Goal: Task Accomplishment & Management: Manage account settings

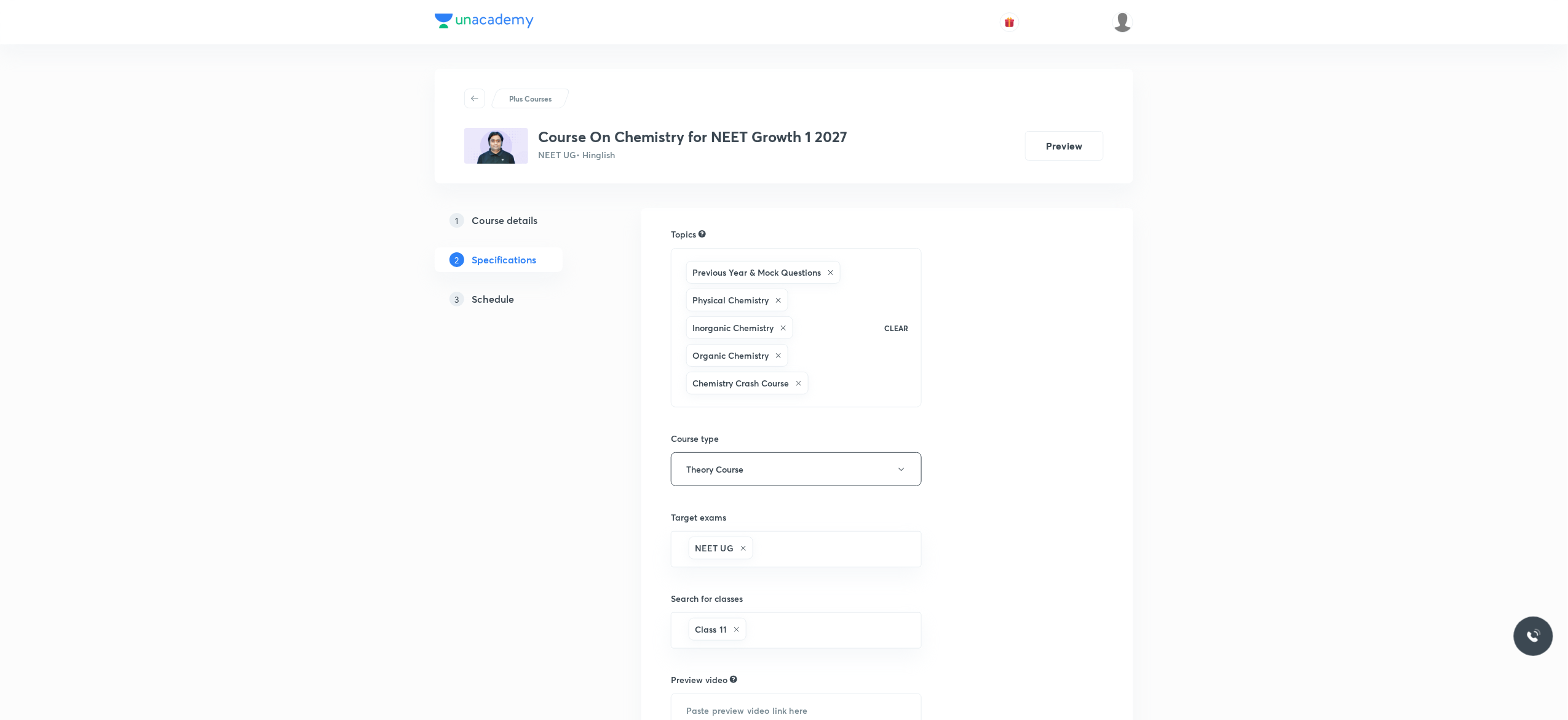
click at [500, 300] on h5 "Schedule" at bounding box center [493, 299] width 43 height 15
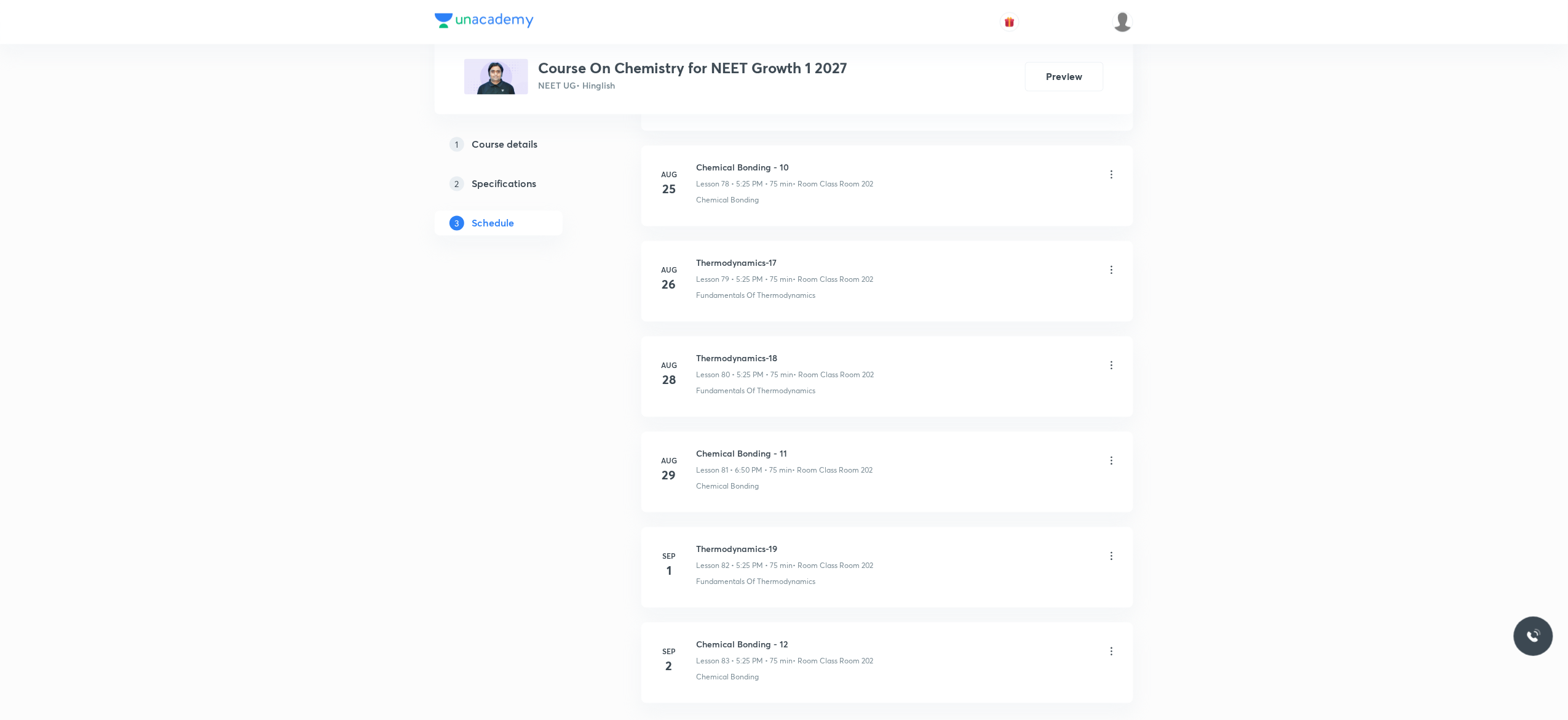
scroll to position [8296, 0]
click at [790, 543] on h6 "Chemical Bonding - 12" at bounding box center [784, 545] width 177 height 13
drag, startPoint x: 792, startPoint y: 540, endPoint x: 684, endPoint y: 513, distance: 111.3
copy h6 "Chemical Bonding - 12"
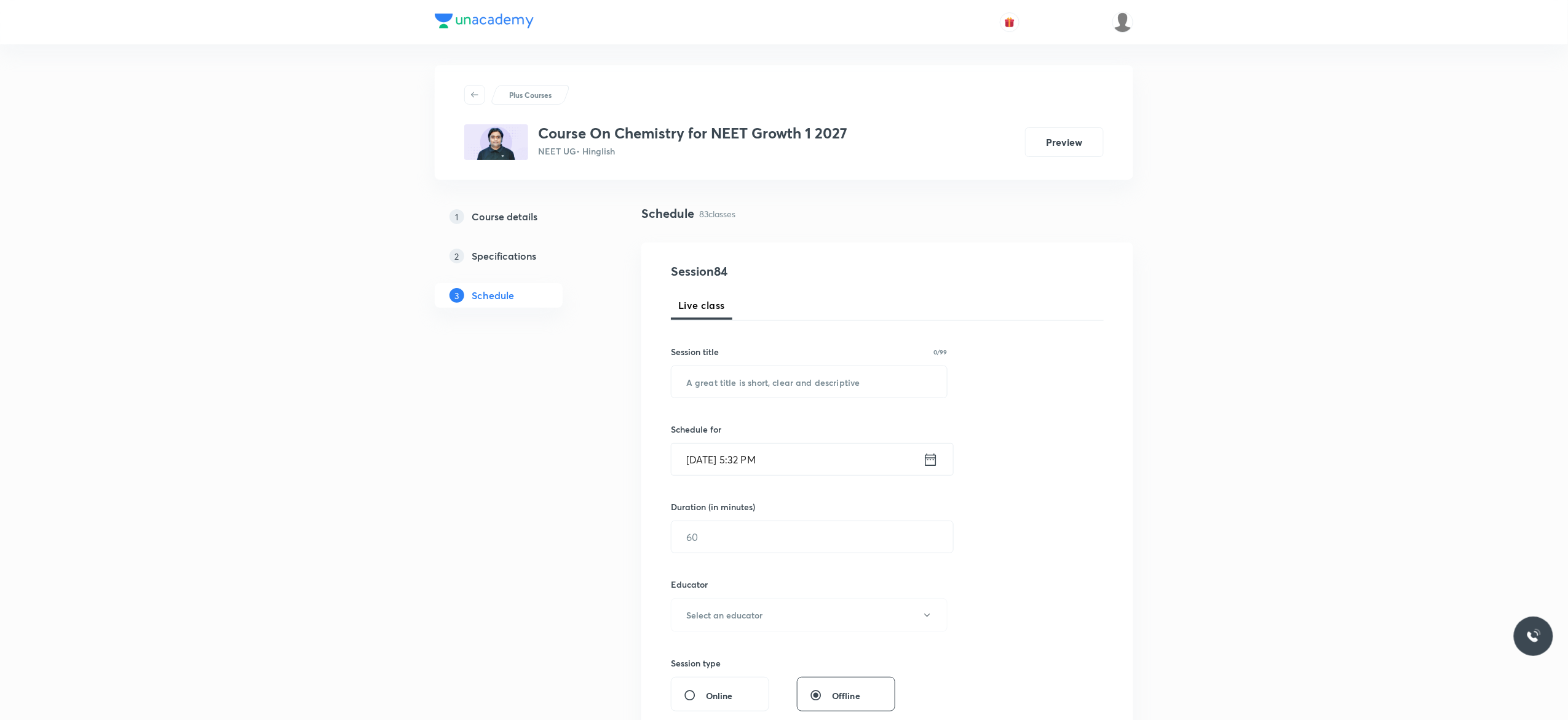
scroll to position [0, 0]
click at [718, 386] on input "text" at bounding box center [809, 385] width 275 height 31
paste input "Chemical Bonding - 12"
type input "Chemical Bonding - 13"
click at [929, 467] on icon at bounding box center [930, 463] width 16 height 18
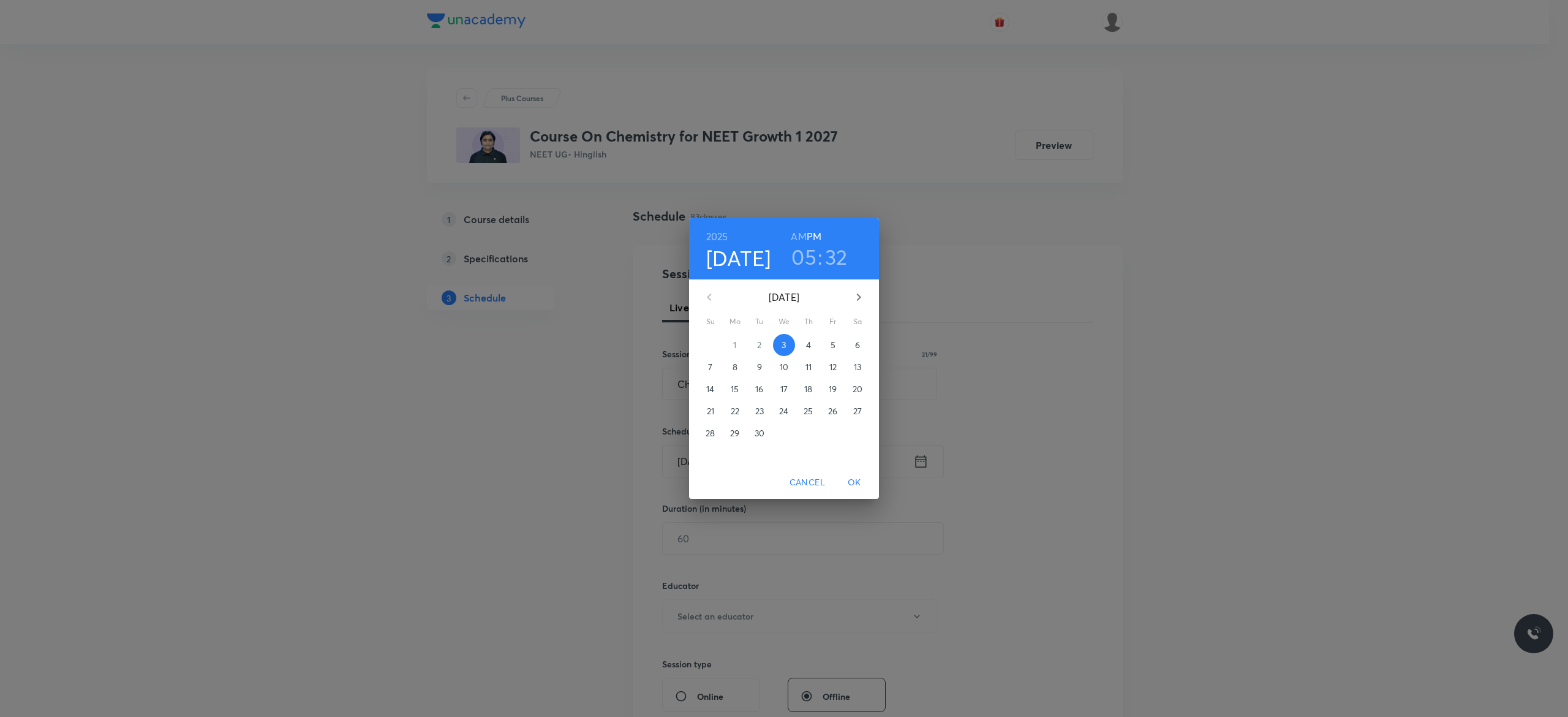
click at [807, 344] on p "4" at bounding box center [808, 345] width 5 height 12
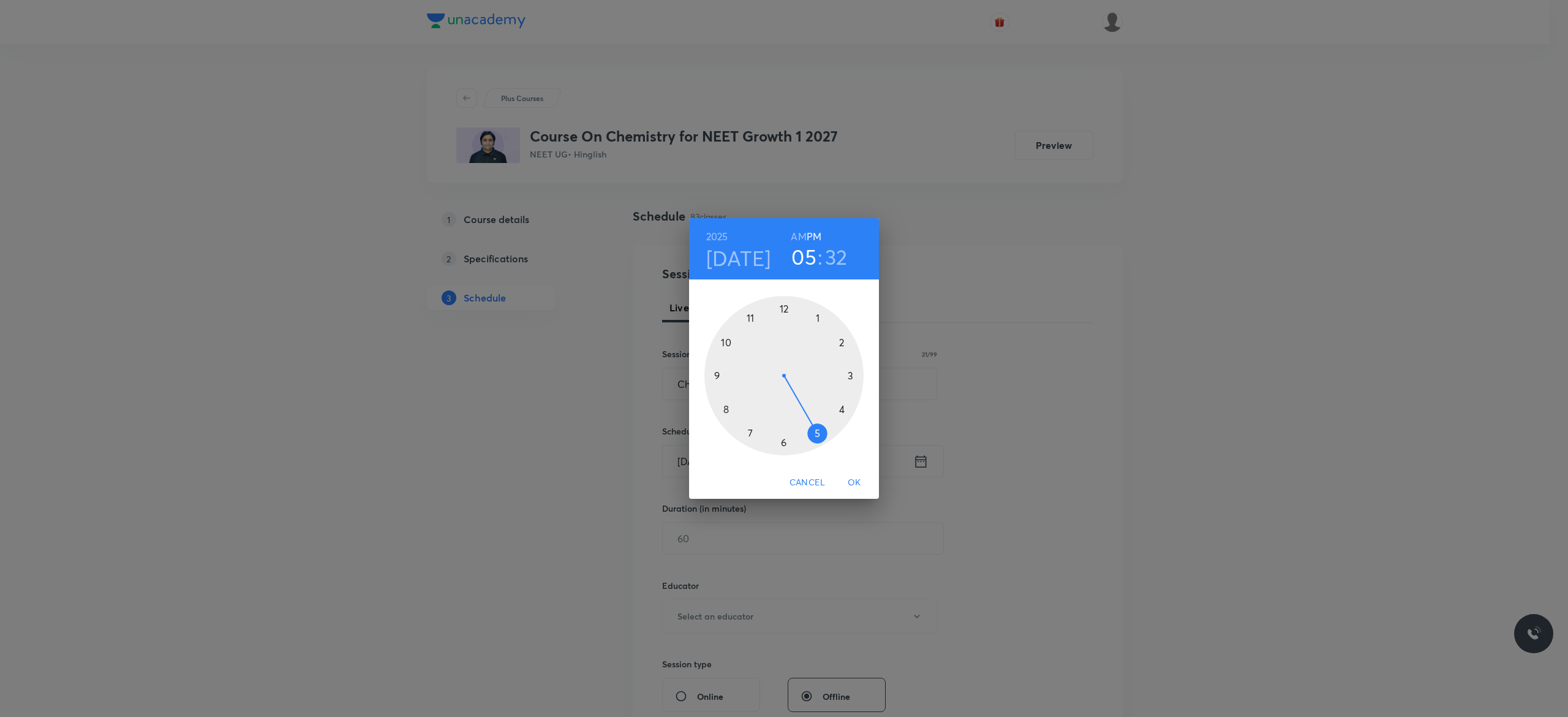
click at [841, 408] on div at bounding box center [783, 375] width 159 height 159
click at [782, 304] on div at bounding box center [783, 375] width 159 height 159
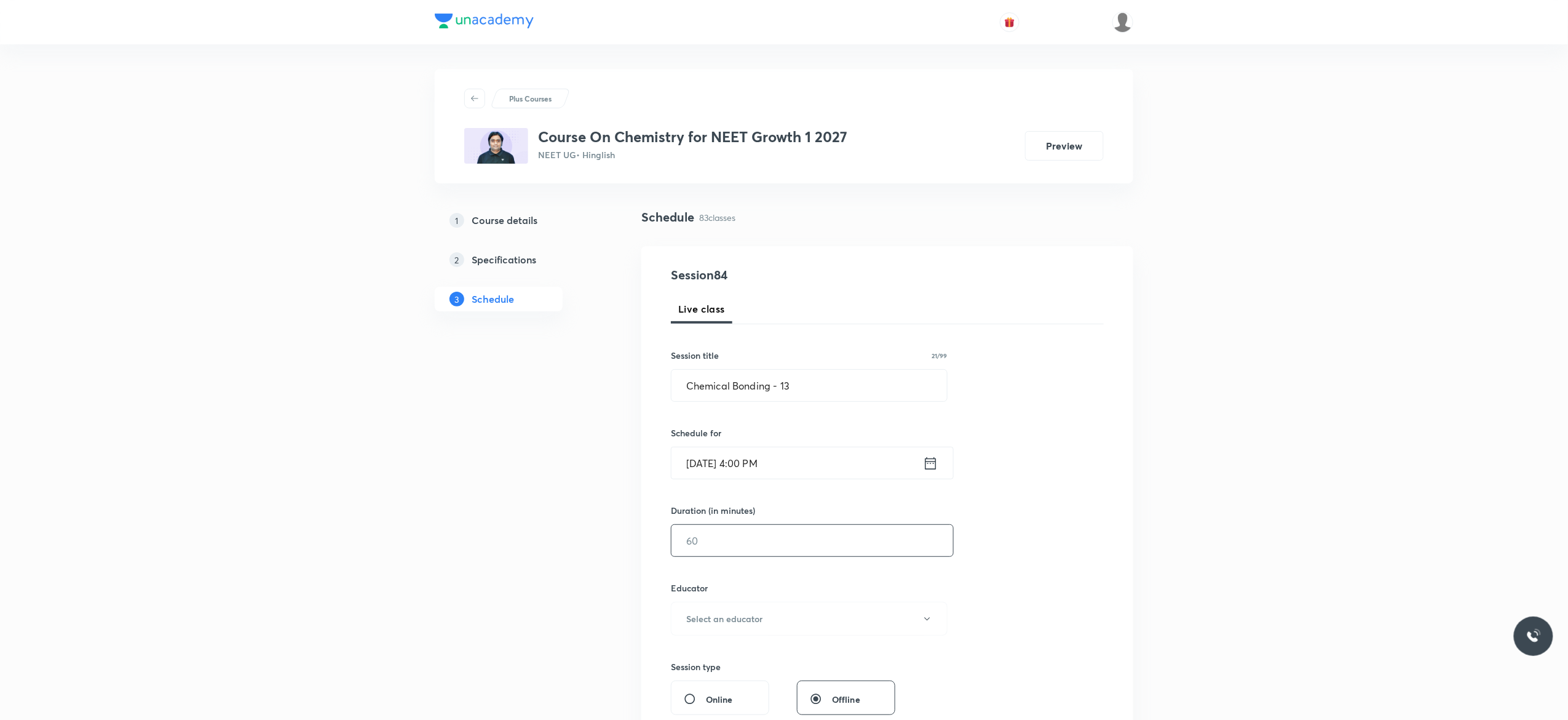
click at [763, 542] on input "text" at bounding box center [812, 540] width 281 height 31
type input "75"
click at [925, 627] on button "Select an educator" at bounding box center [809, 619] width 277 height 34
click at [697, 661] on span "Vijai Shukla" at bounding box center [807, 660] width 269 height 13
click at [1004, 583] on div "Session 84 Live class Session title 21/99 Chemical Bonding - 13 ​ Schedule for …" at bounding box center [887, 594] width 433 height 657
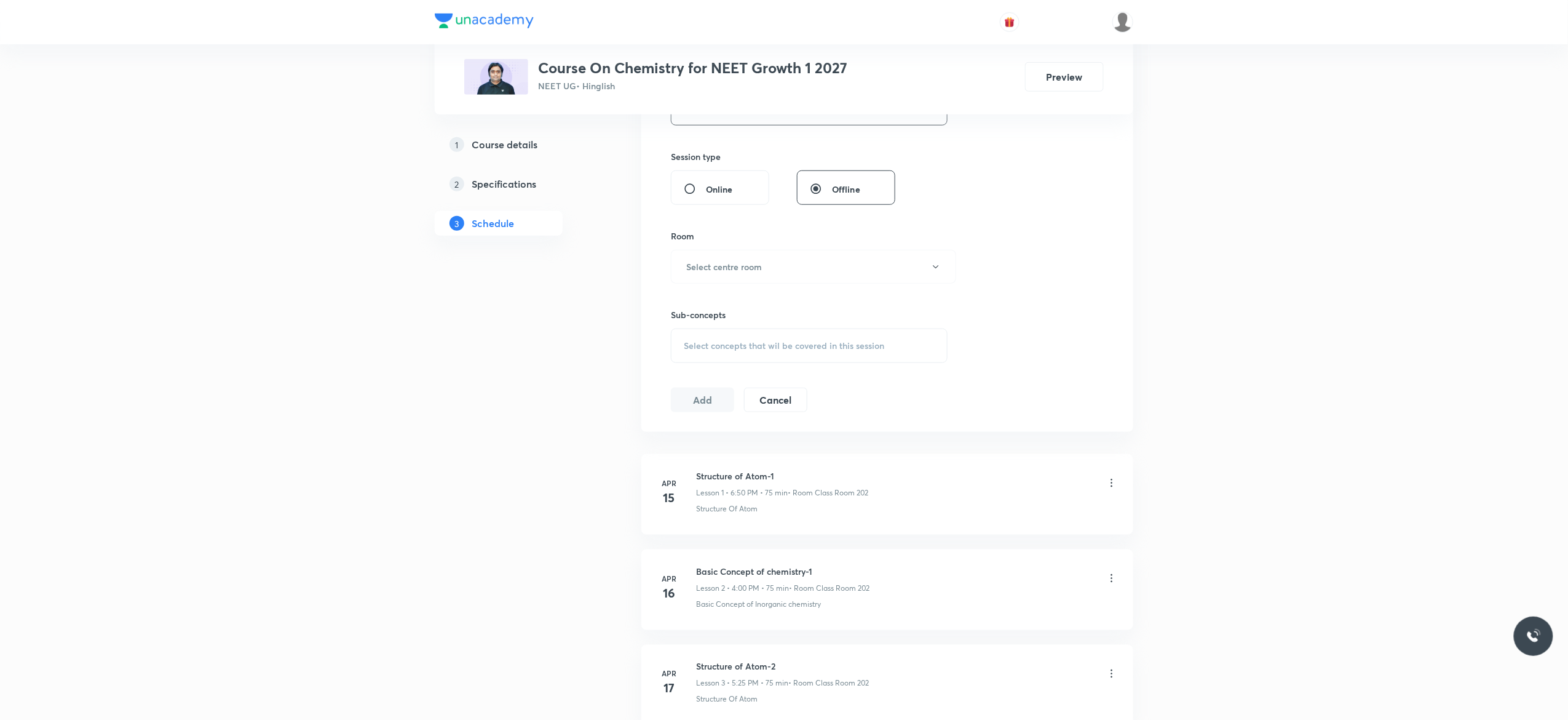
scroll to position [590, 0]
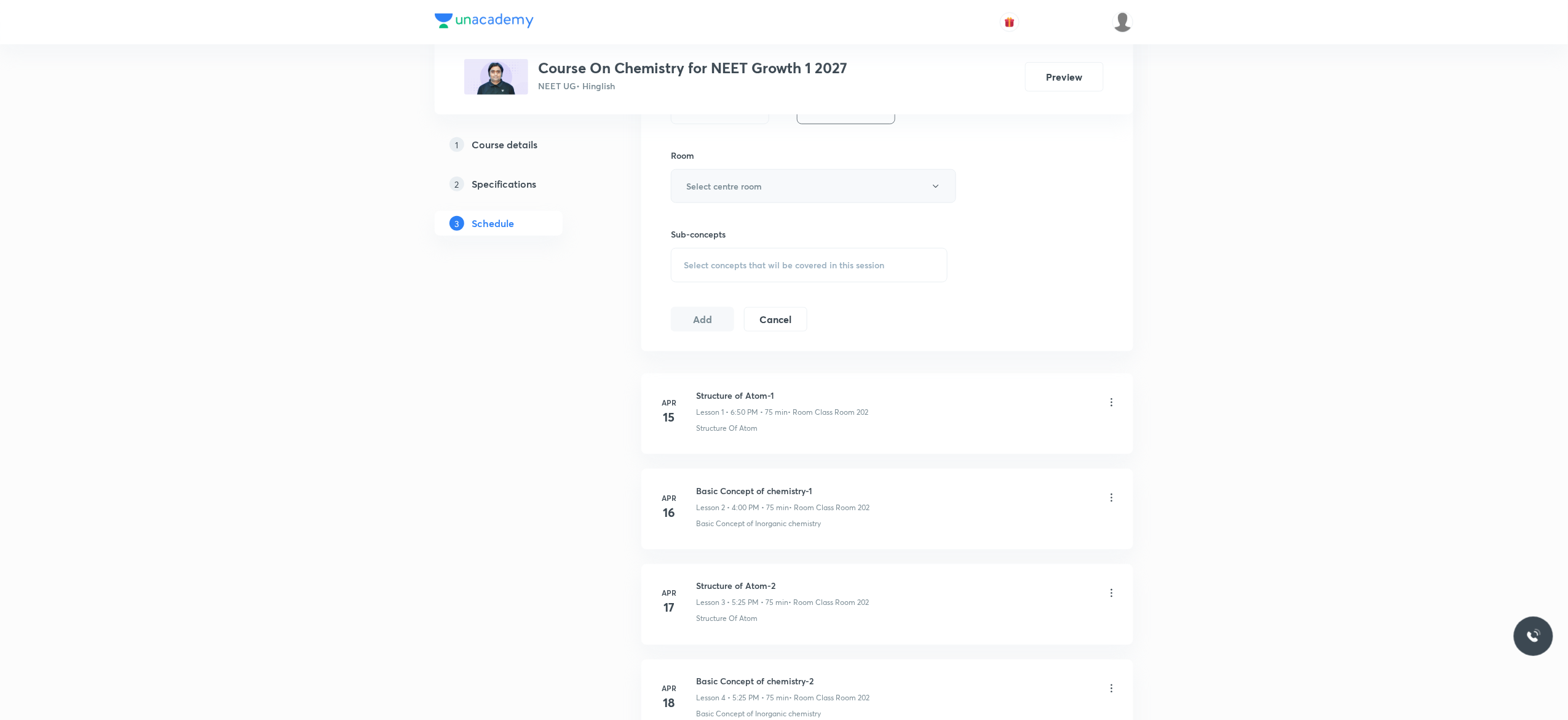
click at [938, 196] on button "Select centre room" at bounding box center [813, 186] width 286 height 34
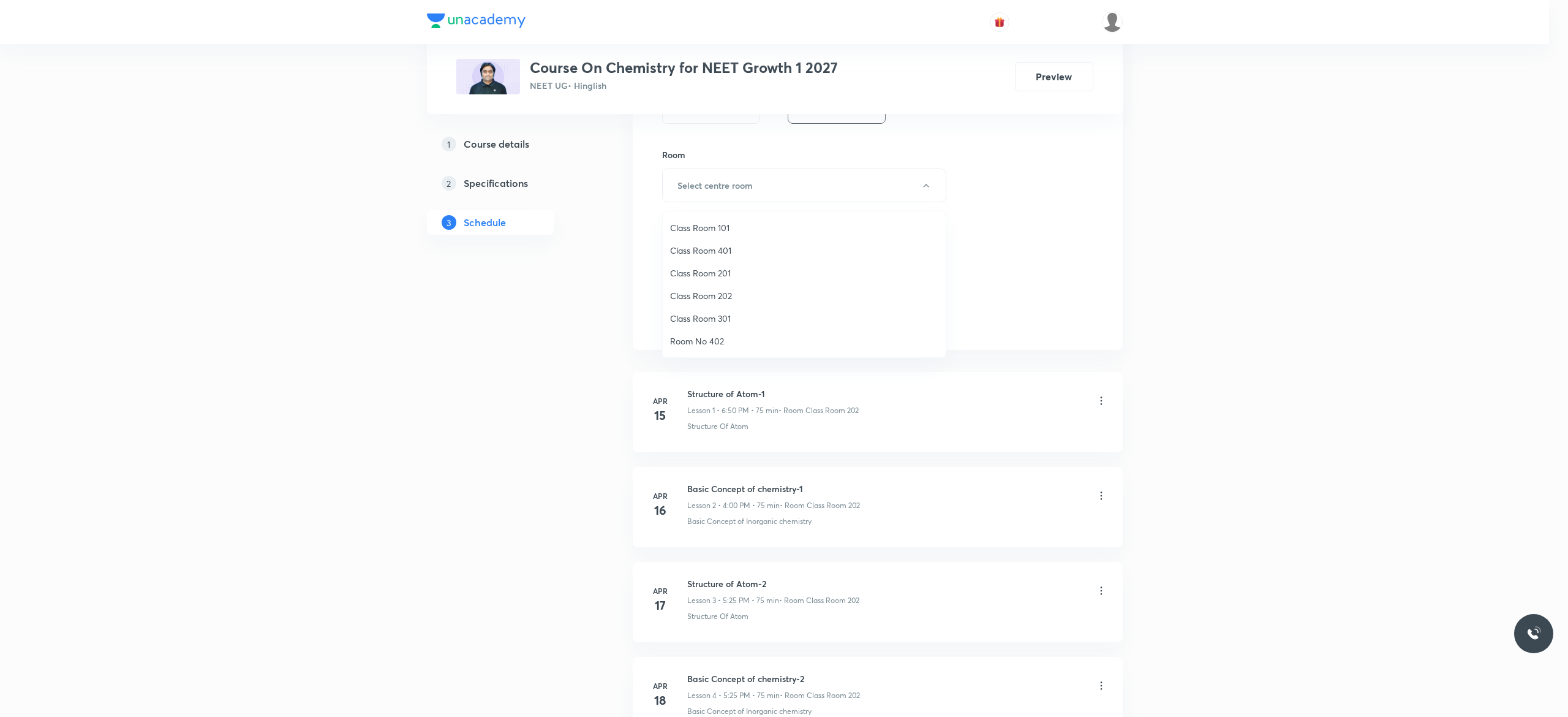
click at [709, 292] on span "Class Room 202" at bounding box center [803, 295] width 268 height 13
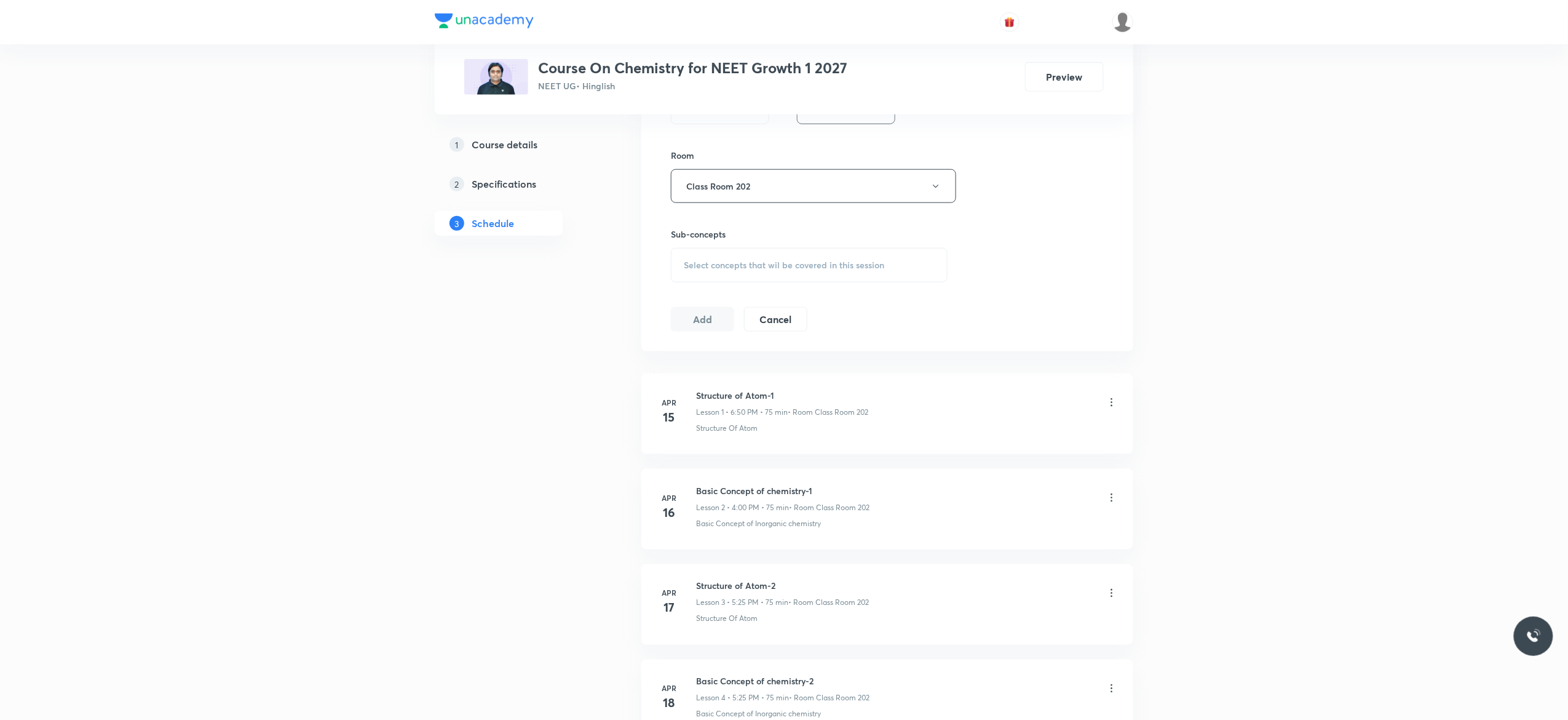
click at [696, 273] on div "Select concepts that wil be covered in this session" at bounding box center [809, 265] width 277 height 34
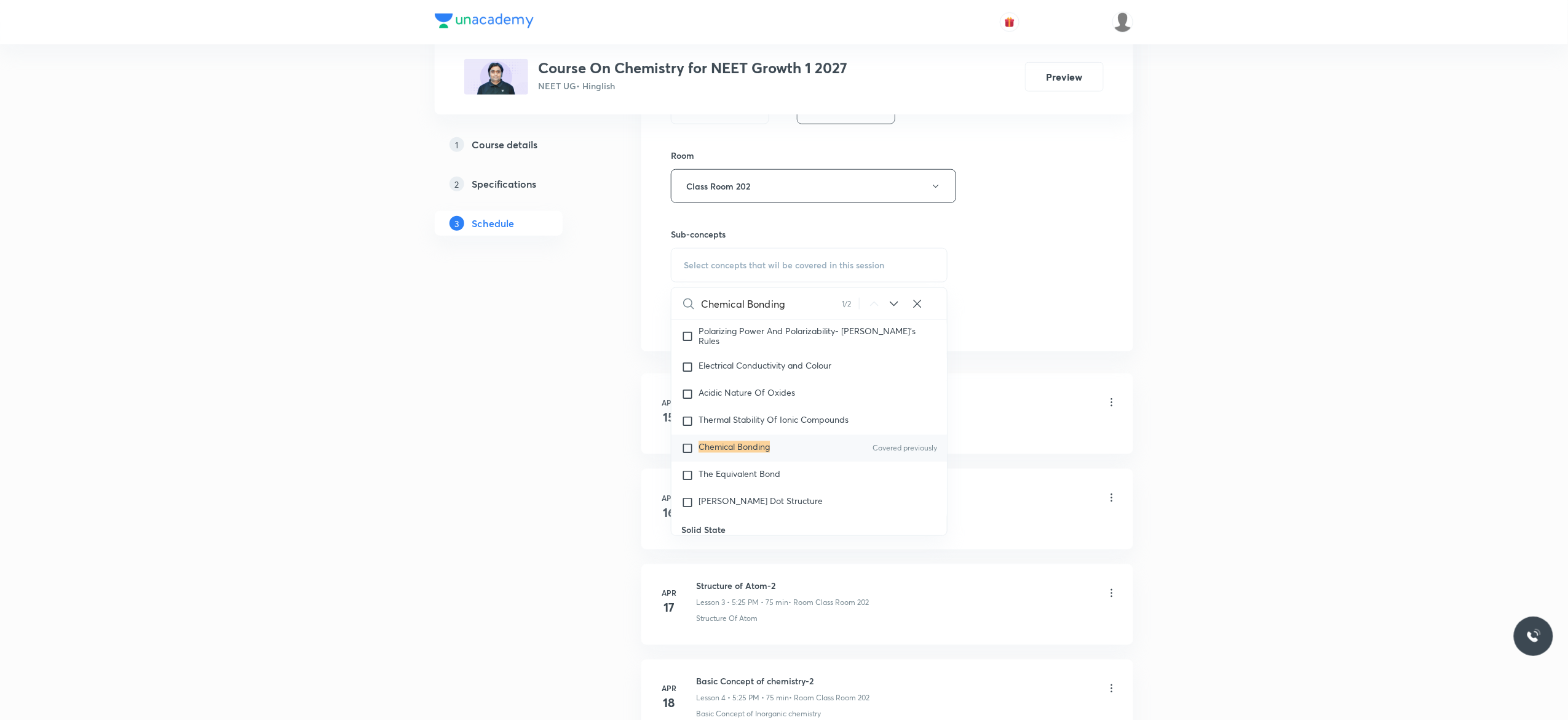
type input "Chemical Bonding"
click at [688, 455] on input "checkbox" at bounding box center [690, 448] width 18 height 12
checkbox input "true"
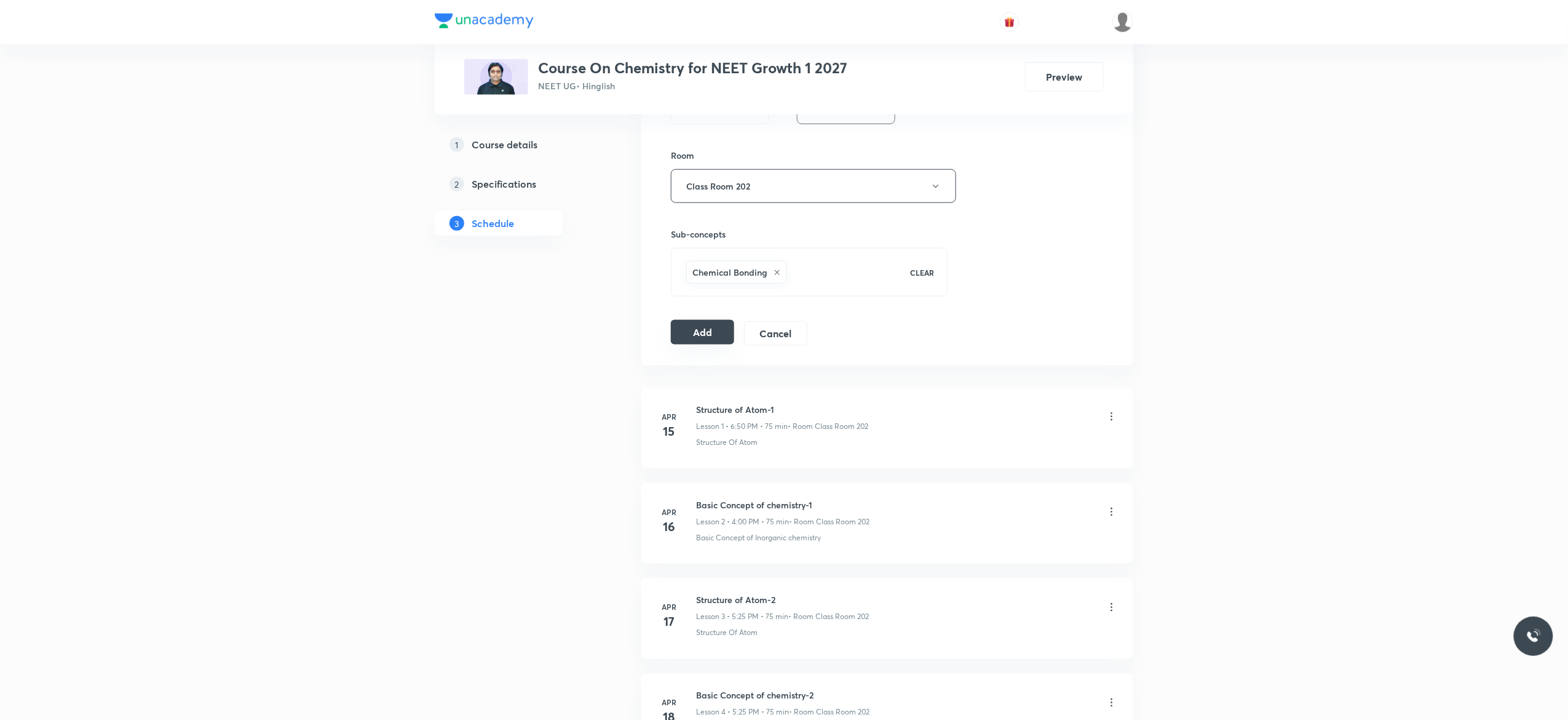
click at [693, 338] on button "Add" at bounding box center [703, 332] width 63 height 24
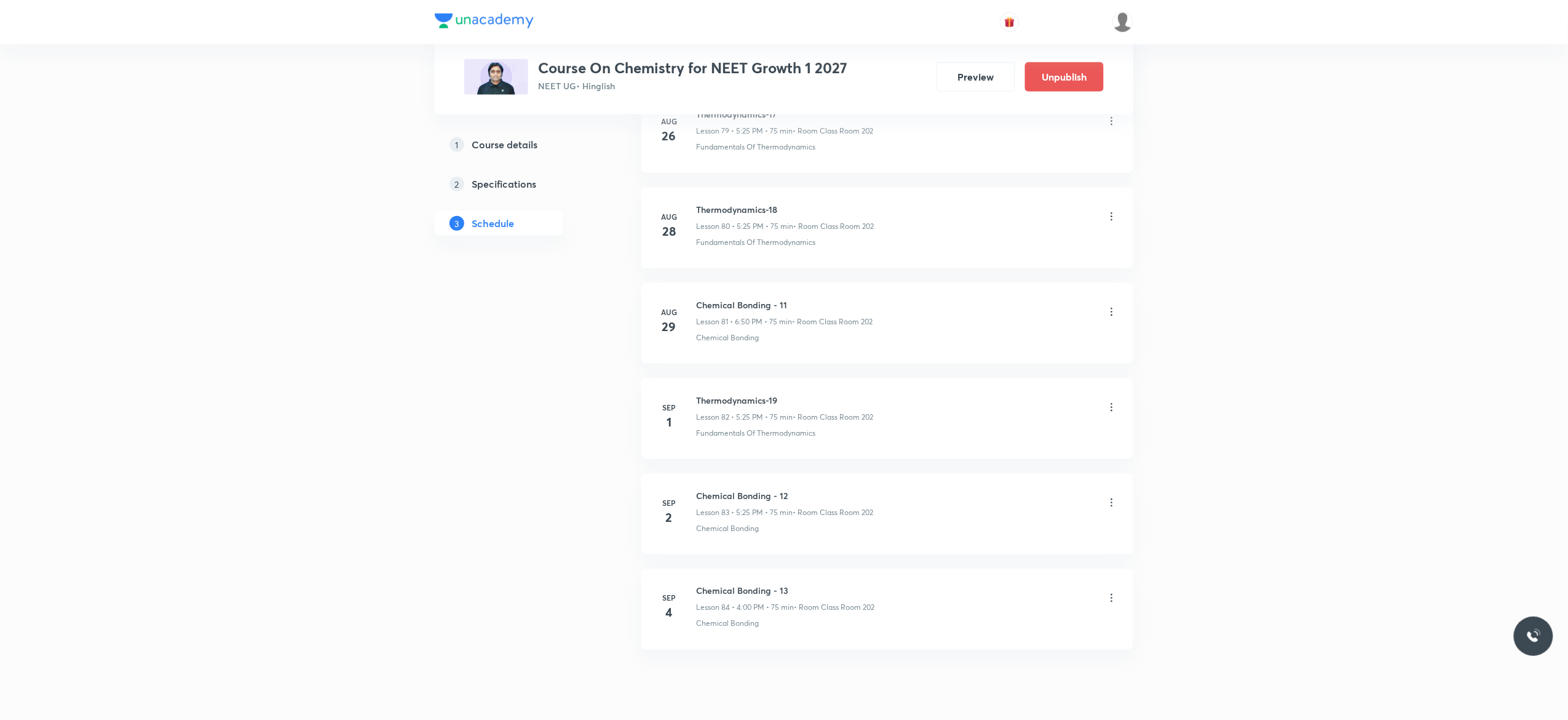
scroll to position [7744, 0]
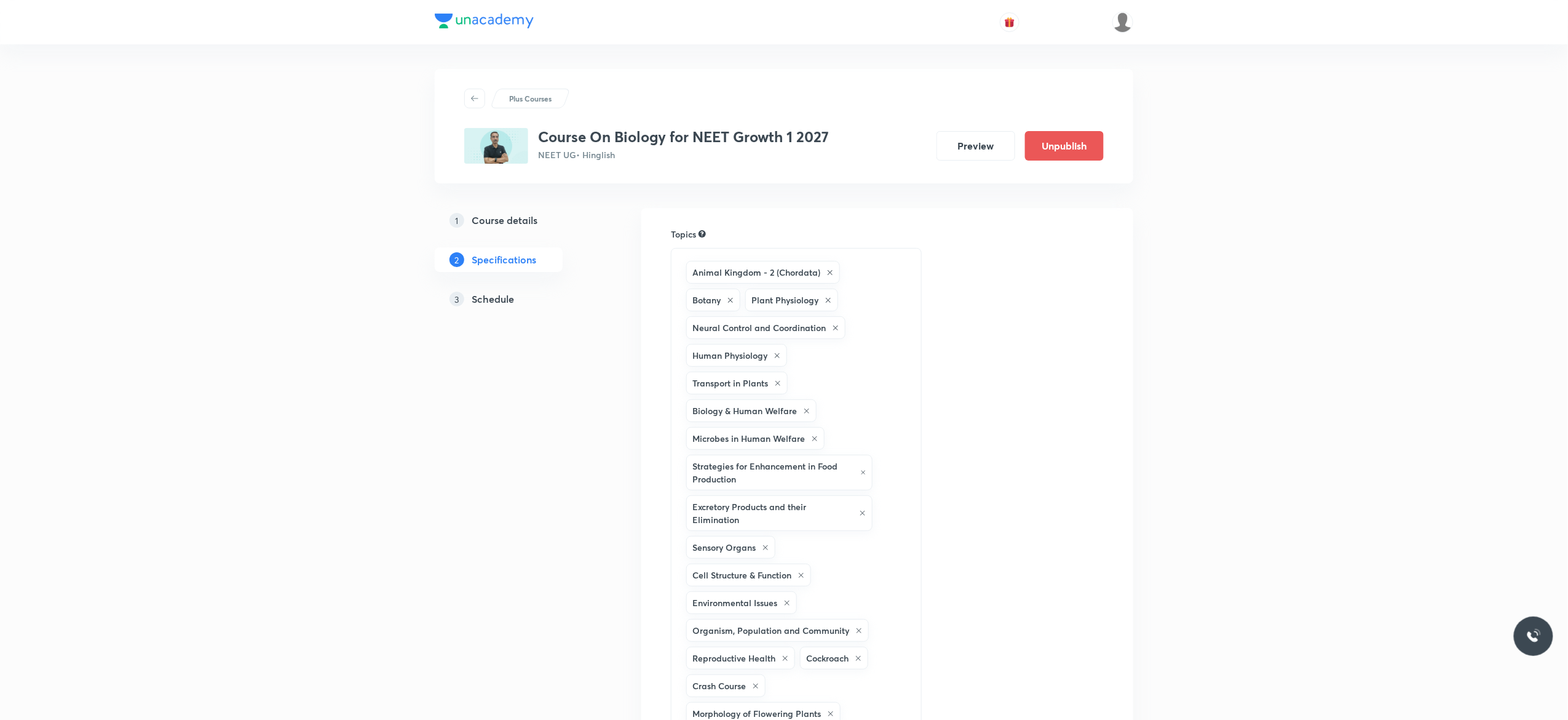
click at [497, 305] on h5 "Schedule" at bounding box center [493, 299] width 43 height 15
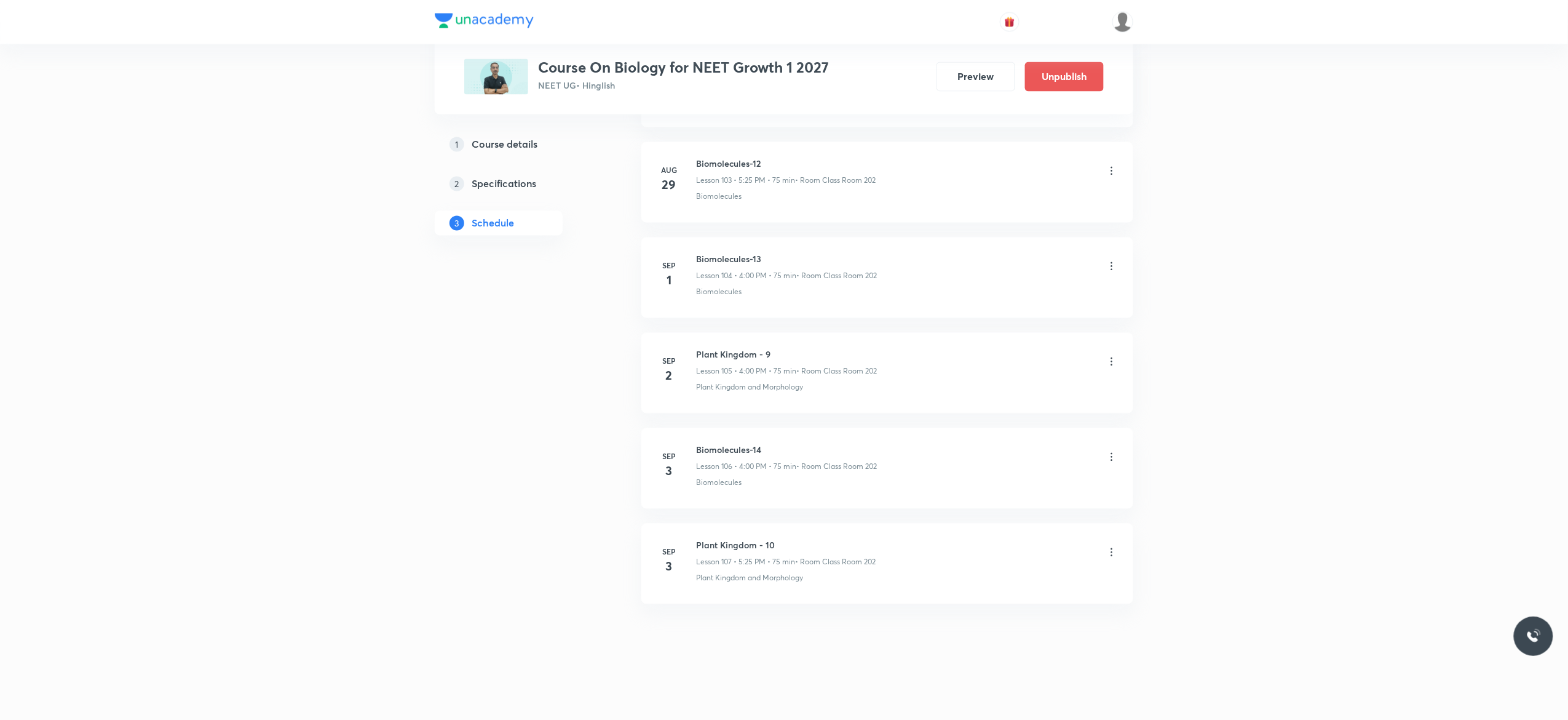
scroll to position [10594, 0]
drag, startPoint x: 767, startPoint y: 443, endPoint x: 690, endPoint y: 443, distance: 77.0
click at [690, 444] on div "Sep 3 Biomolecules-14 Lesson 106 • 4:00 PM • 75 min • Room Class Room 202 Biomo…" at bounding box center [887, 466] width 461 height 45
copy h6 "Biomolecules-14"
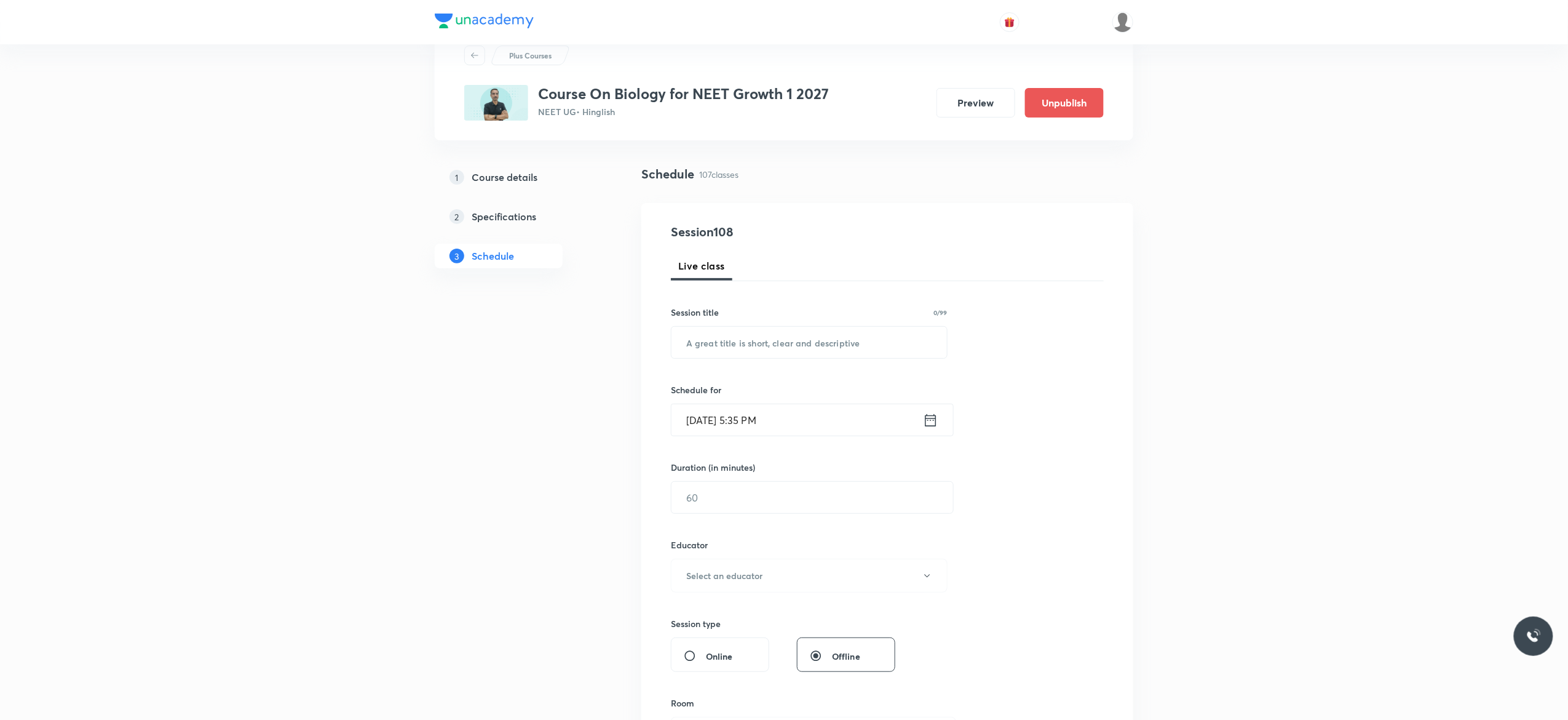
scroll to position [0, 0]
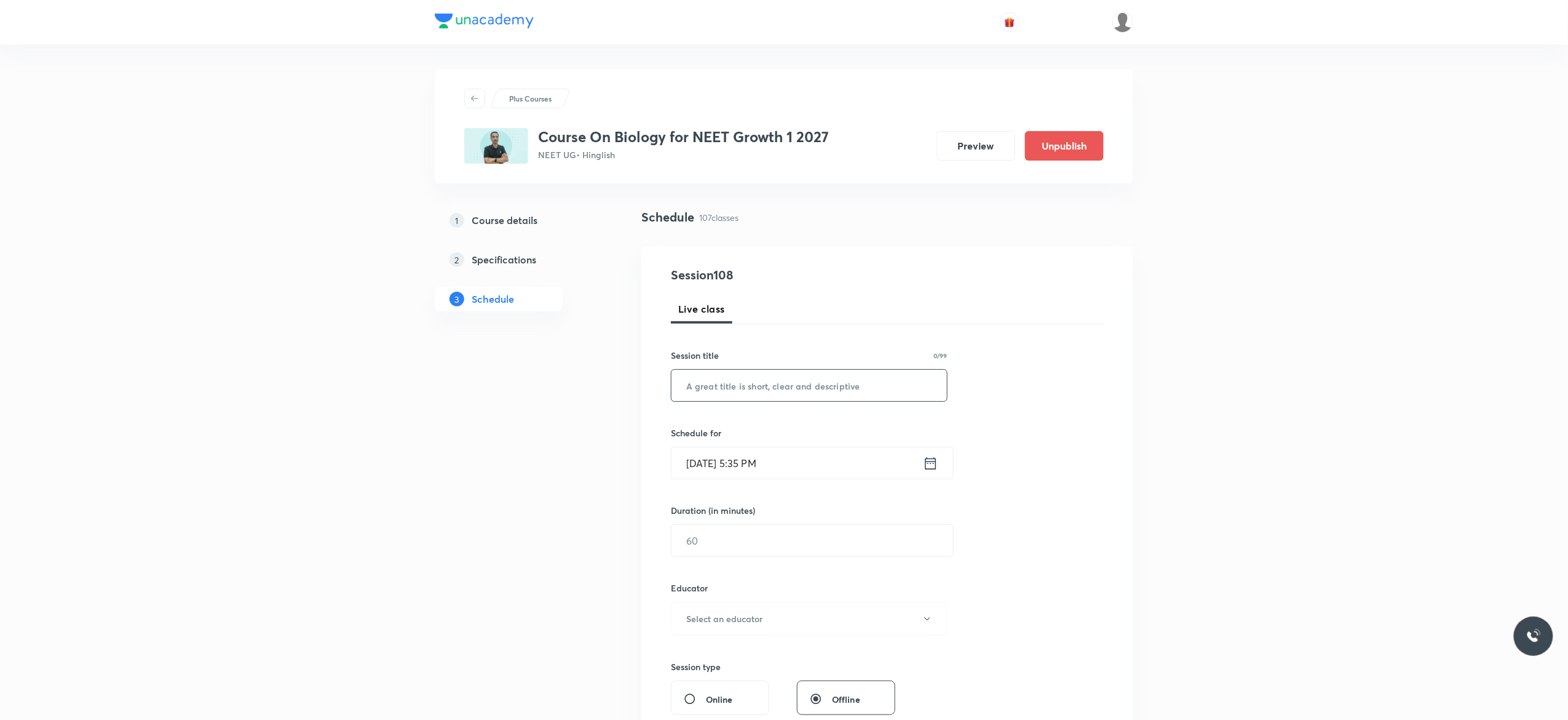
click at [726, 381] on input "text" at bounding box center [809, 385] width 275 height 31
paste input "Biomolecules-14"
type input "Biomolecules-15"
click at [929, 465] on icon at bounding box center [930, 463] width 16 height 18
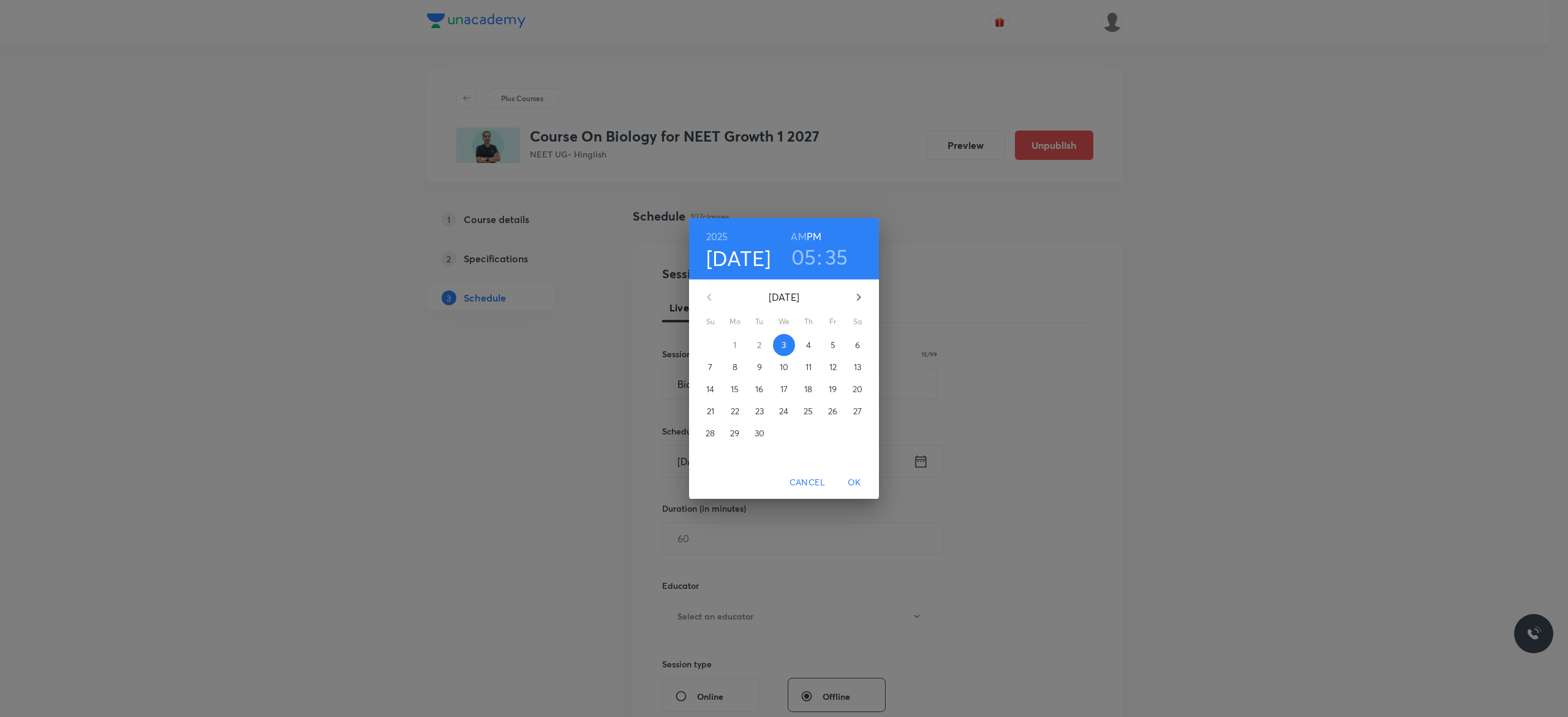
click at [807, 343] on p "4" at bounding box center [808, 345] width 5 height 12
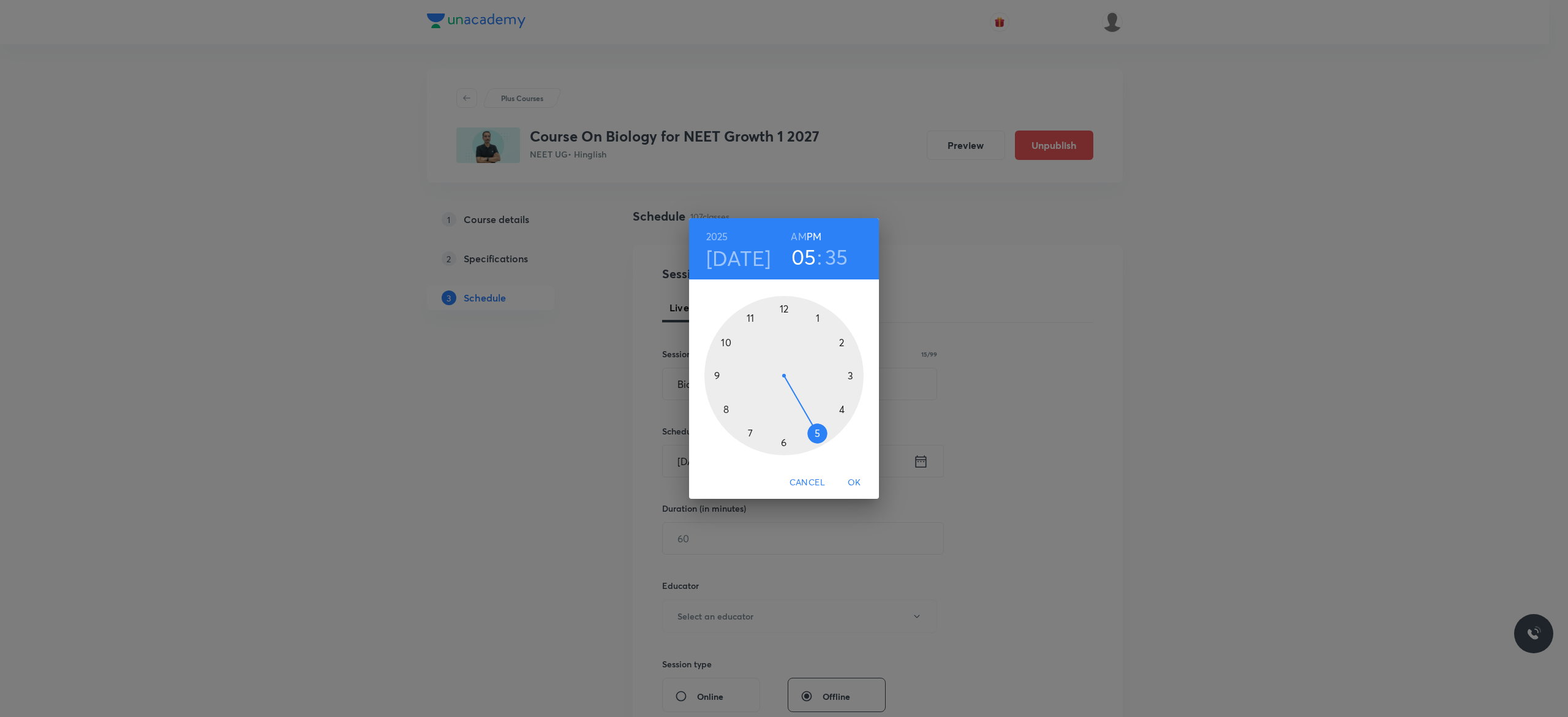
click at [814, 430] on div at bounding box center [783, 375] width 159 height 159
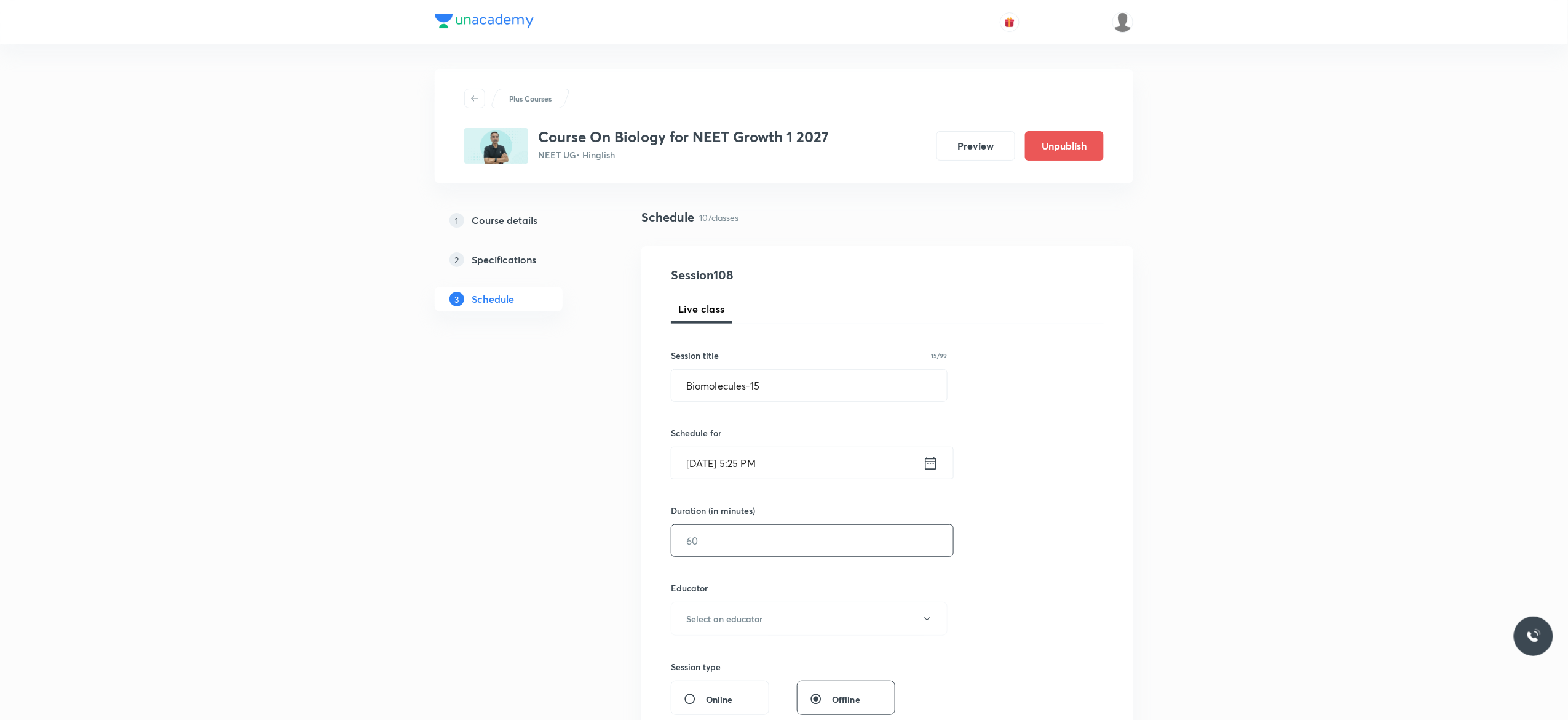
click at [761, 540] on input "text" at bounding box center [812, 540] width 281 height 31
type input "75"
click at [925, 622] on icon "button" at bounding box center [927, 619] width 10 height 10
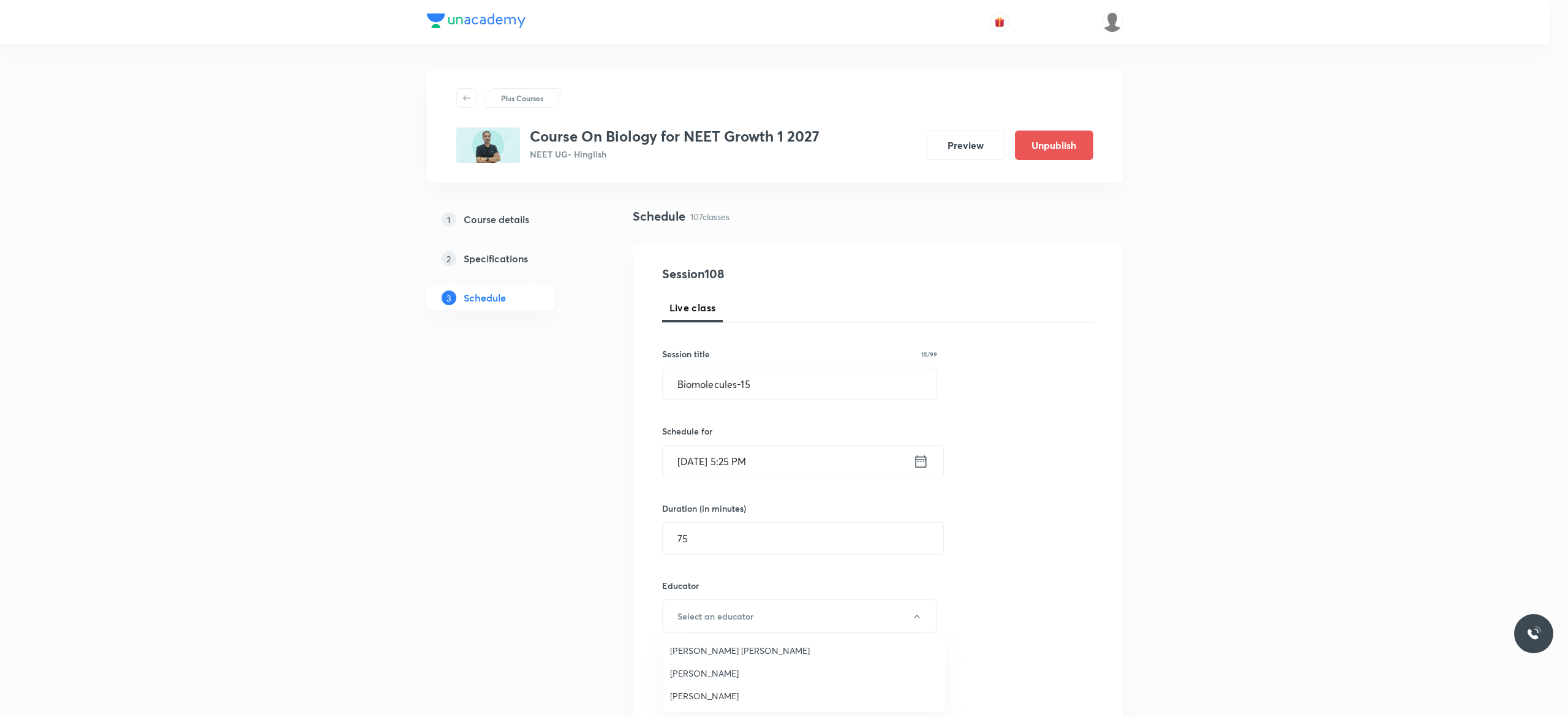
click at [726, 669] on span "Pradeep Kumar Tripathi" at bounding box center [803, 673] width 268 height 13
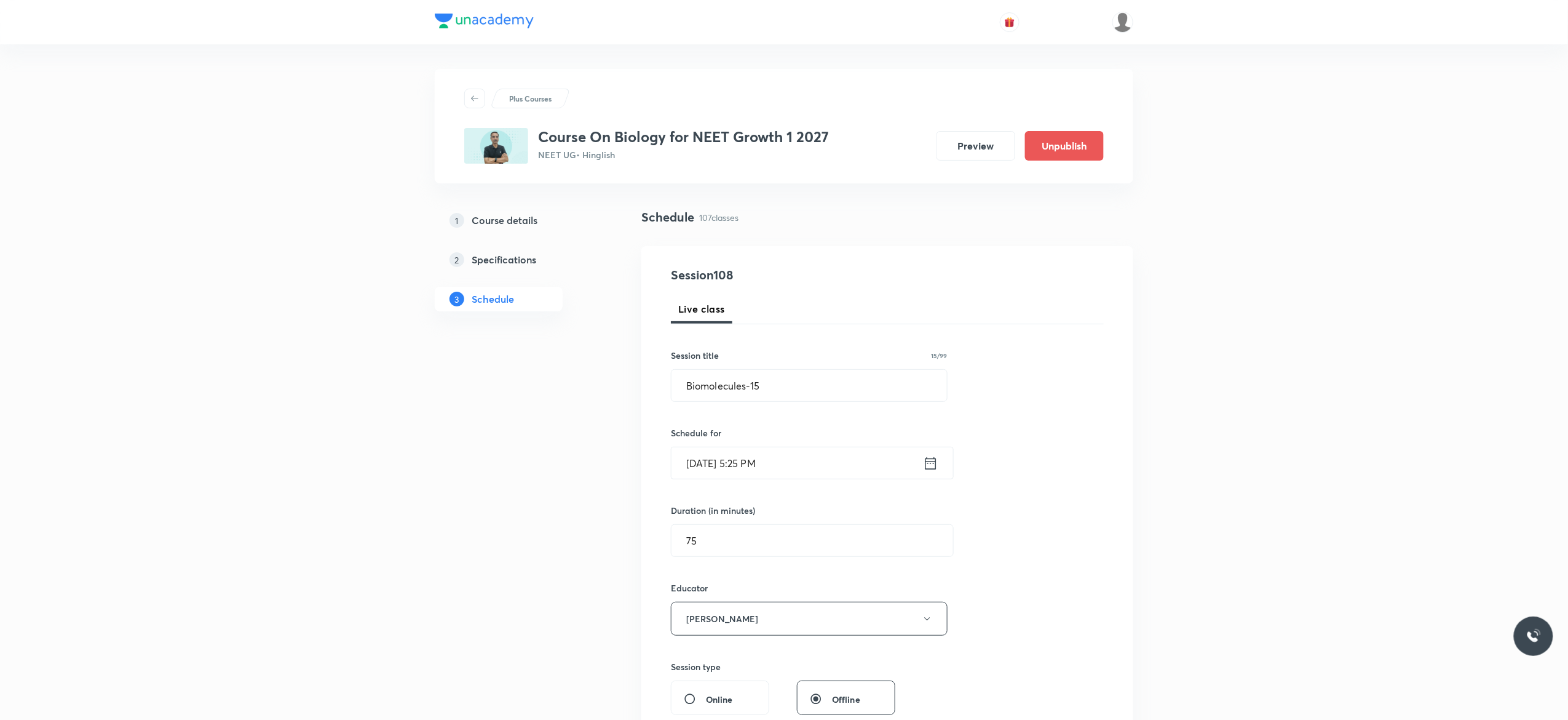
click at [1029, 555] on div "Session 108 Live class Session title 15/99 Biomolecules-15 ​ Schedule for Sep 4…" at bounding box center [887, 594] width 433 height 657
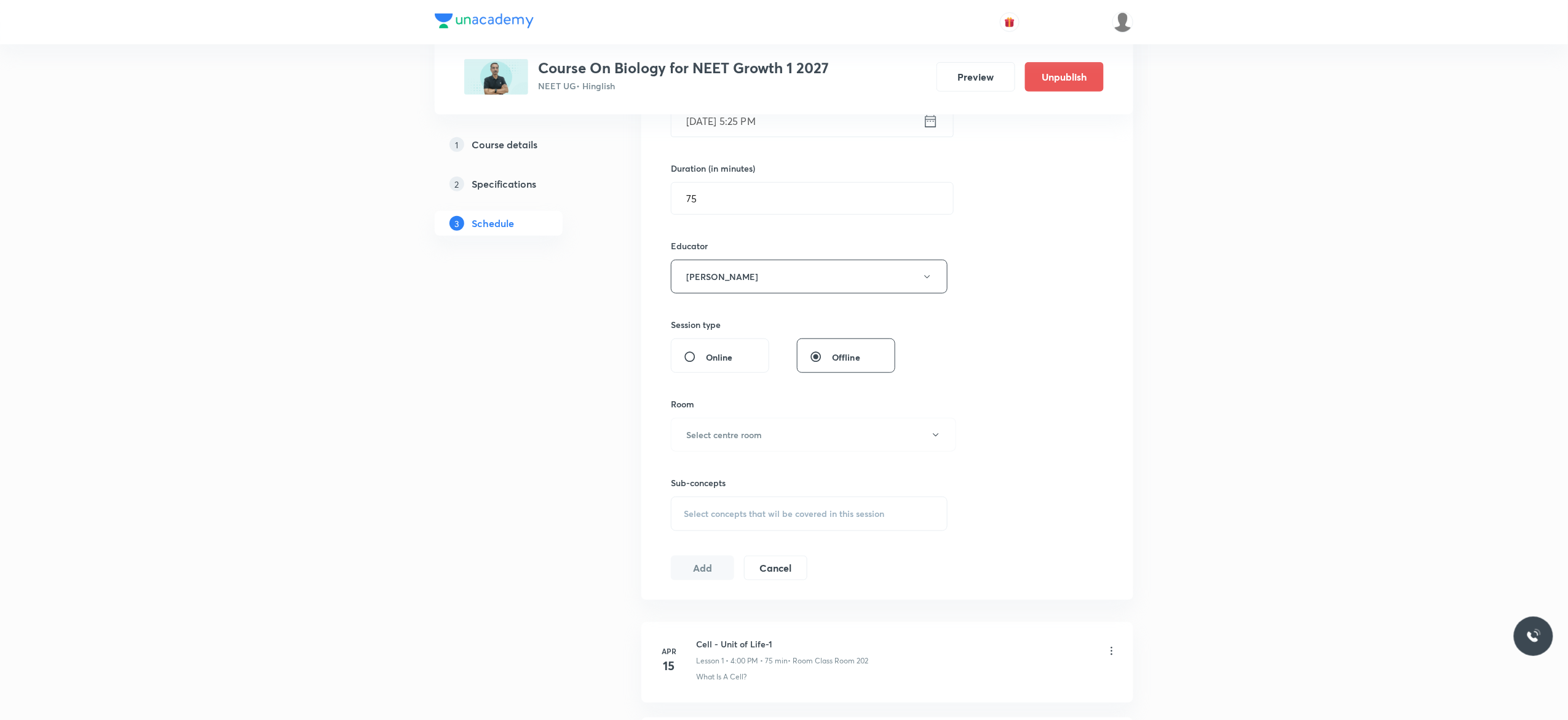
scroll to position [492, 0]
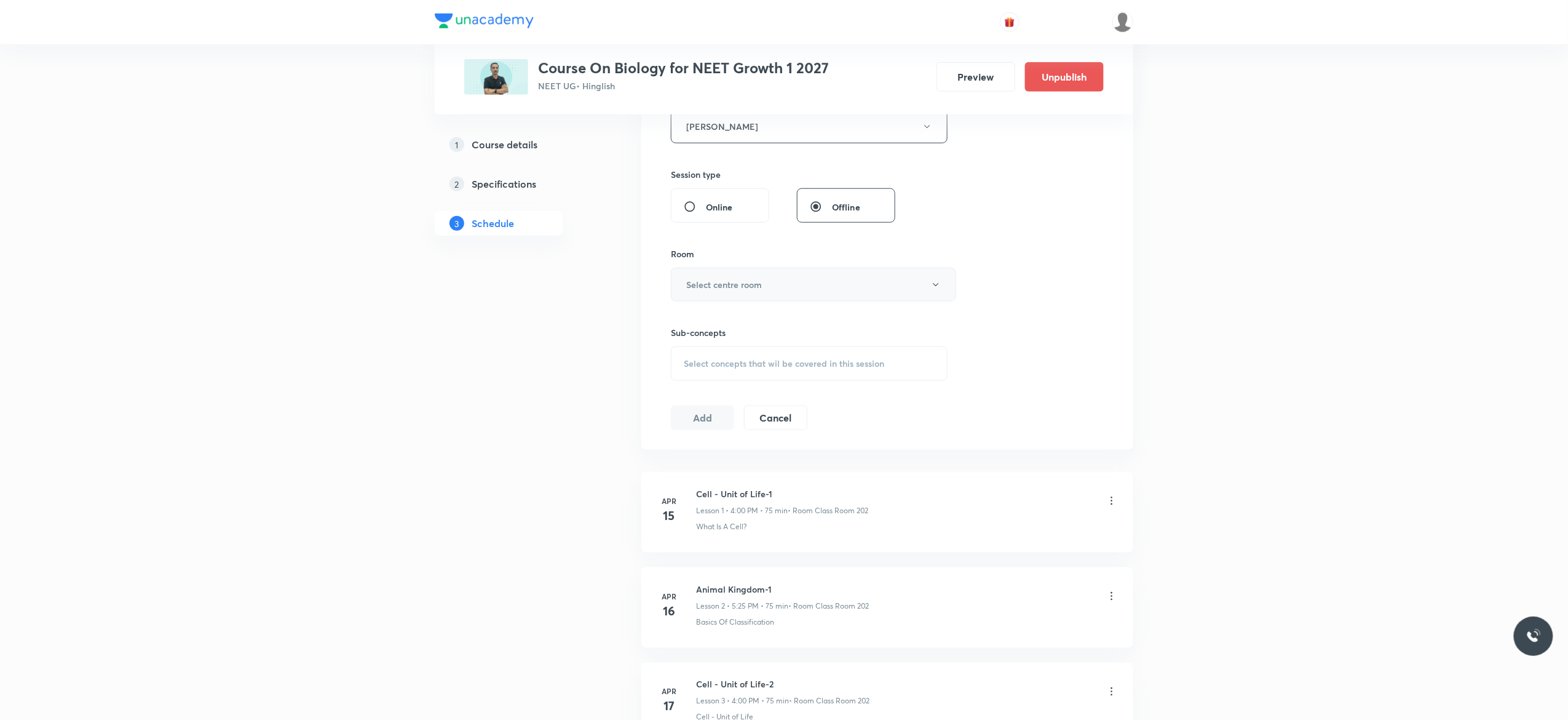
click at [940, 292] on button "Select centre room" at bounding box center [813, 284] width 286 height 34
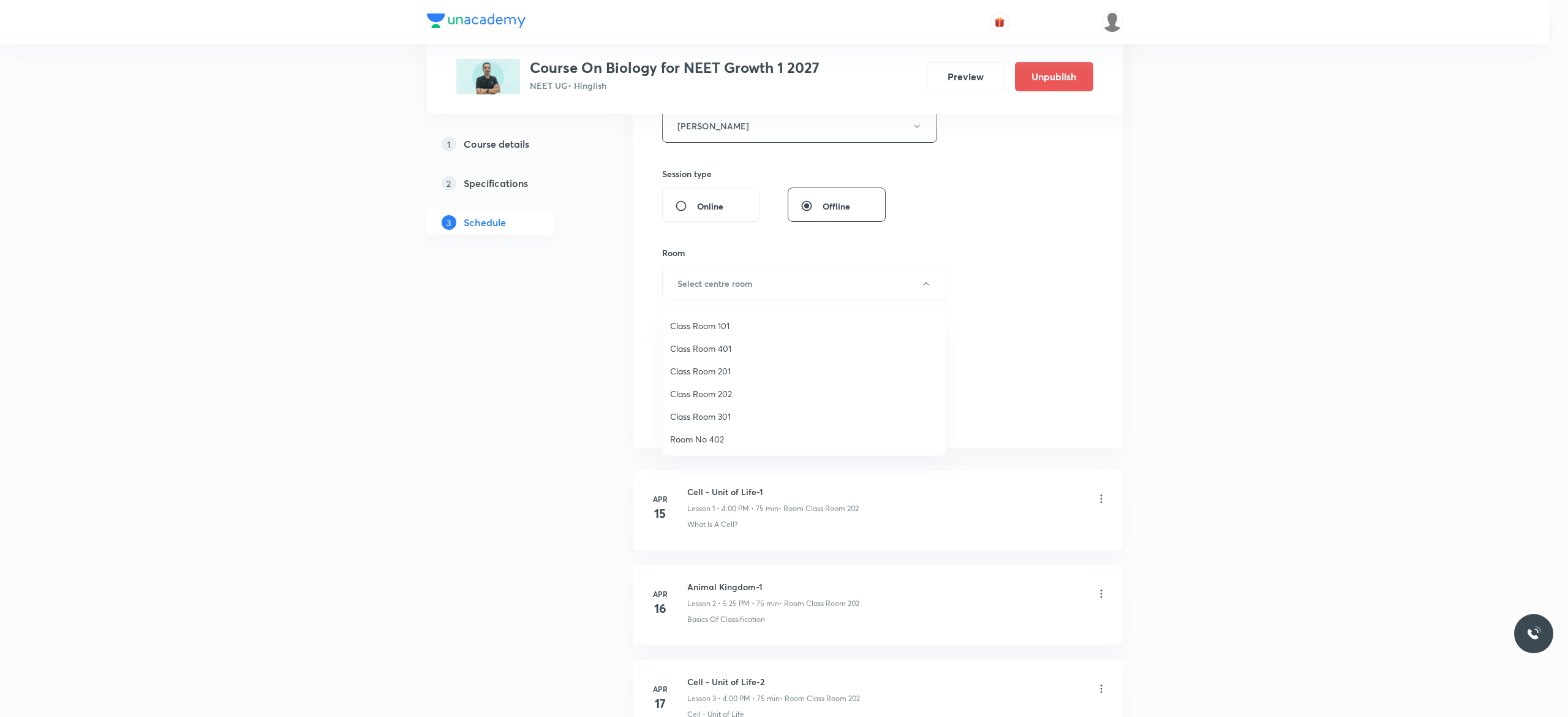
click at [713, 392] on span "Class Room 202" at bounding box center [803, 393] width 268 height 13
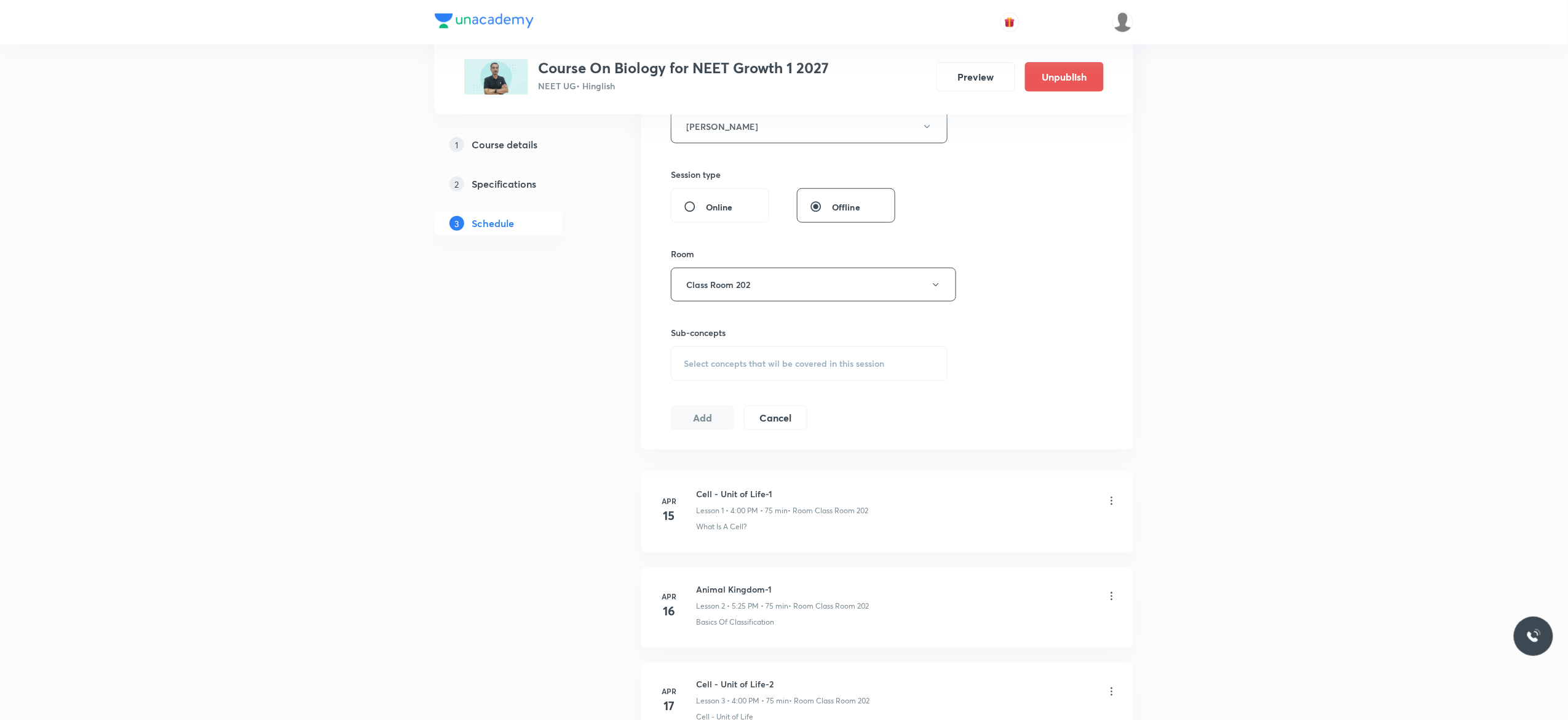
click at [706, 374] on div "Select concepts that wil be covered in this session" at bounding box center [809, 363] width 277 height 34
type input "Biomolecules"
click at [687, 569] on input "checkbox" at bounding box center [690, 563] width 18 height 12
checkbox input "true"
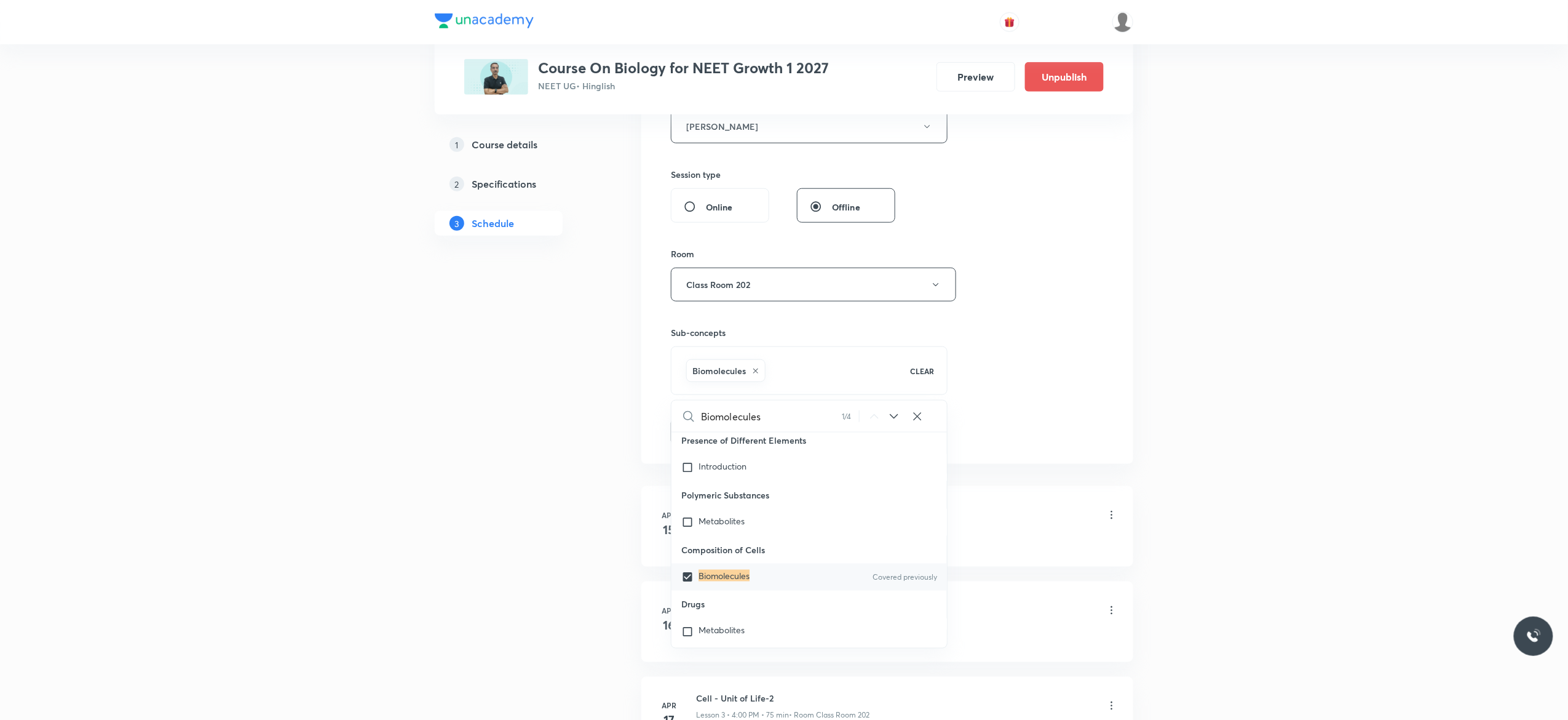
click at [697, 437] on button "Add" at bounding box center [703, 430] width 63 height 24
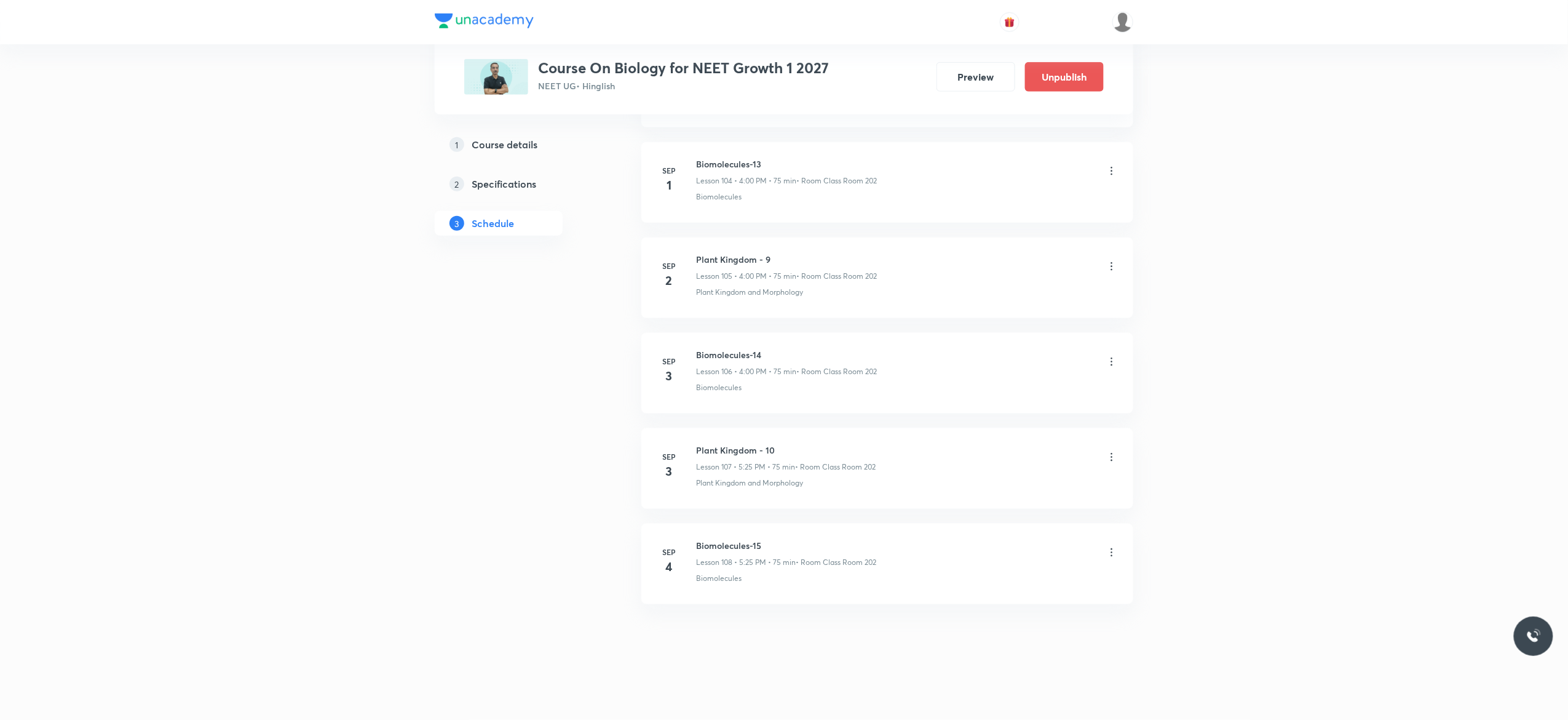
scroll to position [10044, 0]
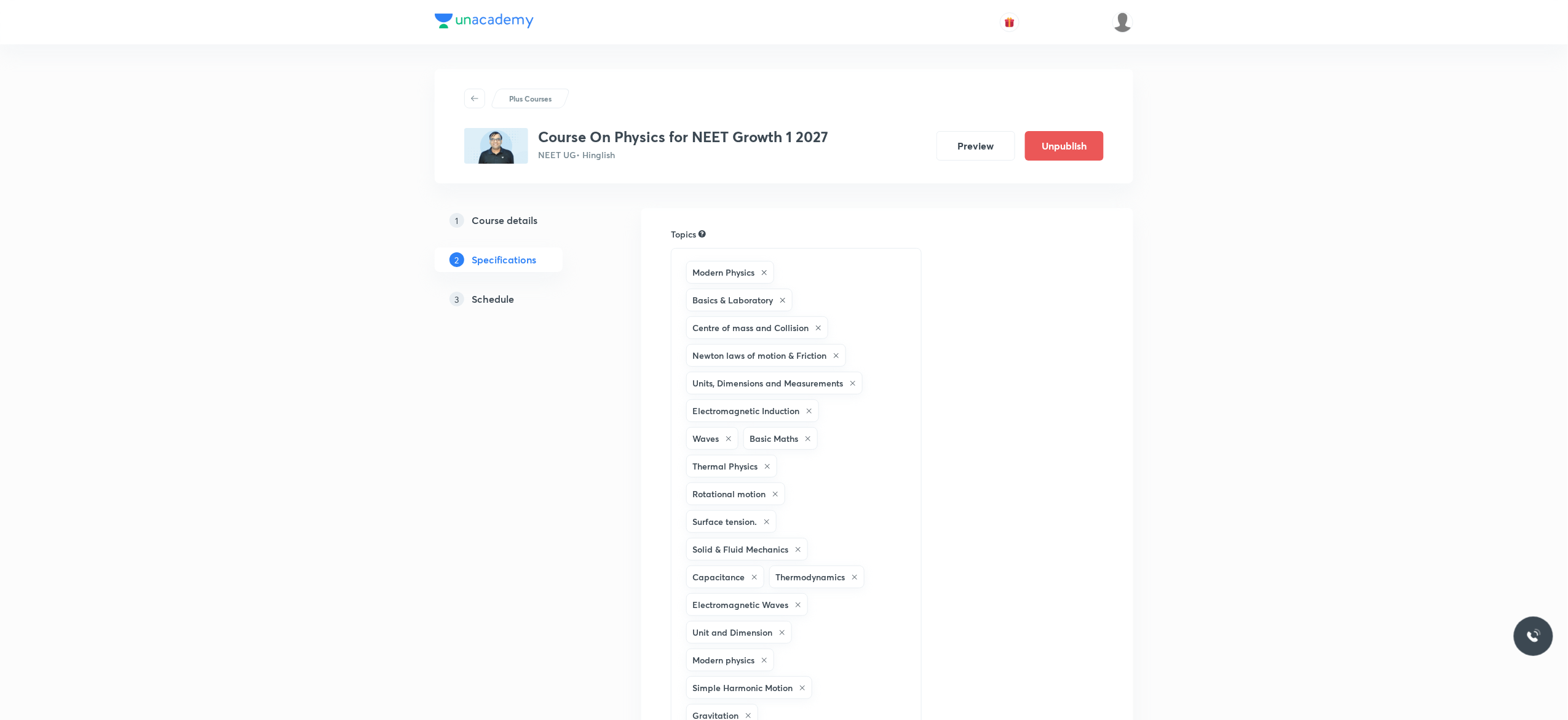
click at [492, 303] on h5 "Schedule" at bounding box center [493, 299] width 43 height 15
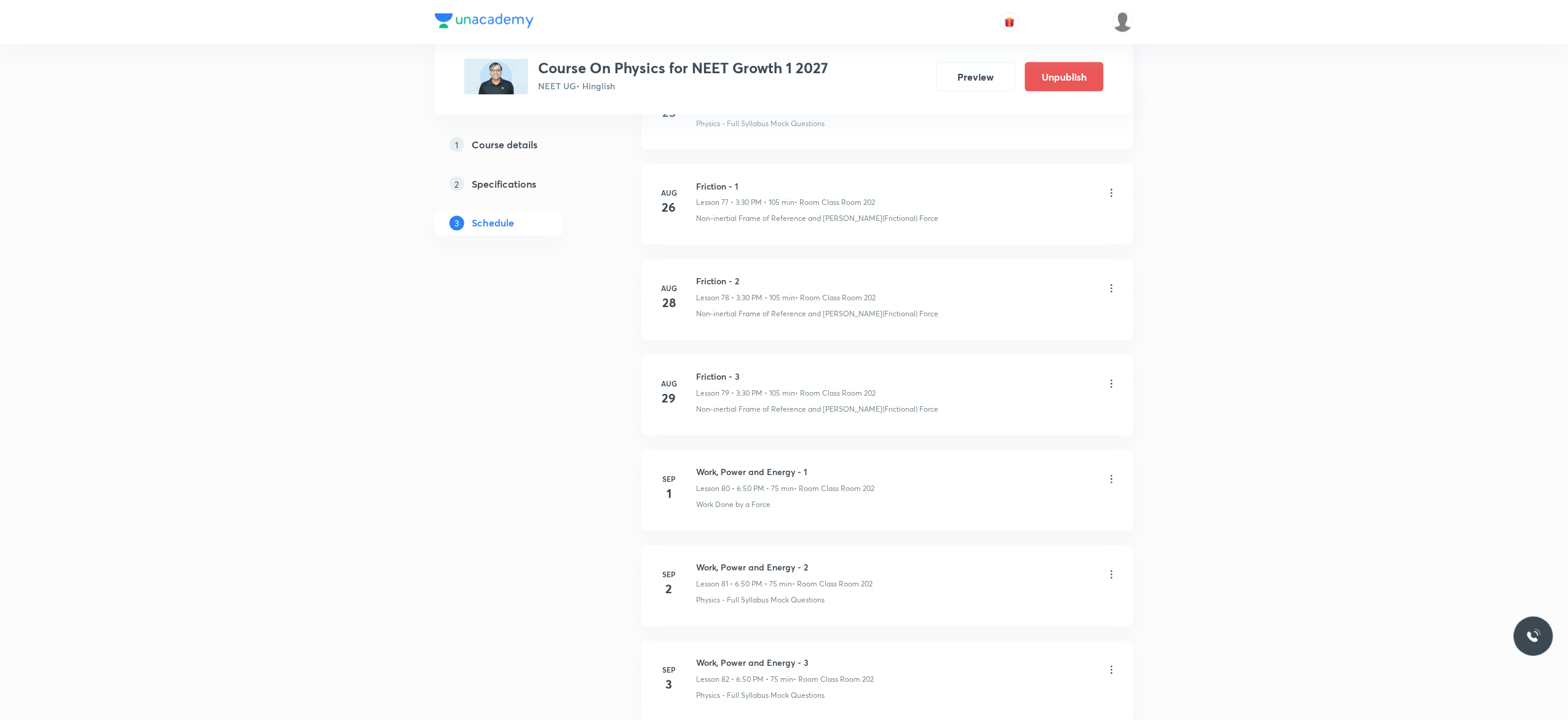
scroll to position [8200, 0]
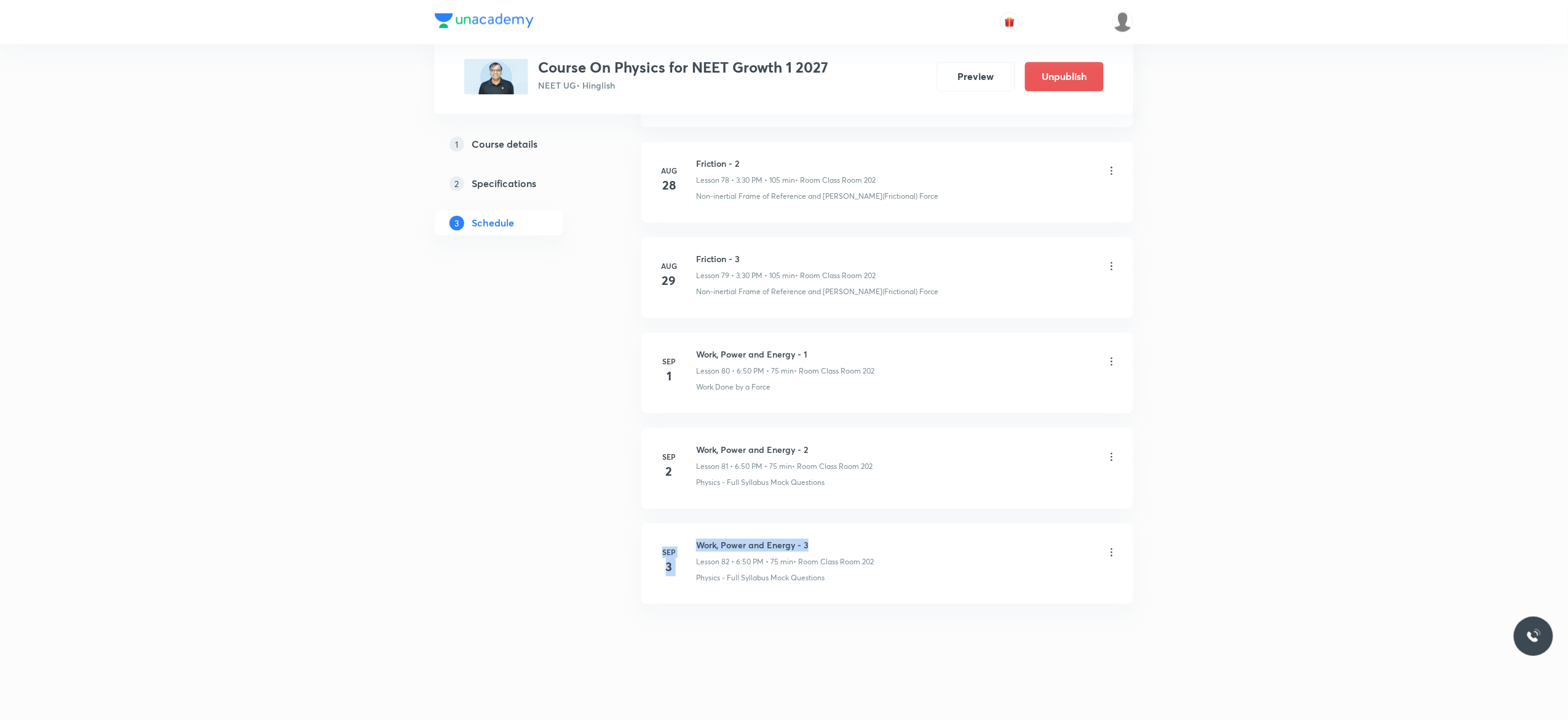
drag, startPoint x: 819, startPoint y: 541, endPoint x: 663, endPoint y: 526, distance: 156.7
click at [663, 526] on li "Sep 3 Work, Power and Energy - 3 Lesson 82 • 6:50 PM • 75 min • Room Class Room…" at bounding box center [887, 563] width 492 height 80
click at [874, 538] on li "Sep 3 Work, Power and Energy - 3 Lesson 82 • 6:50 PM • 75 min • Room Class Room…" at bounding box center [887, 563] width 492 height 80
drag, startPoint x: 819, startPoint y: 536, endPoint x: 694, endPoint y: 534, distance: 125.0
click at [694, 534] on li "Sep 3 Work, Power and Energy - 3 Lesson 82 • 6:50 PM • 75 min • Room Class Room…" at bounding box center [887, 563] width 492 height 80
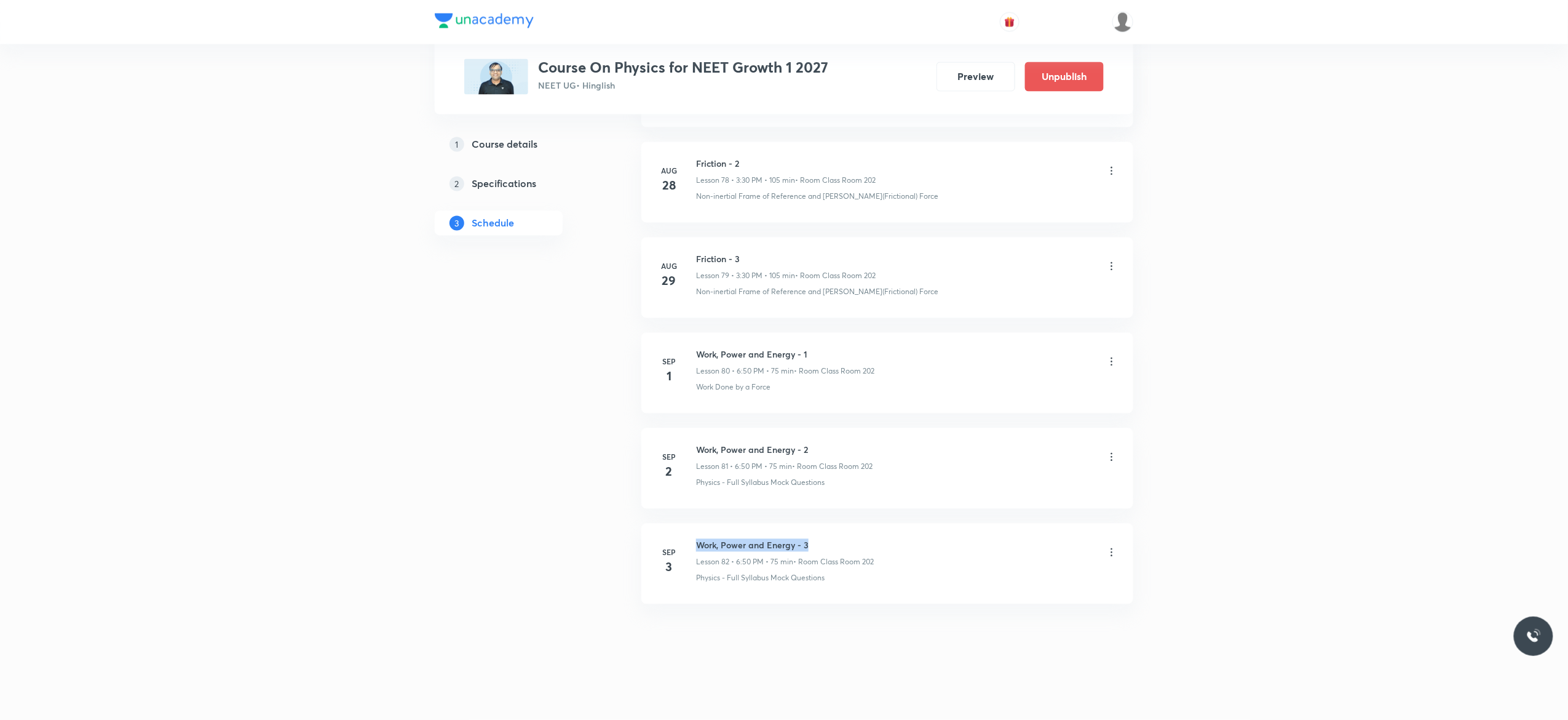
copy h6 "Work, Power and Energy - 3"
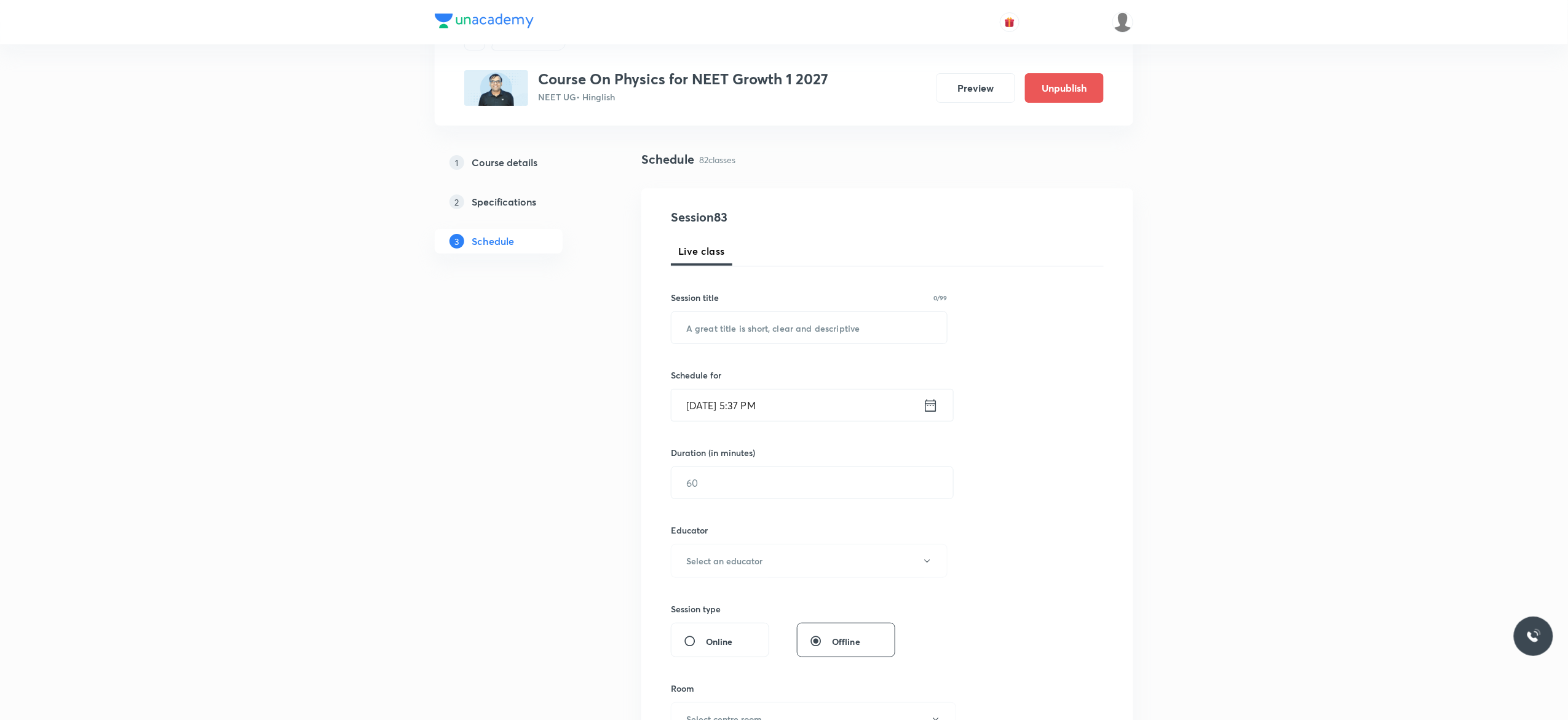
scroll to position [0, 0]
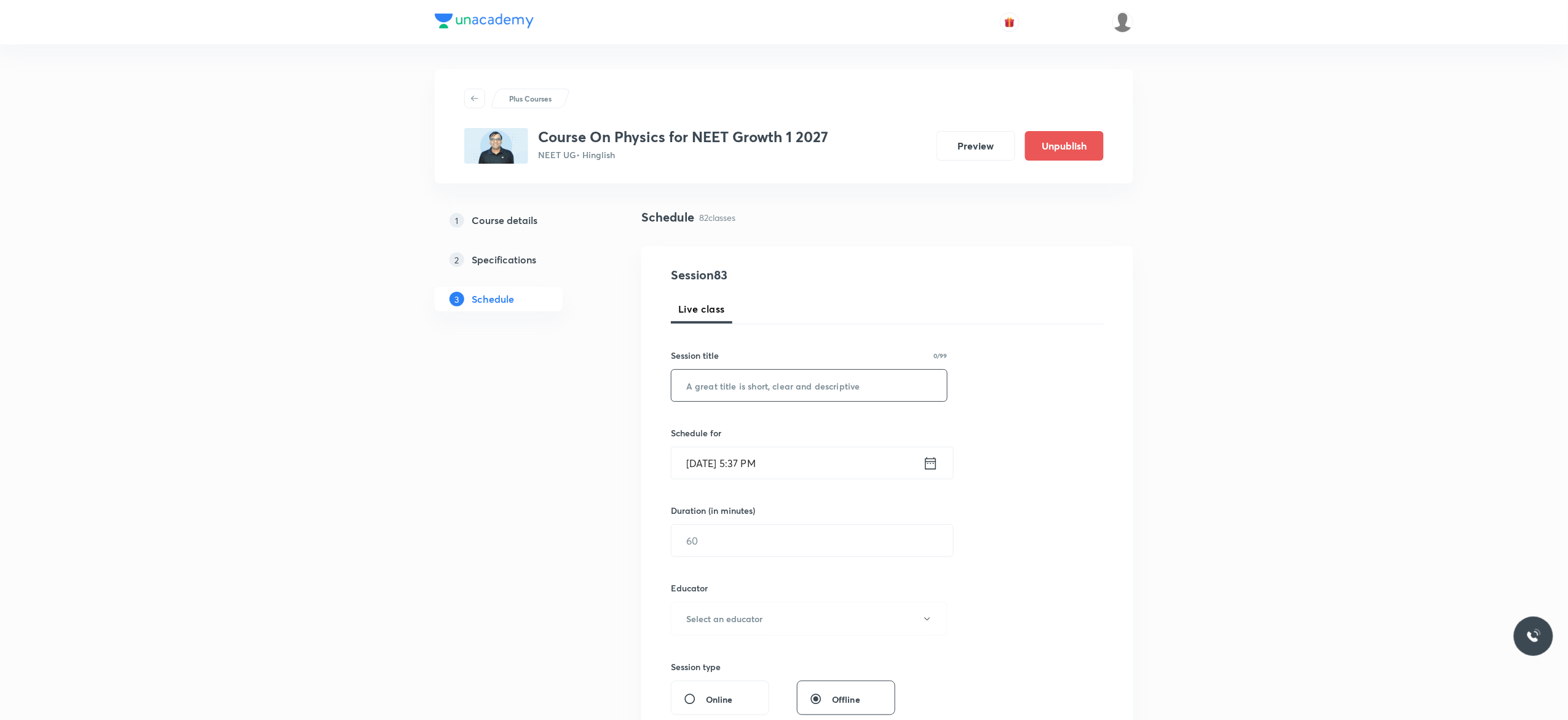
click at [776, 388] on input "text" at bounding box center [809, 385] width 275 height 31
paste input "Work, Power and Energy - 3"
type input "Work, Power and Energy - 4"
click at [929, 465] on icon at bounding box center [930, 463] width 16 height 18
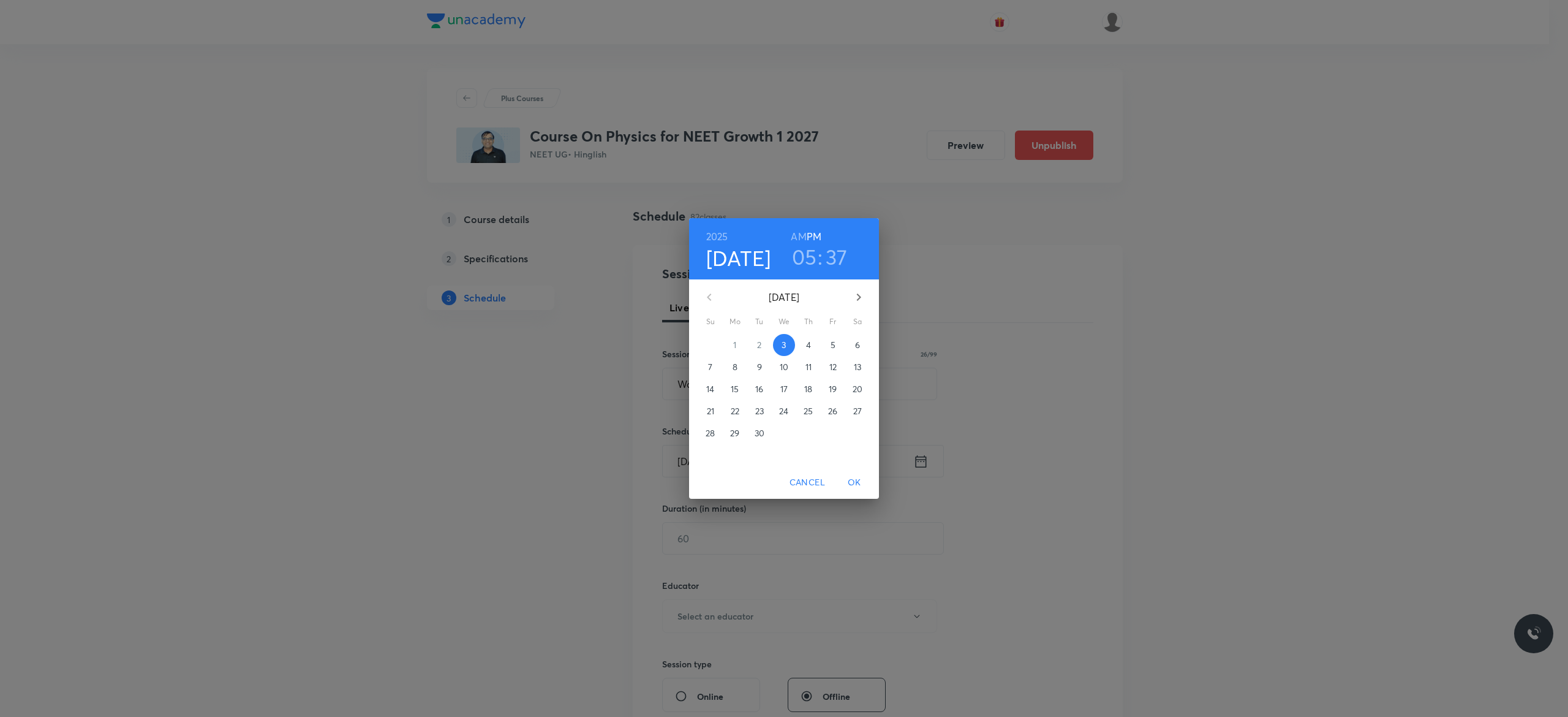
click at [811, 346] on p "4" at bounding box center [808, 345] width 5 height 12
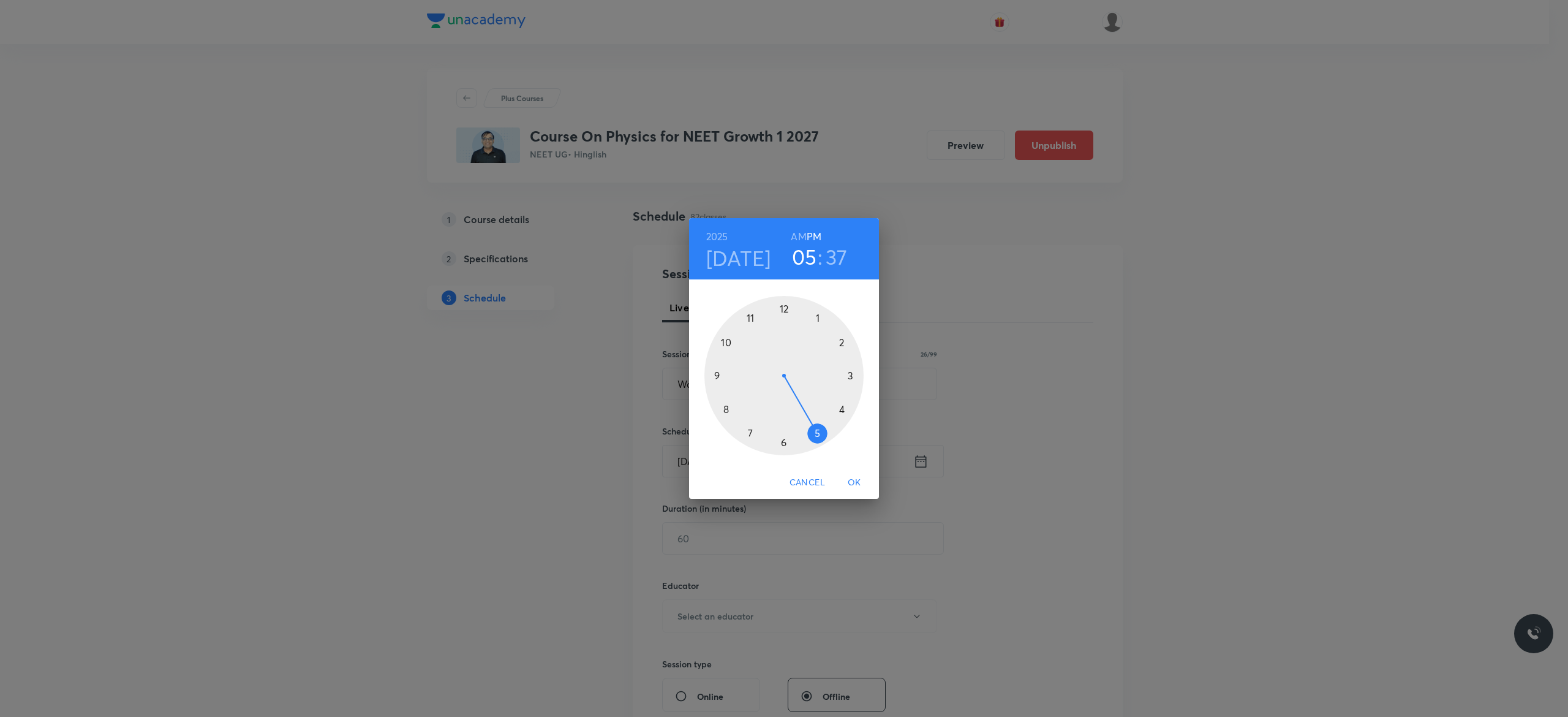
click at [784, 445] on div at bounding box center [783, 375] width 159 height 159
click at [726, 343] on div at bounding box center [783, 375] width 159 height 159
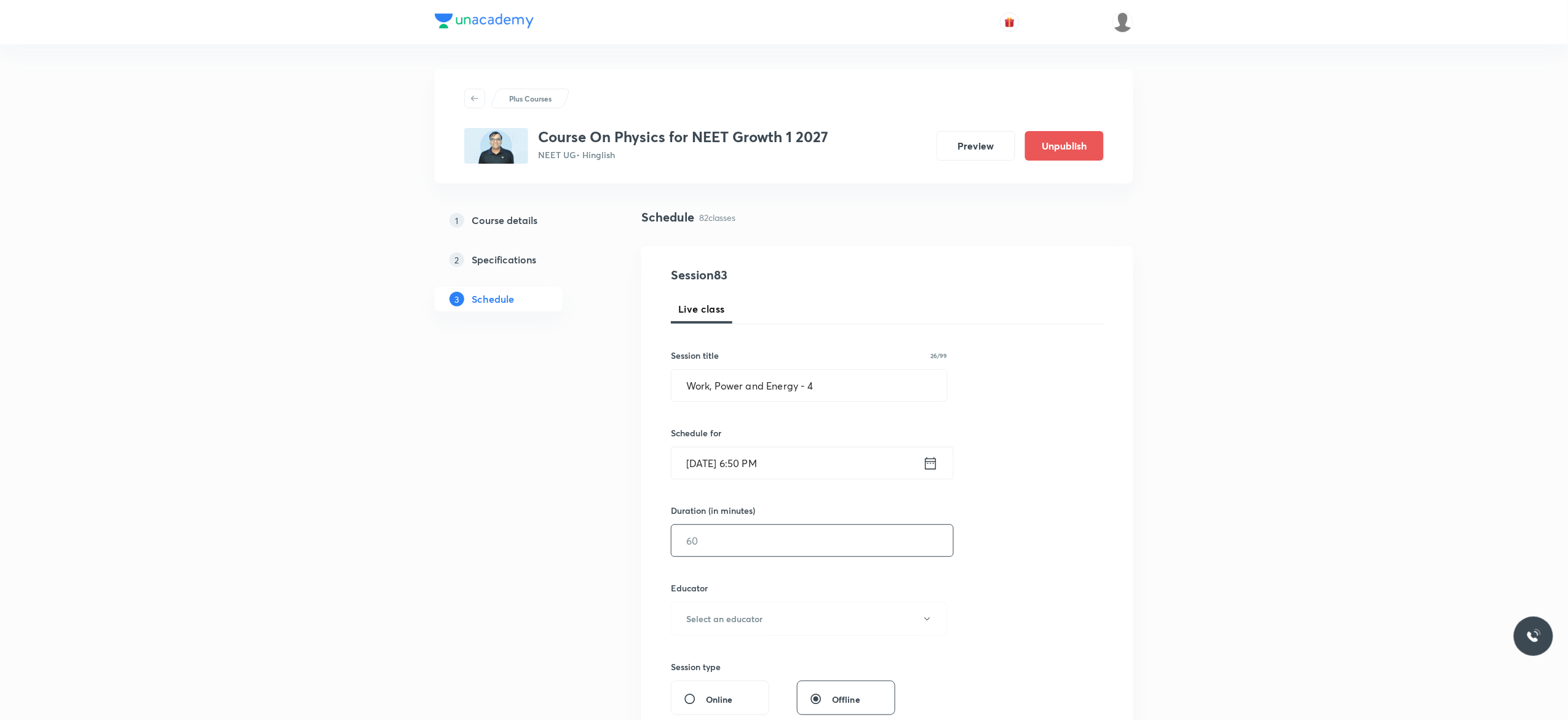
click at [742, 536] on input "text" at bounding box center [812, 540] width 281 height 31
type input "75"
click at [930, 617] on icon "button" at bounding box center [927, 619] width 10 height 10
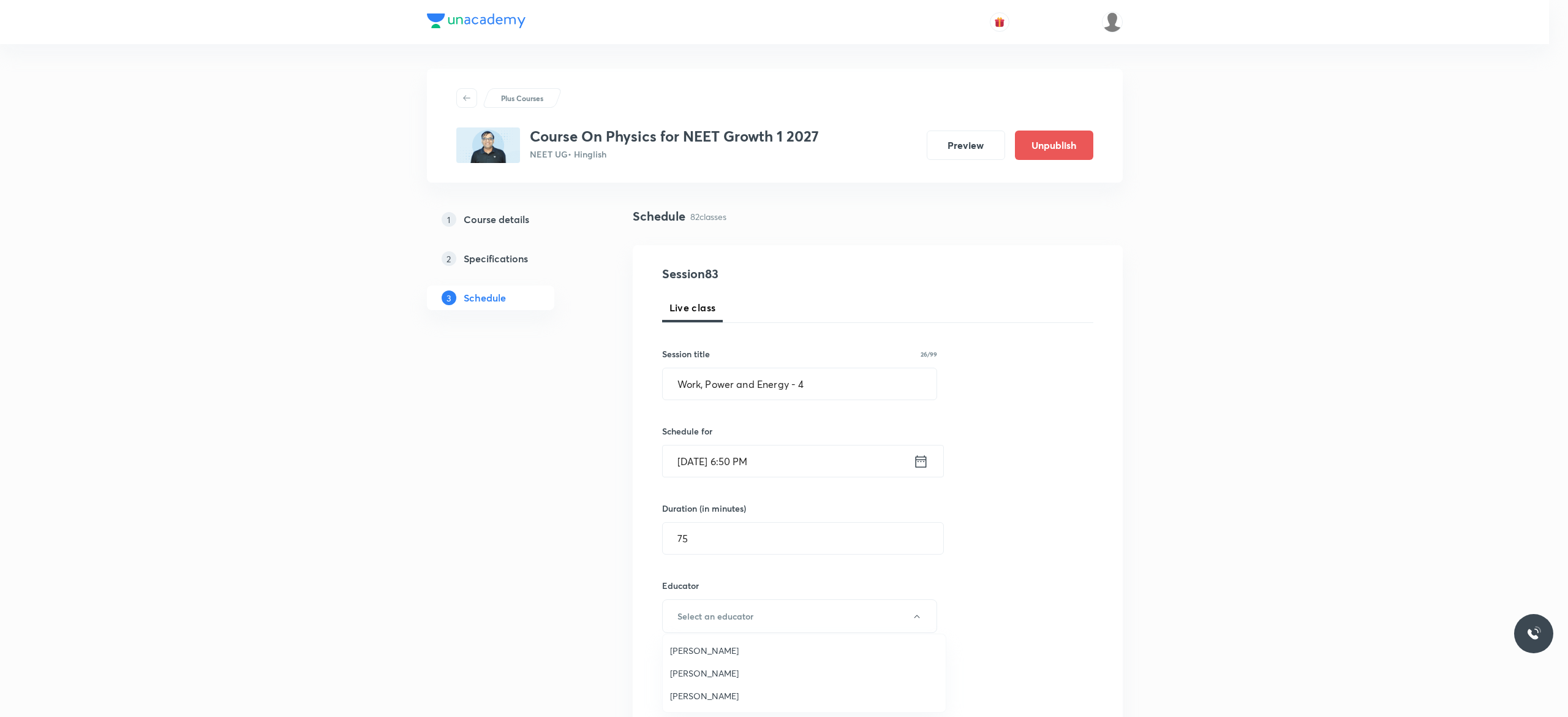
click at [687, 650] on span "Akash Mishra" at bounding box center [803, 650] width 268 height 13
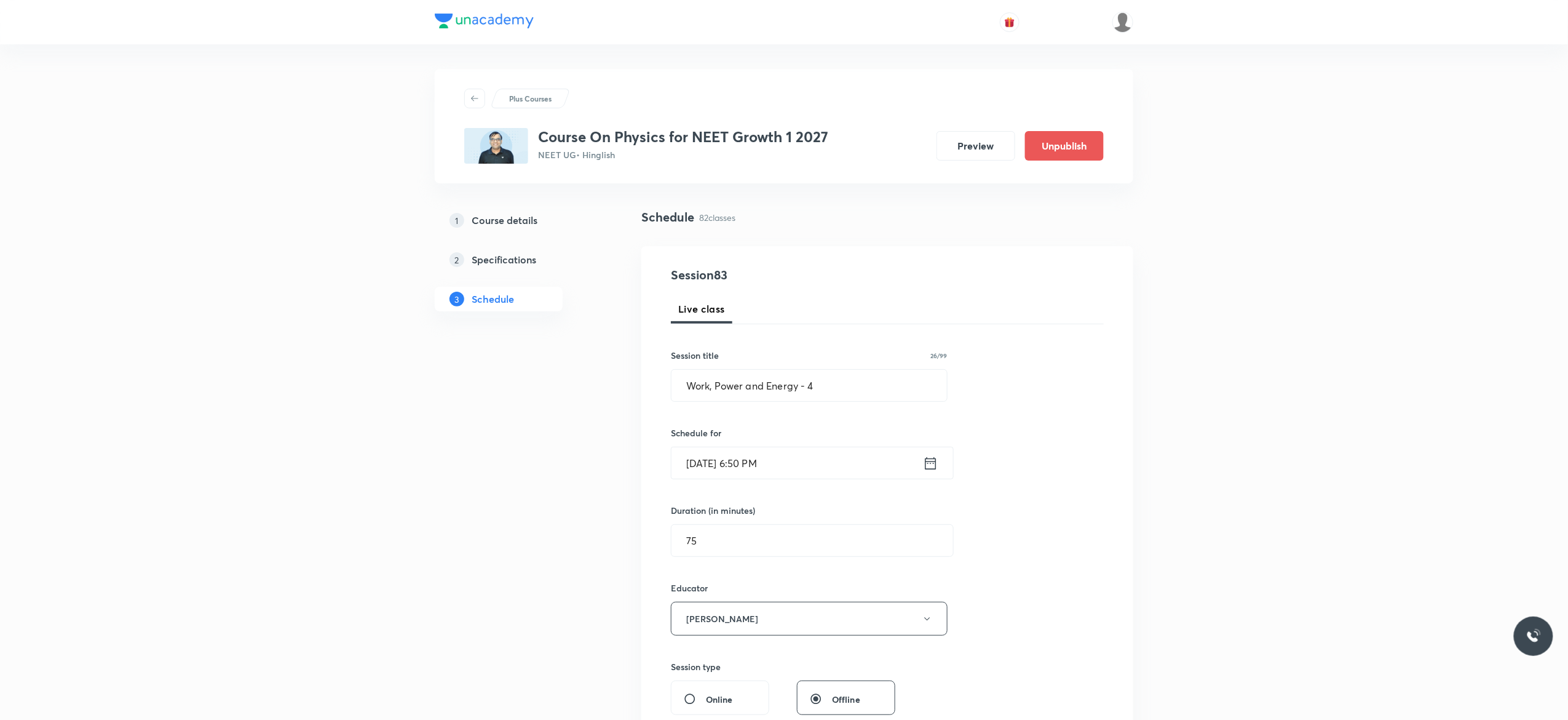
click at [990, 596] on div "Session 83 Live class Session title 26/99 Work, Power and Energy - 4 ​ Schedule…" at bounding box center [887, 594] width 433 height 657
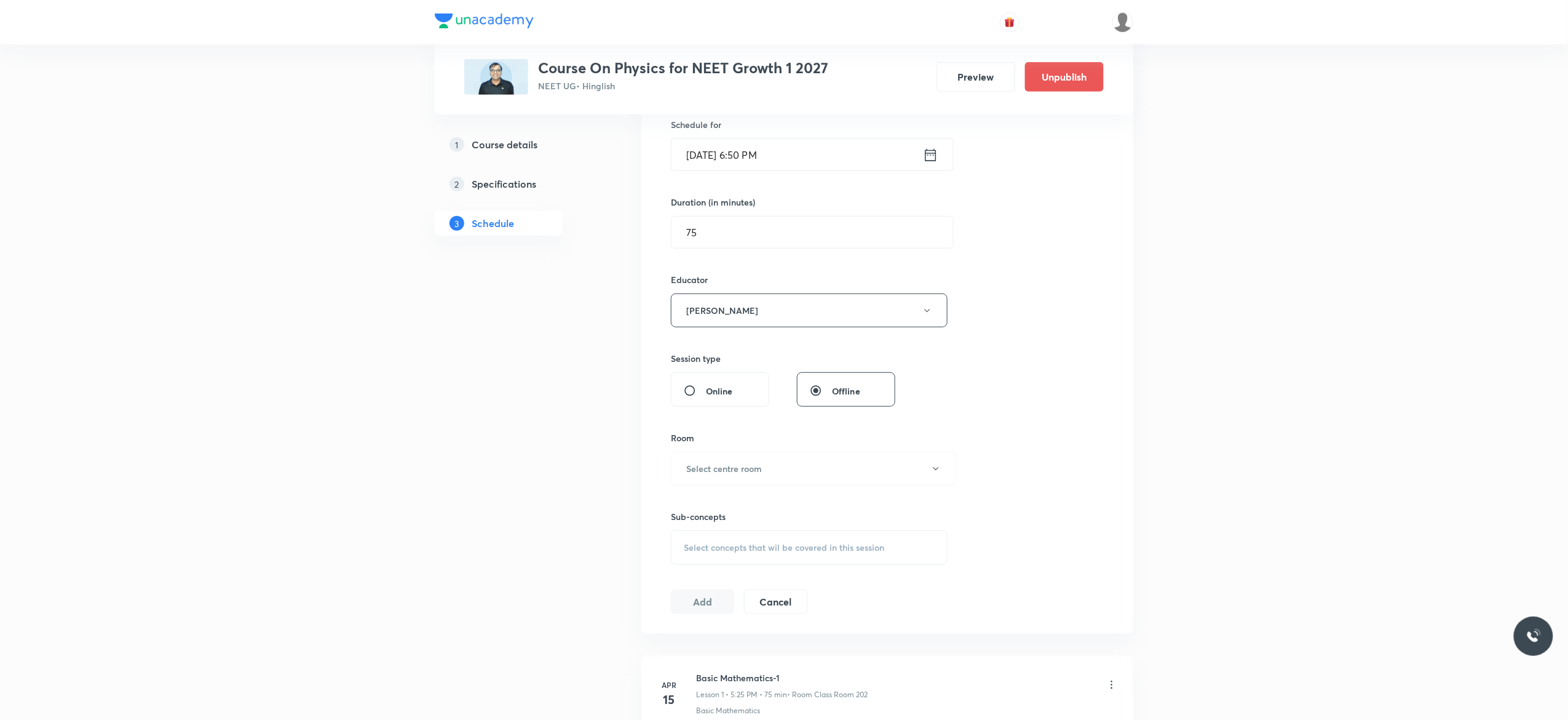
scroll to position [394, 0]
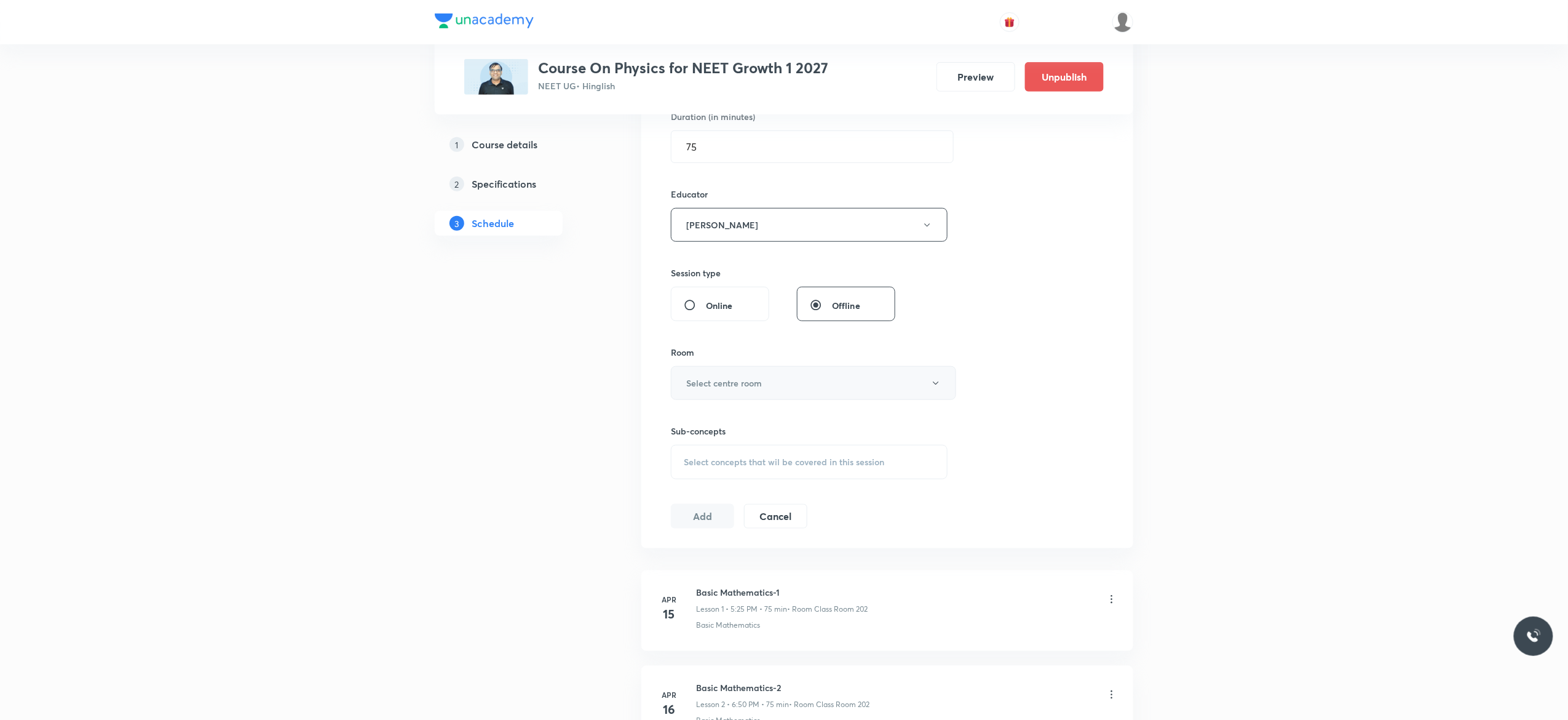
click at [935, 385] on icon "button" at bounding box center [936, 383] width 10 height 10
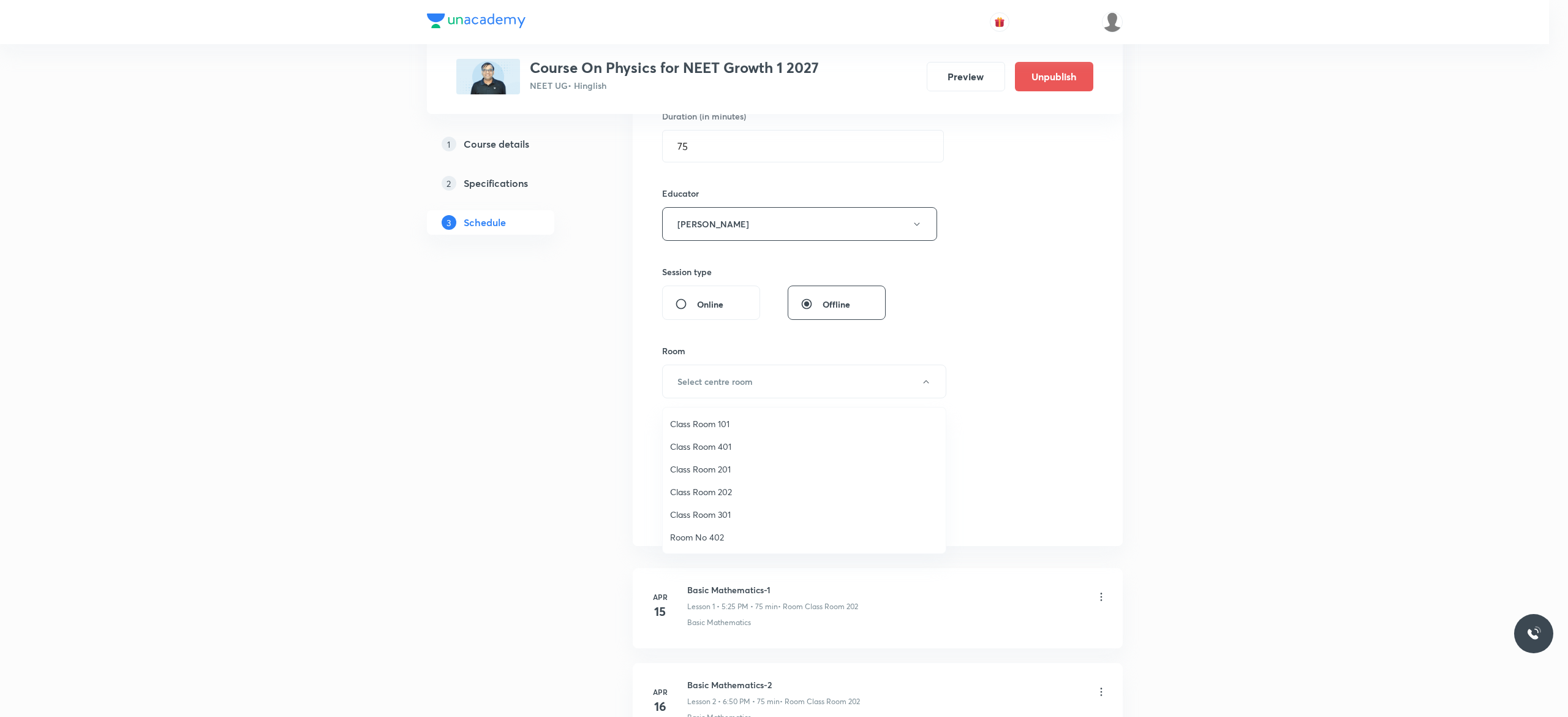
click at [709, 490] on span "Class Room 202" at bounding box center [803, 491] width 268 height 13
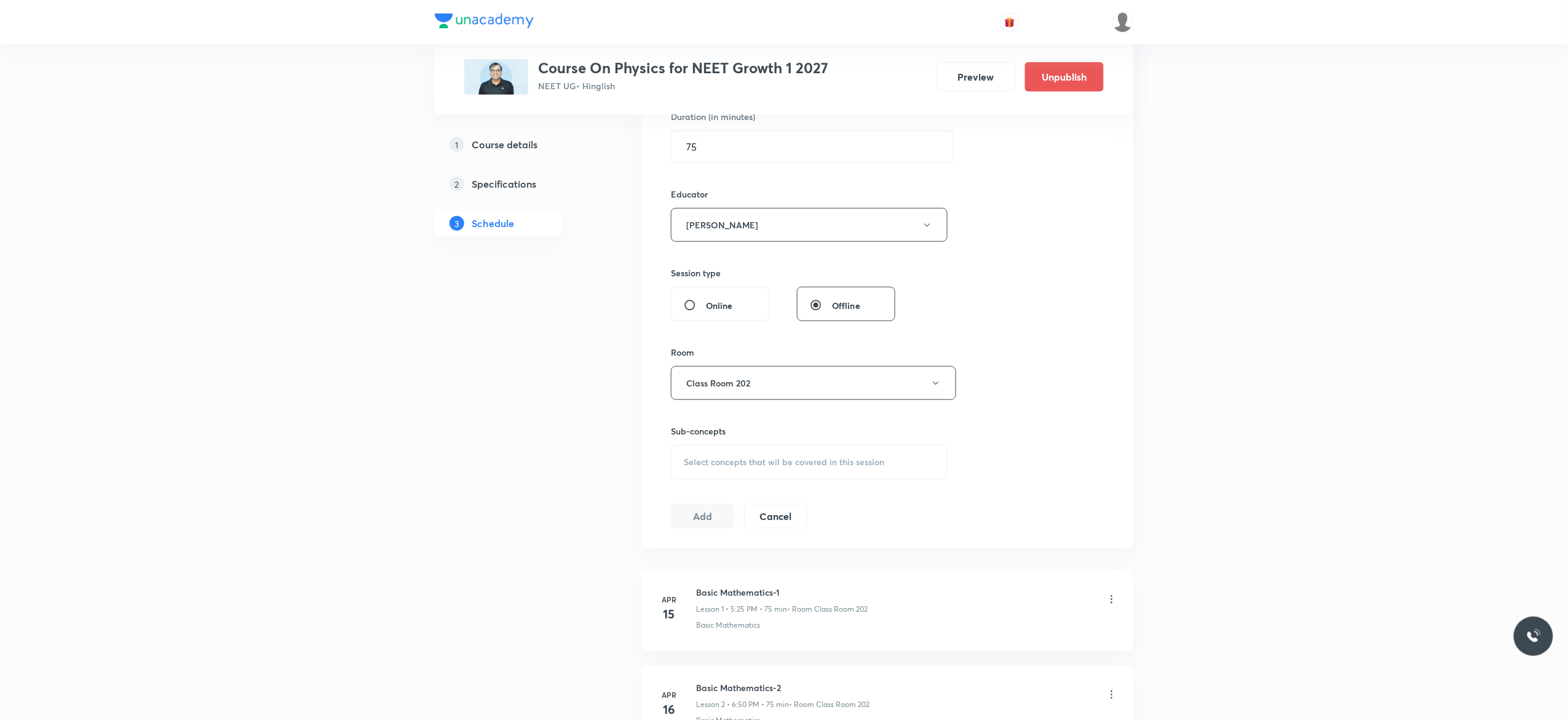
click at [699, 472] on div "Select concepts that wil be covered in this session" at bounding box center [809, 462] width 277 height 34
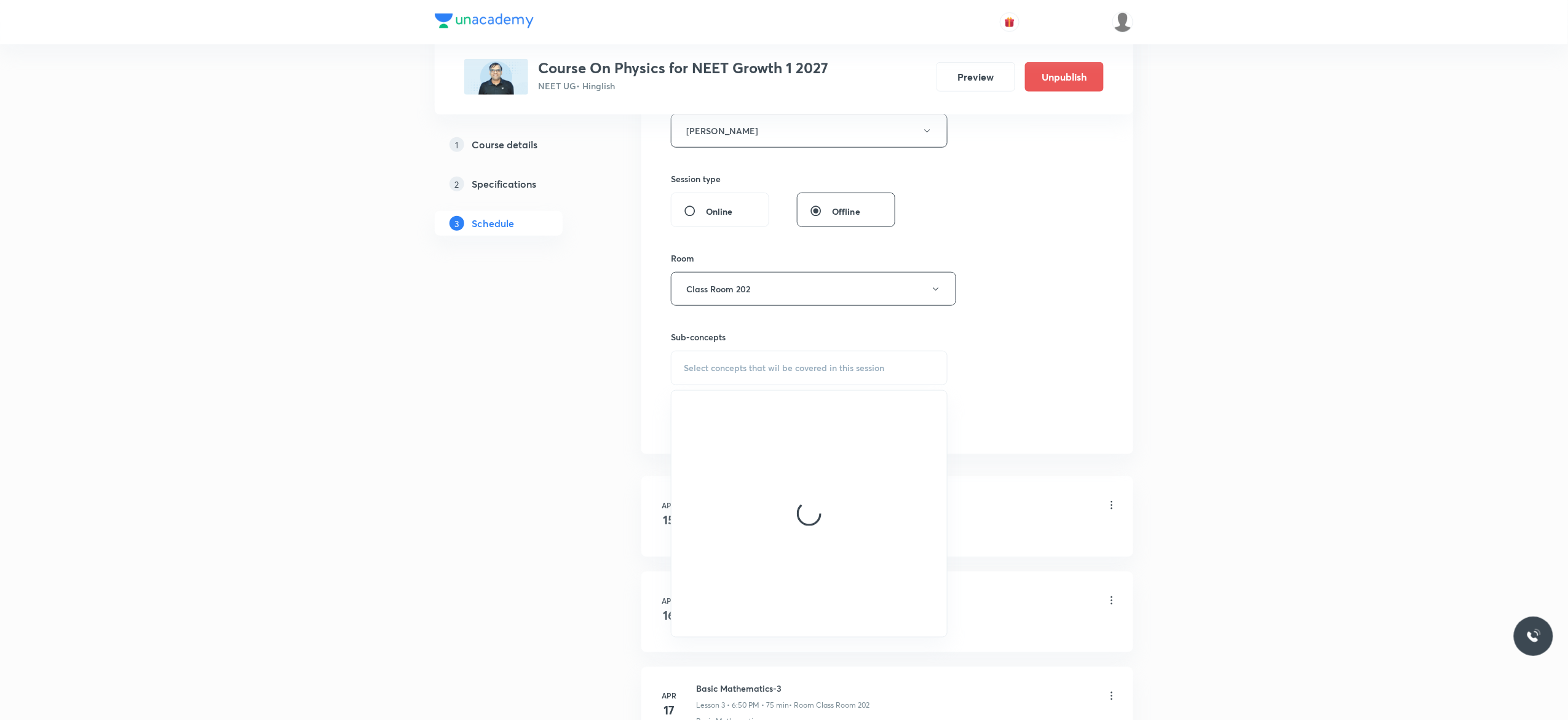
scroll to position [492, 0]
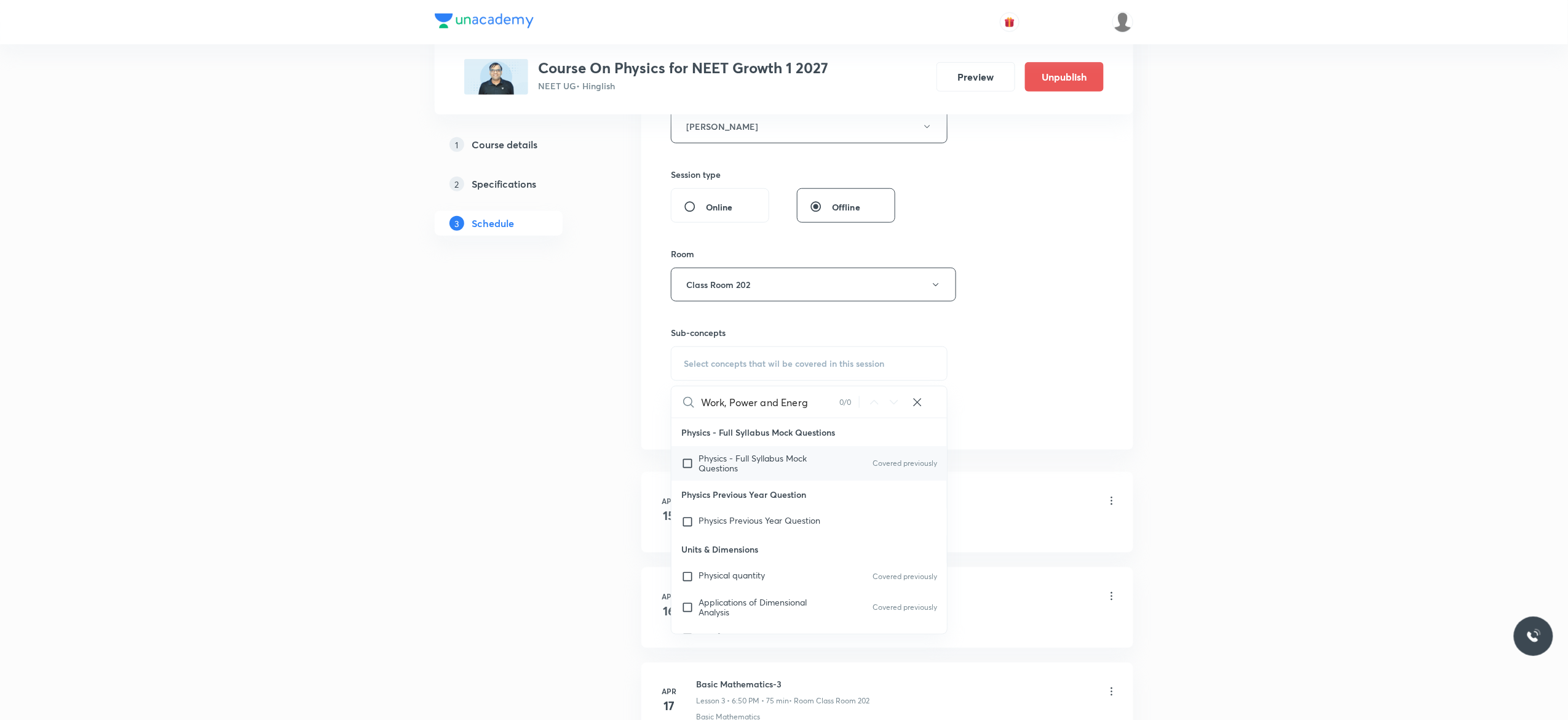
type input "Work, Power and Energ"
click at [689, 467] on input "checkbox" at bounding box center [690, 463] width 18 height 20
checkbox input "true"
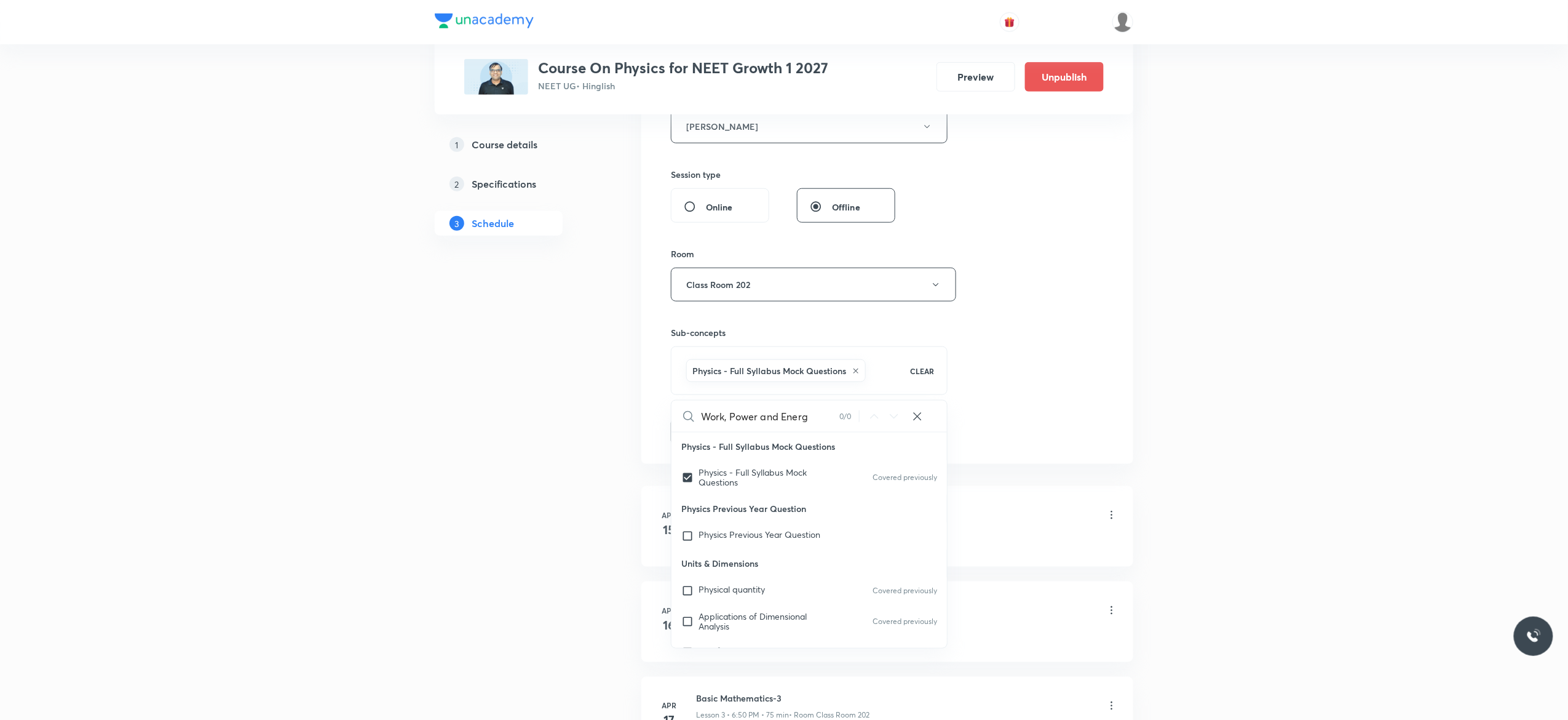
click at [701, 432] on button "Add" at bounding box center [703, 430] width 63 height 24
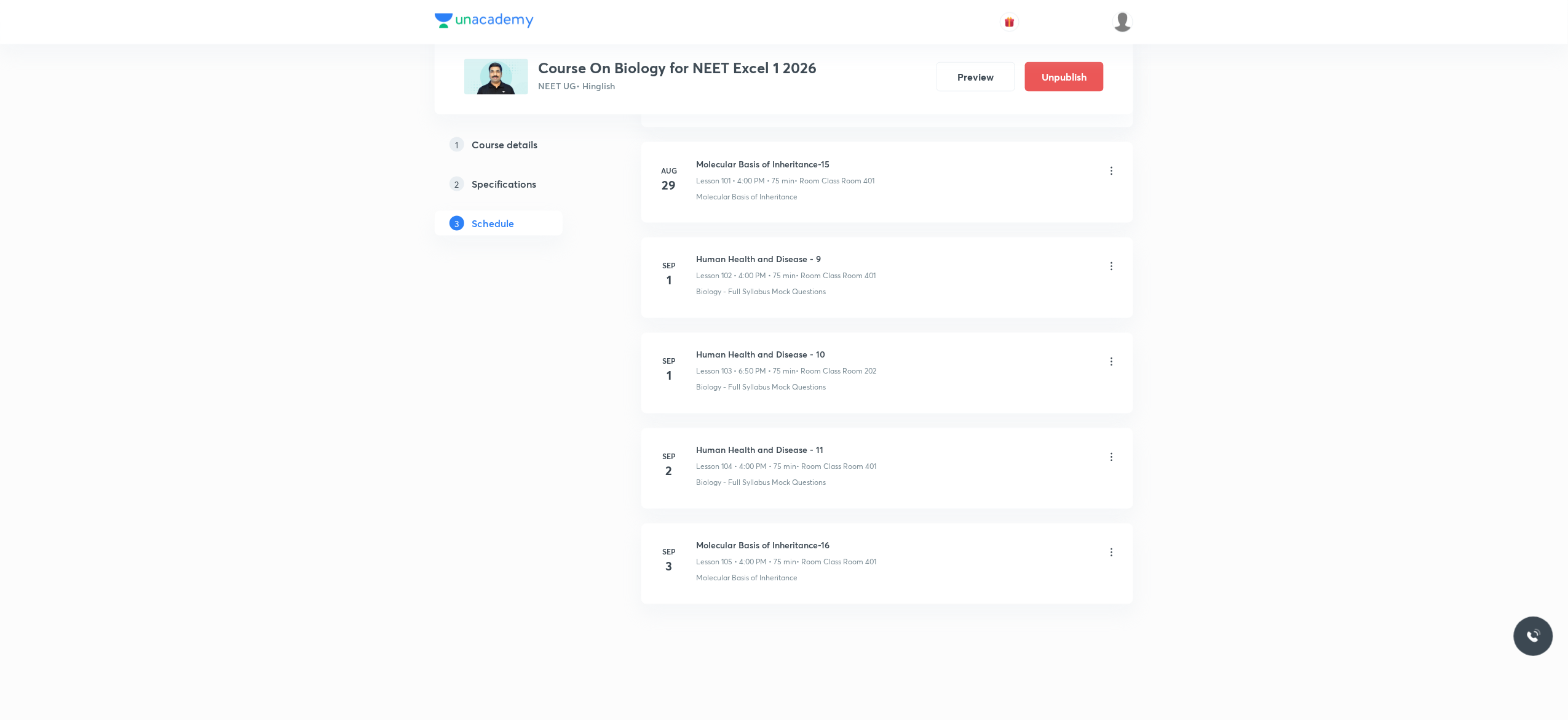
scroll to position [10402, 0]
drag, startPoint x: 829, startPoint y: 442, endPoint x: 692, endPoint y: 440, distance: 137.0
click at [692, 440] on li "[DATE] Human Health and Disease - 11 Lesson 104 • 4:00 PM • 75 min • Room Class…" at bounding box center [887, 468] width 492 height 80
copy h6 "Human Health and Disease - 11"
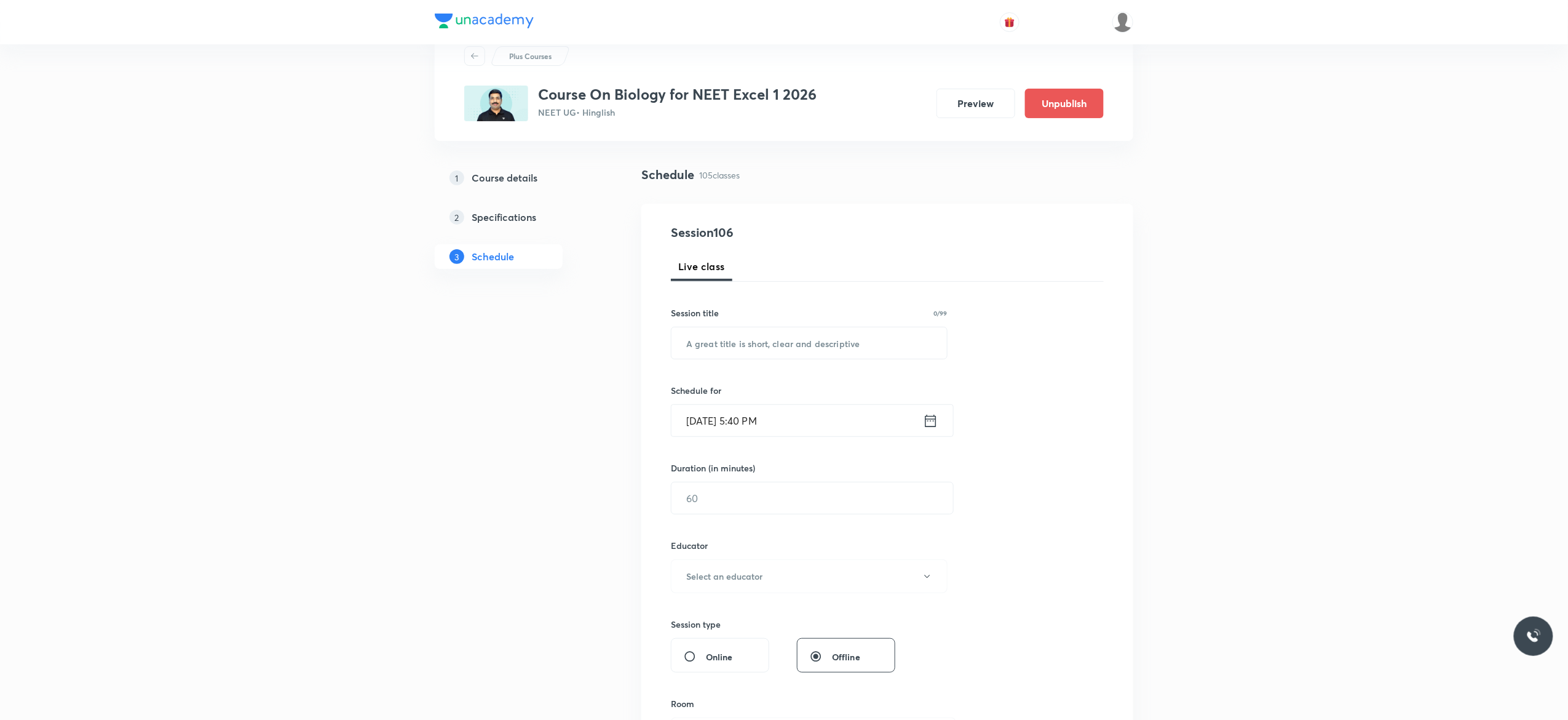
scroll to position [0, 0]
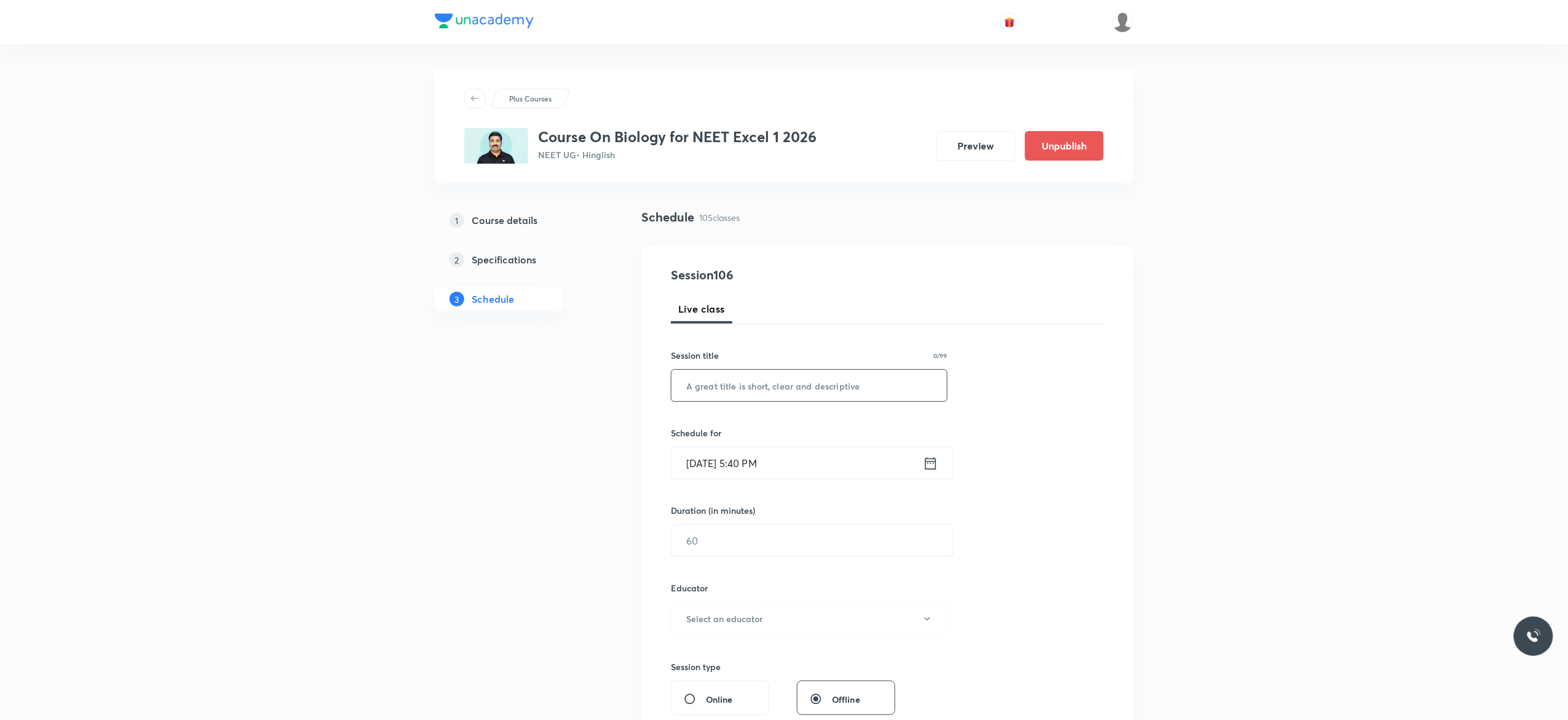
click at [742, 383] on input "text" at bounding box center [809, 385] width 275 height 31
paste input "Human Health and Disease - 11"
type input "Human Health and Disease - 12"
click at [934, 467] on icon at bounding box center [930, 463] width 16 height 18
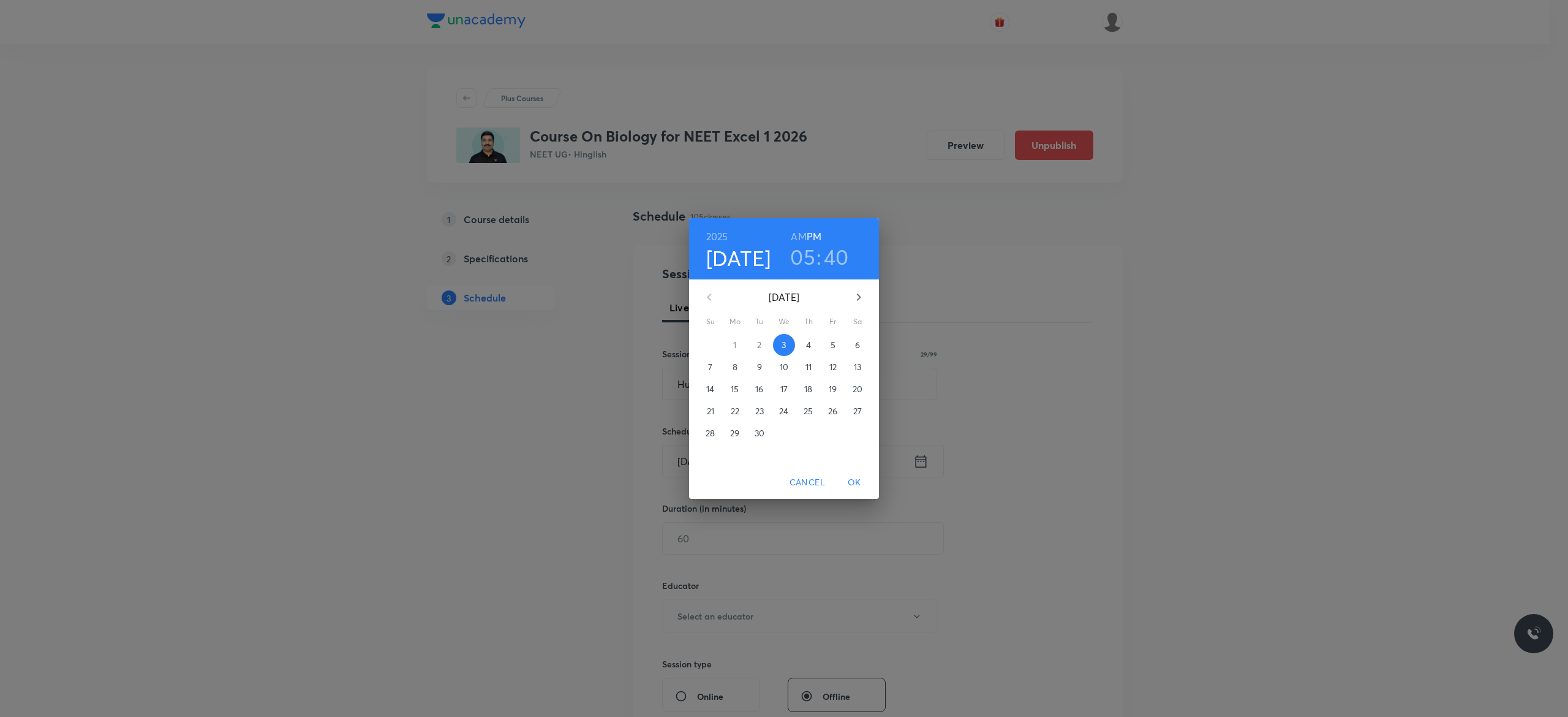
click at [808, 343] on p "4" at bounding box center [808, 345] width 5 height 12
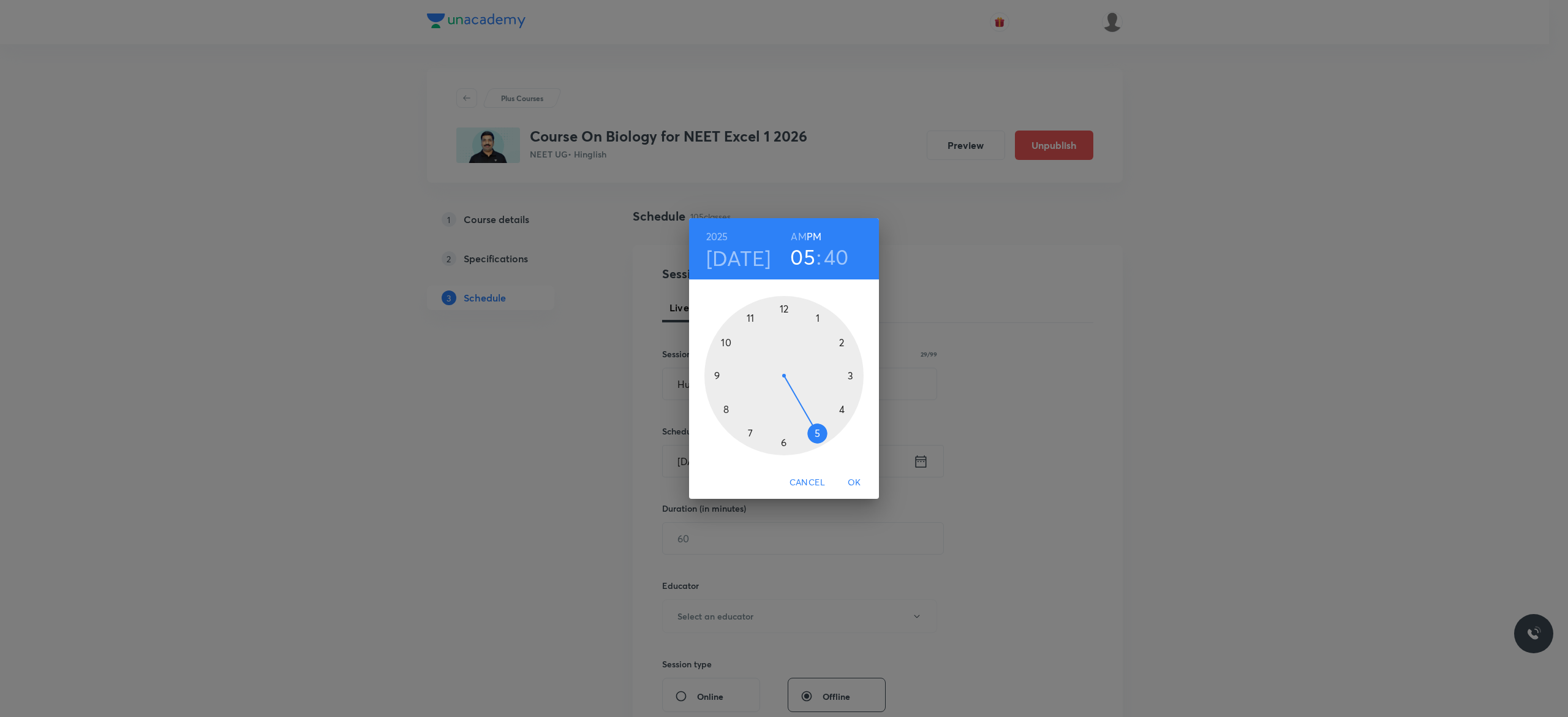
click at [844, 409] on div at bounding box center [783, 375] width 159 height 159
click at [785, 309] on div at bounding box center [783, 375] width 159 height 159
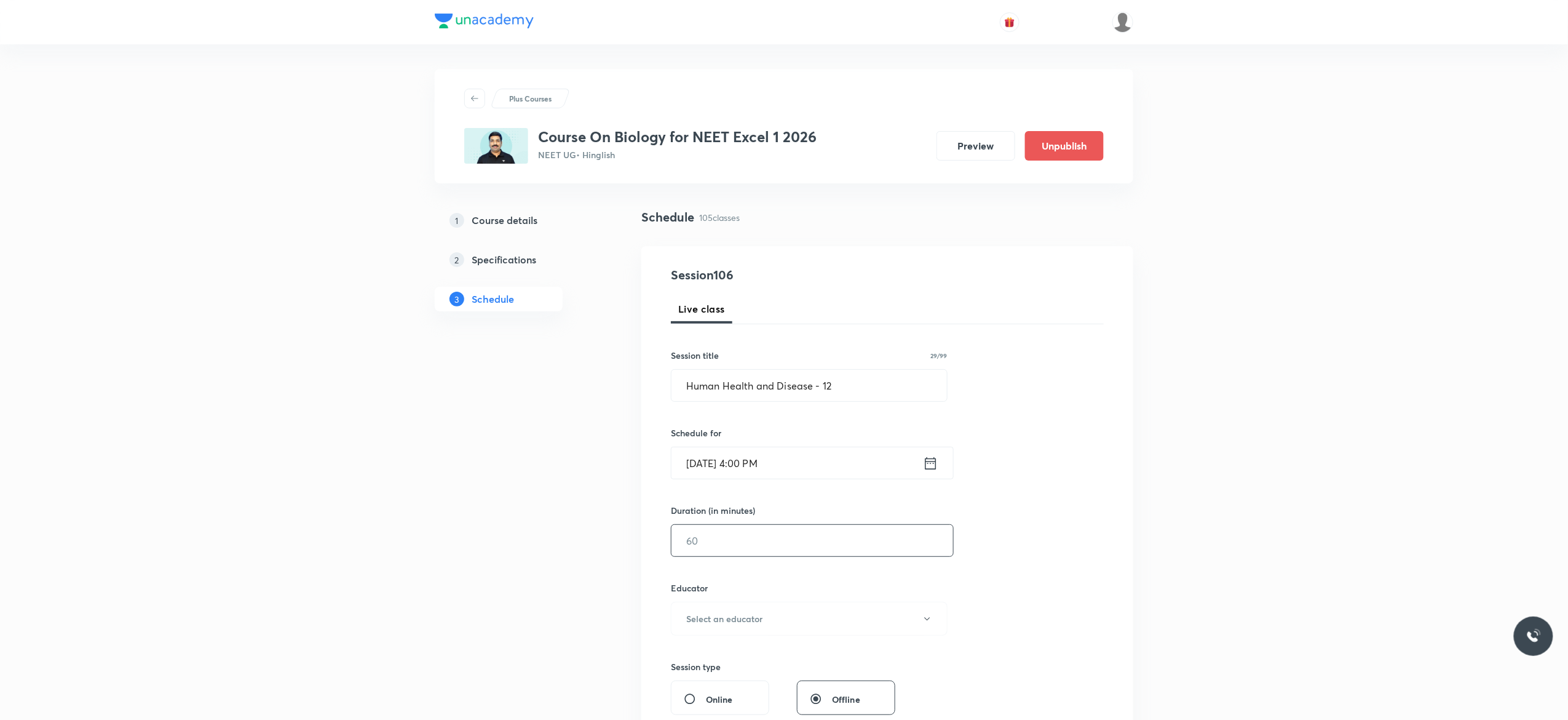
click at [720, 542] on input "text" at bounding box center [812, 540] width 281 height 31
type input "75"
click at [932, 622] on button "Select an educator" at bounding box center [809, 619] width 277 height 34
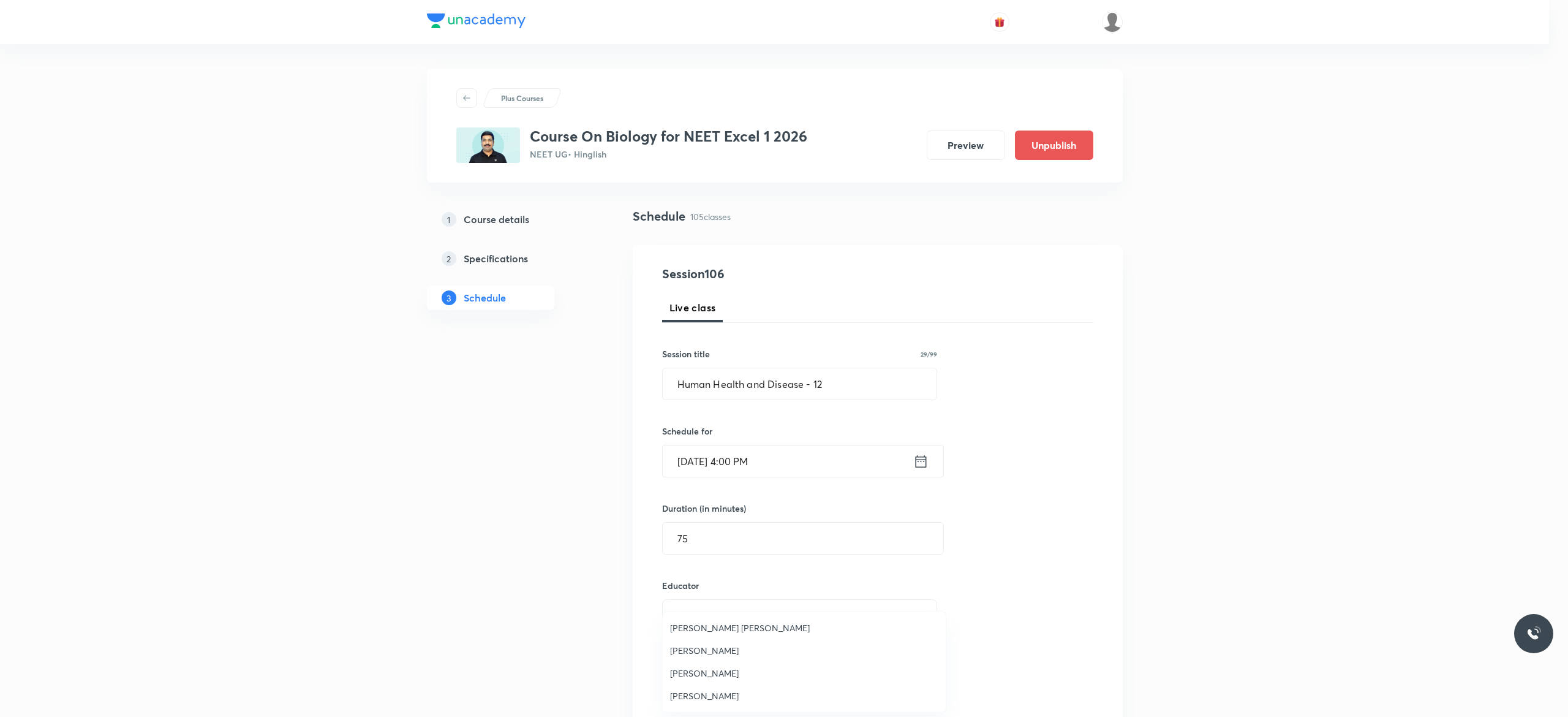
click at [719, 697] on span "Ankit Kumar Malav" at bounding box center [803, 695] width 268 height 13
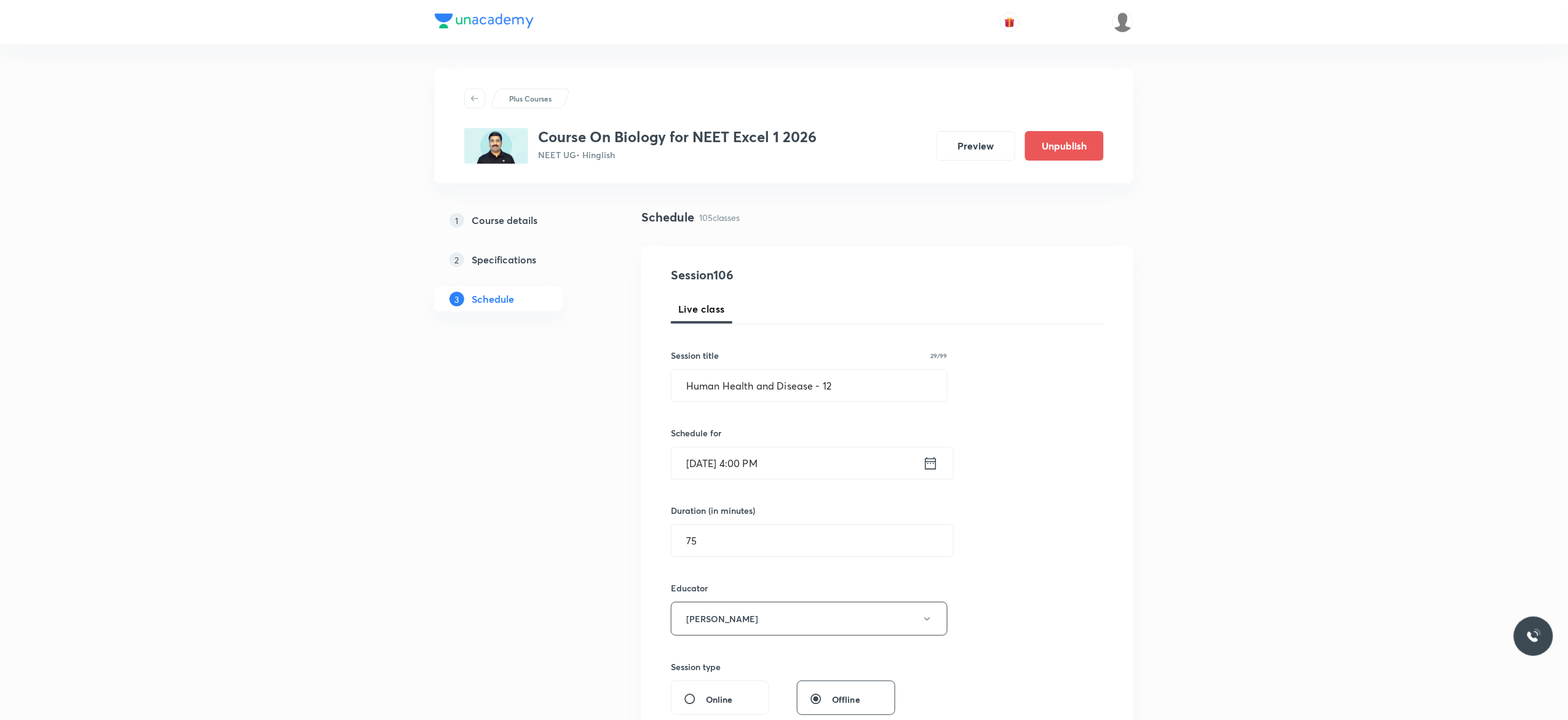
click at [1043, 560] on div "Session 106 Live class Session title 29/99 Human Health and Disease - 12 ​ Sche…" at bounding box center [887, 594] width 433 height 657
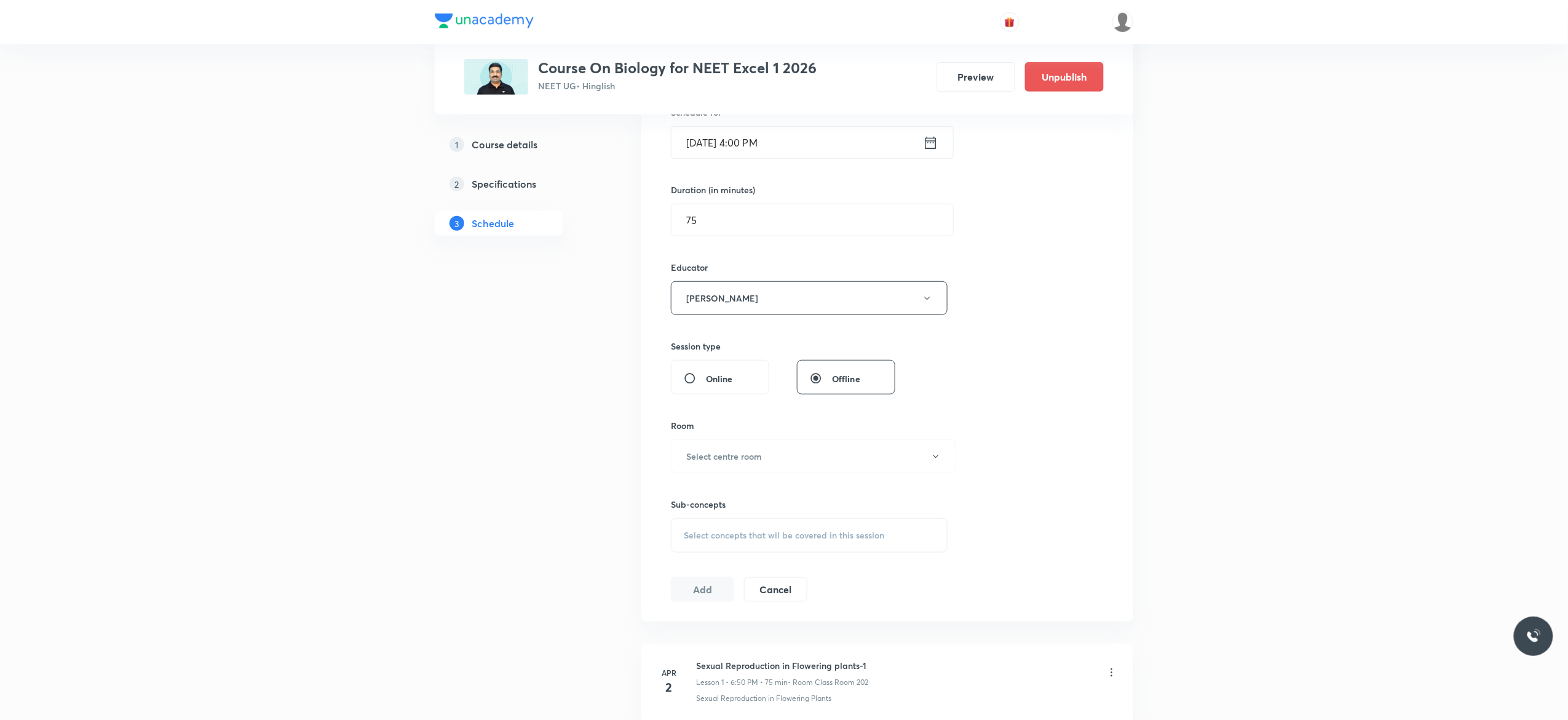
scroll to position [492, 0]
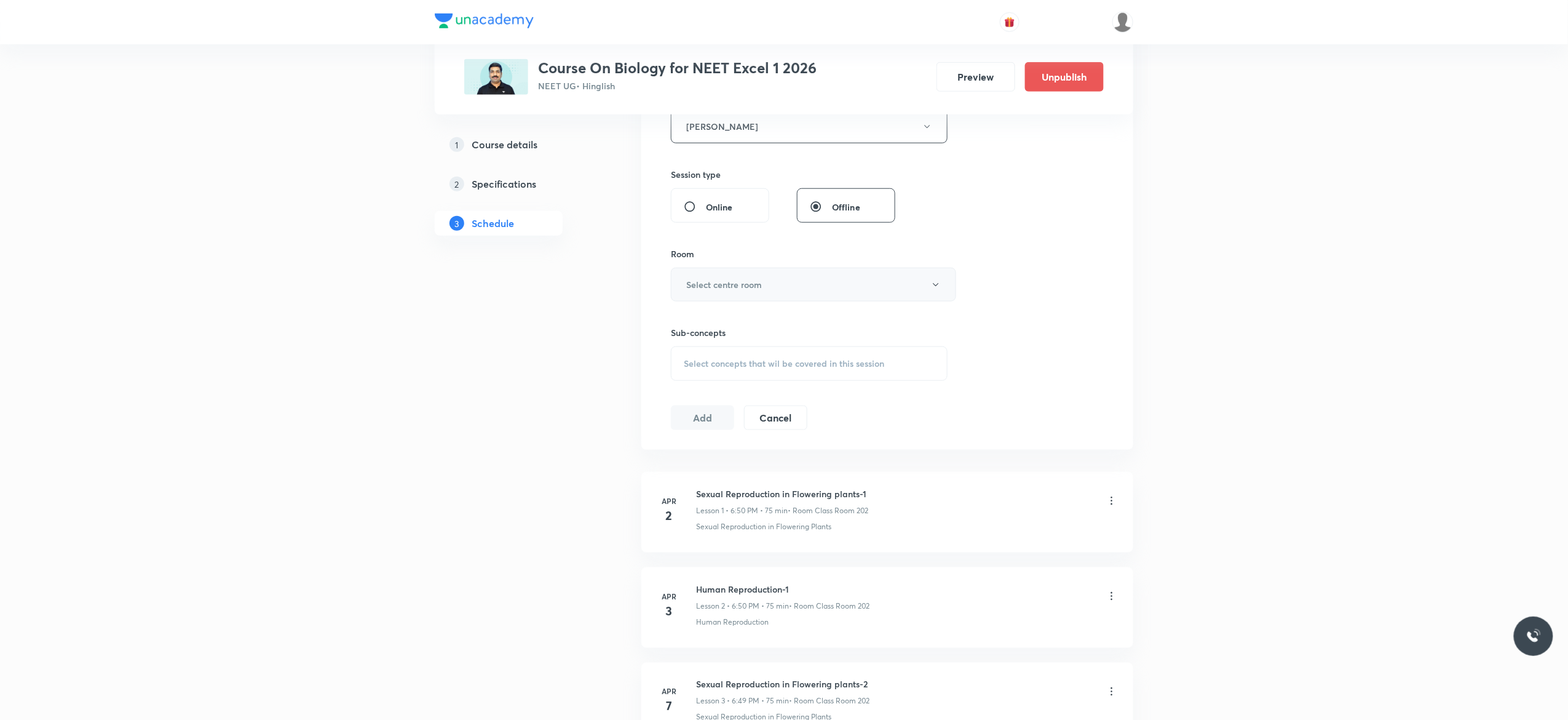
click at [941, 293] on button "Select centre room" at bounding box center [813, 284] width 286 height 34
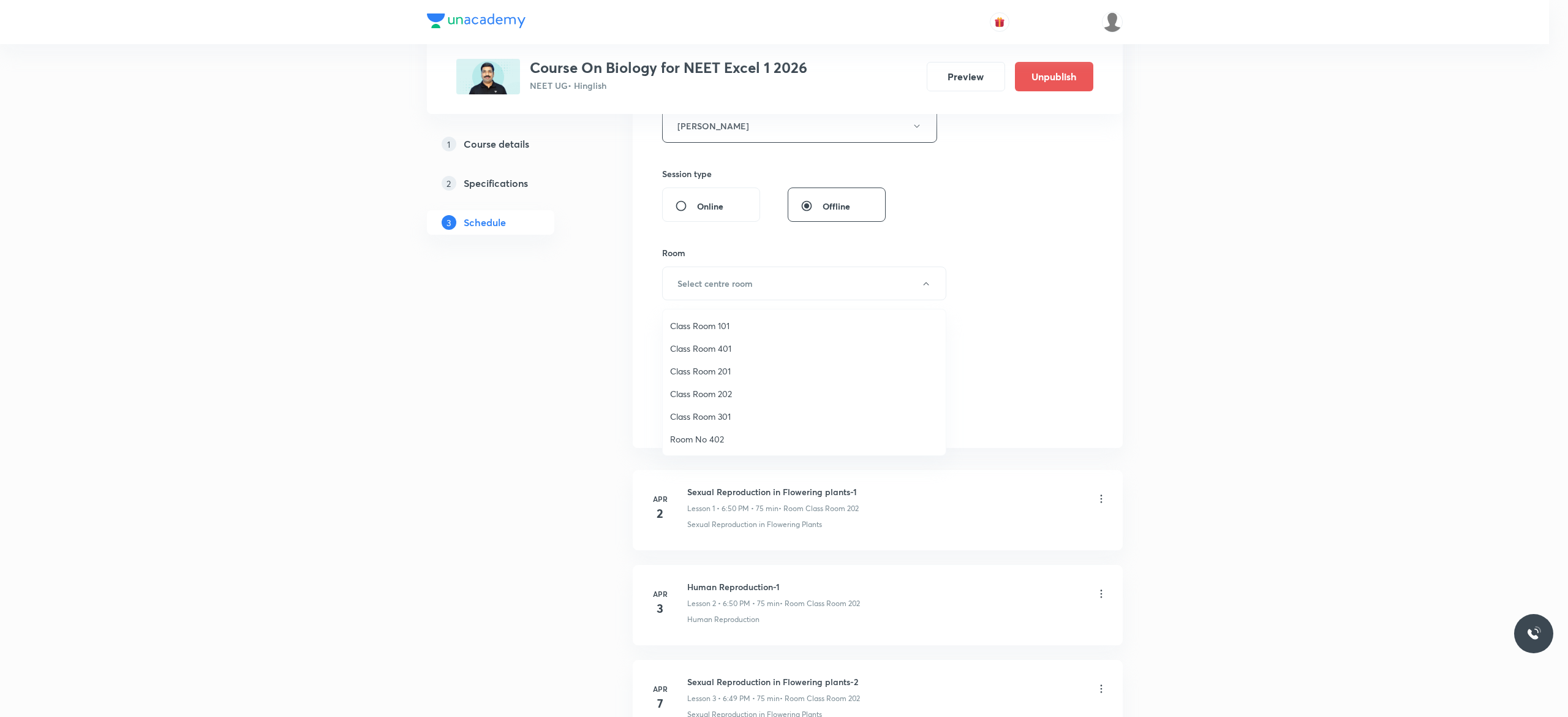
click at [702, 350] on span "Class Room 401" at bounding box center [803, 348] width 268 height 13
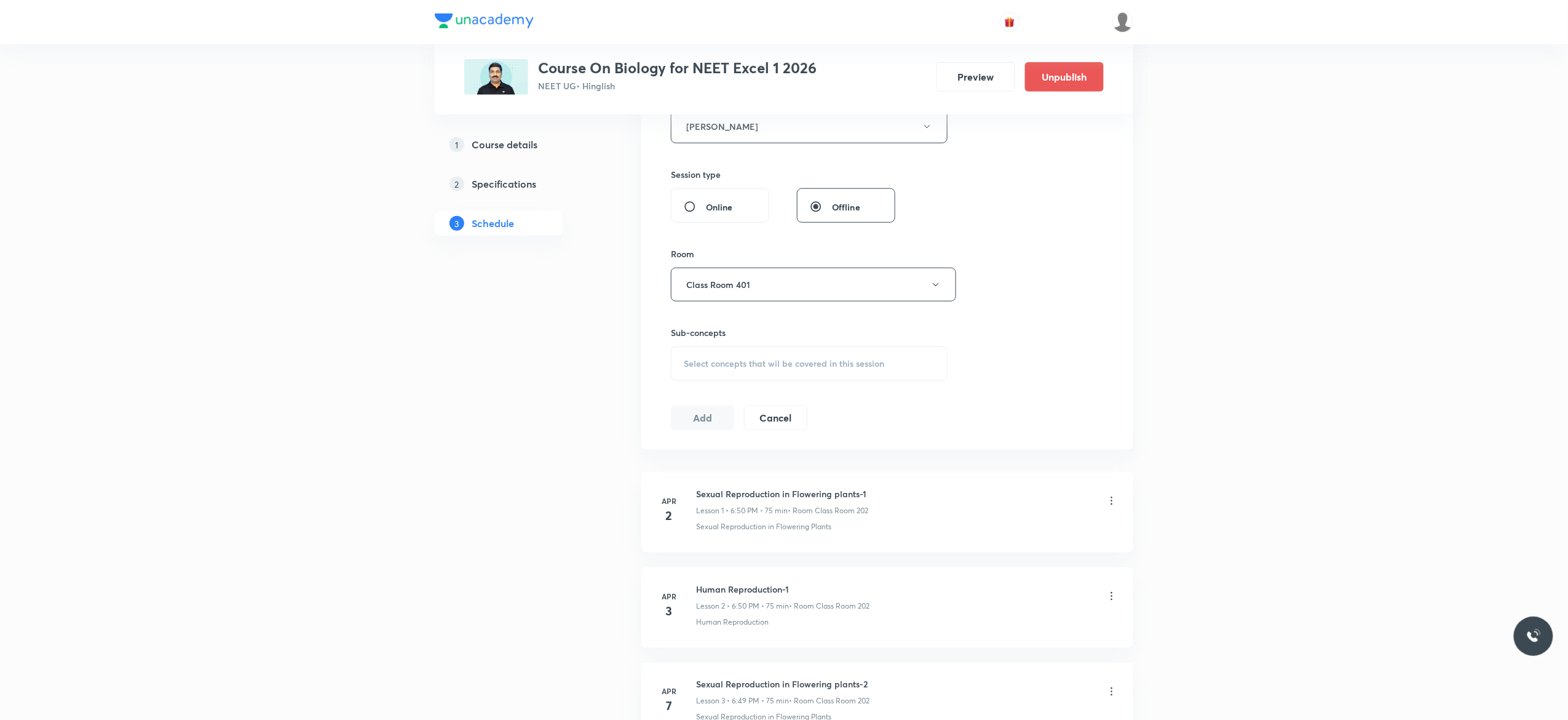
click at [703, 369] on span "Select concepts that wil be covered in this session" at bounding box center [784, 363] width 200 height 10
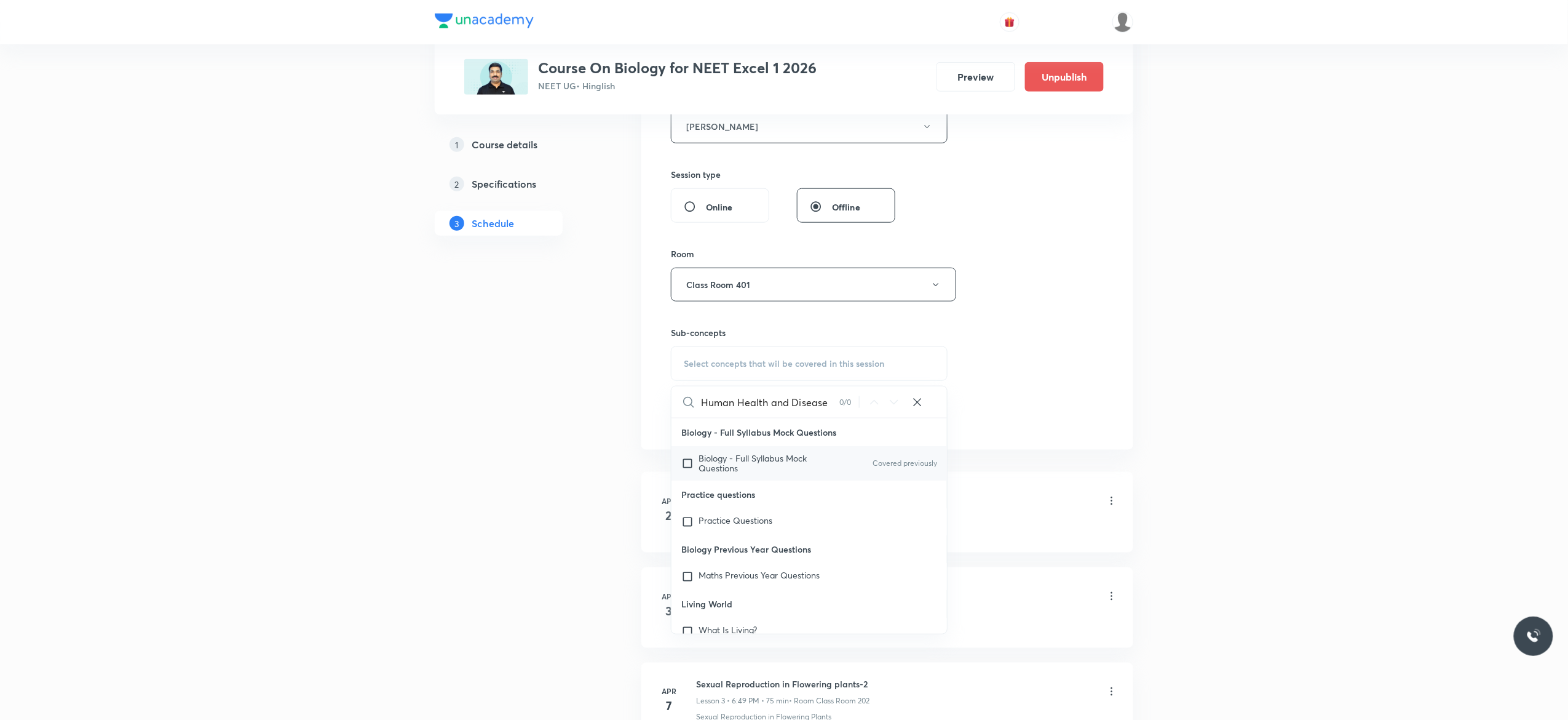
type input "Human Health and Disease"
click at [686, 464] on input "checkbox" at bounding box center [690, 463] width 18 height 20
checkbox input "true"
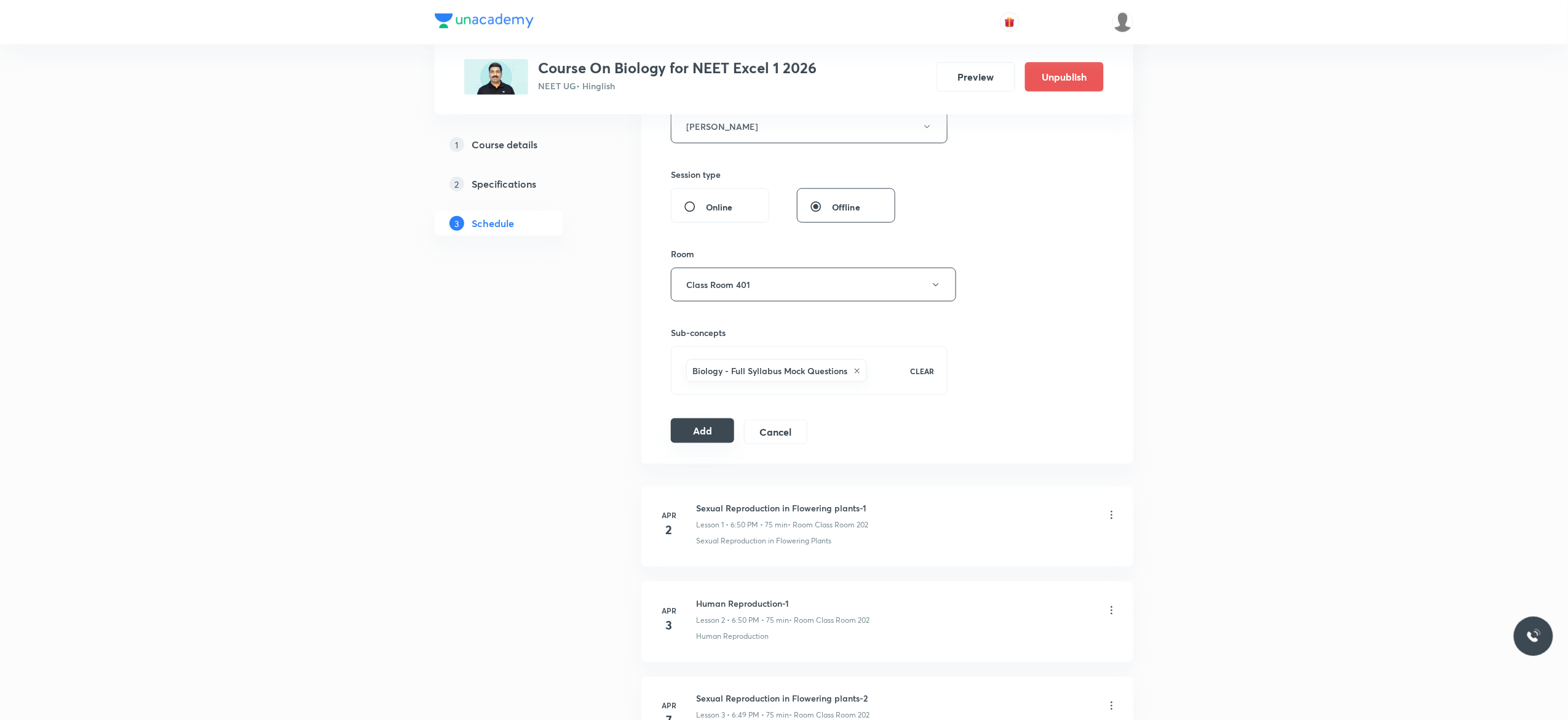
click at [695, 438] on button "Add" at bounding box center [703, 430] width 63 height 24
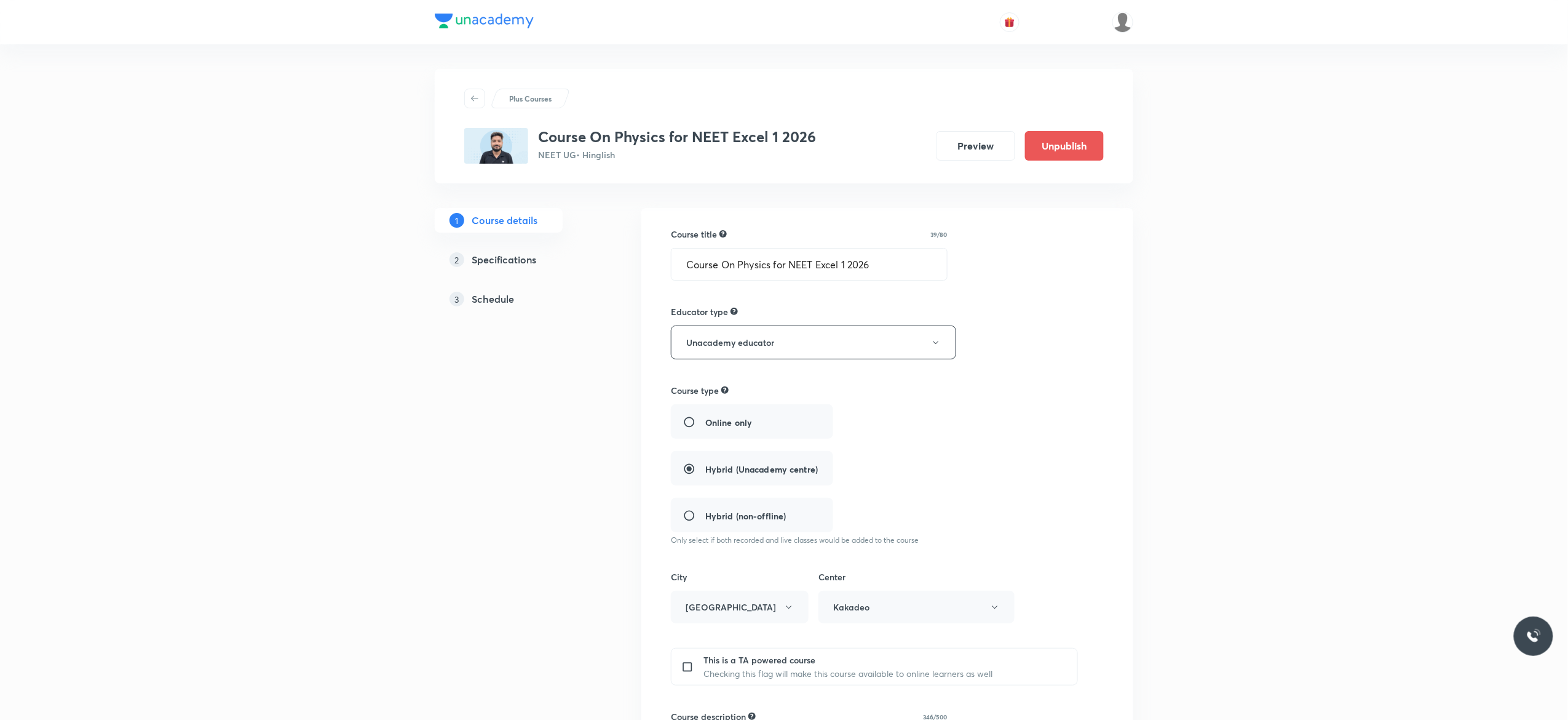
click at [497, 301] on h5 "Schedule" at bounding box center [493, 299] width 43 height 15
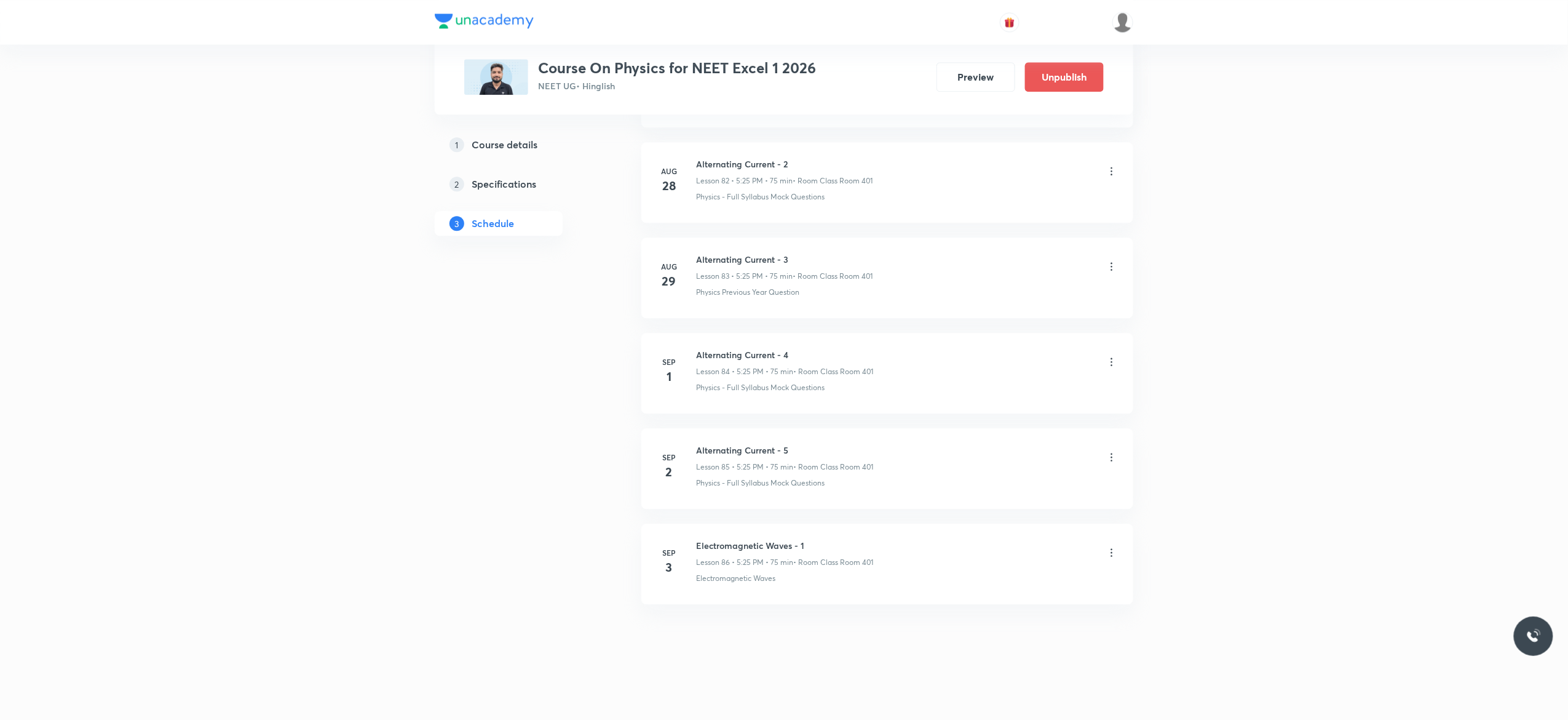
scroll to position [8583, 0]
drag, startPoint x: 809, startPoint y: 542, endPoint x: 697, endPoint y: 528, distance: 112.9
click at [697, 528] on li "[DATE] Electromagnetic Waves - 1 Lesson 86 • 5:25 PM • 75 min • Room Class Room…" at bounding box center [887, 563] width 492 height 80
copy h6 "Electromagnetic Waves - 1"
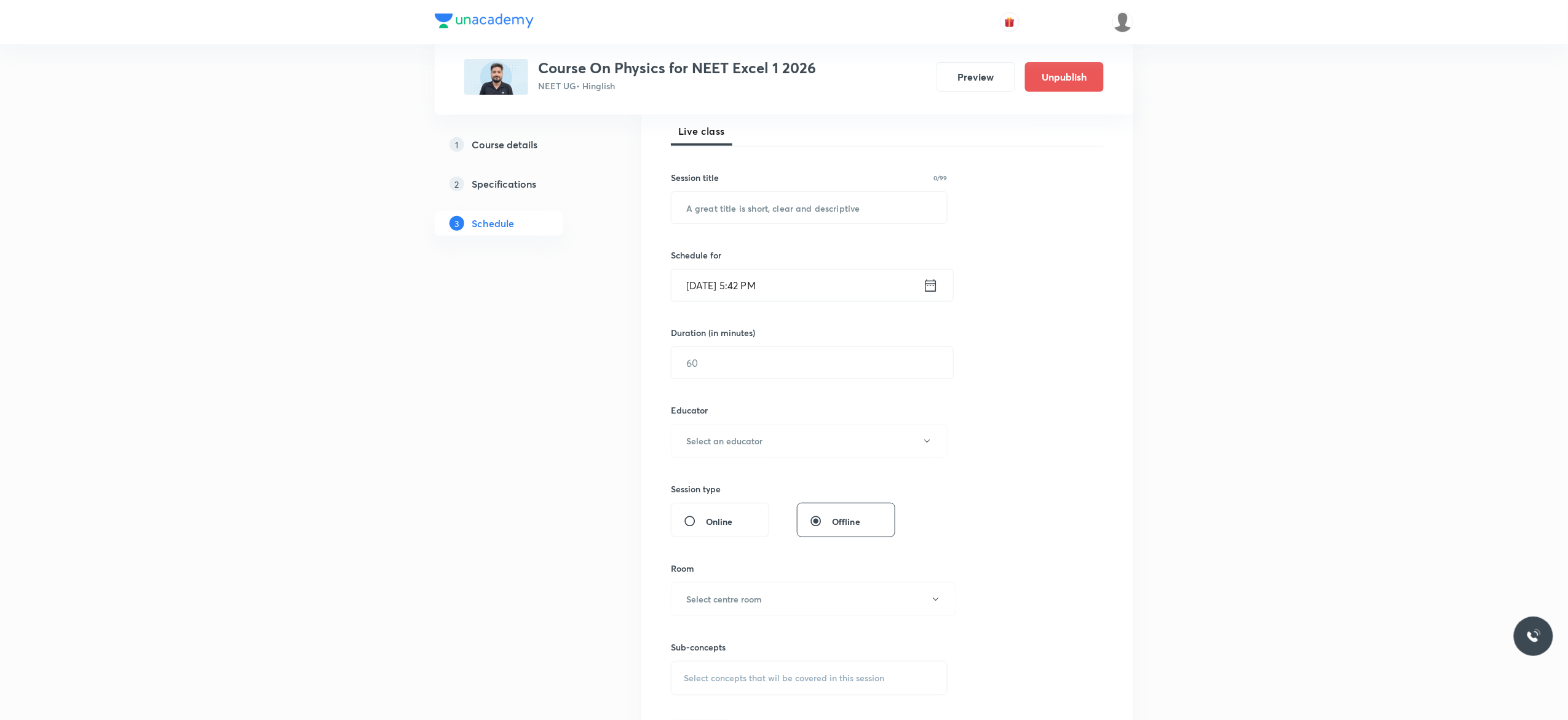
scroll to position [0, 0]
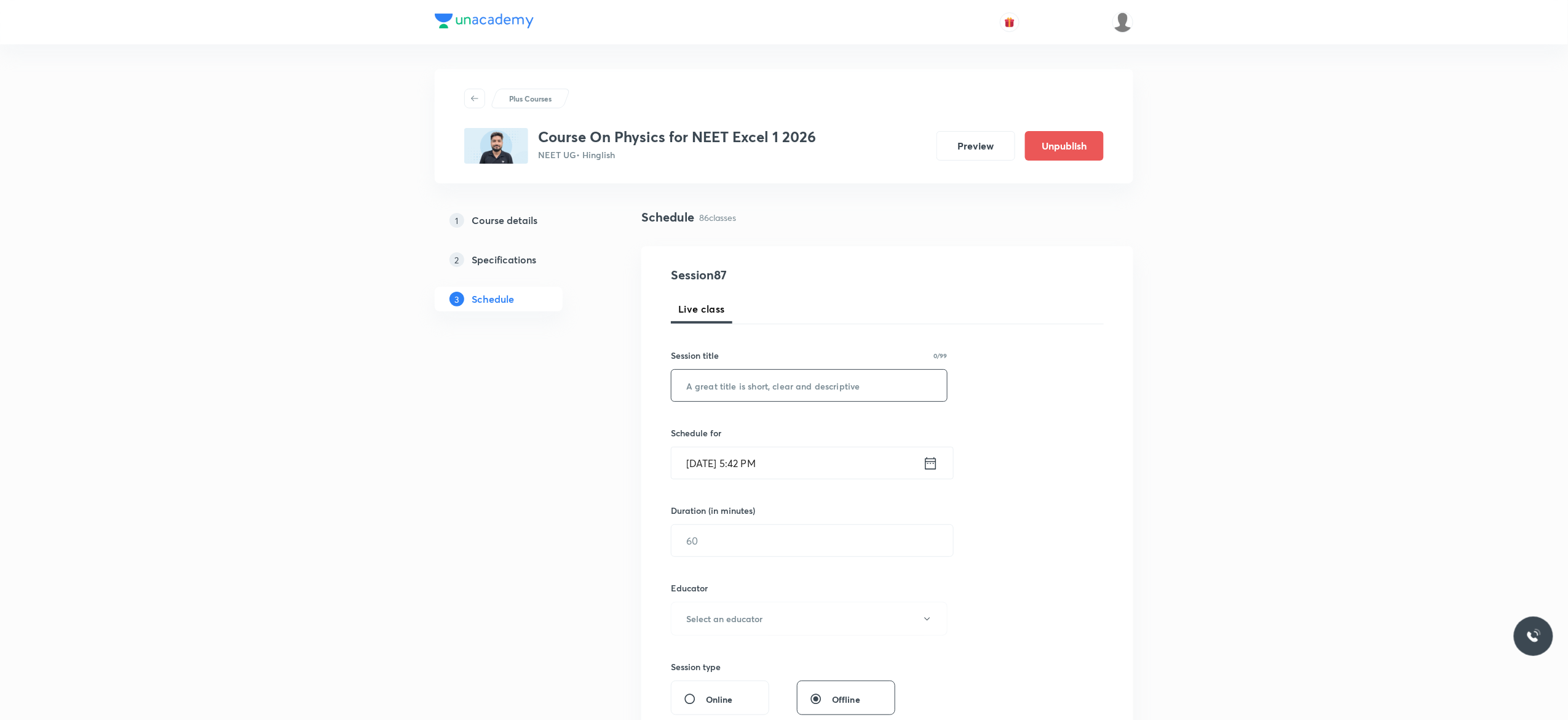
click at [711, 382] on input "text" at bounding box center [809, 385] width 275 height 31
paste input "Electromagnetic Waves - 1"
type input "Electromagnetic Waves - 2"
click at [933, 467] on icon at bounding box center [930, 463] width 16 height 18
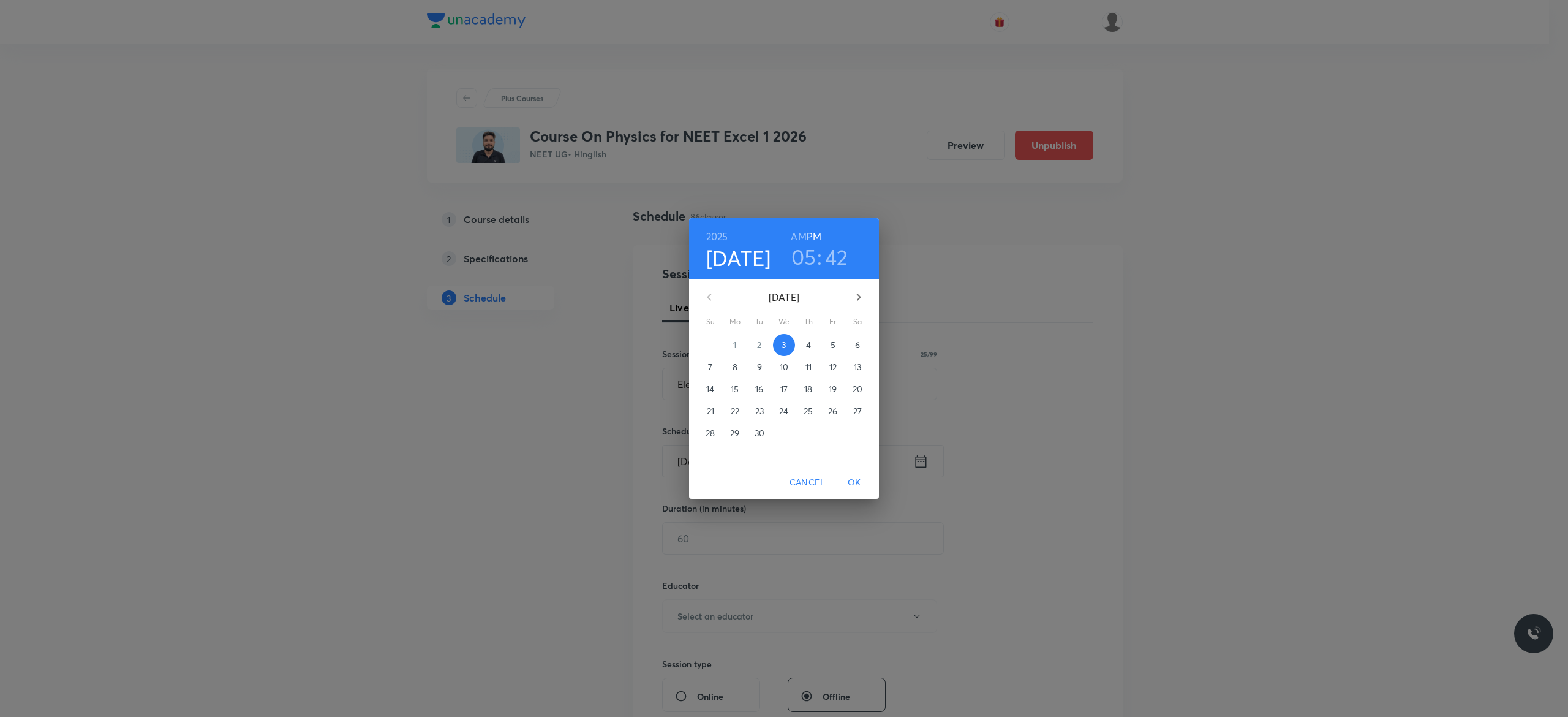
click at [807, 345] on p "4" at bounding box center [808, 345] width 5 height 12
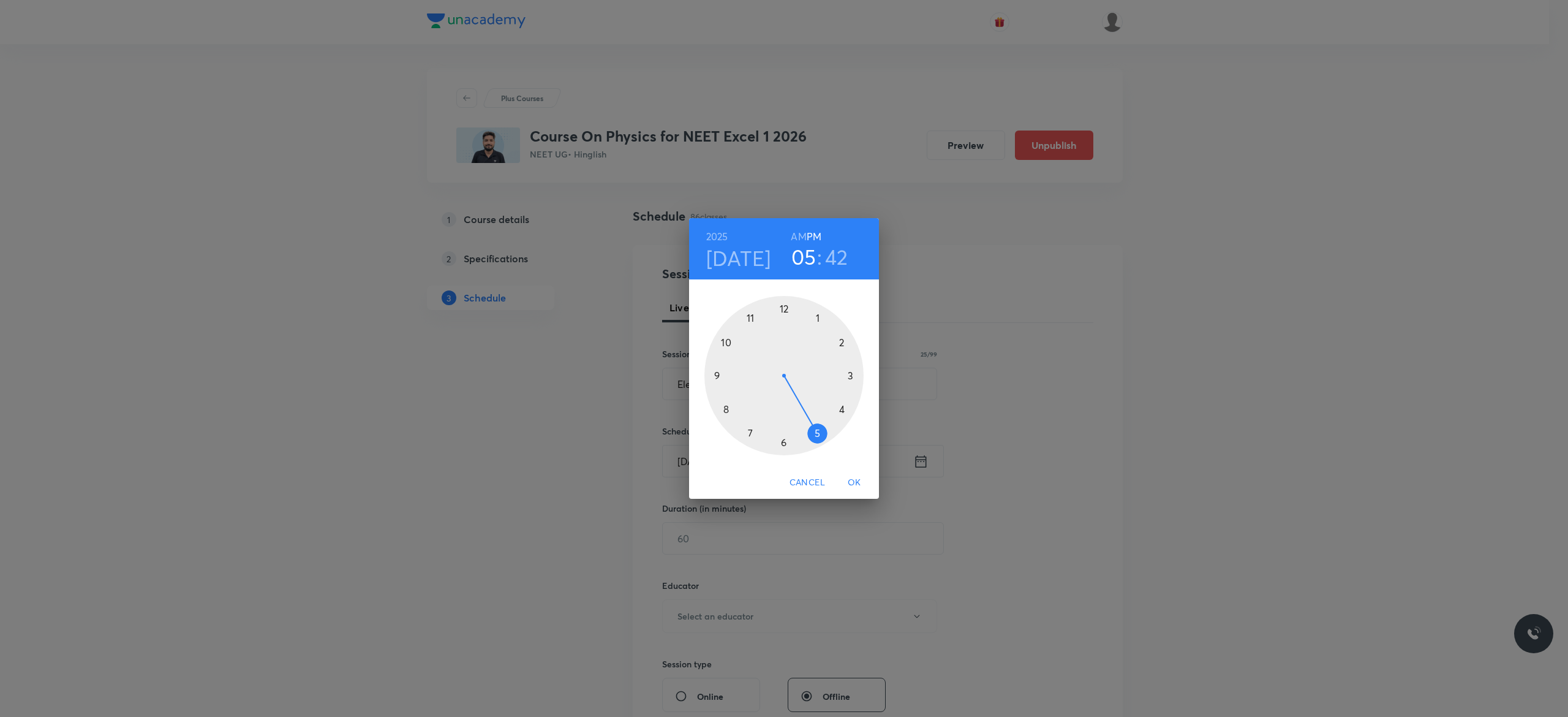
click at [816, 433] on div at bounding box center [783, 375] width 159 height 159
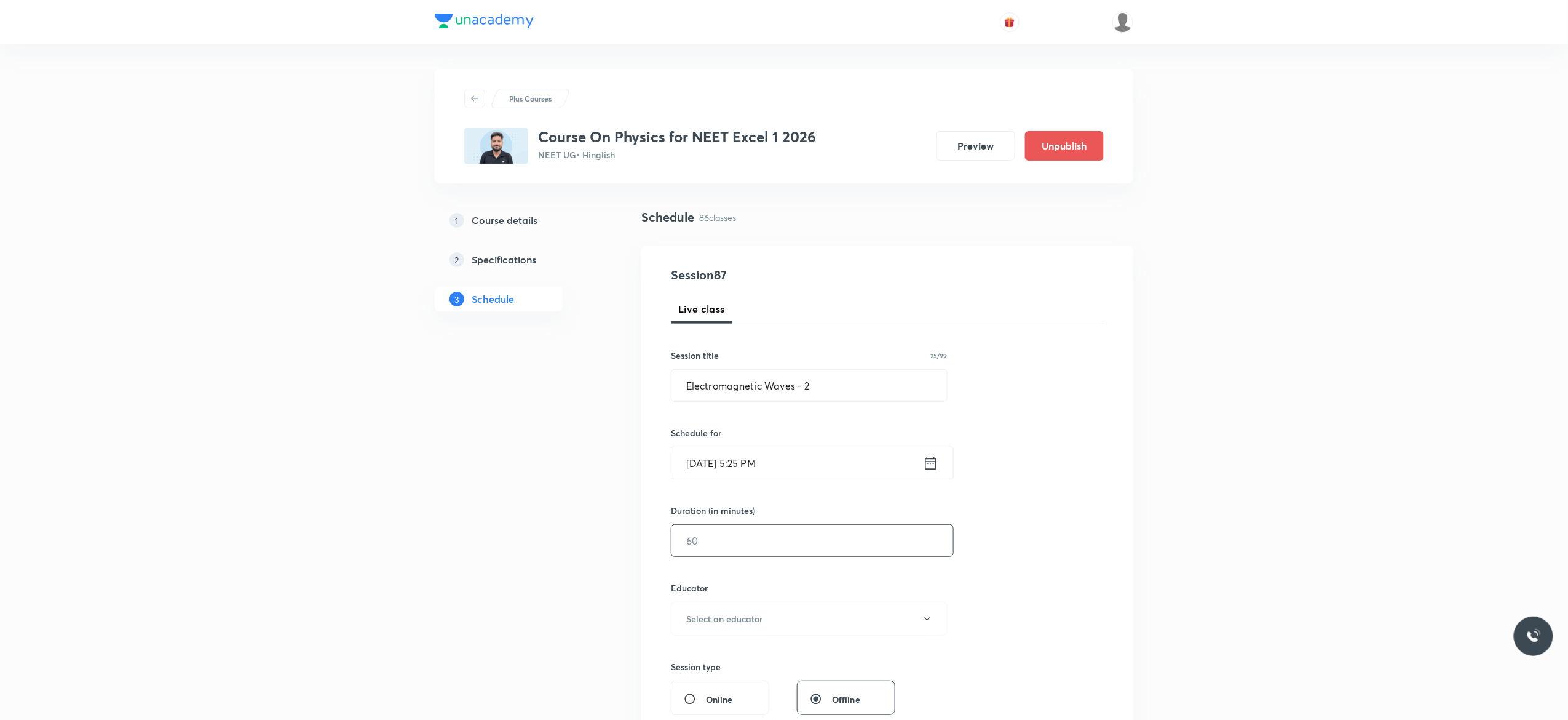
click at [741, 538] on input "text" at bounding box center [812, 540] width 281 height 31
type input "75"
click at [930, 621] on icon "button" at bounding box center [927, 619] width 10 height 10
click at [712, 661] on span "Akash Mishra" at bounding box center [807, 660] width 269 height 13
click at [1090, 588] on div "Session 87 Live class Session title 25/99 Electromagnetic Waves - 2 ​ Schedule …" at bounding box center [887, 594] width 433 height 657
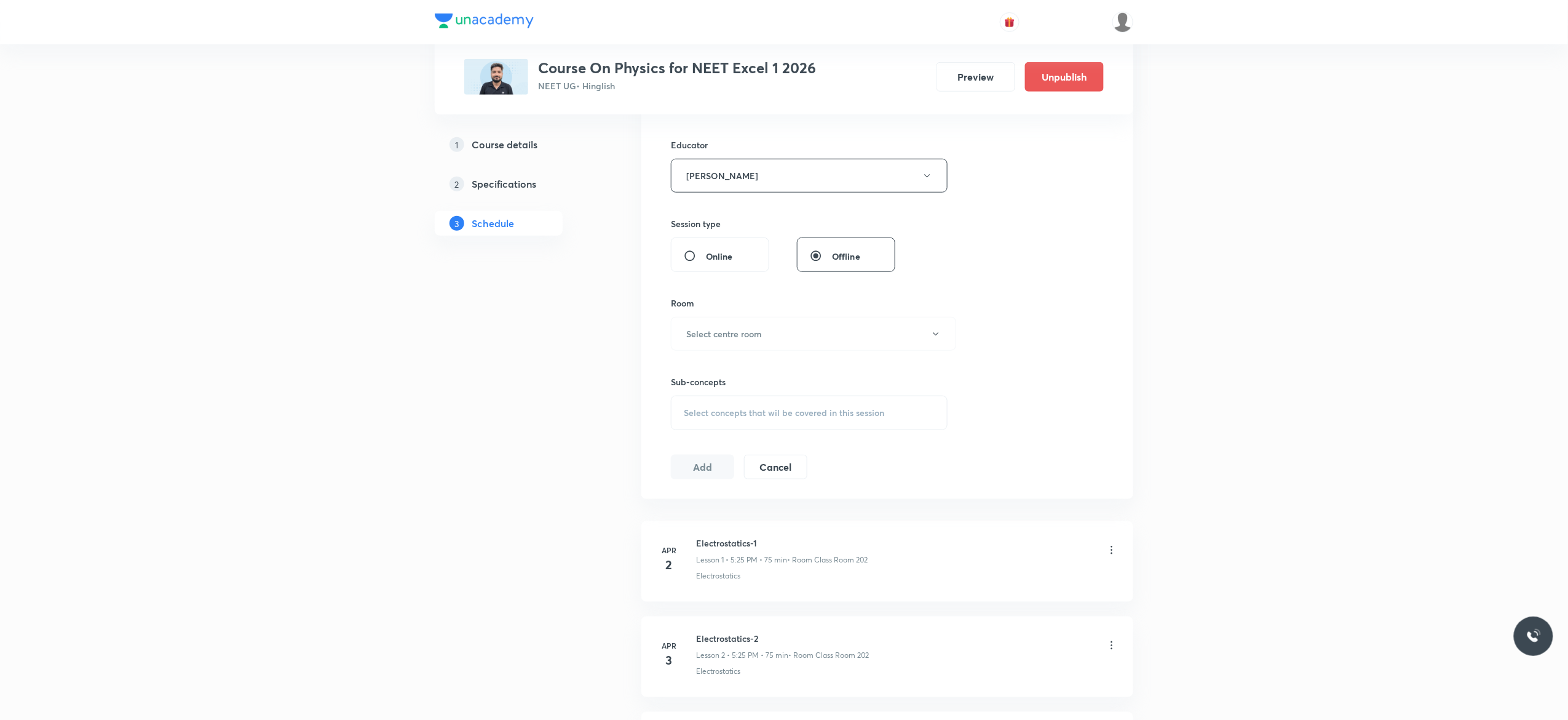
scroll to position [492, 0]
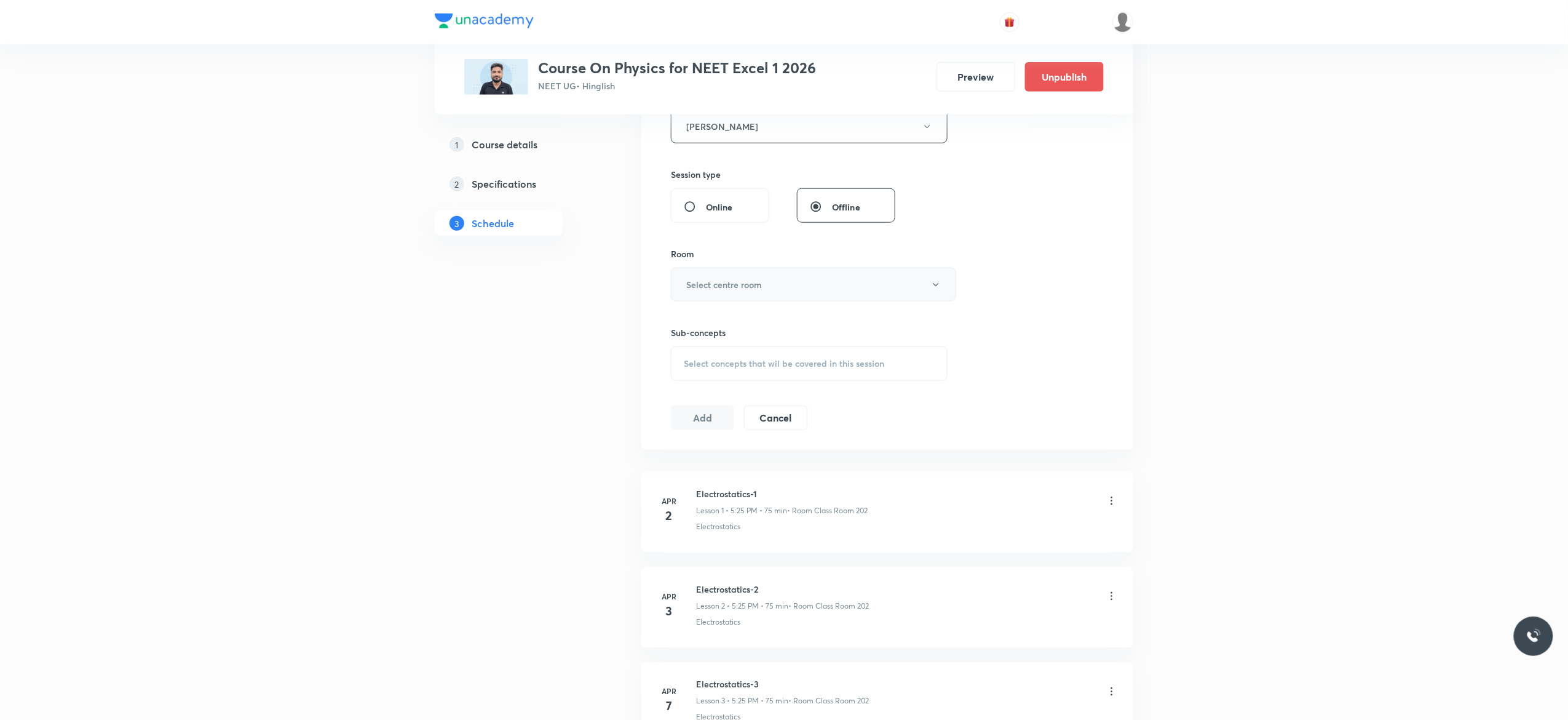
click at [934, 292] on button "Select centre room" at bounding box center [813, 284] width 286 height 34
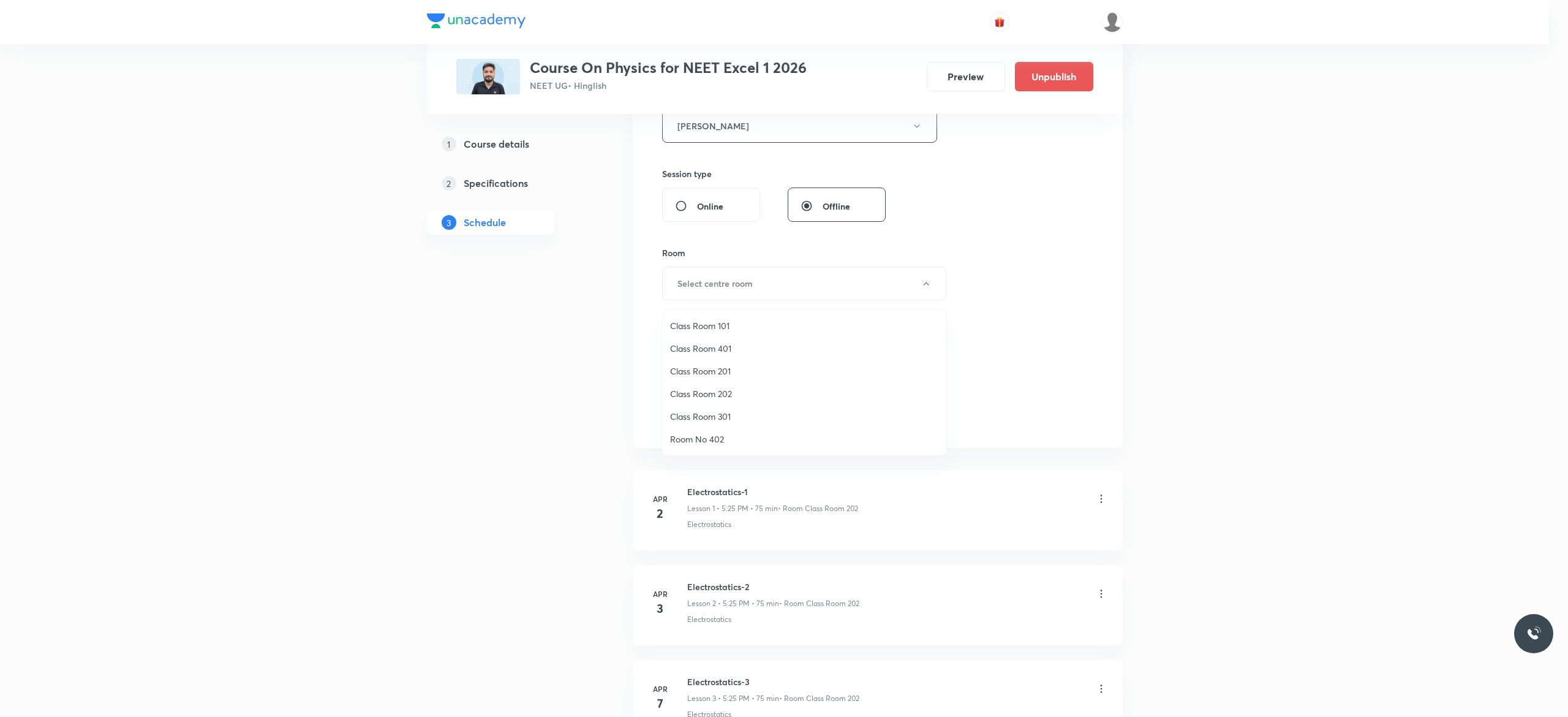
click at [707, 345] on span "Class Room 401" at bounding box center [803, 348] width 268 height 13
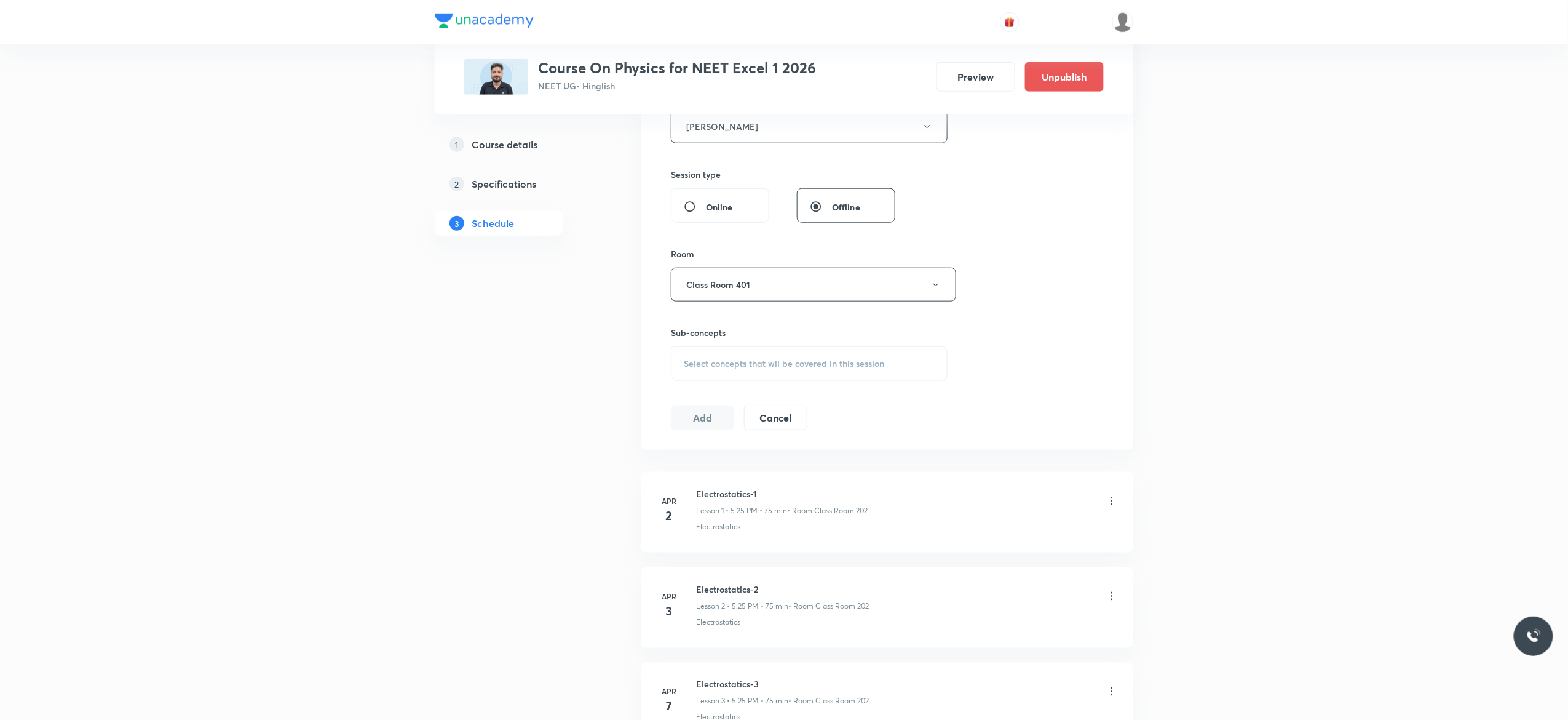
click at [701, 367] on span "Select concepts that wil be covered in this session" at bounding box center [784, 363] width 200 height 10
type input "Electromagnetic Waves"
click at [687, 523] on input "checkbox" at bounding box center [690, 517] width 18 height 12
checkbox input "true"
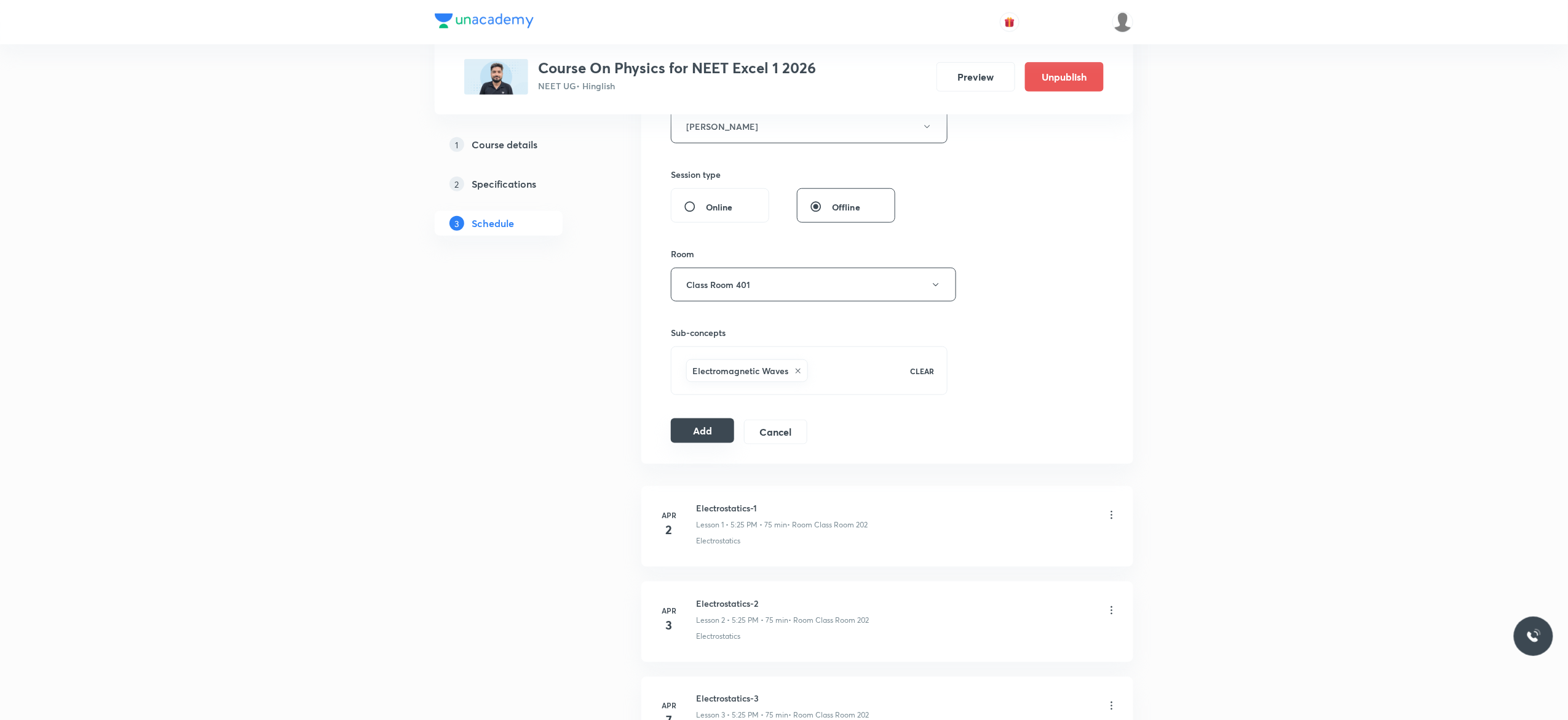
click at [701, 436] on button "Add" at bounding box center [703, 430] width 63 height 24
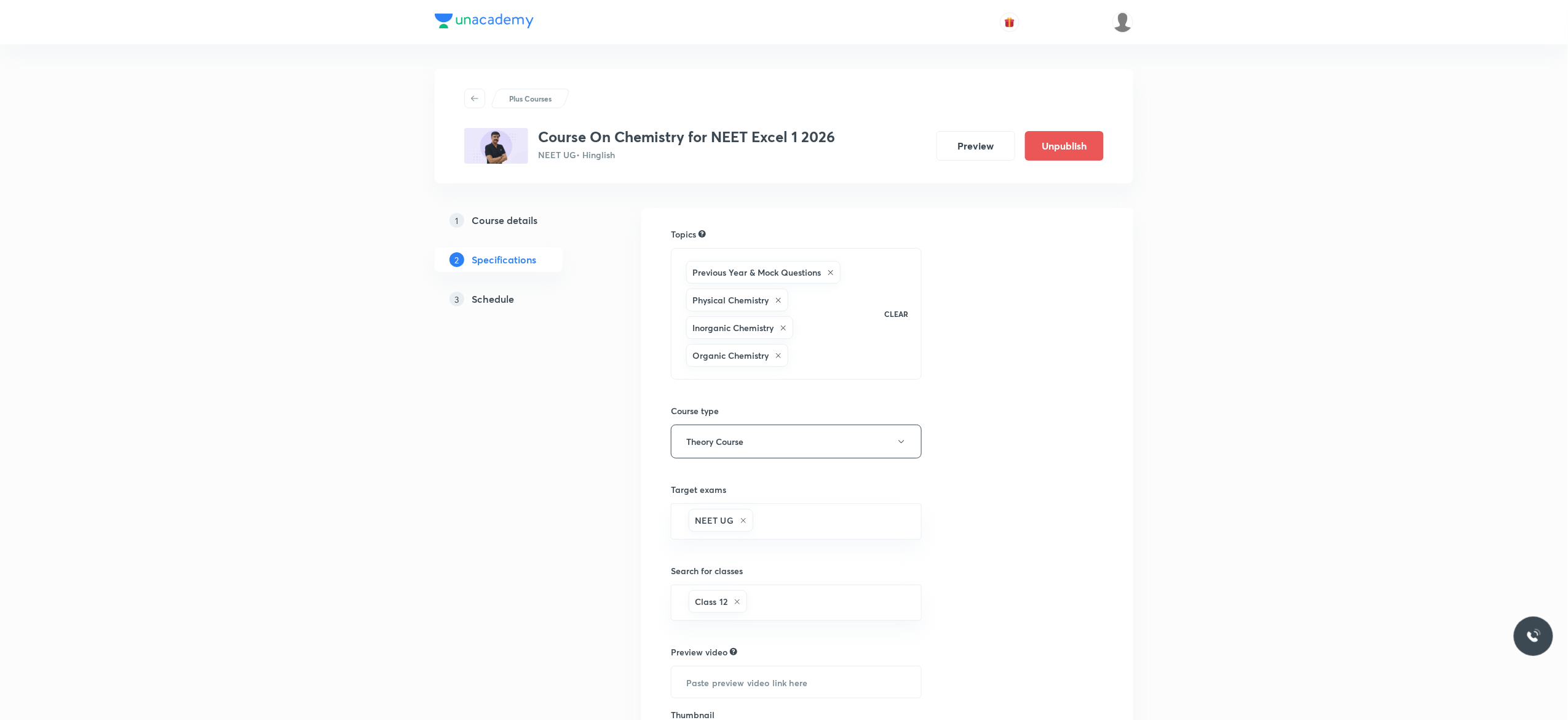
click at [497, 305] on h5 "Schedule" at bounding box center [493, 299] width 43 height 15
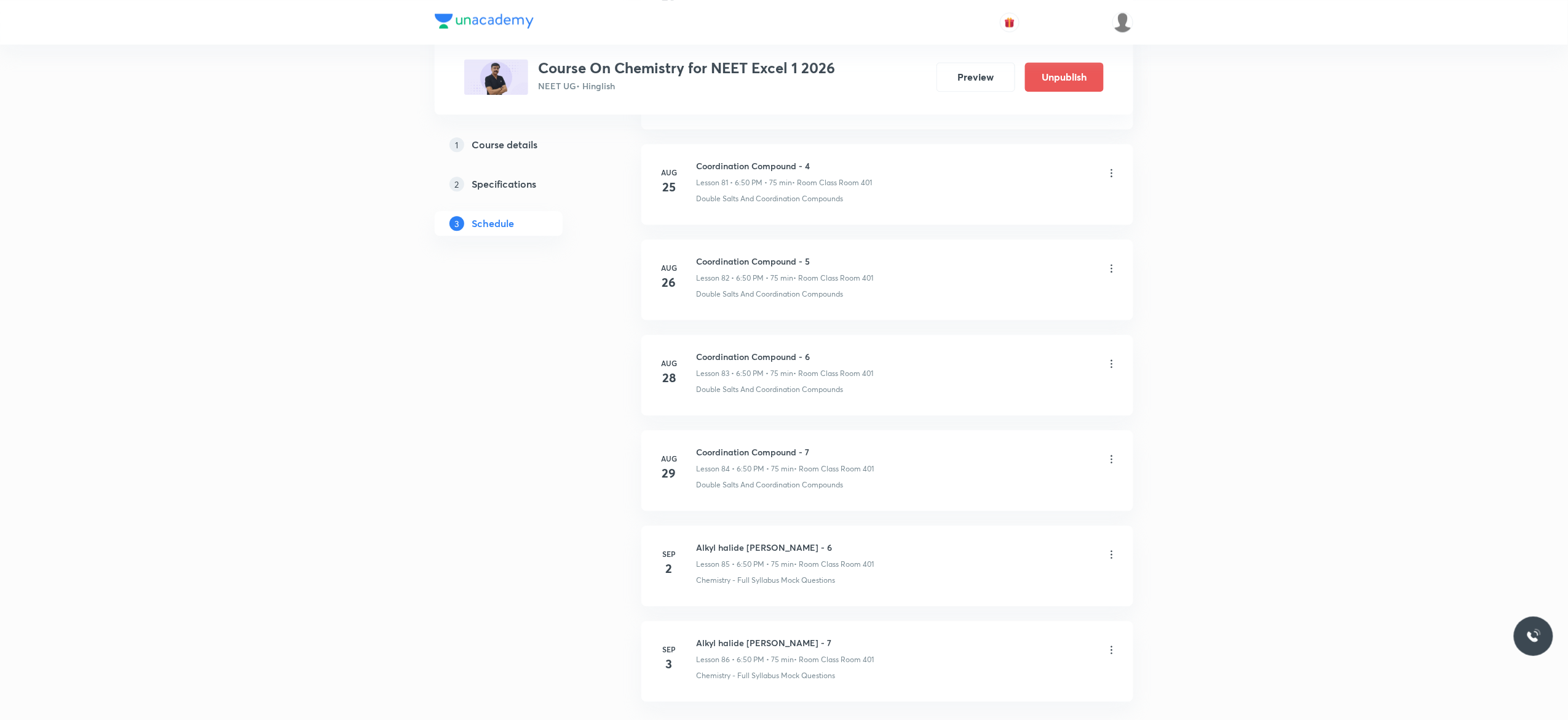
scroll to position [8583, 0]
drag, startPoint x: 808, startPoint y: 538, endPoint x: 689, endPoint y: 526, distance: 119.6
click at [689, 526] on li "[DATE] Alkyl halide [PERSON_NAME] - 7 Lesson 86 • 6:50 PM • 75 min • Room Class…" at bounding box center [887, 563] width 492 height 80
copy h6 "Alkyl halide Aryl Halide - 7"
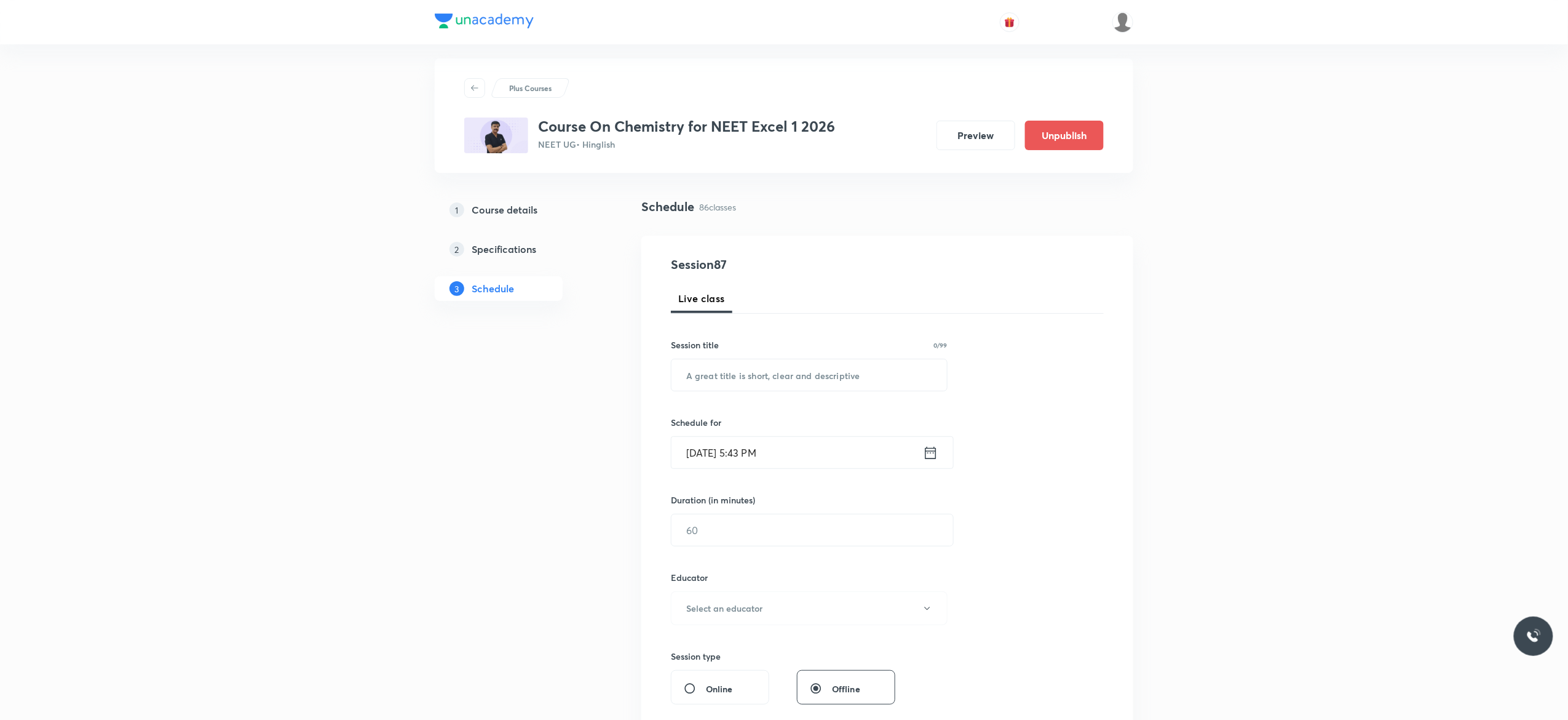
scroll to position [0, 0]
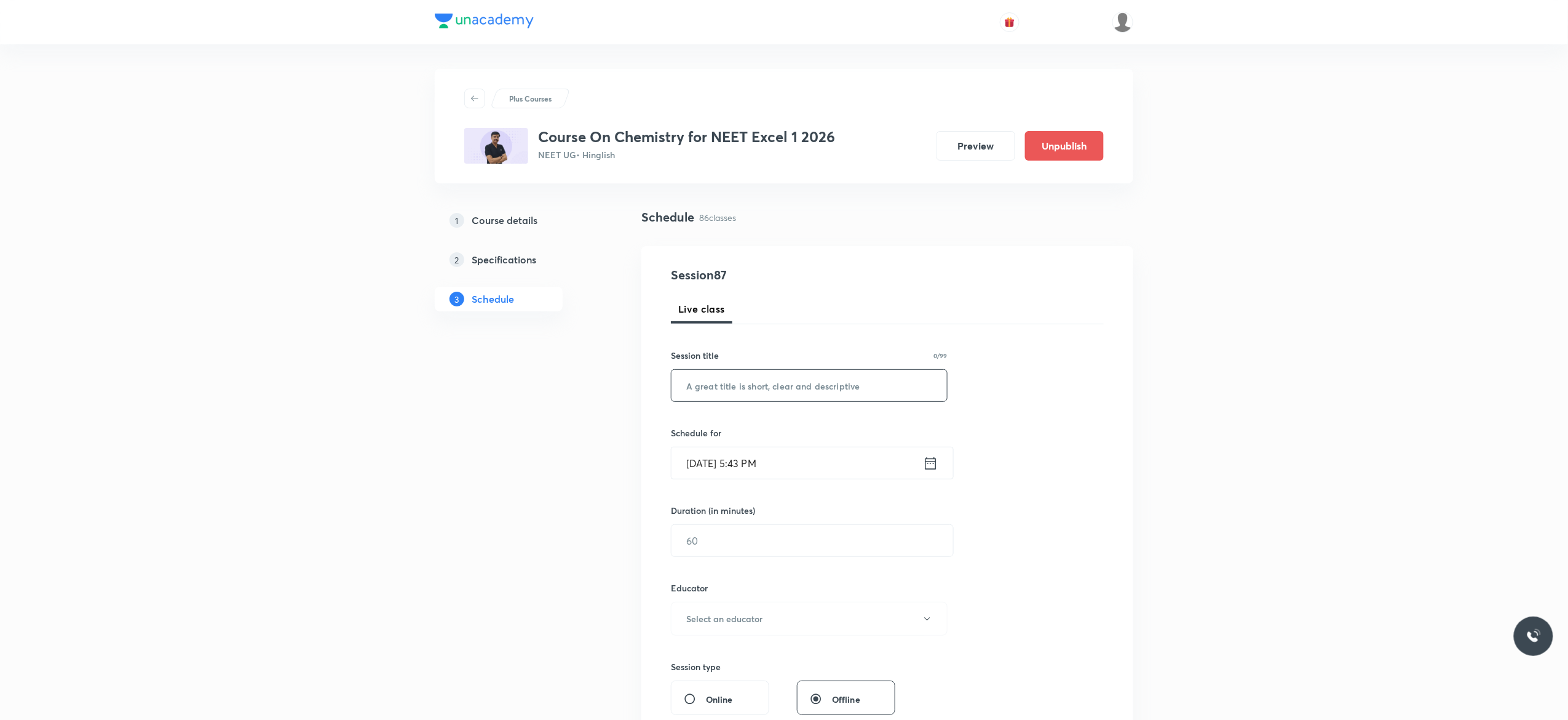
click at [734, 381] on input "text" at bounding box center [809, 385] width 275 height 31
paste input "Alkyl halide Aryl Halide - 7"
type input "Alkyl halide Aryl Halide - 8"
click at [935, 463] on icon at bounding box center [931, 463] width 11 height 12
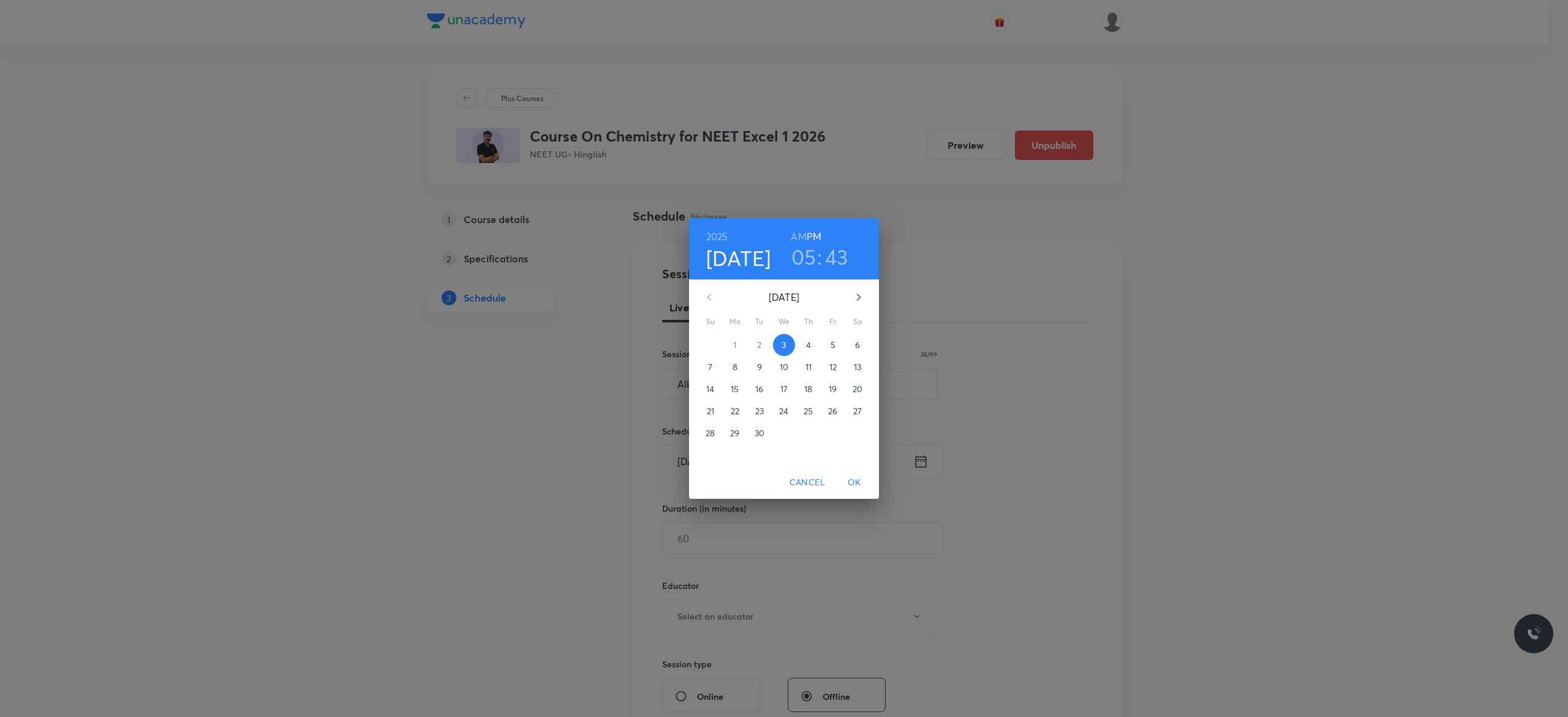
click p "4"
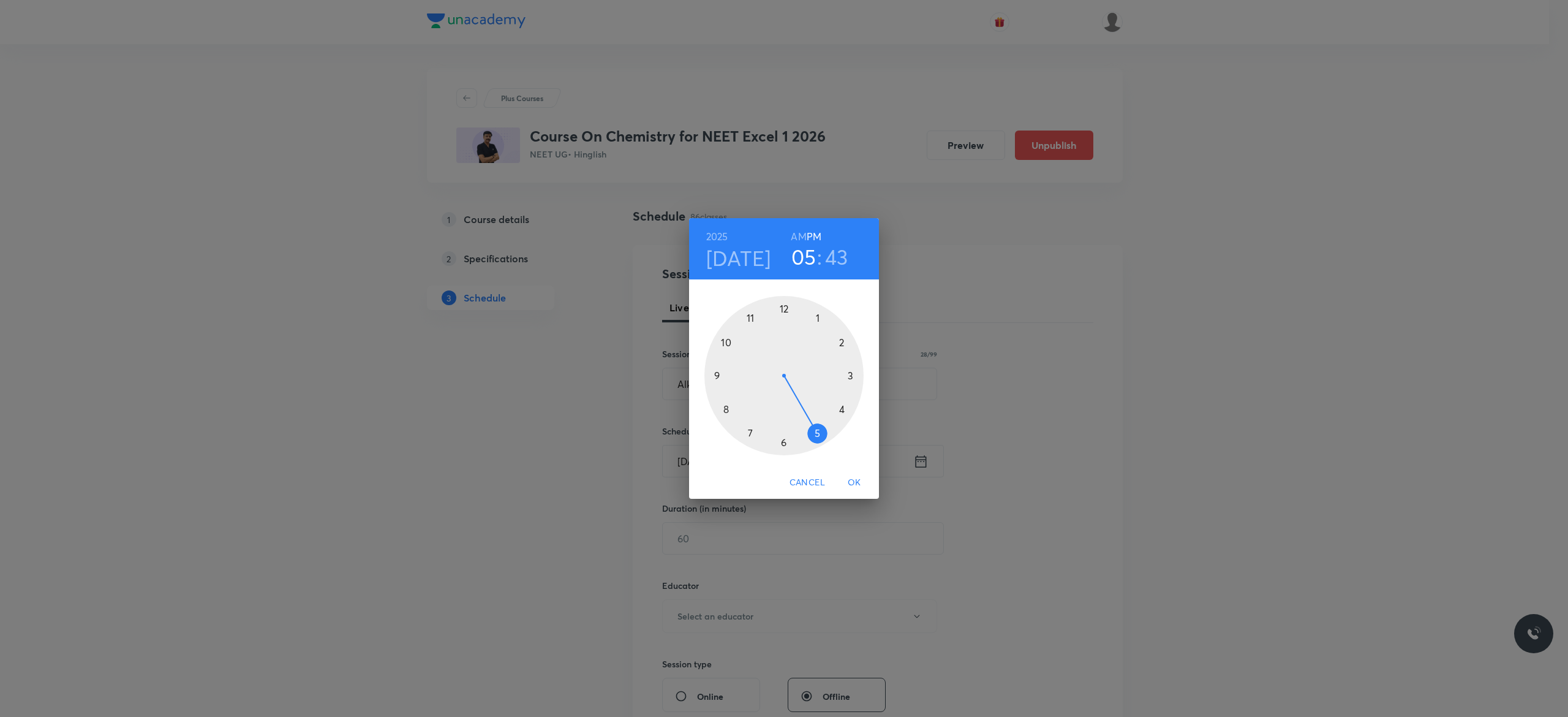
click div
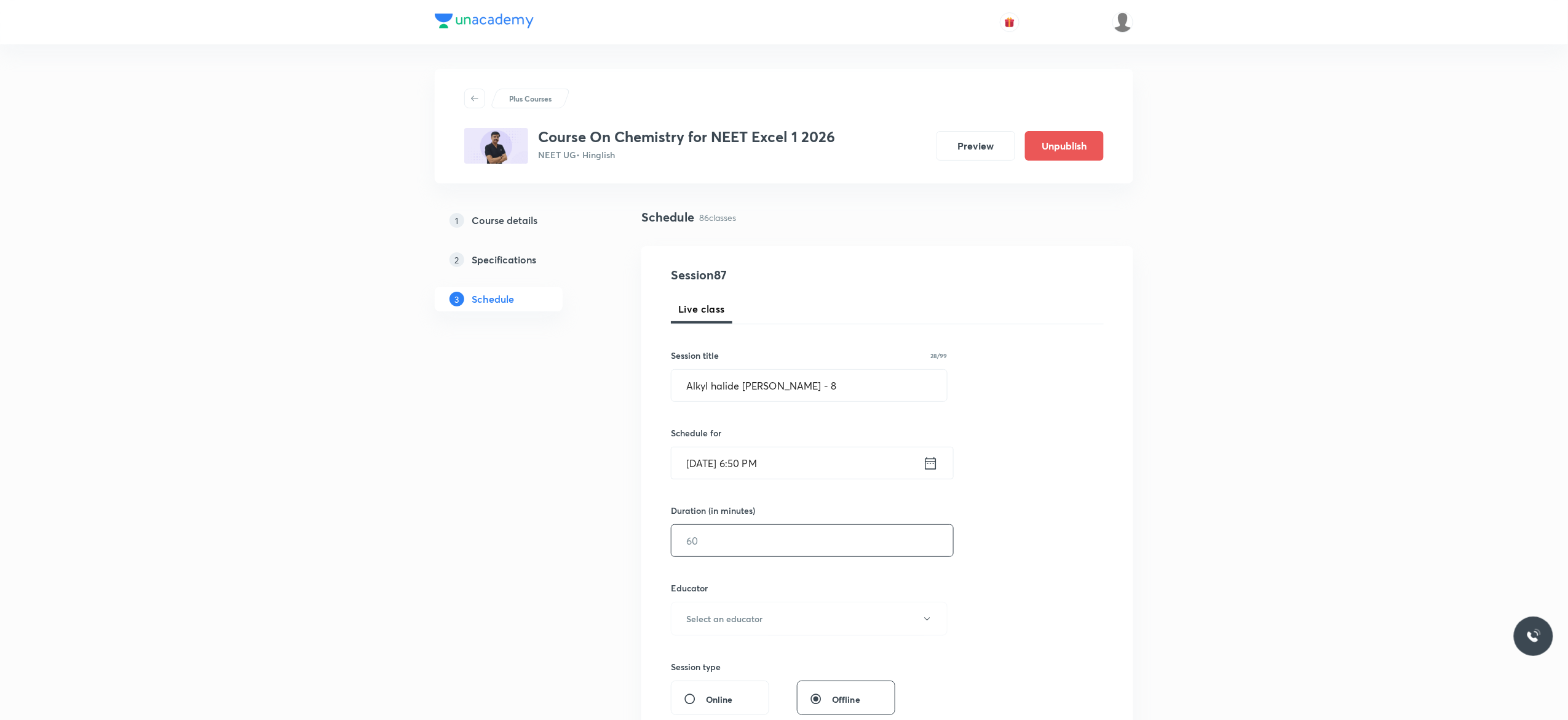
click input "text"
type input "75"
click icon "button"
click span "Vijai Shukla"
click div "Session 87 Live class Session title 28/99 Alkyl halide Aryl Halide - 8 ​ Schedu…"
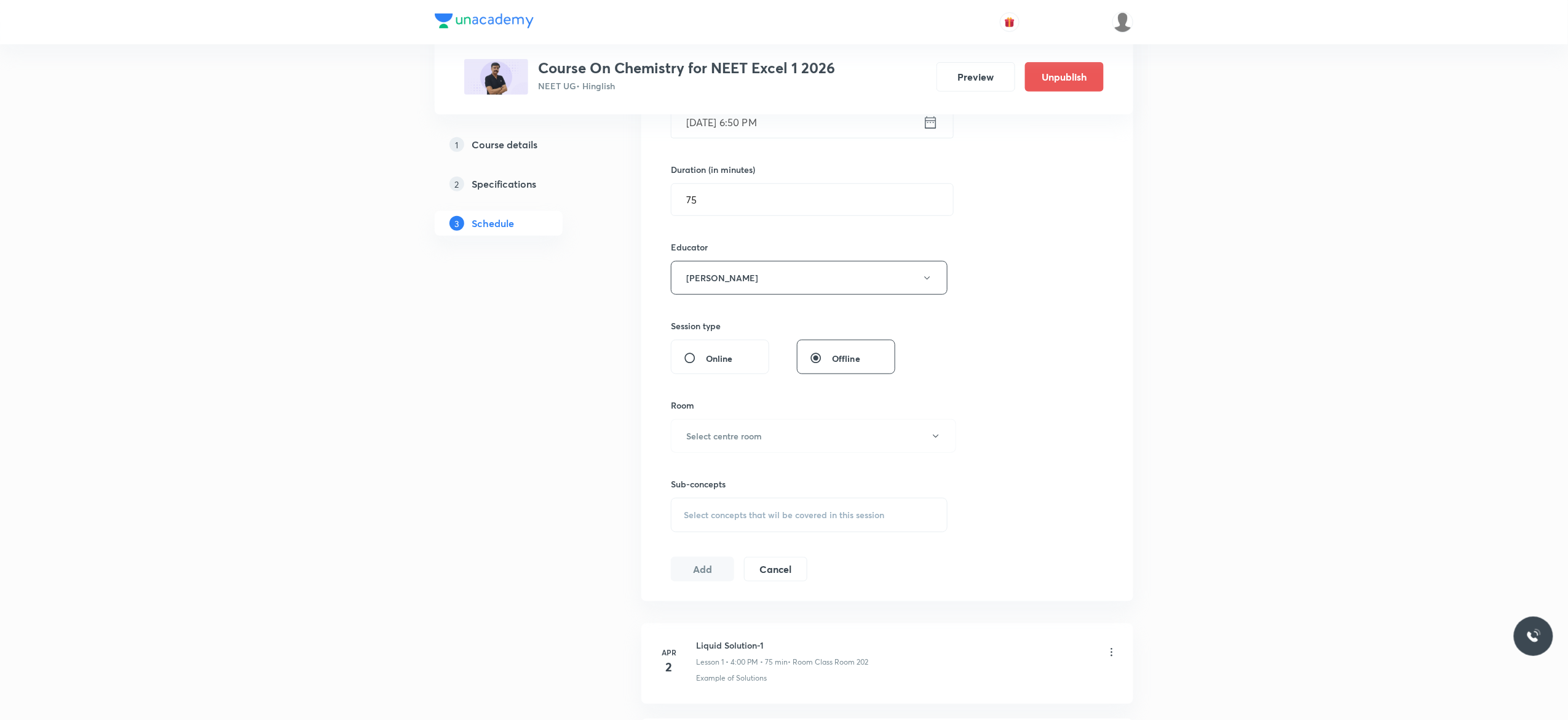
scroll to position [443, 0]
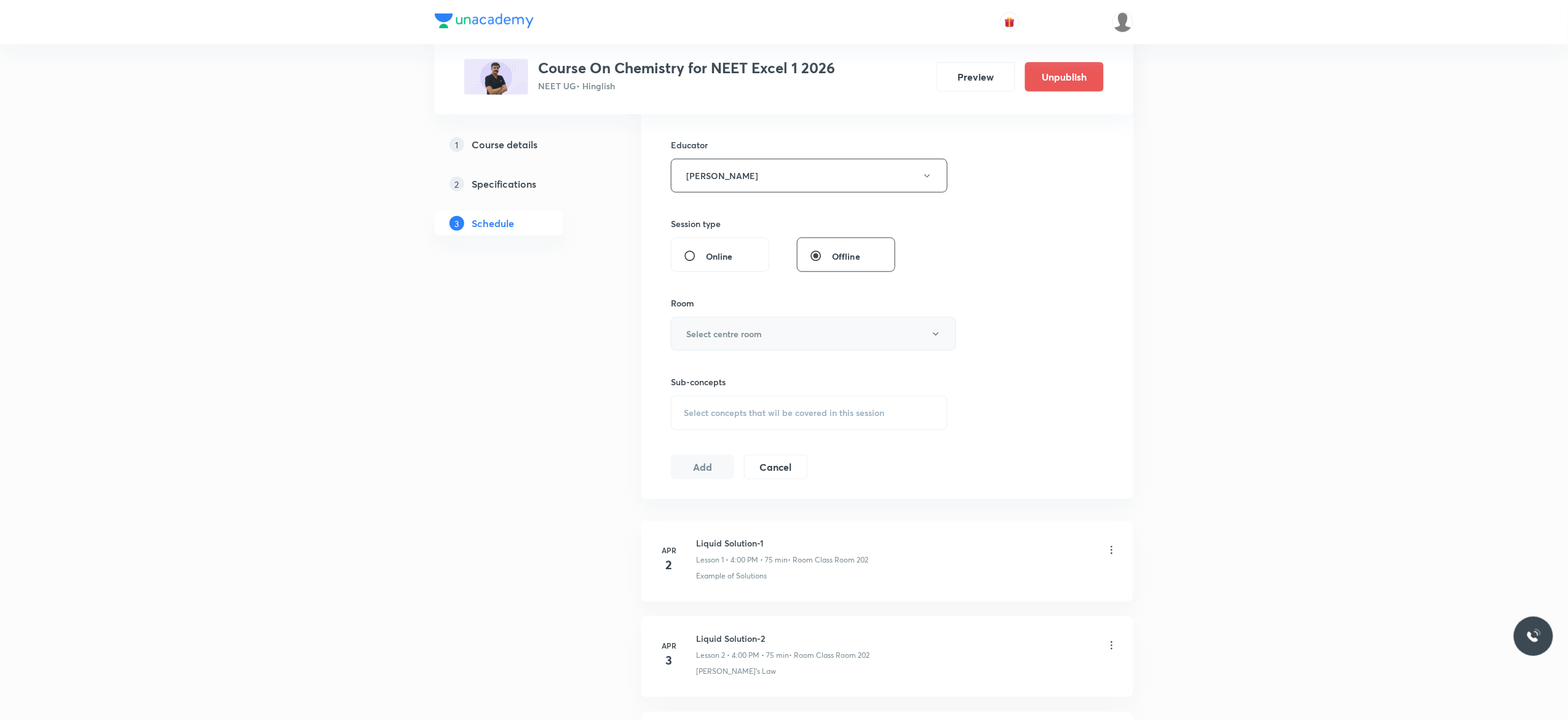
click icon "button"
click span "Class Room 401"
click span "Select concepts that wil be covered in this session"
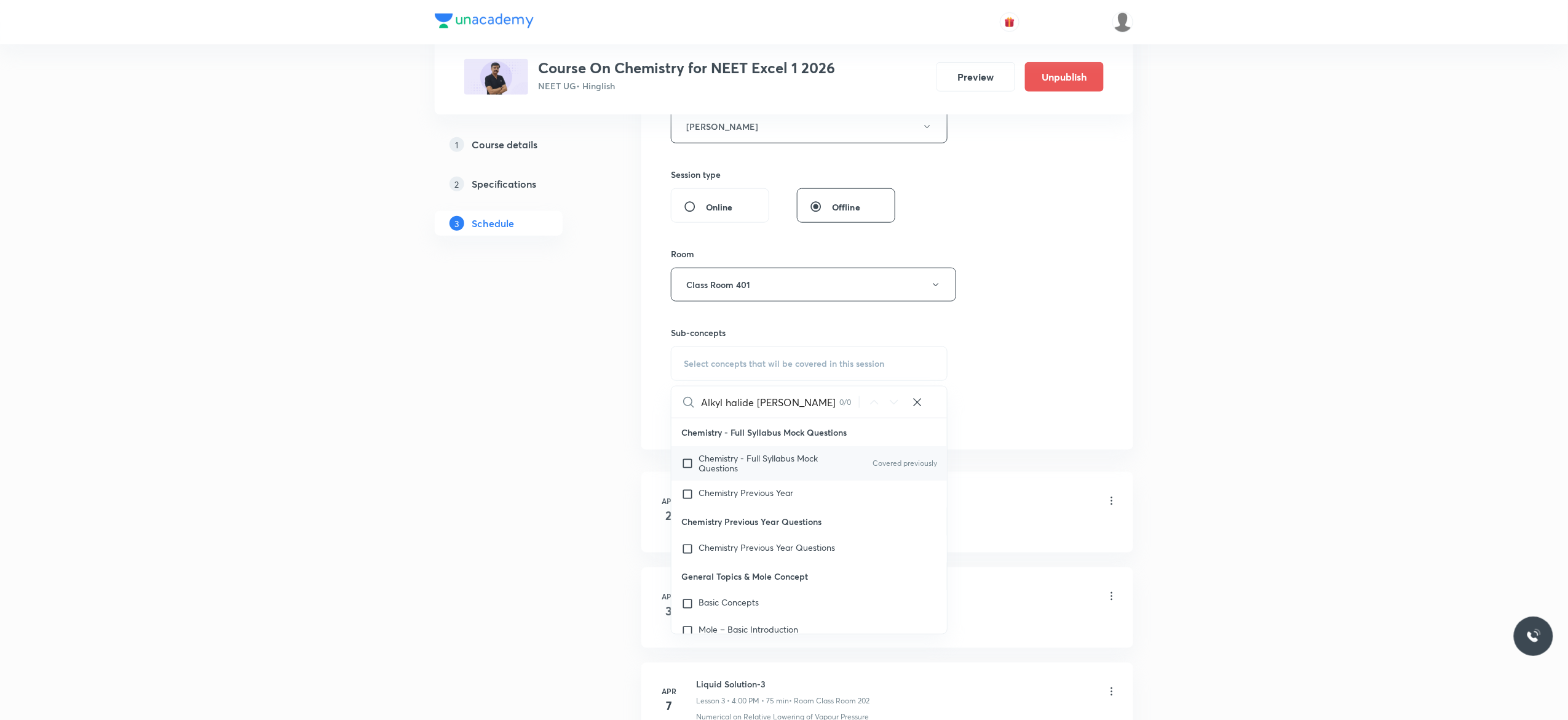
type input "Alkyl halide Aryl Halide"
click input "checkbox"
checkbox input "true"
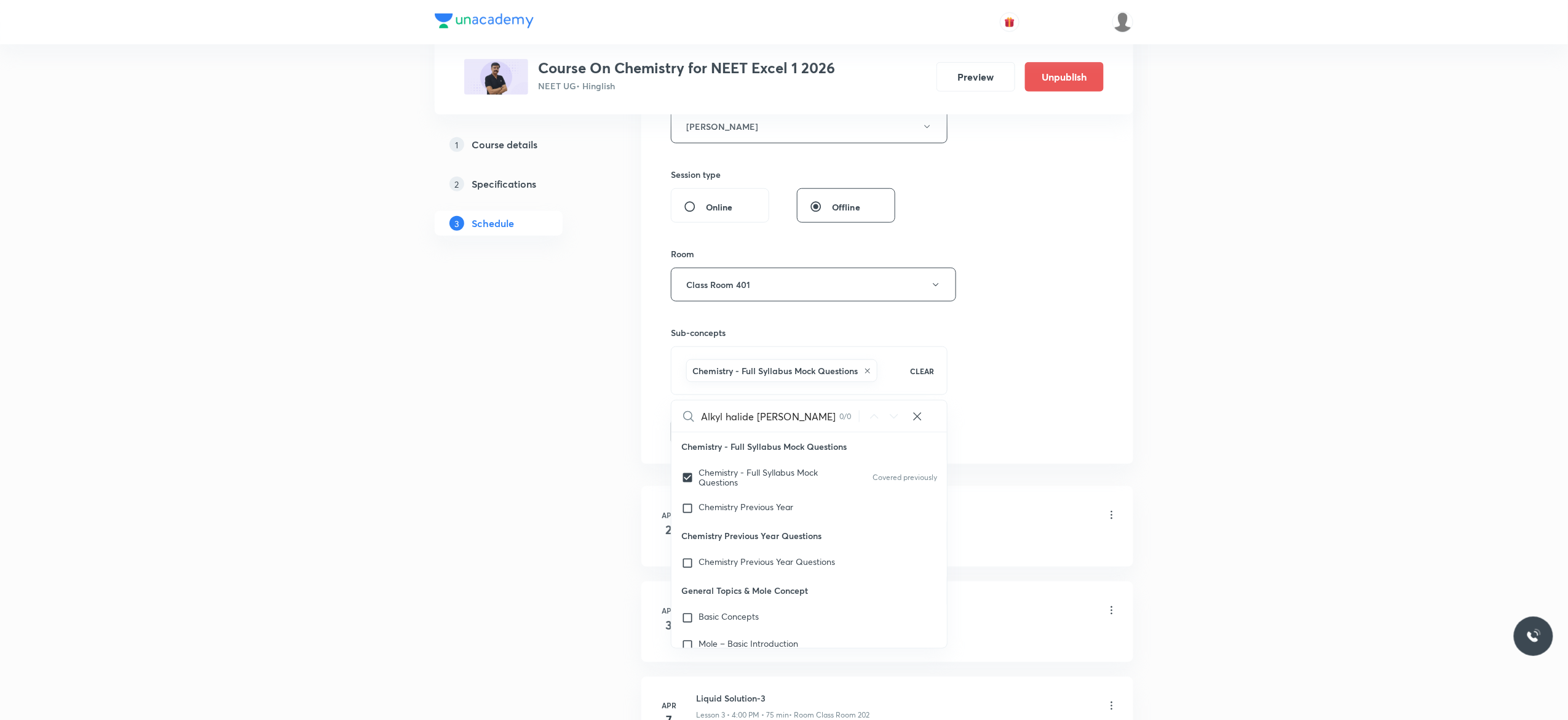
click div "1 Course details 2 Specifications 3 Schedule"
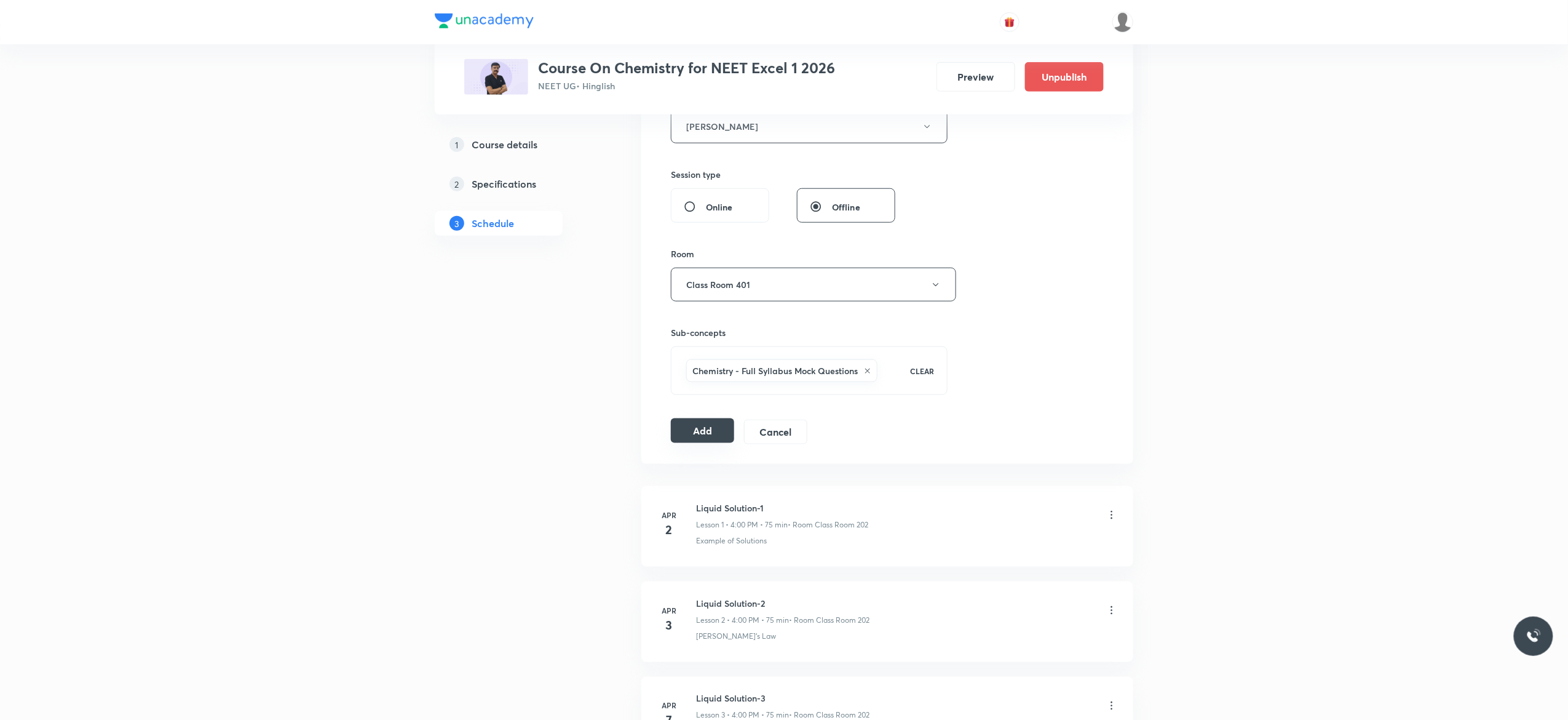
click button "Add"
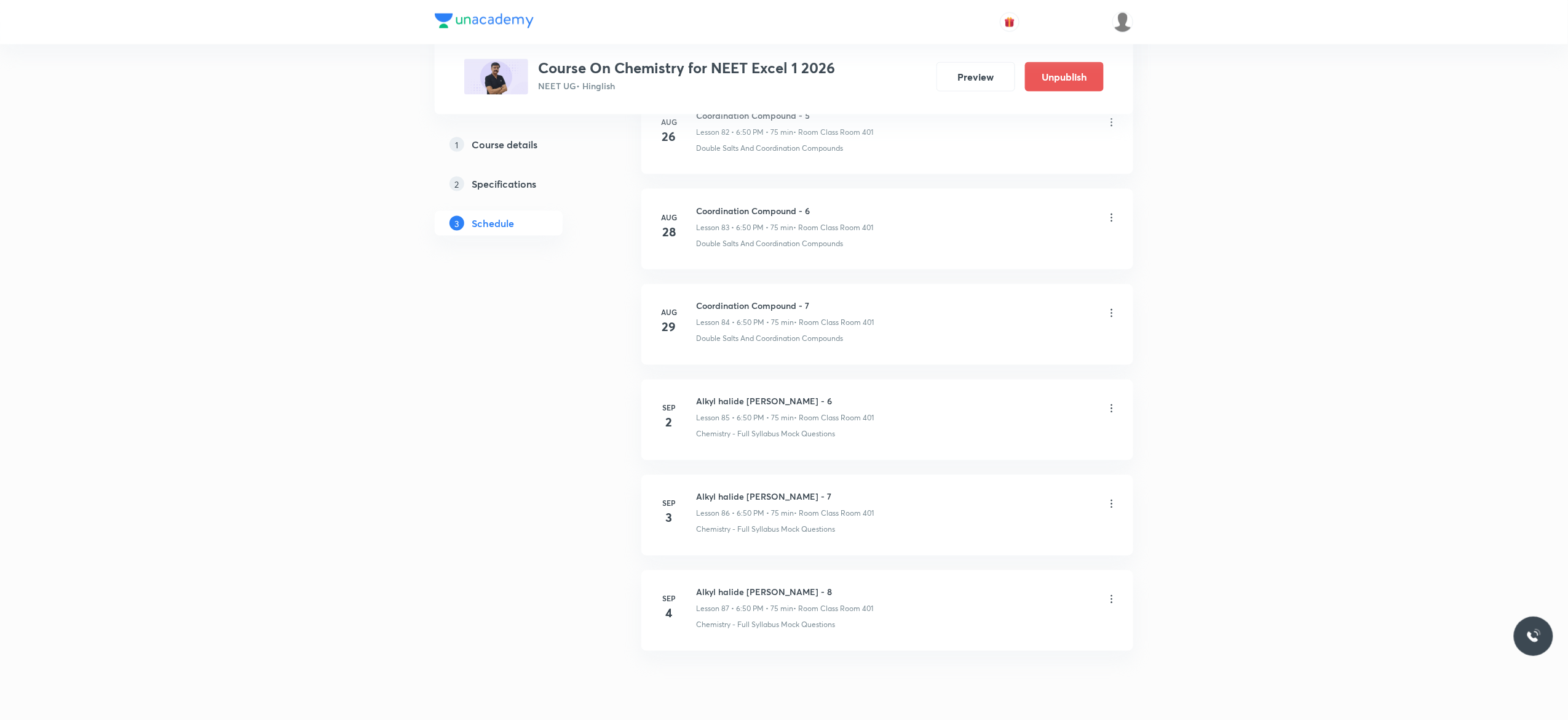
scroll to position [8033, 0]
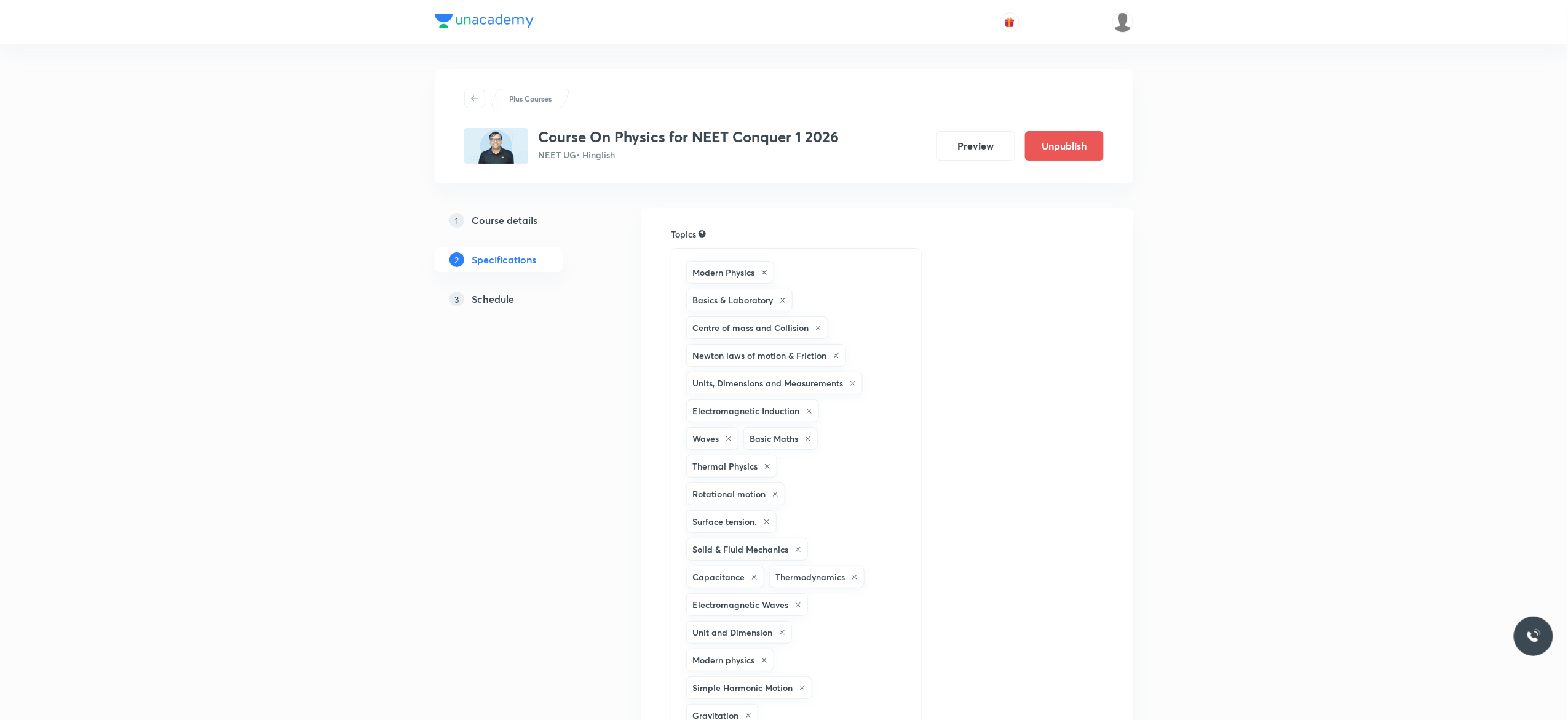
click at [486, 303] on h5 "Schedule" at bounding box center [493, 299] width 43 height 15
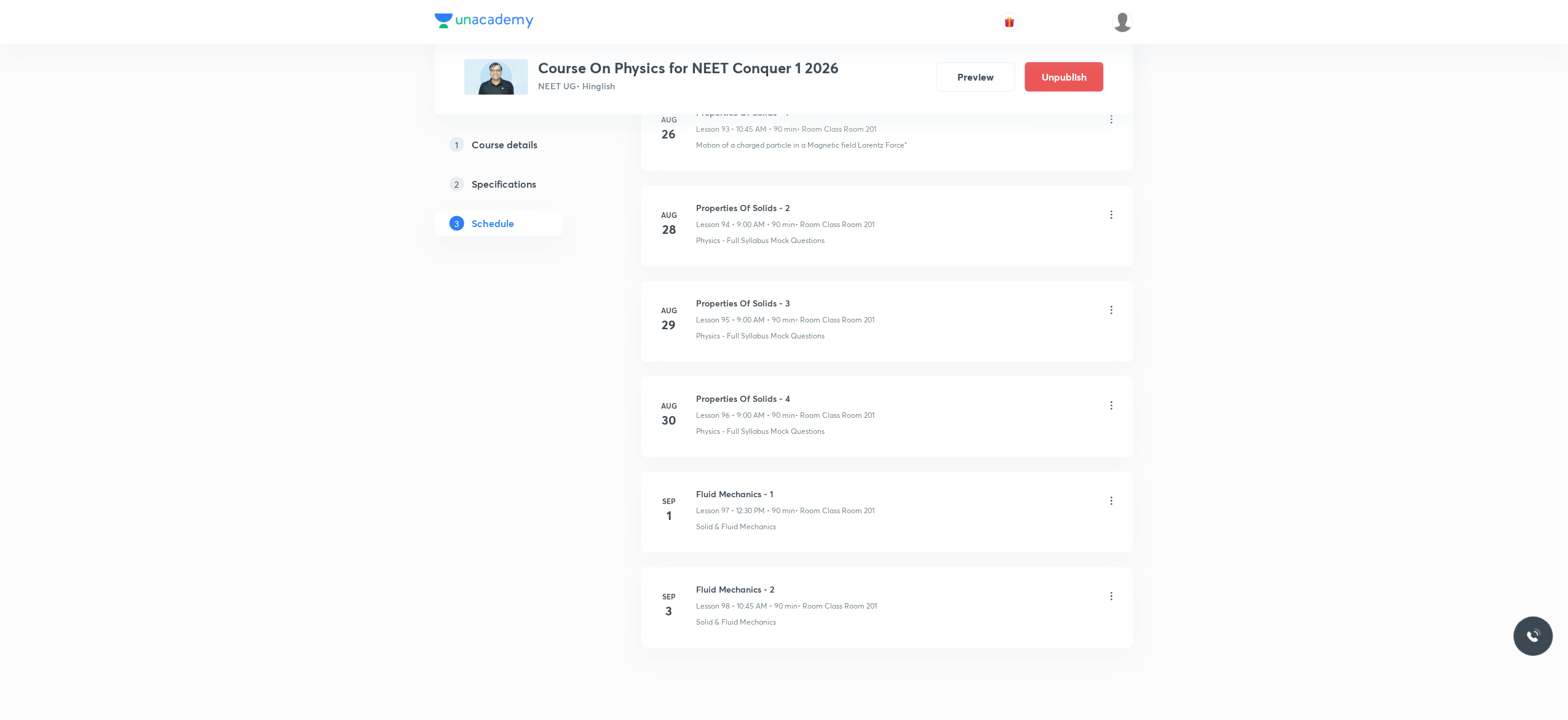
scroll to position [9732, 0]
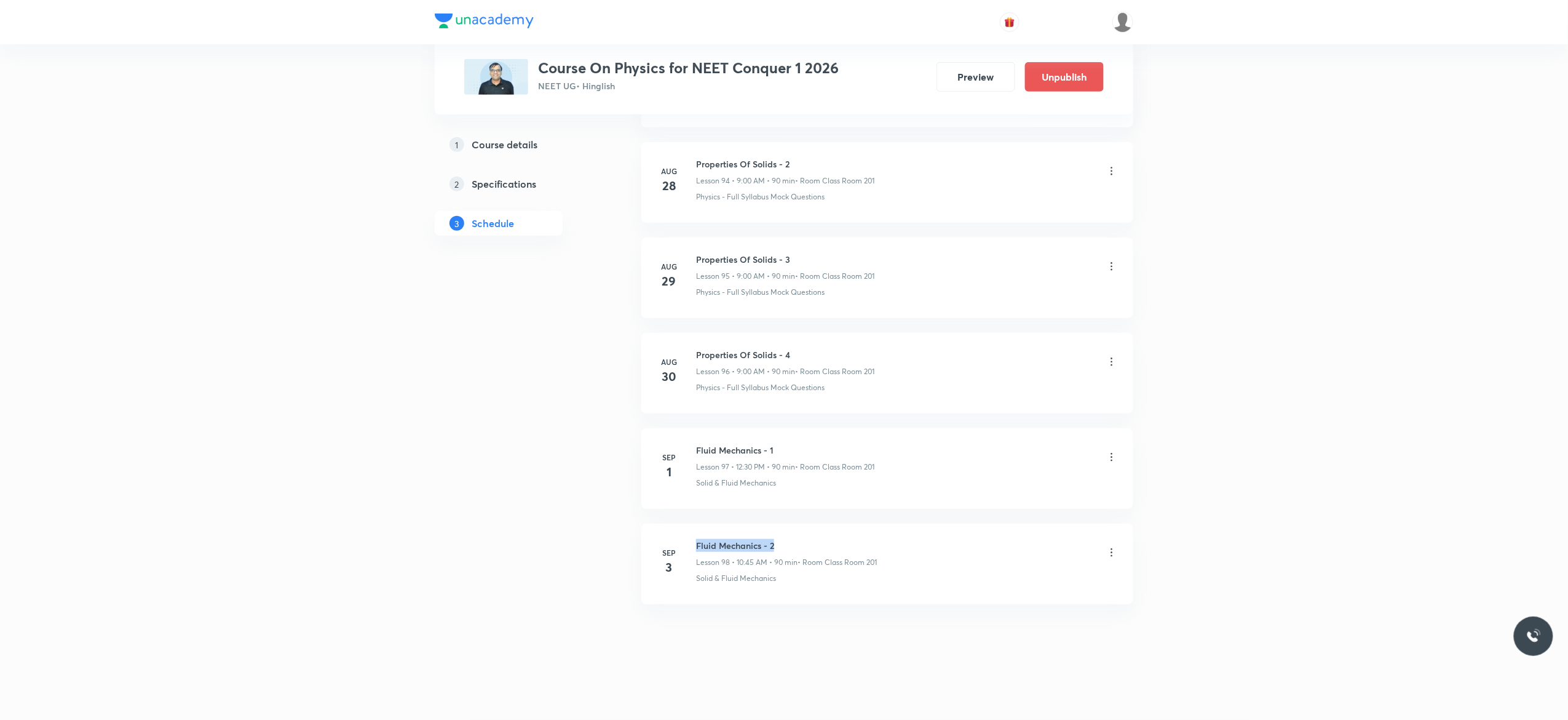
drag, startPoint x: 788, startPoint y: 538, endPoint x: 692, endPoint y: 536, distance: 96.0
click at [692, 536] on li "[DATE] Fluid Mechanics - 2 Lesson 98 • 10:45 AM • 90 min • Room Class Room 201 …" at bounding box center [887, 563] width 492 height 80
copy h6 "Fluid Mechanics - 2"
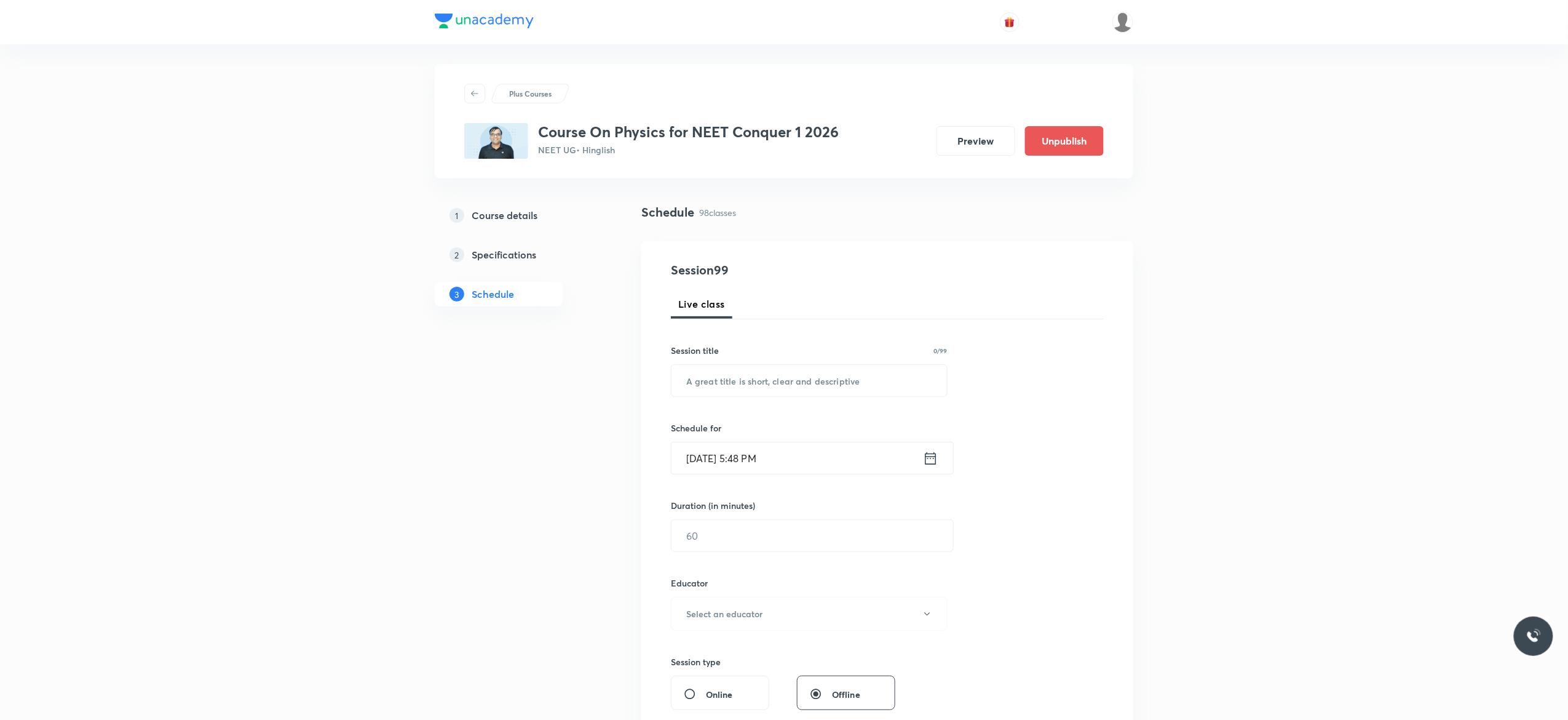
scroll to position [0, 0]
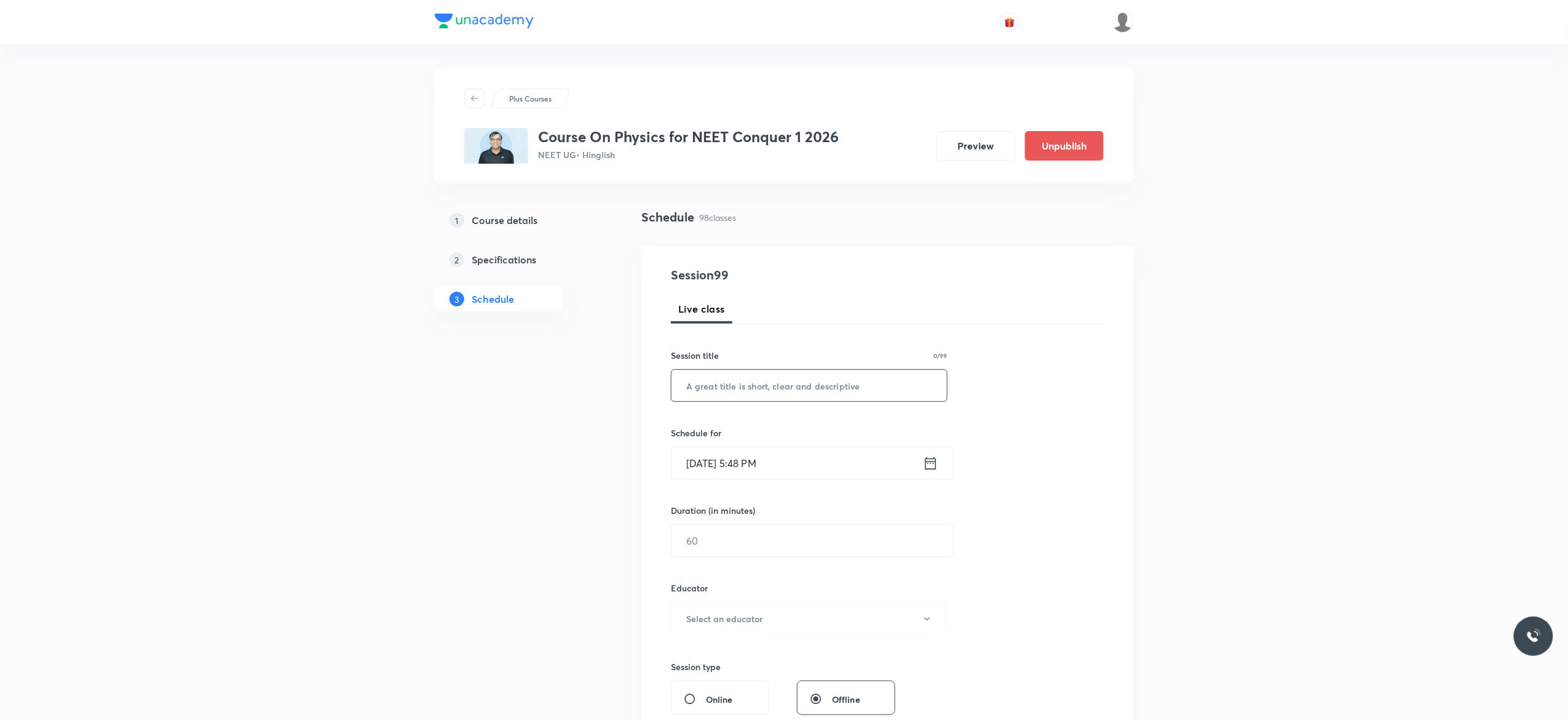
click at [738, 385] on input "text" at bounding box center [809, 385] width 275 height 31
paste input "Fluid Mechanics - 2"
type input "Fluid Mechanics - 3"
click at [933, 463] on icon at bounding box center [930, 463] width 16 height 18
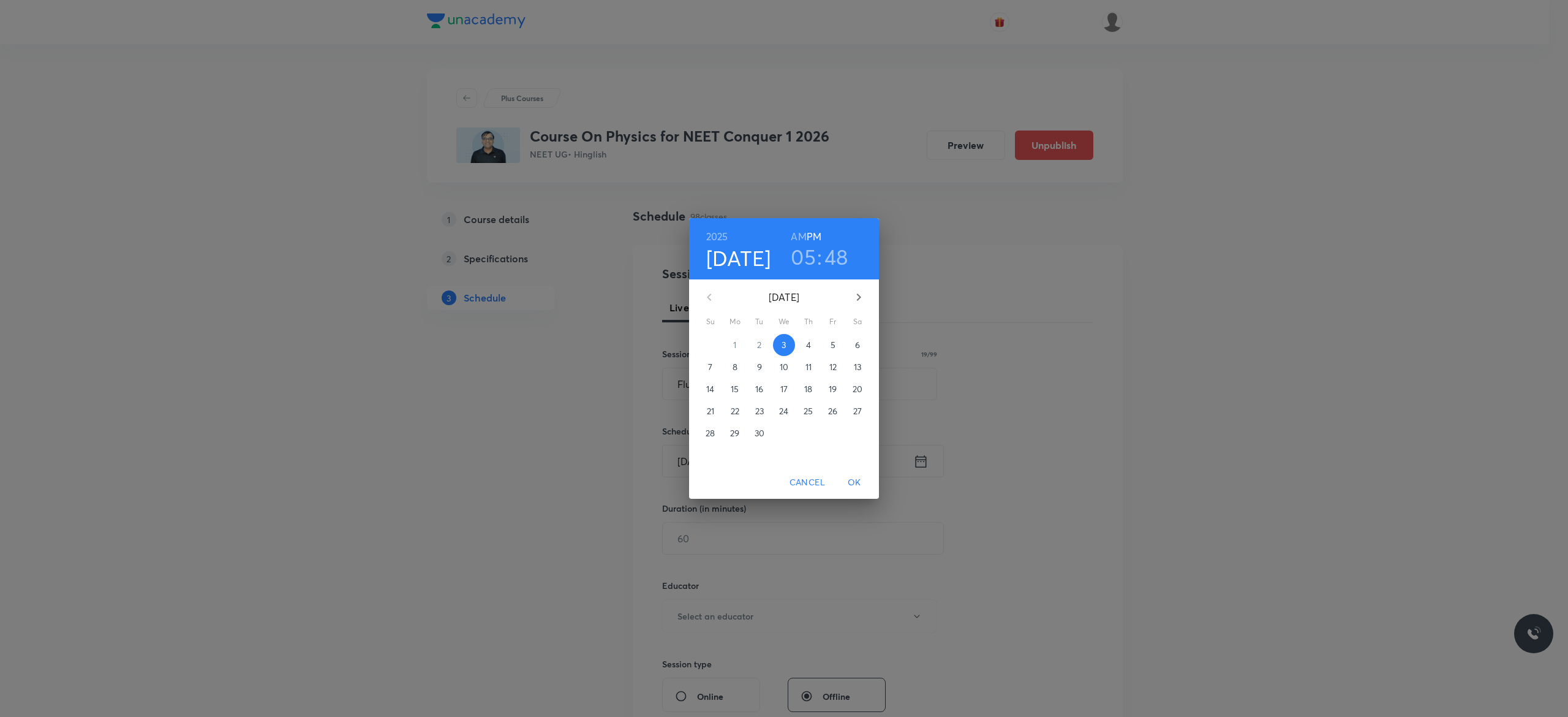
click at [809, 342] on p "4" at bounding box center [808, 345] width 5 height 12
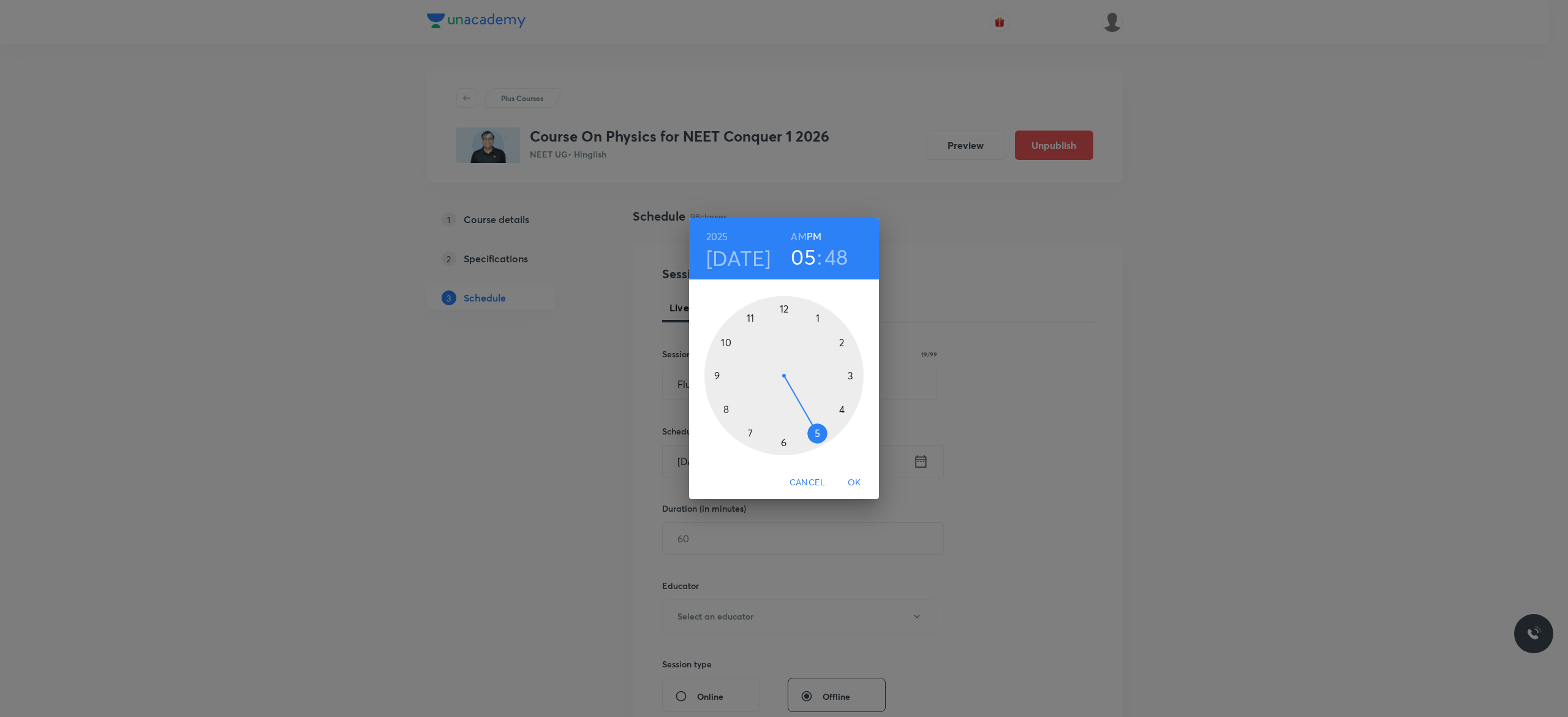
click at [795, 237] on h6 "AM" at bounding box center [798, 237] width 15 height 17
click at [717, 375] on div at bounding box center [783, 375] width 159 height 159
click at [785, 309] on div at bounding box center [783, 375] width 159 height 159
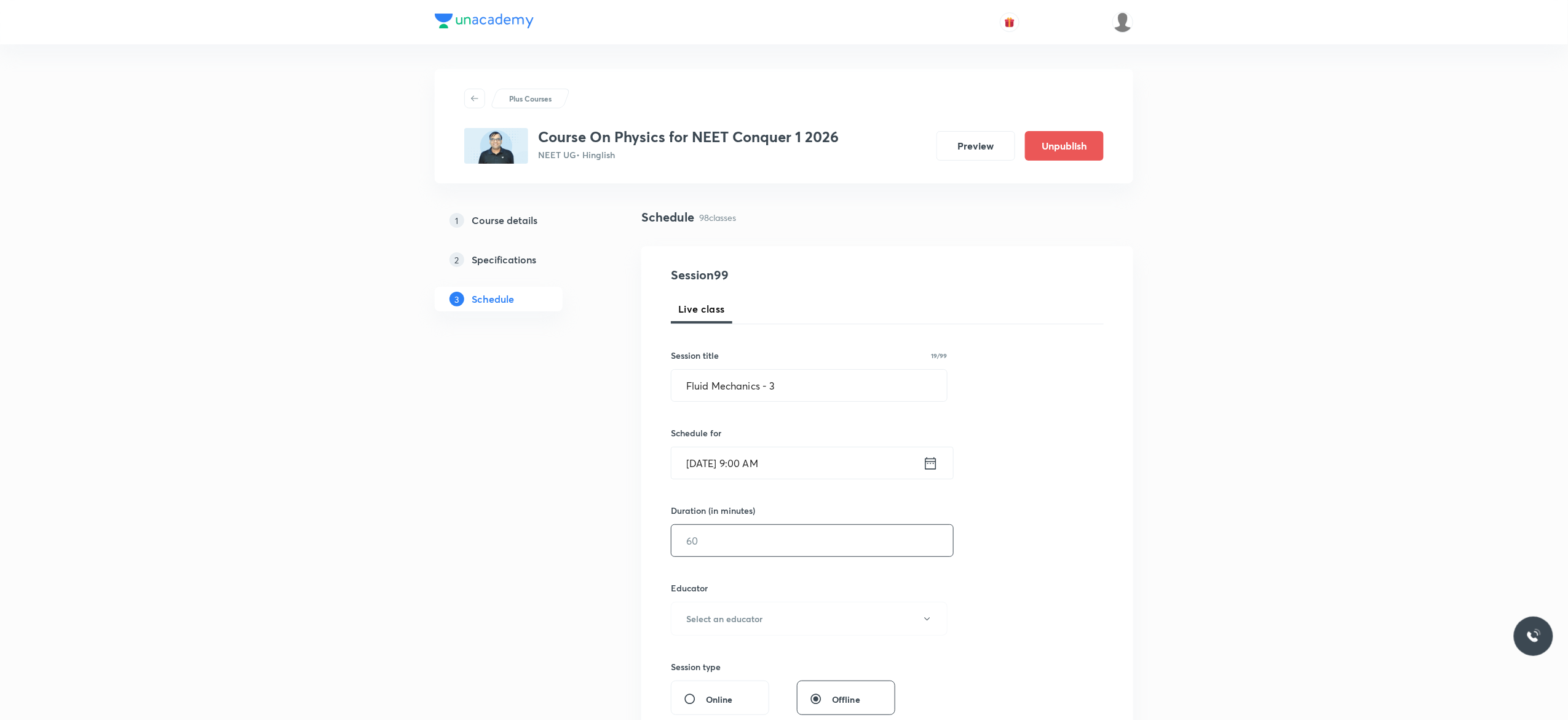
click at [766, 542] on input "text" at bounding box center [812, 540] width 281 height 31
type input "90"
click at [928, 623] on icon "button" at bounding box center [927, 619] width 10 height 10
click at [713, 656] on span "Akash Mishra" at bounding box center [807, 660] width 269 height 13
click at [1075, 533] on div "Session 99 Live class Session title 19/99 Fluid Mechanics - 3 ​ Schedule for Se…" at bounding box center [887, 594] width 433 height 657
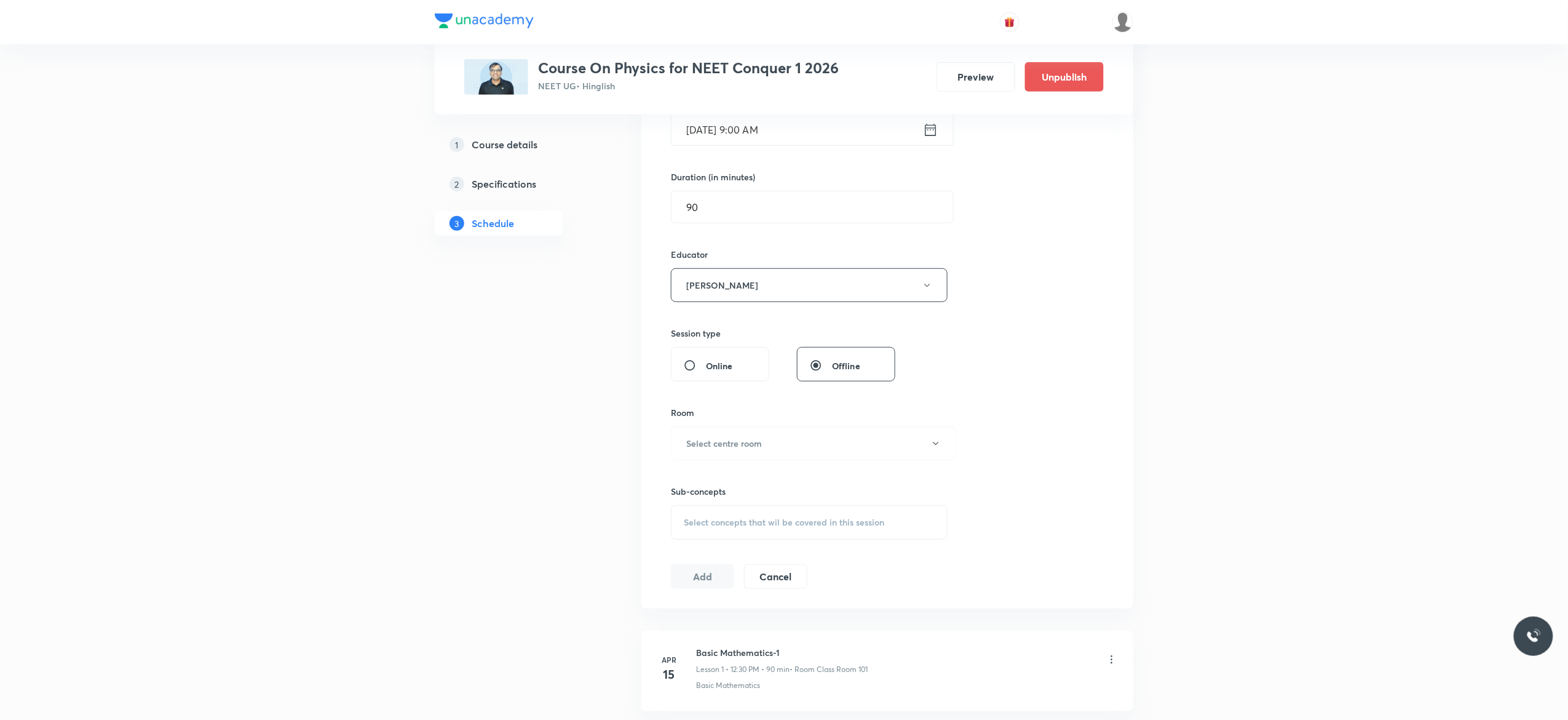
scroll to position [443, 0]
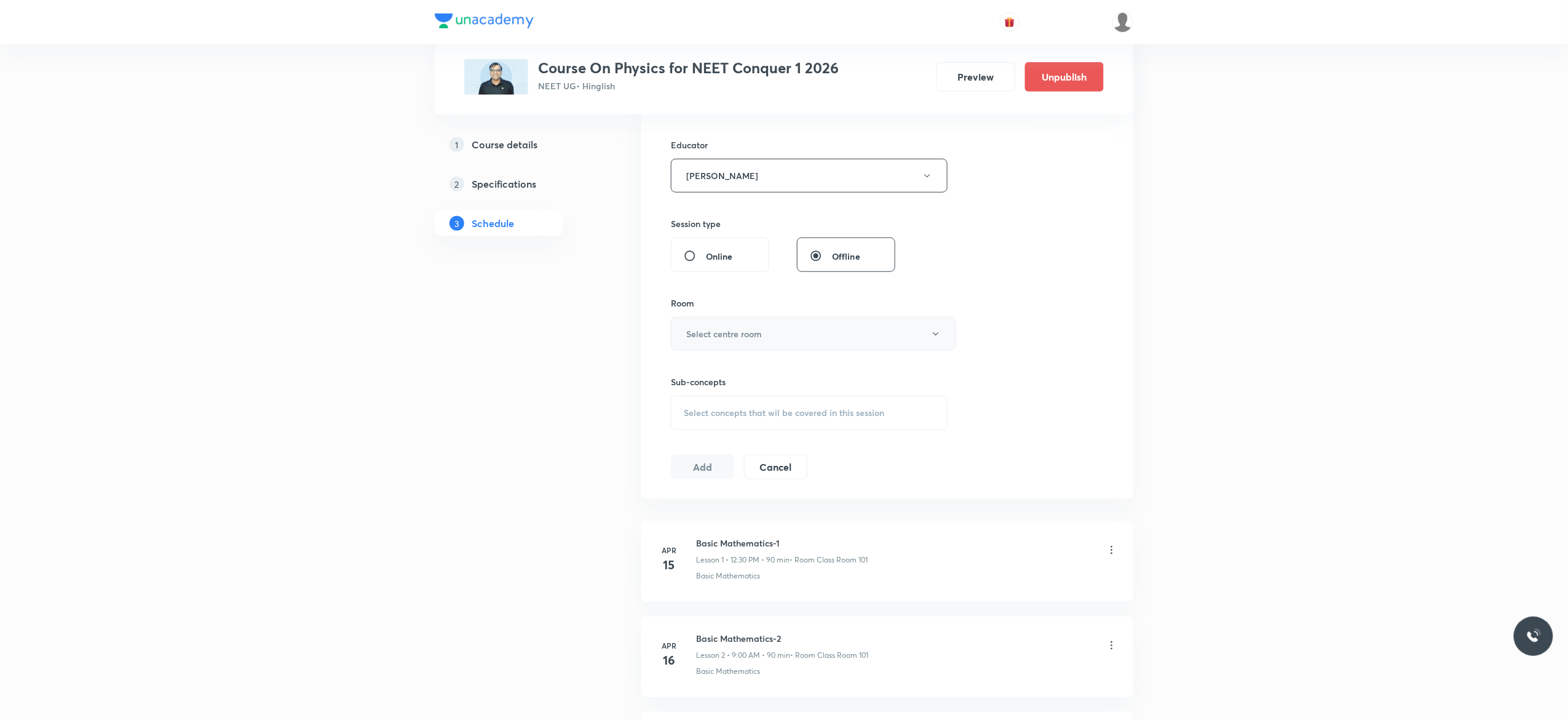
click at [938, 334] on icon "button" at bounding box center [936, 334] width 10 height 10
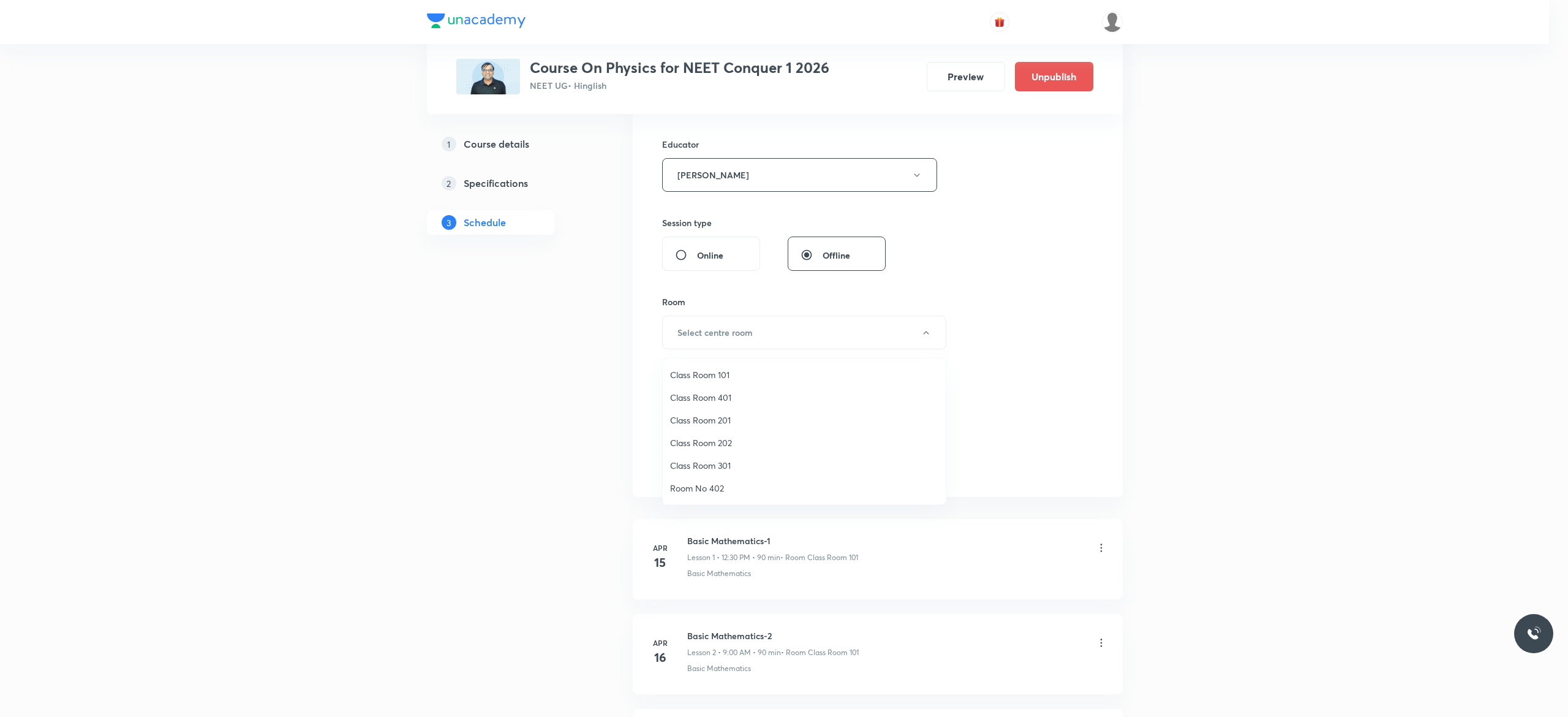
click at [713, 422] on span "Class Room 201" at bounding box center [803, 420] width 268 height 13
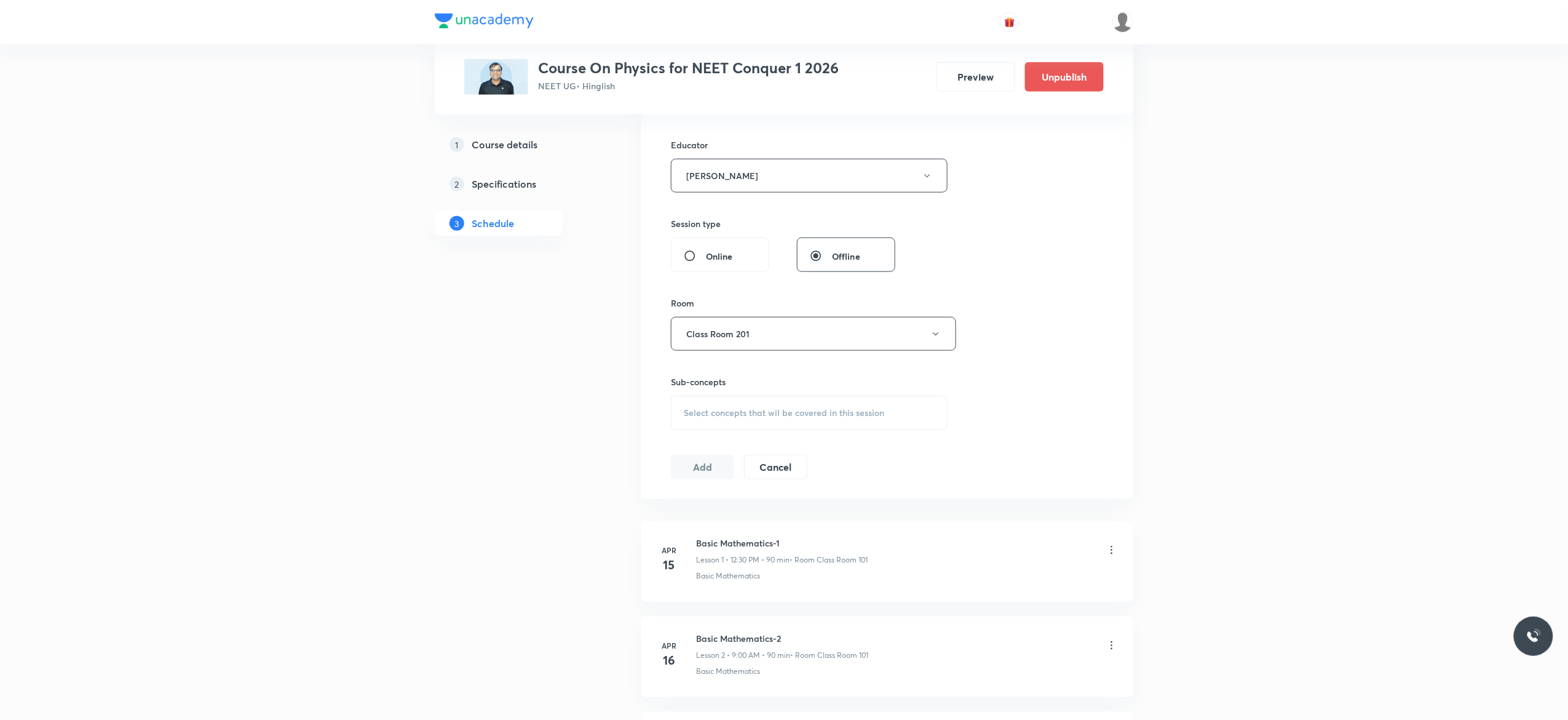
click at [724, 421] on div "Select concepts that wil be covered in this session" at bounding box center [809, 413] width 277 height 34
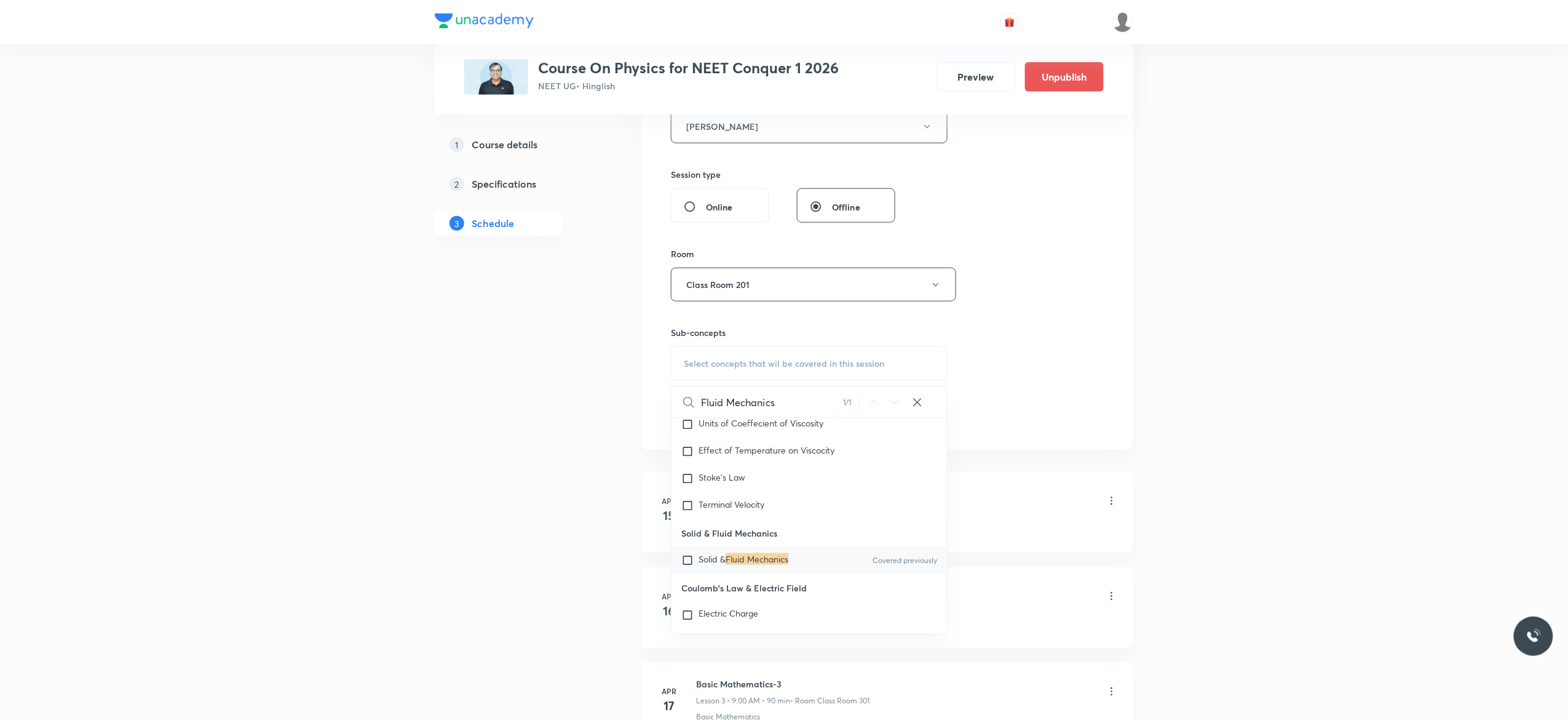
scroll to position [8060, 0]
type input "Fluid Mechanics"
click at [685, 555] on input "checkbox" at bounding box center [690, 548] width 18 height 12
checkbox input "true"
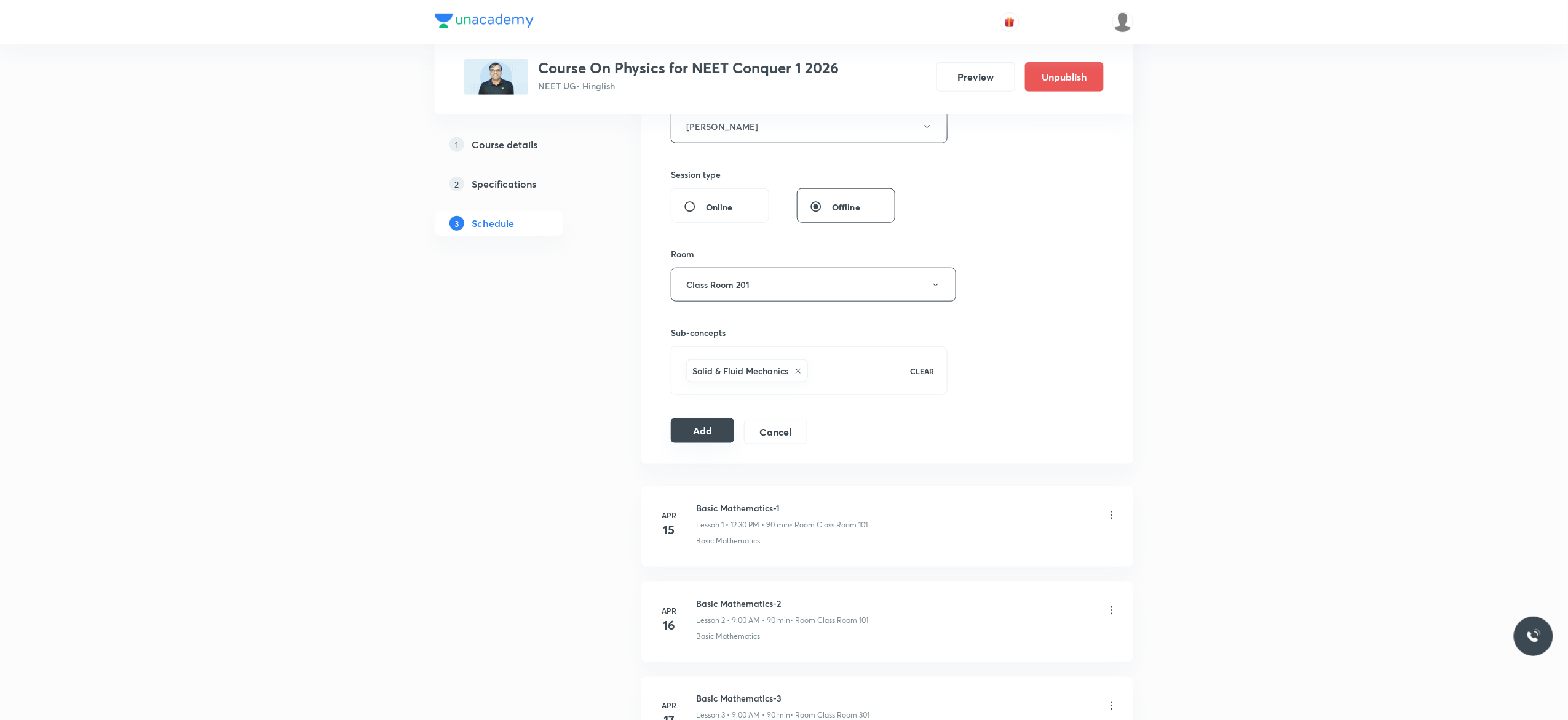
click at [700, 435] on button "Add" at bounding box center [703, 430] width 63 height 24
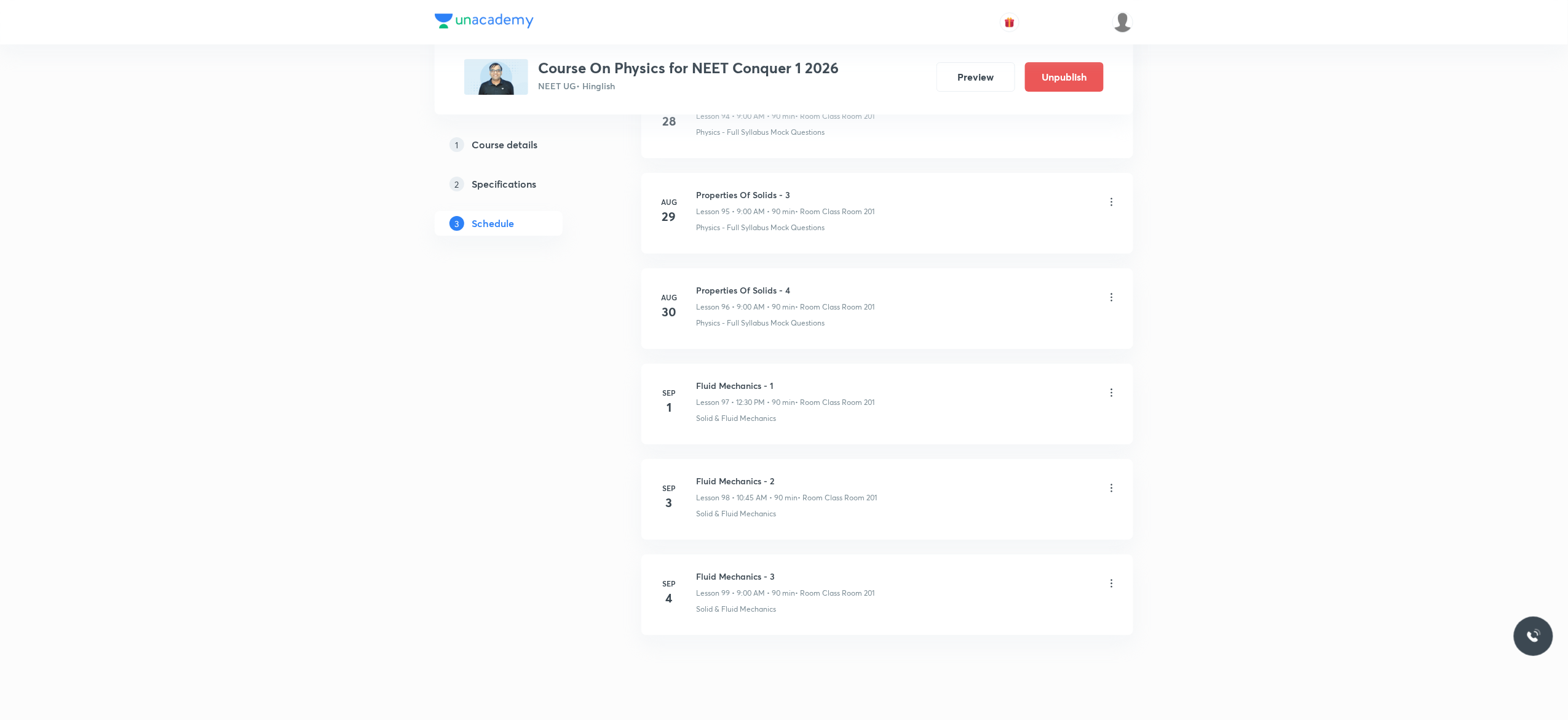
scroll to position [9181, 0]
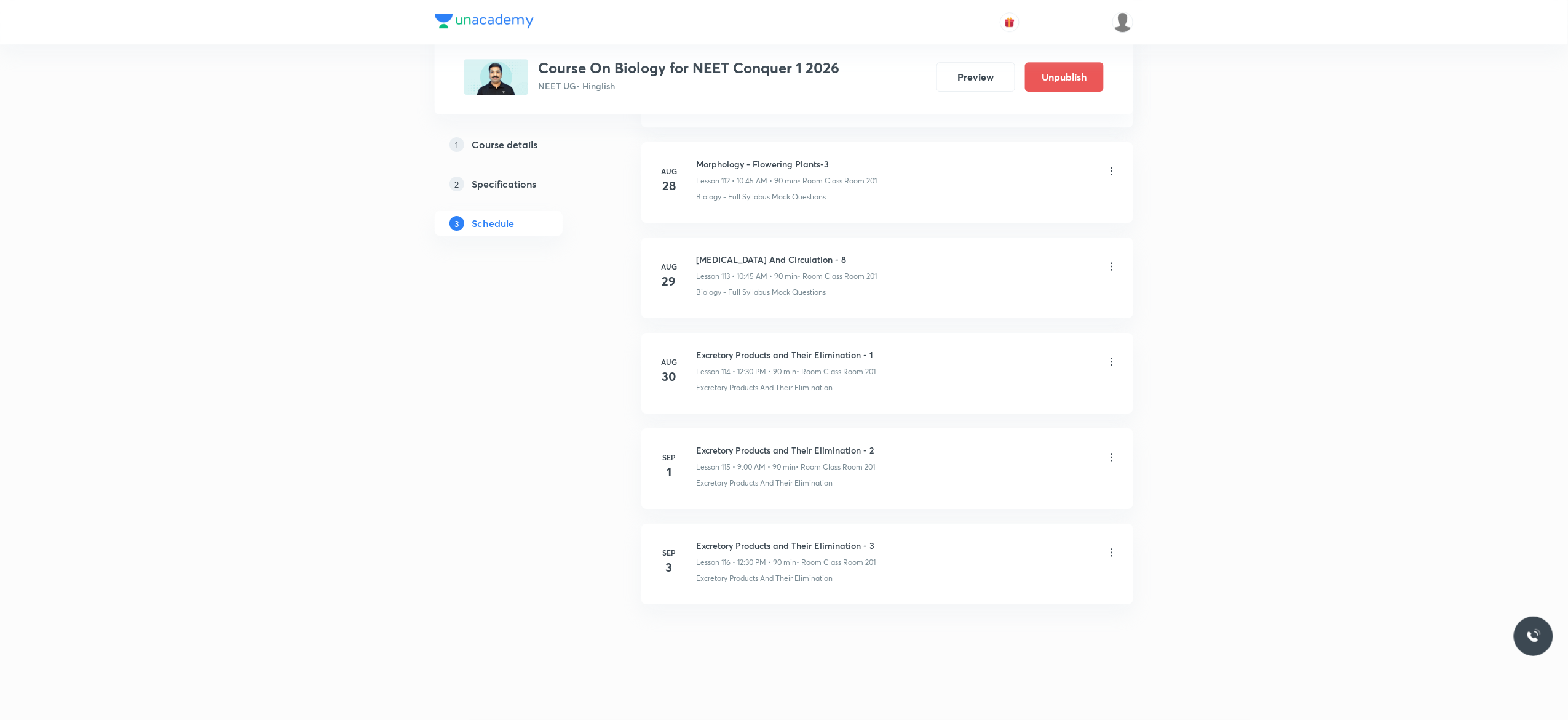
scroll to position [11456, 0]
drag, startPoint x: 838, startPoint y: 157, endPoint x: 688, endPoint y: 149, distance: 150.2
click at [688, 149] on li "[DATE] Morphology - Flowering Plants-3 Lesson 112 • 10:45 AM • 90 min • Room Cl…" at bounding box center [887, 182] width 492 height 80
copy h6 "Morphology - Flowering Plants-3"
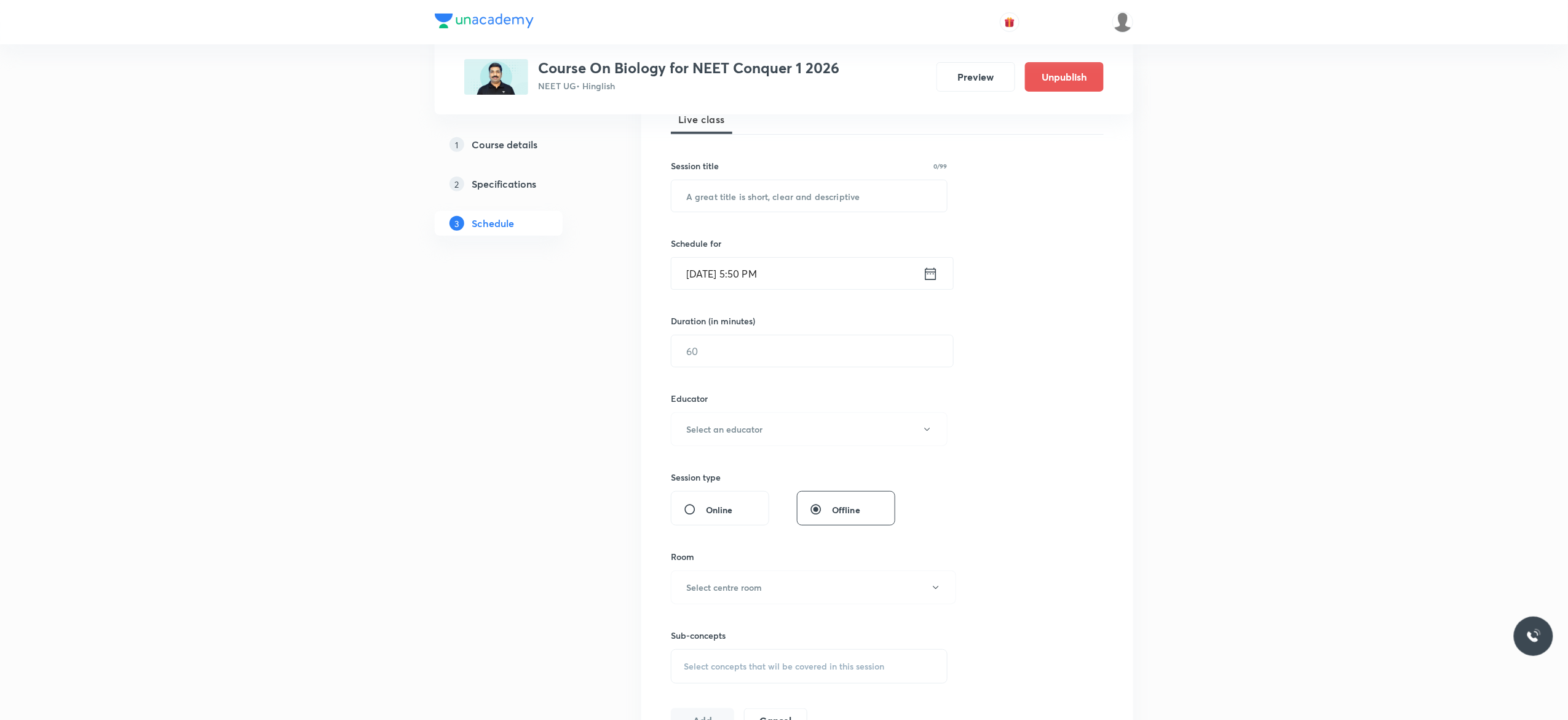
scroll to position [0, 0]
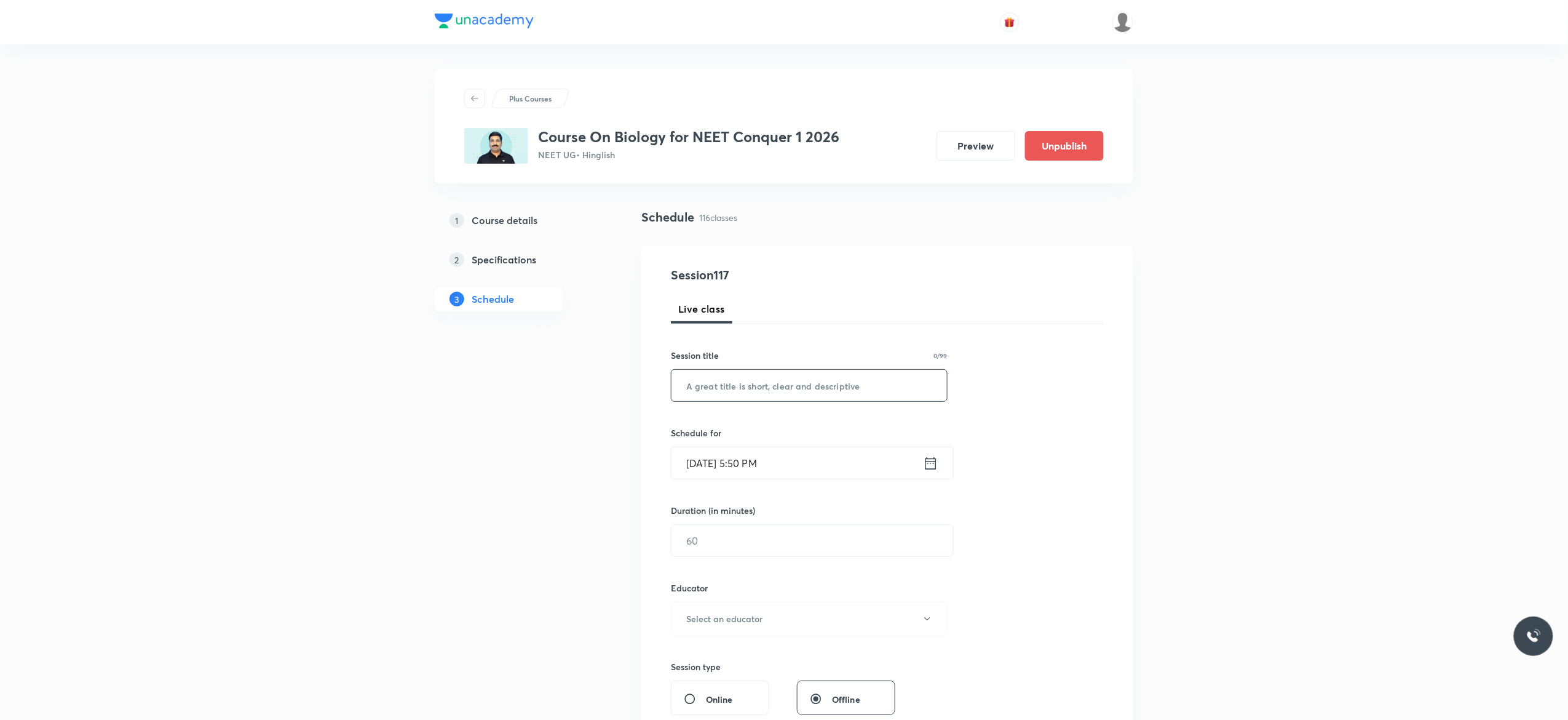
click at [749, 383] on input "text" at bounding box center [809, 385] width 275 height 31
paste input "Morphology - Flowering Plants-3"
type input "Morphology - Flowering Plants-4"
click at [931, 463] on icon at bounding box center [930, 463] width 16 height 18
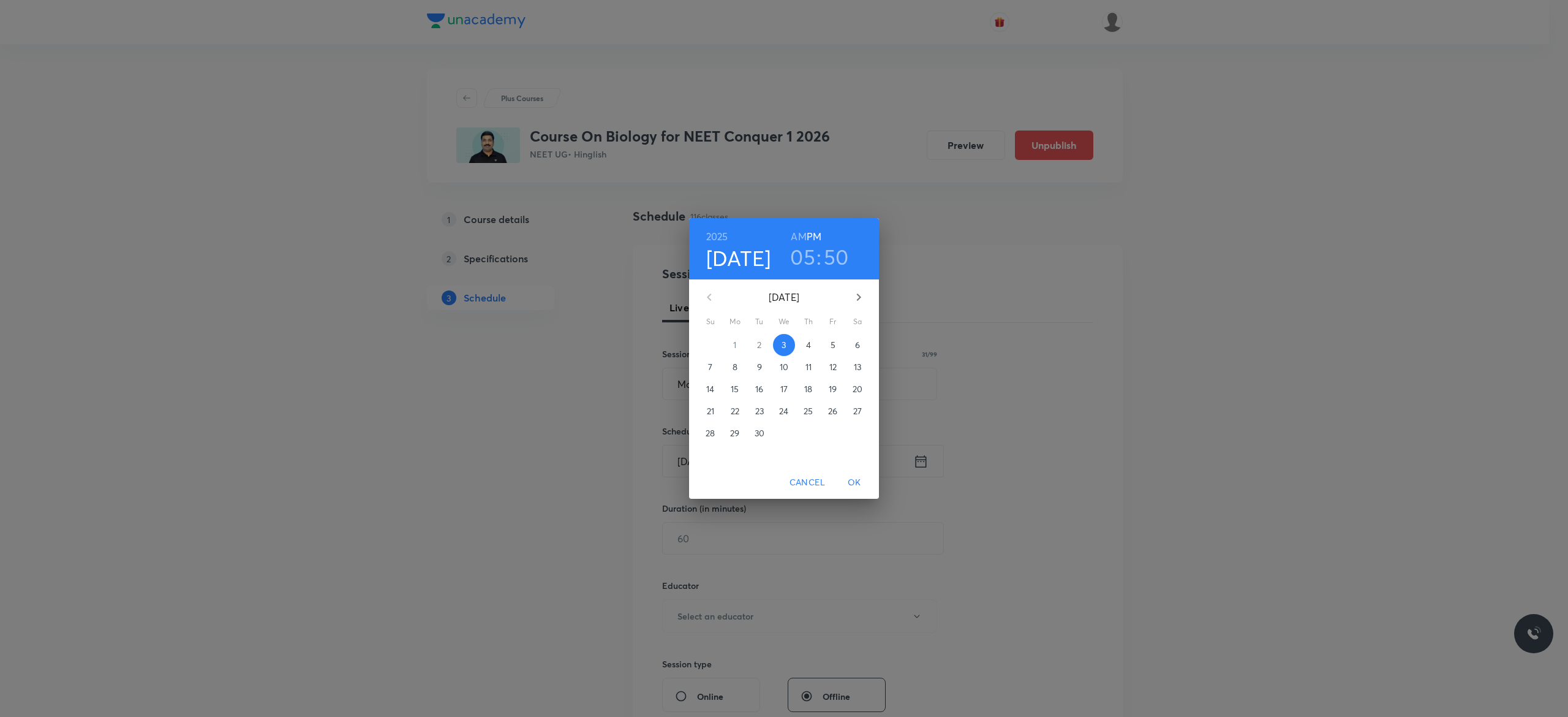
click at [808, 344] on p "4" at bounding box center [808, 345] width 5 height 12
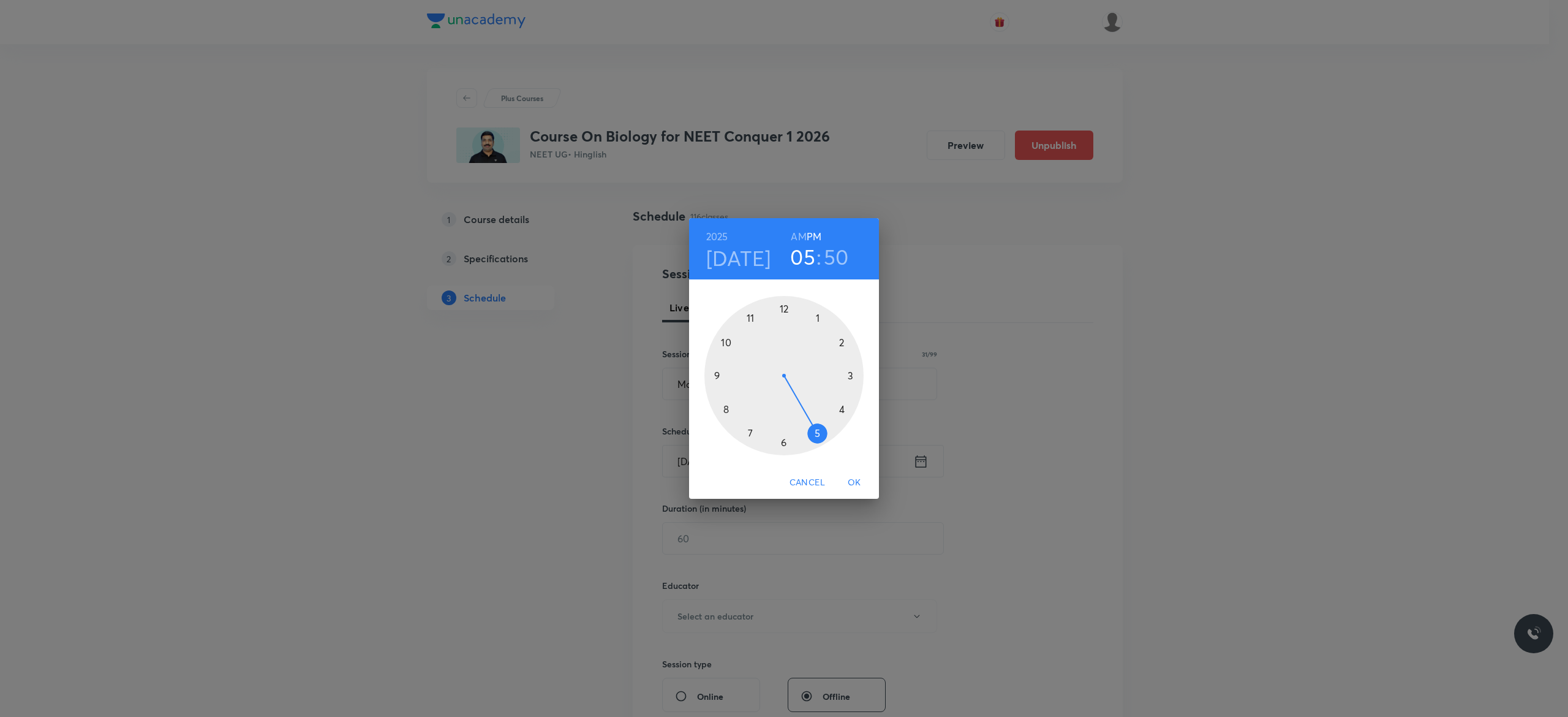
click at [796, 235] on h6 "AM" at bounding box center [798, 237] width 15 height 17
click at [726, 342] on div at bounding box center [783, 375] width 159 height 159
click at [714, 377] on div at bounding box center [783, 375] width 159 height 159
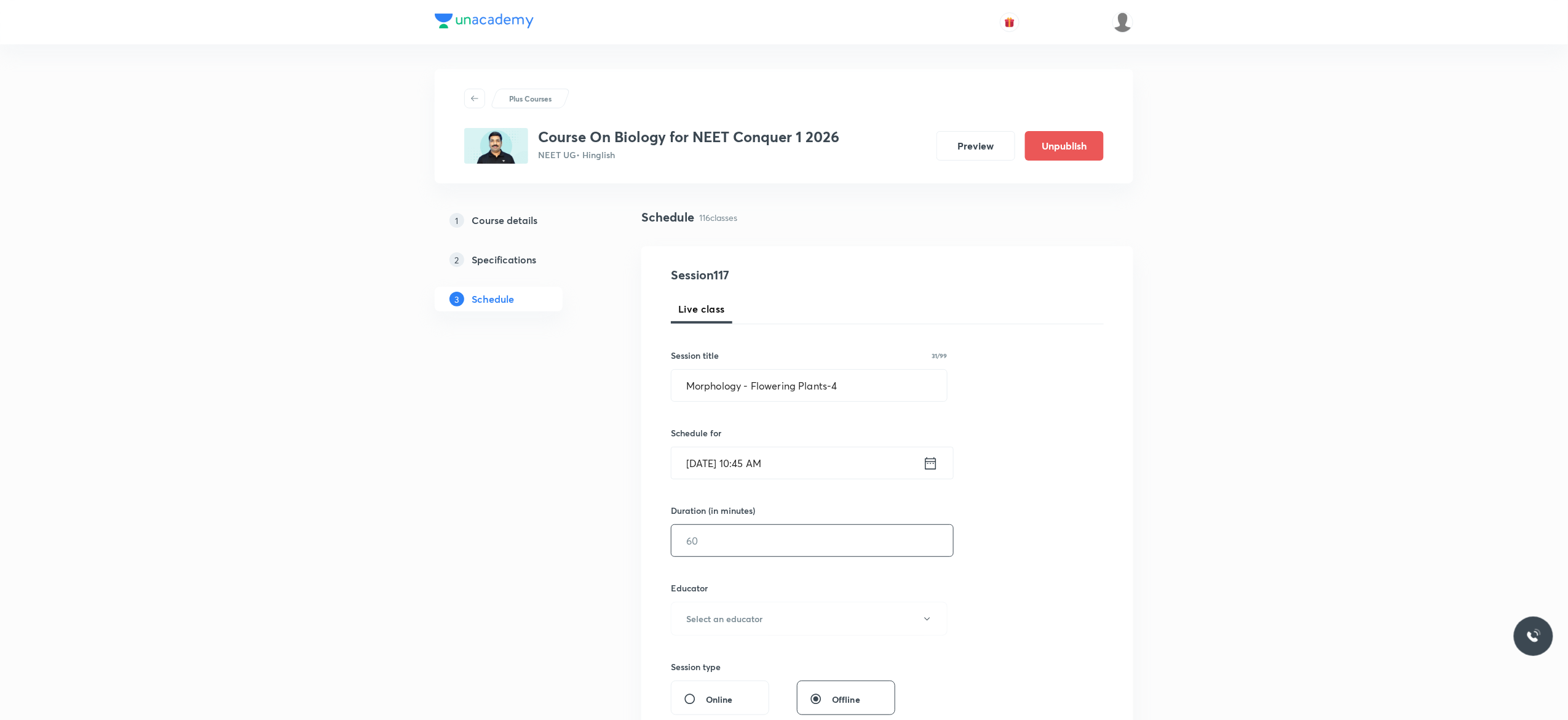
click at [730, 548] on input "text" at bounding box center [812, 540] width 281 height 31
type input "90"
click at [926, 624] on icon "button" at bounding box center [927, 619] width 10 height 10
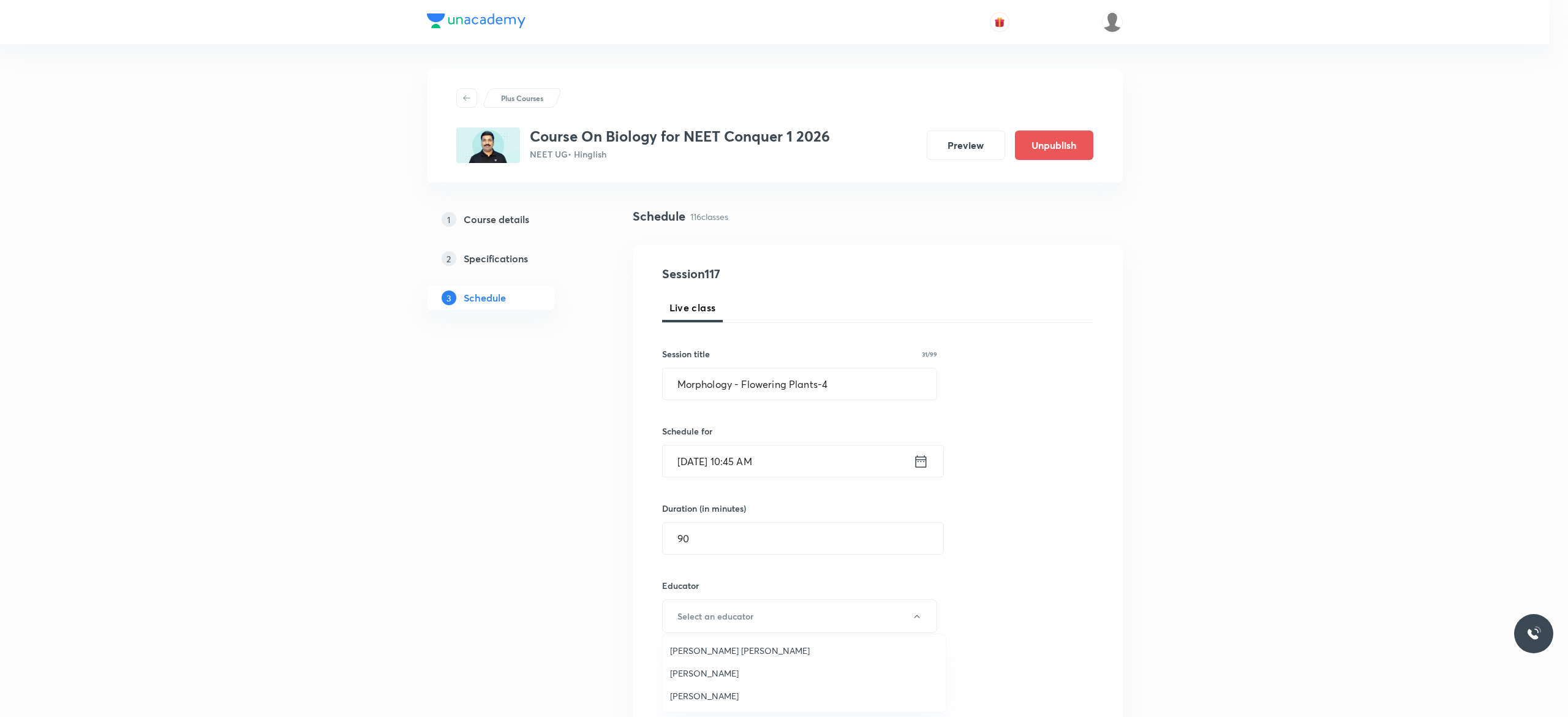
click at [738, 650] on span "[PERSON_NAME] [PERSON_NAME]" at bounding box center [803, 650] width 268 height 13
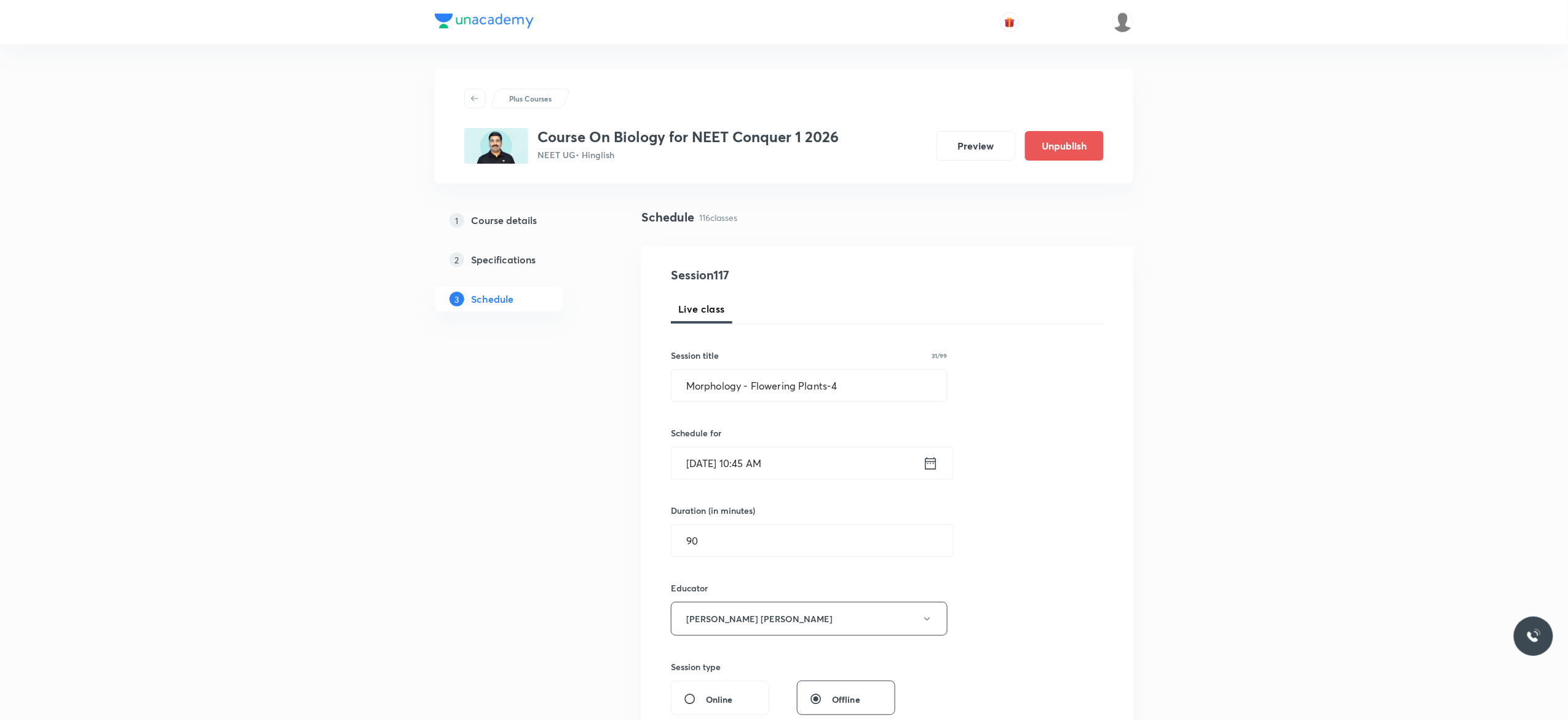
click at [1028, 573] on div "Session 117 Live class Session title 31/99 Morphology - Flowering Plants-4 ​ Sc…" at bounding box center [887, 594] width 433 height 657
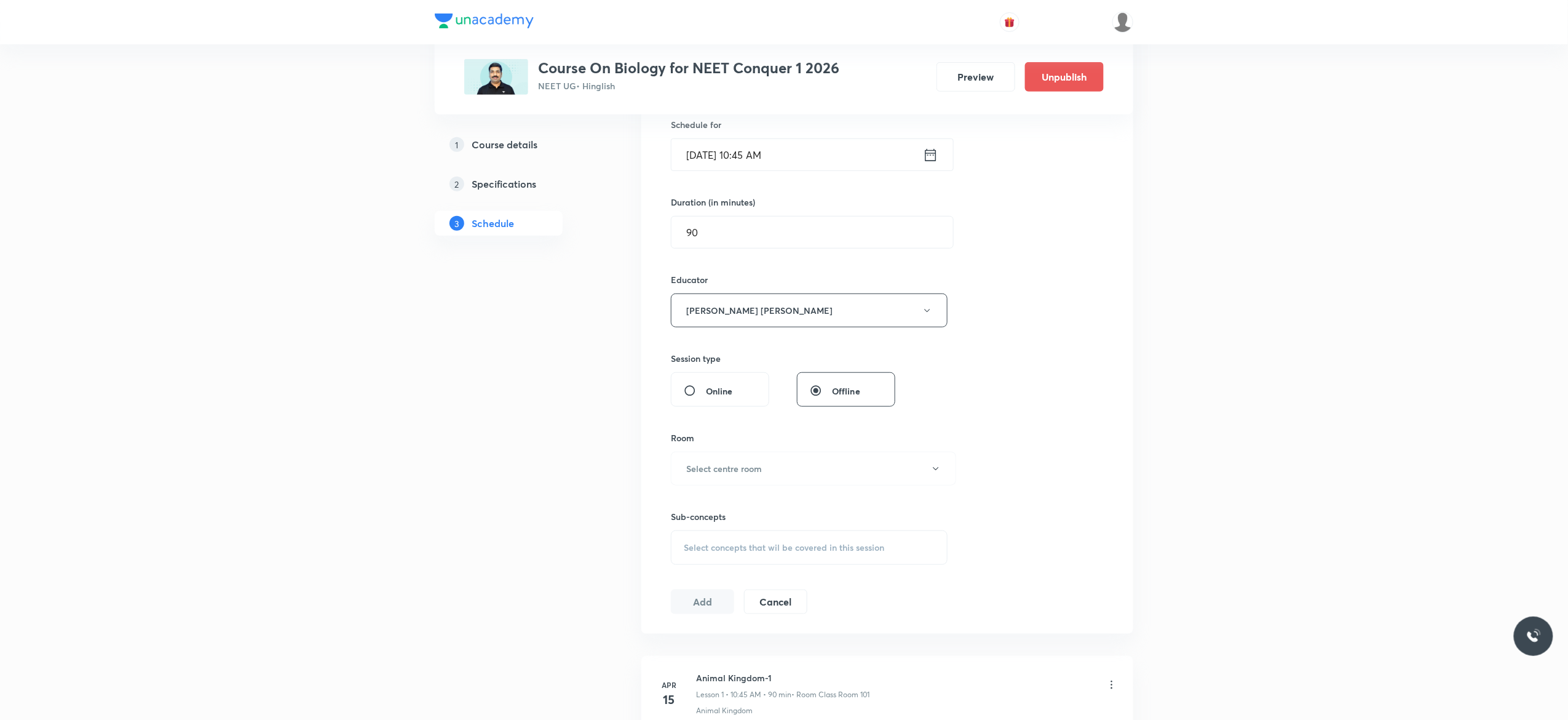
scroll to position [344, 0]
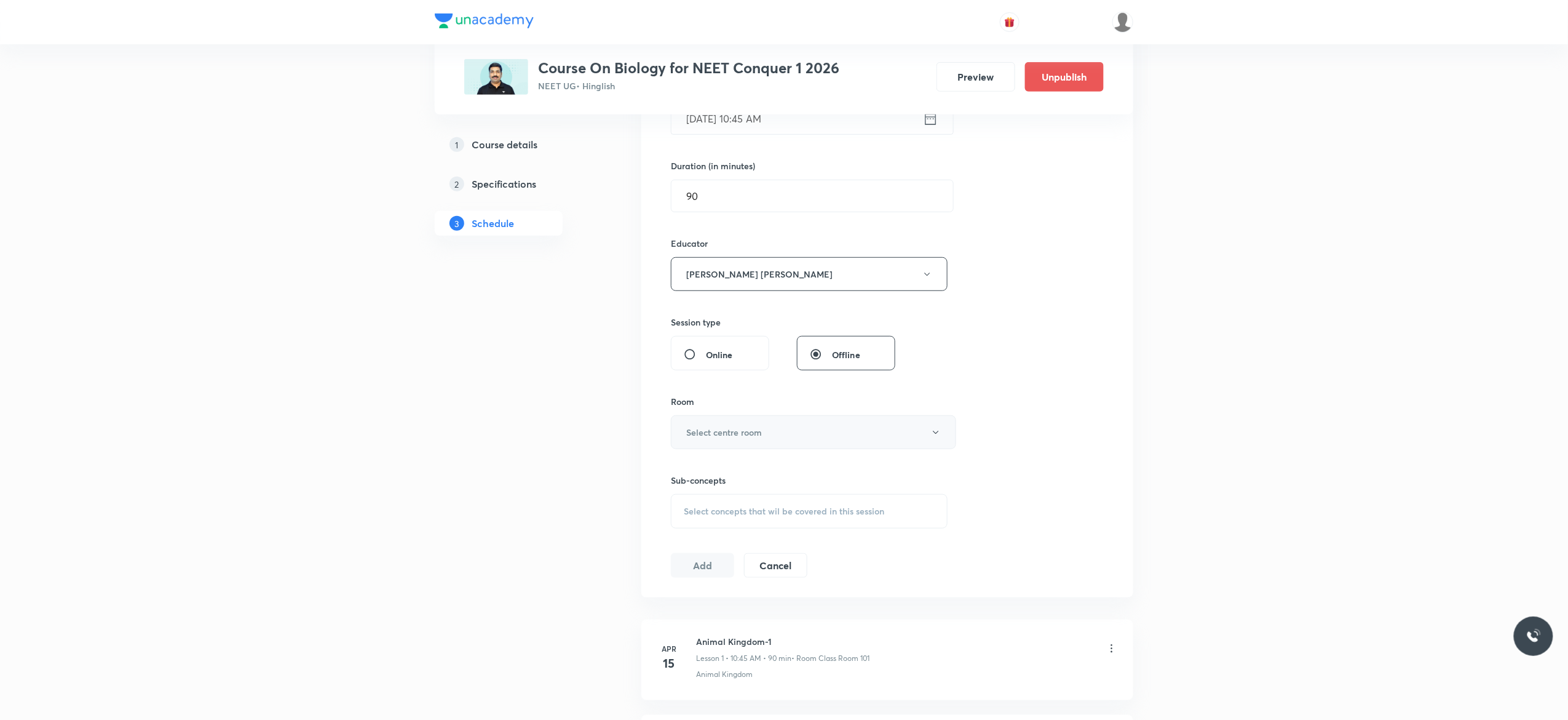
click at [936, 437] on icon "button" at bounding box center [936, 432] width 10 height 10
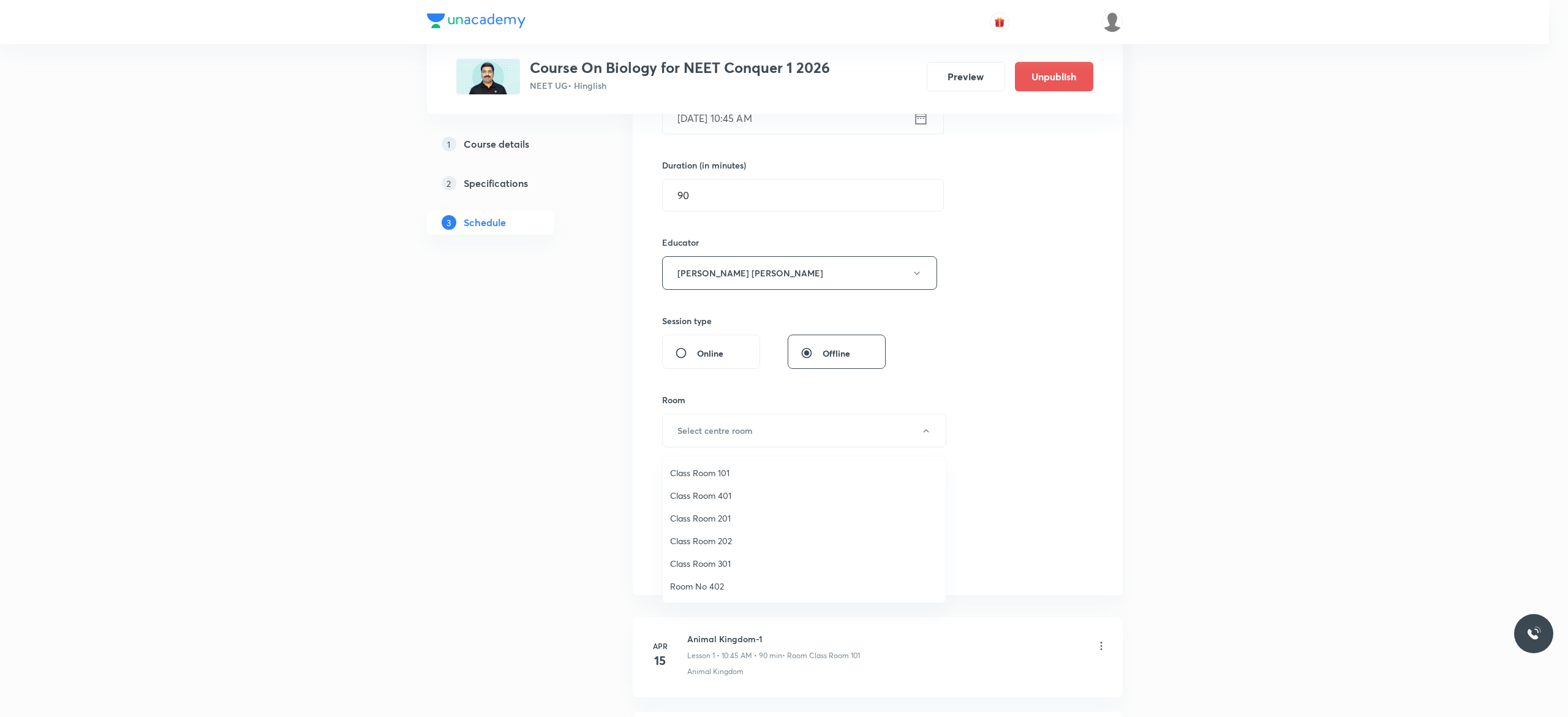
click at [714, 519] on span "Class Room 201" at bounding box center [803, 518] width 268 height 13
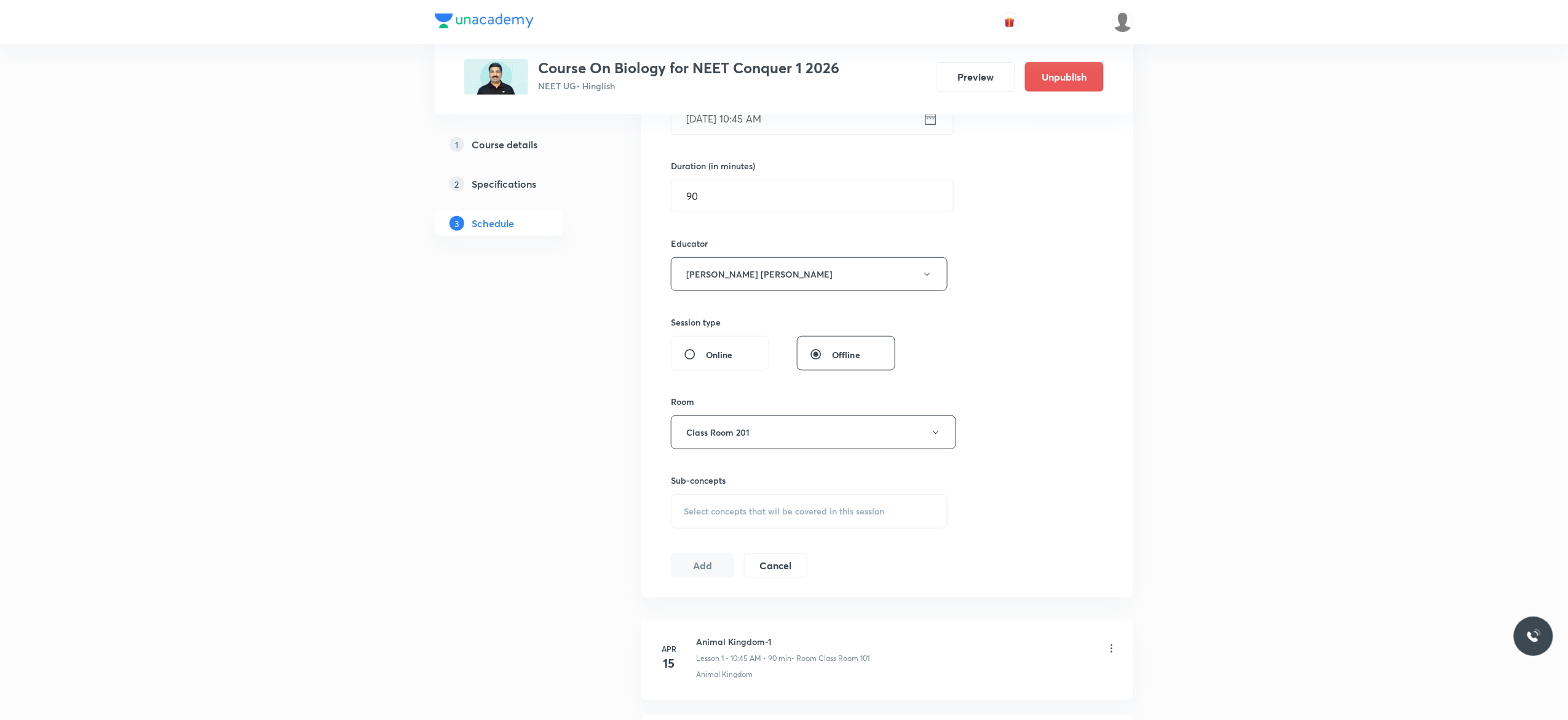
click at [702, 513] on span "Select concepts that wil be covered in this session" at bounding box center [784, 511] width 200 height 10
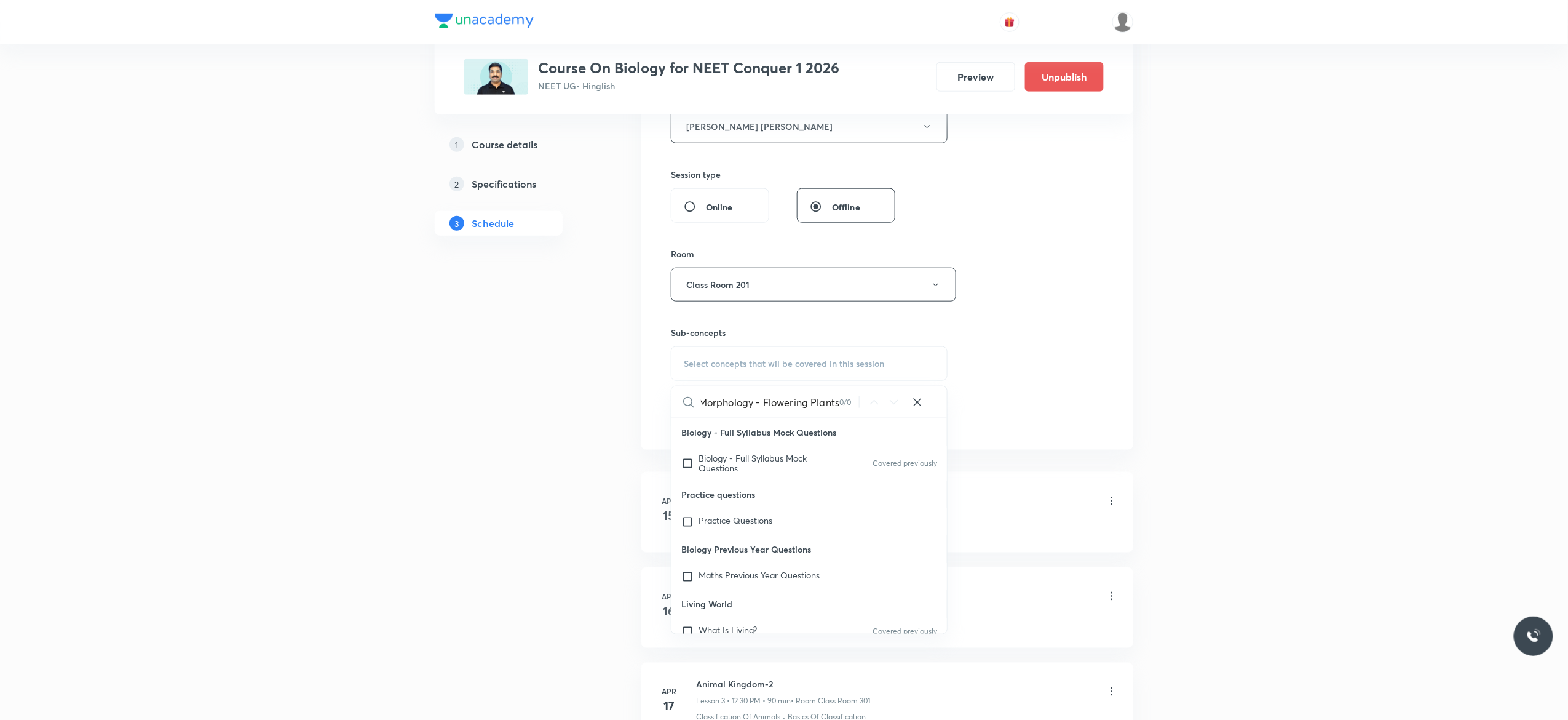
scroll to position [0, 3]
type input "Morphology - Flowering Plants"
click at [688, 467] on input "checkbox" at bounding box center [690, 463] width 18 height 20
checkbox input "true"
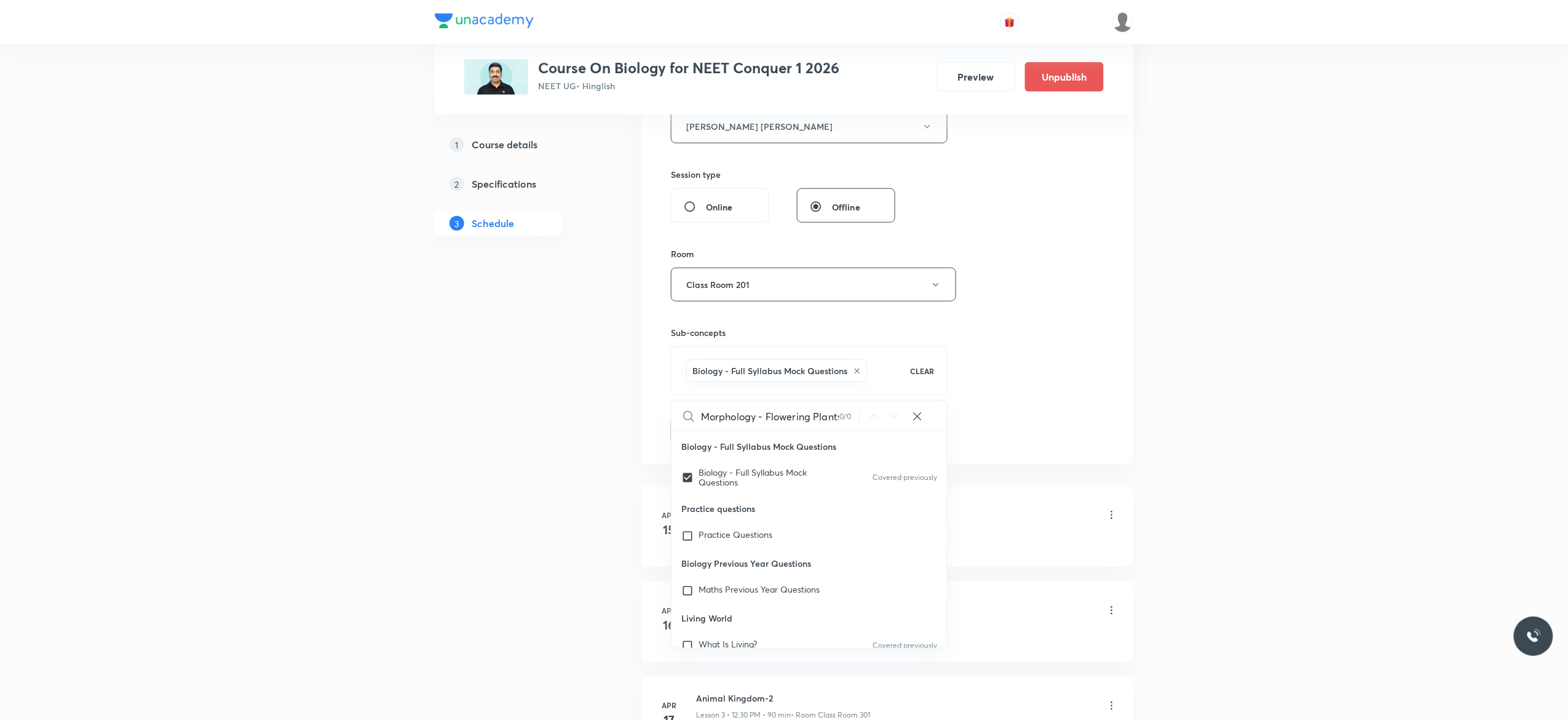
click at [697, 435] on button "Add" at bounding box center [703, 430] width 63 height 24
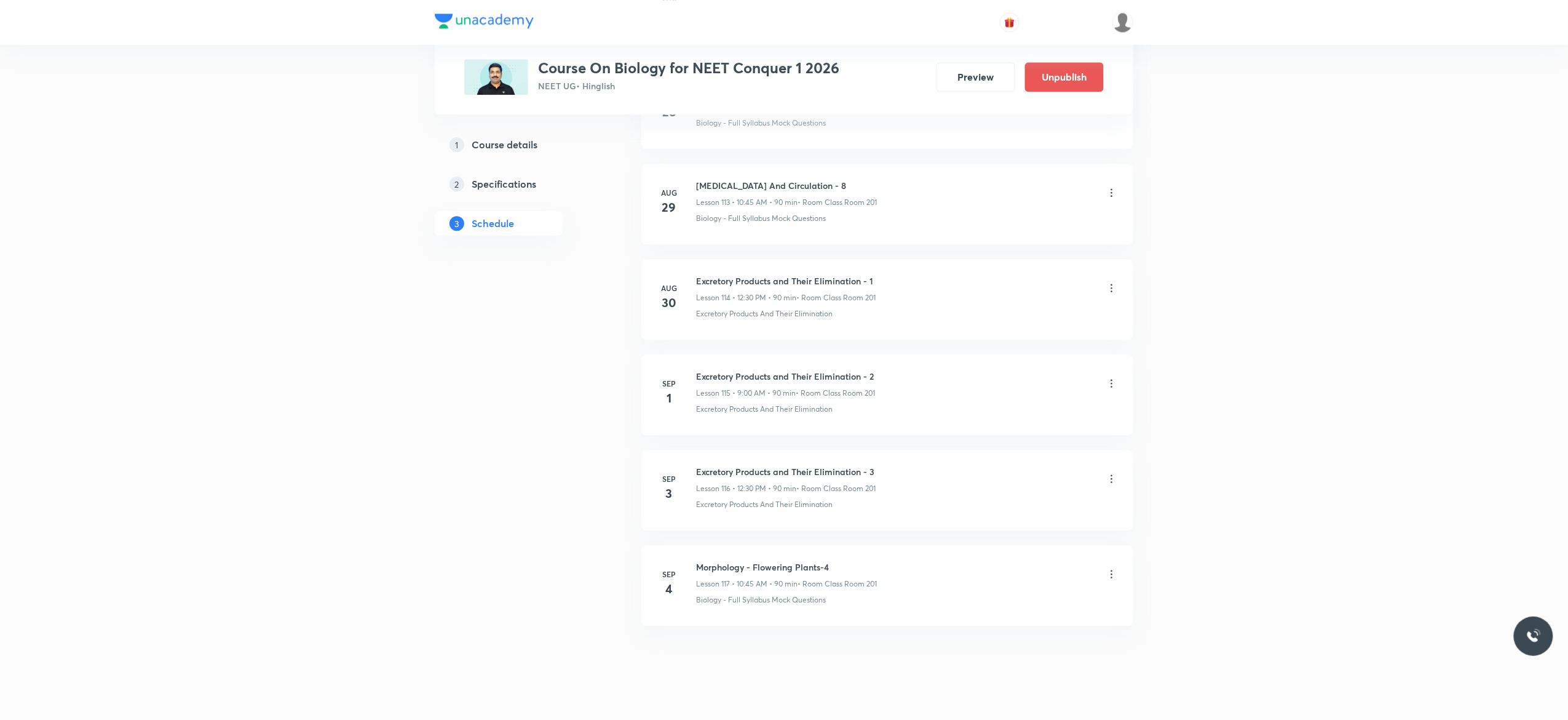
scroll to position [10905, 0]
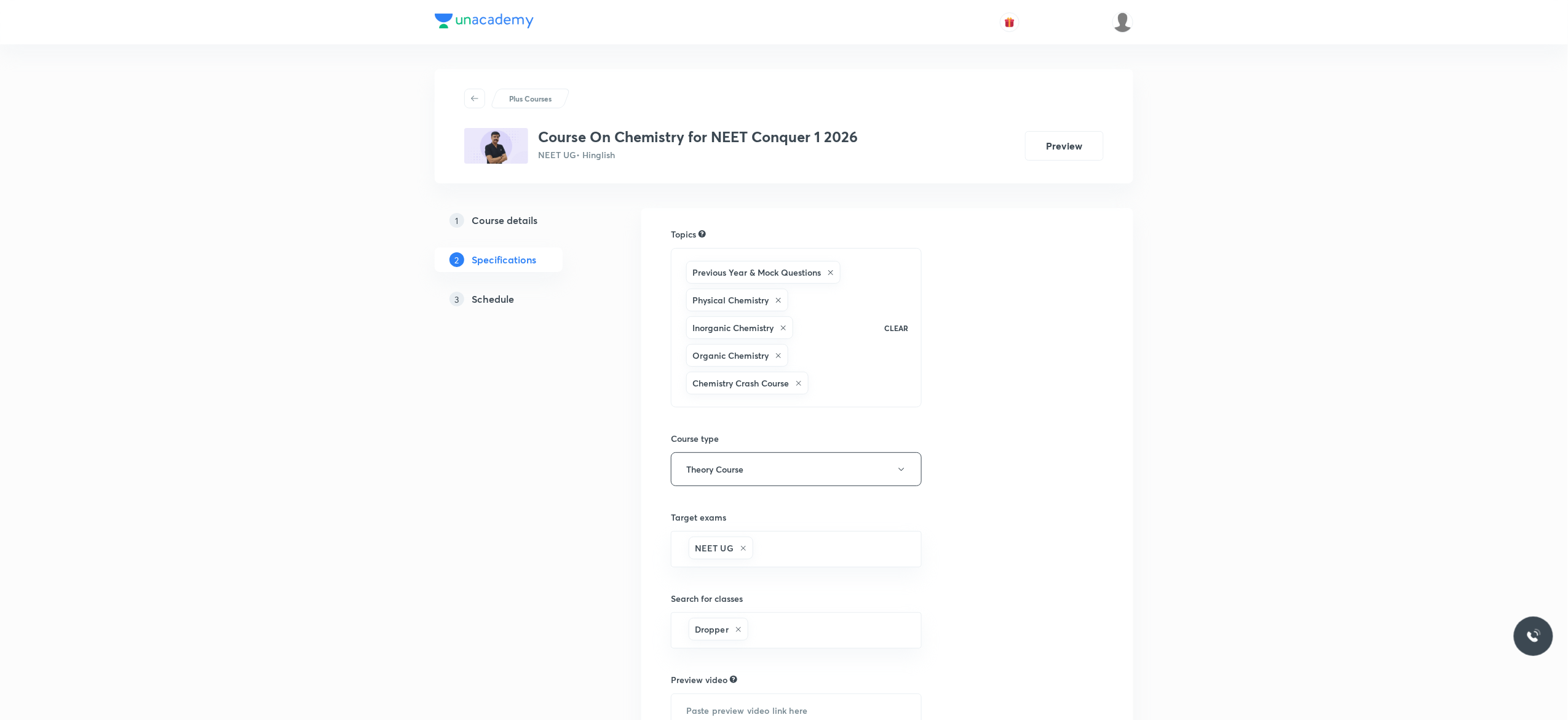
click at [499, 301] on h5 "Schedule" at bounding box center [493, 299] width 43 height 15
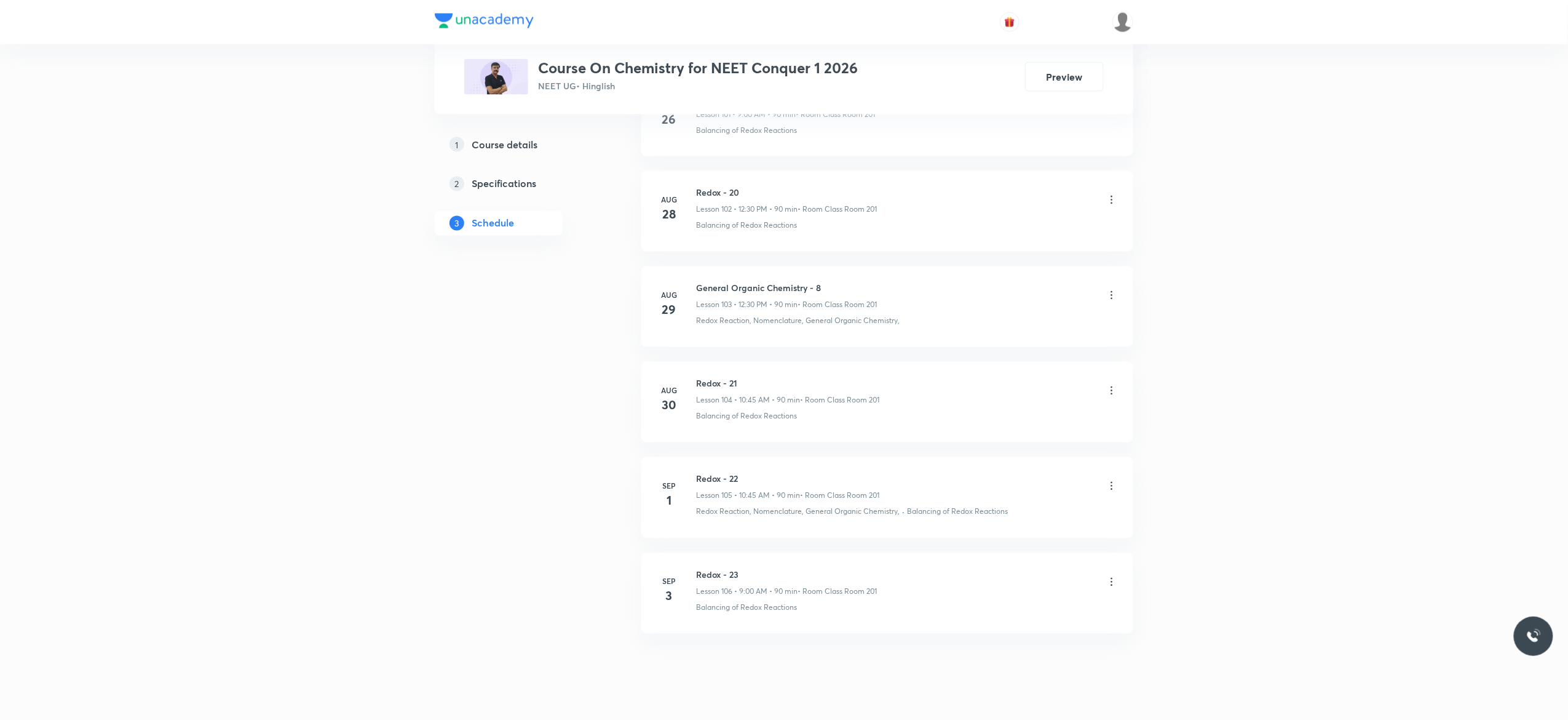
scroll to position [10498, 0]
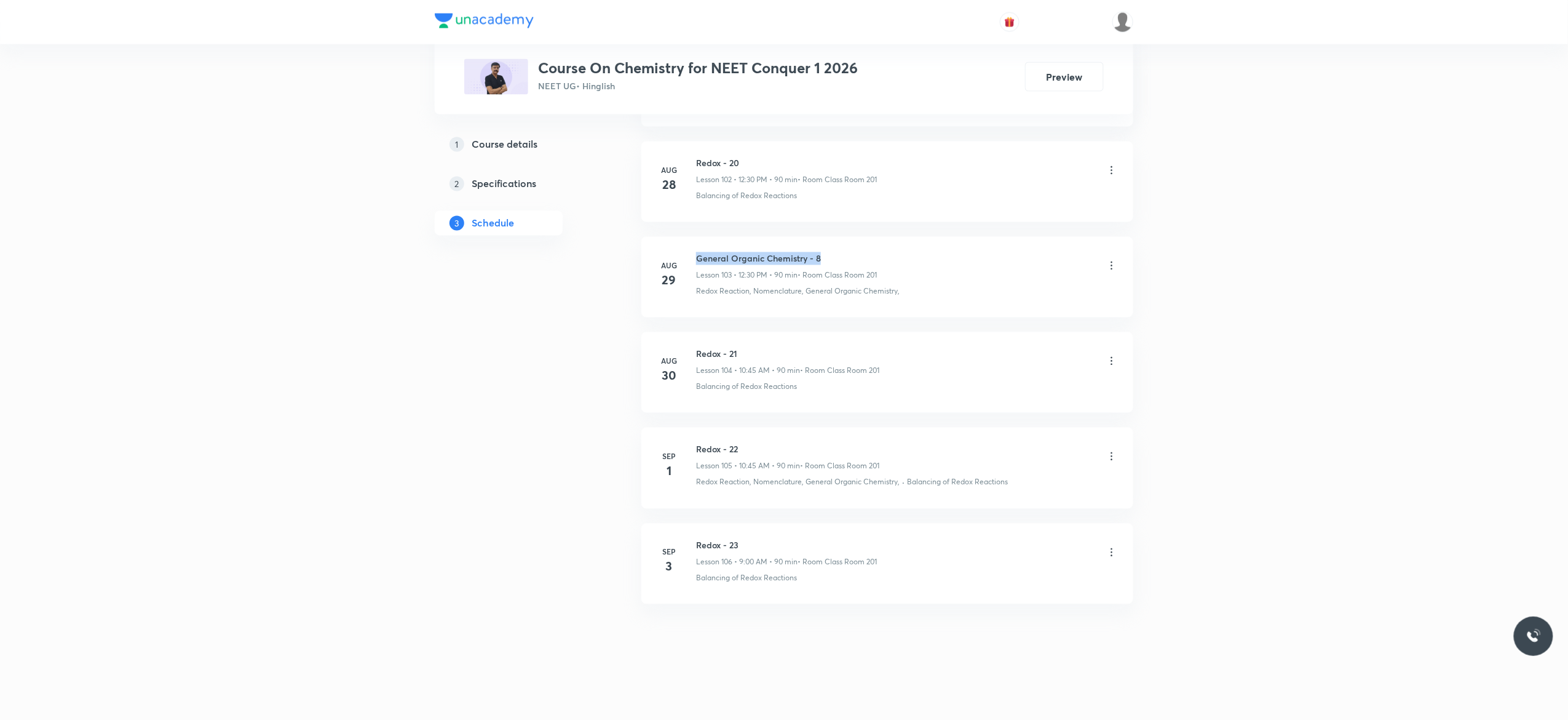
drag, startPoint x: 824, startPoint y: 252, endPoint x: 692, endPoint y: 245, distance: 132.2
click at [692, 245] on li "Aug 29 General Organic Chemistry - 8 Lesson 103 • 12:30 PM • 90 min • Room Clas…" at bounding box center [887, 277] width 492 height 80
copy h6 "General Organic Chemistry - 8"
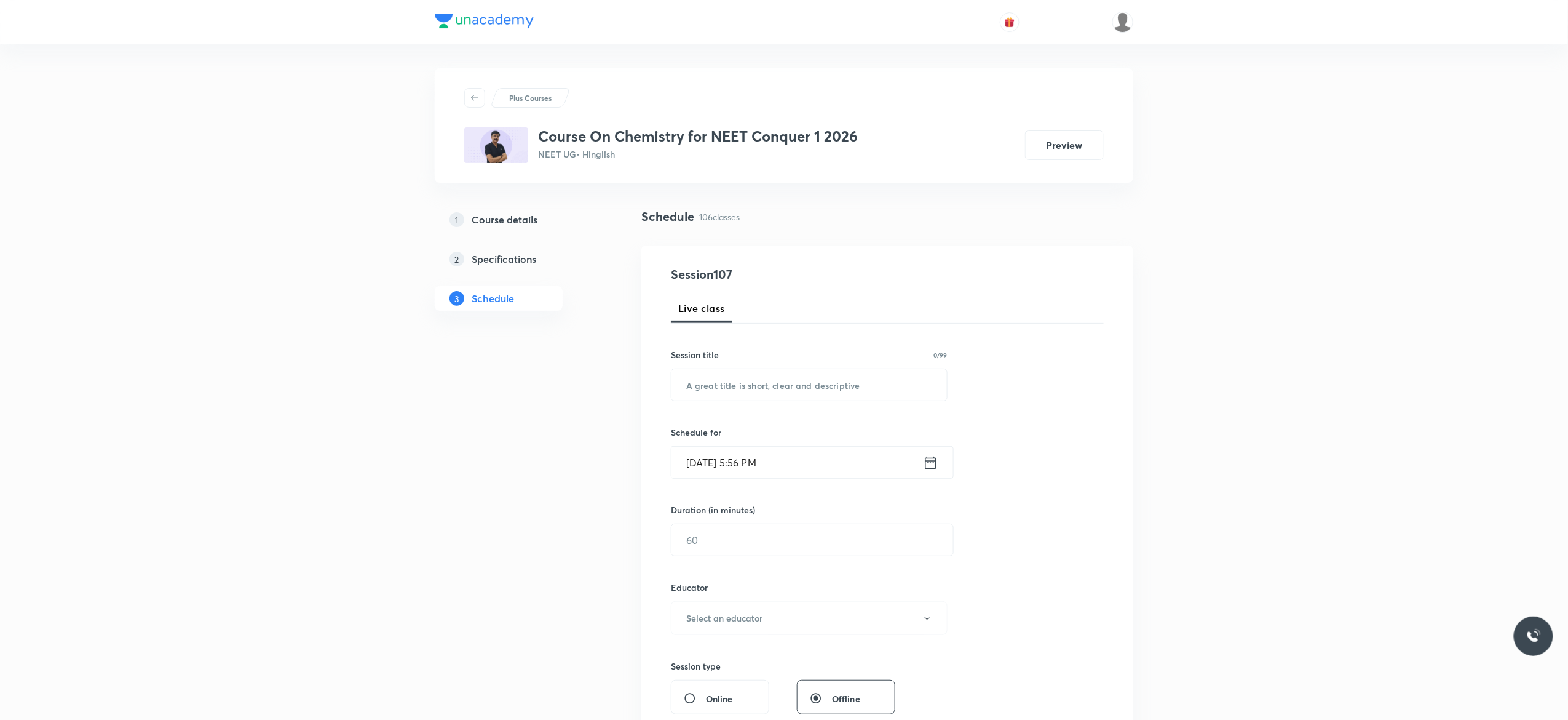
scroll to position [0, 0]
click at [704, 390] on input "text" at bounding box center [809, 385] width 275 height 31
paste input "General Organic Chemistry - 8"
type input "General Organic Chemistry - 9"
click at [931, 466] on icon at bounding box center [930, 463] width 16 height 18
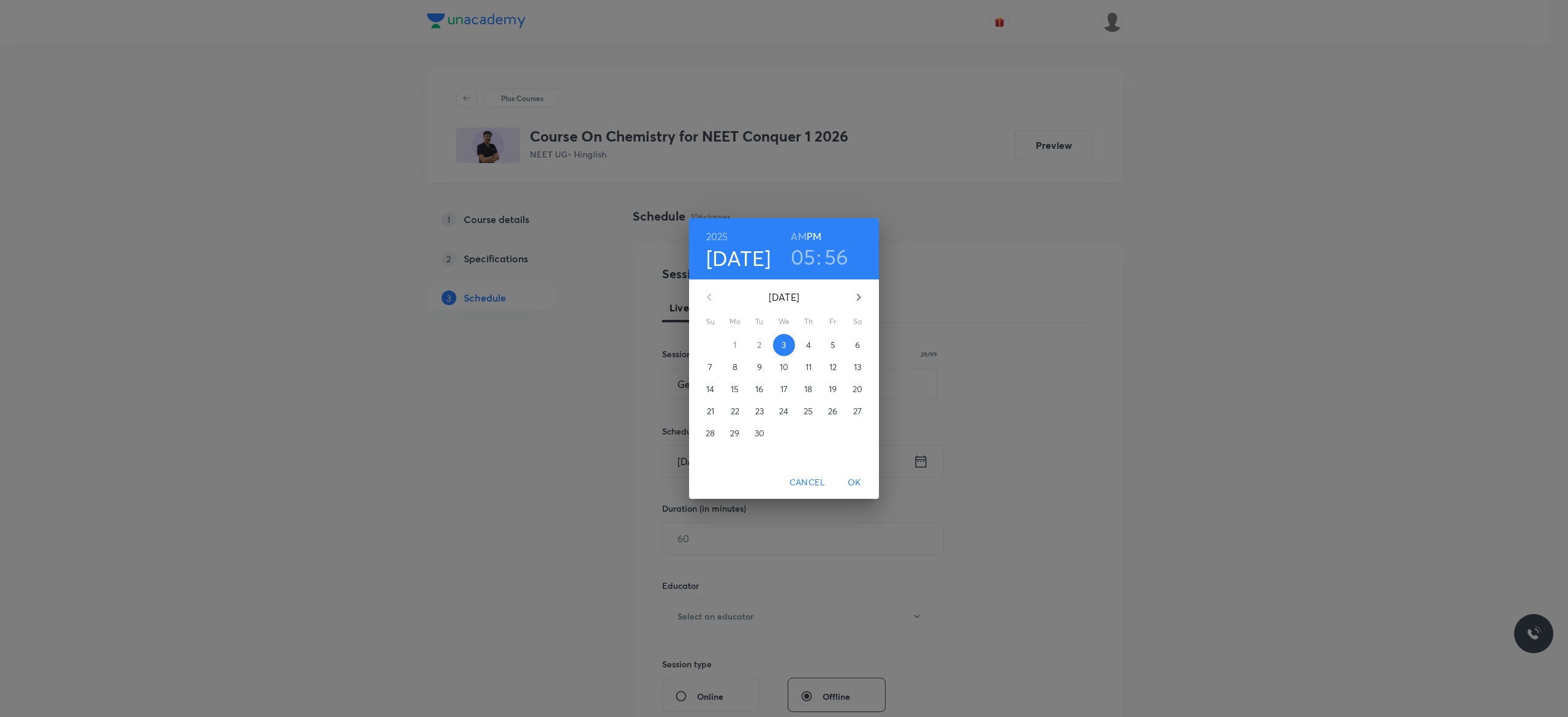
click at [808, 343] on p "4" at bounding box center [808, 345] width 5 height 12
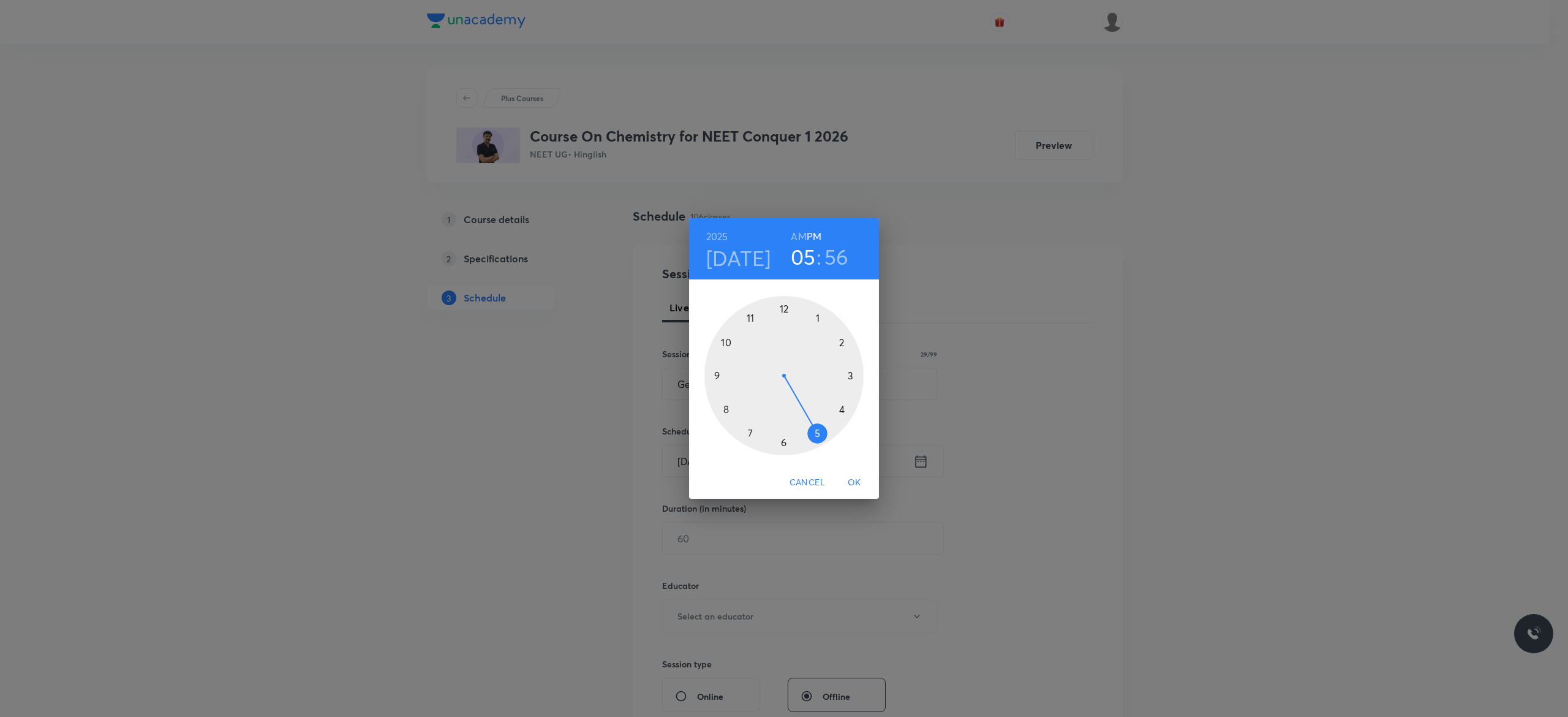
click at [782, 310] on div at bounding box center [783, 375] width 159 height 159
click at [784, 443] on div at bounding box center [783, 375] width 159 height 159
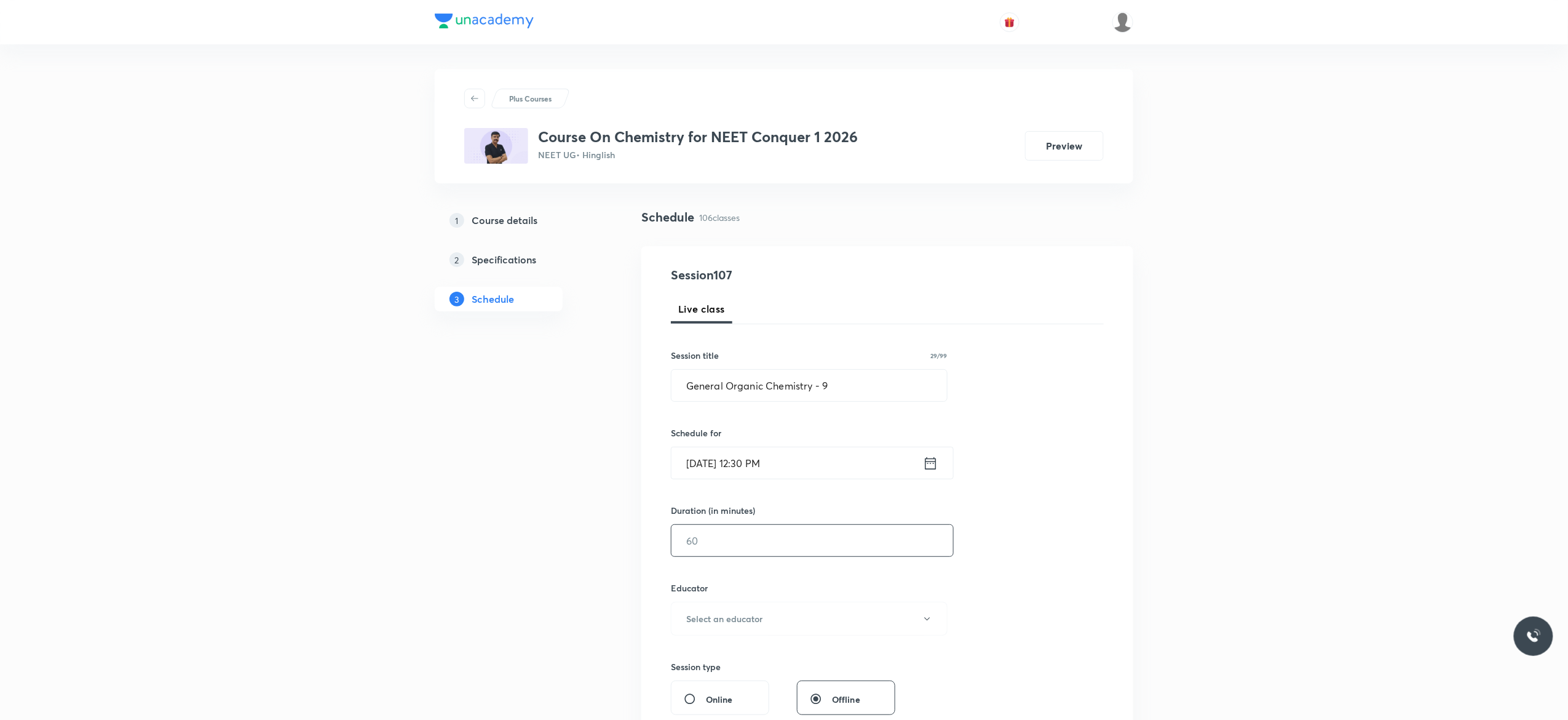
click at [748, 538] on input "text" at bounding box center [812, 540] width 281 height 31
type input "90"
click at [1011, 561] on div "Session 107 Live class Session title 29/99 General Organic Chemistry - 9 ​ Sche…" at bounding box center [887, 594] width 433 height 657
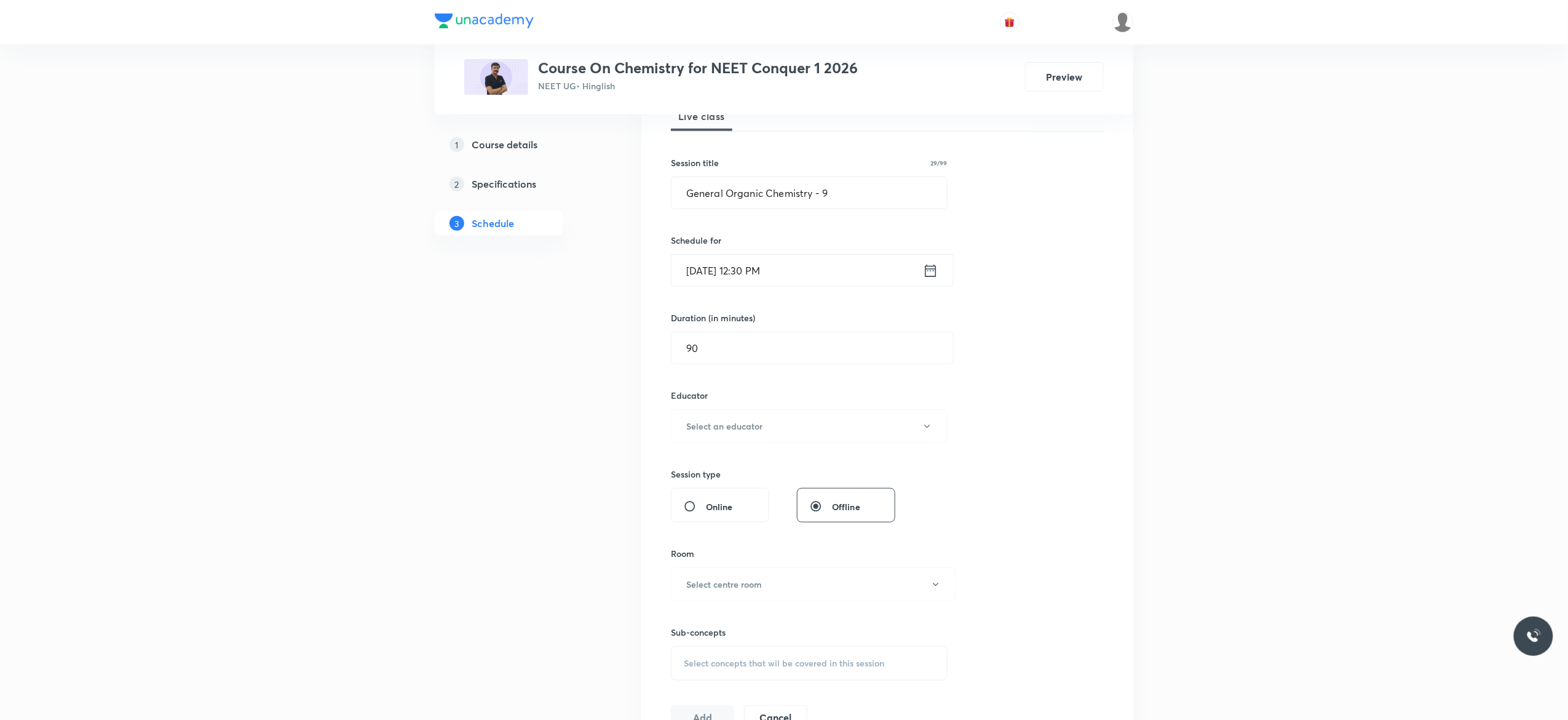
scroll to position [197, 0]
click at [934, 431] on button "Select an educator" at bounding box center [809, 421] width 277 height 34
click at [714, 463] on span "[PERSON_NAME]" at bounding box center [807, 463] width 269 height 13
click at [931, 583] on icon "button" at bounding box center [936, 580] width 10 height 10
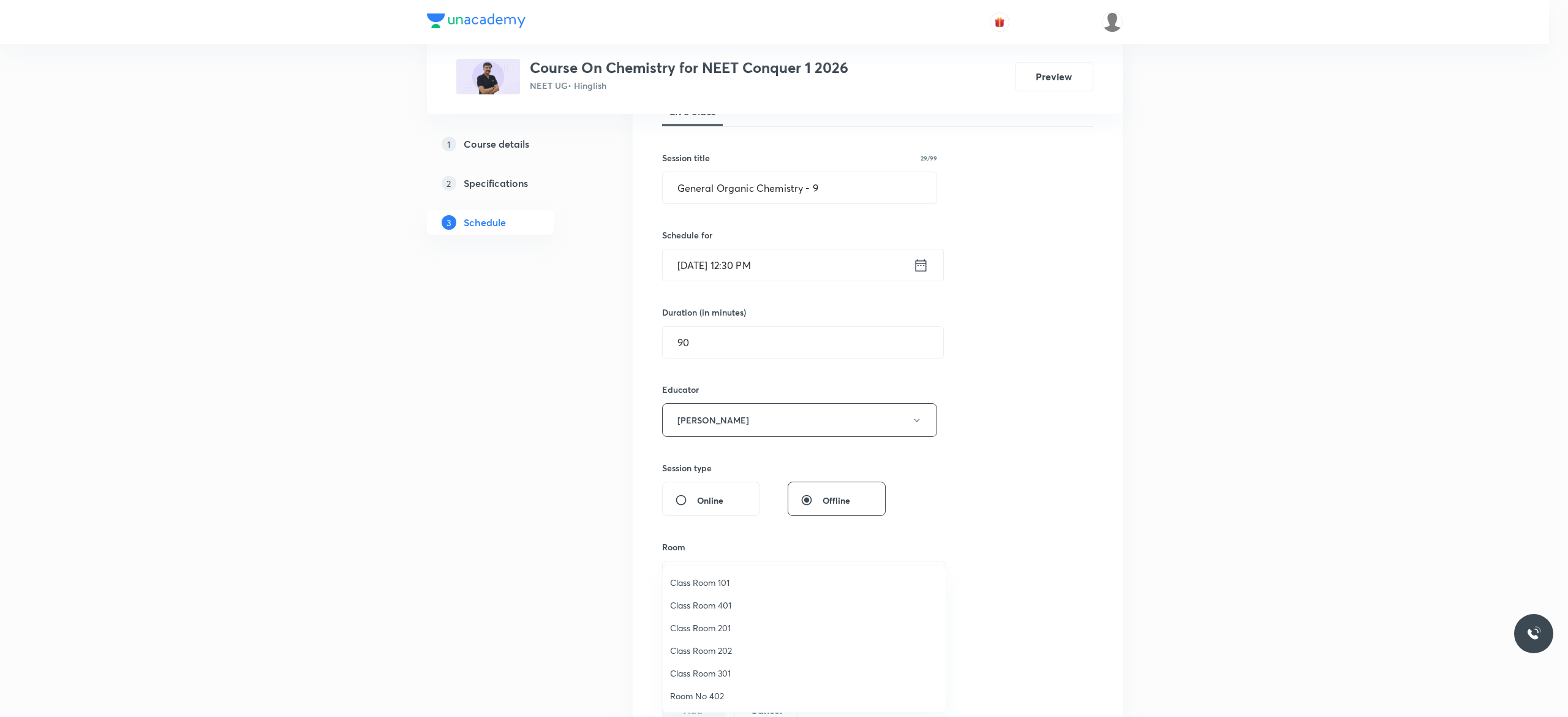
click at [721, 629] on span "Class Room 201" at bounding box center [803, 628] width 268 height 13
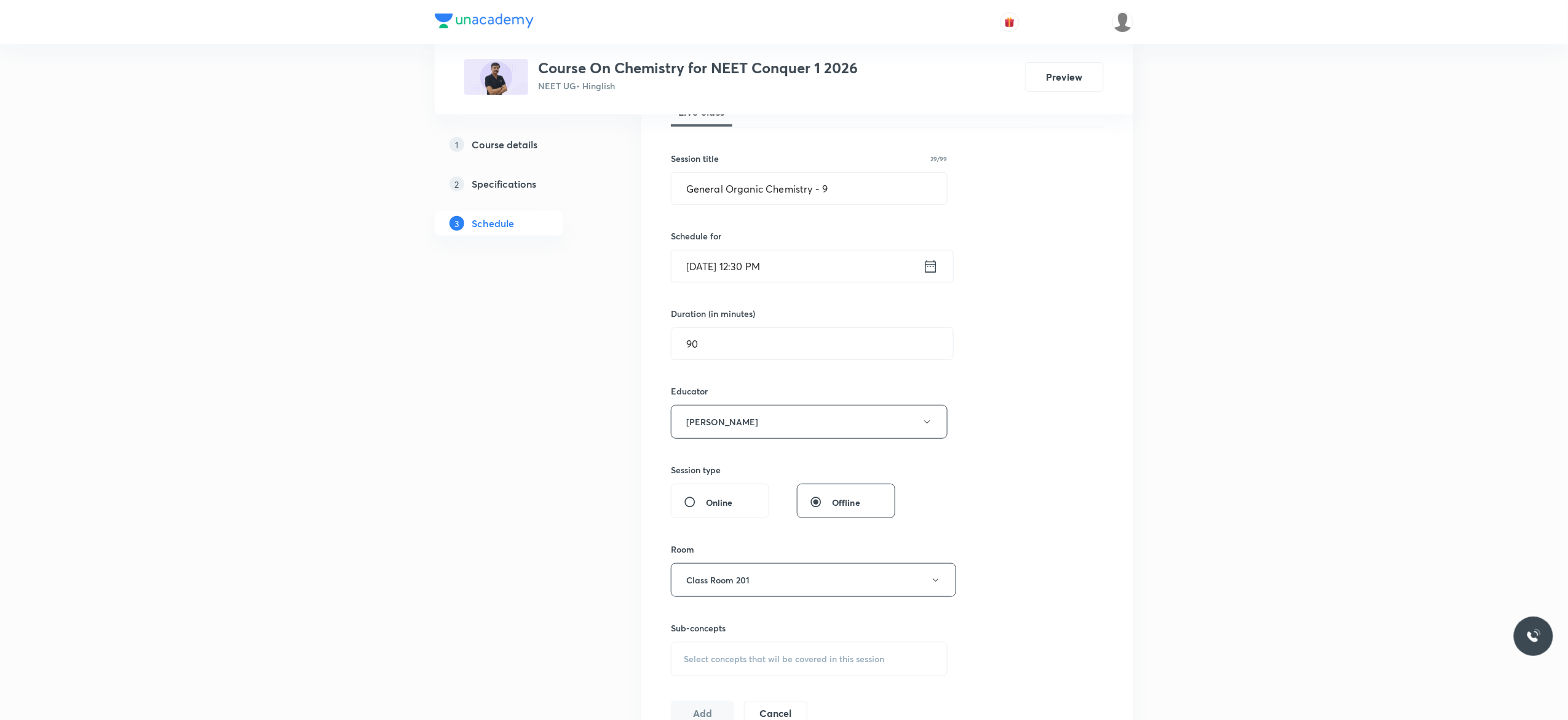
click at [1082, 617] on div "Session 107 Live class Session title 29/99 General Organic Chemistry - 9 ​ Sche…" at bounding box center [887, 397] width 433 height 657
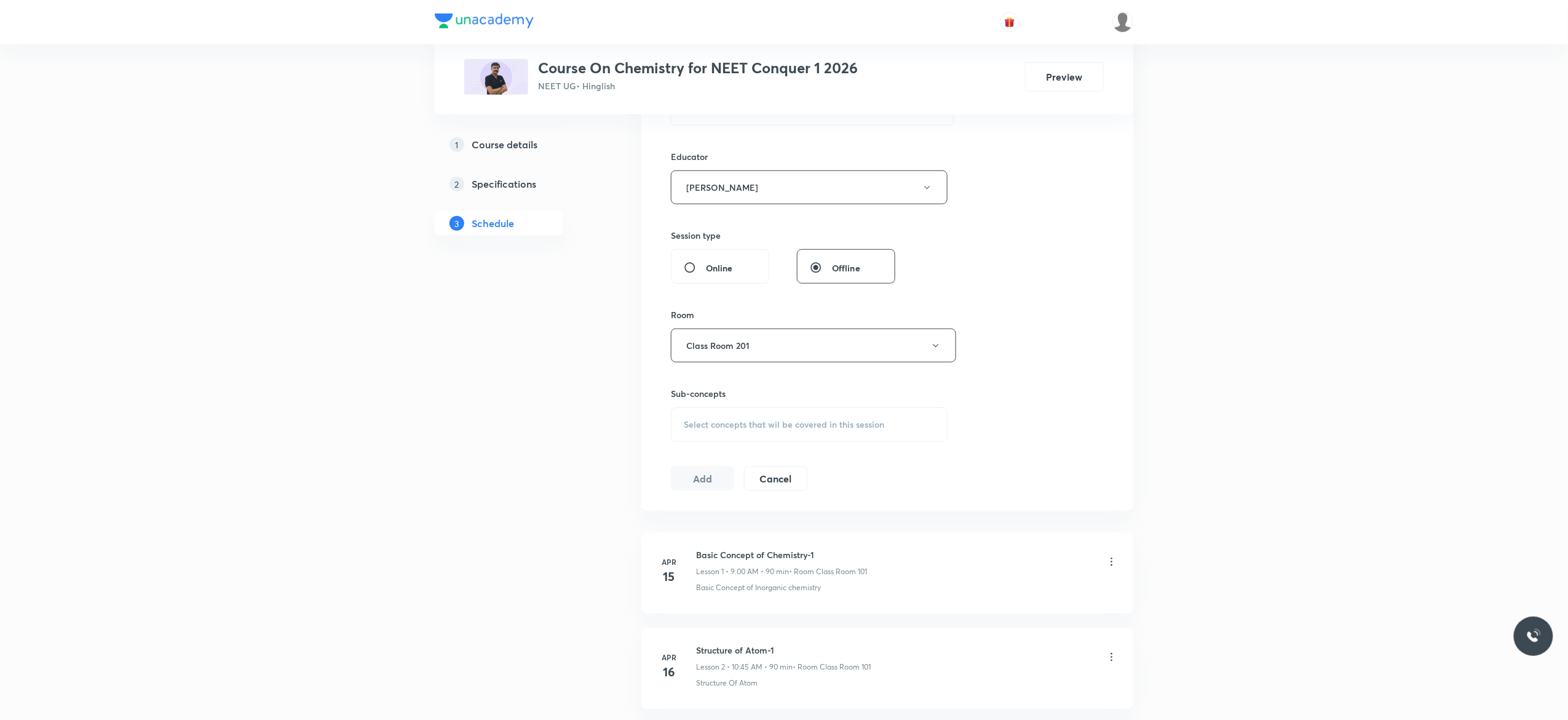
scroll to position [443, 0]
click at [694, 417] on span "Select concepts that wil be covered in this session" at bounding box center [784, 413] width 200 height 10
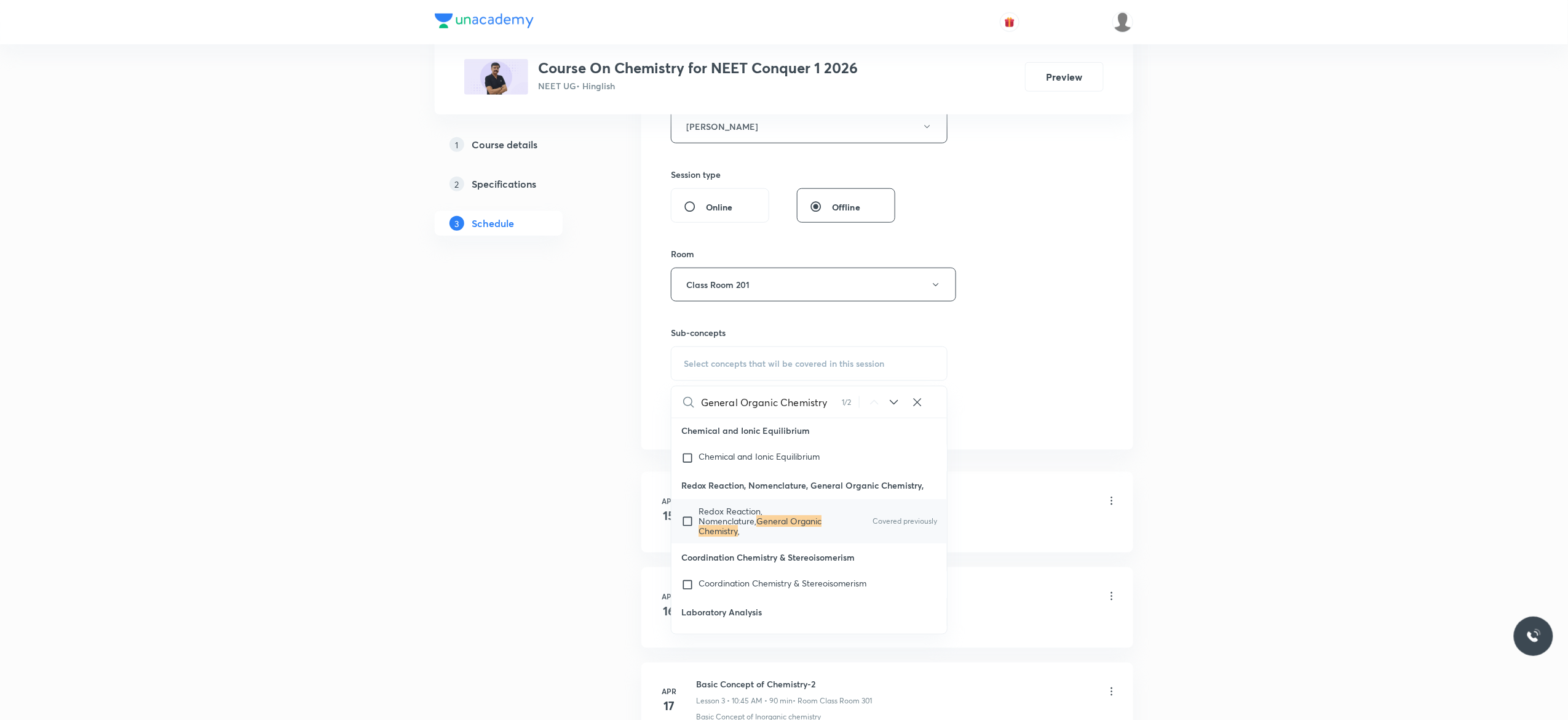
scroll to position [13727, 0]
type input "General Organic Chemistry"
click at [687, 536] on input "checkbox" at bounding box center [690, 521] width 18 height 30
checkbox input "true"
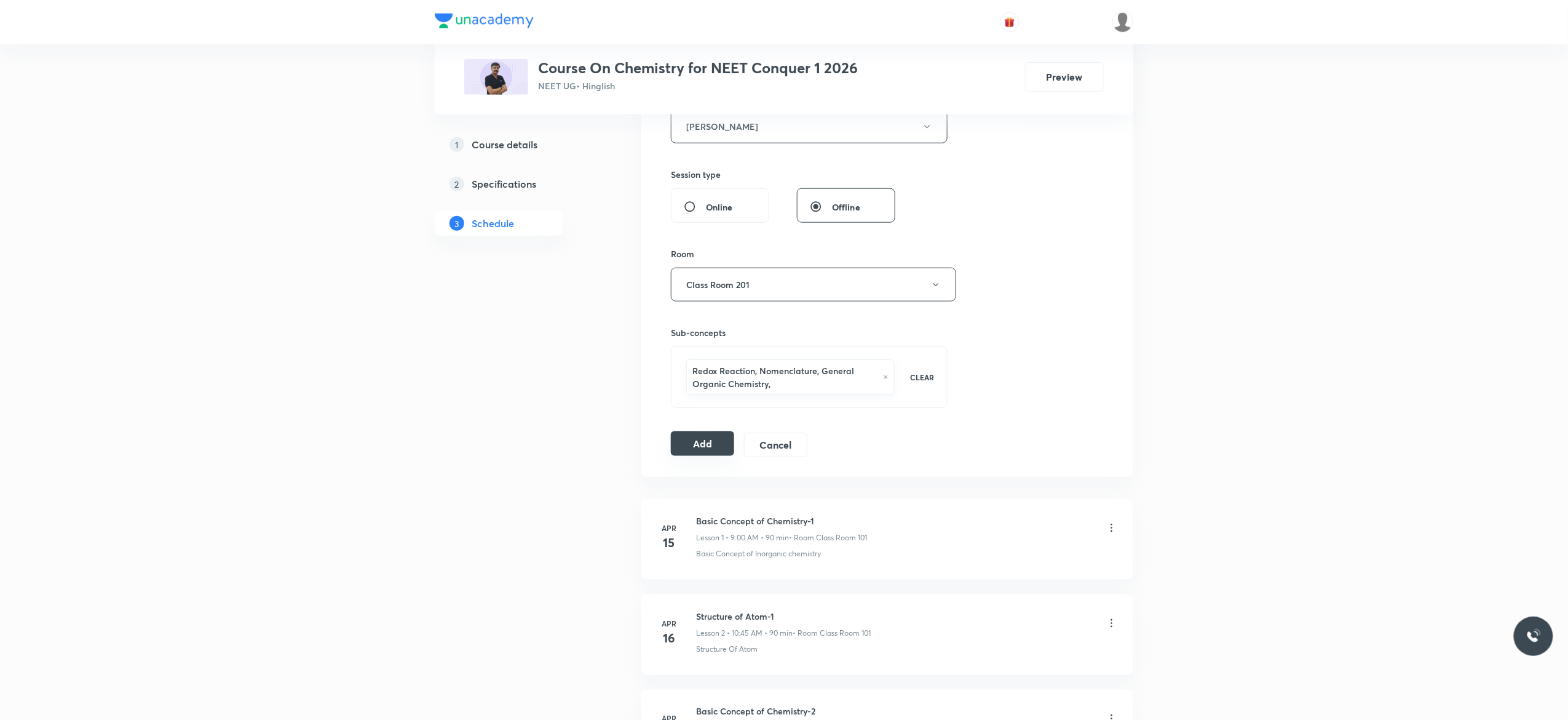
click at [701, 448] on button "Add" at bounding box center [703, 443] width 63 height 24
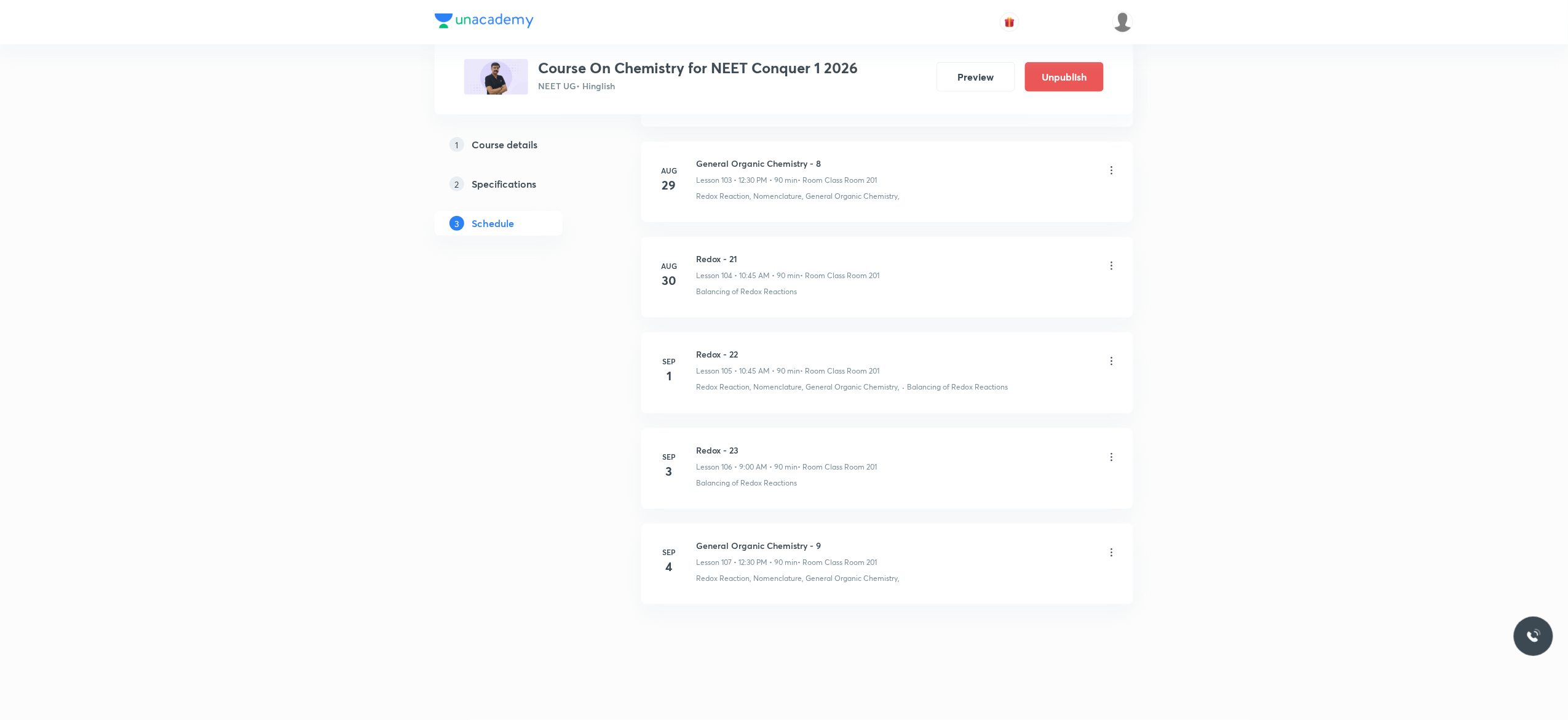
scroll to position [9948, 0]
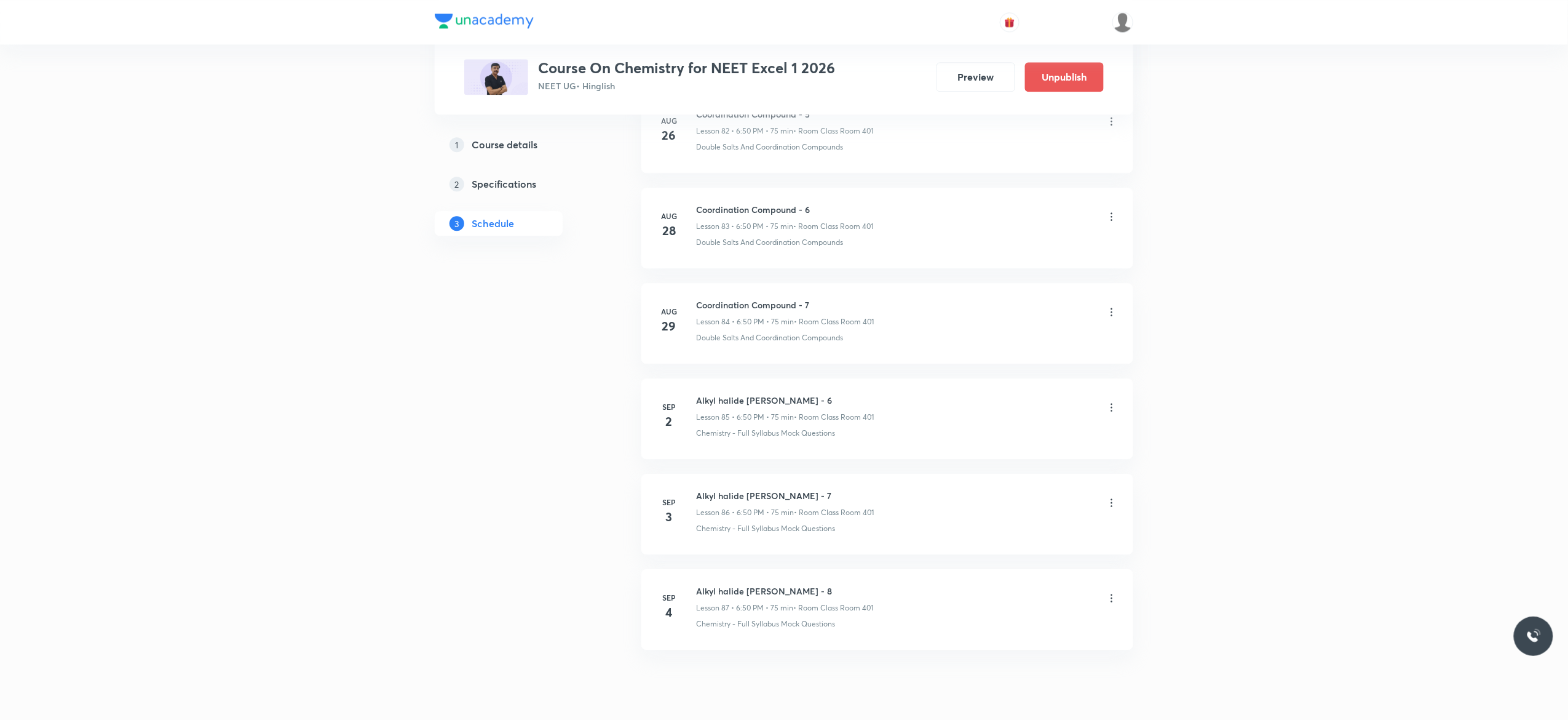
scroll to position [8679, 0]
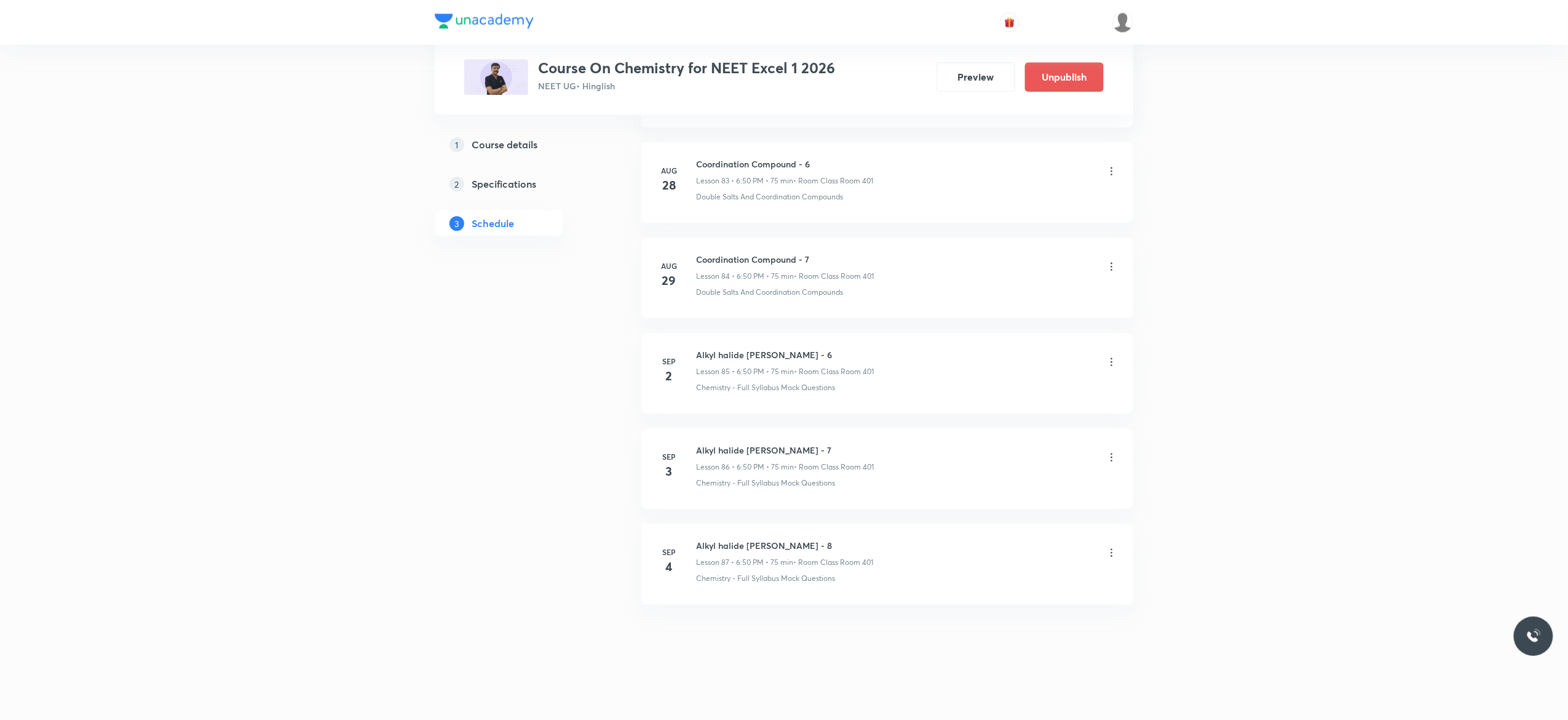
click at [1114, 453] on icon at bounding box center [1112, 457] width 12 height 12
click at [1002, 509] on p "Delete" at bounding box center [998, 511] width 26 height 13
click at [964, 698] on button "Delete" at bounding box center [961, 694] width 108 height 30
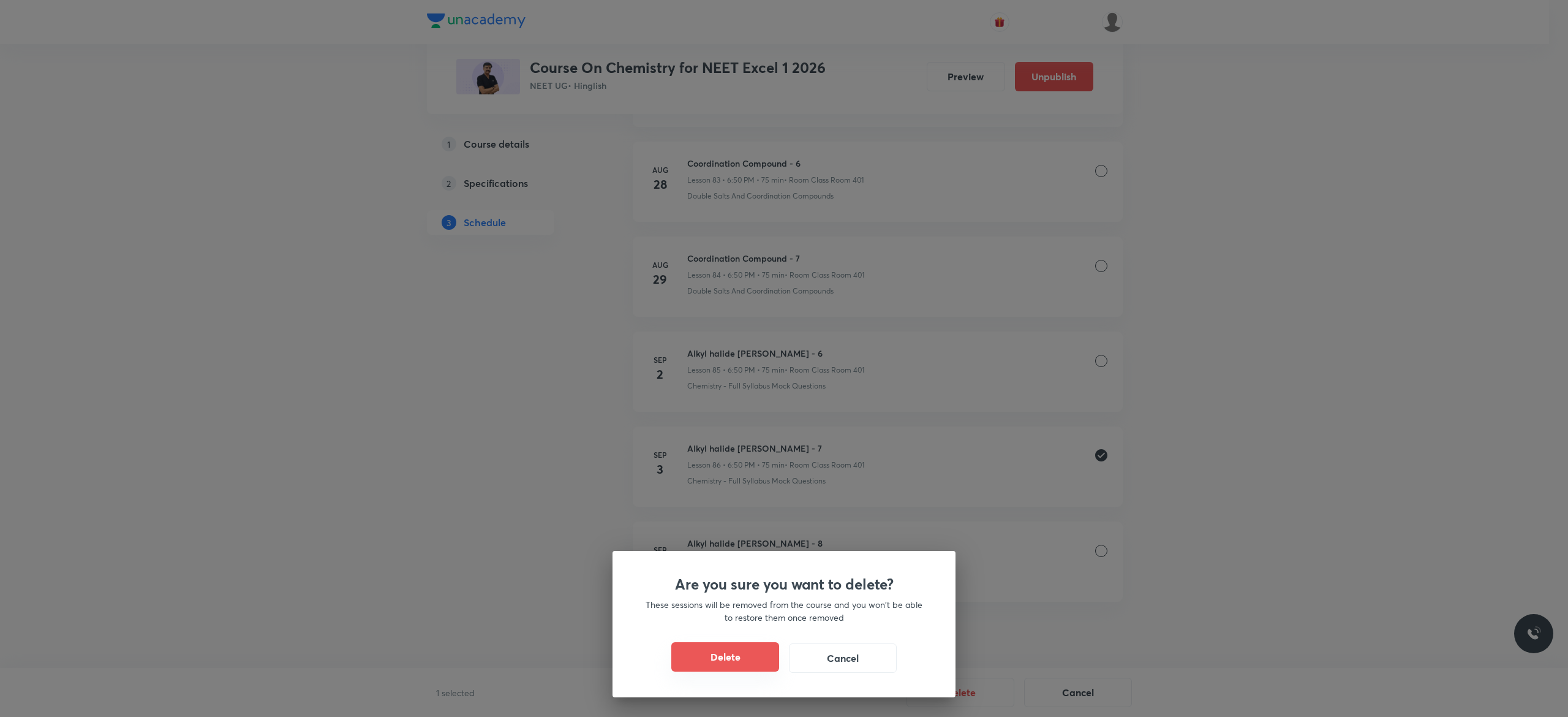
click at [720, 658] on button "Delete" at bounding box center [725, 657] width 108 height 30
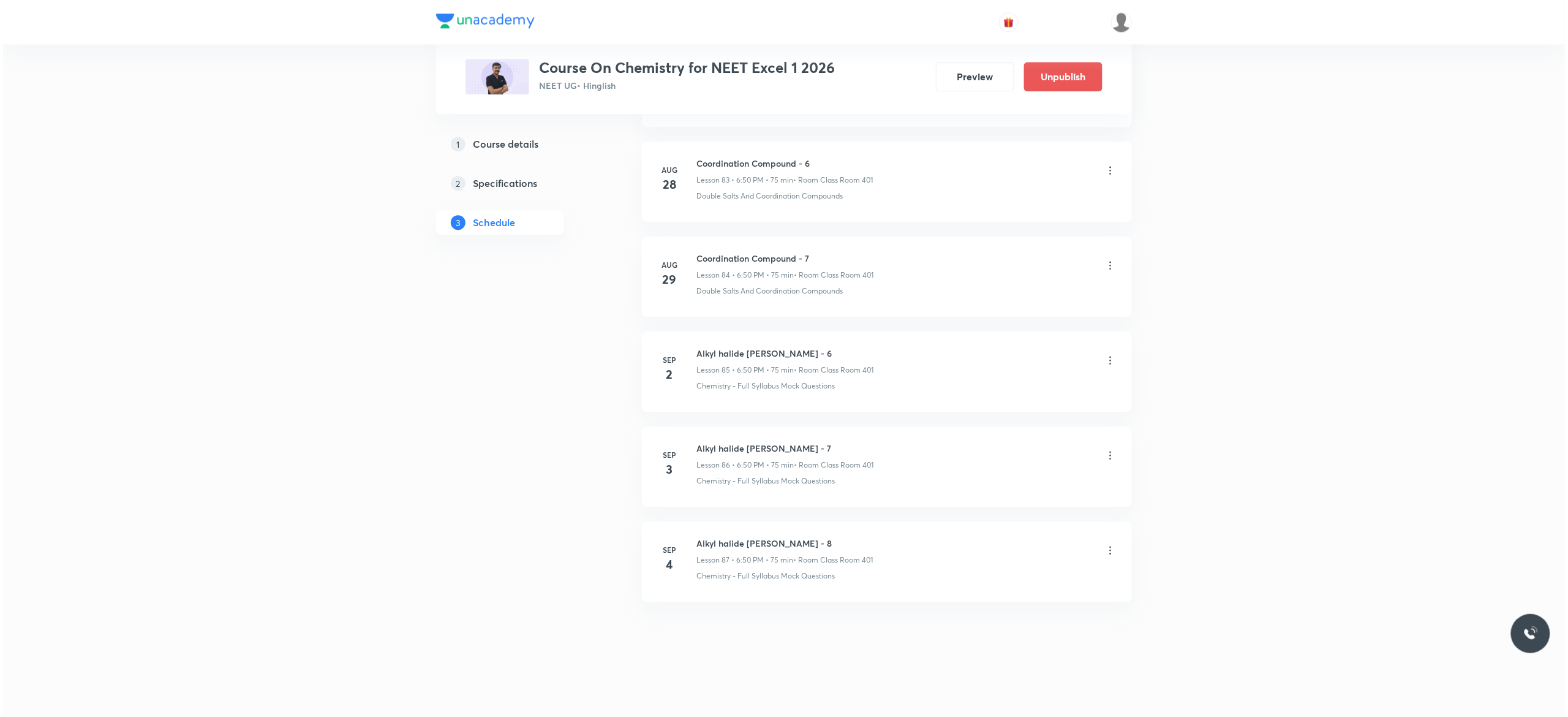
scroll to position [8548, 0]
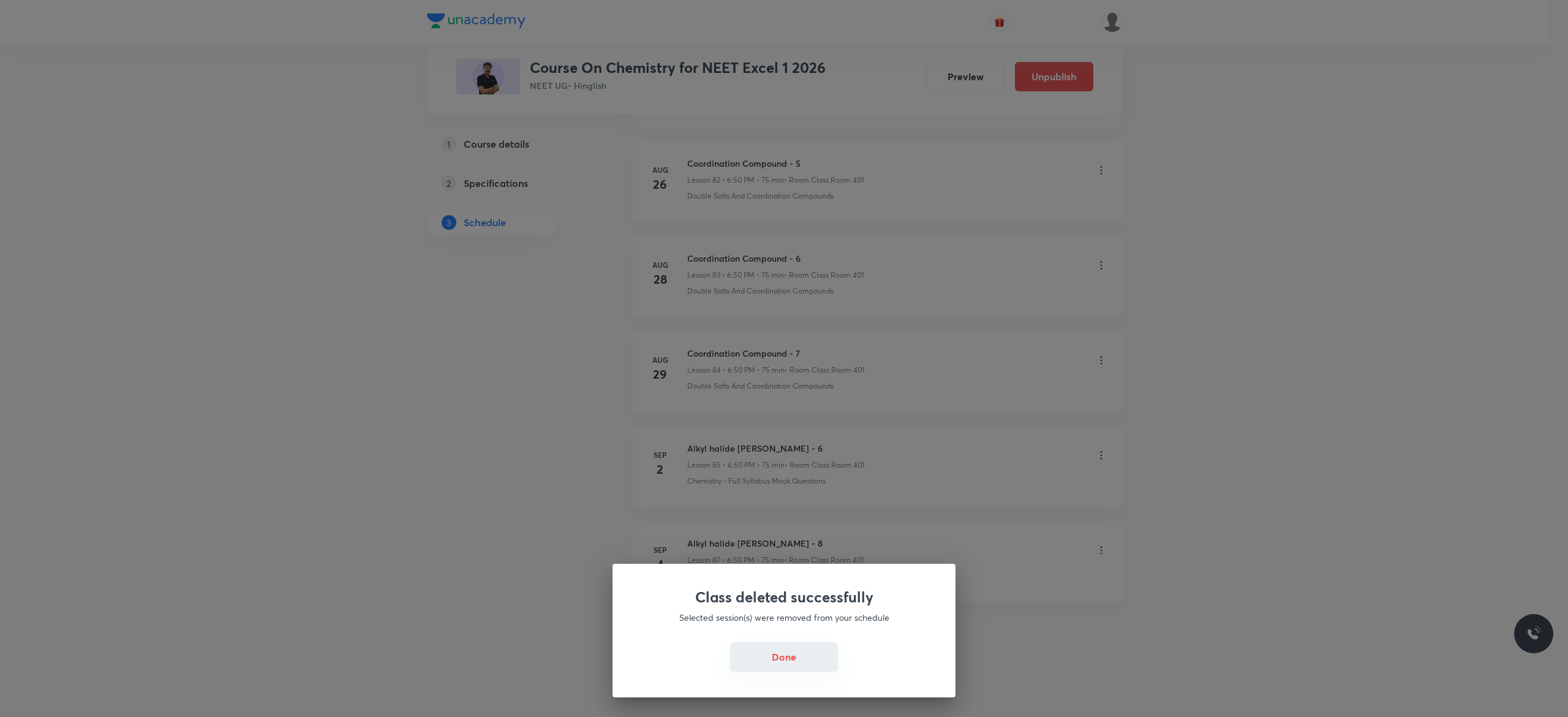
click at [760, 664] on button "Done" at bounding box center [784, 657] width 108 height 30
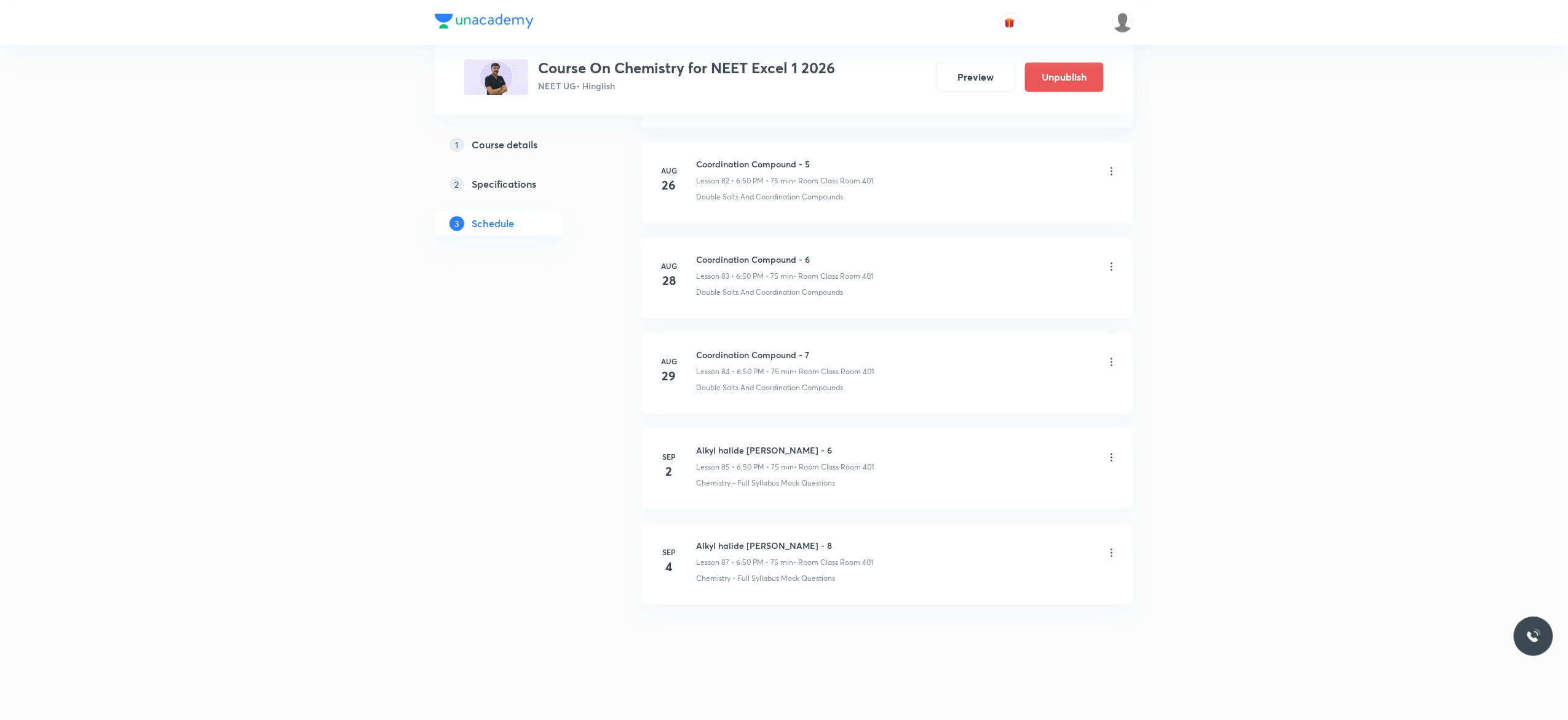
click at [1114, 548] on icon at bounding box center [1112, 552] width 12 height 12
click at [996, 583] on p "Edit" at bounding box center [993, 584] width 16 height 13
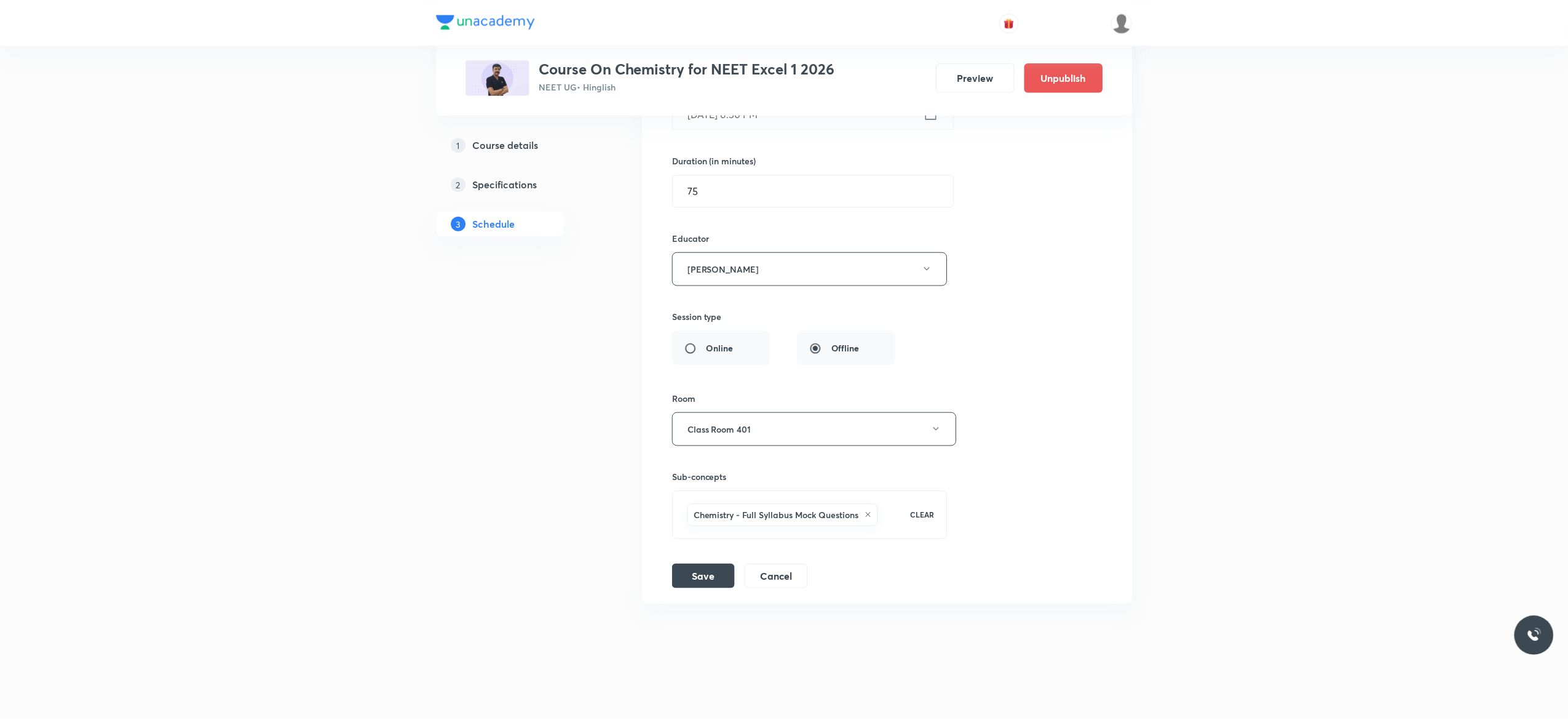
scroll to position [8492, 0]
click at [1027, 265] on div "Session title 28/99 Alkyl halide Aryl Halide - 8 ​ Schedule for Sep 4, 2025, 6:…" at bounding box center [887, 282] width 431 height 615
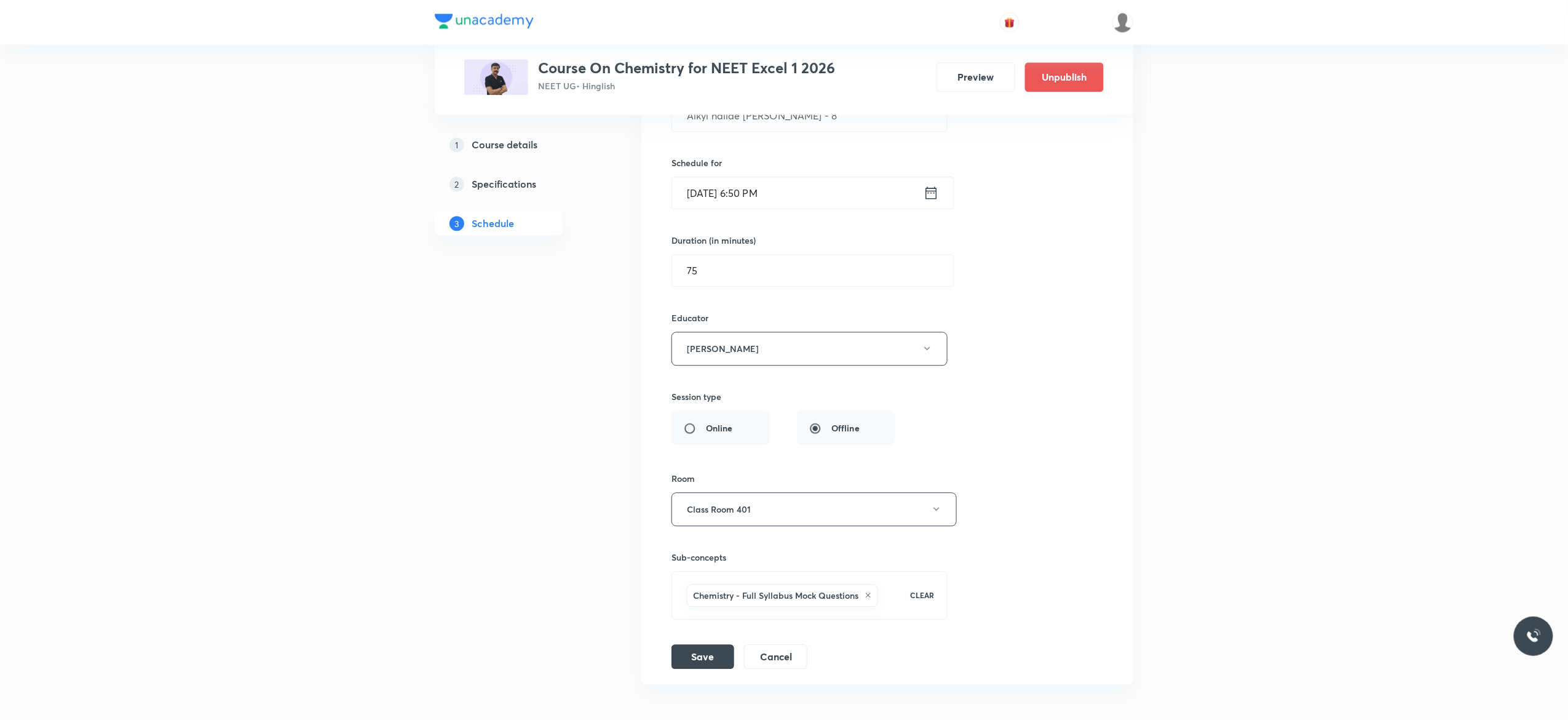
scroll to position [8098, 0]
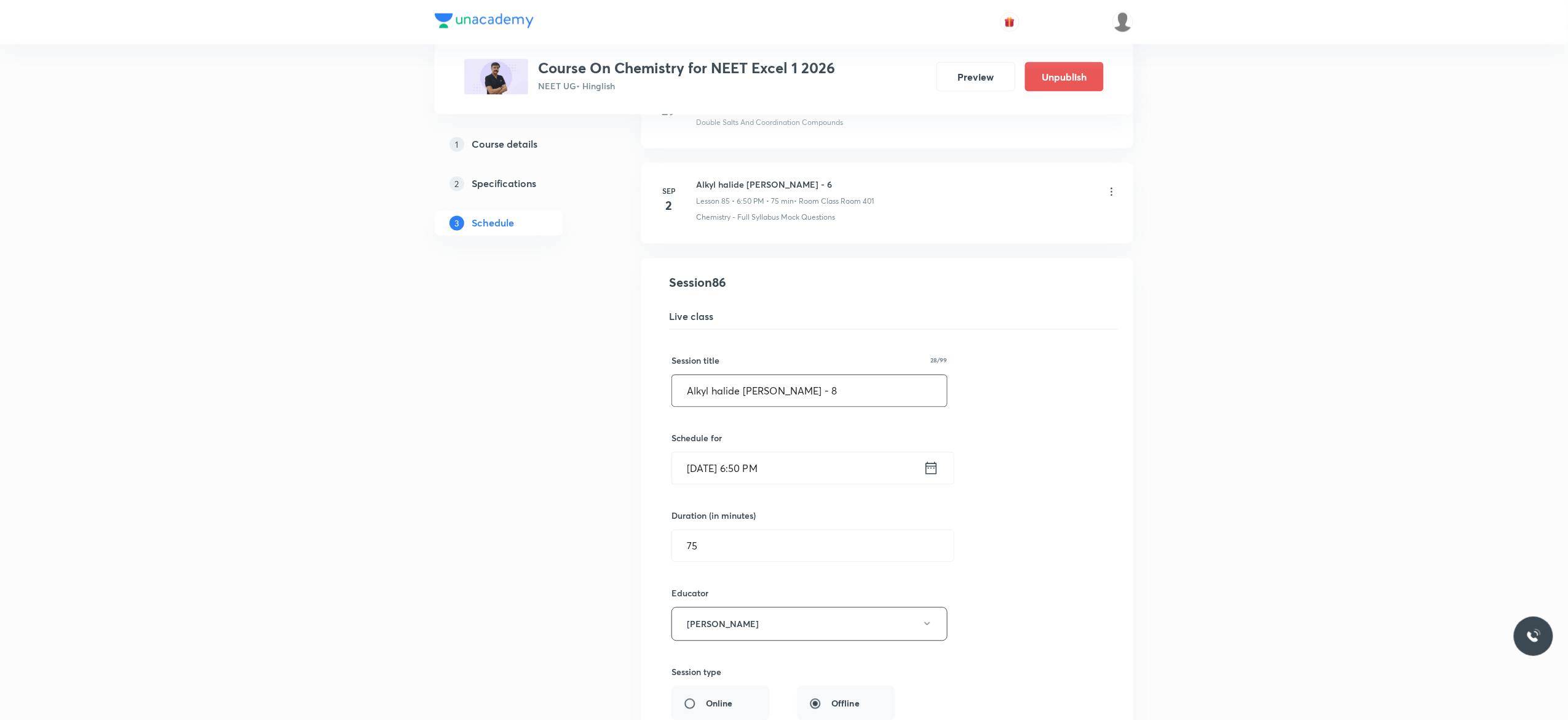
click at [823, 407] on input "Alkyl halide Aryl Halide - 8" at bounding box center [809, 391] width 275 height 31
type input "Alkyl halide Aryl Halide - 7"
click at [1023, 454] on div "Session title 28/99 Alkyl halide Aryl Halide - 7 ​ Schedule for Sep 4, 2025, 6:…" at bounding box center [887, 637] width 431 height 615
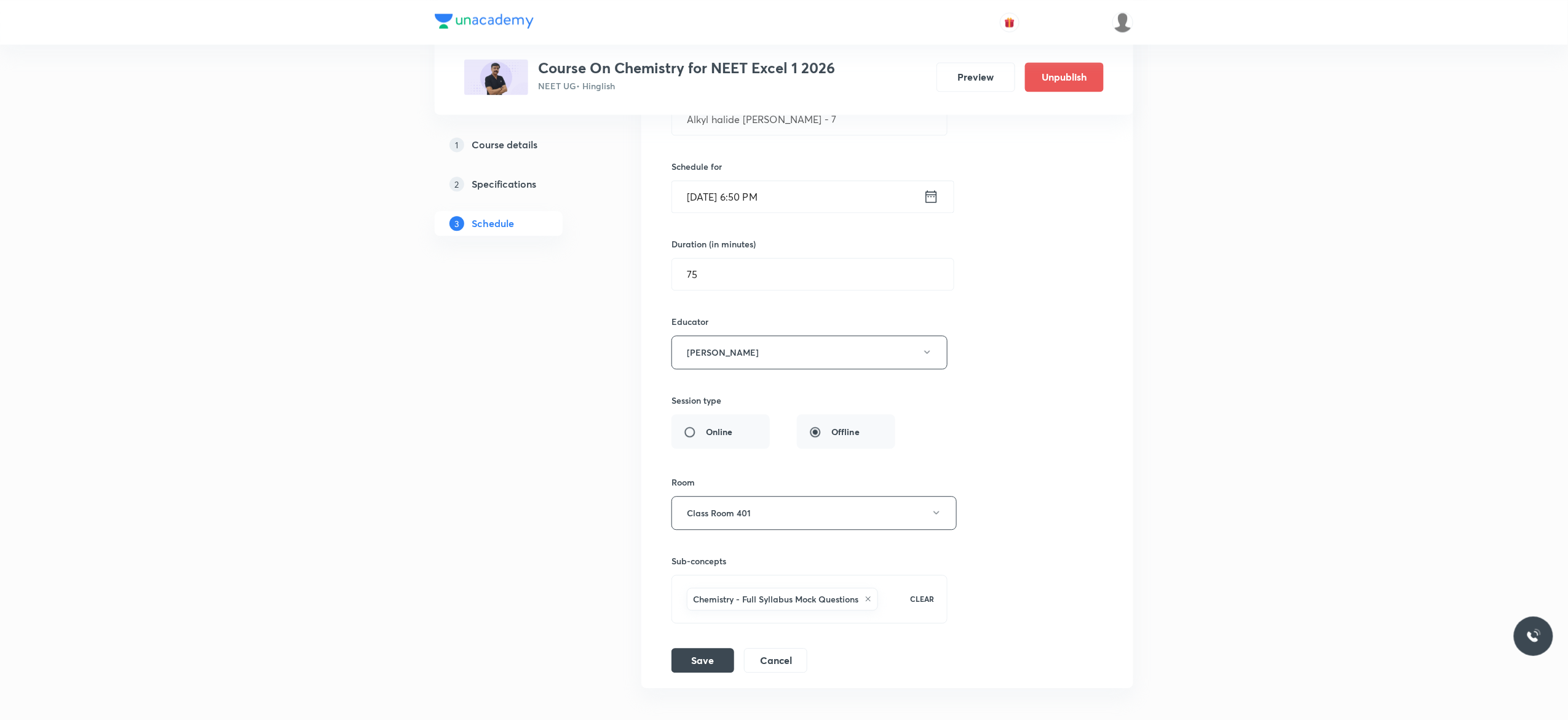
scroll to position [8393, 0]
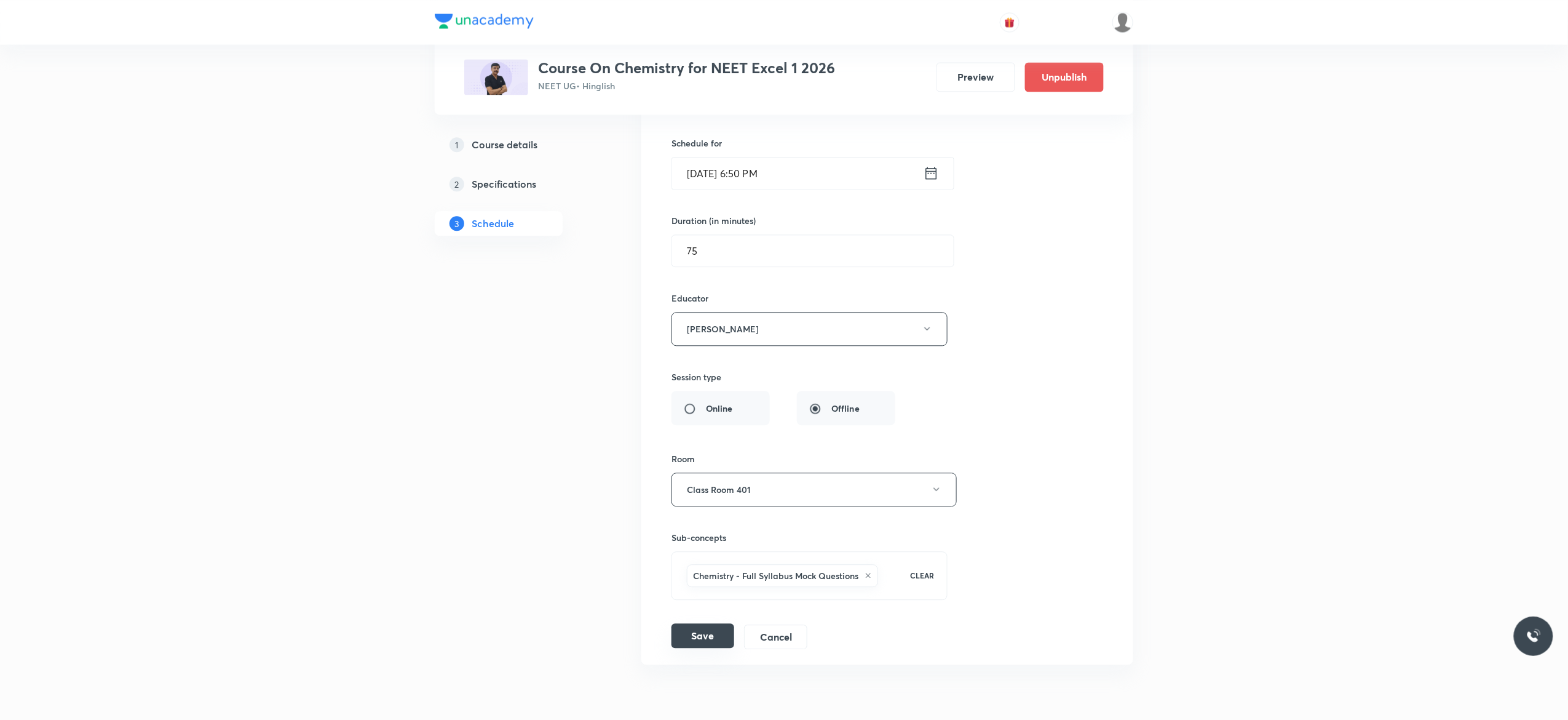
click at [686, 648] on button "Save" at bounding box center [703, 636] width 63 height 24
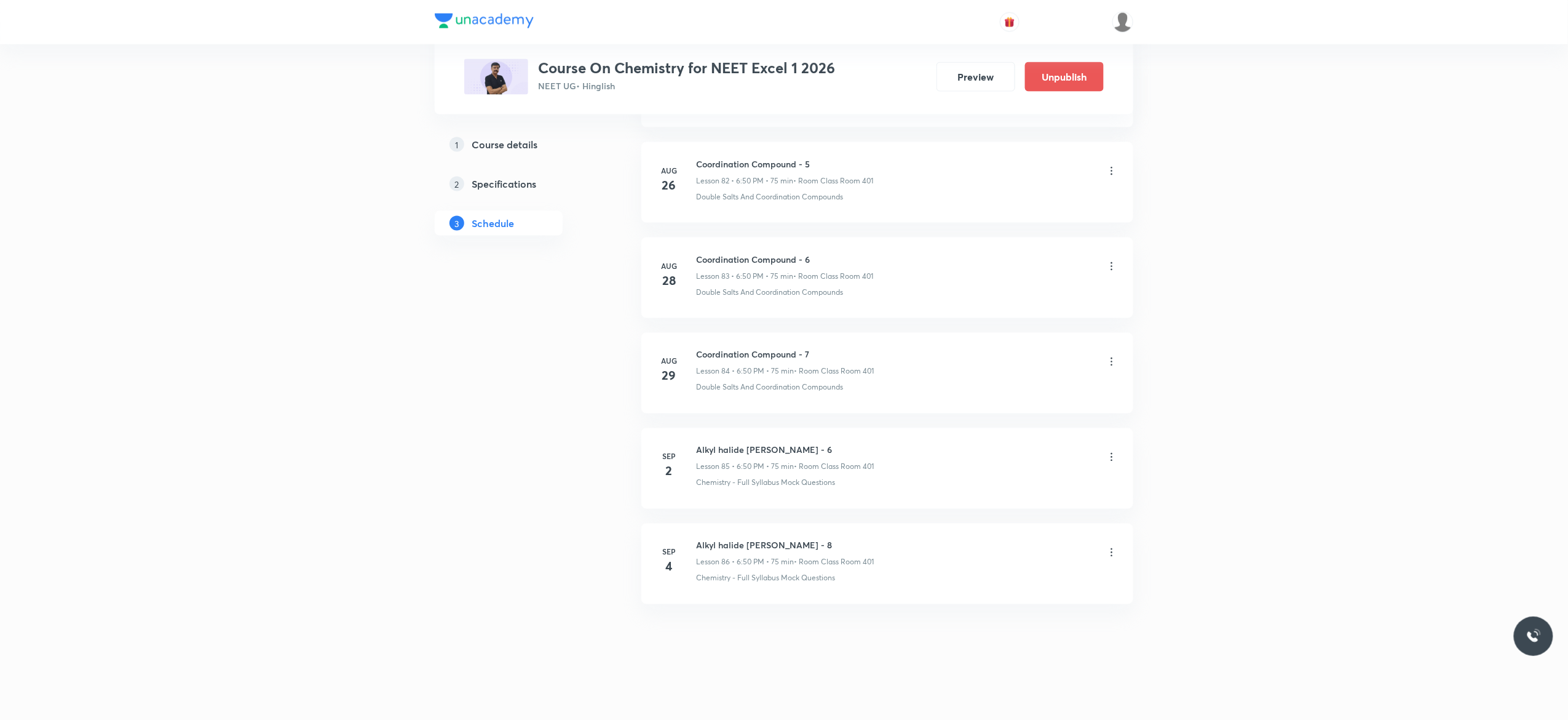
scroll to position [7937, 0]
drag, startPoint x: 830, startPoint y: 539, endPoint x: 694, endPoint y: 541, distance: 136.0
click at [694, 541] on div "[DATE] Human Health and Disease - 12 Lesson 106 • 4:00 PM • 75 min • Room Class…" at bounding box center [887, 561] width 461 height 45
copy h6 "Human Health and Disease - 12"
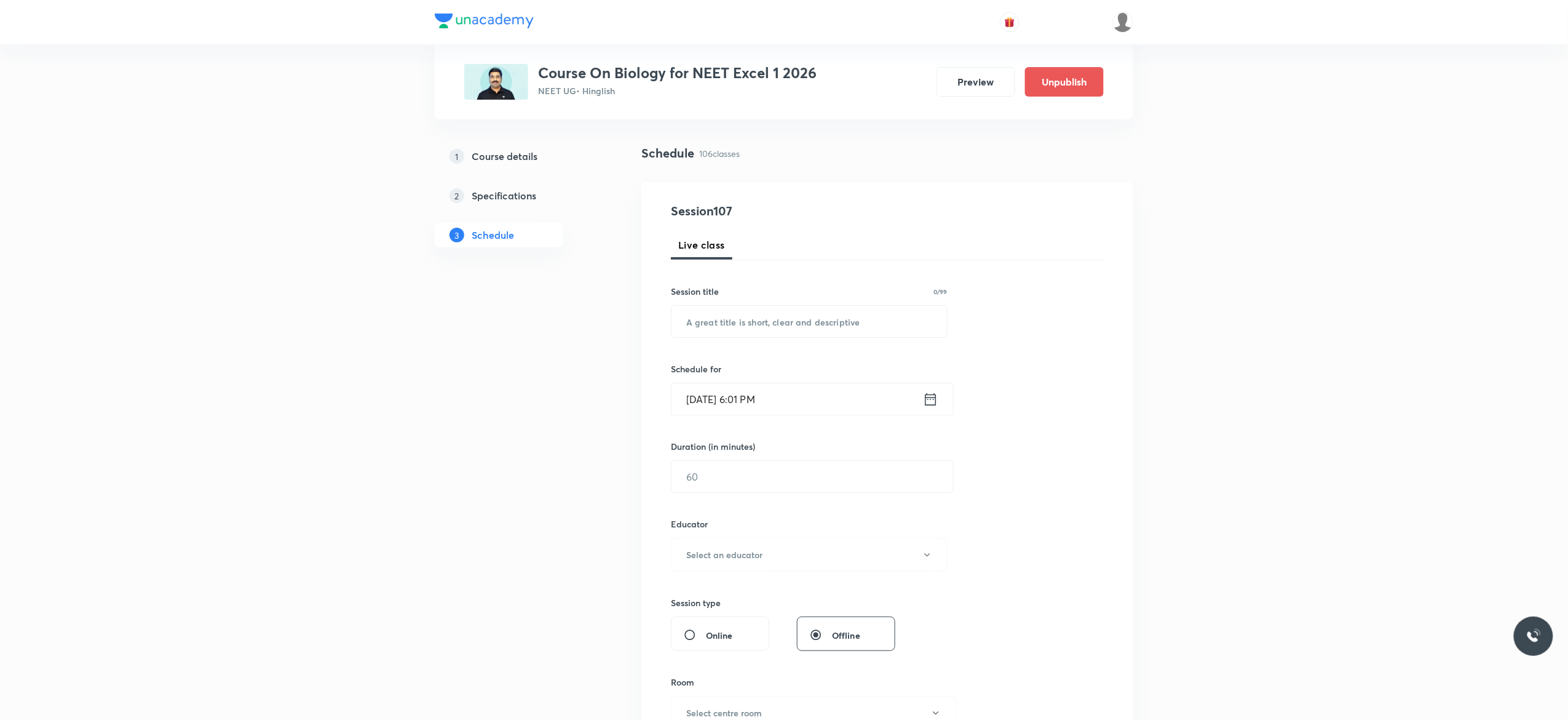
scroll to position [0, 0]
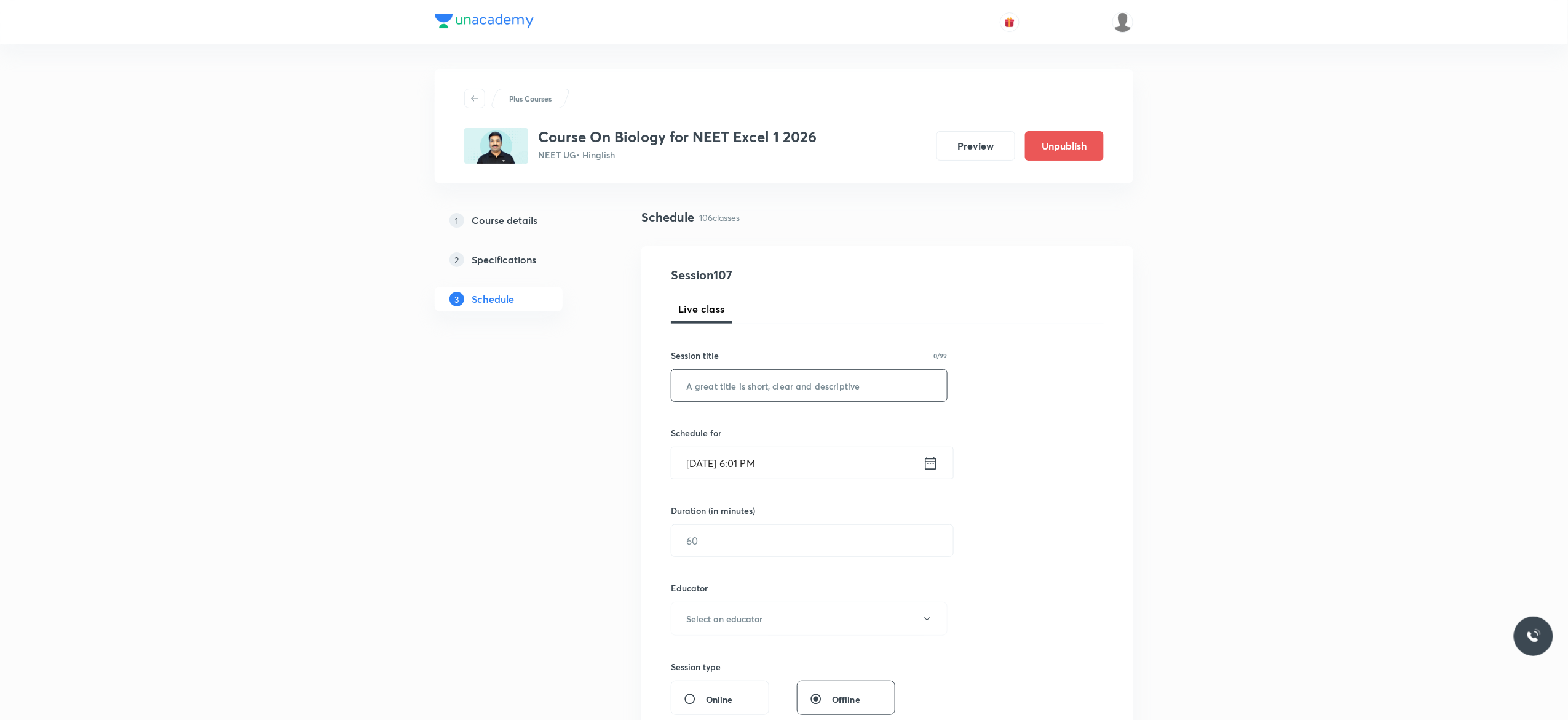
click at [741, 388] on input "text" at bounding box center [809, 385] width 275 height 31
paste input "Human Health and Disease - 12"
type input "Human Health and Disease - 12"
click at [928, 465] on icon at bounding box center [930, 463] width 16 height 18
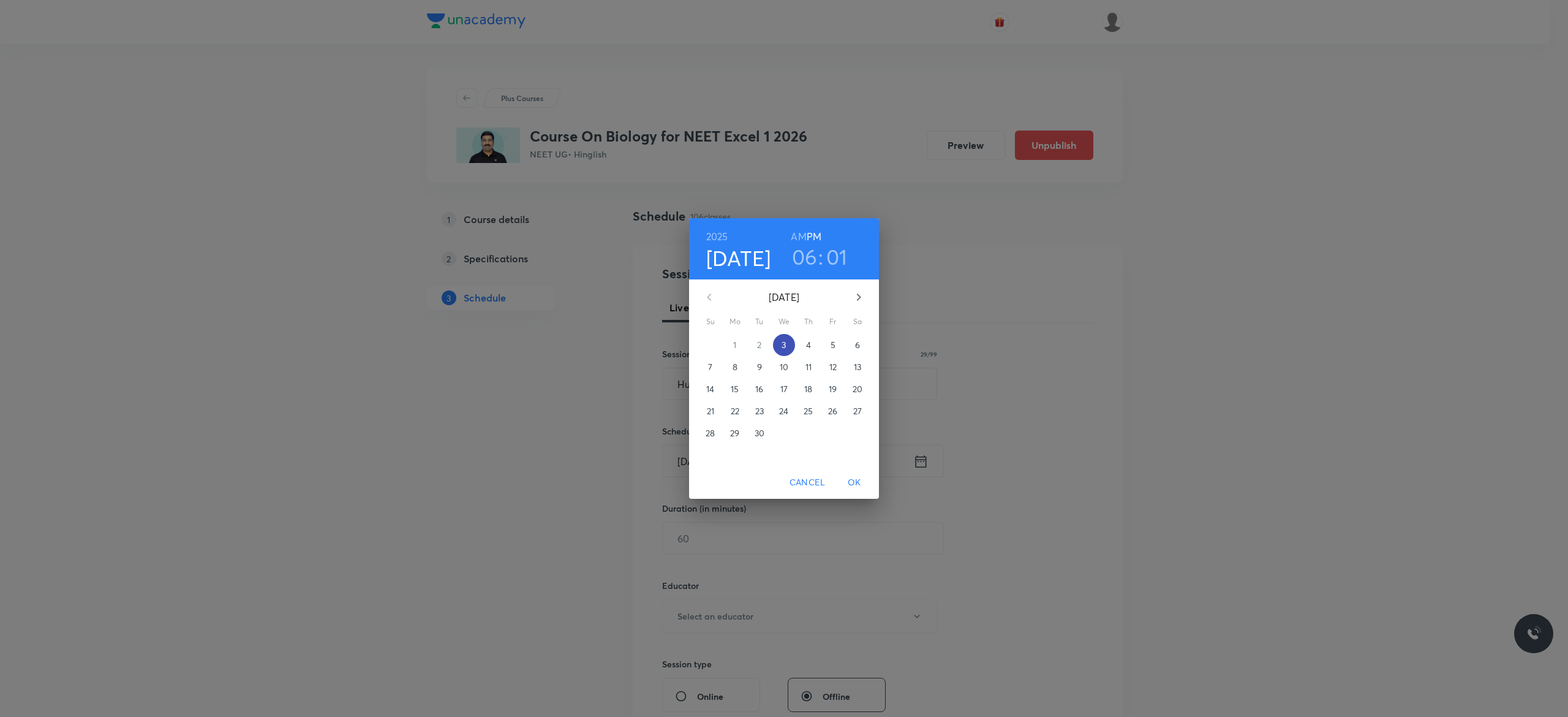
click at [782, 346] on p "3" at bounding box center [783, 345] width 4 height 12
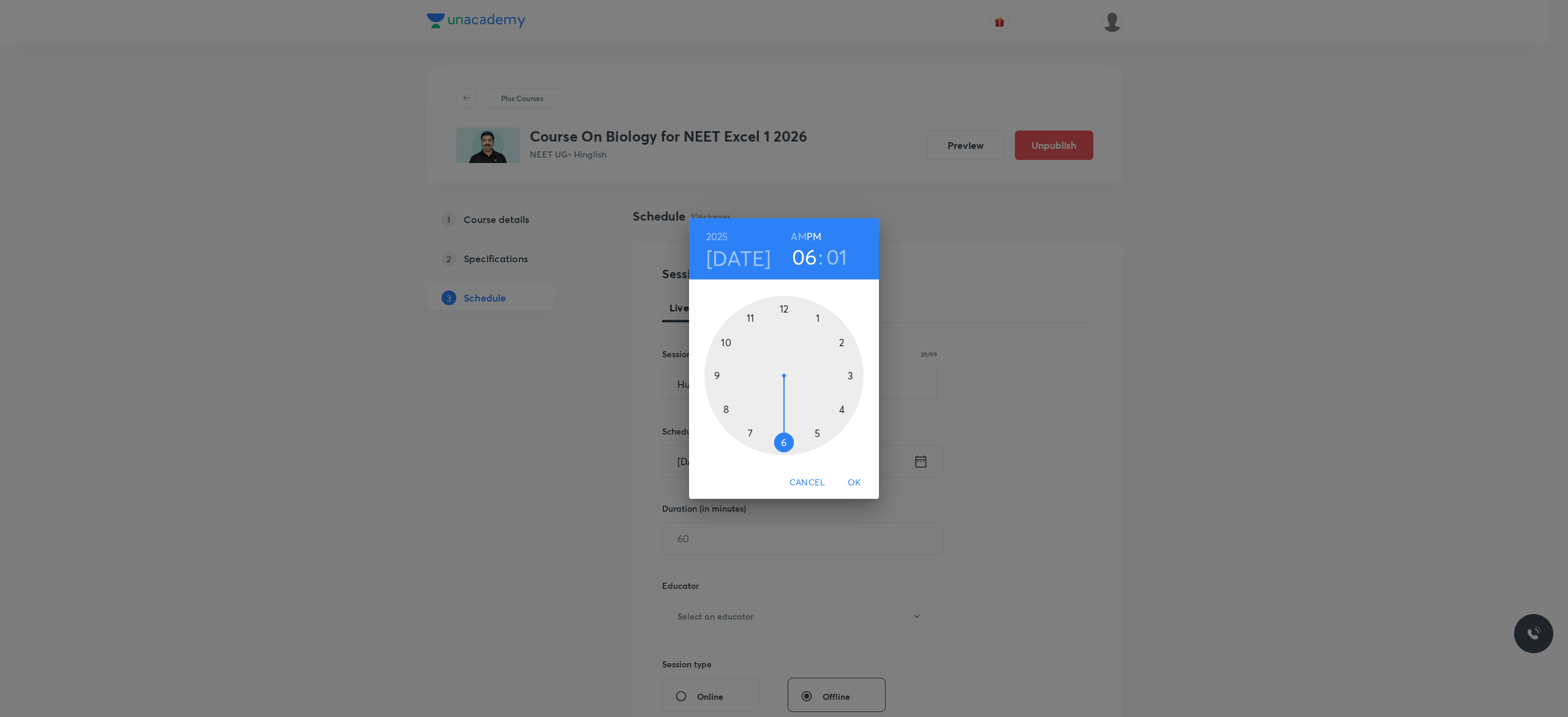
click at [783, 443] on div at bounding box center [783, 375] width 159 height 159
click at [721, 340] on div at bounding box center [783, 375] width 159 height 159
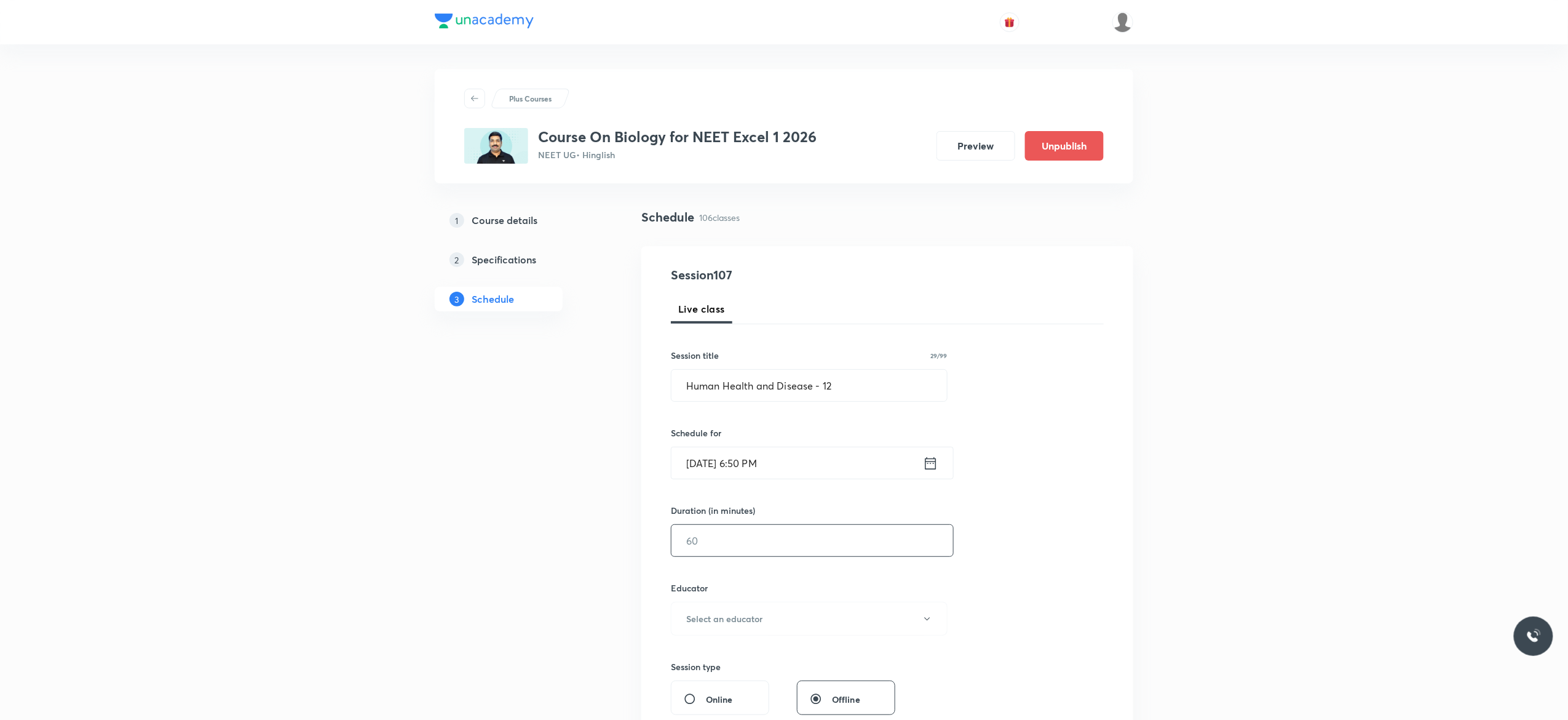
click at [750, 544] on input "text" at bounding box center [812, 540] width 281 height 31
type input "75"
click at [927, 620] on icon "button" at bounding box center [927, 619] width 5 height 3
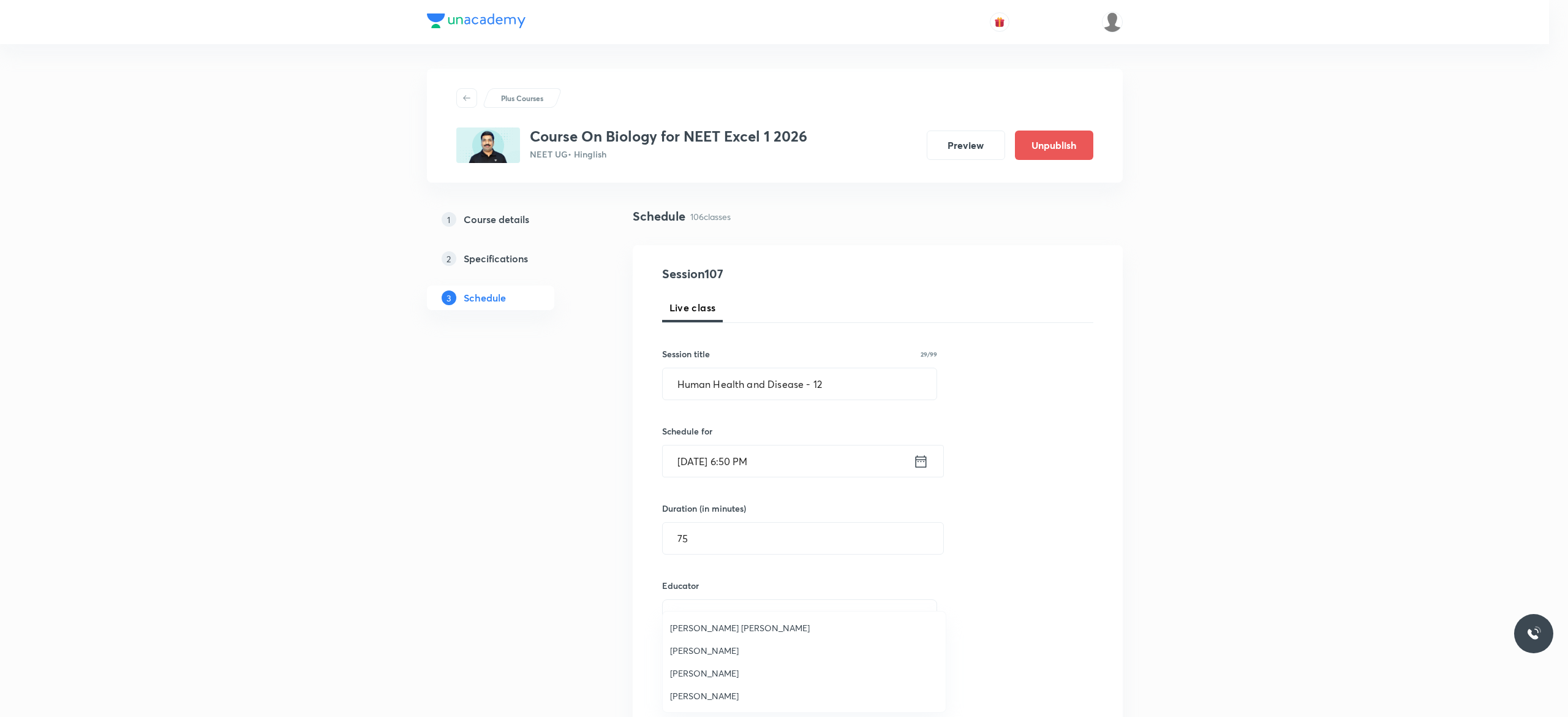
click at [719, 693] on span "Ankit Kumar Malav" at bounding box center [803, 695] width 268 height 13
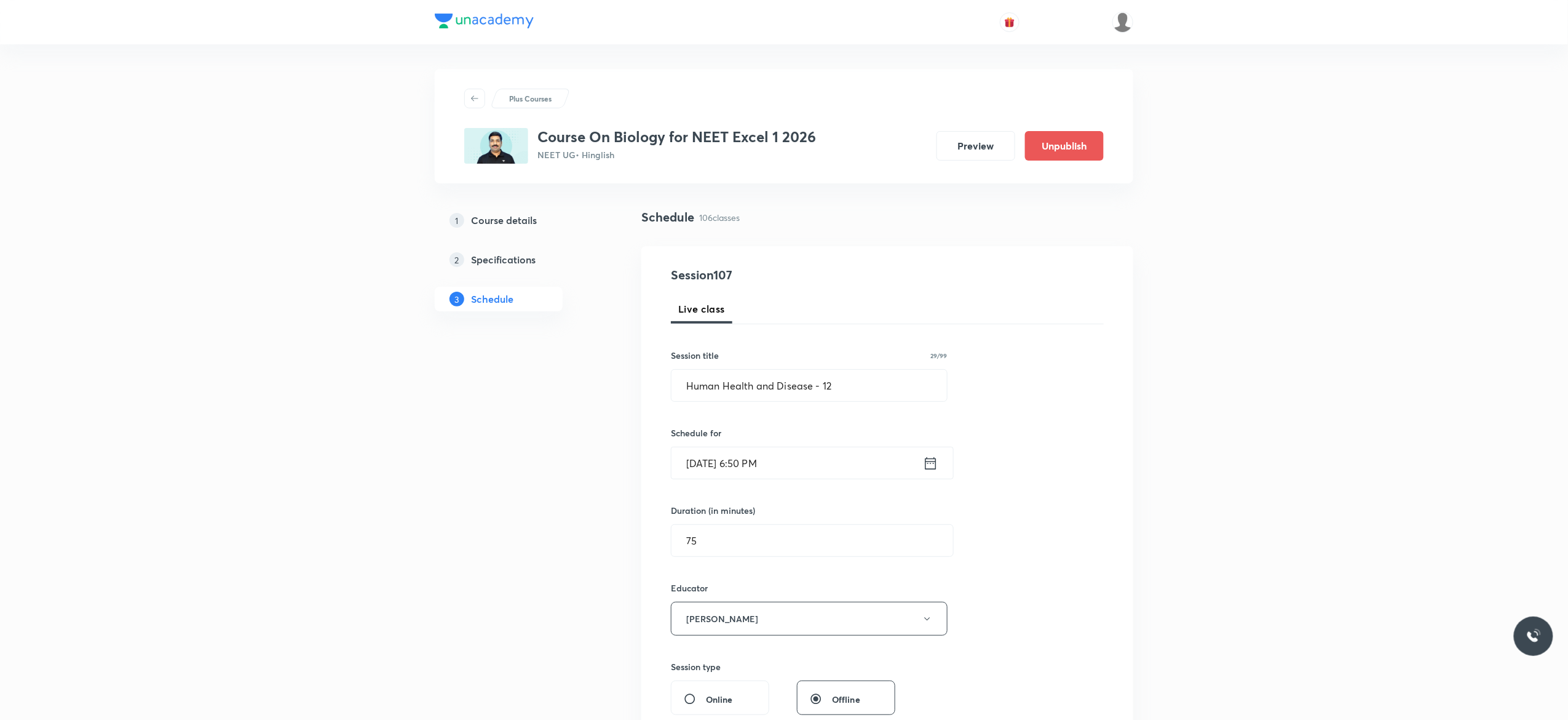
click at [1068, 563] on div "Session 107 Live class Session title 29/99 Human Health and Disease - 12 ​ Sche…" at bounding box center [887, 594] width 433 height 657
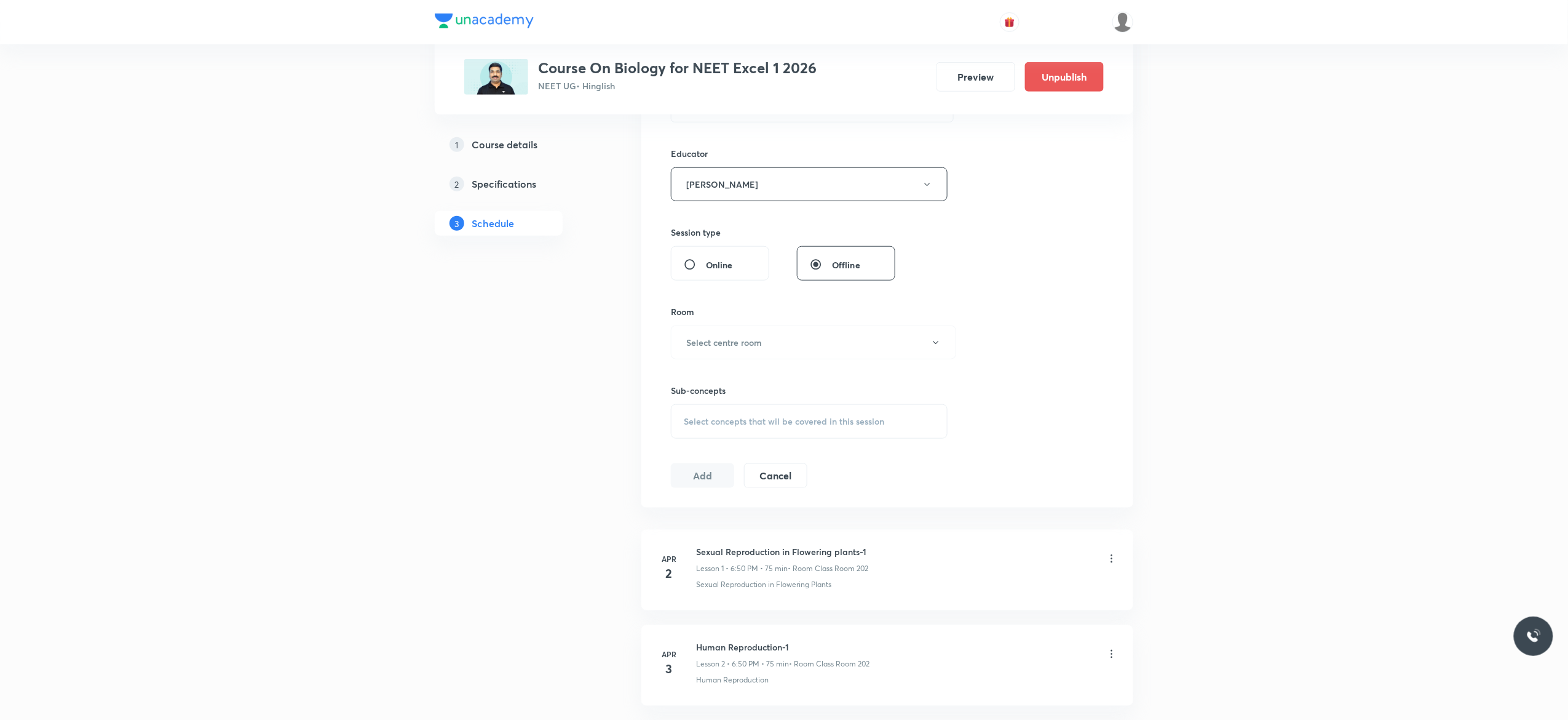
scroll to position [443, 0]
click at [940, 342] on button "Select centre room" at bounding box center [813, 334] width 286 height 34
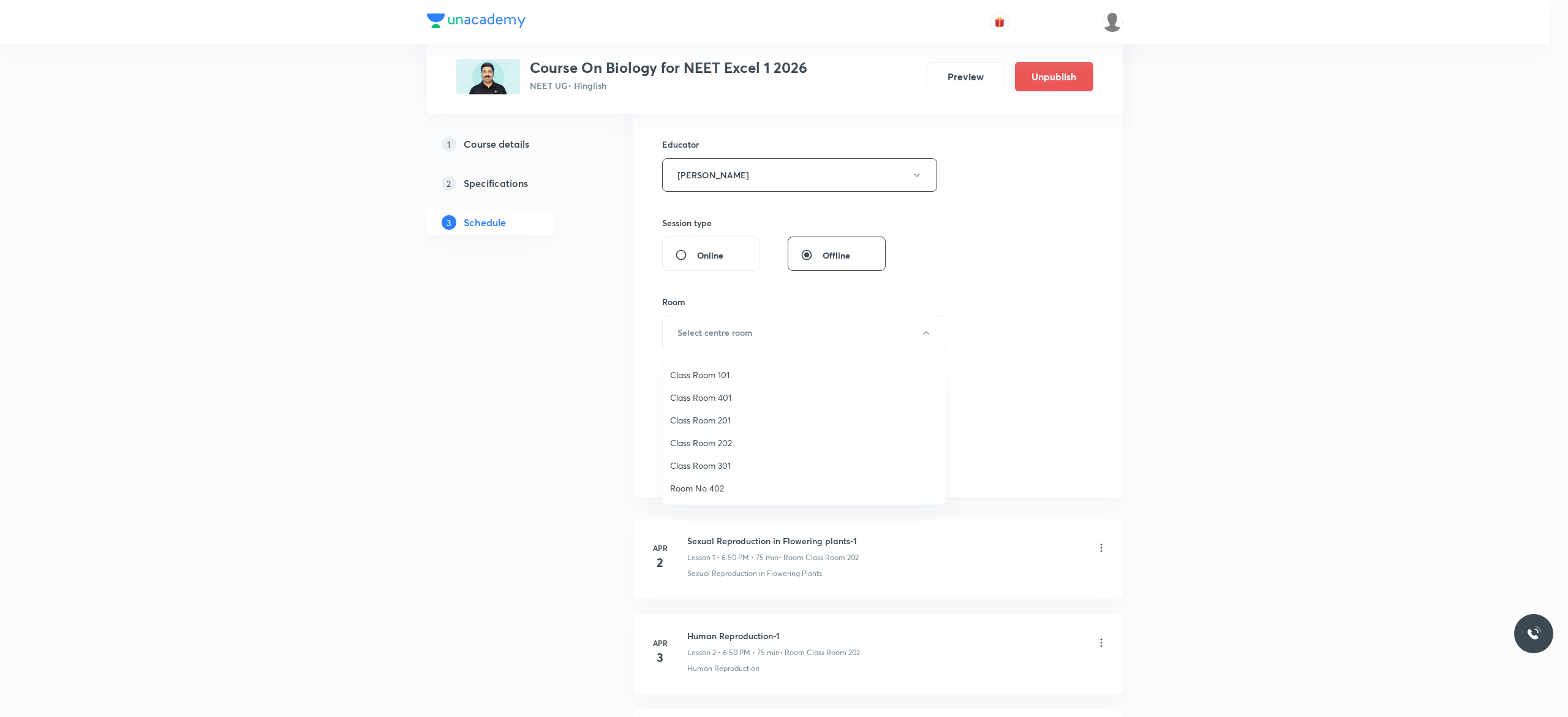
click at [714, 397] on span "Class Room 401" at bounding box center [803, 397] width 268 height 13
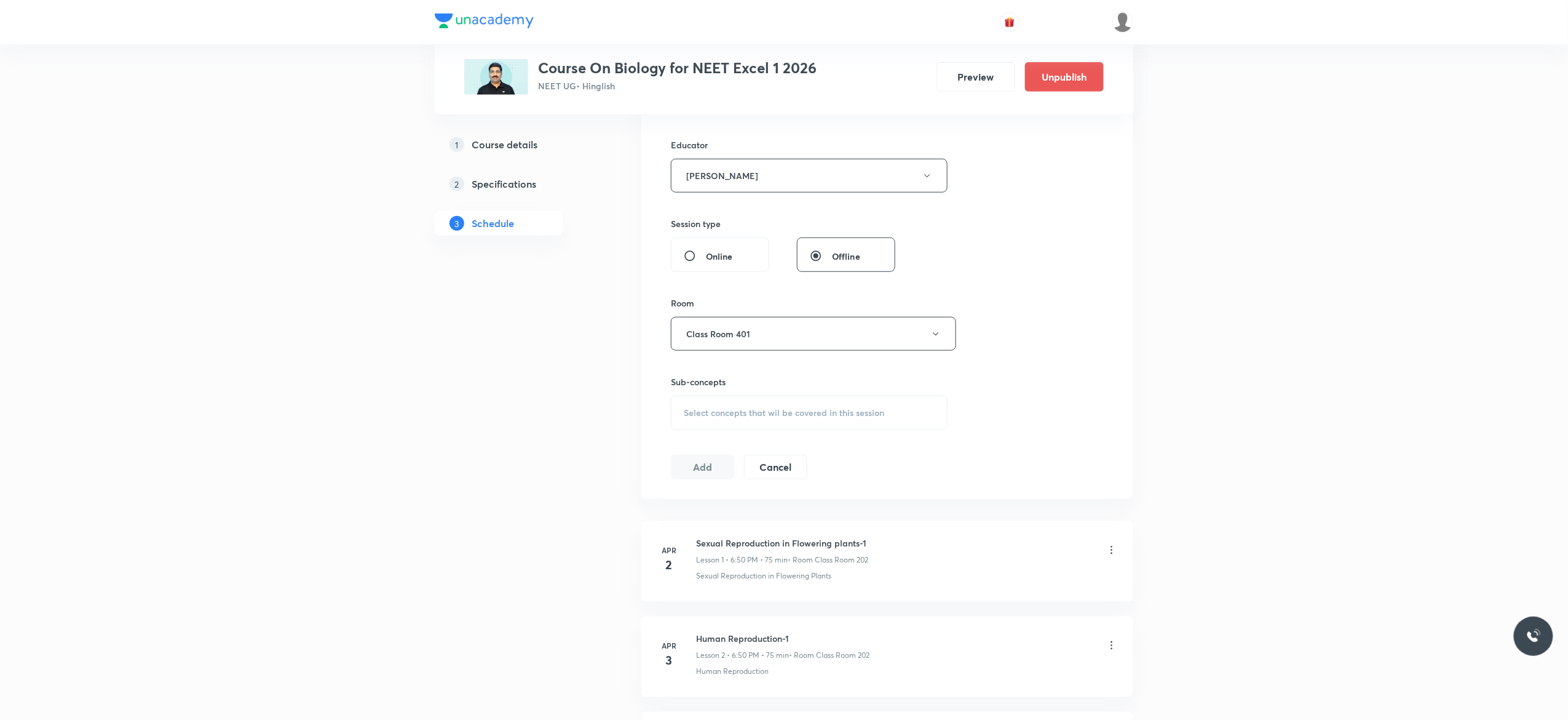
click at [693, 424] on div "Select concepts that wil be covered in this session" at bounding box center [809, 413] width 277 height 34
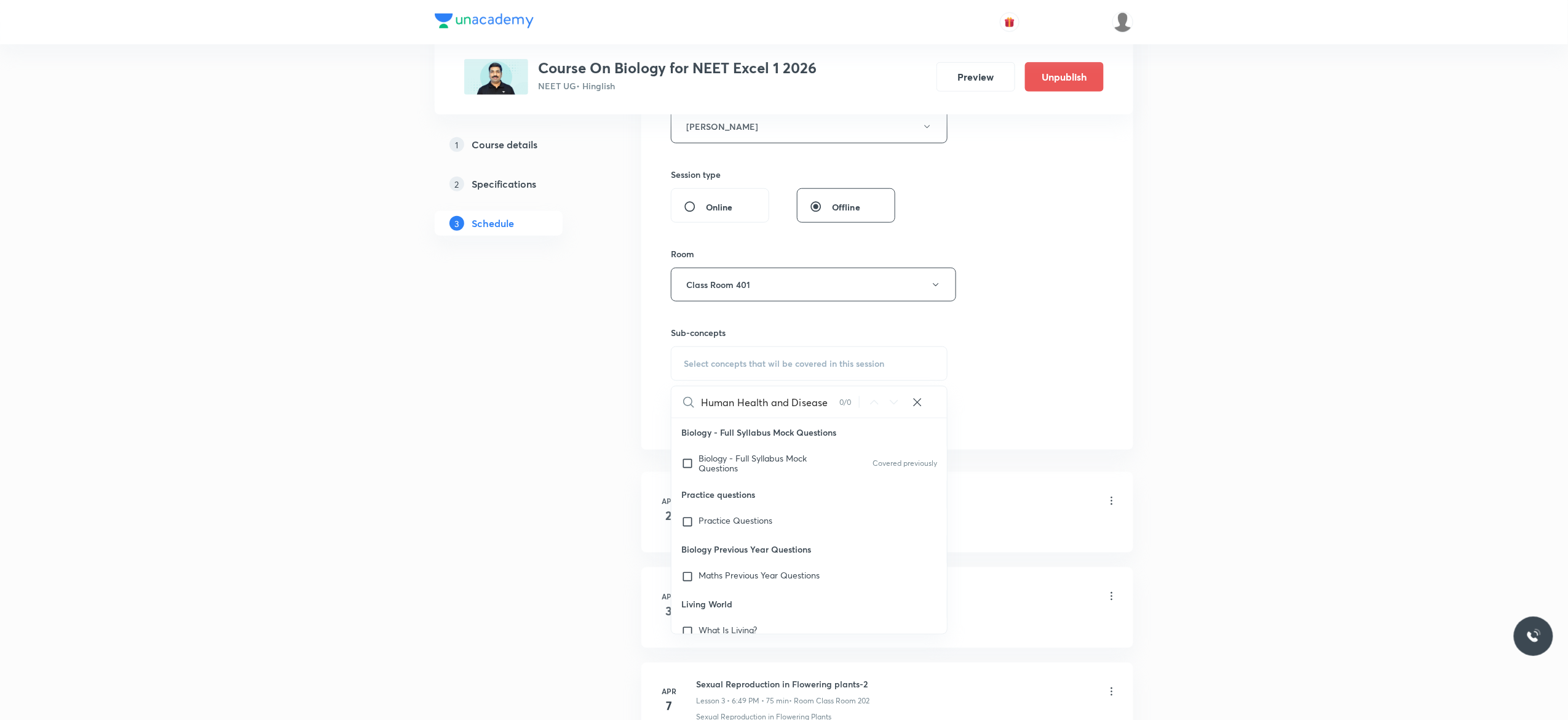
scroll to position [0, 0]
type input "Human Health and Disease"
click at [687, 463] on input "checkbox" at bounding box center [690, 463] width 18 height 20
checkbox input "true"
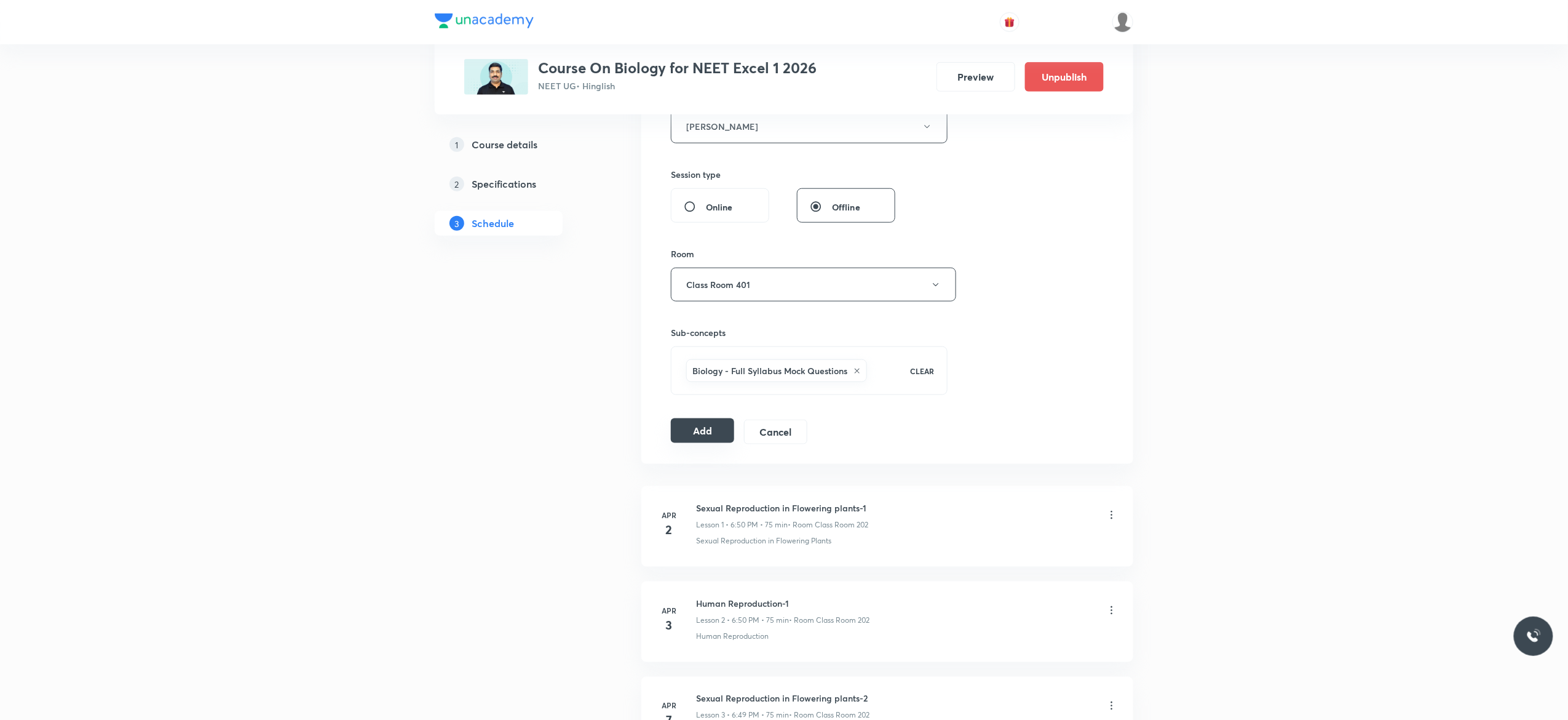
click at [697, 435] on button "Add" at bounding box center [703, 430] width 63 height 24
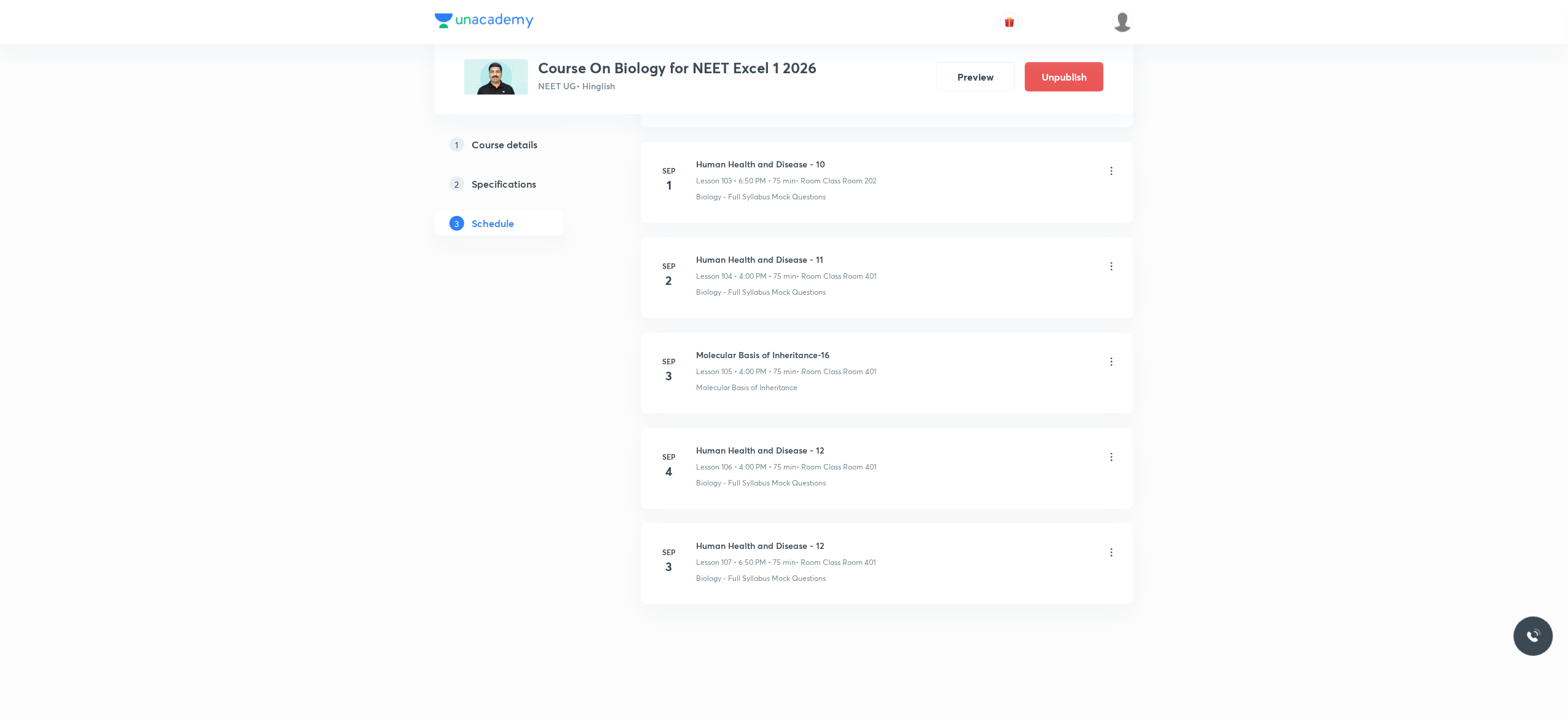
scroll to position [9948, 0]
click at [1114, 458] on icon at bounding box center [1112, 457] width 12 height 12
click at [1009, 492] on li "Edit" at bounding box center [1042, 488] width 134 height 23
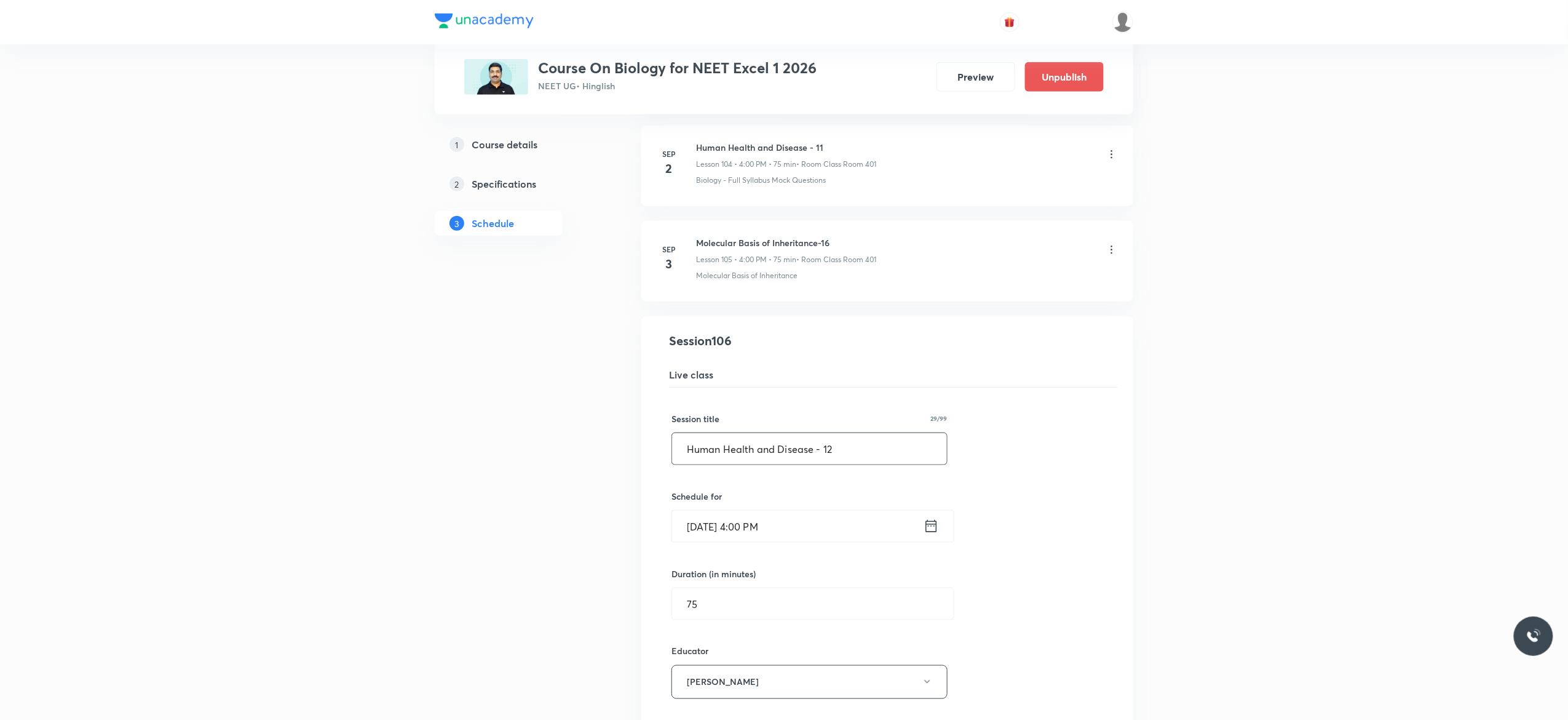
click at [844, 465] on input "Human Health and Disease - 12" at bounding box center [809, 448] width 275 height 31
type input "Human Health and Disease - 13"
click at [1085, 500] on div "Session title 29/99 Human Health and Disease - 13 ​ Schedule for Sep 4, 2025, 4…" at bounding box center [887, 695] width 431 height 615
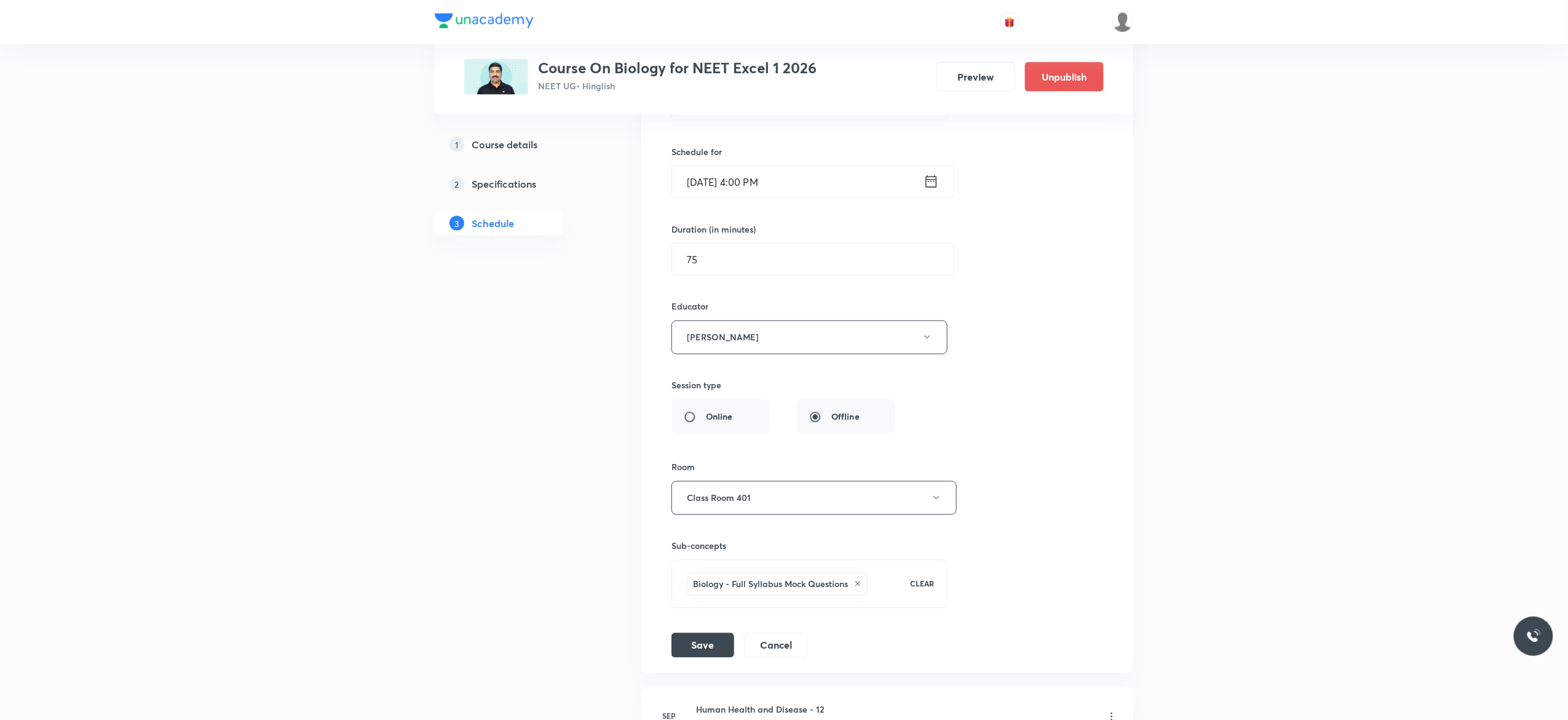
scroll to position [10341, 0]
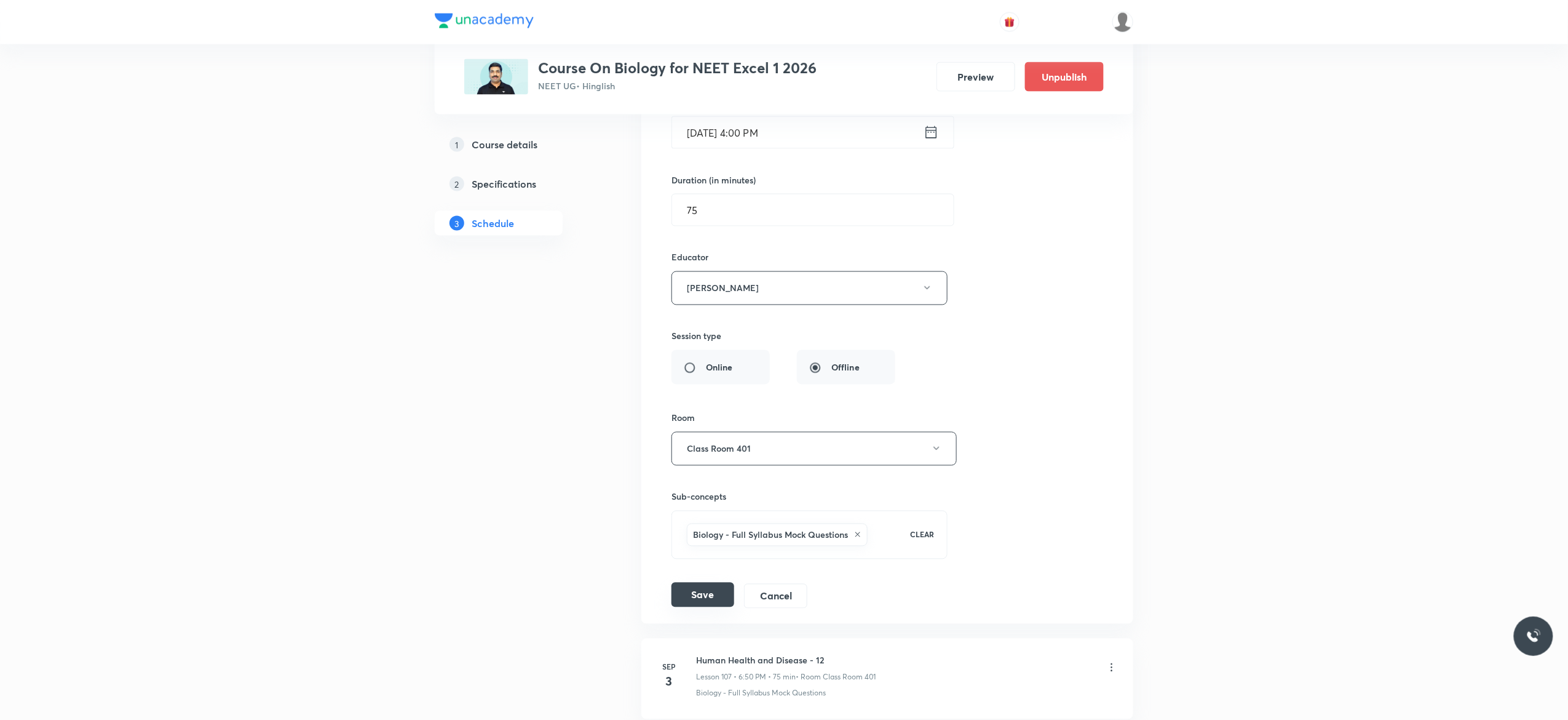
click at [705, 607] on button "Save" at bounding box center [703, 595] width 63 height 24
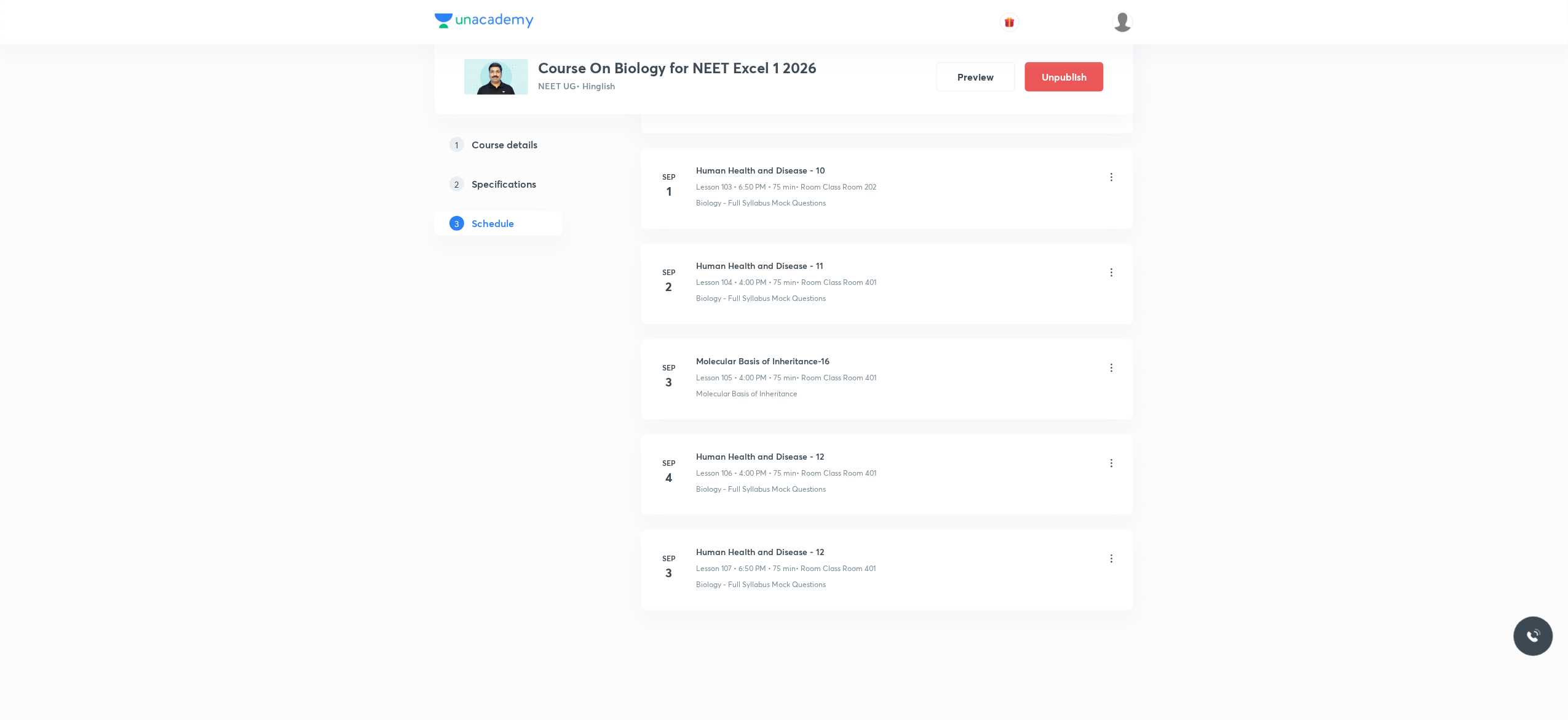
scroll to position [9948, 0]
click at [1112, 455] on icon at bounding box center [1112, 457] width 12 height 12
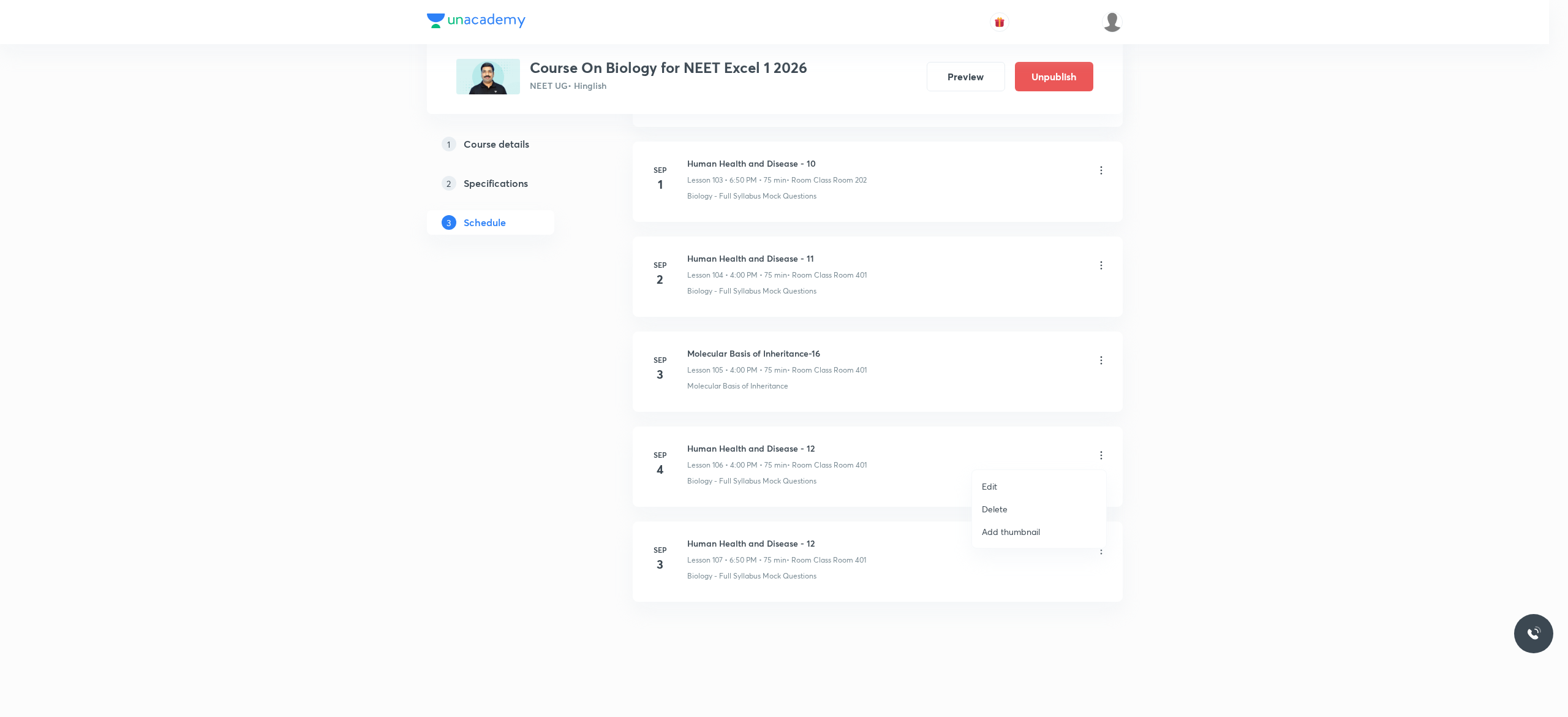
click at [1002, 486] on li "Edit" at bounding box center [1038, 486] width 134 height 23
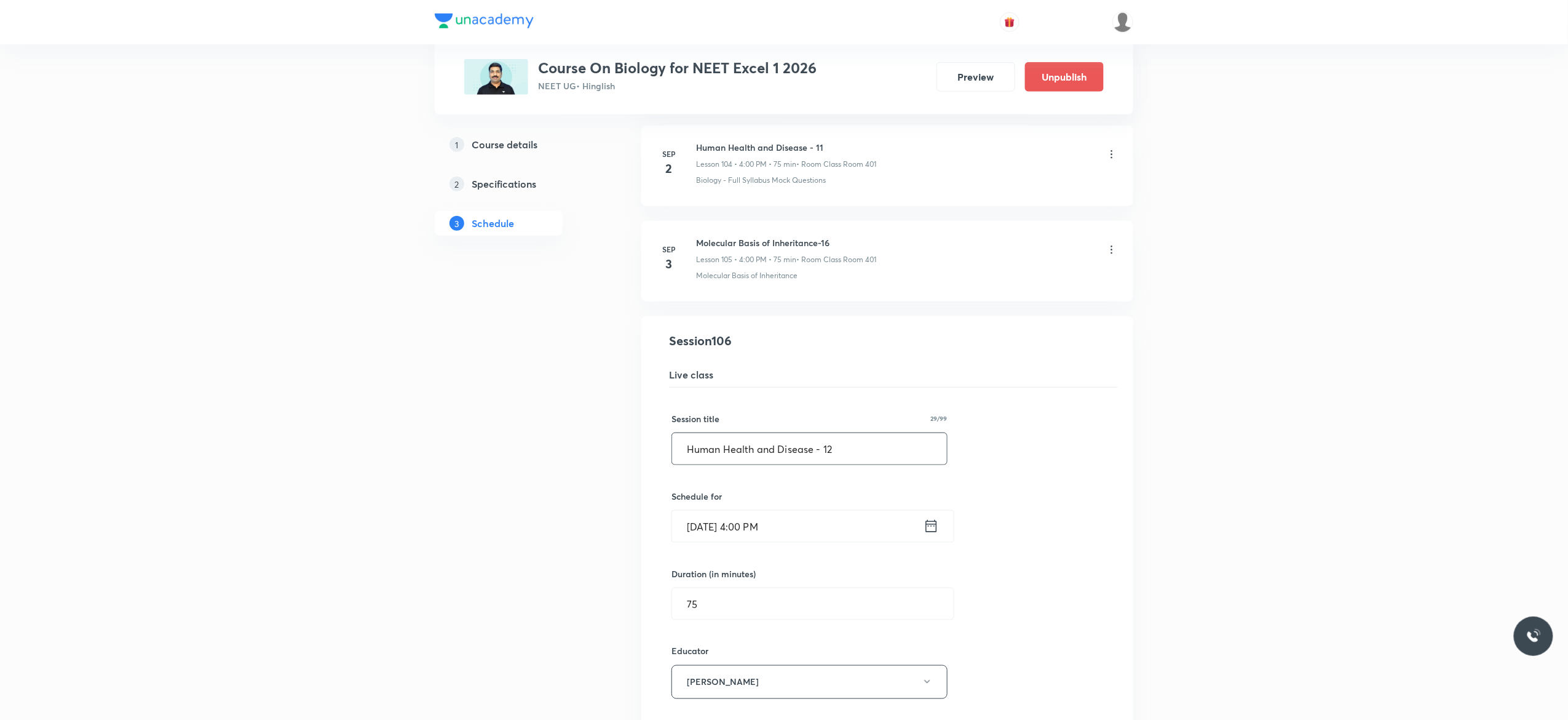
click at [852, 465] on input "Human Health and Disease - 12" at bounding box center [809, 448] width 275 height 31
type input "Human Health and Disease - 1"
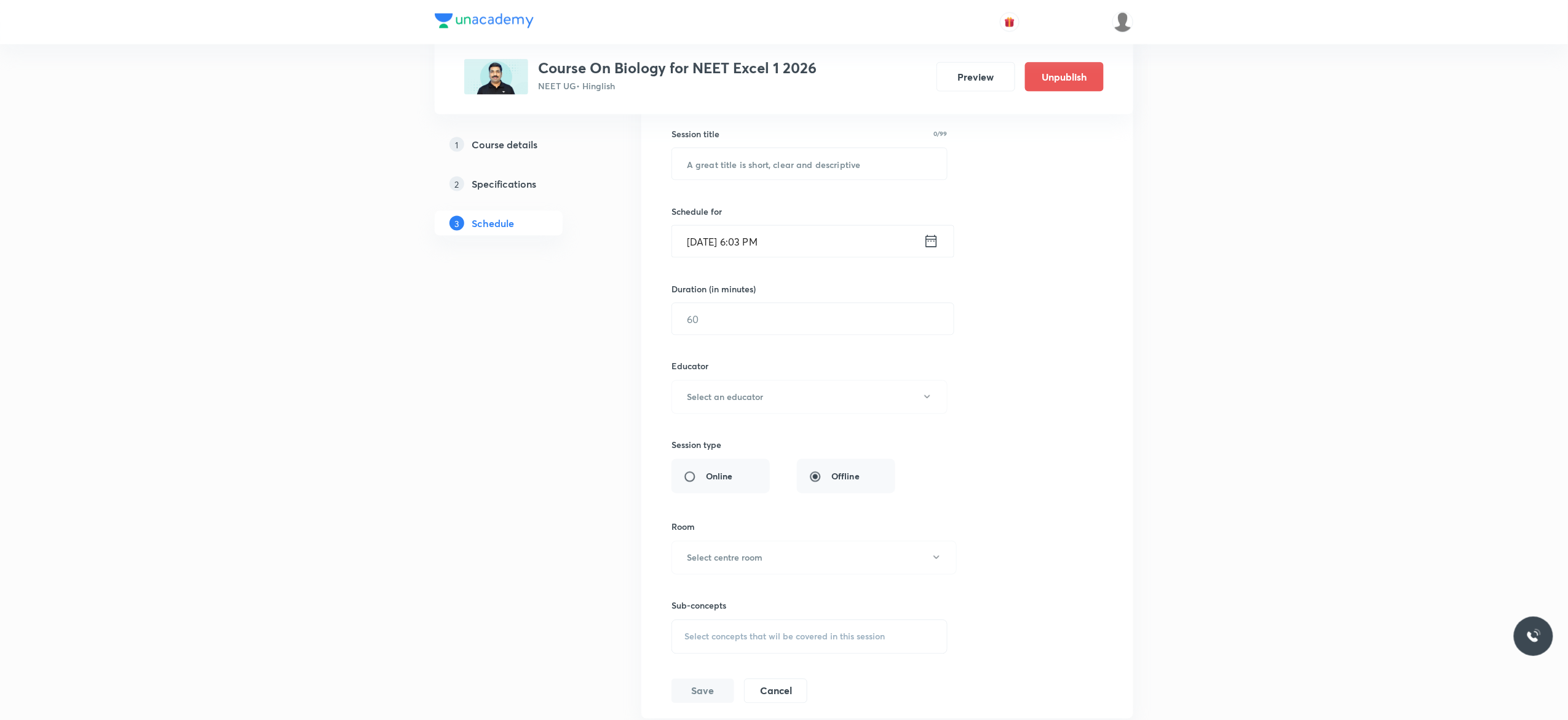
scroll to position [10292, 0]
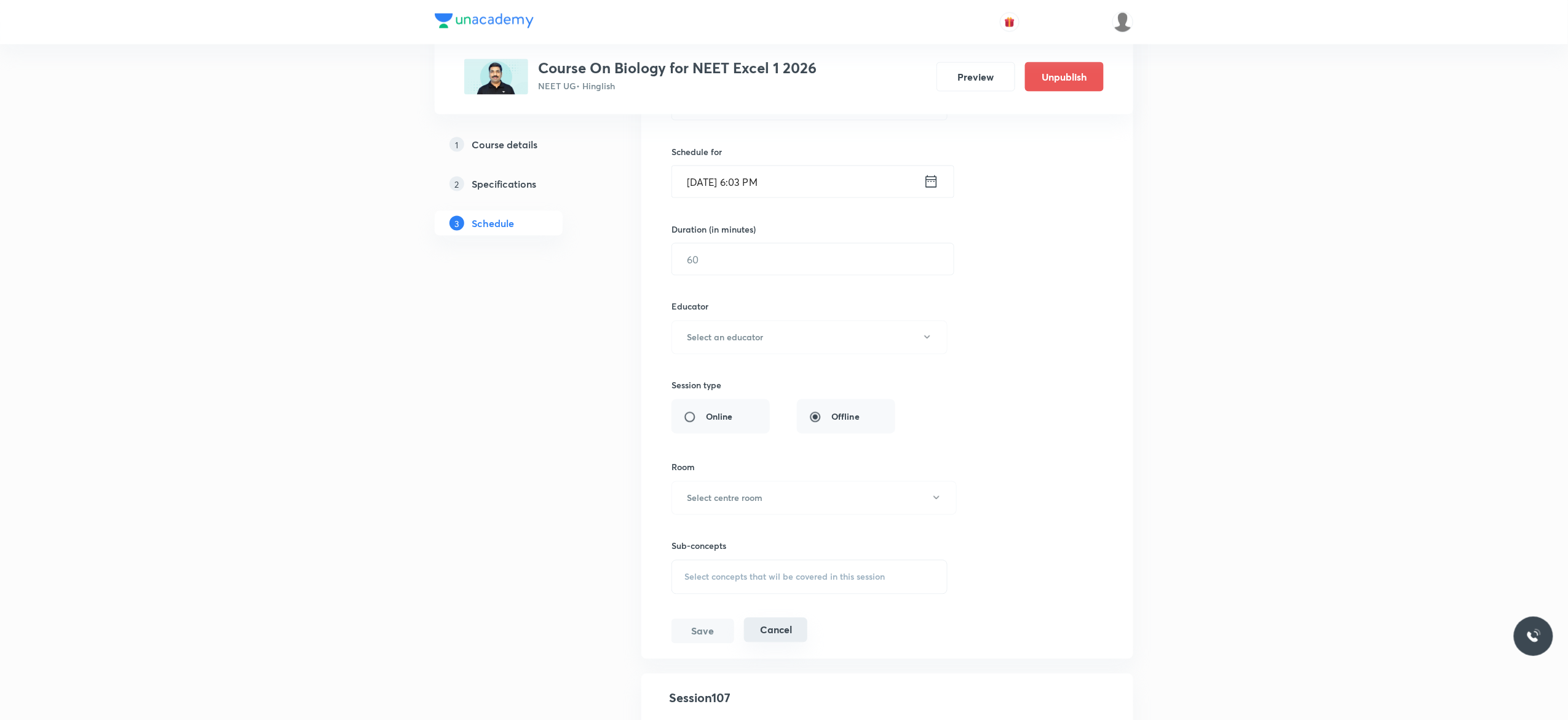
click at [785, 642] on button "Cancel" at bounding box center [776, 629] width 63 height 24
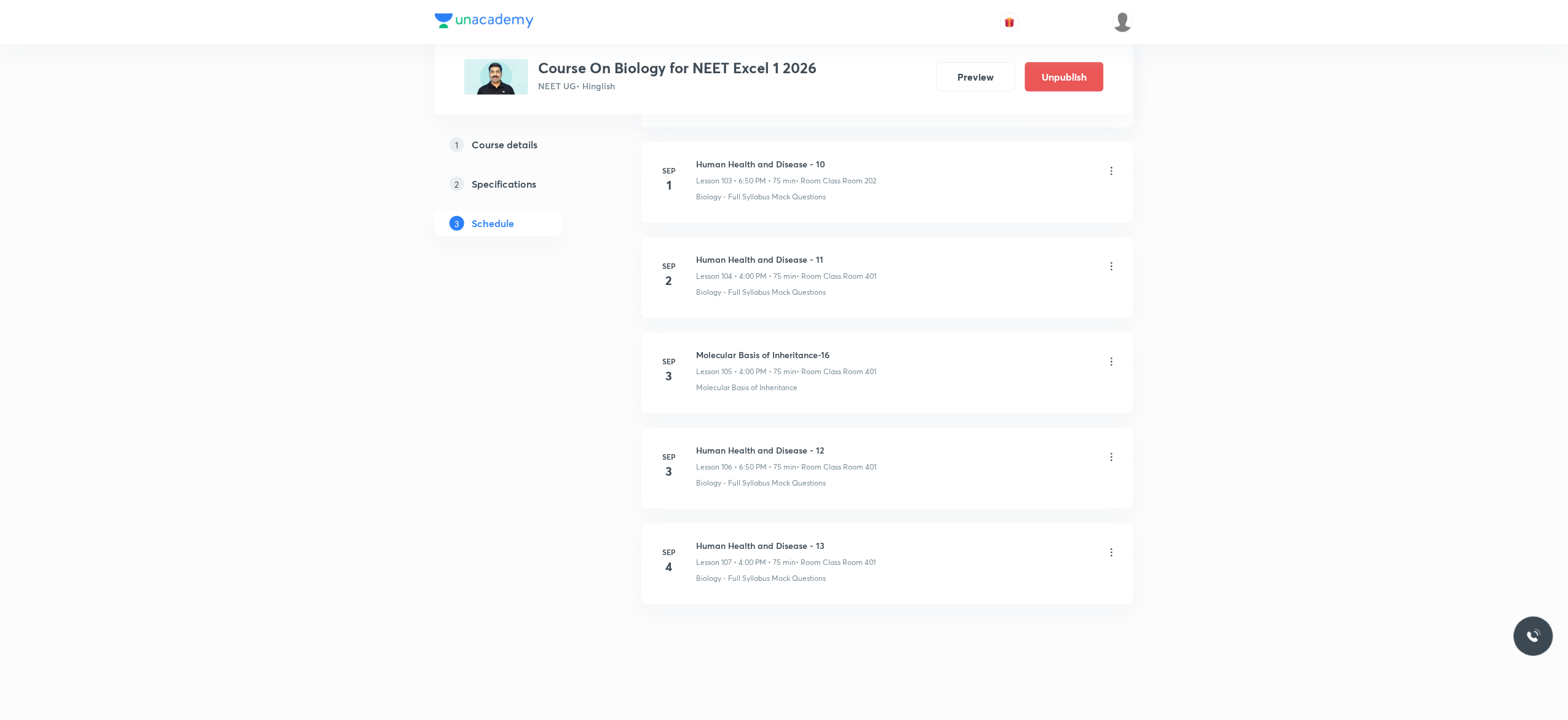
scroll to position [9948, 0]
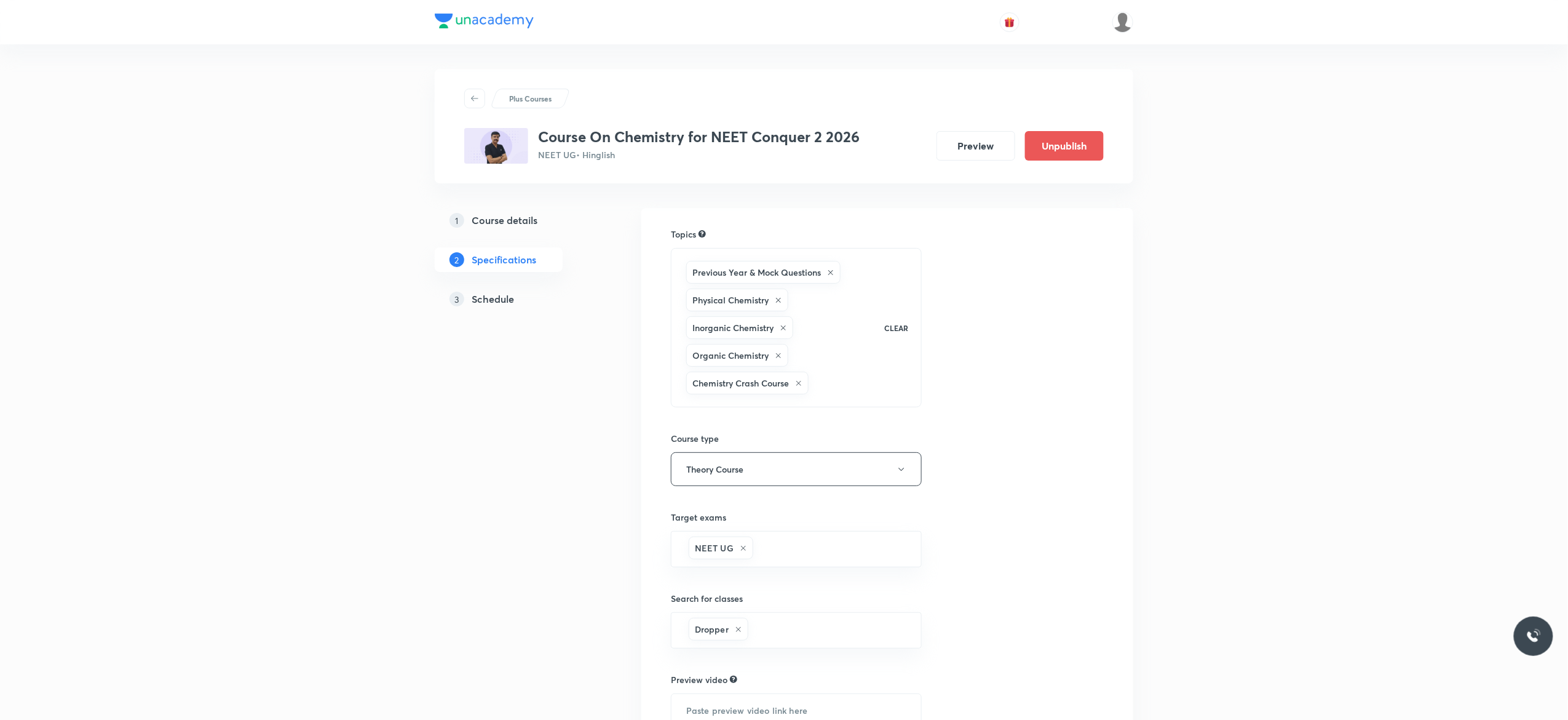
click at [487, 299] on h5 "Schedule" at bounding box center [493, 299] width 43 height 15
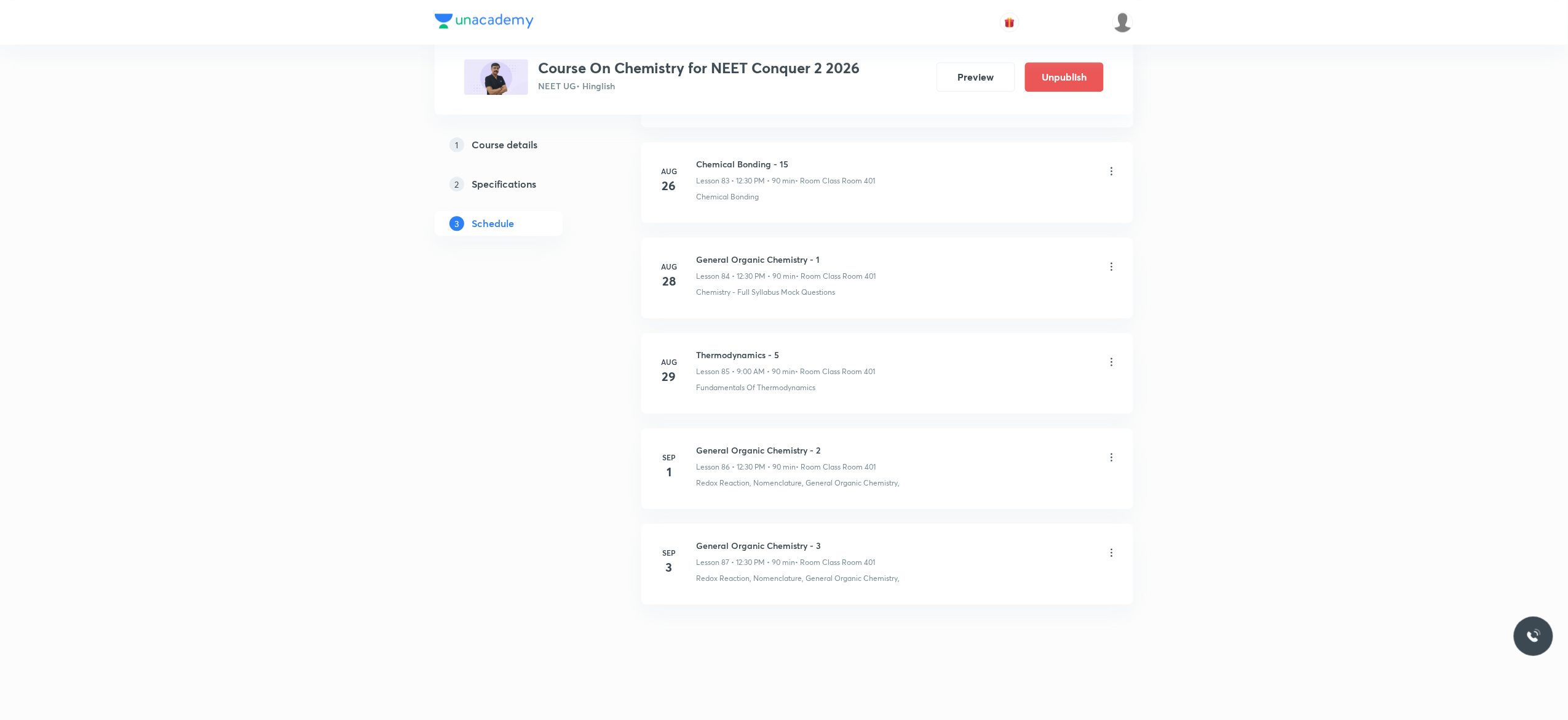
scroll to position [8679, 0]
drag, startPoint x: 790, startPoint y: 342, endPoint x: 693, endPoint y: 349, distance: 97.3
click at [693, 349] on li "Aug 29 Thermodynamics - 5 Lesson 85 • 9:00 AM • 90 min • Room Class Room 401 Fu…" at bounding box center [887, 373] width 492 height 80
copy h6 "Thermodynamics - 5"
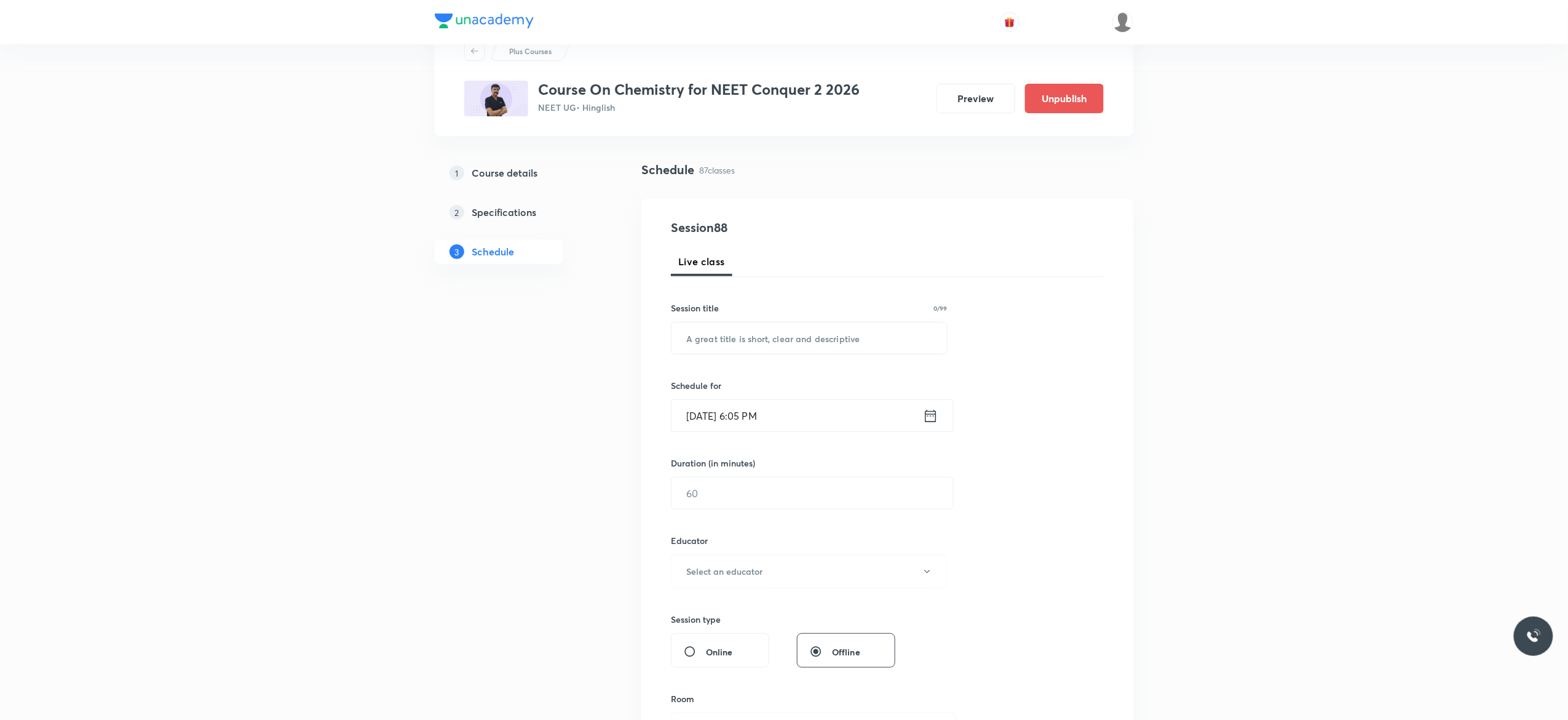
scroll to position [0, 0]
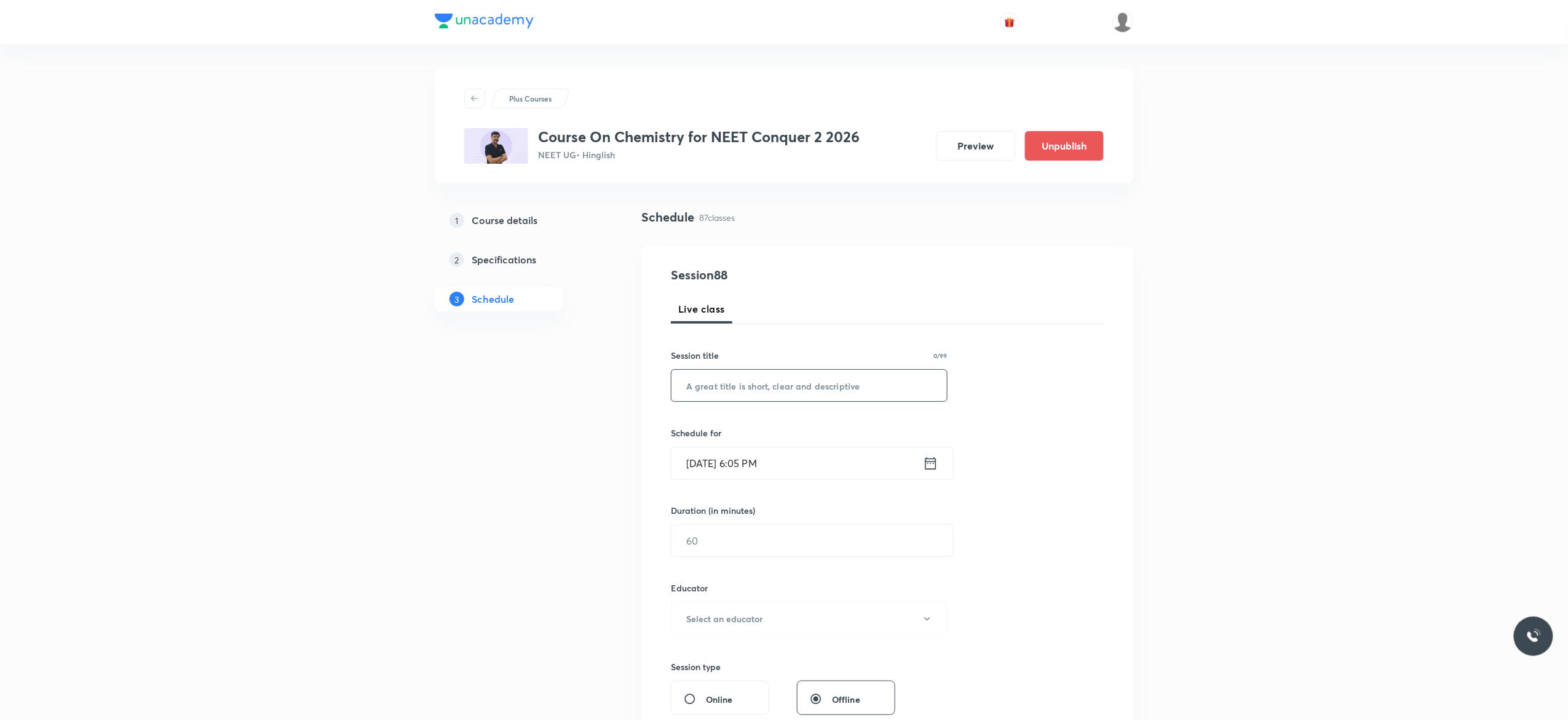
click at [705, 383] on input "text" at bounding box center [809, 385] width 275 height 31
paste input "Thermodynamics - 5"
type input "Thermodynamics - 6"
click at [931, 462] on icon at bounding box center [931, 463] width 11 height 12
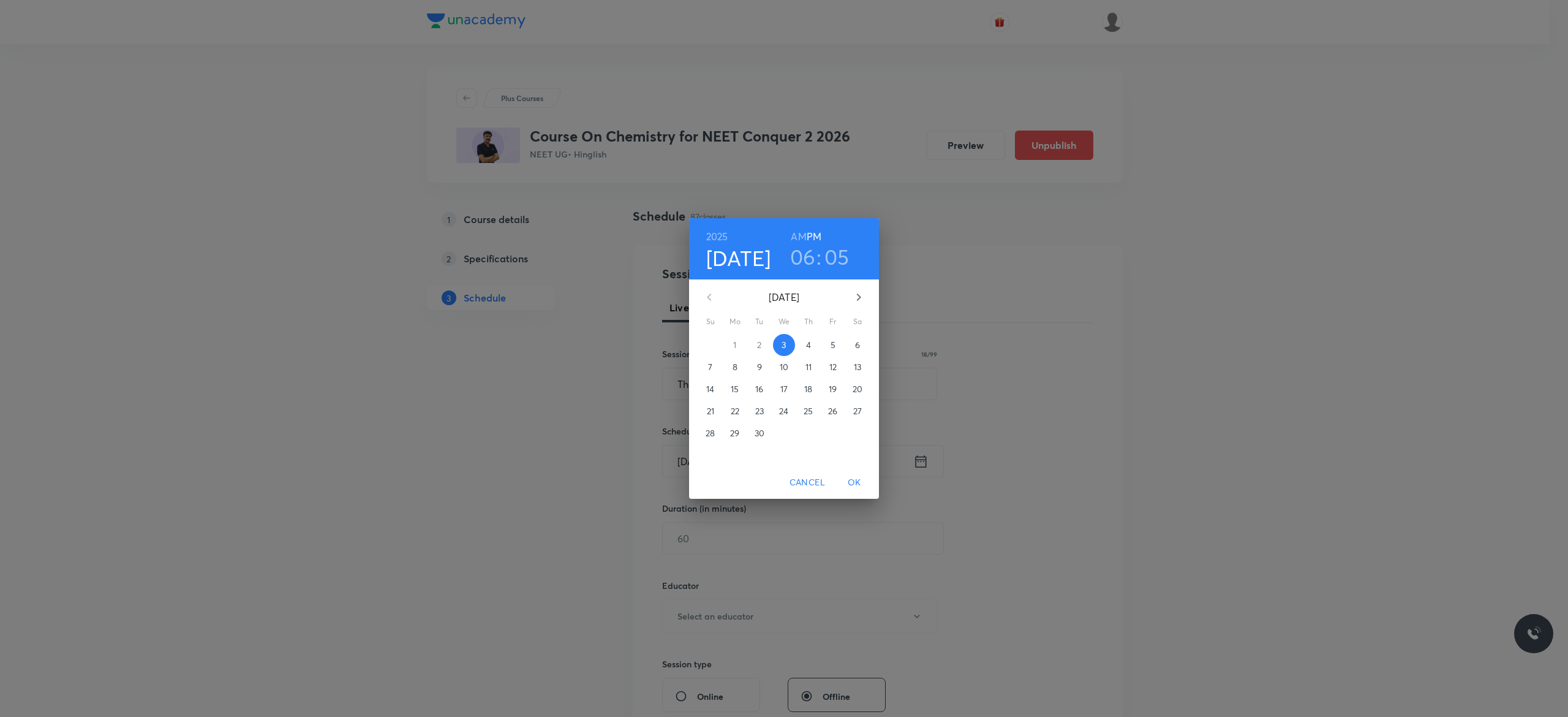
click at [811, 347] on p "4" at bounding box center [808, 345] width 5 height 12
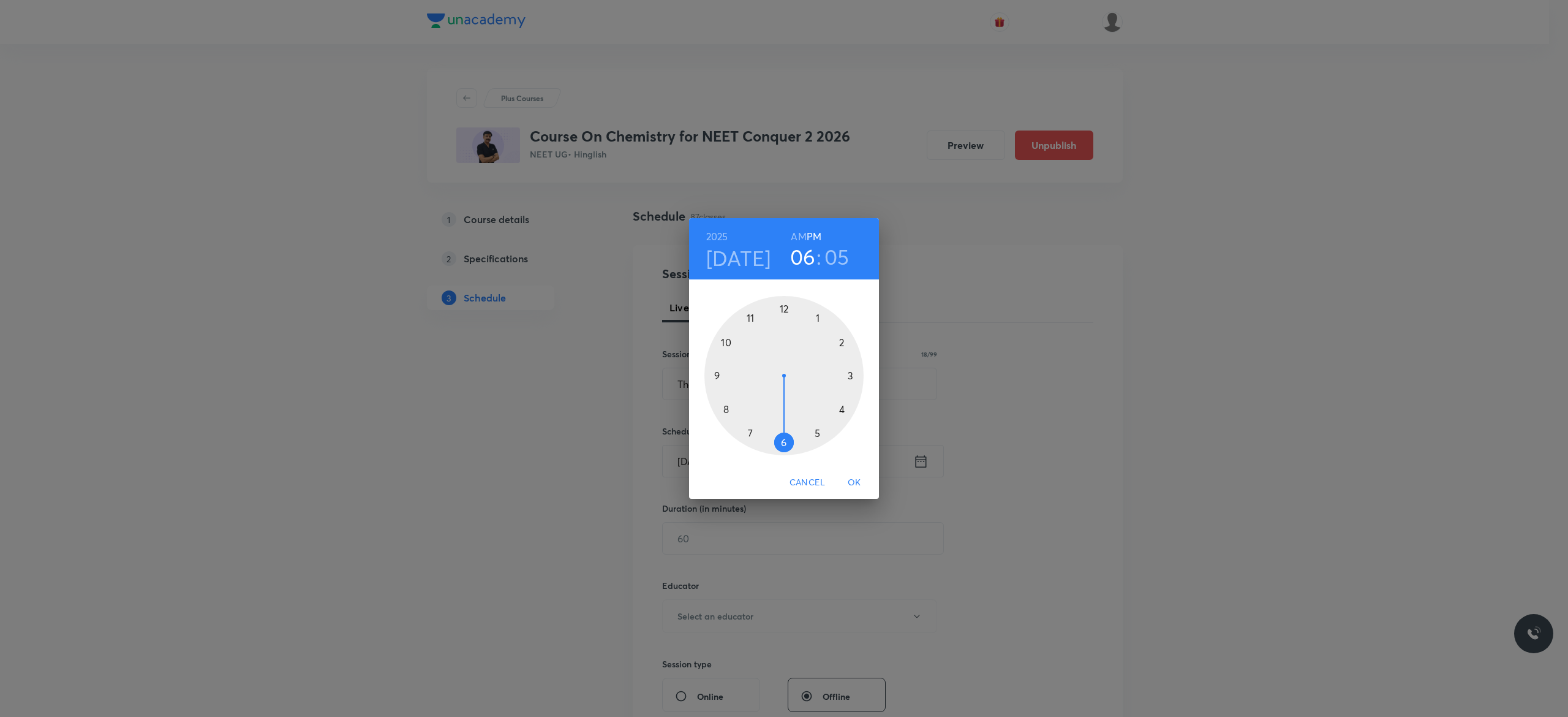
click at [793, 237] on h6 "AM" at bounding box center [798, 237] width 15 height 17
click at [717, 375] on div at bounding box center [783, 375] width 159 height 159
click at [782, 307] on div at bounding box center [783, 375] width 159 height 159
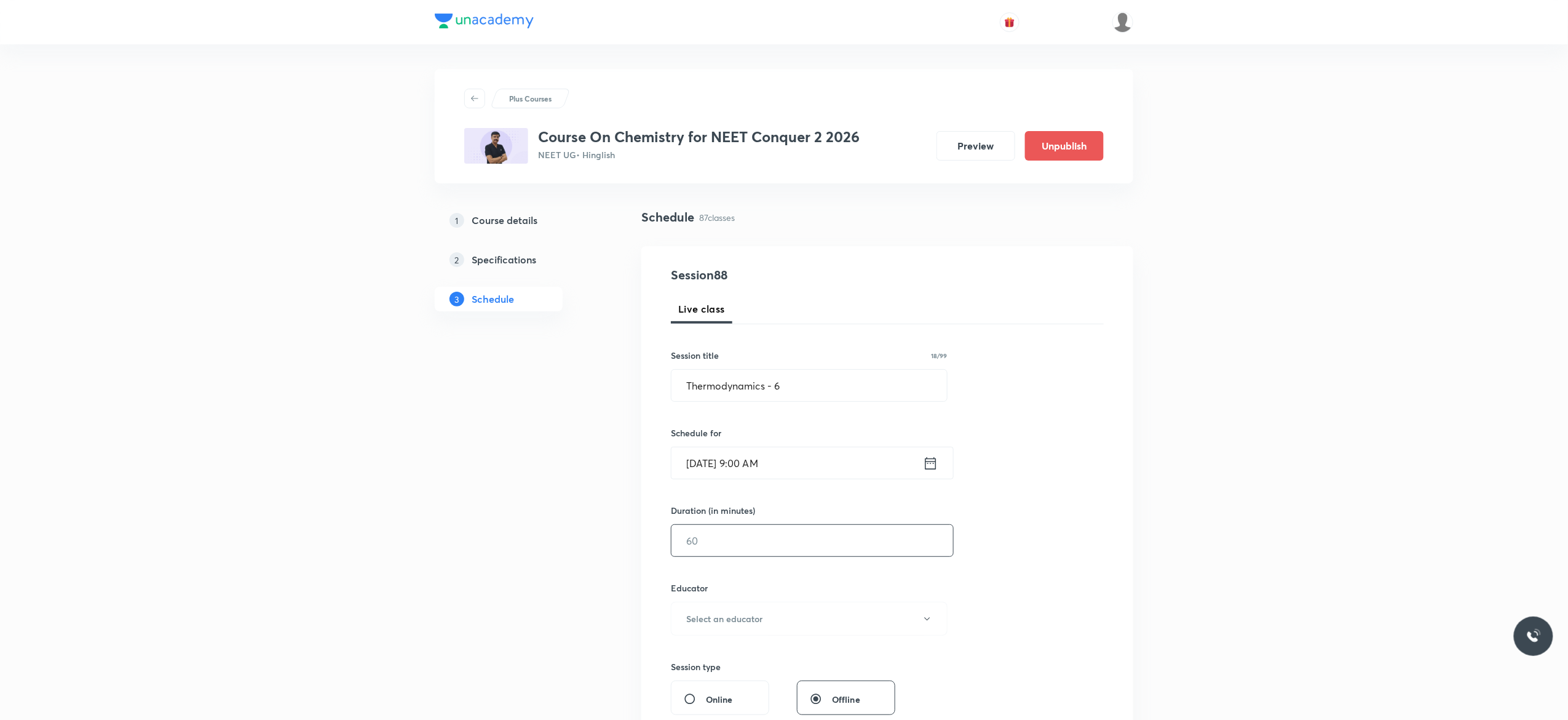
click at [729, 538] on input "text" at bounding box center [812, 540] width 281 height 31
type input "90"
click at [927, 622] on icon "button" at bounding box center [927, 619] width 10 height 10
click at [734, 682] on span "Kuldeep Kumar Pandey" at bounding box center [807, 683] width 269 height 13
click at [1098, 587] on div "Session 88 Live class Session title 18/99 Thermodynamics - 6 ​ Schedule for Sep…" at bounding box center [887, 594] width 433 height 657
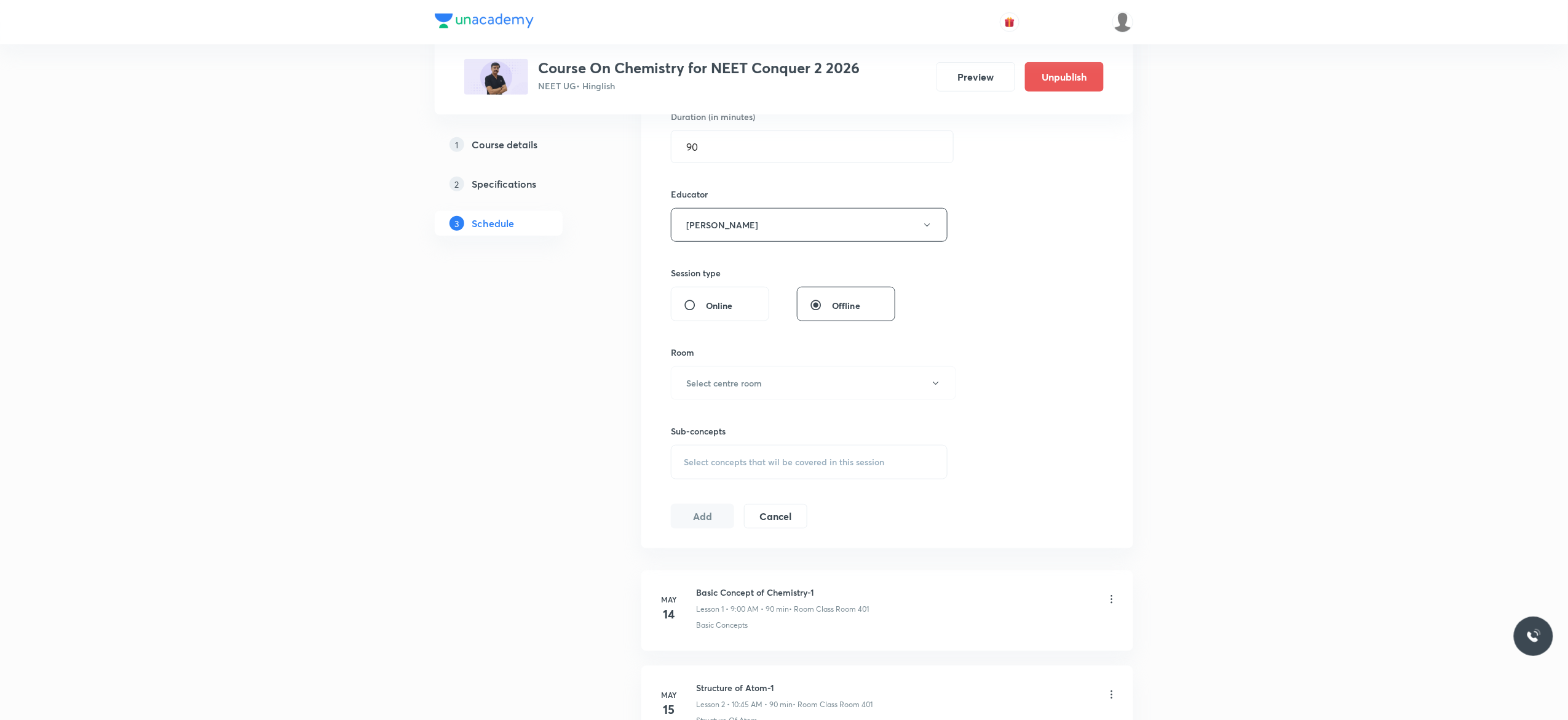
scroll to position [443, 0]
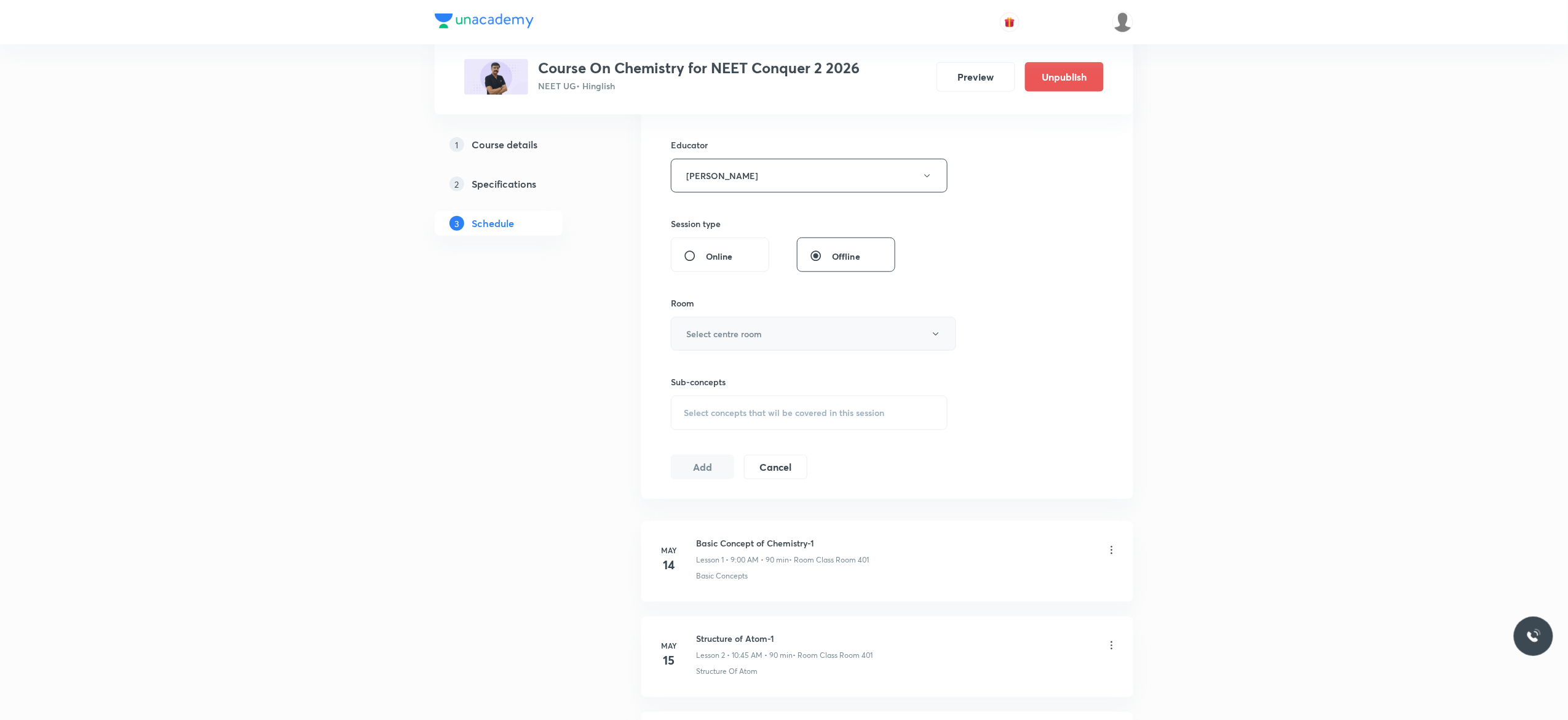
click at [938, 338] on icon "button" at bounding box center [936, 334] width 10 height 10
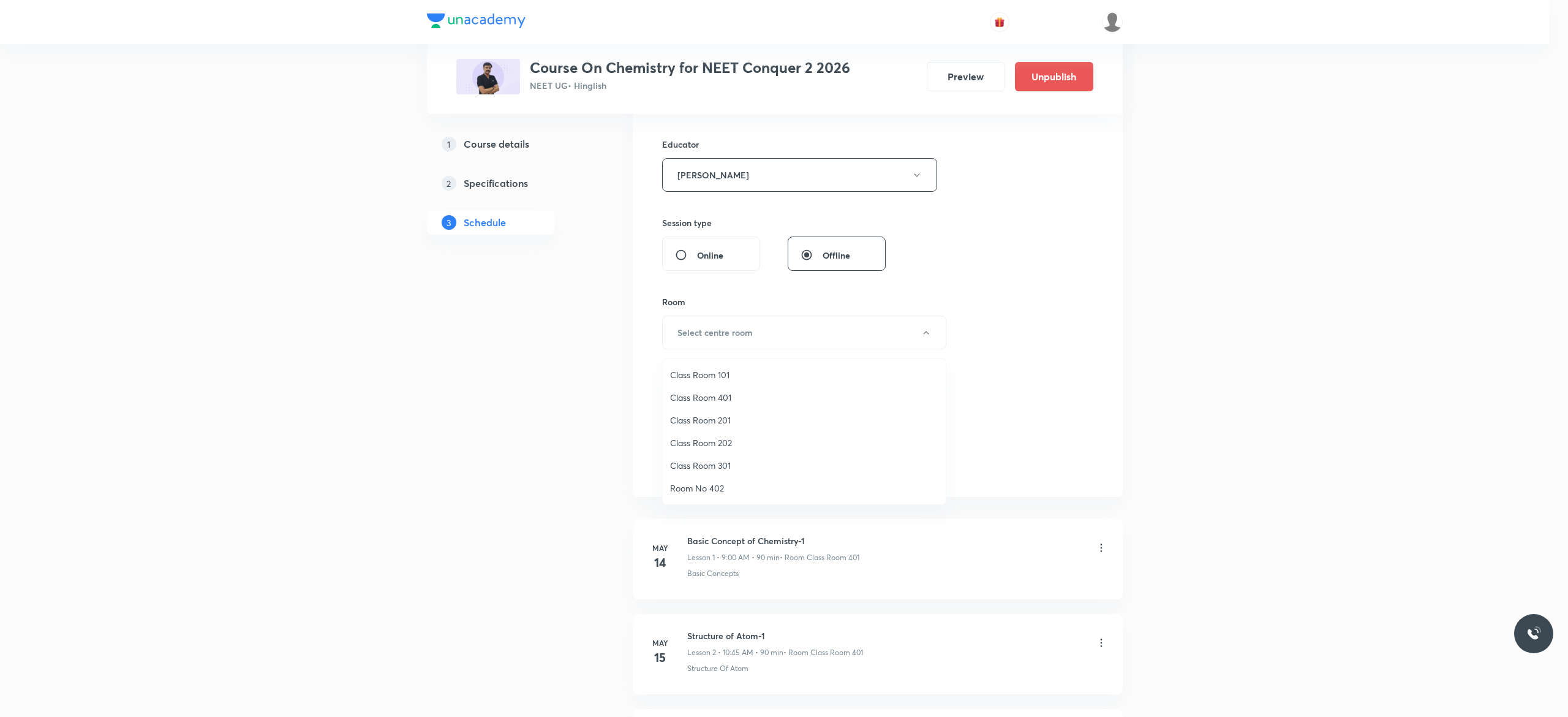
click at [684, 395] on span "Class Room 401" at bounding box center [803, 397] width 268 height 13
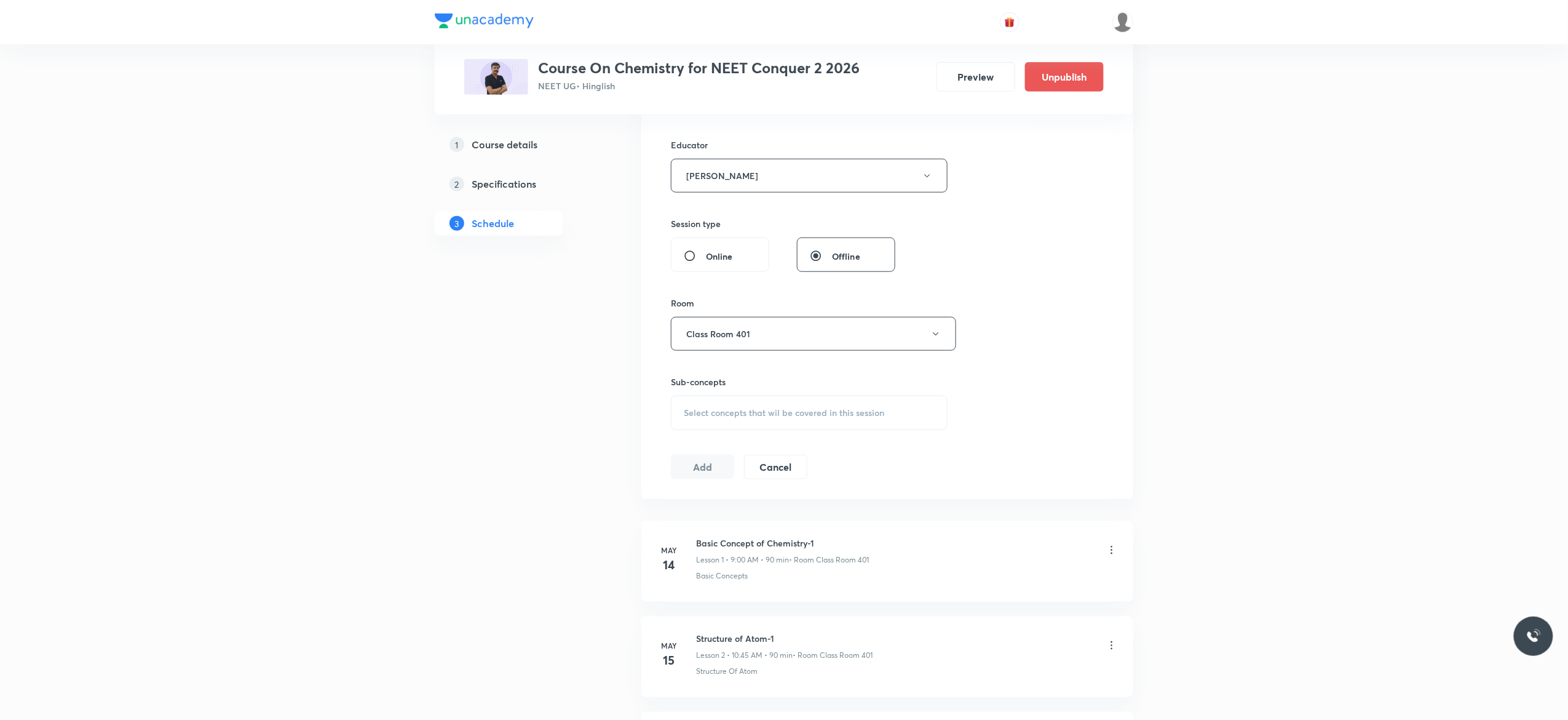
click at [691, 424] on div "Select concepts that wil be covered in this session" at bounding box center [809, 413] width 277 height 34
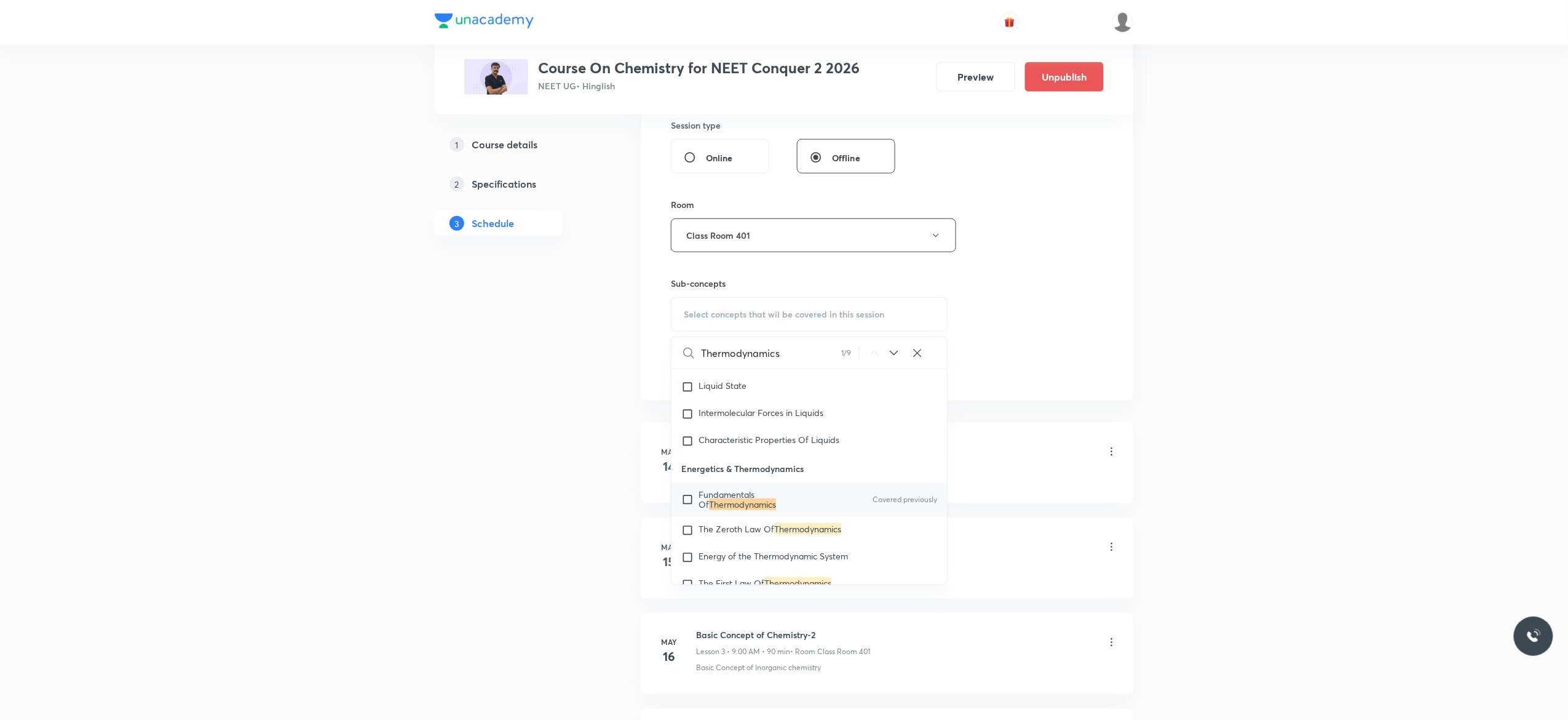
scroll to position [2881, 0]
type input "Thermodynamics"
click at [688, 519] on input "checkbox" at bounding box center [690, 509] width 18 height 20
checkbox input "true"
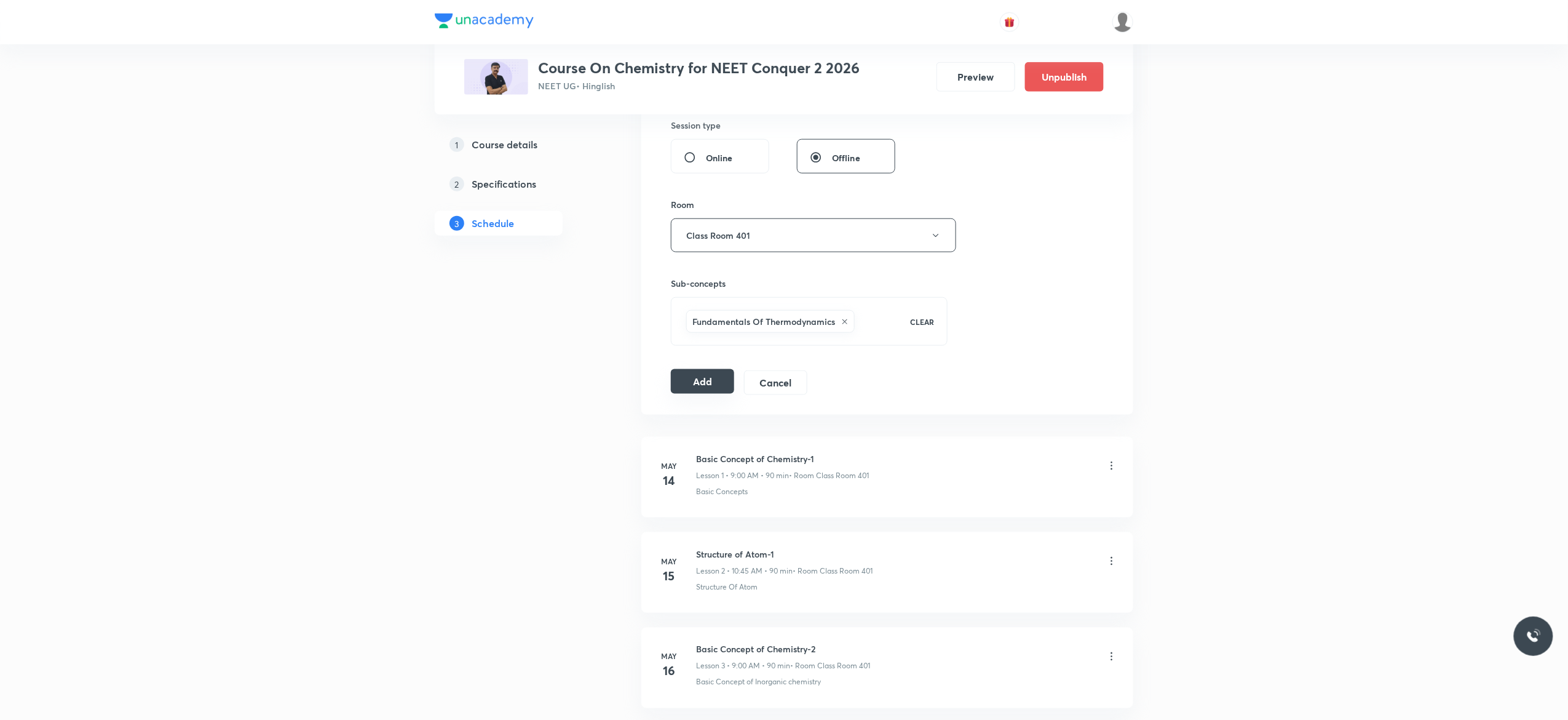
click at [696, 386] on button "Add" at bounding box center [703, 381] width 63 height 24
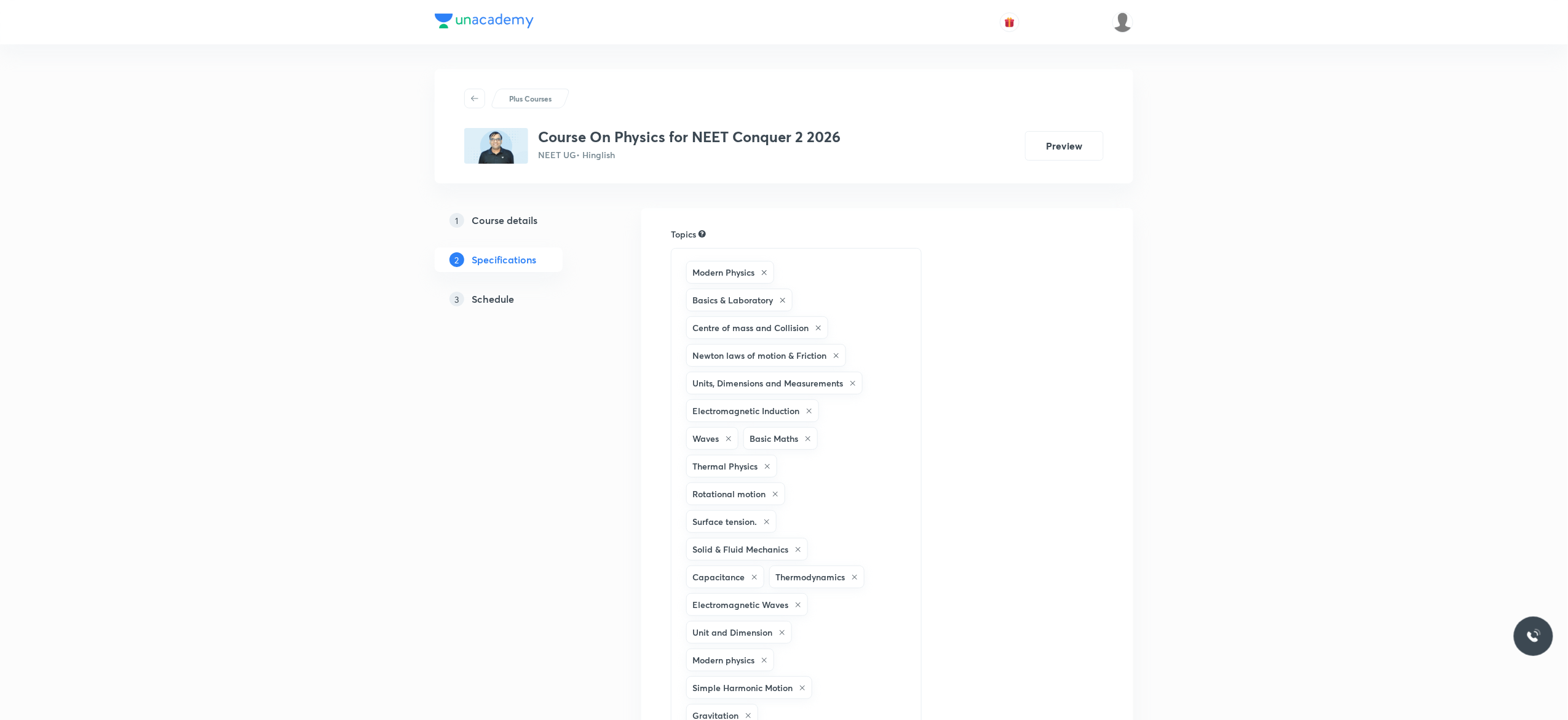
click at [487, 302] on h5 "Schedule" at bounding box center [493, 299] width 43 height 15
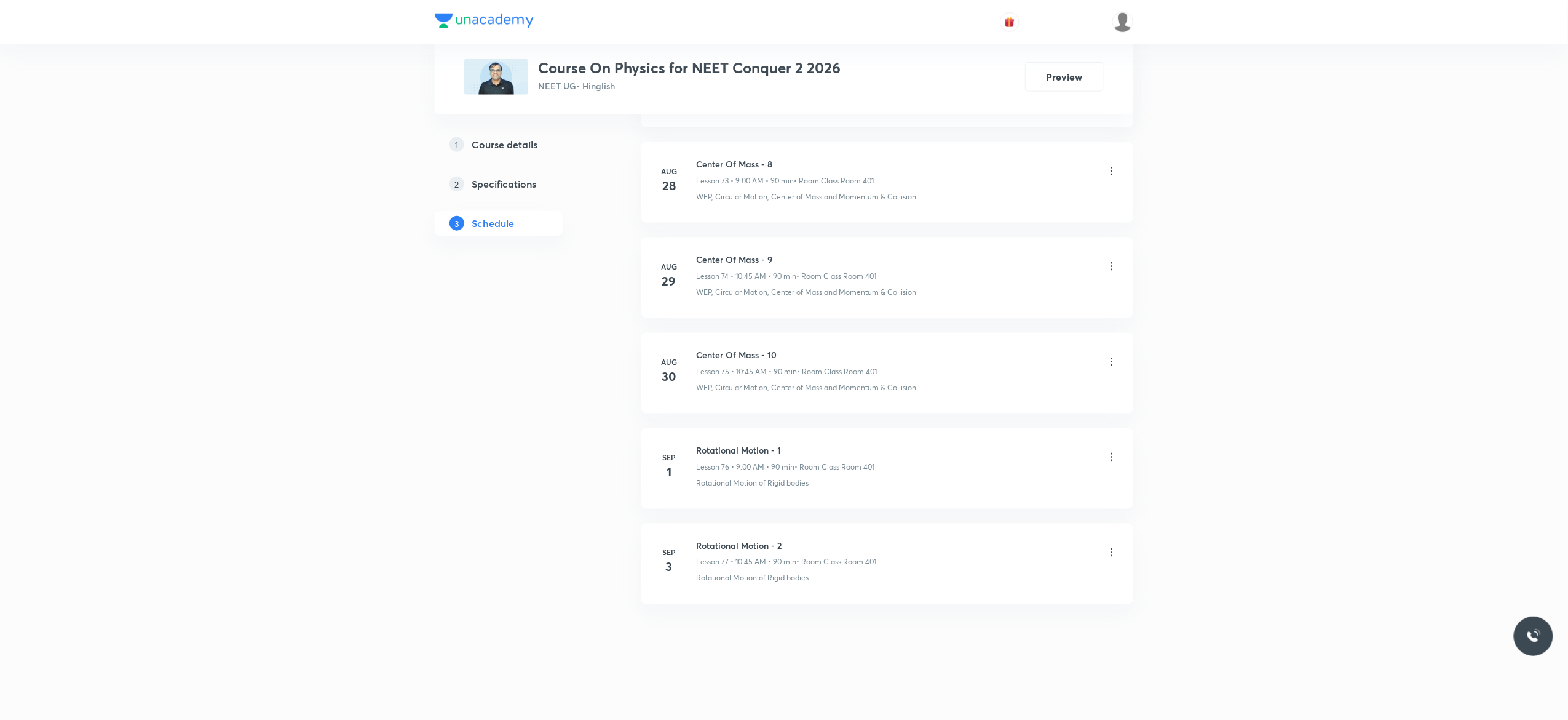
scroll to position [7721, 0]
drag, startPoint x: 800, startPoint y: 540, endPoint x: 694, endPoint y: 533, distance: 106.2
click at [694, 533] on li "[DATE] Rotational Motion - 2 Lesson 77 • 10:45 AM • 90 min • Room Class Room 40…" at bounding box center [887, 563] width 492 height 80
copy h6 "Rotational Motion - 2"
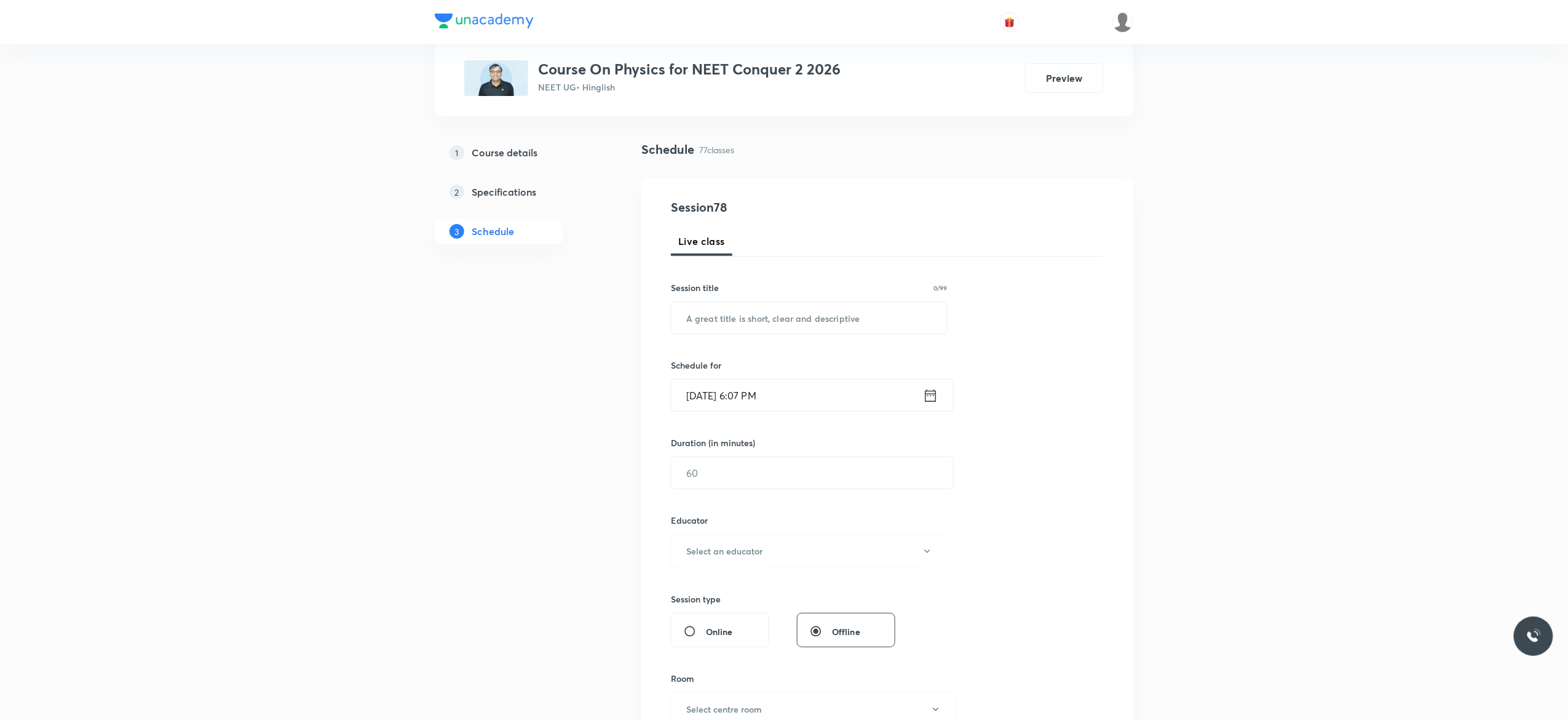
scroll to position [0, 0]
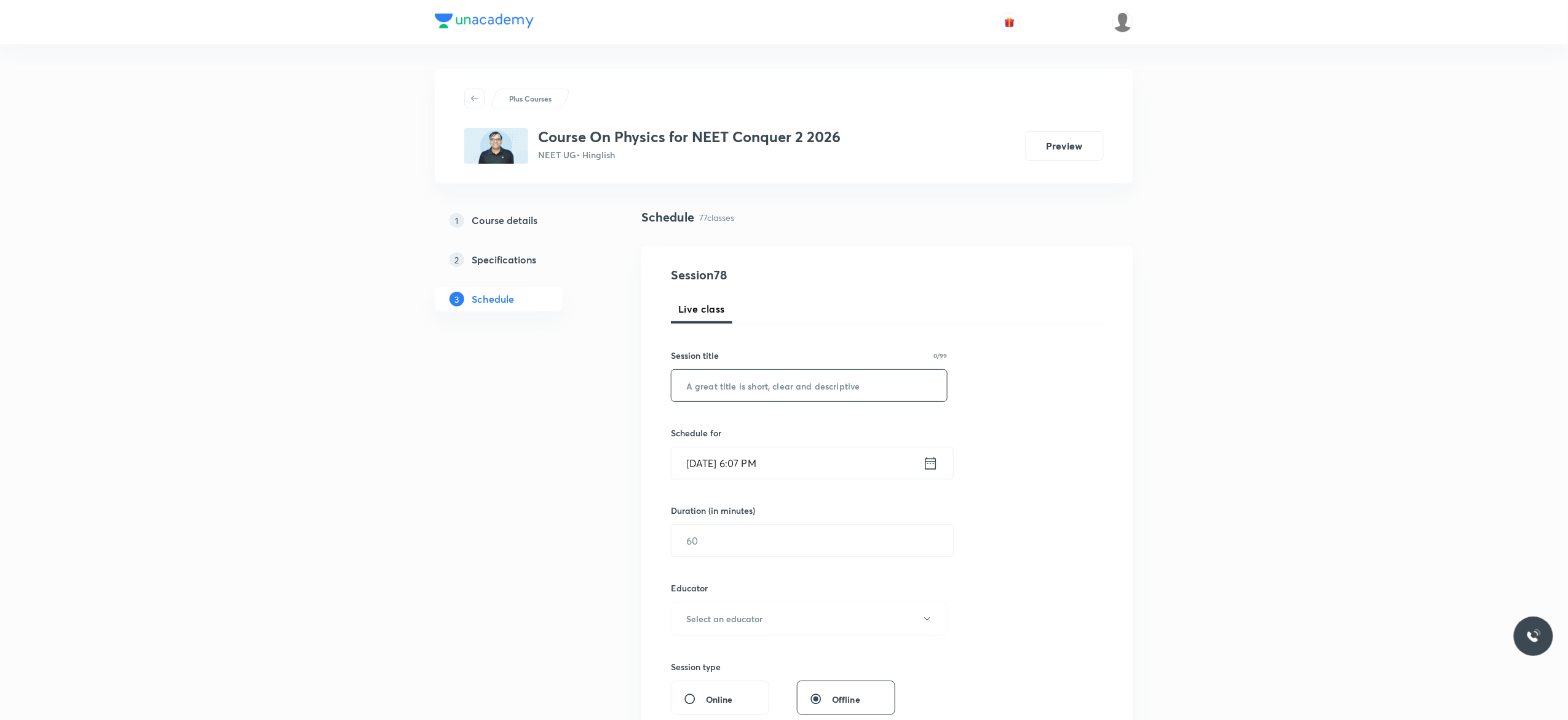
click at [726, 386] on input "text" at bounding box center [809, 385] width 275 height 31
paste input "Rotational Motion - 2"
type input "Rotational Motion - 3"
click at [930, 461] on icon at bounding box center [930, 463] width 16 height 18
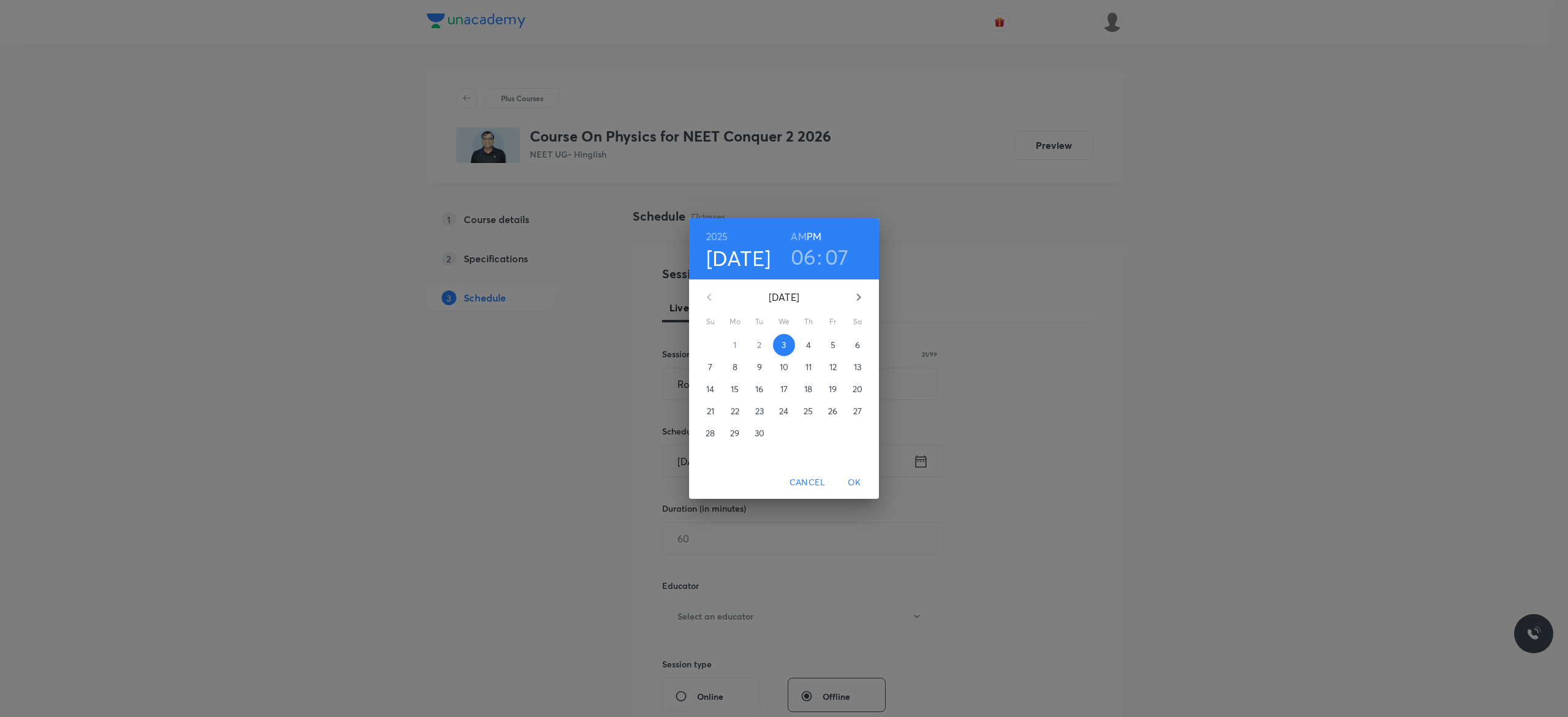
click at [811, 345] on p "4" at bounding box center [808, 345] width 5 height 12
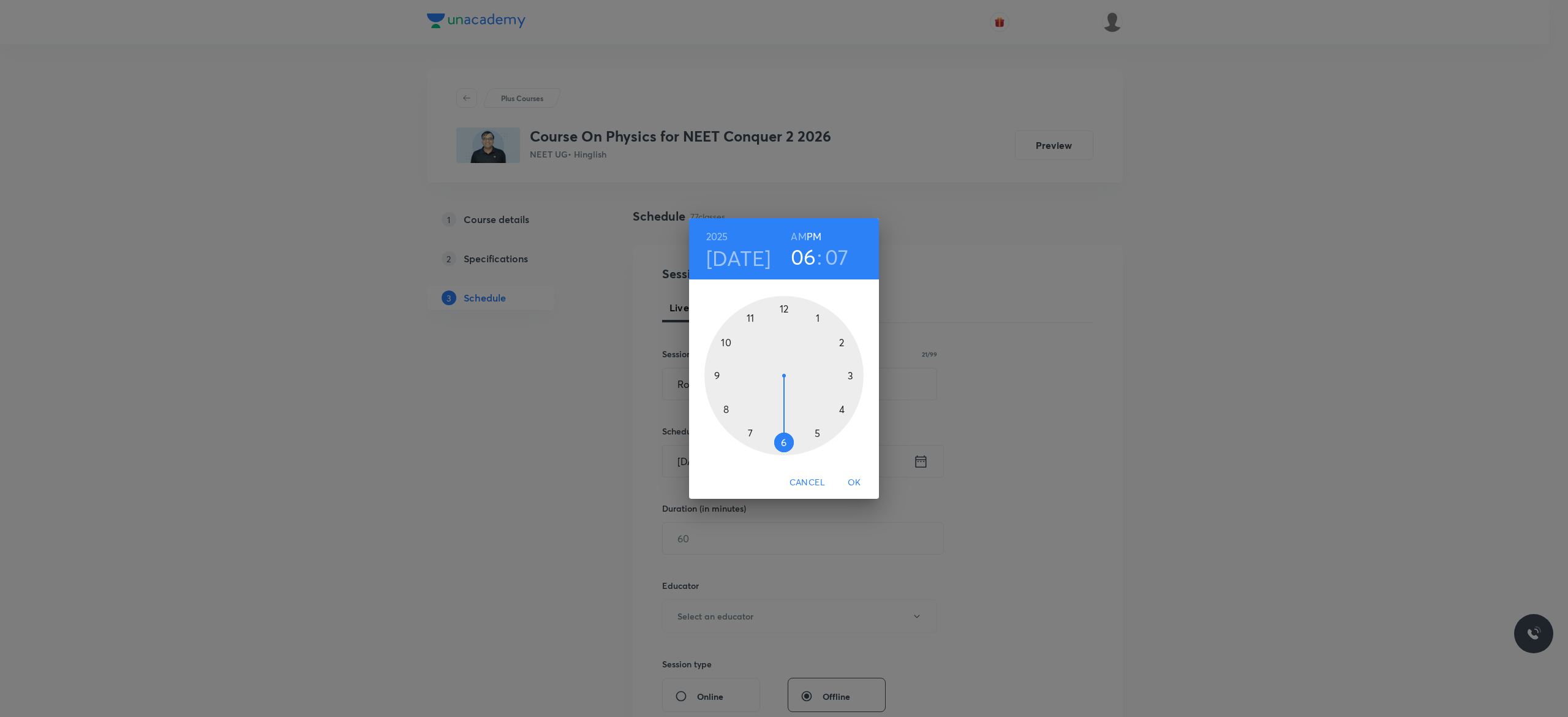
click at [796, 234] on h6 "AM" at bounding box center [798, 237] width 15 height 17
click at [726, 342] on div at bounding box center [783, 375] width 159 height 159
click at [717, 375] on div at bounding box center [783, 375] width 159 height 159
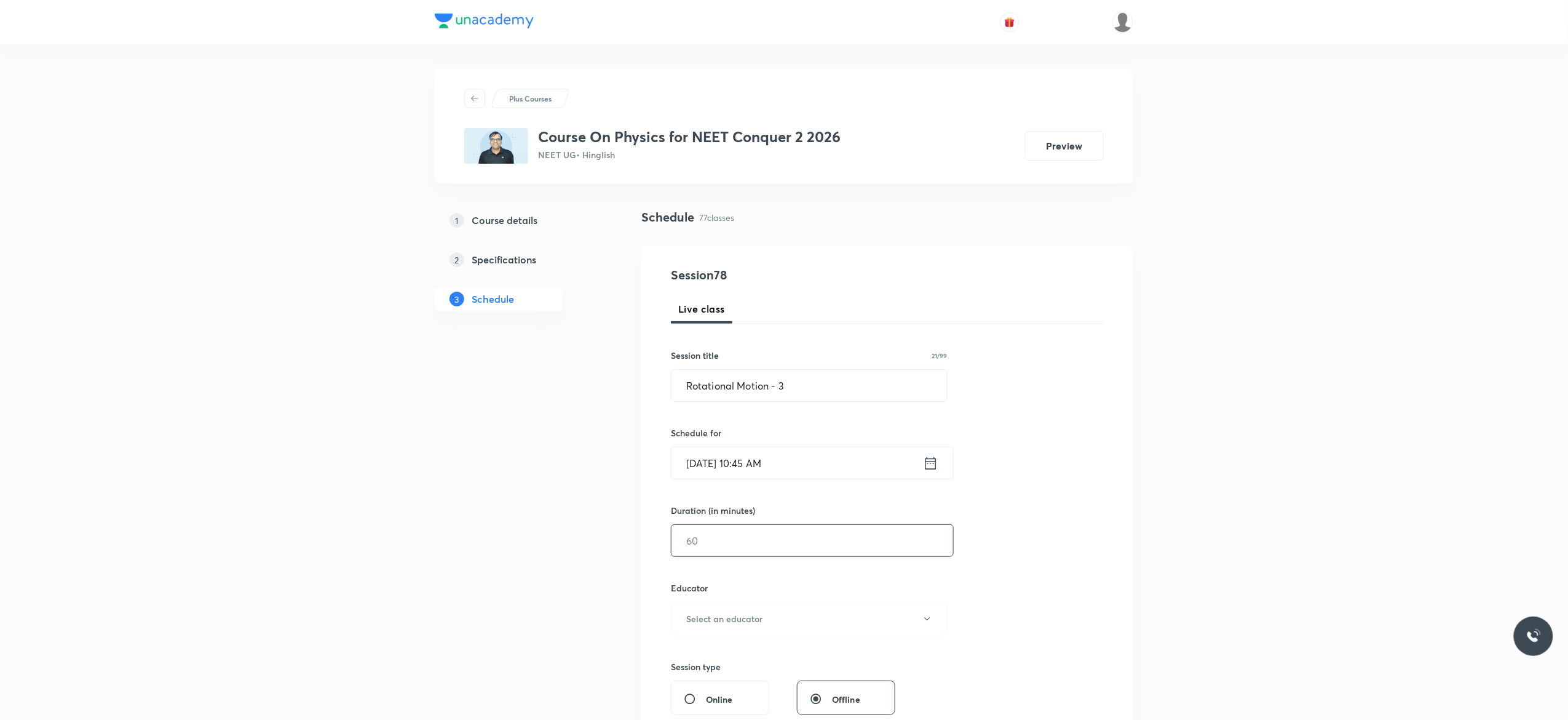
click at [726, 538] on input "text" at bounding box center [812, 540] width 281 height 31
type input "90"
click at [927, 629] on button "Select an educator" at bounding box center [809, 619] width 277 height 34
click at [712, 681] on span "[PERSON_NAME]" at bounding box center [807, 683] width 269 height 13
click at [987, 597] on div "Session 78 Live class Session title 21/99 Rotational Motion - 3 ​ Schedule for …" at bounding box center [887, 594] width 433 height 657
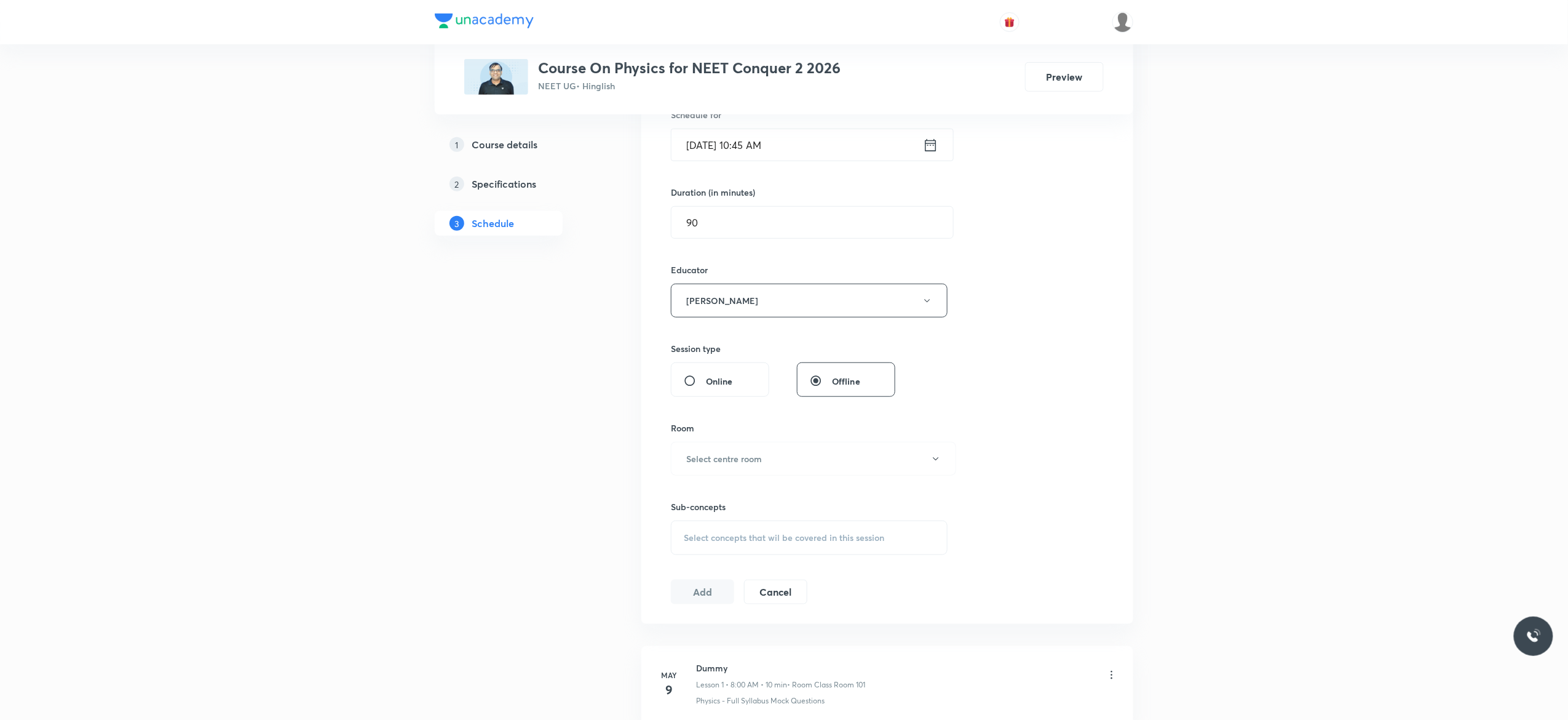
scroll to position [344, 0]
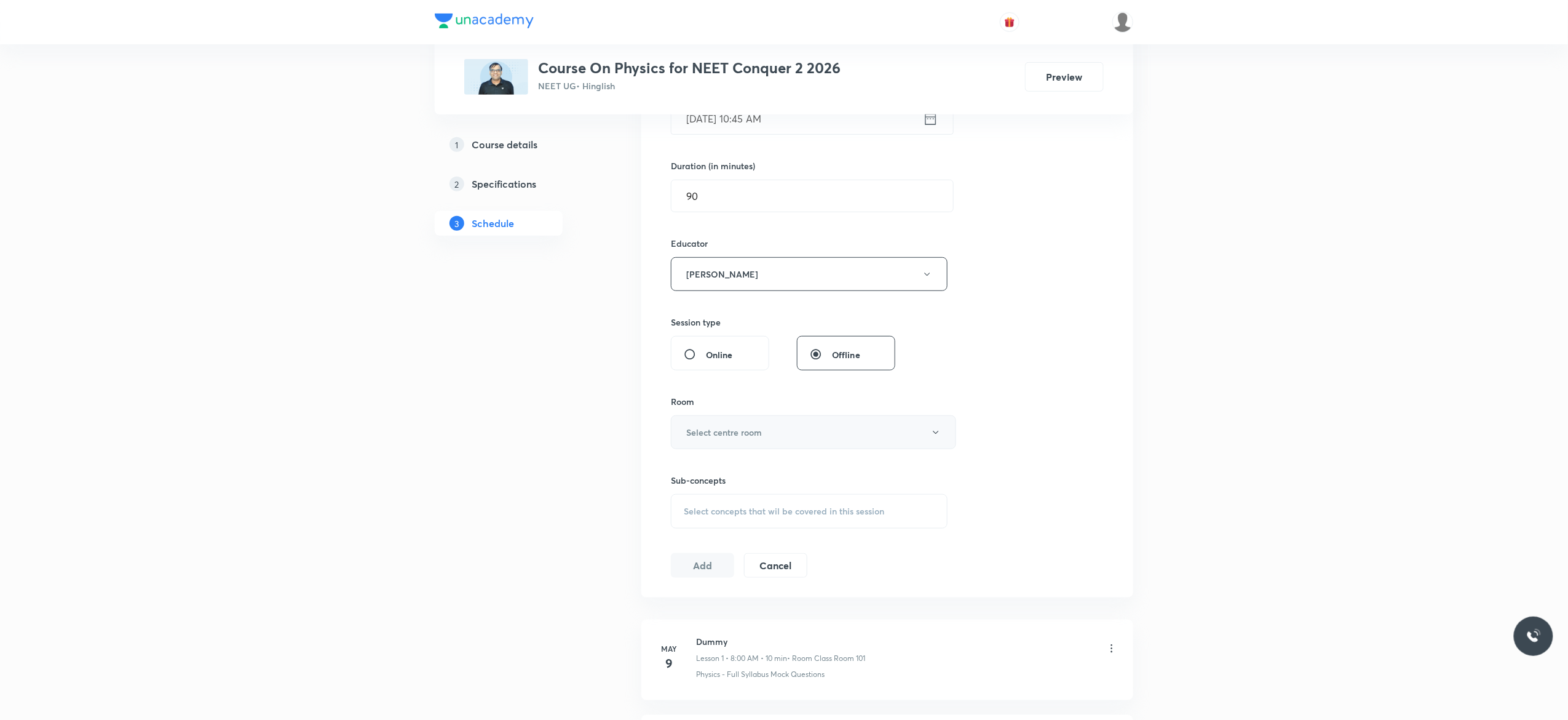
click at [932, 438] on icon "button" at bounding box center [936, 432] width 10 height 10
click at [713, 496] on span "Class Room 401" at bounding box center [807, 497] width 269 height 13
click at [709, 516] on span "Select concepts that wil be covered in this session" at bounding box center [784, 511] width 200 height 10
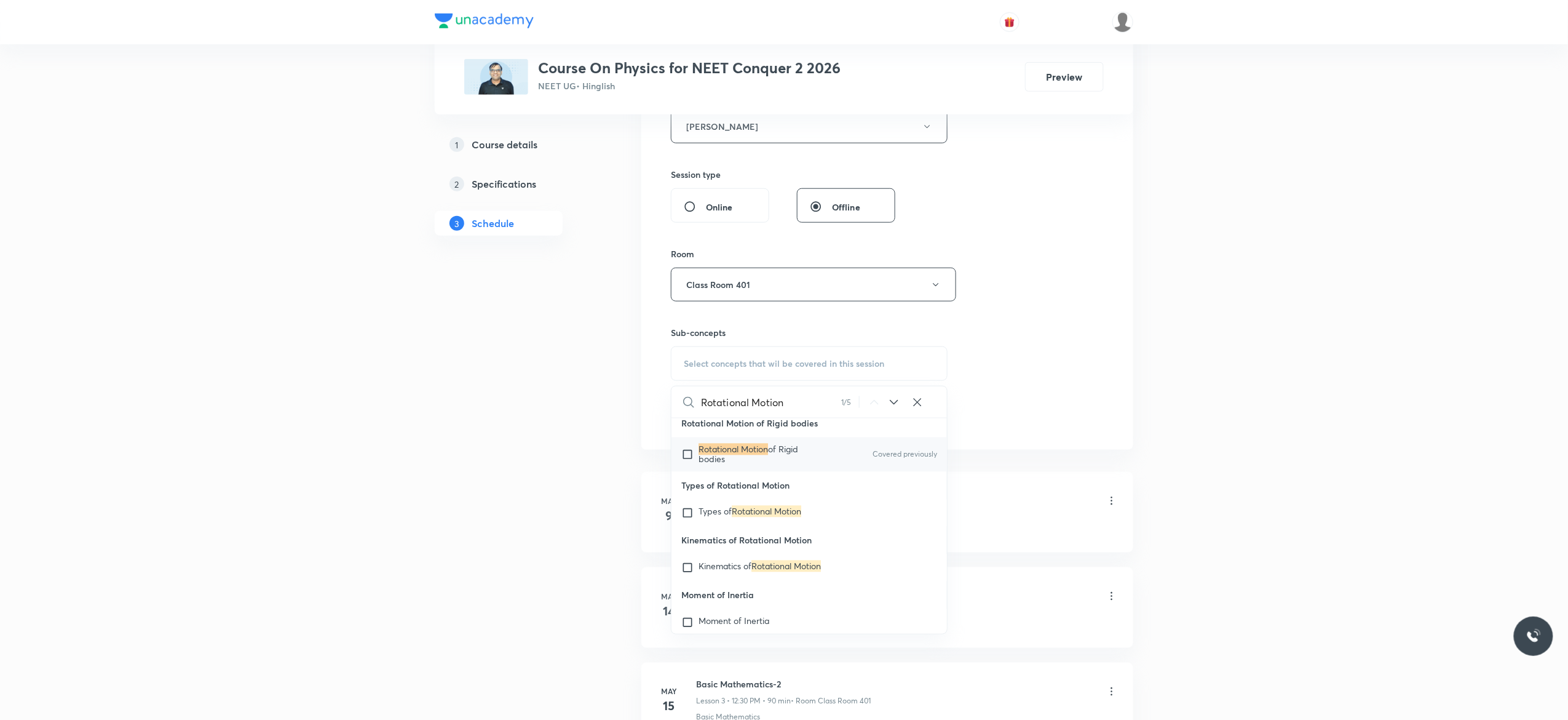
scroll to position [25061, 0]
type input "Rotational Motion"
click at [687, 460] on input "checkbox" at bounding box center [690, 450] width 18 height 20
checkbox input "true"
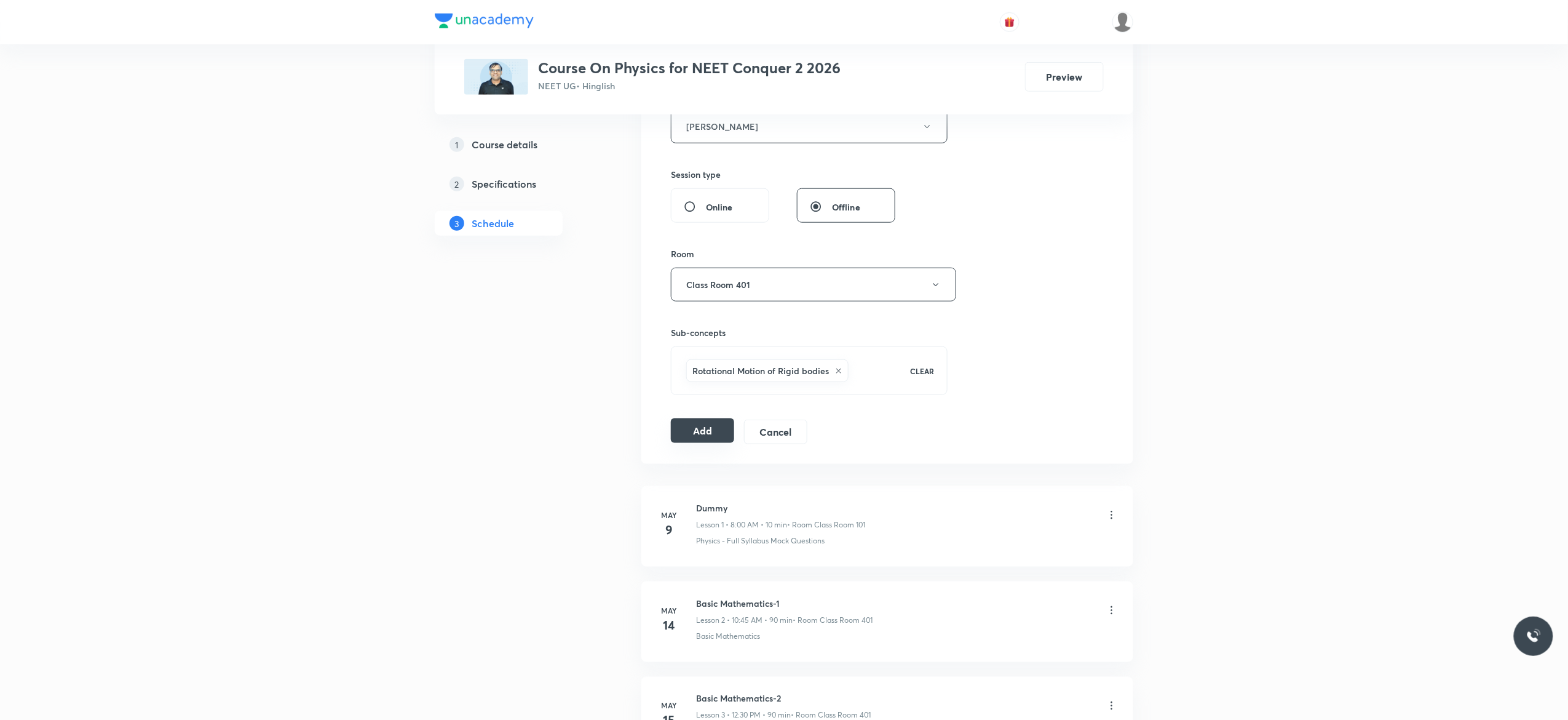
click at [695, 439] on button "Add" at bounding box center [703, 430] width 63 height 24
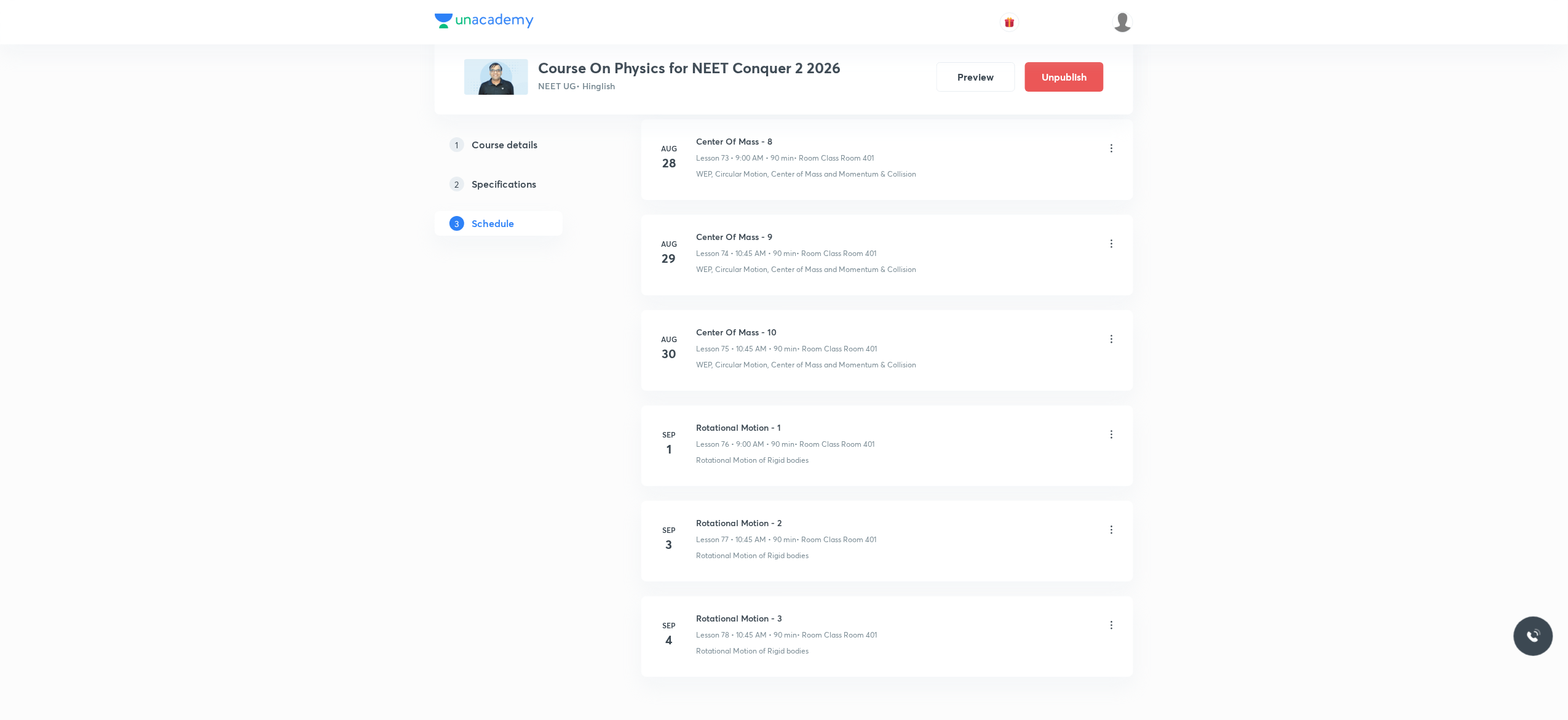
scroll to position [7171, 0]
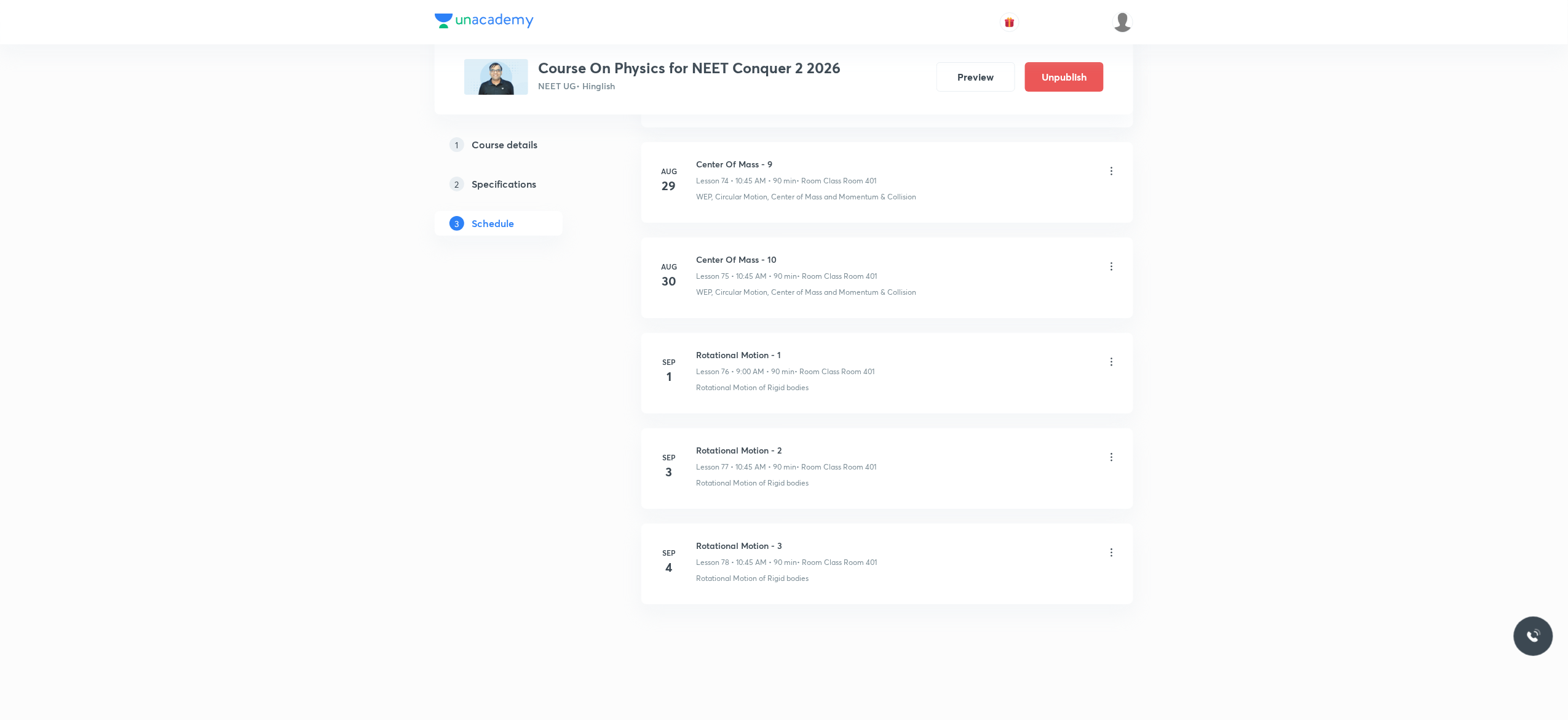
click at [1114, 553] on icon at bounding box center [1112, 552] width 12 height 12
click at [1021, 581] on li "Edit" at bounding box center [1042, 584] width 134 height 23
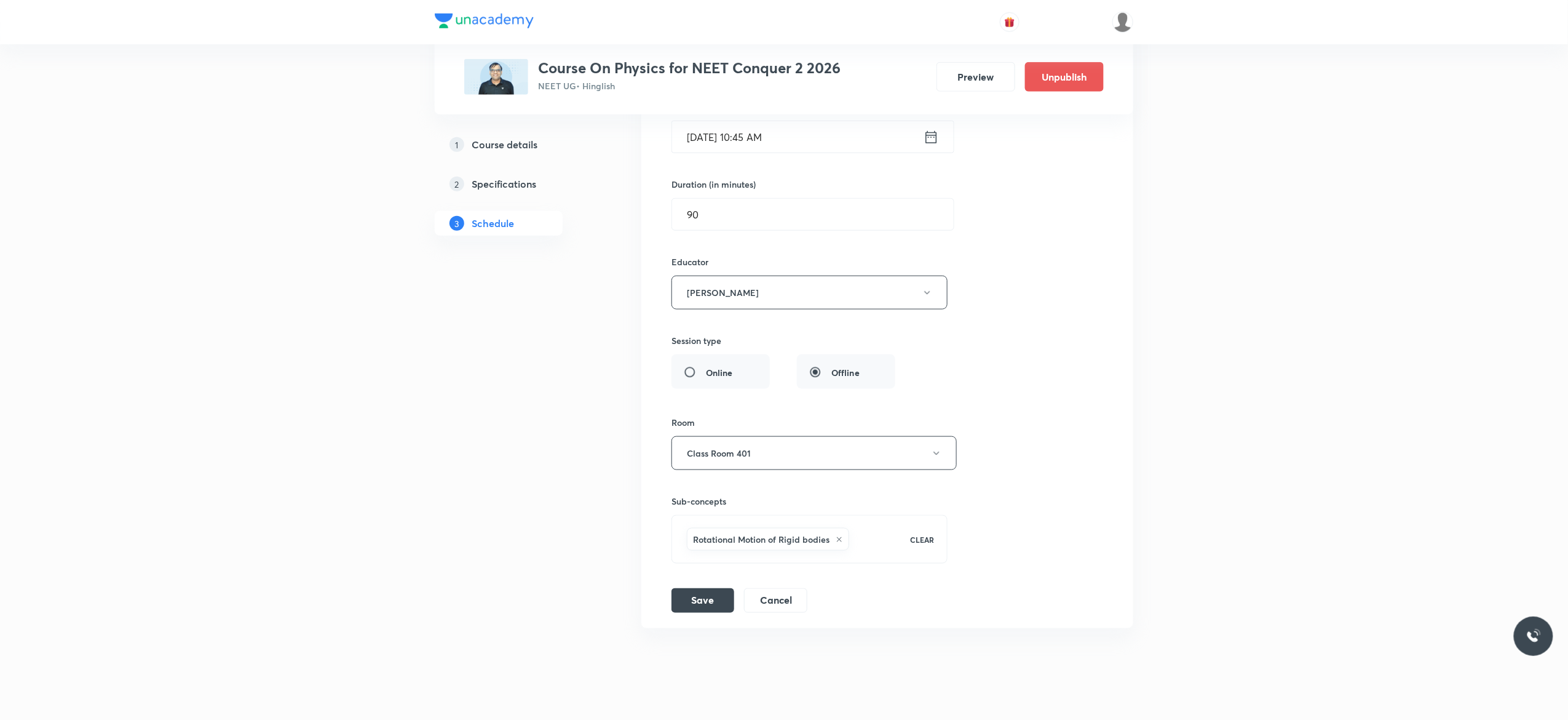
scroll to position [7725, 0]
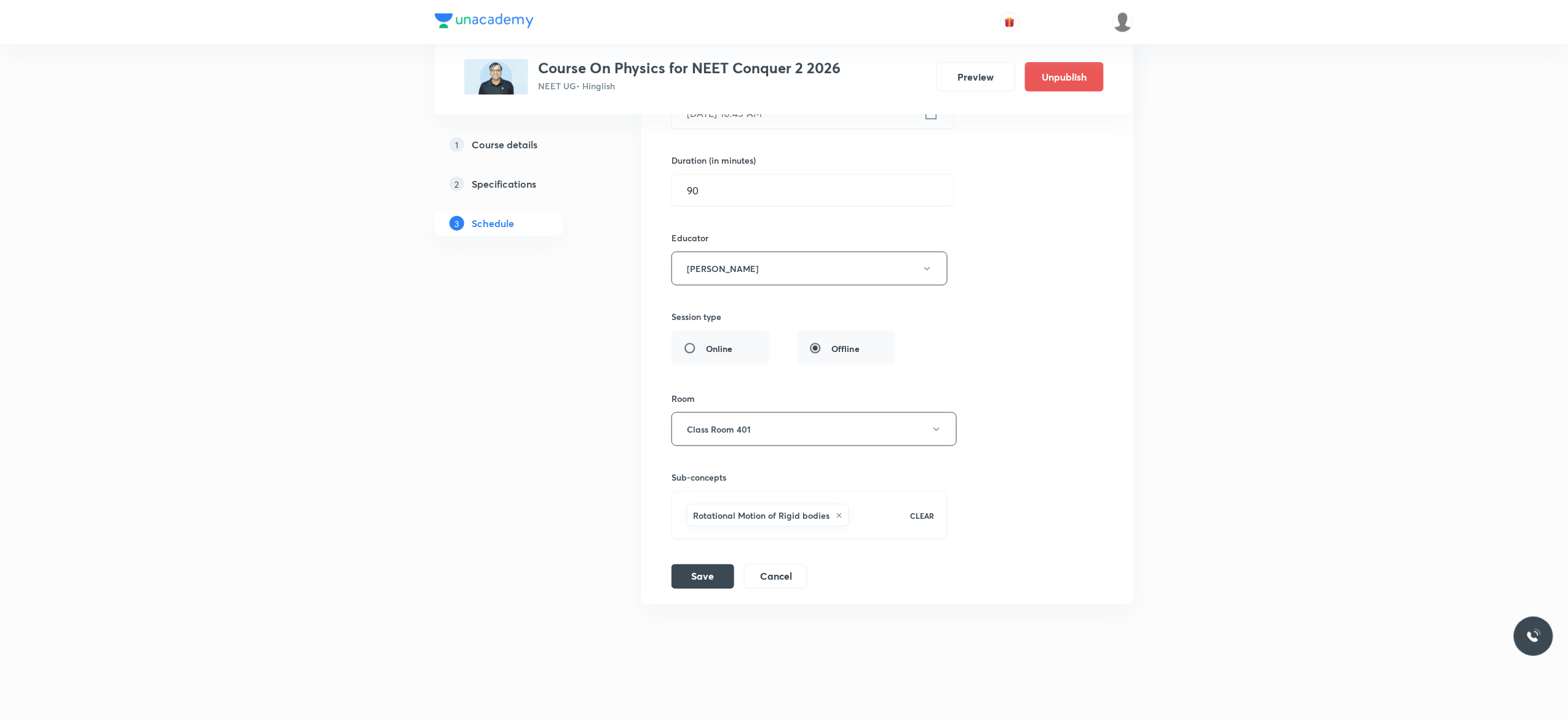
click at [841, 517] on icon at bounding box center [839, 515] width 7 height 7
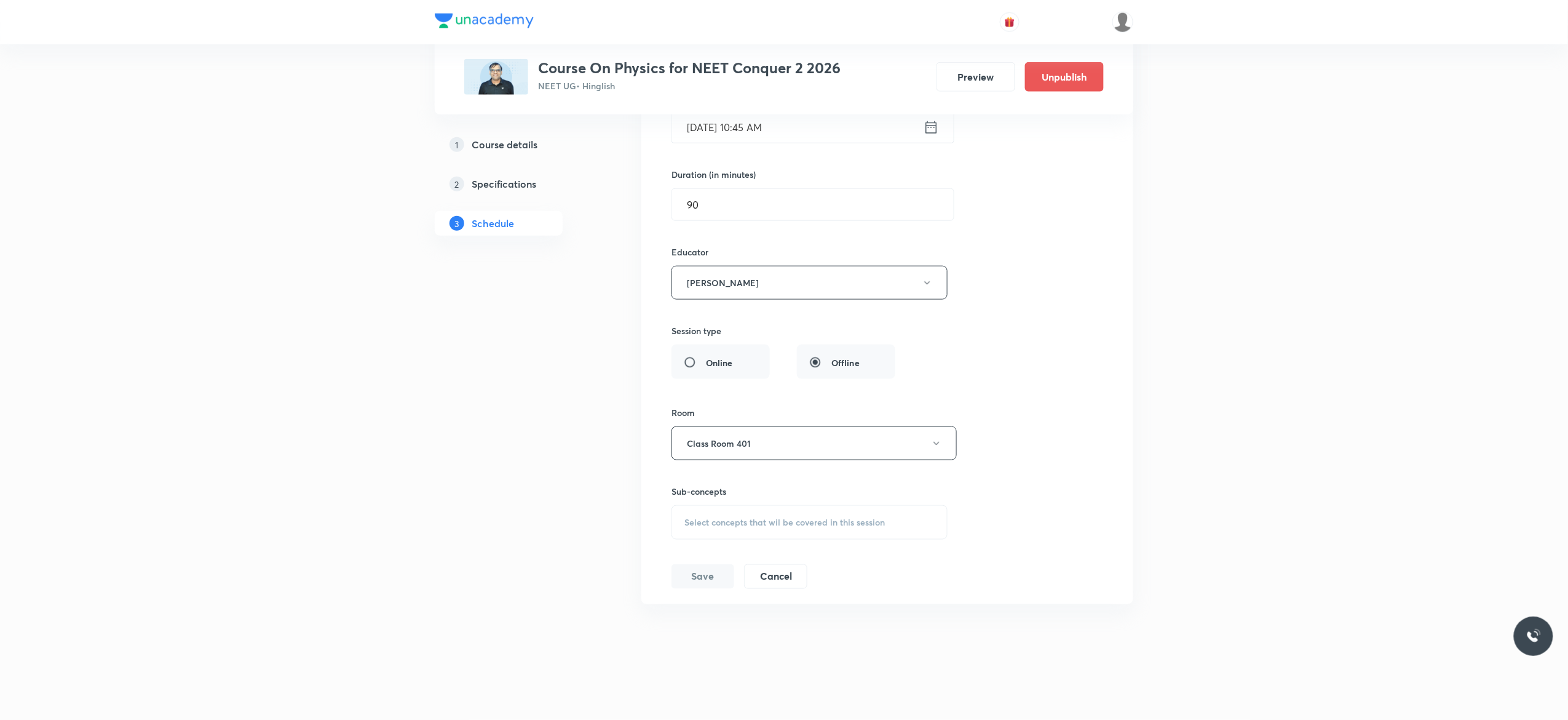
click at [697, 534] on div "Select concepts that wil be covered in this session" at bounding box center [809, 522] width 276 height 34
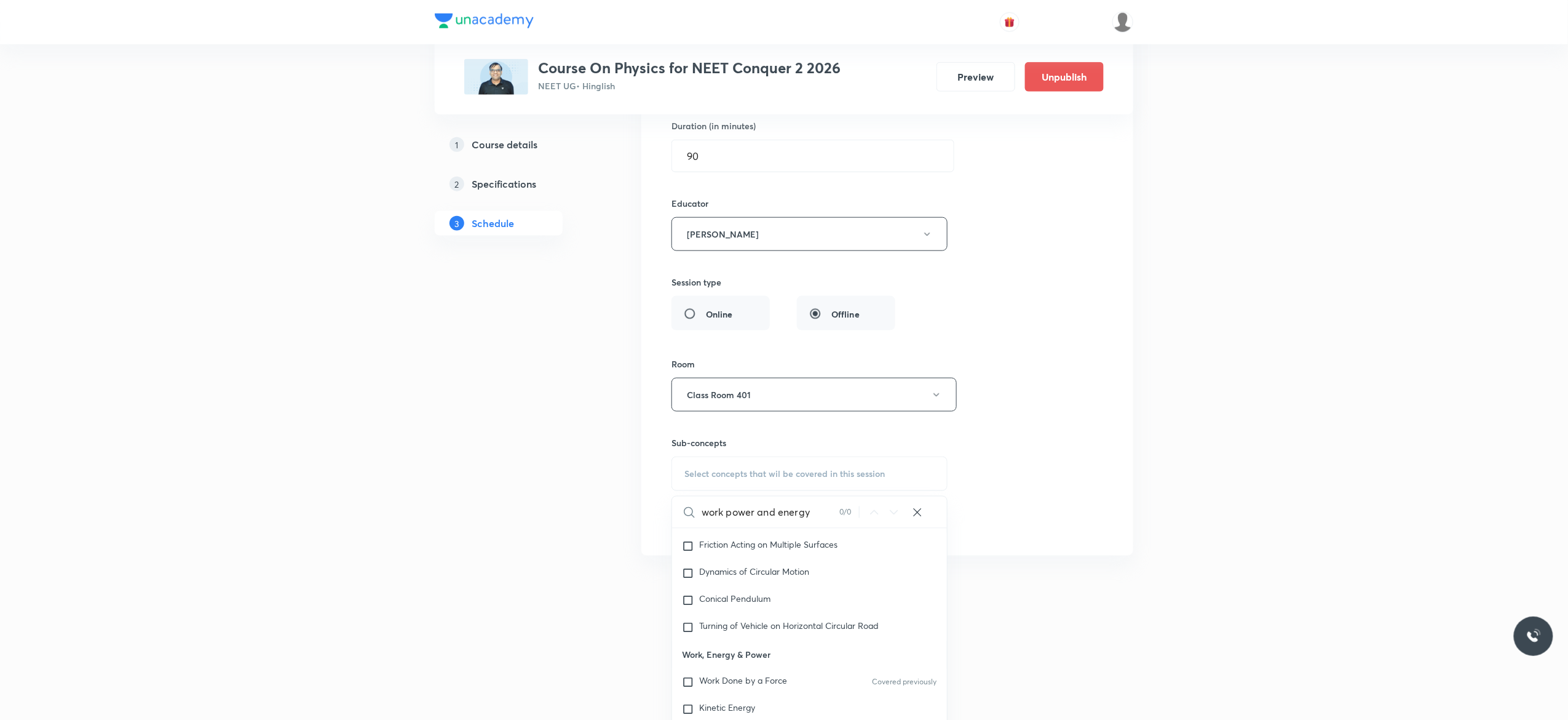
scroll to position [7784, 0]
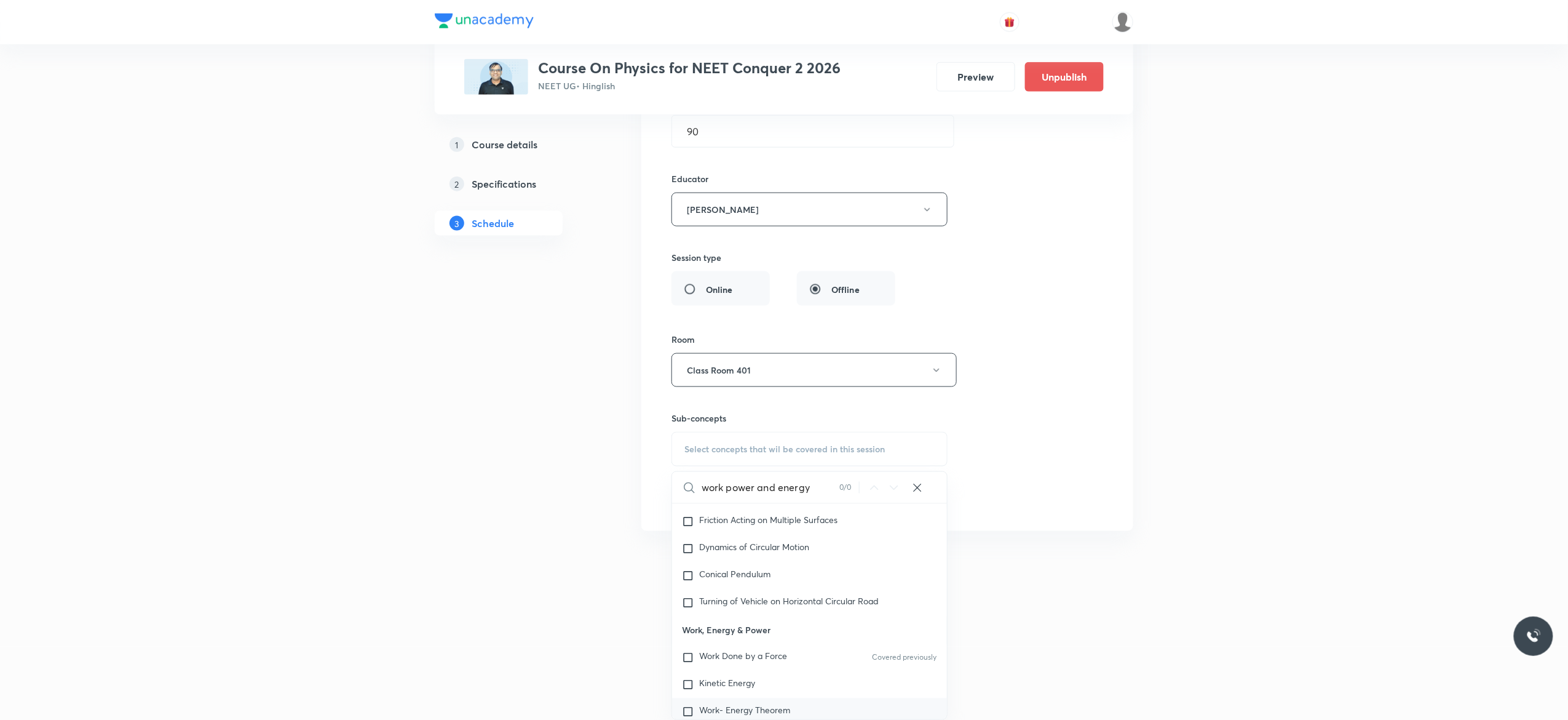
type input "work power and energy"
click at [688, 718] on input "checkbox" at bounding box center [691, 712] width 18 height 12
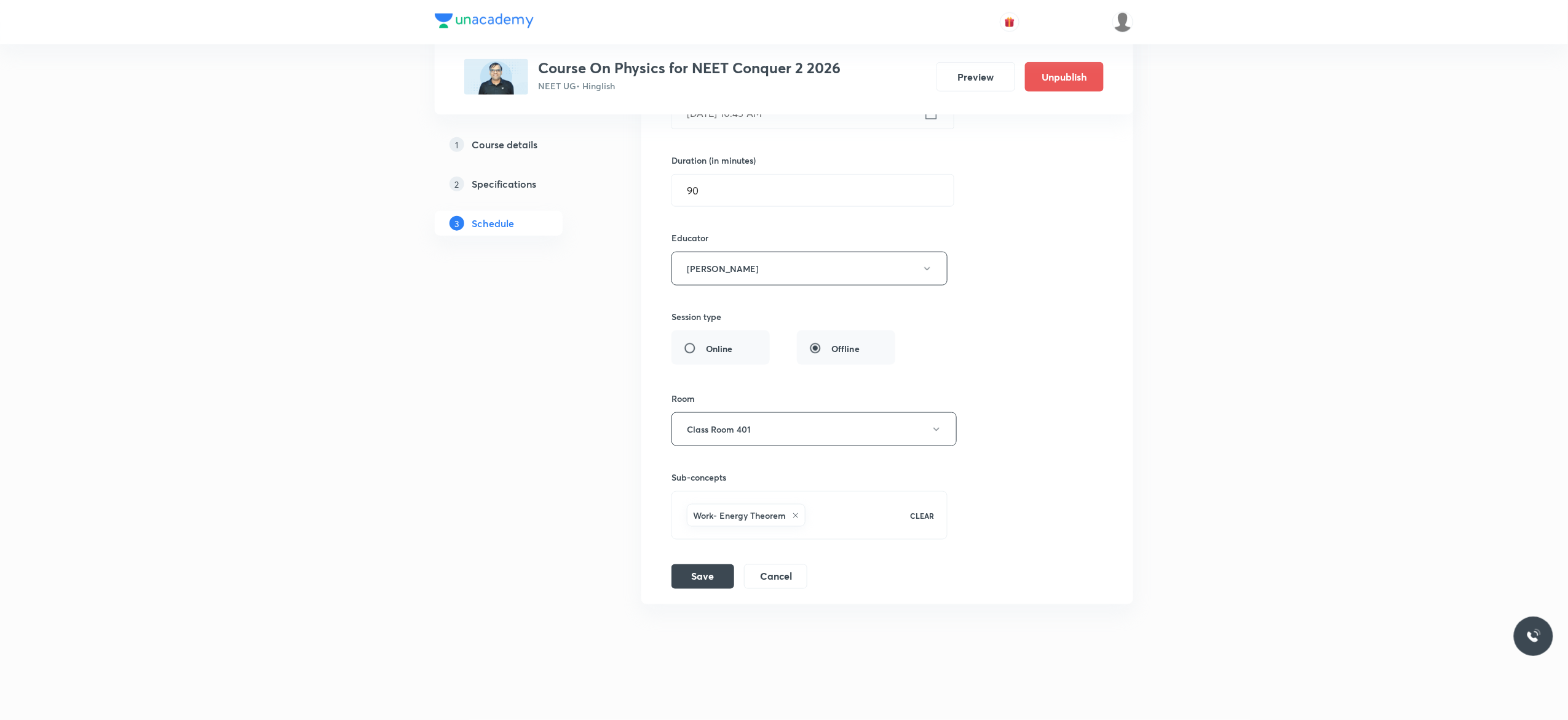
scroll to position [7725, 0]
click at [1058, 349] on div "Session title 21/99 Rotational Motion - 3 ​ Schedule for Sep 4, 2025, 10:45 AM …" at bounding box center [887, 282] width 431 height 615
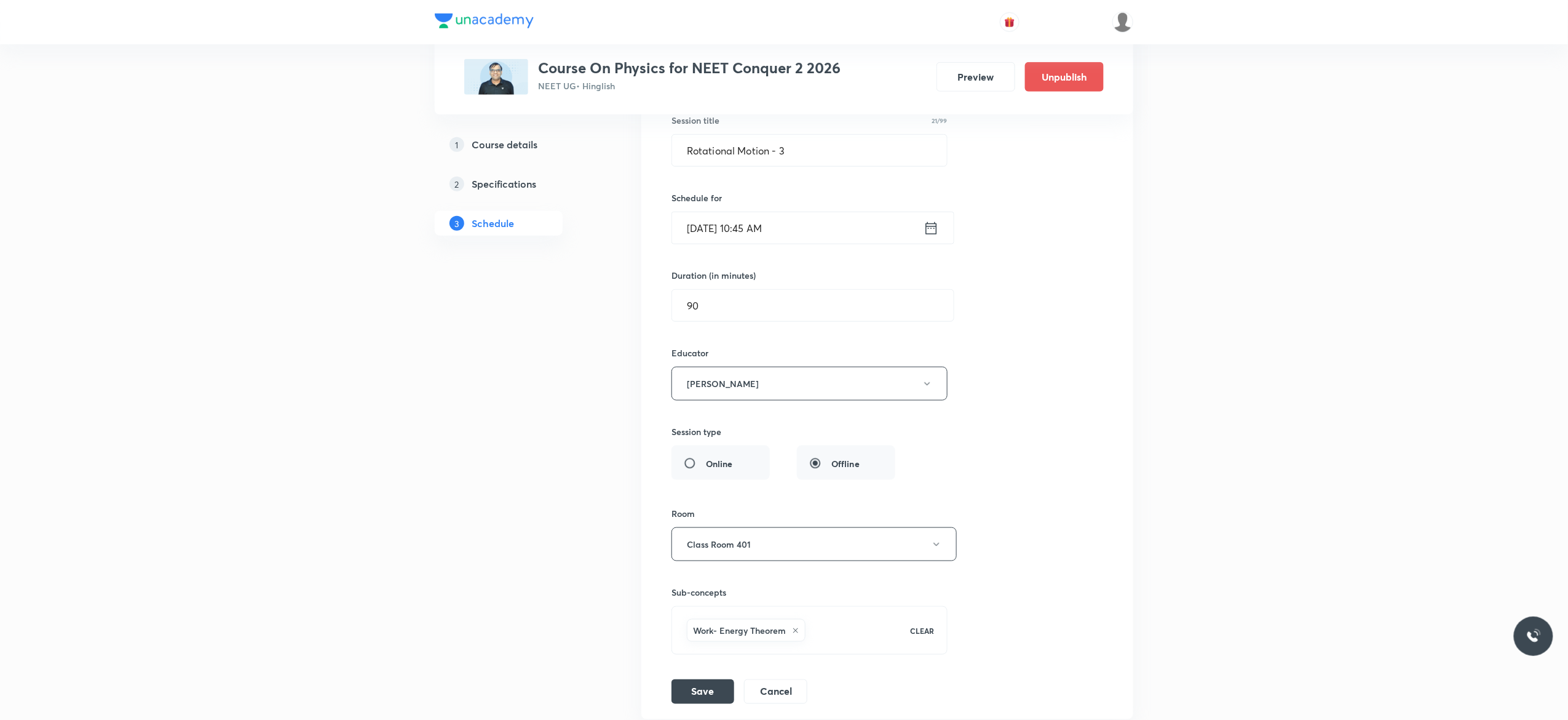
scroll to position [7479, 0]
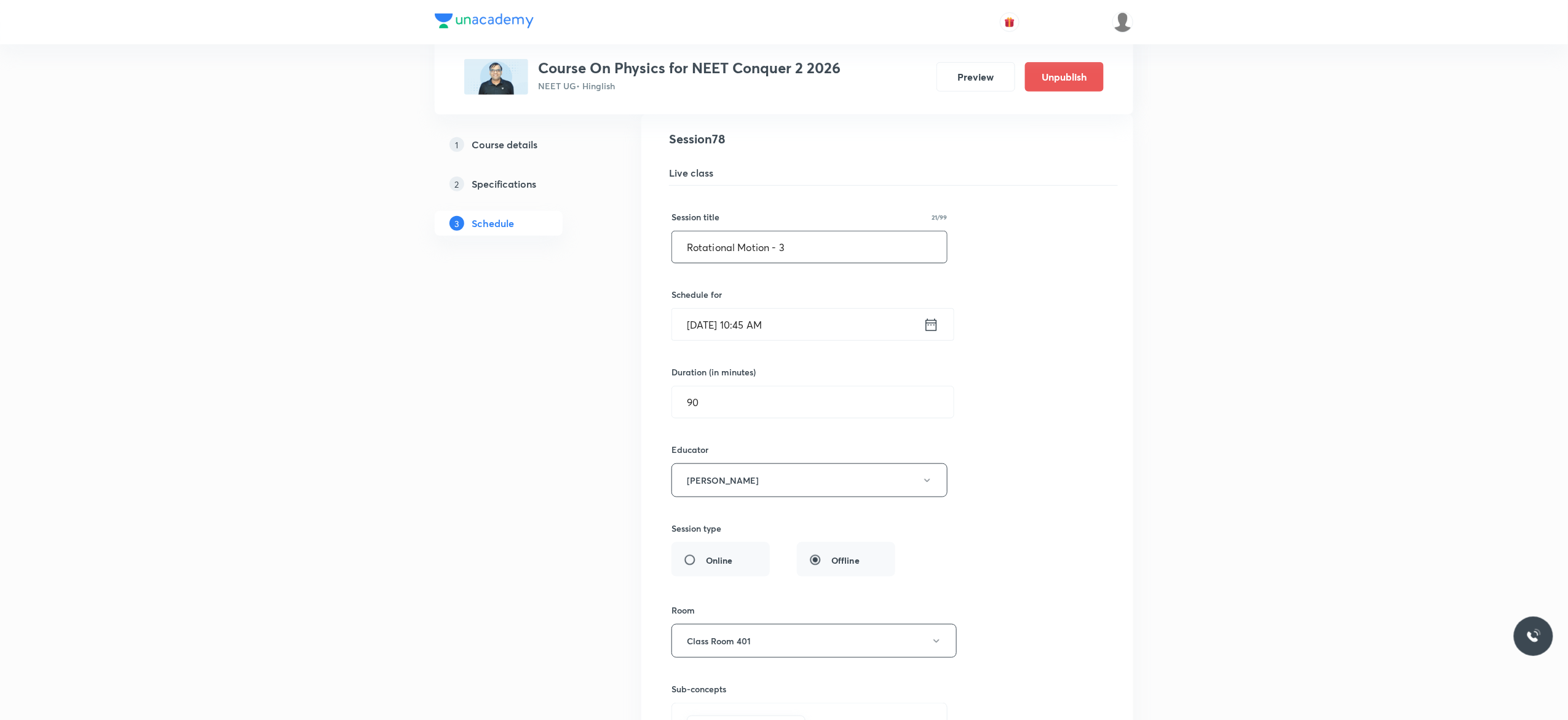
click at [770, 263] on input "Rotational Motion - 3" at bounding box center [809, 247] width 275 height 31
paste input "work power and energy"
click at [844, 263] on input "Work, Power and Energy - 3" at bounding box center [809, 247] width 275 height 31
type input "Work, Power and Energy - 1"
click at [1037, 378] on div "Session title 26/99 Work, Power and Energy - 1 ​ Schedule for Sep 4, 2025, 10:4…" at bounding box center [887, 493] width 431 height 615
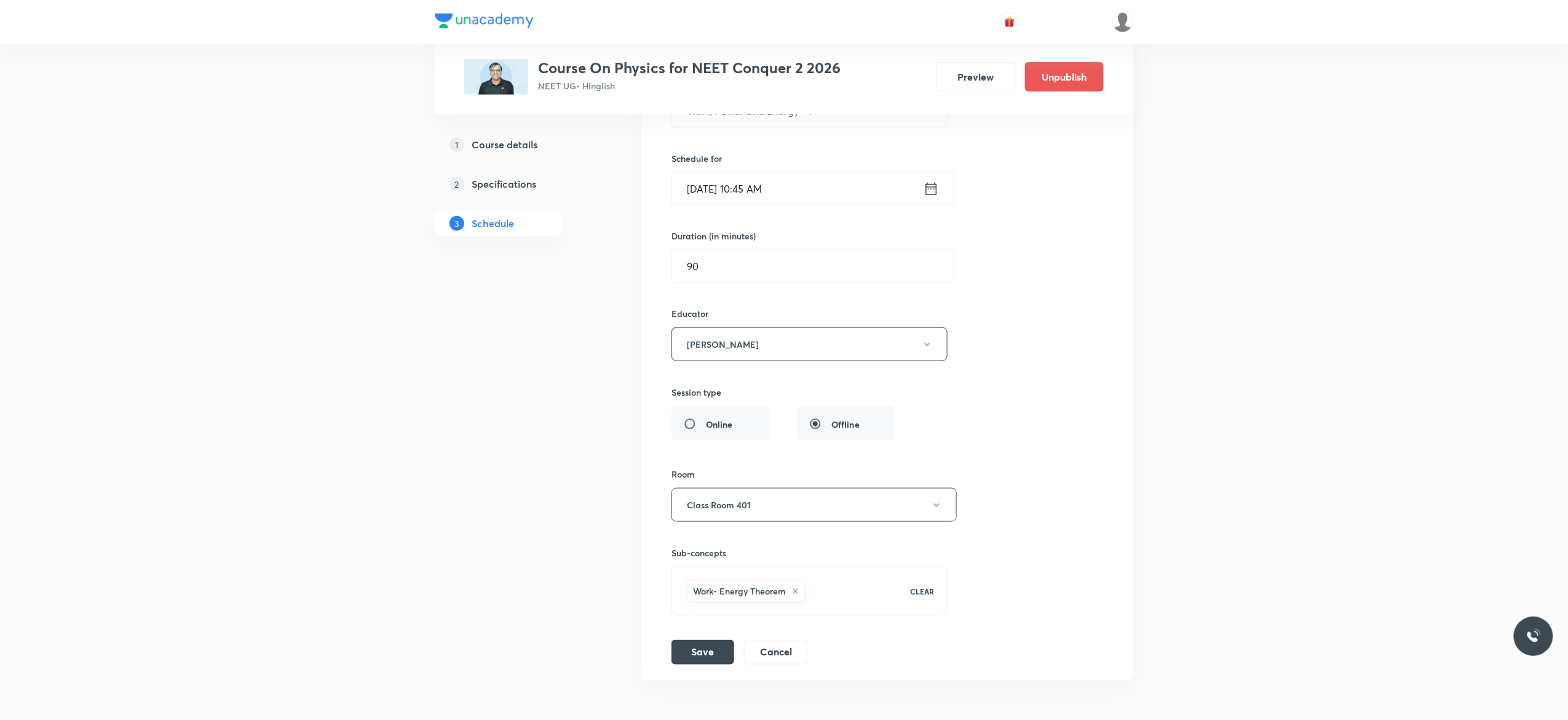
scroll to position [7725, 0]
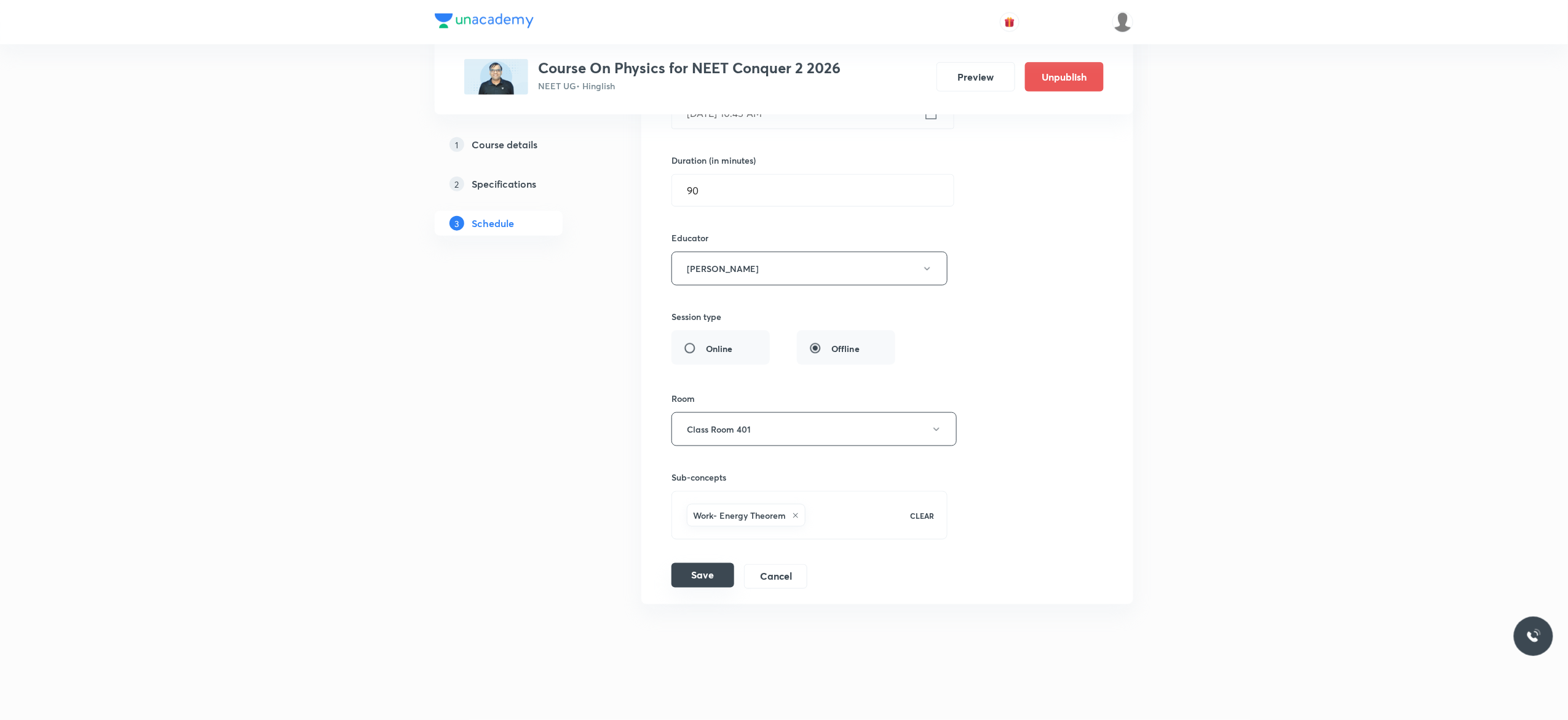
click at [705, 573] on button "Save" at bounding box center [703, 575] width 63 height 24
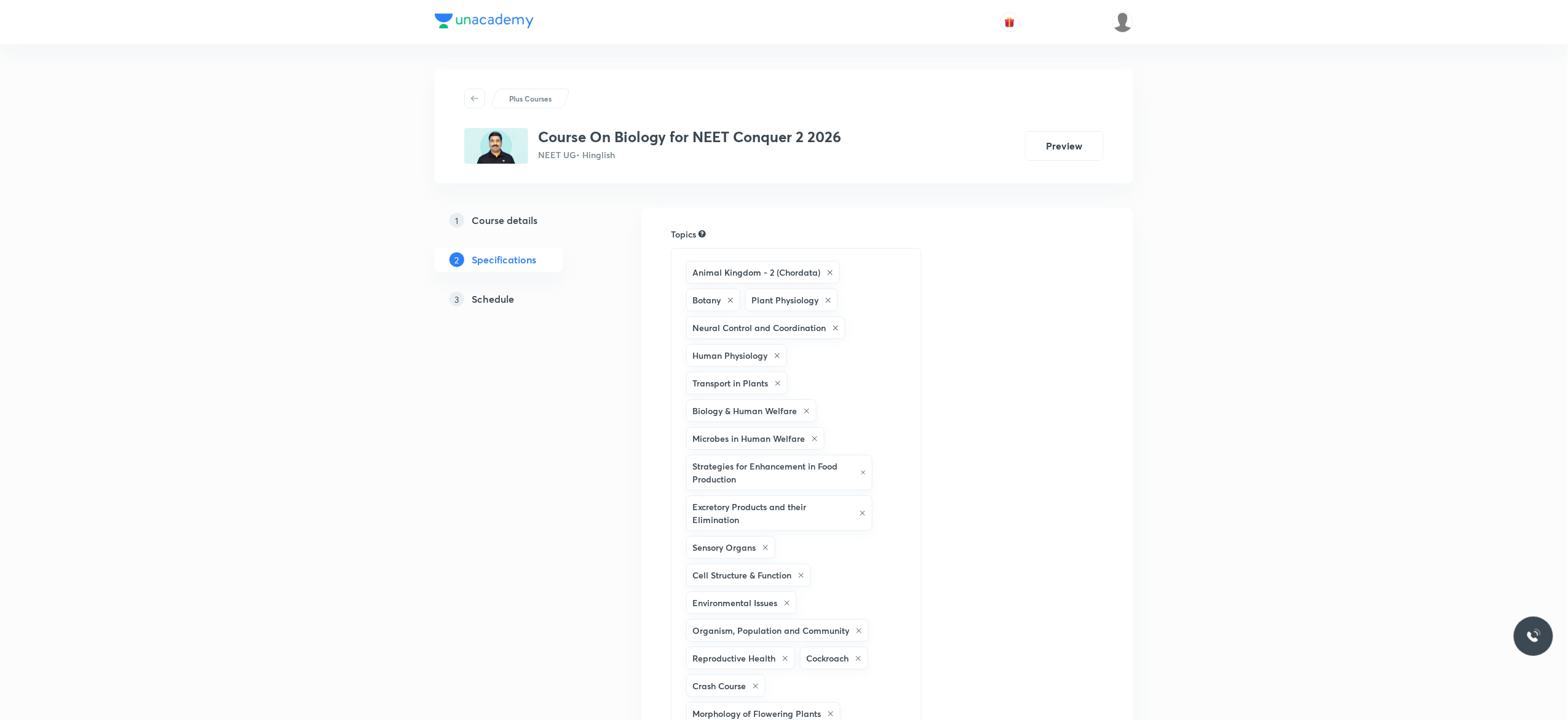
click at [495, 298] on h5 "Schedule" at bounding box center [493, 299] width 43 height 15
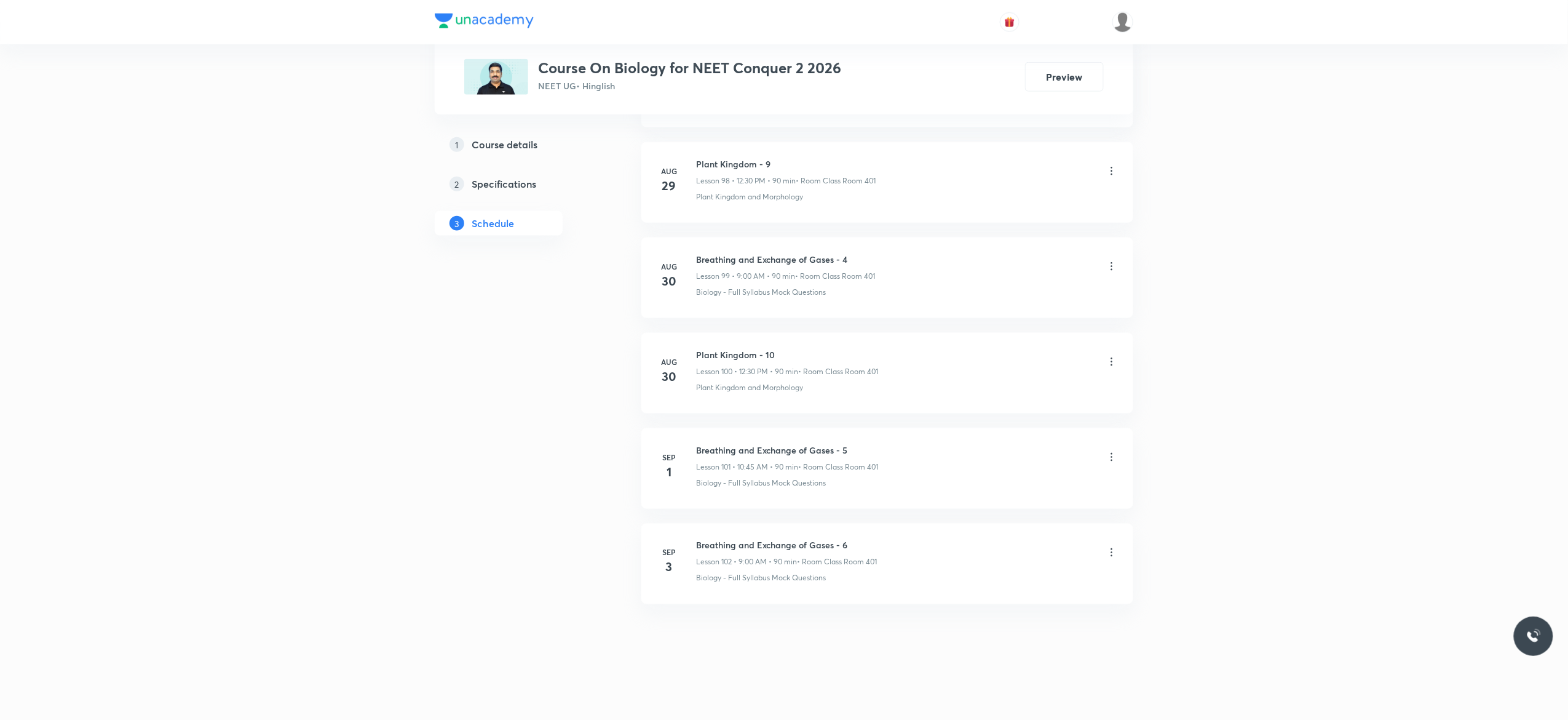
scroll to position [10115, 0]
drag, startPoint x: 781, startPoint y: 346, endPoint x: 686, endPoint y: 344, distance: 95.0
click at [686, 344] on li "Aug 30 Plant Kingdom - 10 Lesson 100 • 12:30 PM • 90 min • Room Class Room 401 …" at bounding box center [887, 373] width 492 height 80
copy h6 "Plant Kingdom - 10"
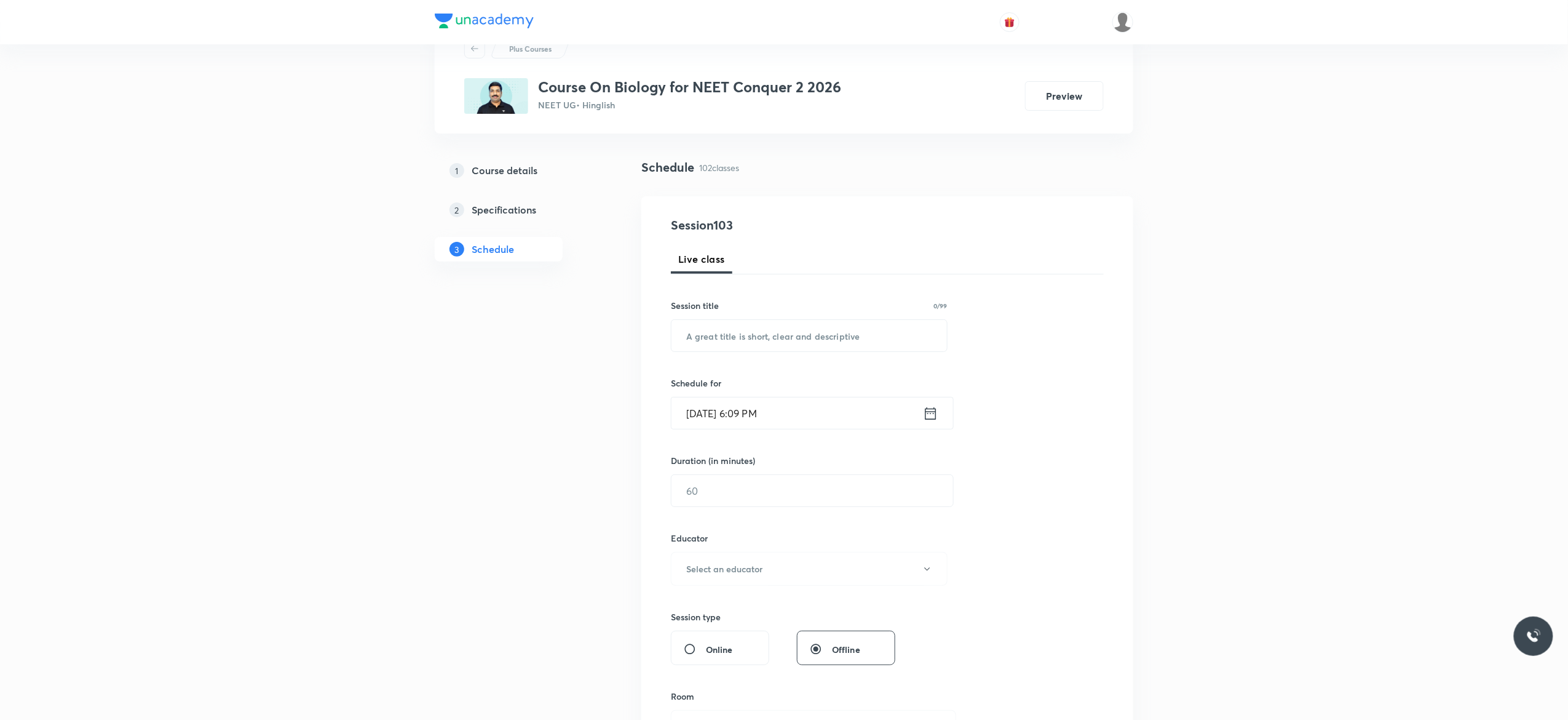
scroll to position [0, 0]
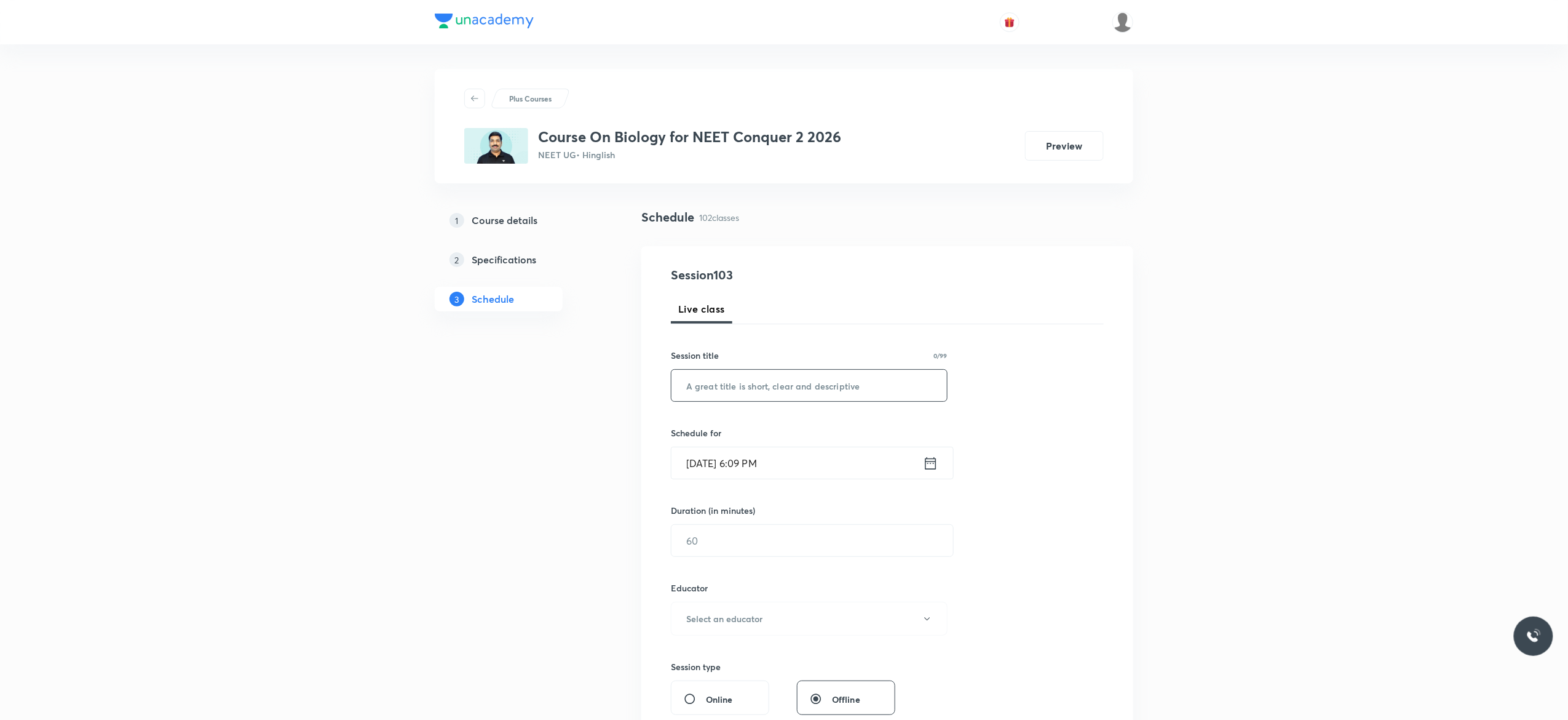
click at [704, 386] on input "text" at bounding box center [809, 385] width 275 height 31
paste input "Plant Kingdom - 10"
type input "Plant Kingdom - 11"
click at [932, 467] on icon at bounding box center [930, 463] width 16 height 18
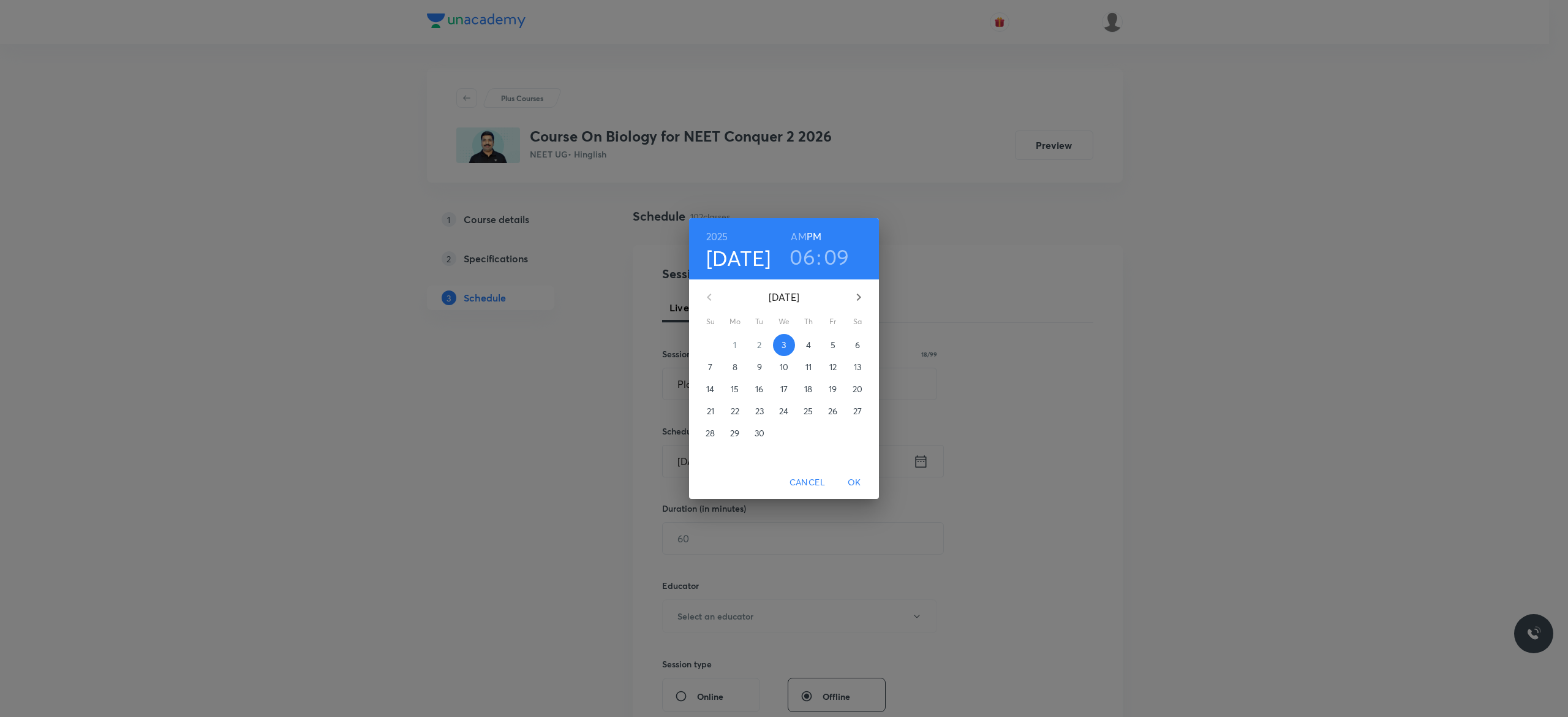
click at [808, 344] on p "4" at bounding box center [808, 345] width 5 height 12
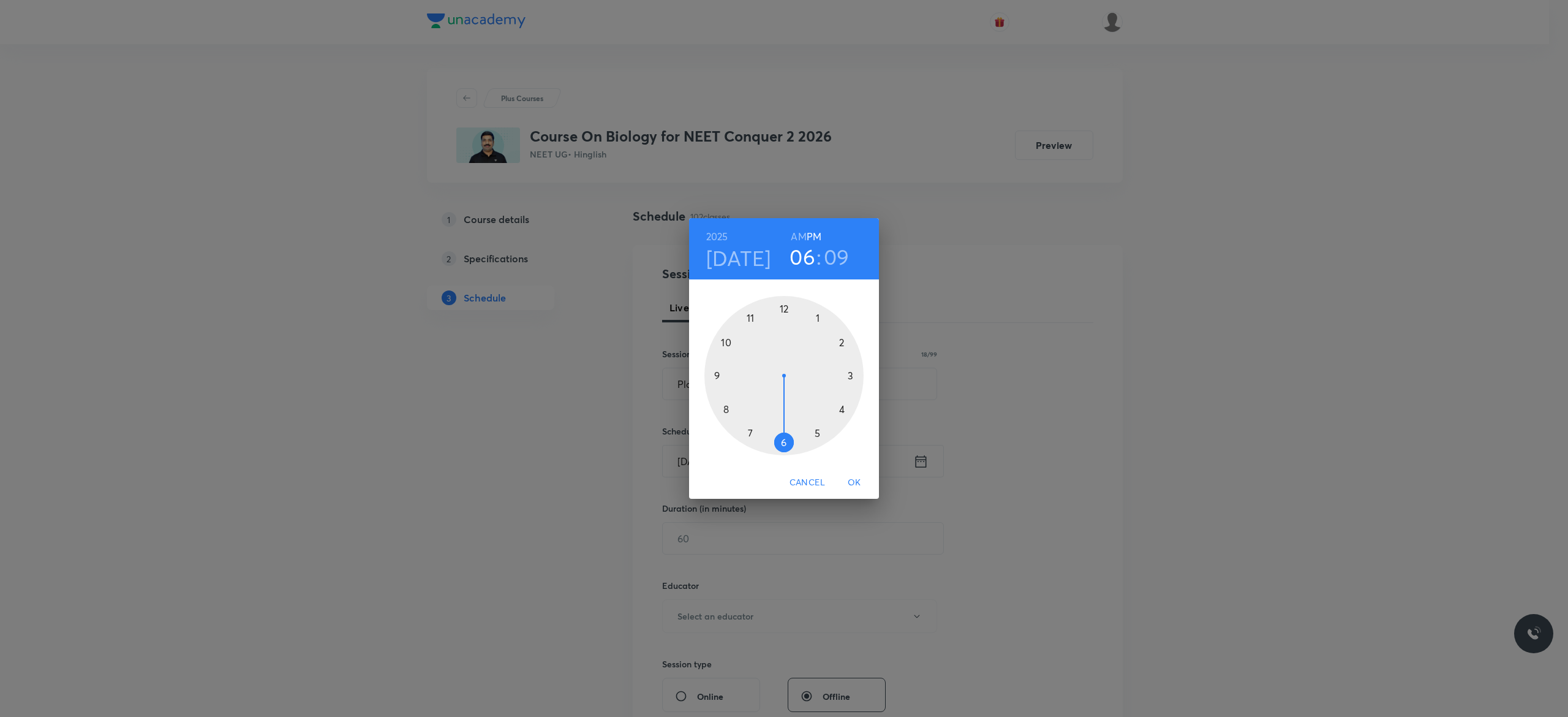
click at [782, 304] on div at bounding box center [783, 375] width 159 height 159
click at [783, 441] on div at bounding box center [783, 375] width 159 height 159
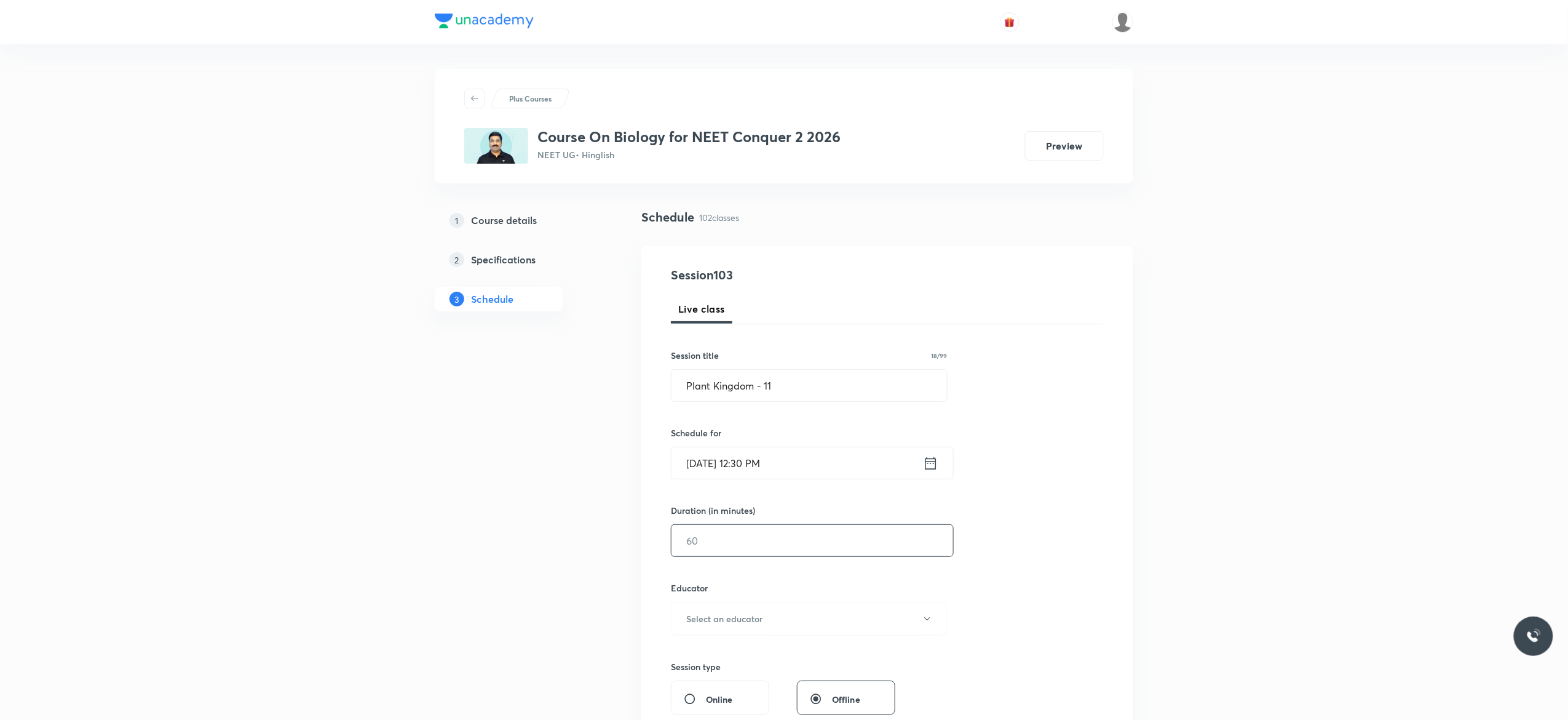
click at [748, 538] on input "text" at bounding box center [812, 540] width 281 height 31
type input "90"
click at [927, 624] on icon "button" at bounding box center [927, 619] width 10 height 10
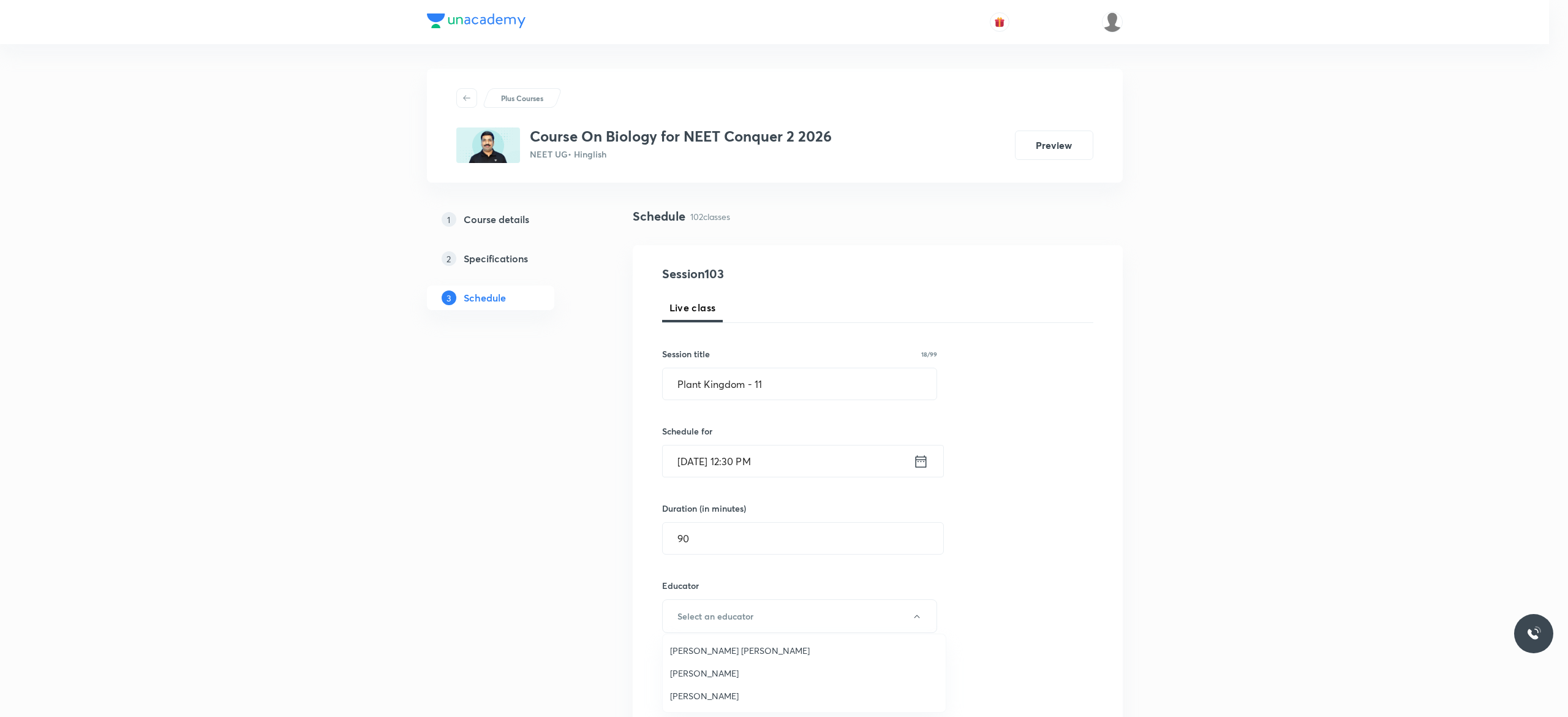
click at [736, 649] on span "Rakesh Kumar Chaurasia" at bounding box center [803, 650] width 268 height 13
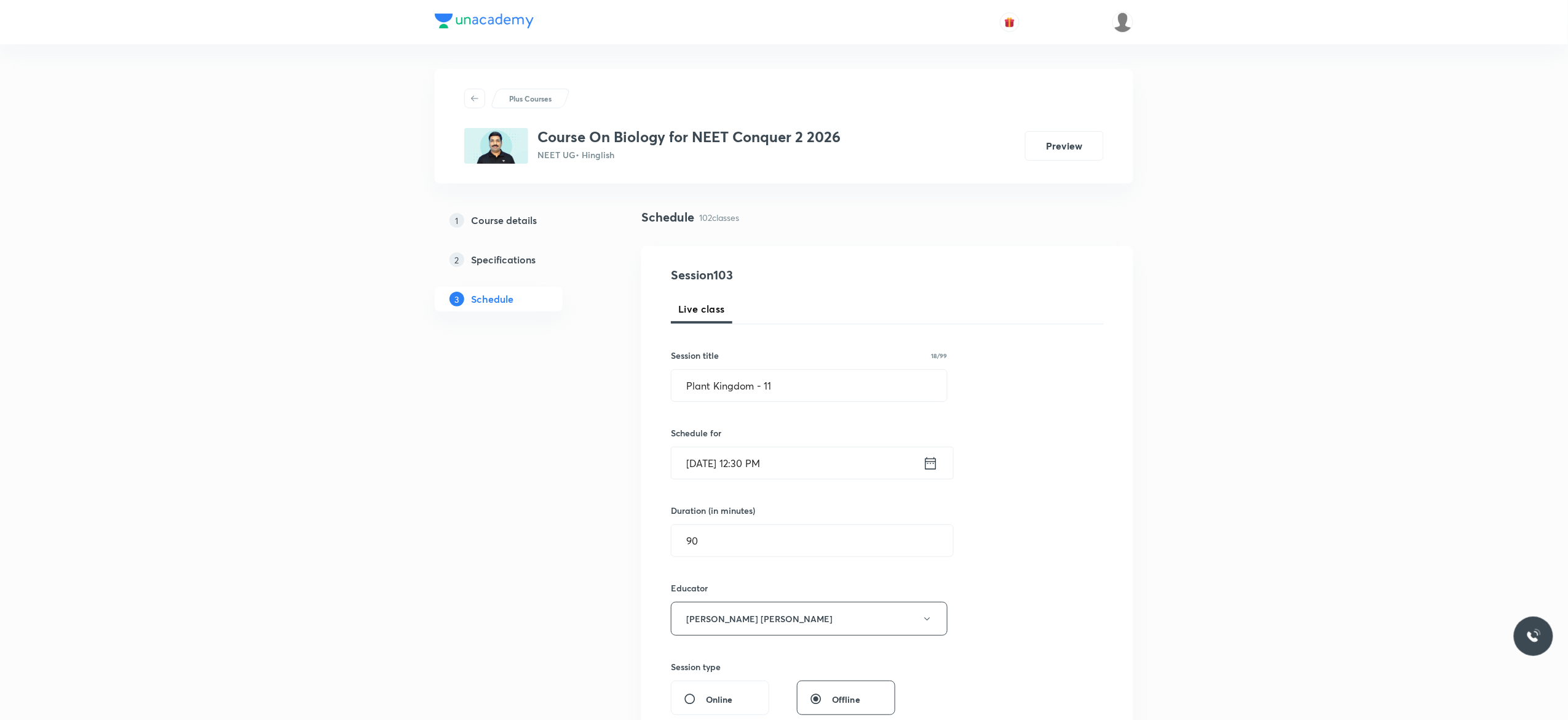
click at [1022, 573] on div "Session 103 Live class Session title 18/99 Plant Kingdom - 11 ​ Schedule for Se…" at bounding box center [887, 594] width 433 height 657
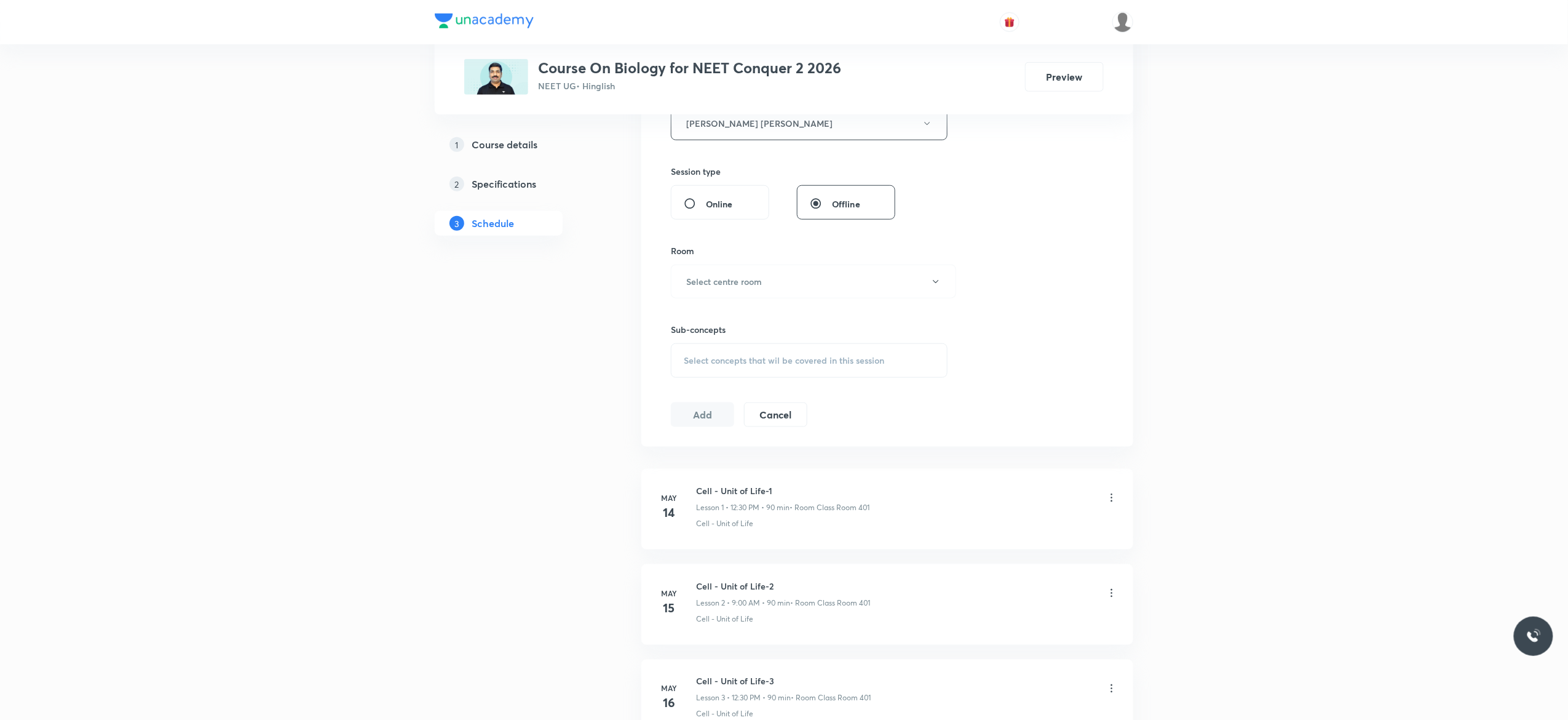
scroll to position [542, 0]
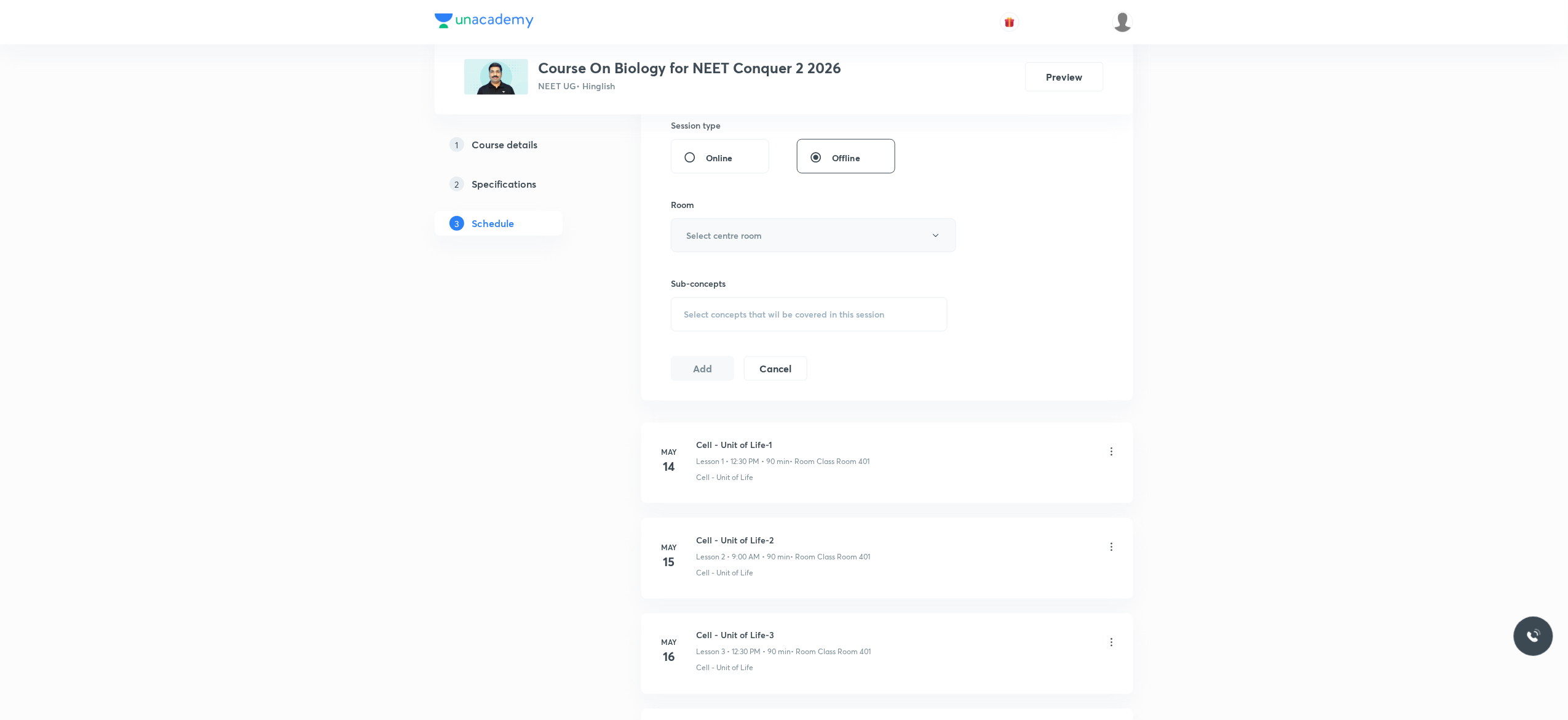
click at [937, 240] on icon "button" at bounding box center [936, 236] width 10 height 10
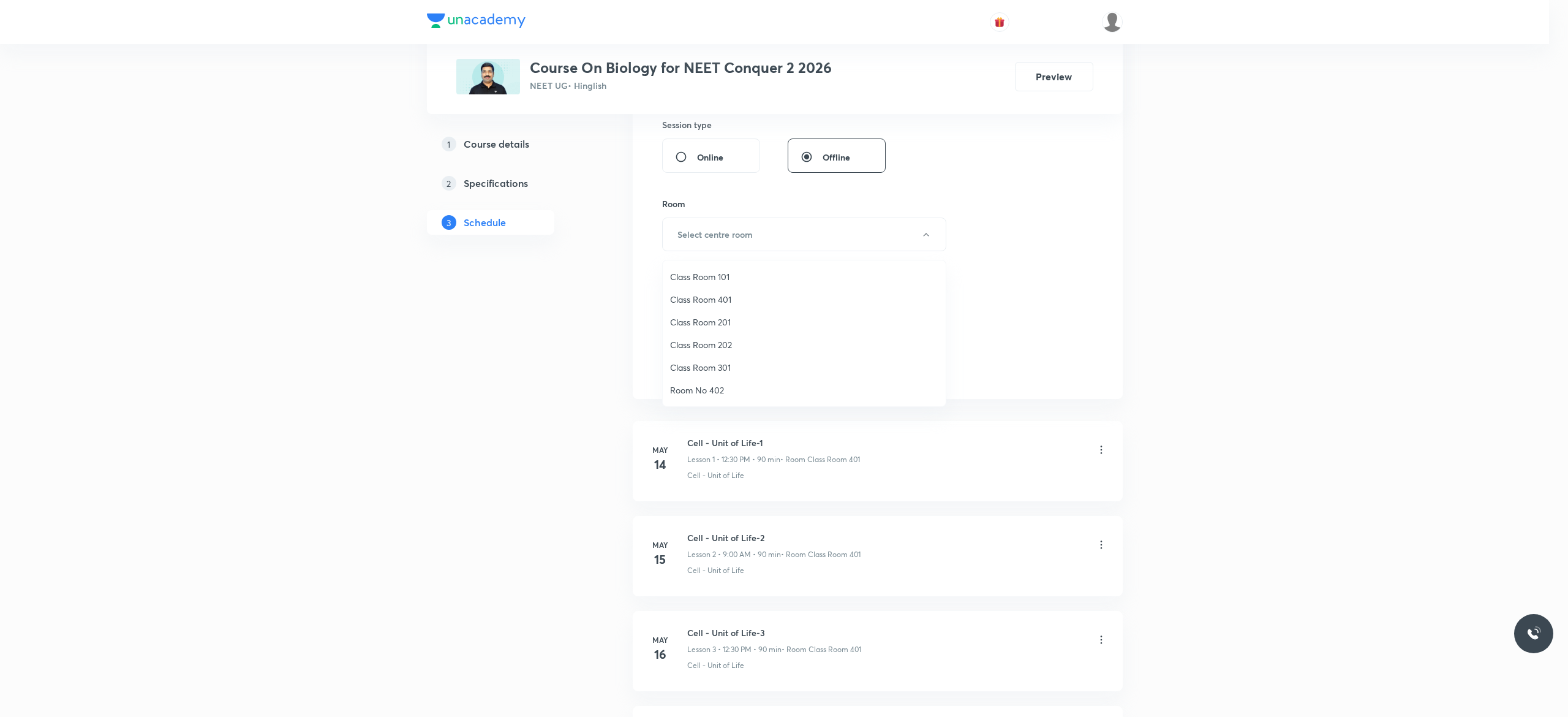
click at [719, 299] on span "Class Room 401" at bounding box center [803, 299] width 268 height 13
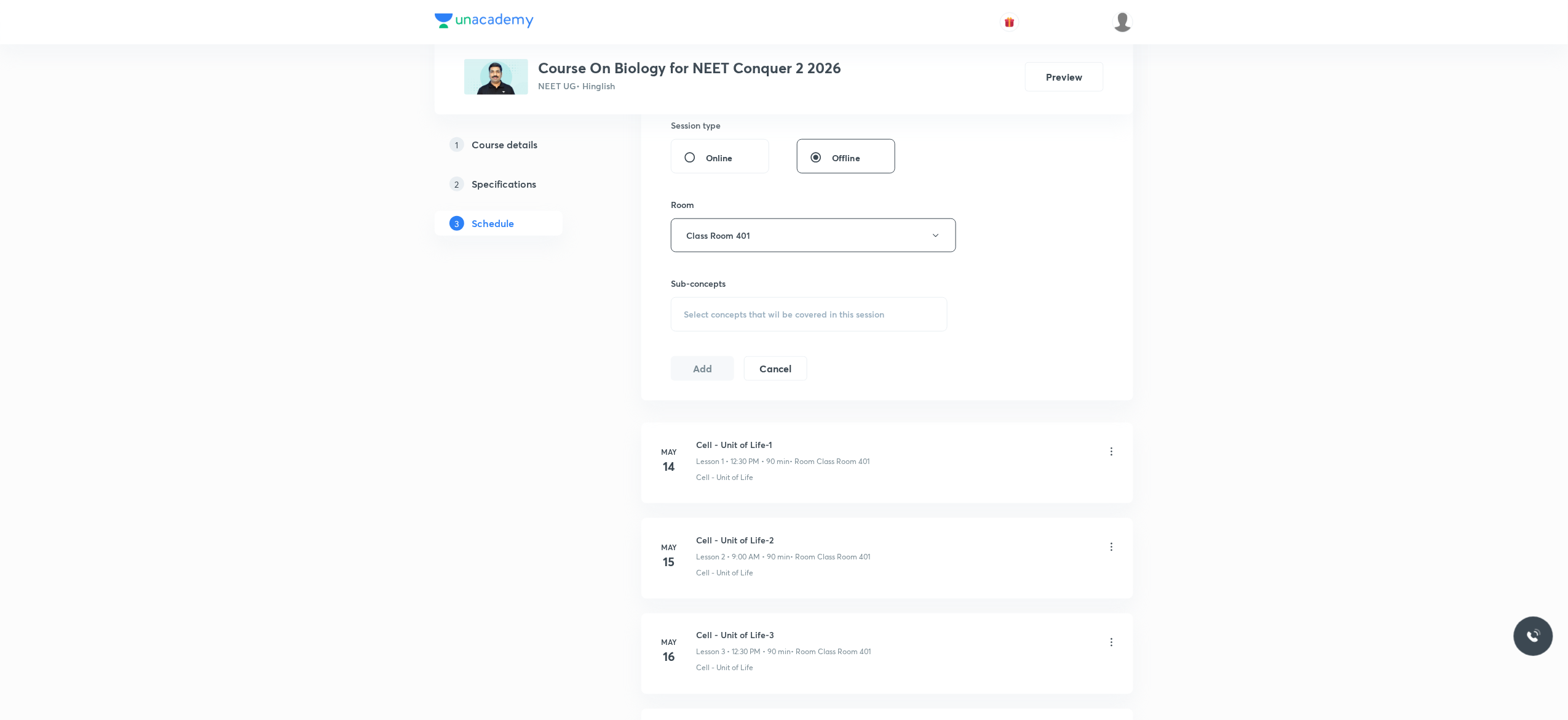
click at [700, 319] on span "Select concepts that wil be covered in this session" at bounding box center [784, 314] width 200 height 10
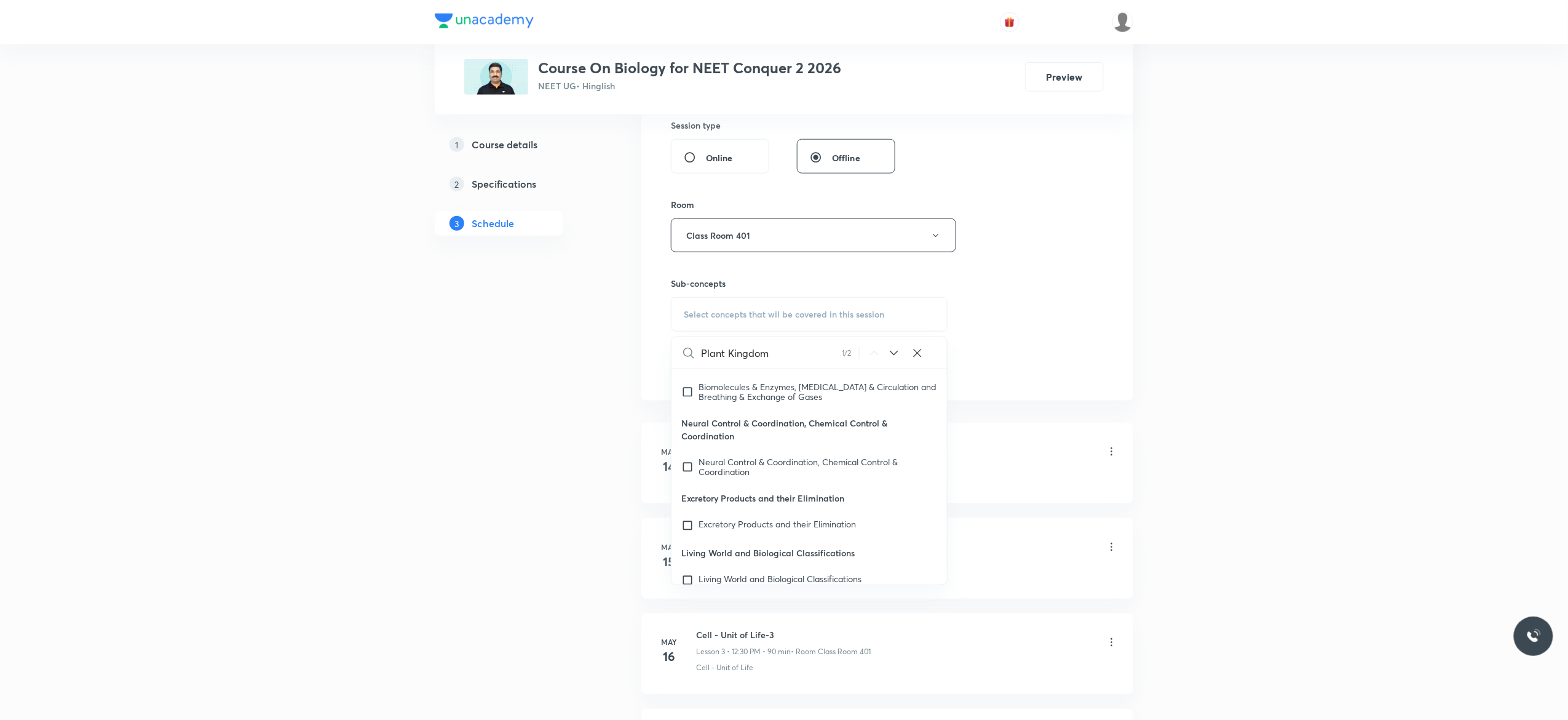
scroll to position [57029, 0]
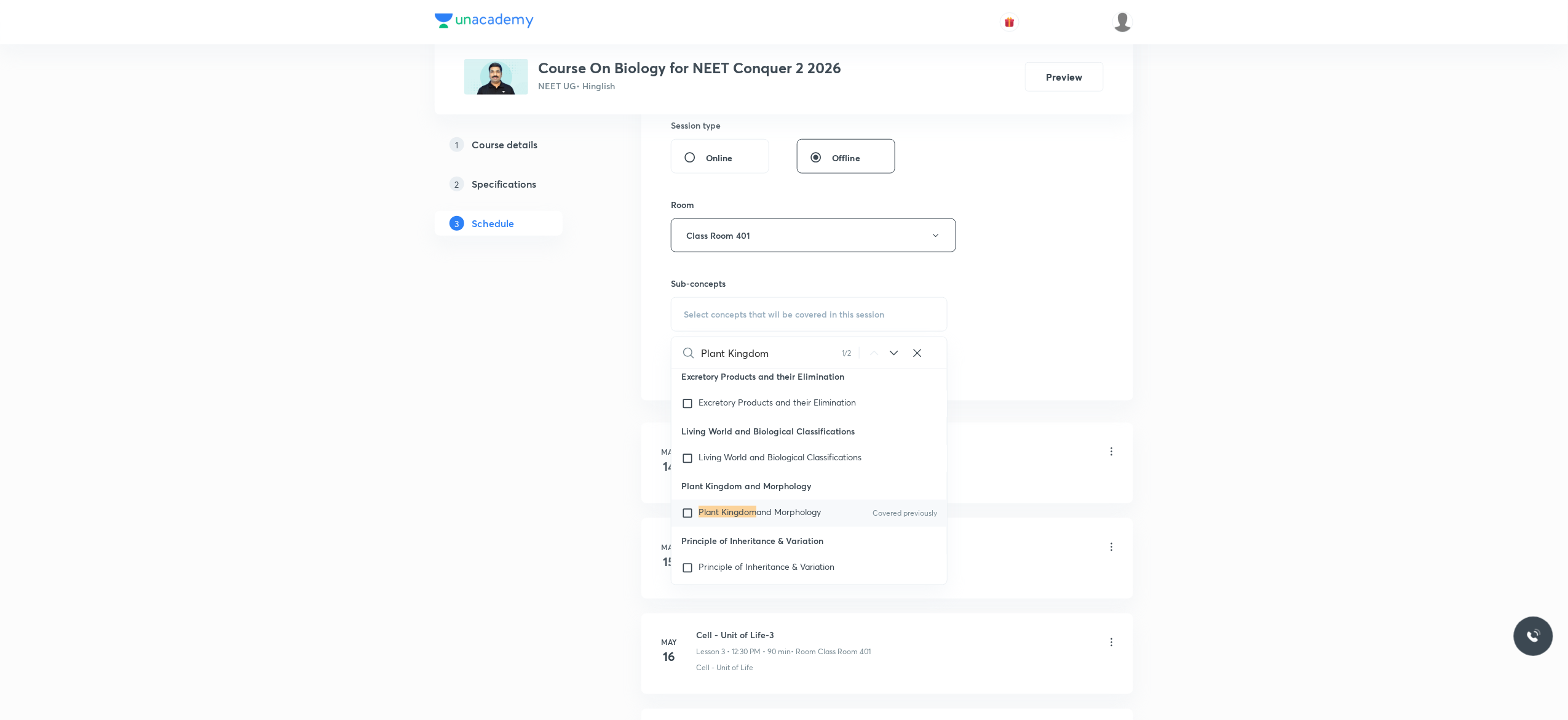
type input "Plant Kingdom"
click at [686, 519] on input "checkbox" at bounding box center [690, 513] width 18 height 12
checkbox input "true"
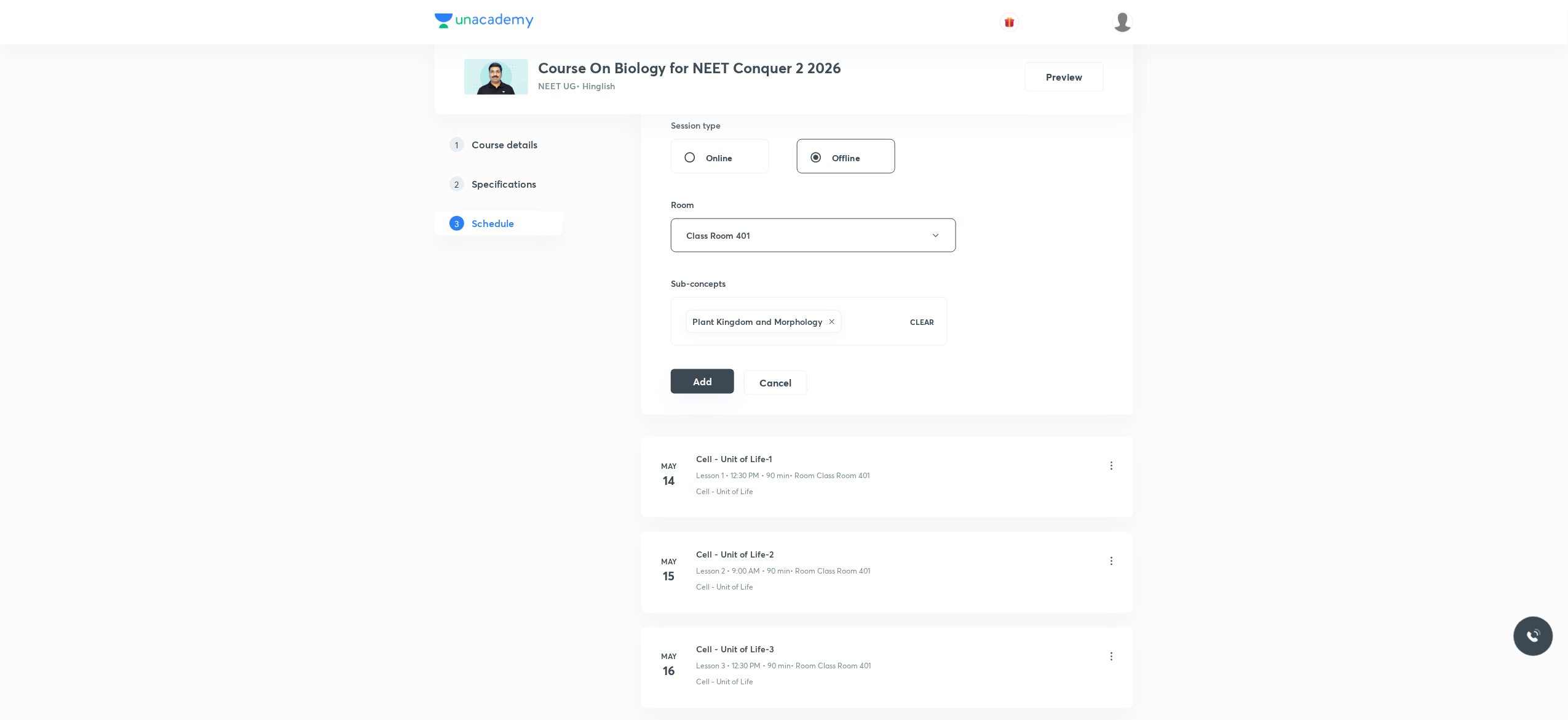
click at [701, 386] on button "Add" at bounding box center [703, 381] width 63 height 24
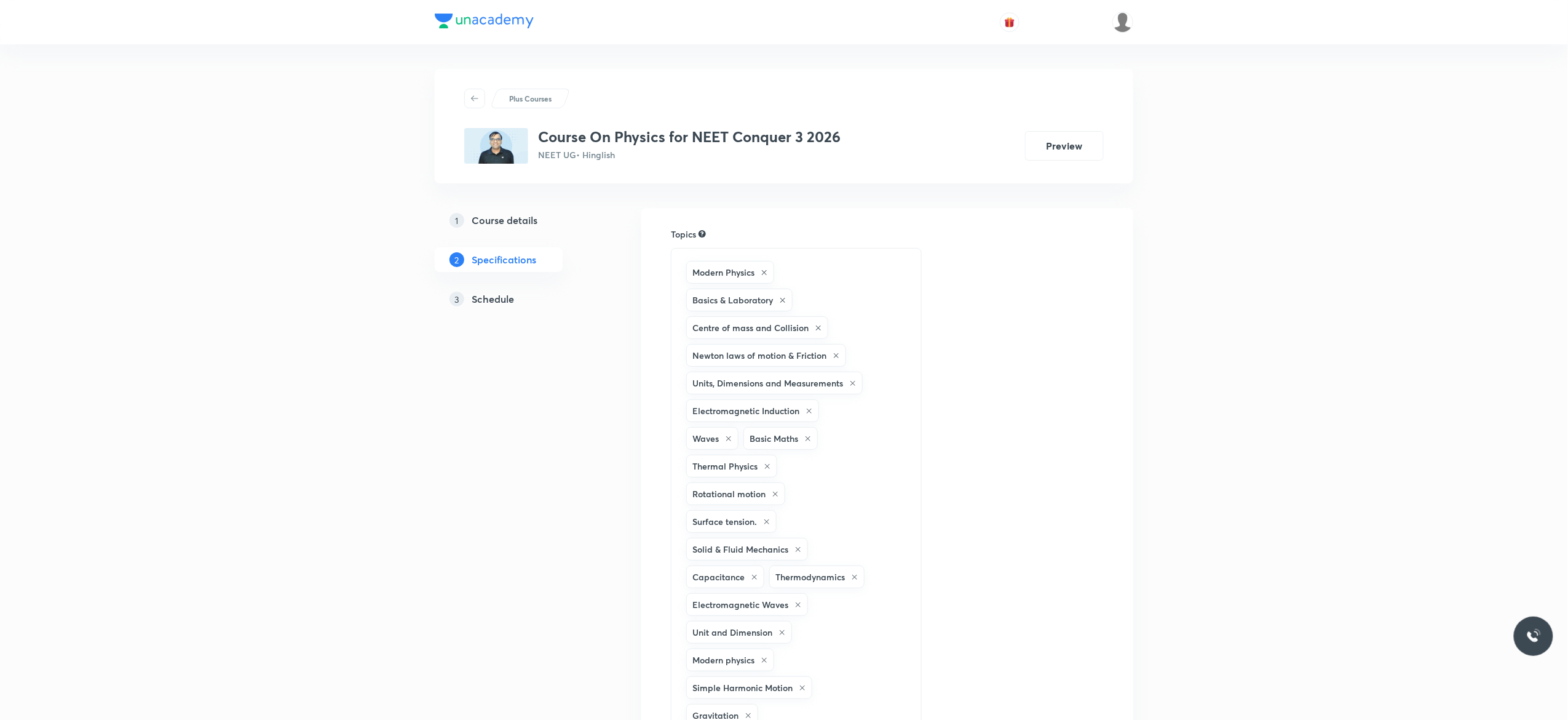
click at [489, 300] on h5 "Schedule" at bounding box center [493, 299] width 43 height 15
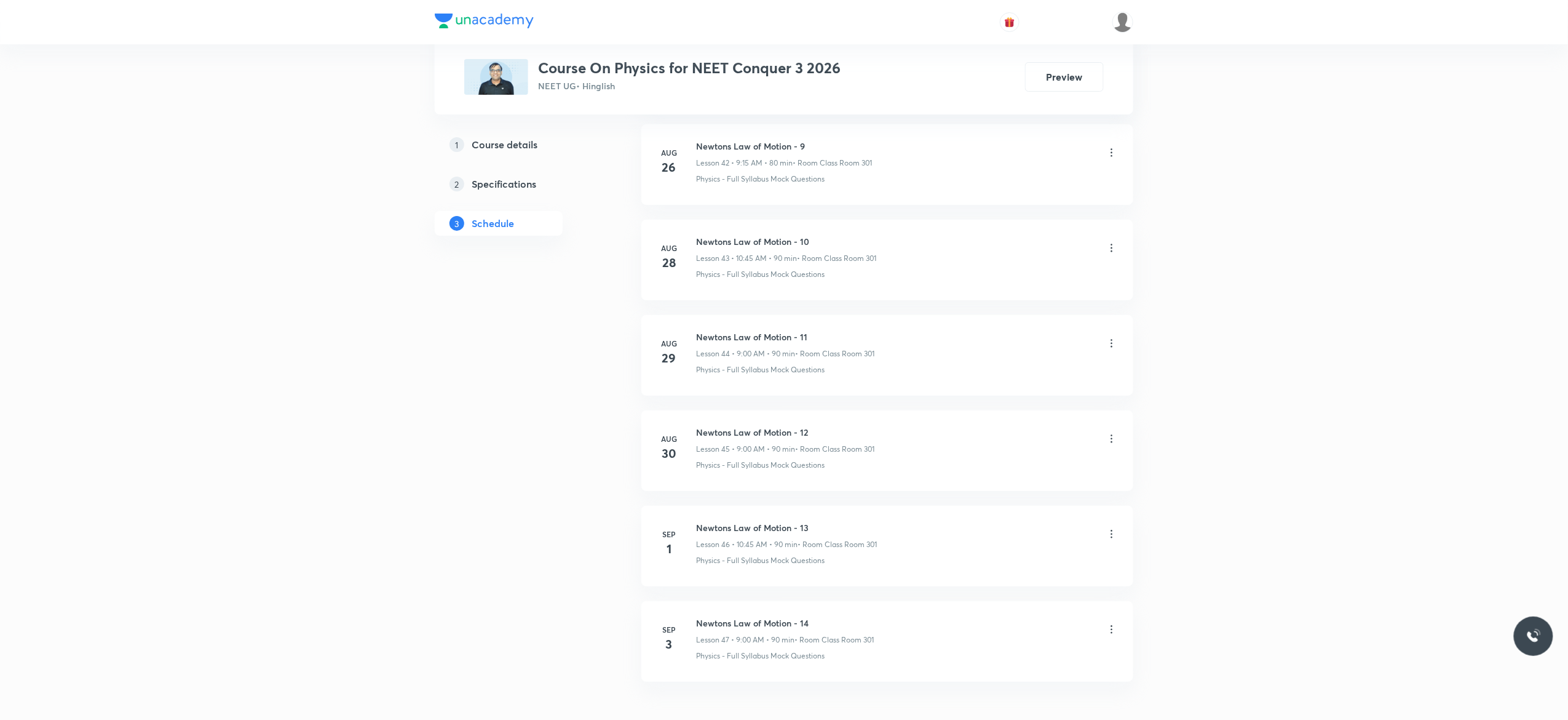
scroll to position [4848, 0]
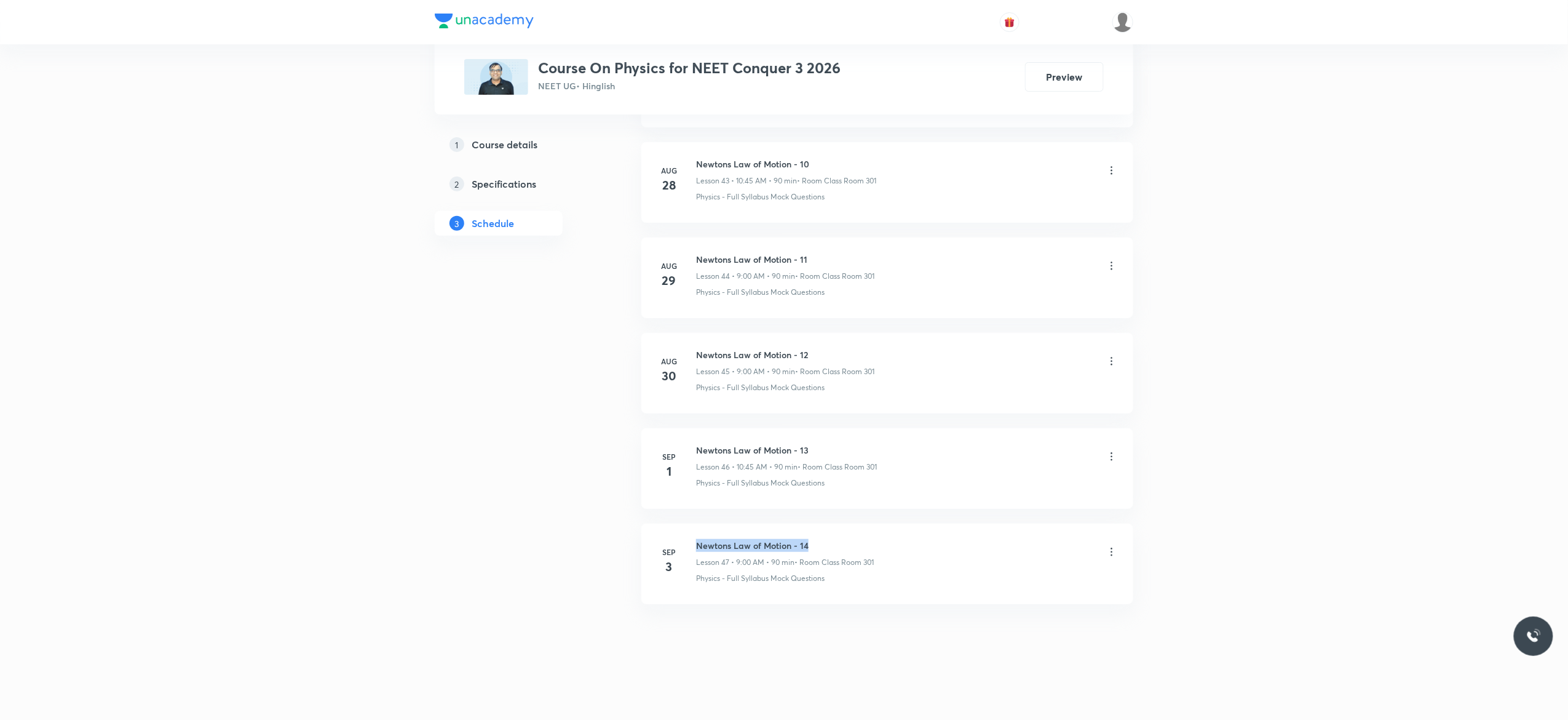
drag, startPoint x: 815, startPoint y: 538, endPoint x: 689, endPoint y: 531, distance: 126.2
click at [689, 531] on li "[DATE] Newtons Law of Motion - 14 Lesson 47 • 9:00 AM • 90 min • Room Class Roo…" at bounding box center [887, 563] width 492 height 80
copy h6 "Newtons Law of Motion - 14"
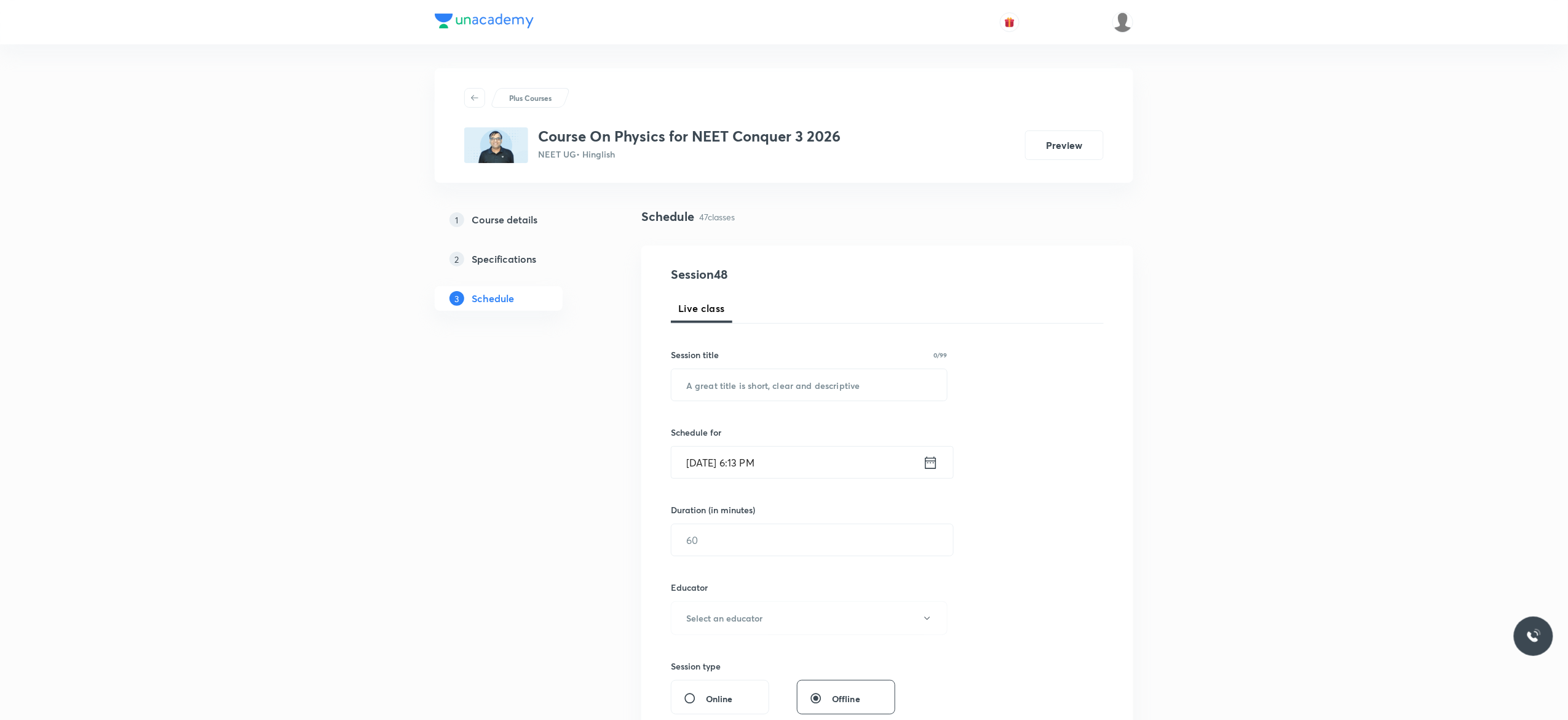
scroll to position [0, 0]
click at [720, 382] on input "text" at bounding box center [809, 385] width 275 height 31
paste input "Newtons Law of Motion - 14"
type input "Newtons Law of Motion - 15"
click at [933, 464] on icon at bounding box center [931, 463] width 11 height 12
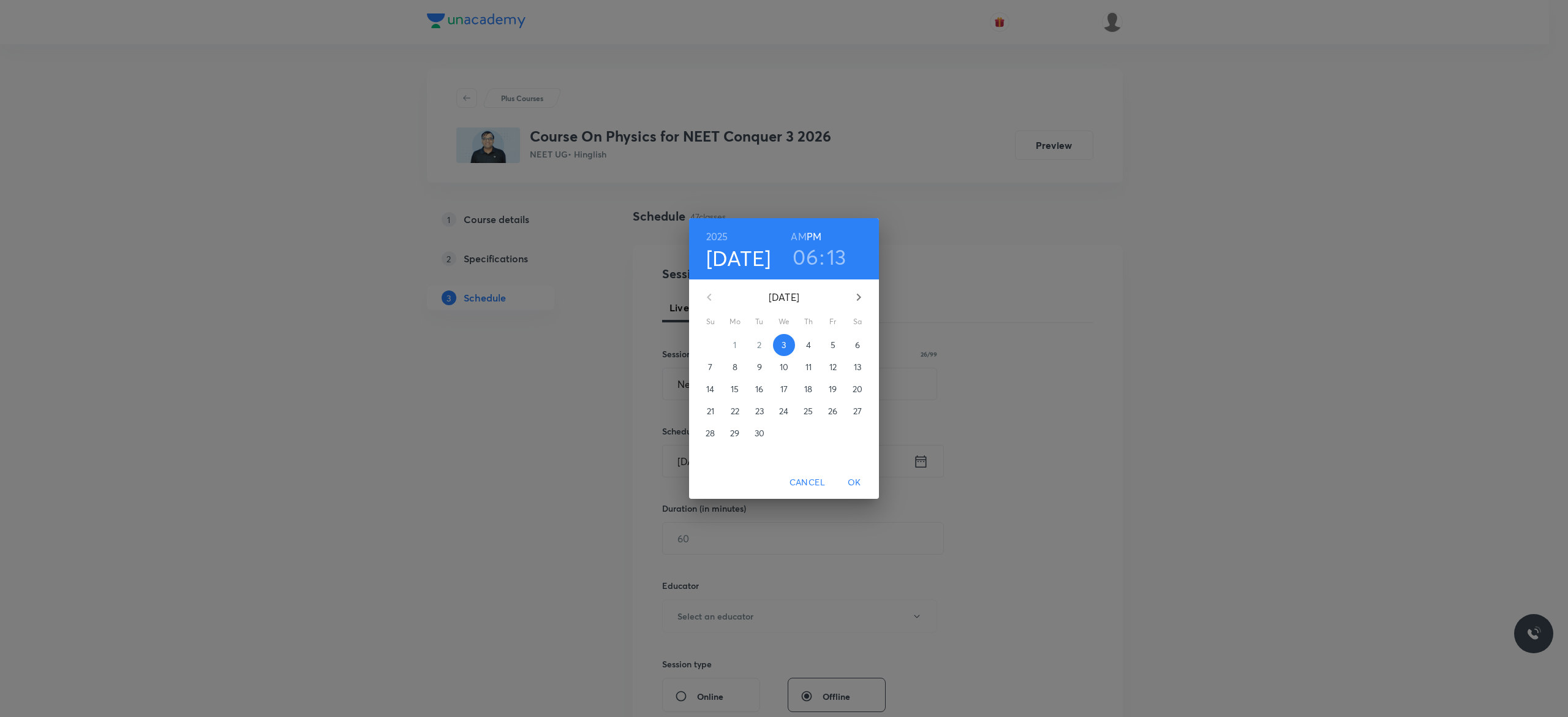
click at [808, 343] on p "4" at bounding box center [808, 345] width 5 height 12
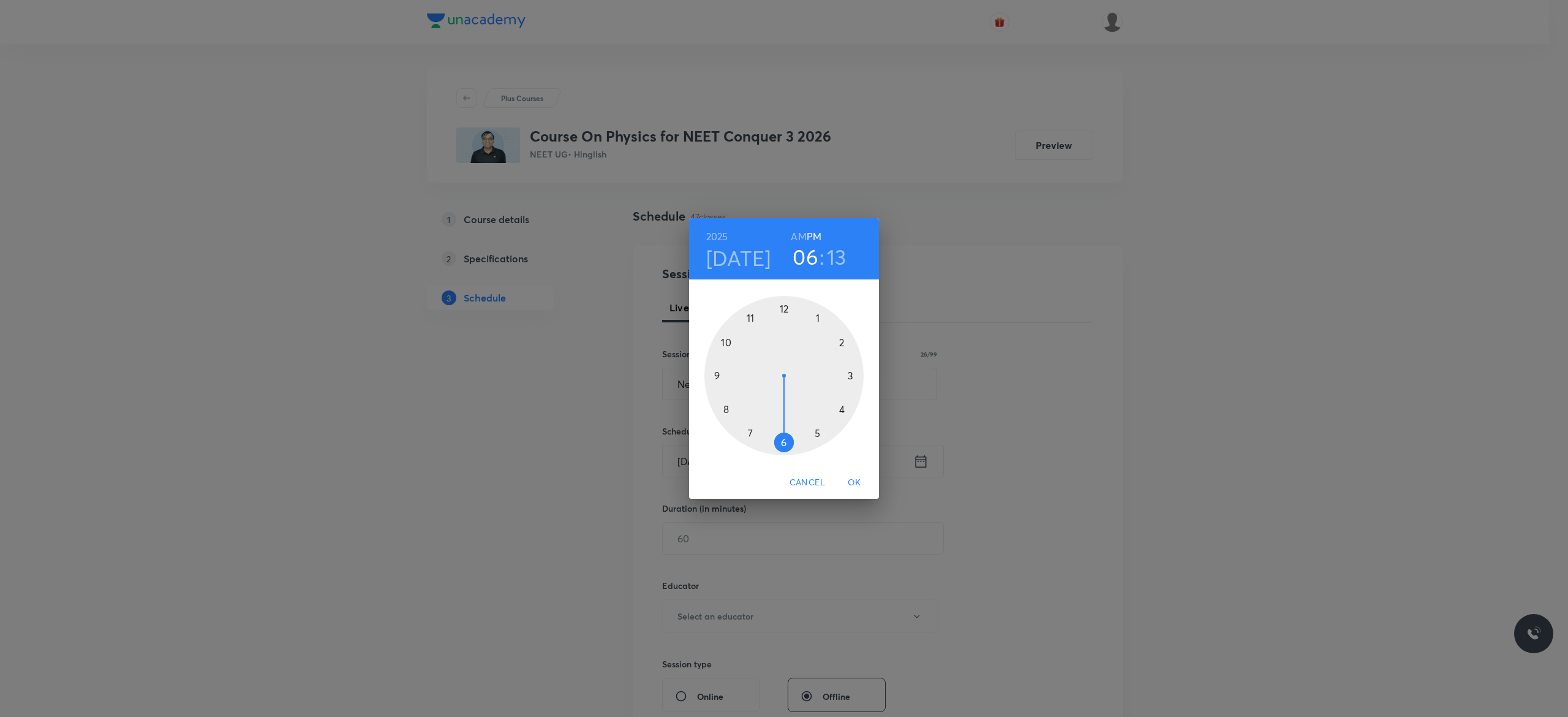
click at [799, 237] on h6 "AM" at bounding box center [798, 237] width 15 height 17
click at [716, 375] on div at bounding box center [783, 375] width 159 height 159
click at [782, 308] on div at bounding box center [783, 375] width 159 height 159
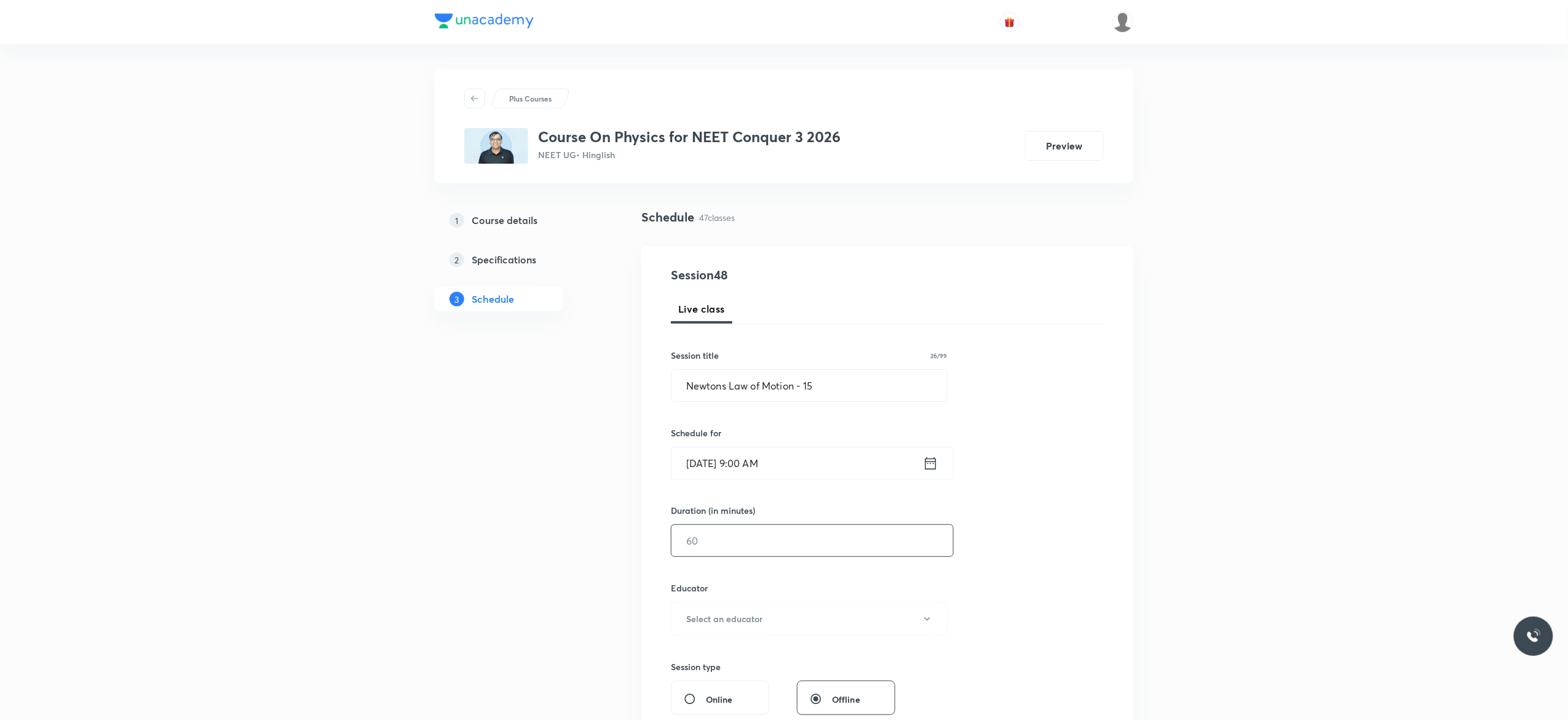
click at [755, 540] on input "text" at bounding box center [812, 540] width 281 height 31
type input "90"
click at [928, 619] on icon "button" at bounding box center [927, 619] width 10 height 10
click at [699, 684] on span "Abhishek Kumar Divoliya" at bounding box center [807, 683] width 269 height 13
click at [1002, 590] on div "Session 48 Live class Session title 26/99 Newtons Law of Motion - 15 ​ Schedule…" at bounding box center [887, 594] width 433 height 657
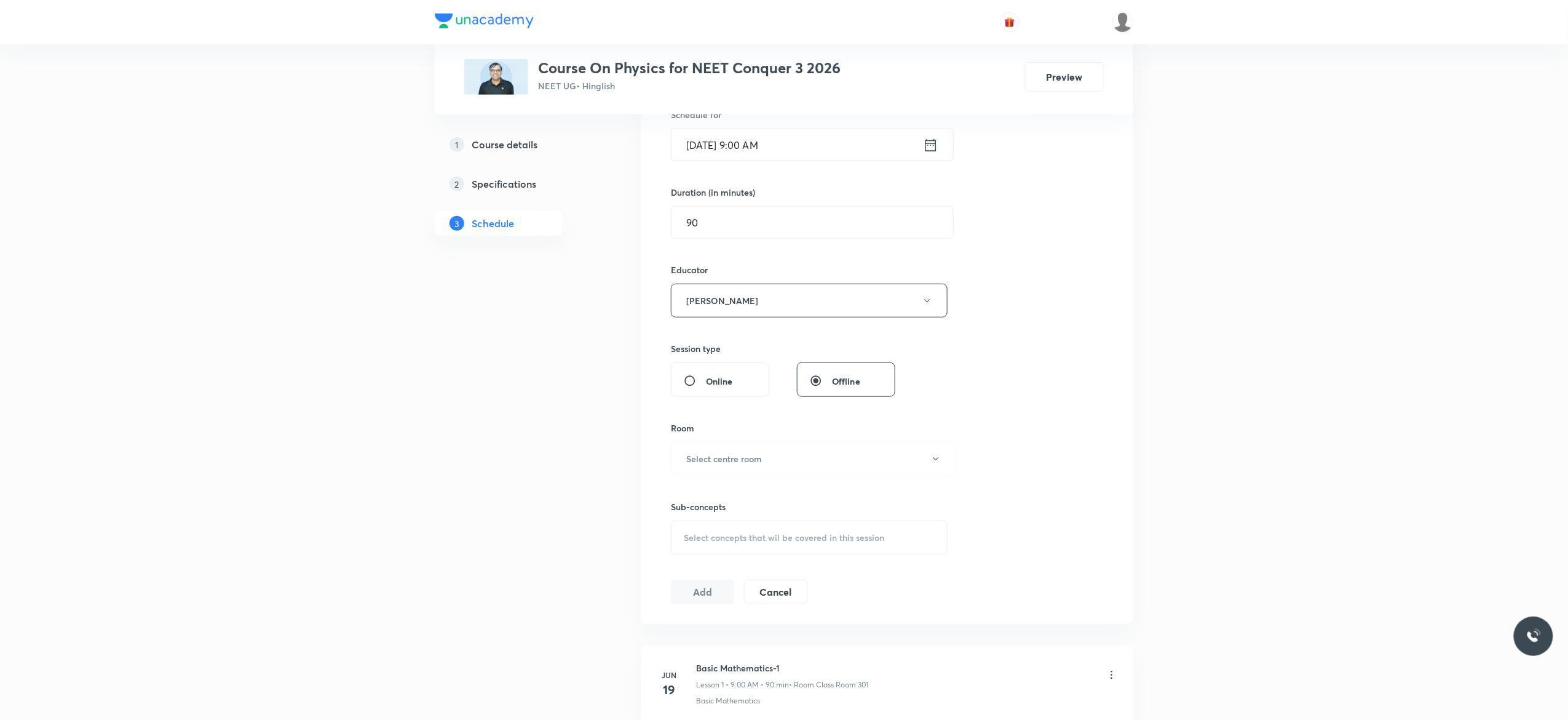
scroll to position [443, 0]
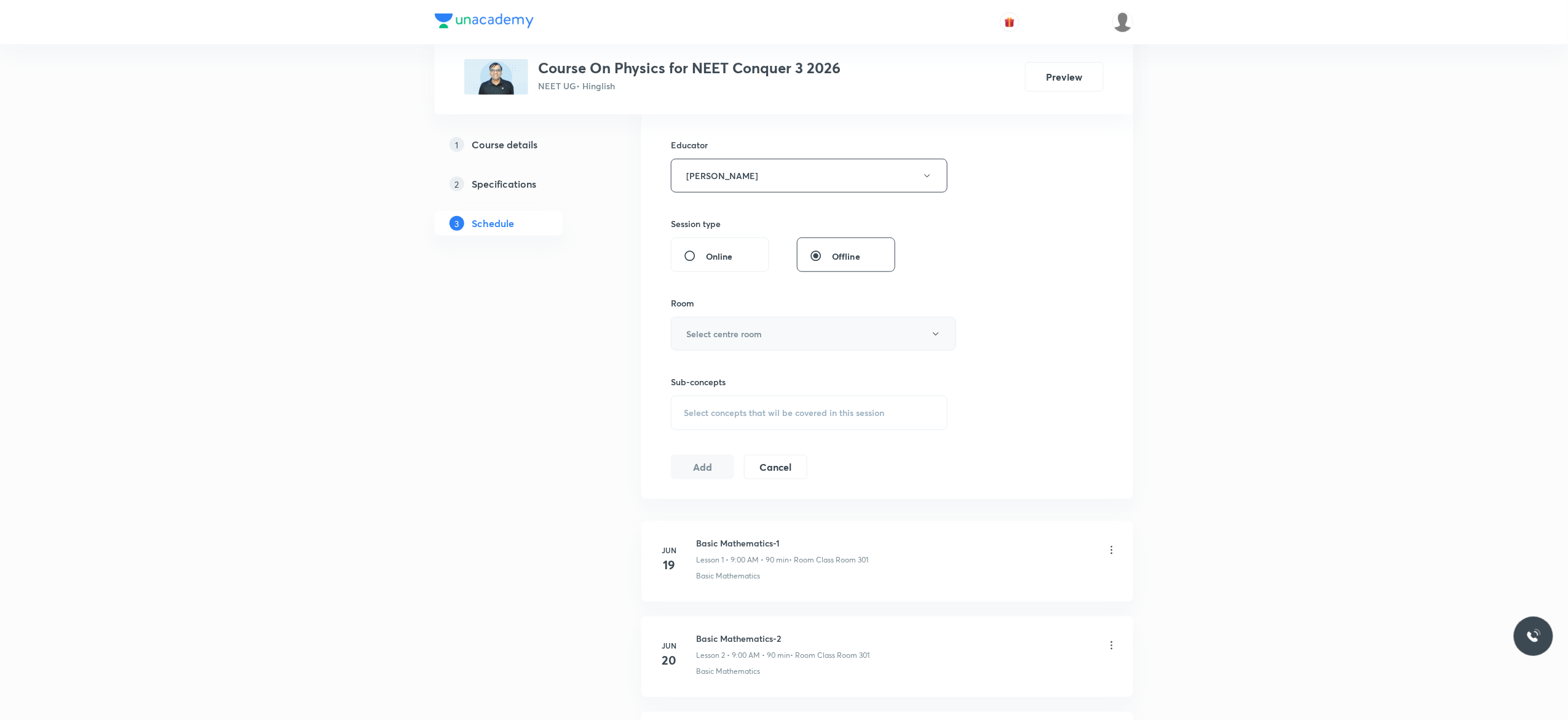
click at [938, 336] on icon "button" at bounding box center [936, 334] width 10 height 10
click at [723, 464] on span "Class Room 301" at bounding box center [807, 467] width 269 height 13
click at [711, 415] on span "Select concepts that wil be covered in this session" at bounding box center [784, 413] width 200 height 10
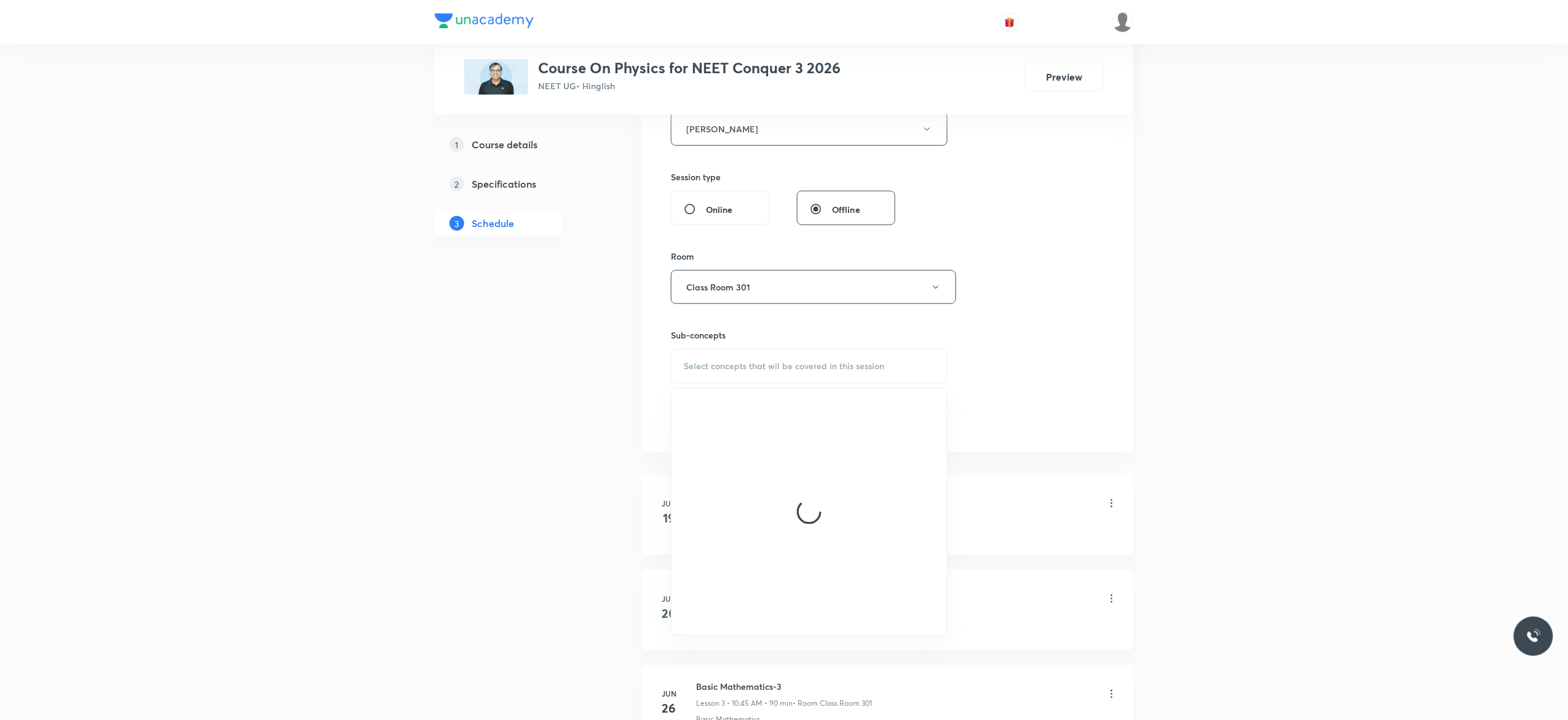
scroll to position [492, 0]
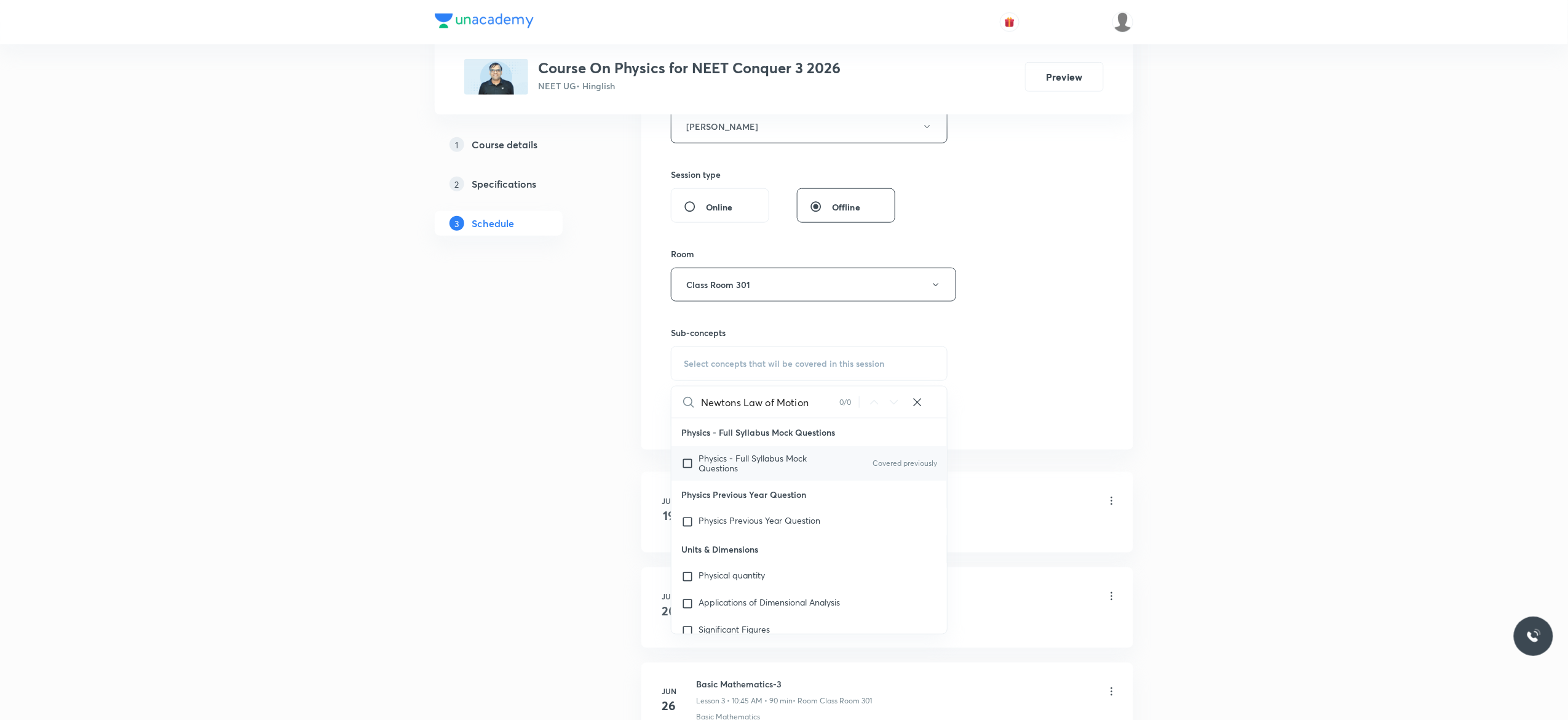
type input "Newtons Law of Motion"
click at [684, 466] on input "checkbox" at bounding box center [690, 463] width 18 height 20
checkbox input "true"
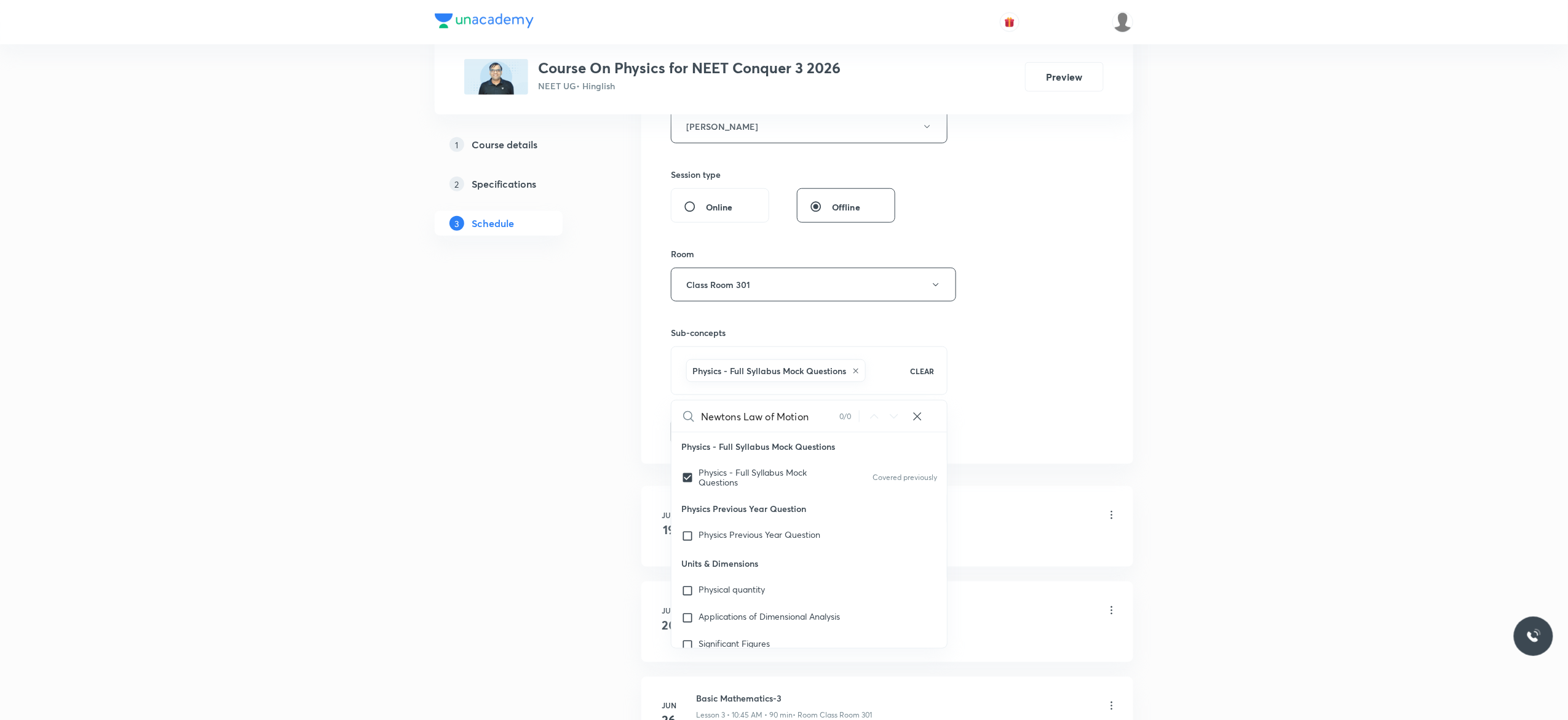
click at [694, 435] on button "Add" at bounding box center [703, 430] width 63 height 24
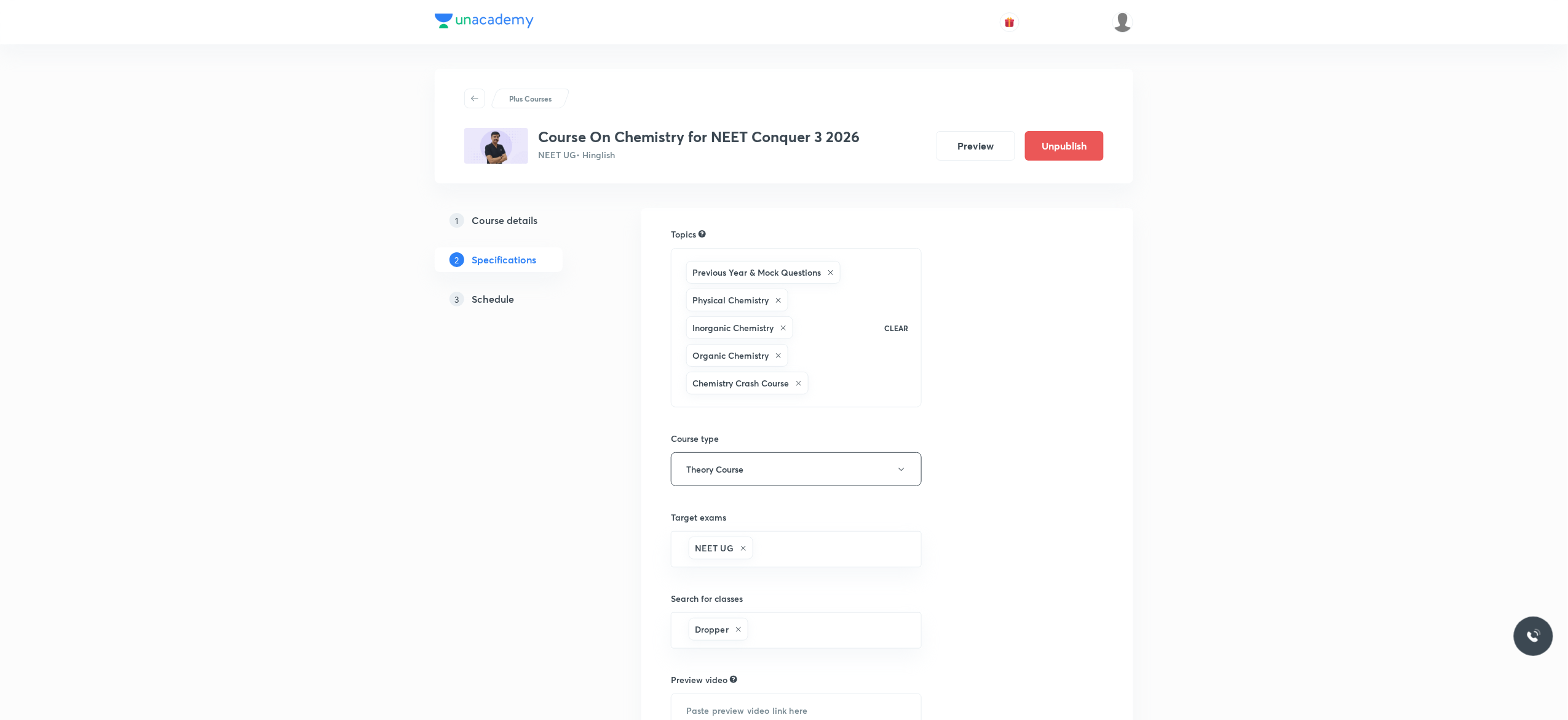
click at [498, 300] on h5 "Schedule" at bounding box center [493, 299] width 43 height 15
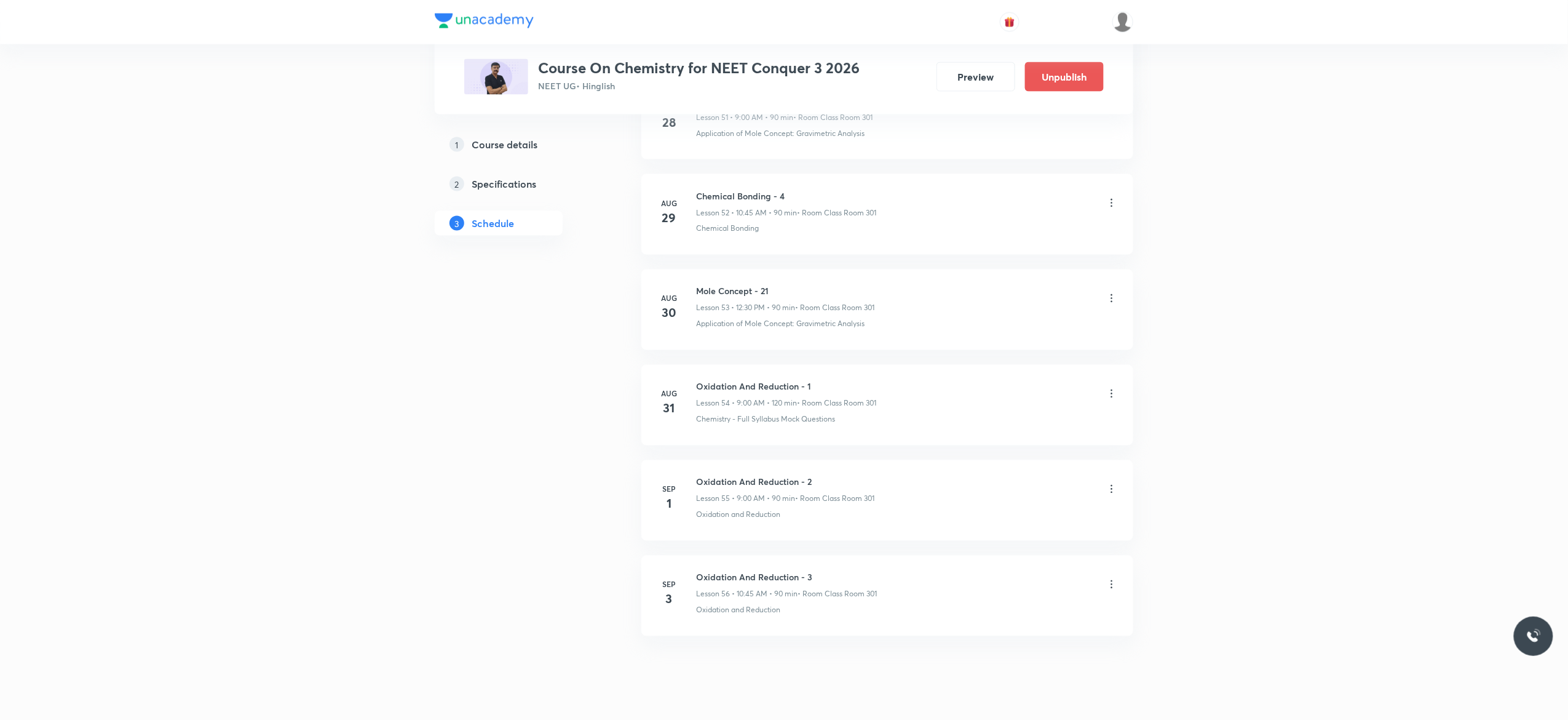
scroll to position [5709, 0]
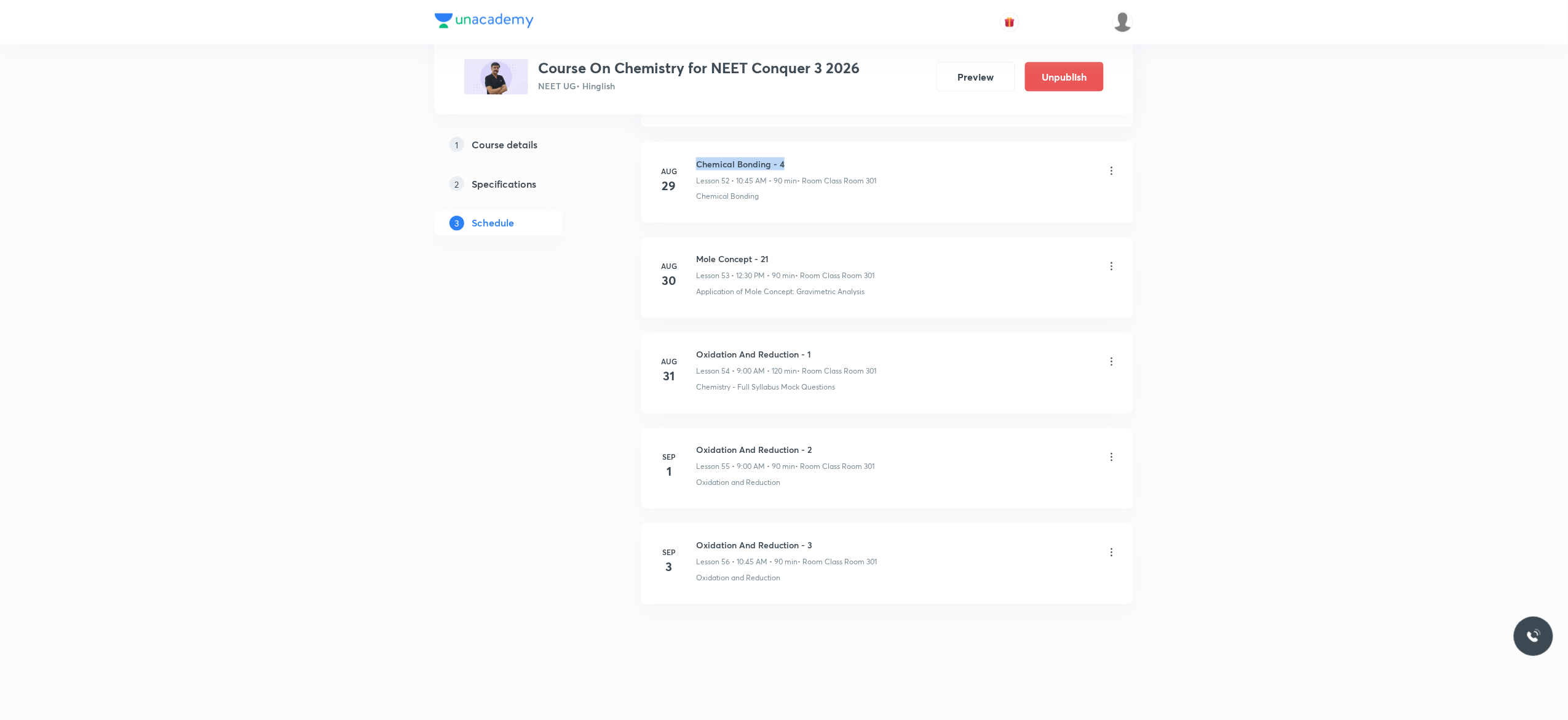
drag, startPoint x: 793, startPoint y: 155, endPoint x: 695, endPoint y: 150, distance: 98.1
click at [695, 150] on li "[DATE] Chemical Bonding - 4 Lesson 52 • 10:45 AM • 90 min • Room Class Room 301…" at bounding box center [887, 182] width 492 height 80
copy h6 "Chemical Bonding - 4"
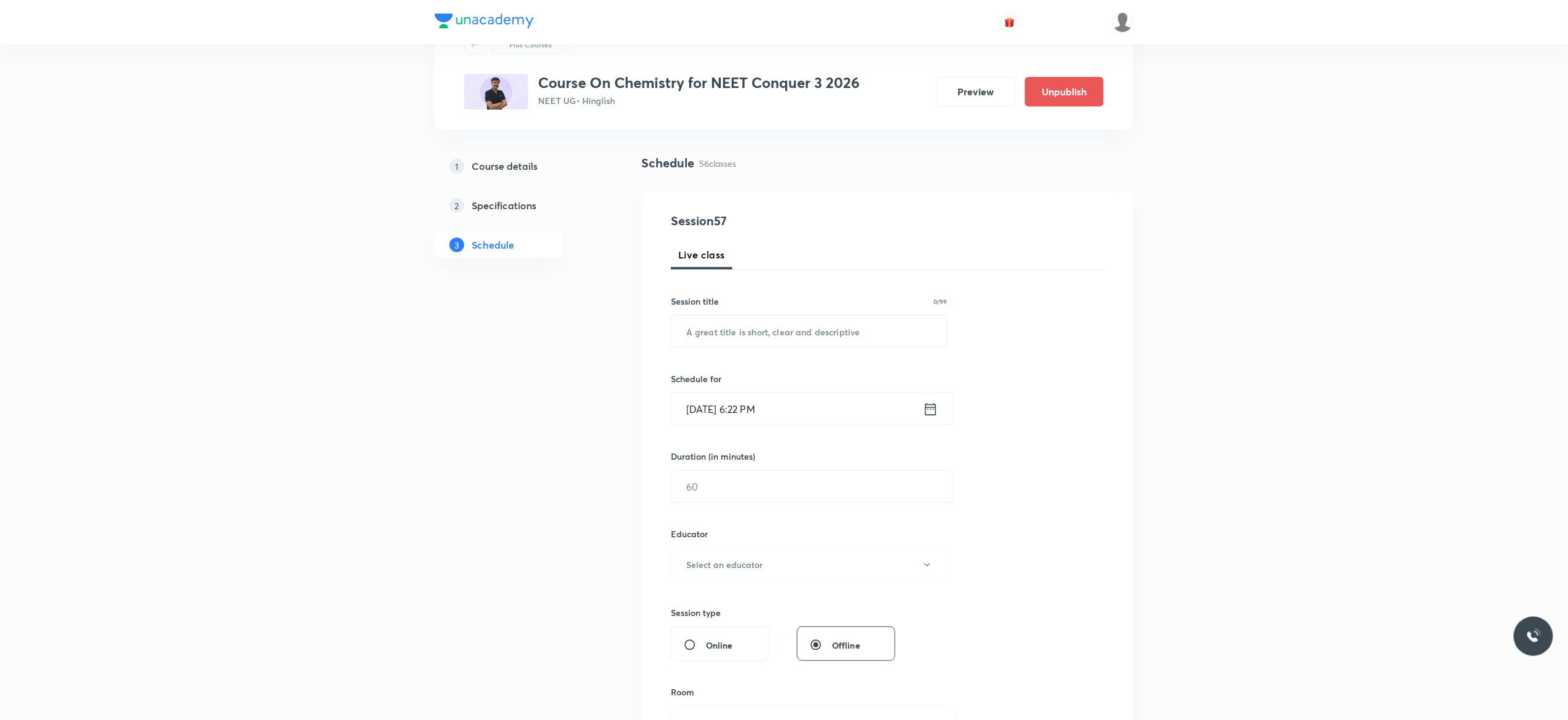
scroll to position [0, 0]
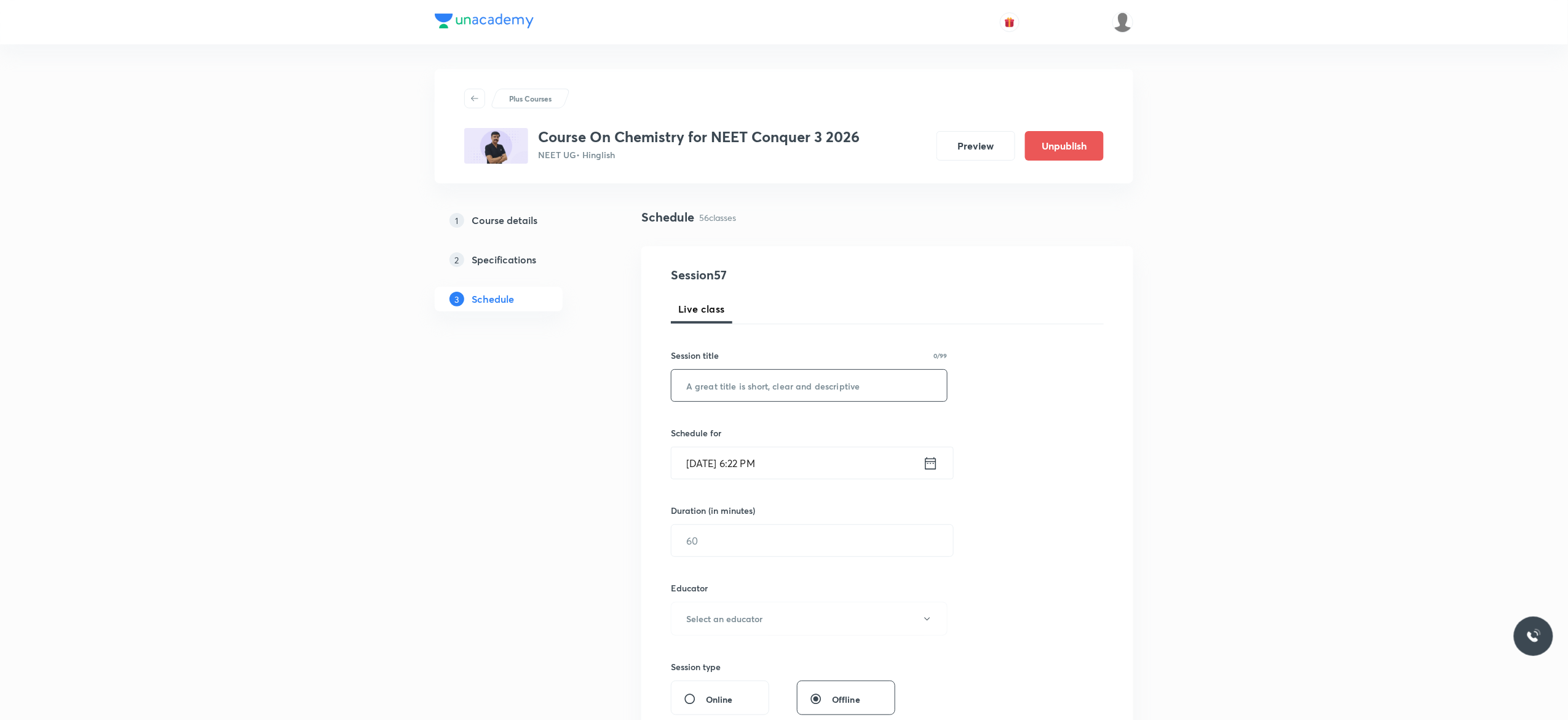
click at [720, 386] on input "text" at bounding box center [809, 385] width 275 height 31
paste input "Chemical Bonding - 4"
type input "Chemical Bonding - 5"
click at [929, 467] on icon at bounding box center [930, 463] width 16 height 18
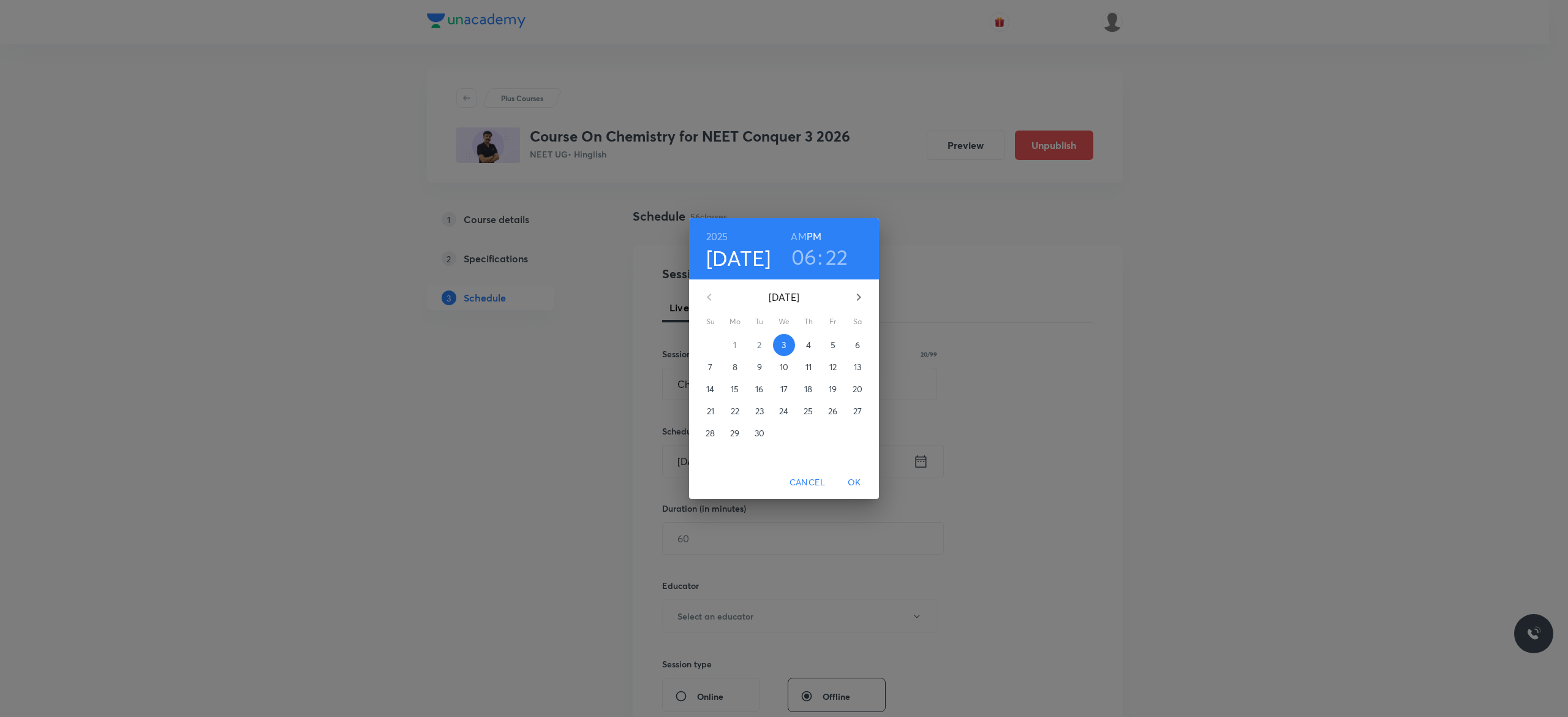
click at [810, 347] on p "4" at bounding box center [808, 345] width 5 height 12
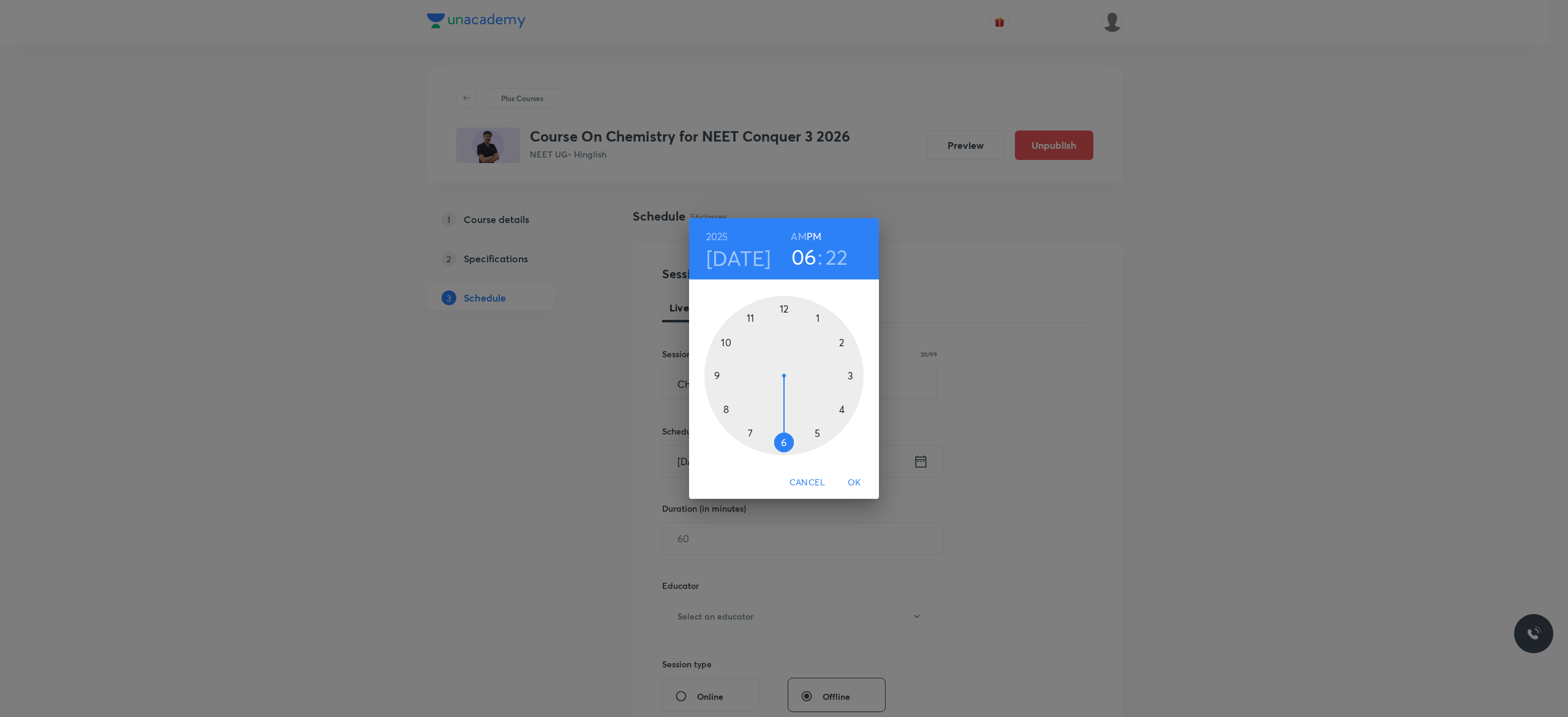
click at [797, 235] on h6 "AM" at bounding box center [798, 237] width 15 height 17
click at [726, 342] on div at bounding box center [783, 375] width 159 height 159
click at [716, 377] on div at bounding box center [783, 375] width 159 height 159
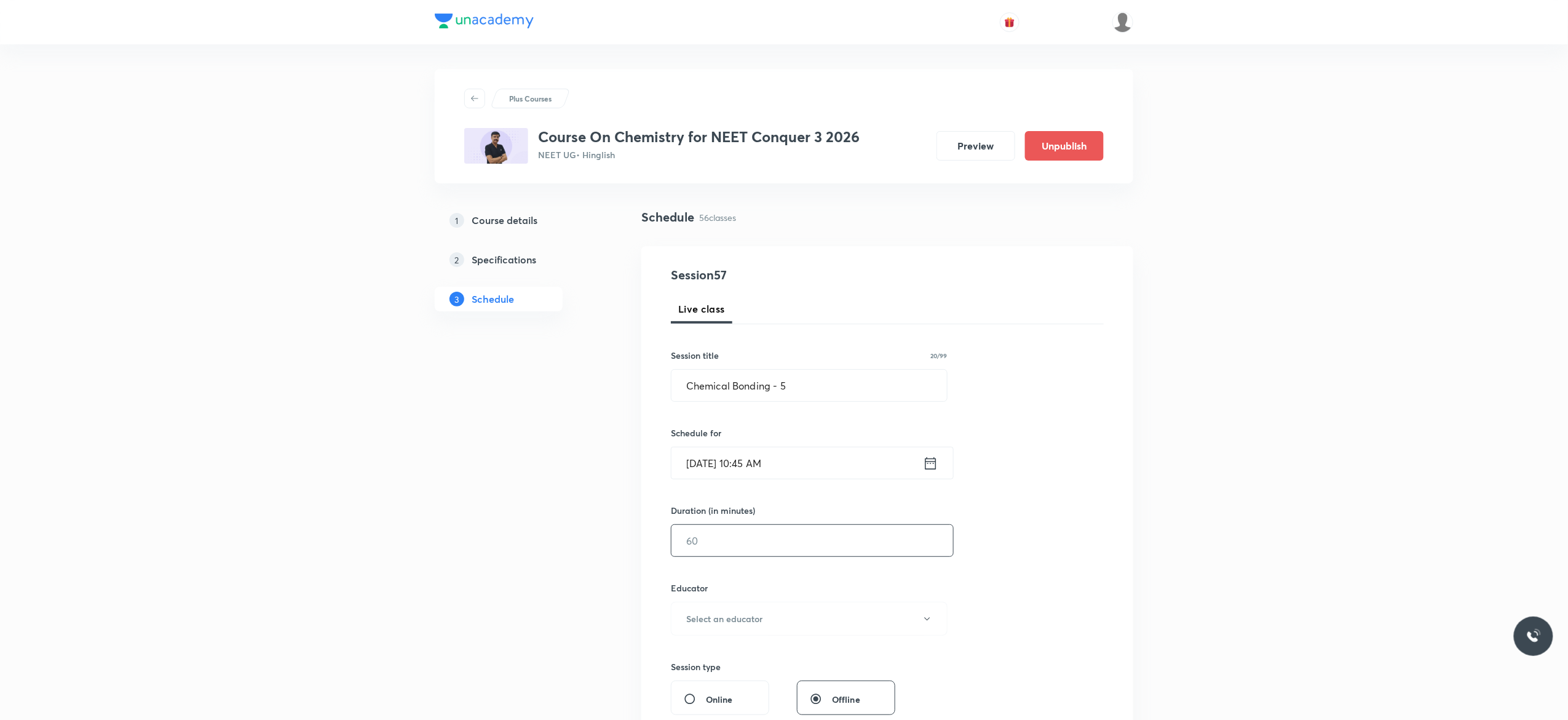
click at [735, 538] on input "text" at bounding box center [812, 540] width 281 height 31
type input "90"
click at [927, 626] on button "Select an educator" at bounding box center [809, 619] width 277 height 34
click at [711, 657] on span "[PERSON_NAME]" at bounding box center [807, 660] width 269 height 13
click at [1058, 578] on div "Session 57 Live class Session title 20/99 Chemical Bonding - 5 ​ Schedule for […" at bounding box center [887, 594] width 433 height 657
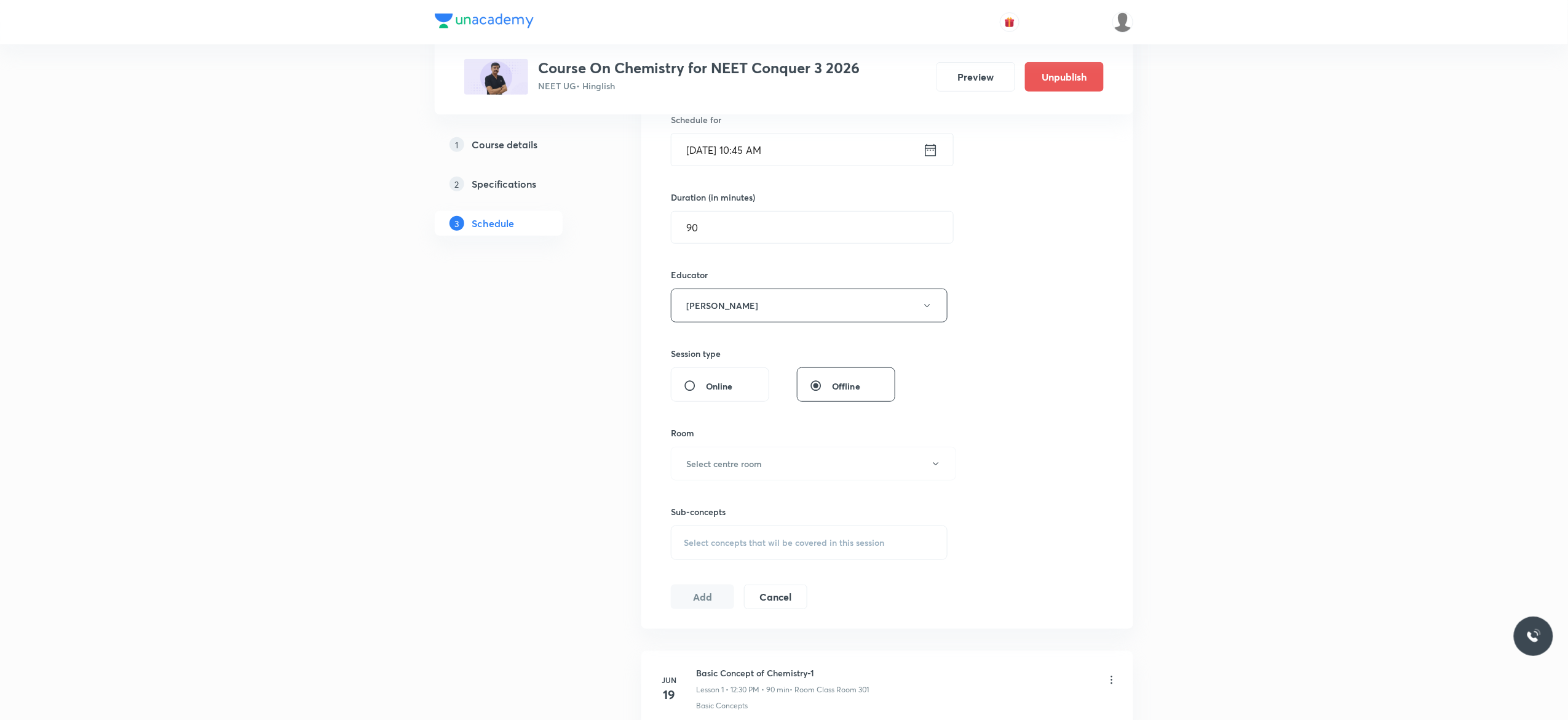
scroll to position [443, 0]
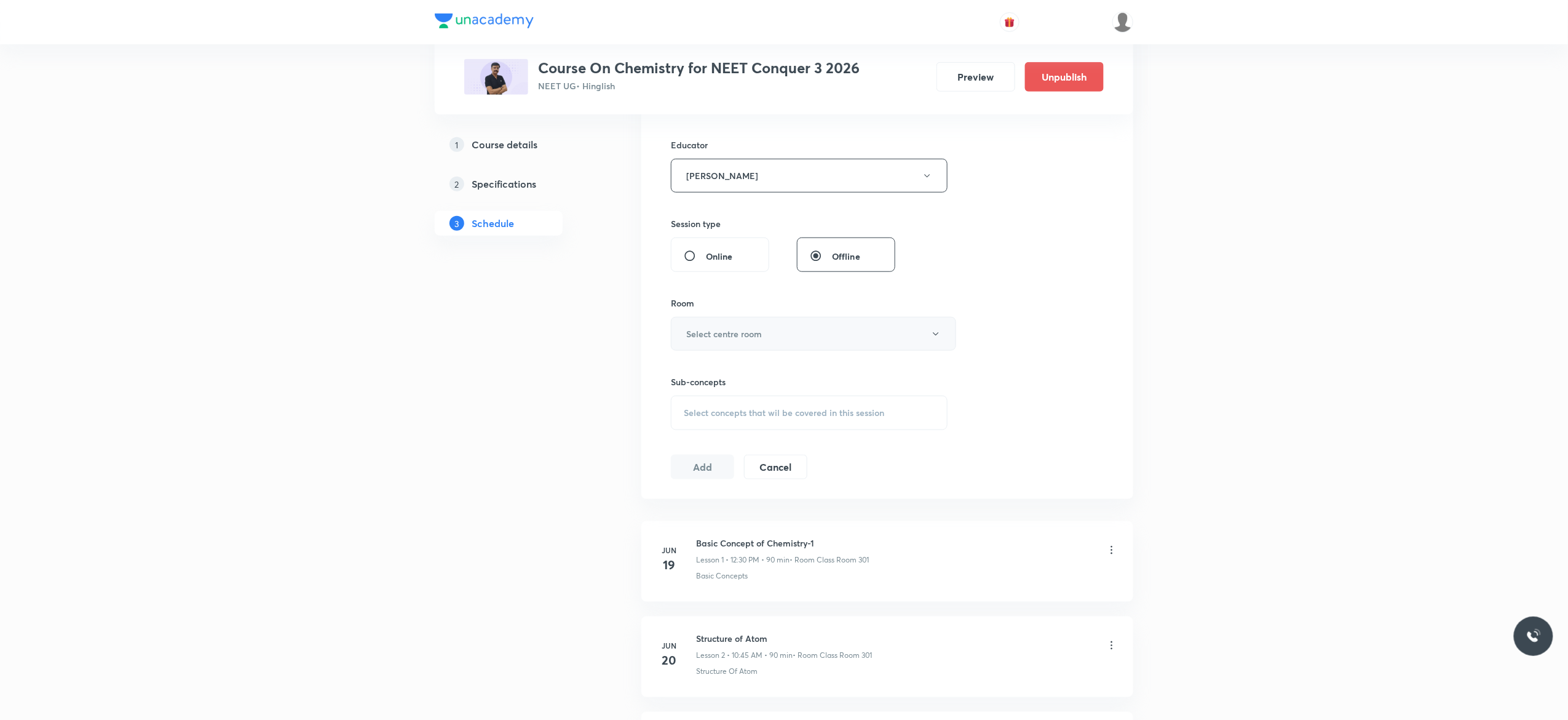
click at [934, 337] on icon "button" at bounding box center [936, 334] width 10 height 10
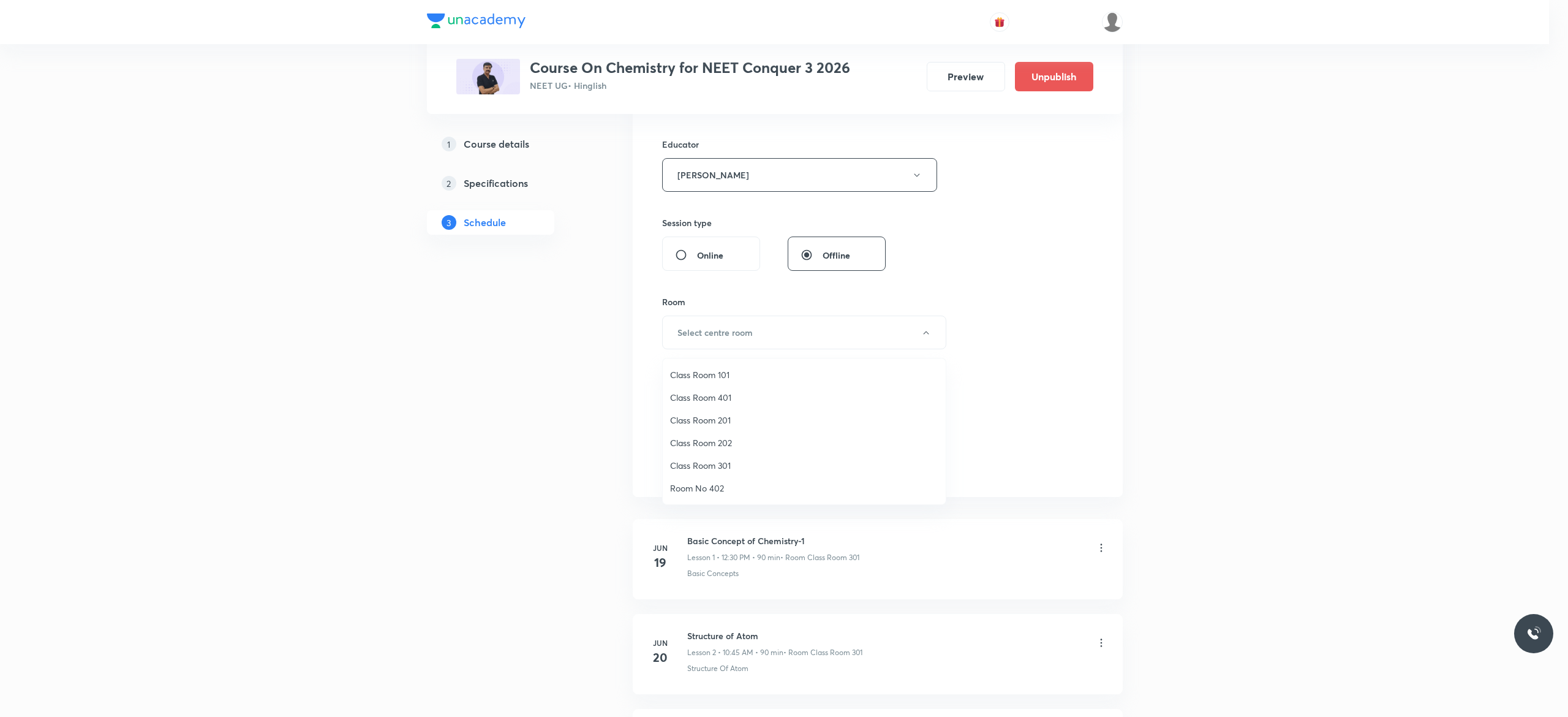
click at [711, 464] on span "Class Room 301" at bounding box center [803, 465] width 268 height 13
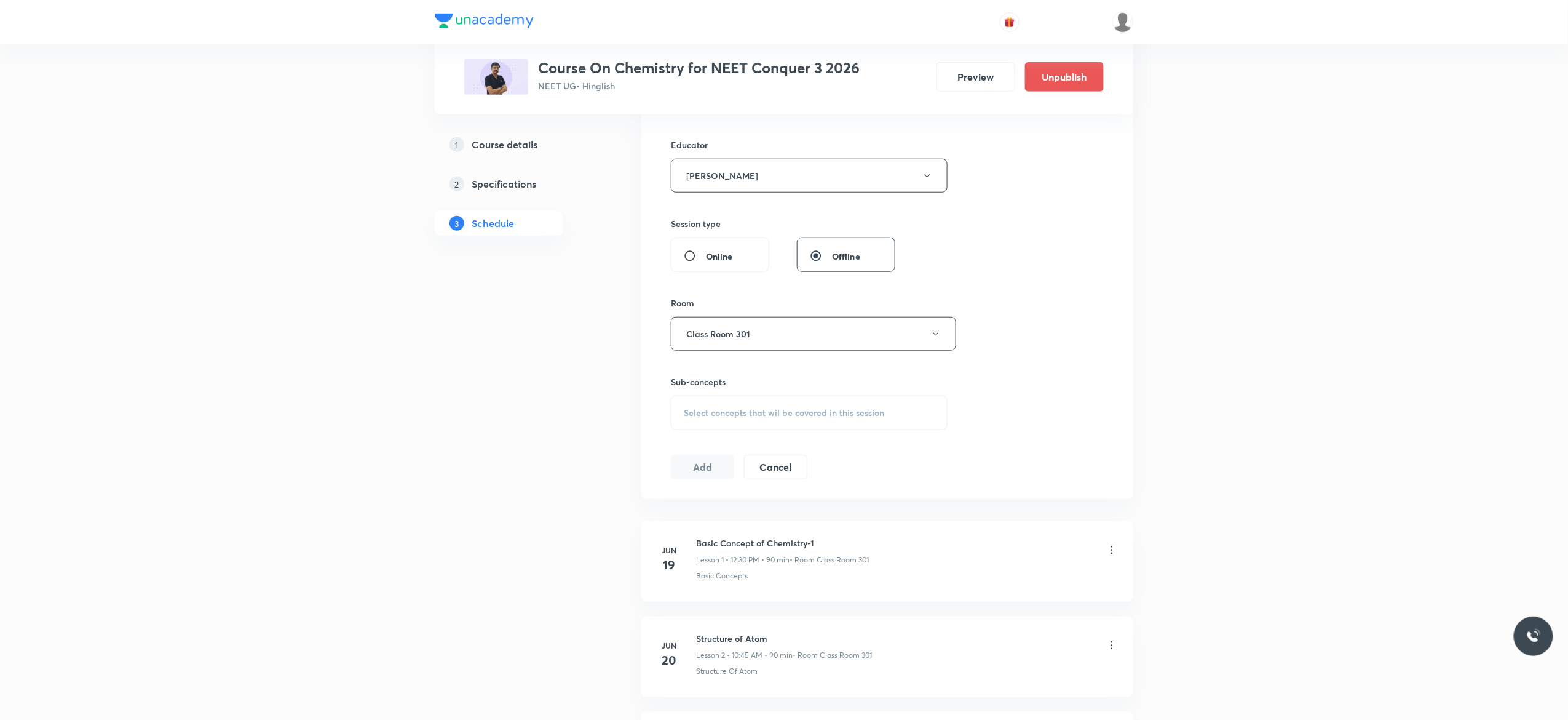
click at [696, 417] on span "Select concepts that wil be covered in this session" at bounding box center [784, 413] width 200 height 10
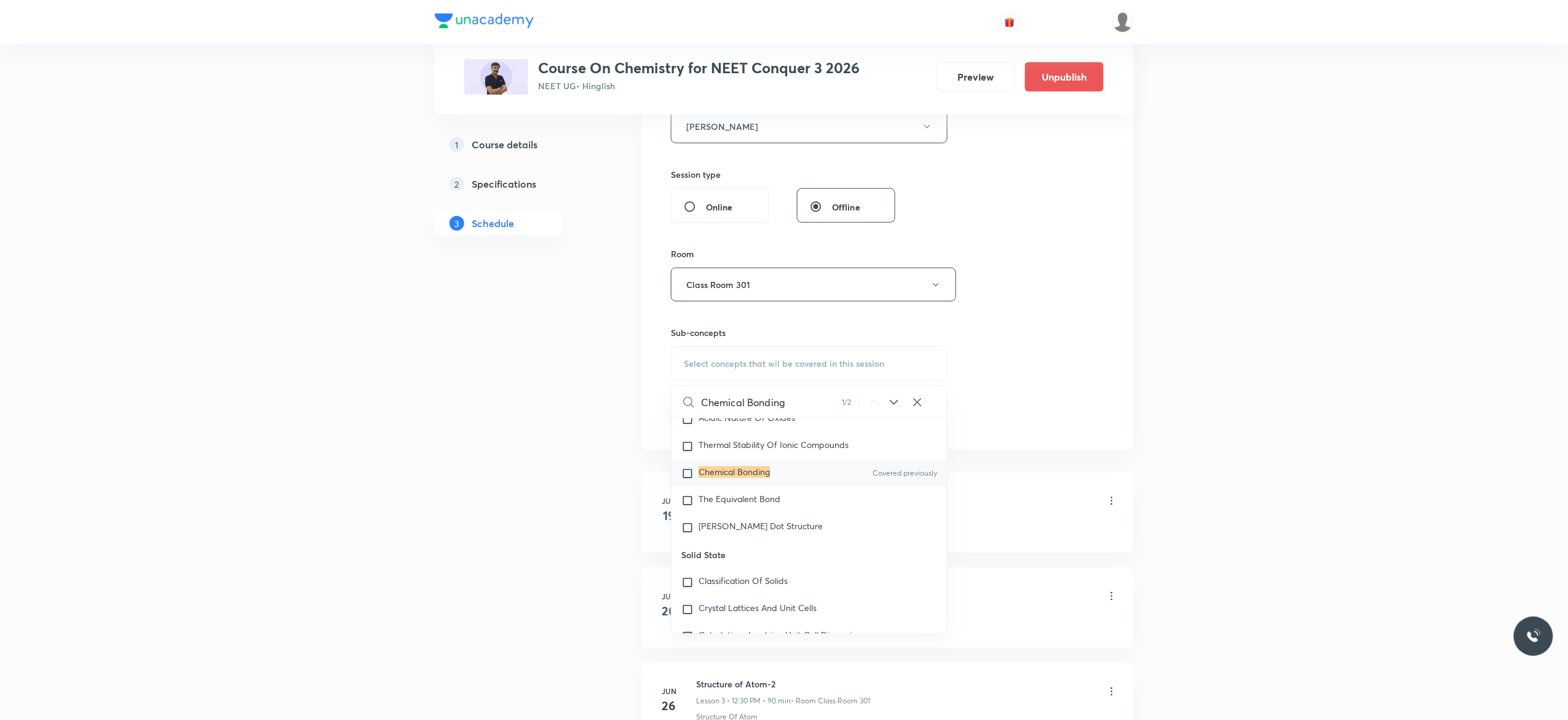
scroll to position [5894, 0]
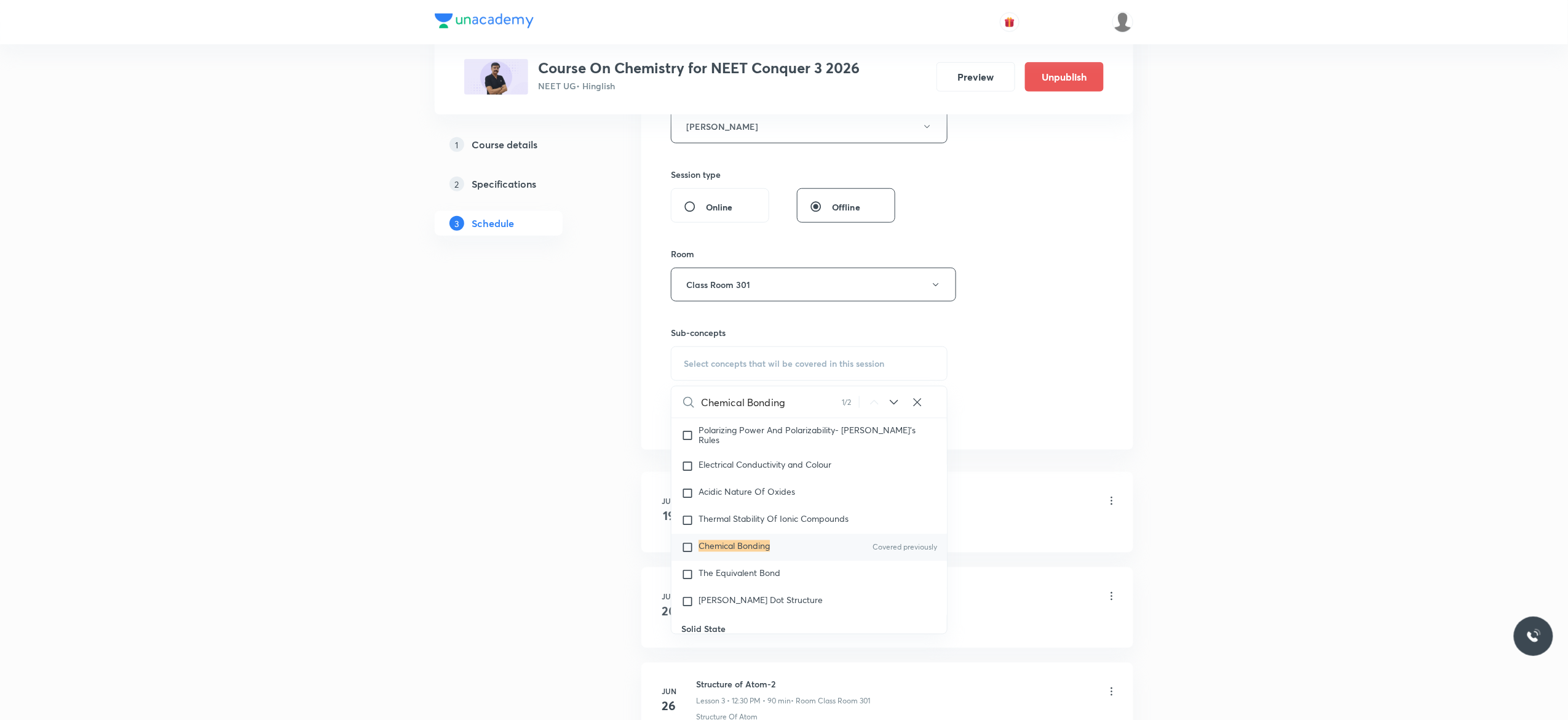
type input "Chemical Bonding"
click at [688, 554] on input "checkbox" at bounding box center [690, 548] width 18 height 12
checkbox input "true"
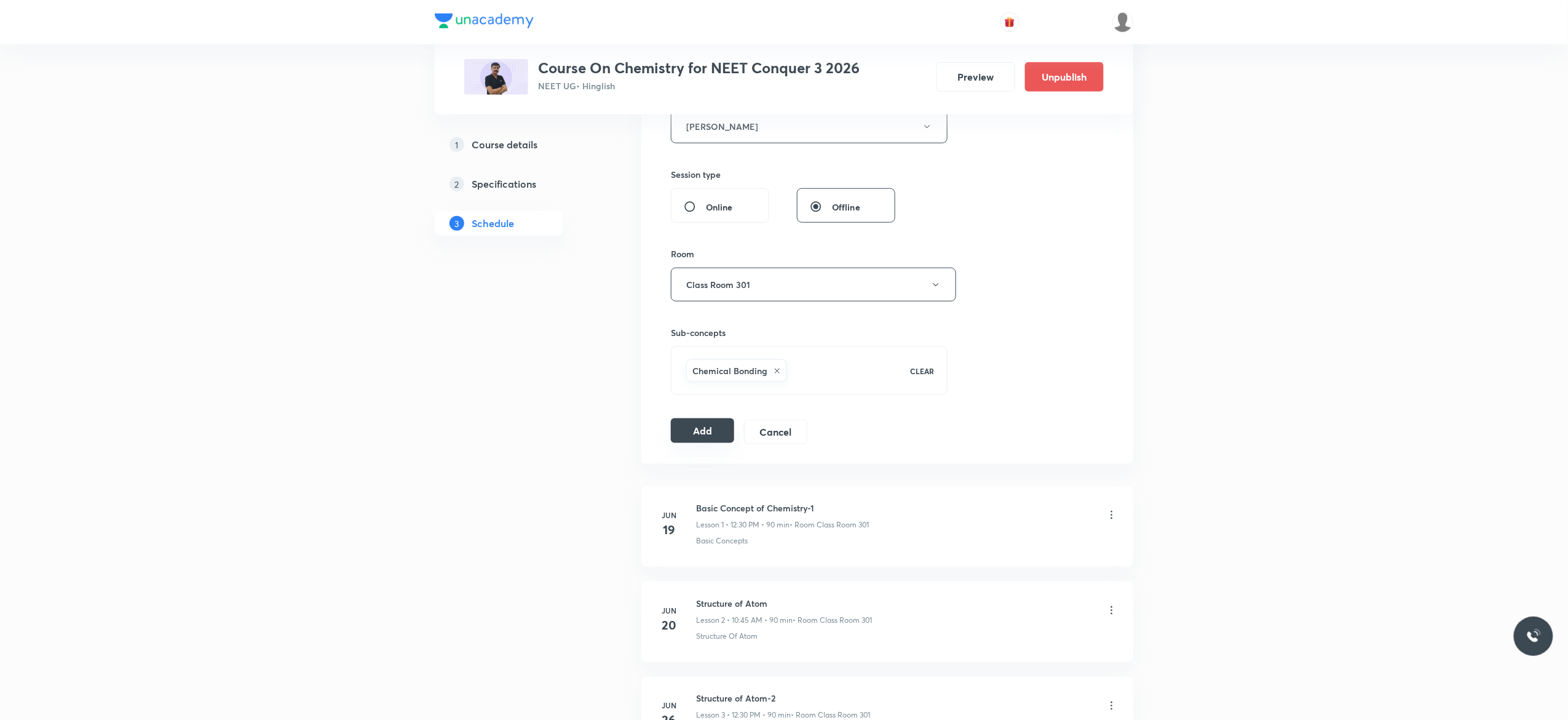
click at [696, 432] on button "Add" at bounding box center [703, 430] width 63 height 24
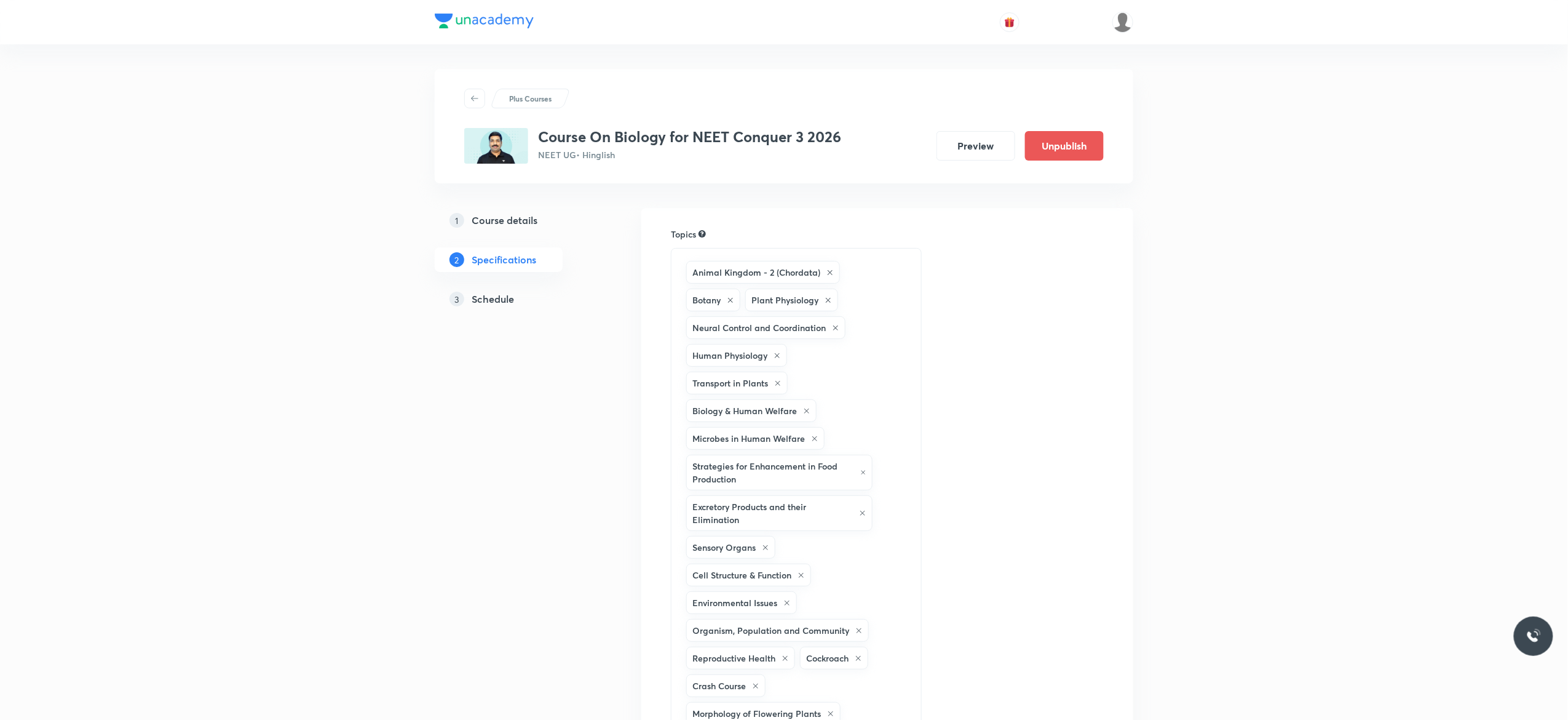
drag, startPoint x: 0, startPoint y: 0, endPoint x: 481, endPoint y: 305, distance: 569.5
click at [481, 305] on h5 "Schedule" at bounding box center [493, 299] width 43 height 15
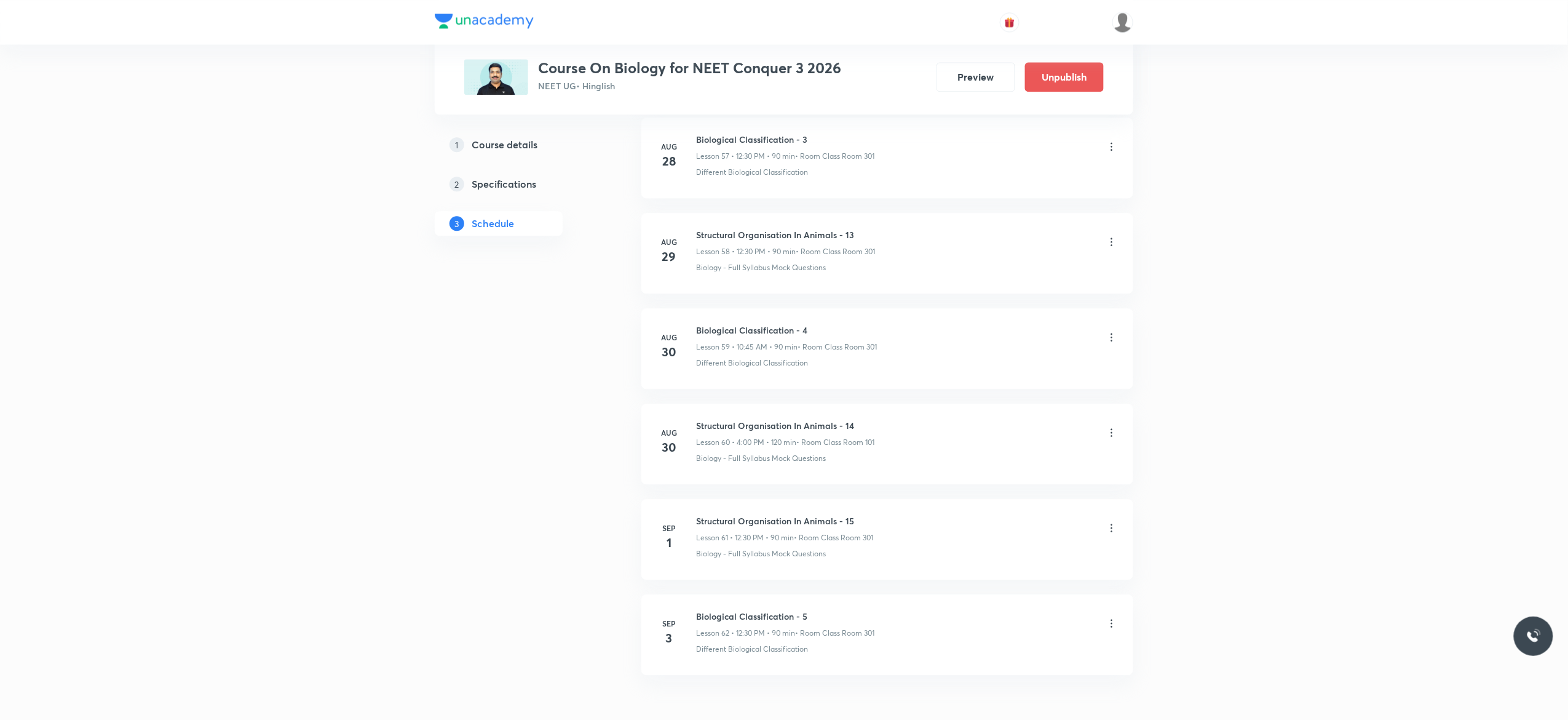
scroll to position [6285, 0]
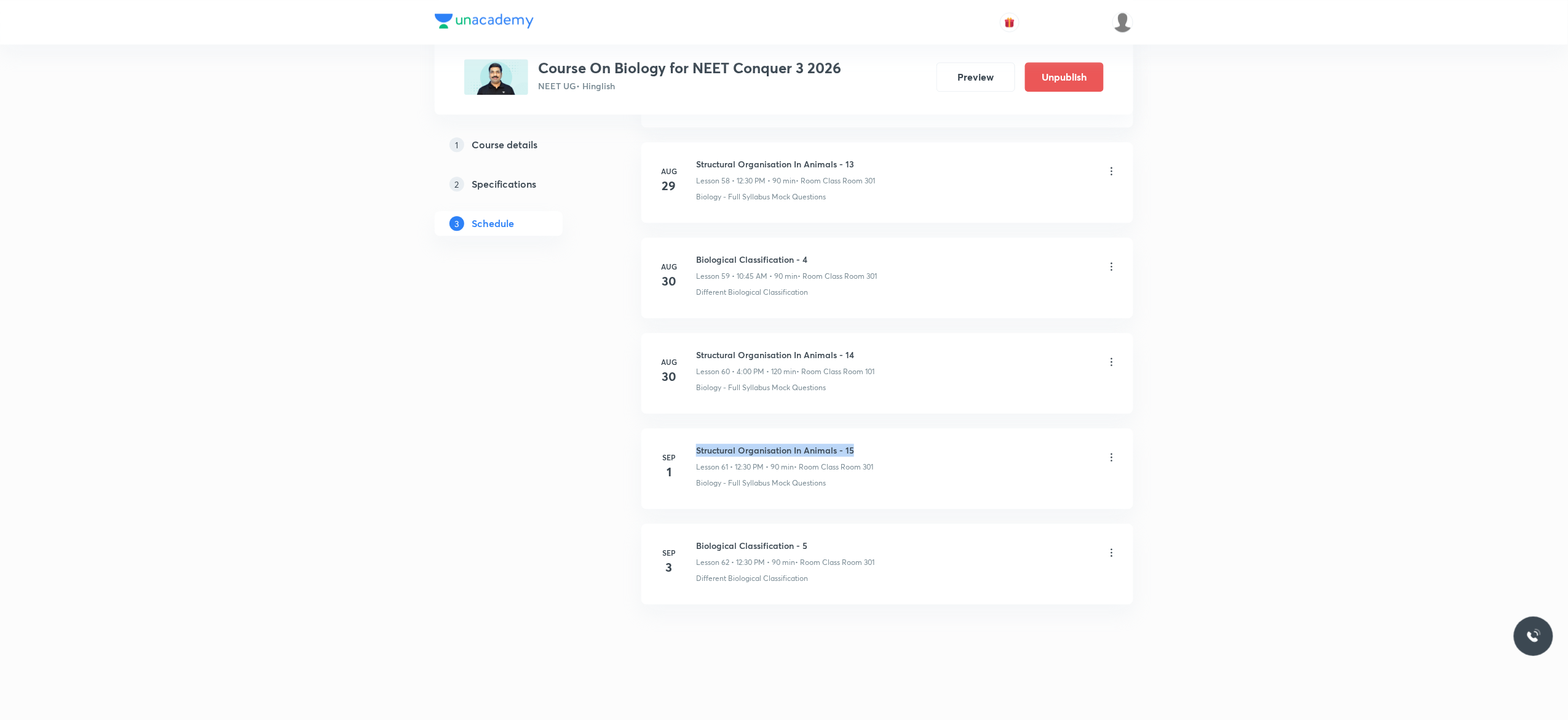
drag, startPoint x: 862, startPoint y: 438, endPoint x: 692, endPoint y: 434, distance: 170.0
click at [692, 434] on li "[DATE] Structural Organisation In Animals - 15 Lesson 61 • 12:30 PM • 90 min • …" at bounding box center [887, 468] width 492 height 80
copy h6 "Structural Organisation In Animals - 15"
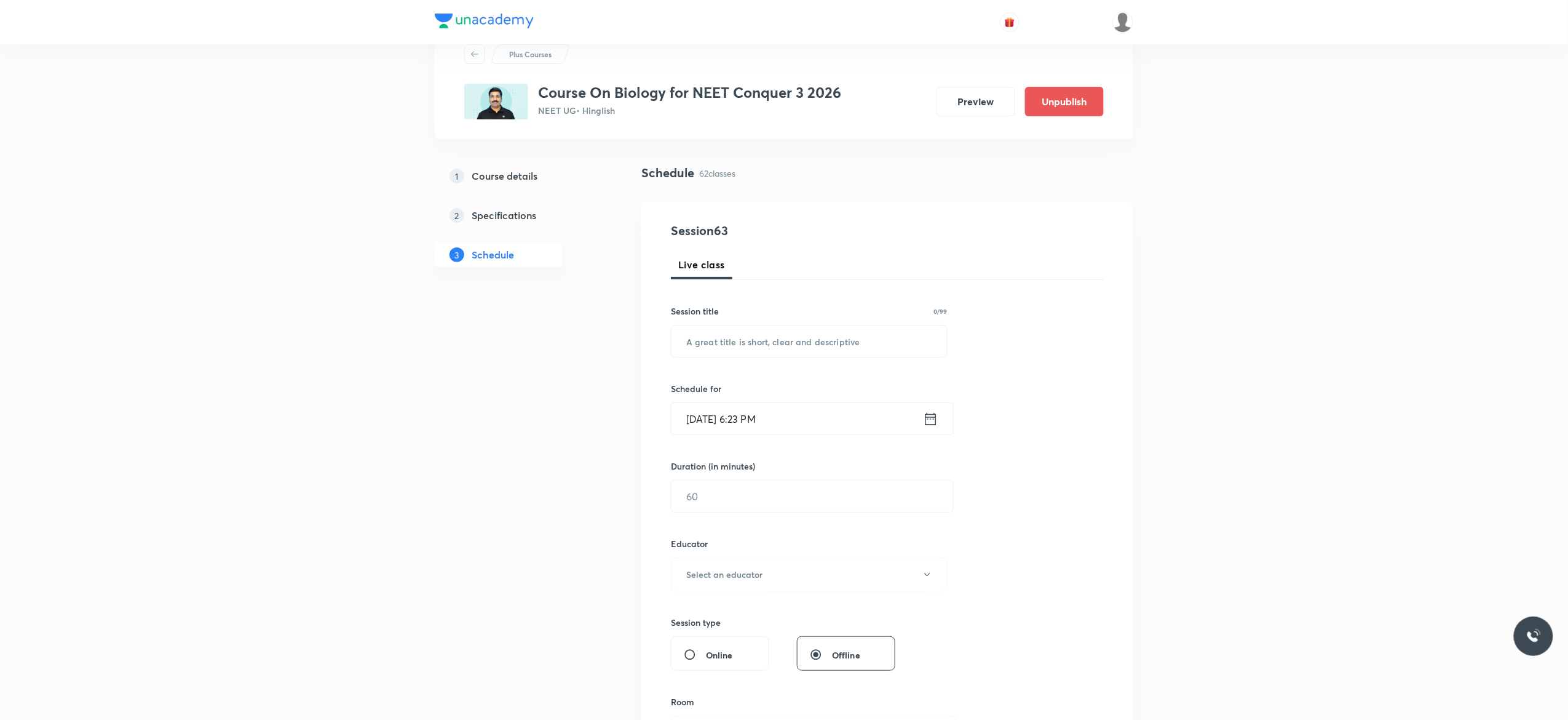
scroll to position [0, 0]
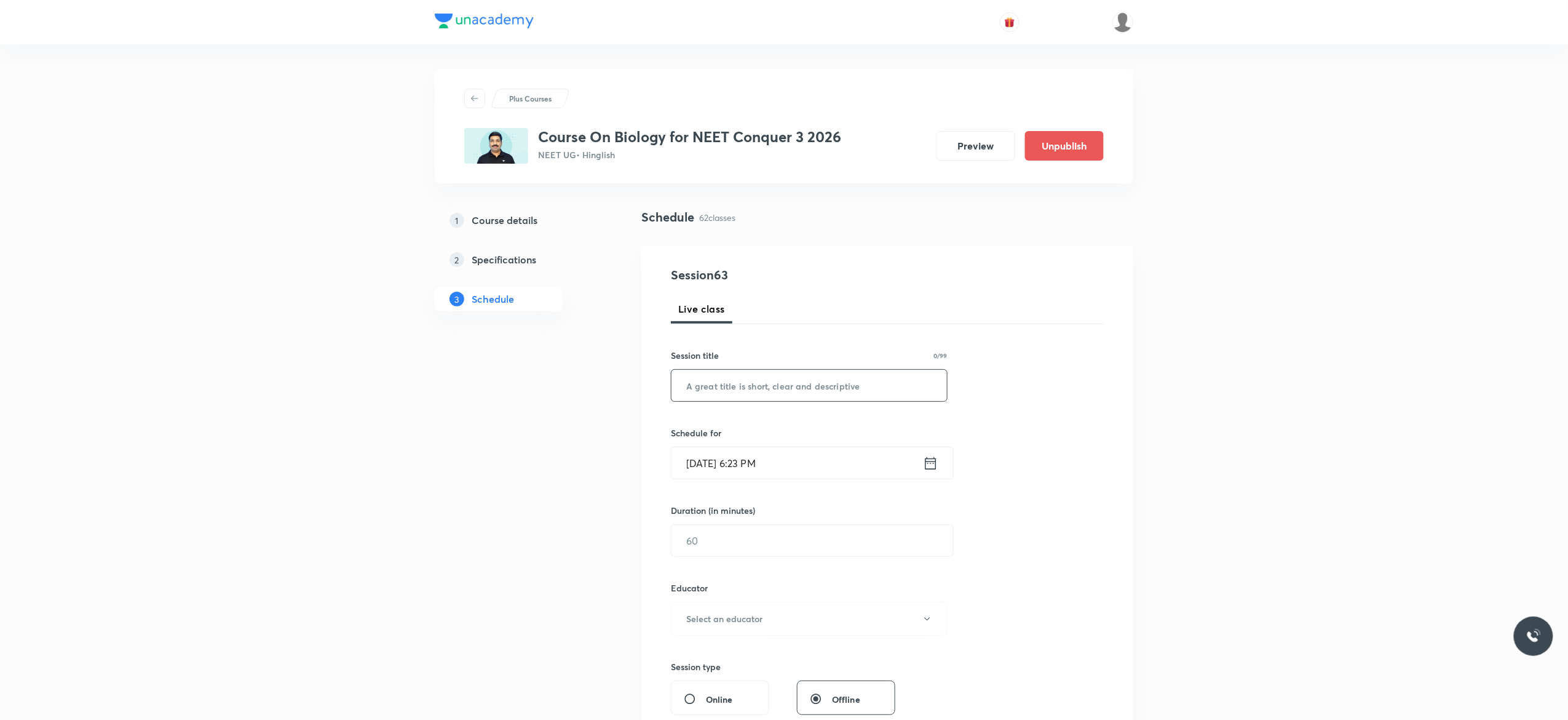
click at [757, 383] on input "text" at bounding box center [809, 385] width 275 height 31
paste input "Structural Organisation In Animals - 15"
type input "Structural Organisation In Animals - 16"
click at [931, 463] on icon at bounding box center [930, 463] width 16 height 18
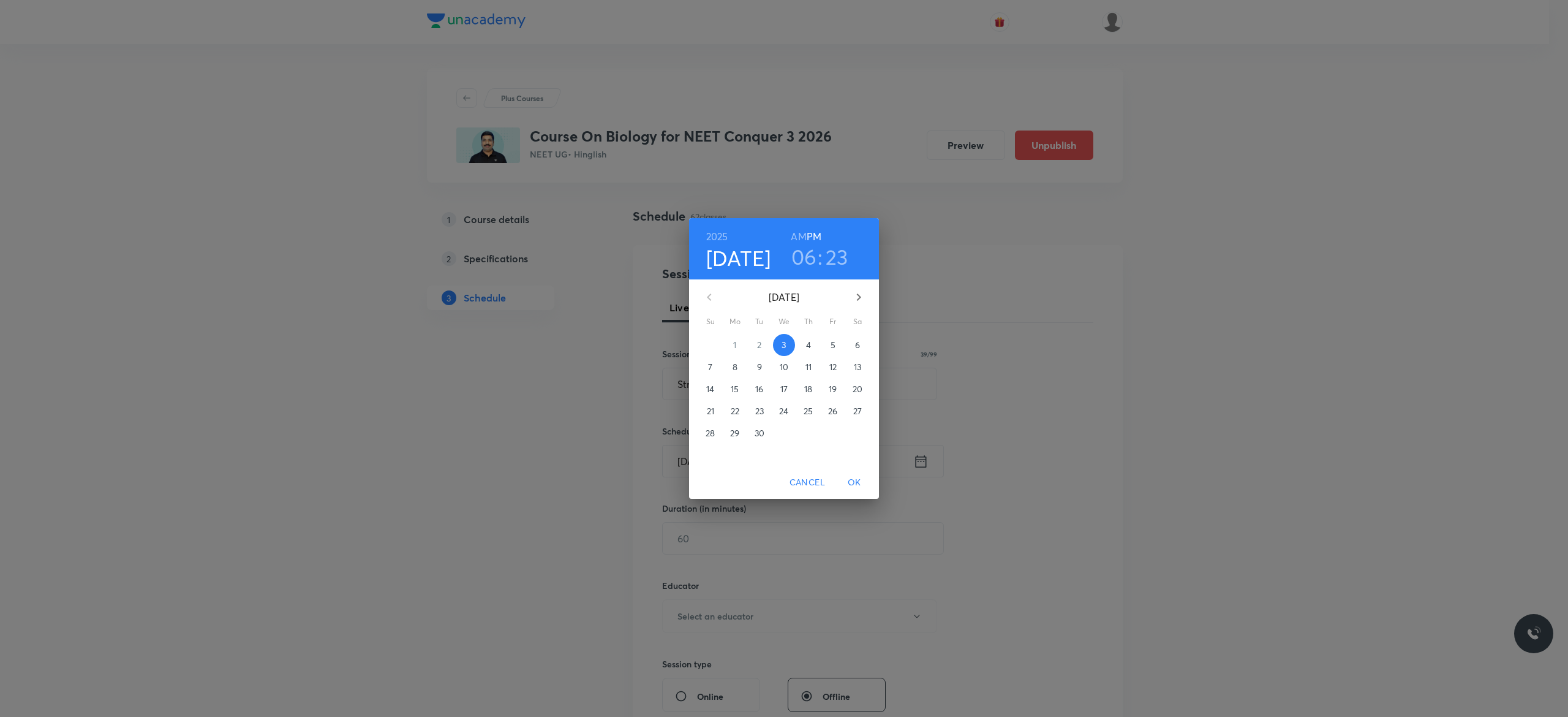
click at [810, 346] on p "4" at bounding box center [808, 345] width 5 height 12
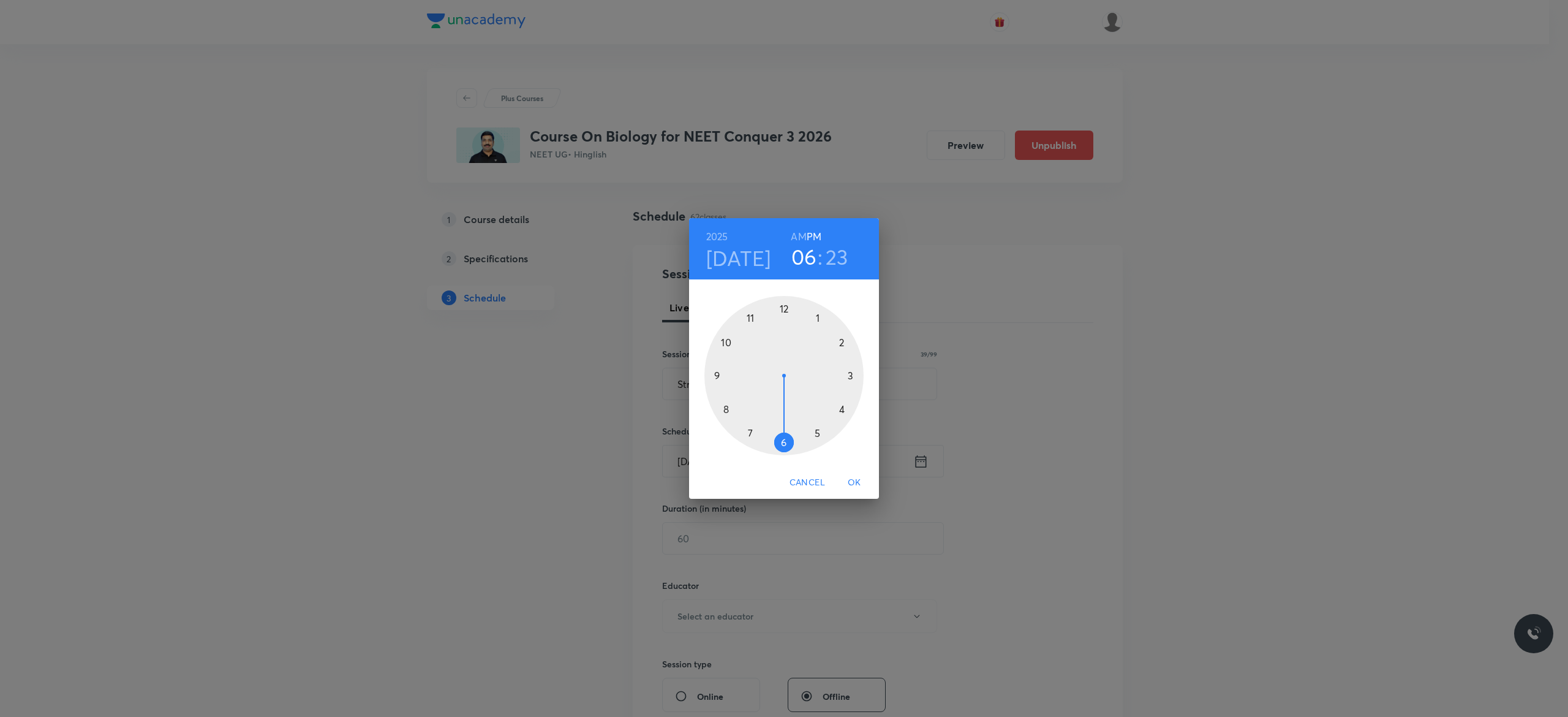
click at [782, 311] on div at bounding box center [783, 375] width 159 height 159
click at [783, 443] on div at bounding box center [783, 375] width 159 height 159
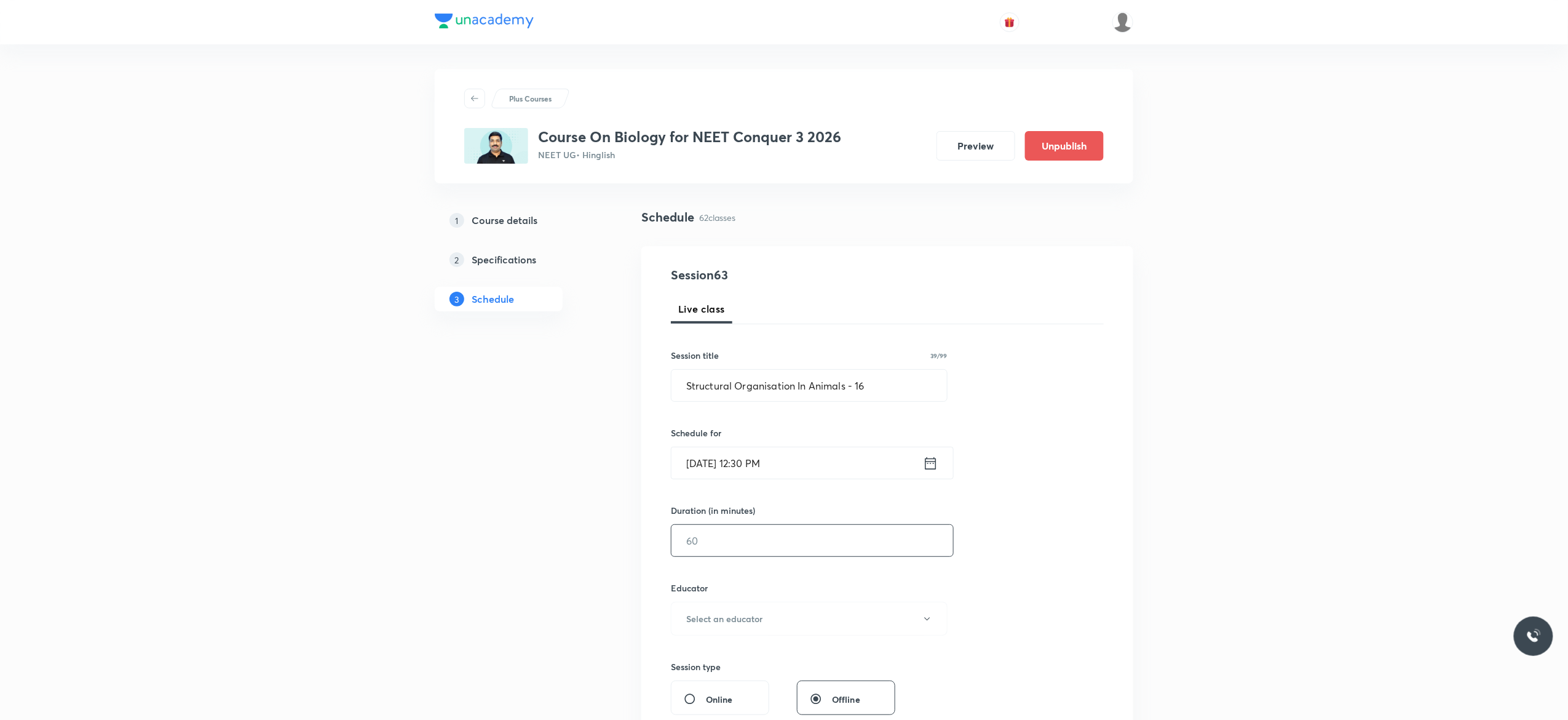
click at [761, 543] on input "text" at bounding box center [812, 540] width 281 height 31
type input "90"
click at [925, 622] on icon "button" at bounding box center [927, 619] width 10 height 10
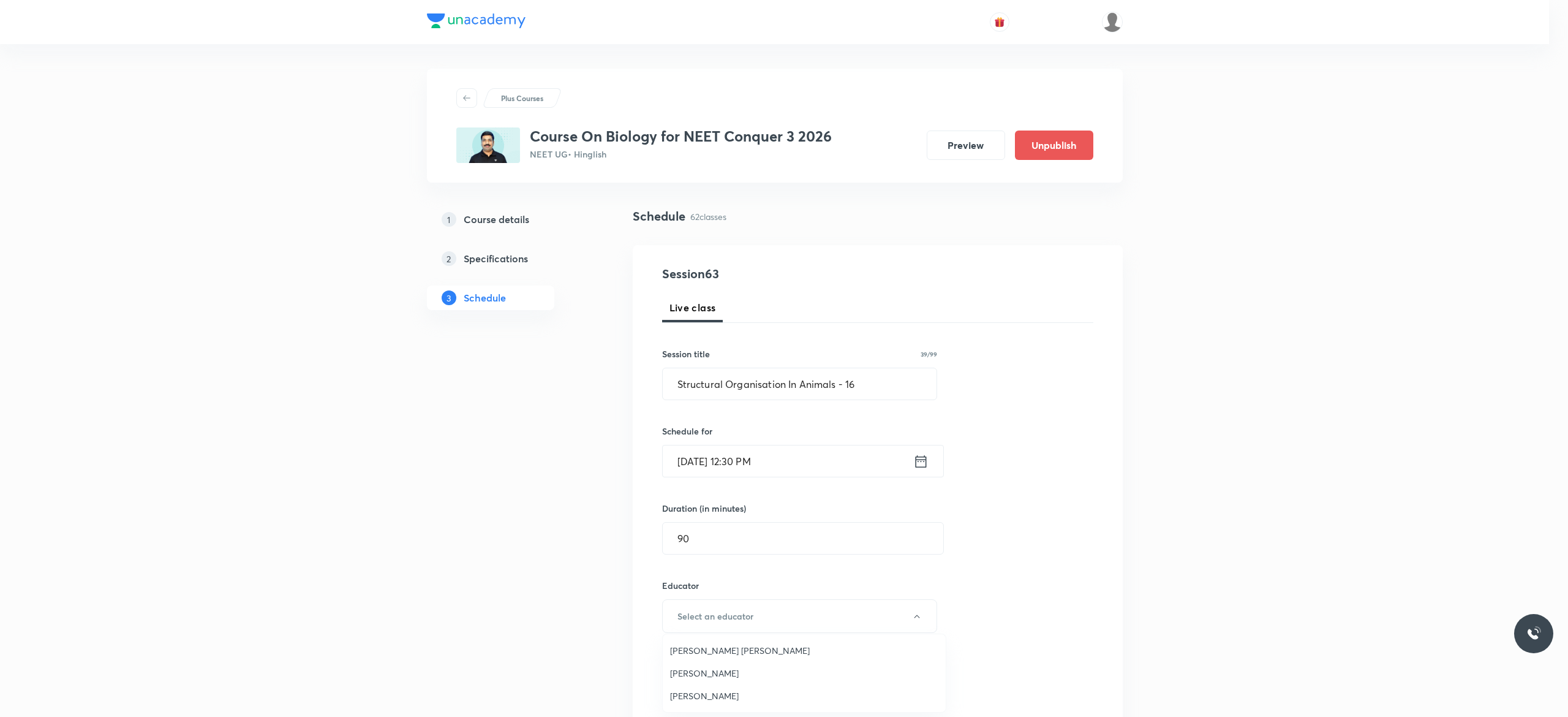
click at [745, 673] on span "[PERSON_NAME]" at bounding box center [803, 673] width 268 height 13
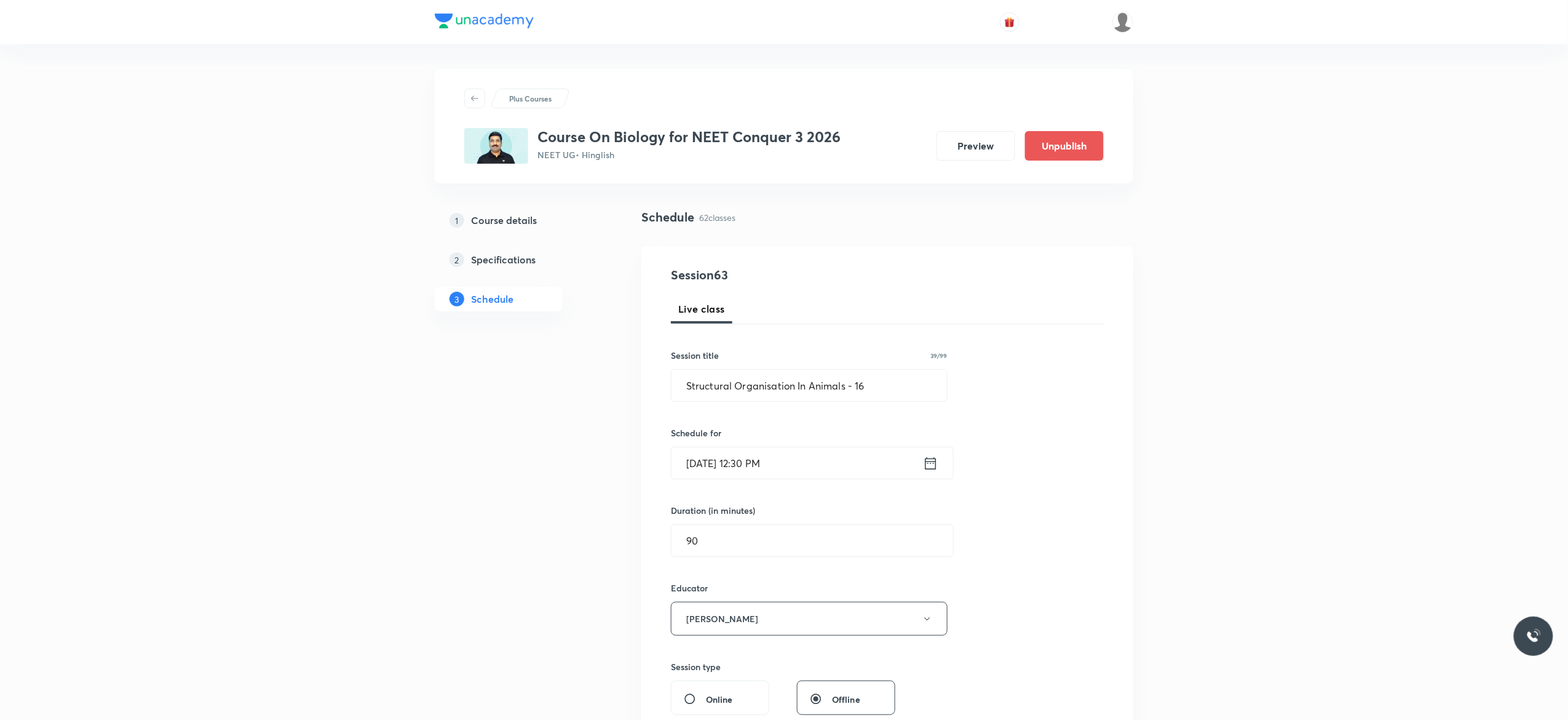
click at [1053, 580] on div "Session 63 Live class Session title 39/99 Structural Organisation In Animals - …" at bounding box center [887, 594] width 433 height 657
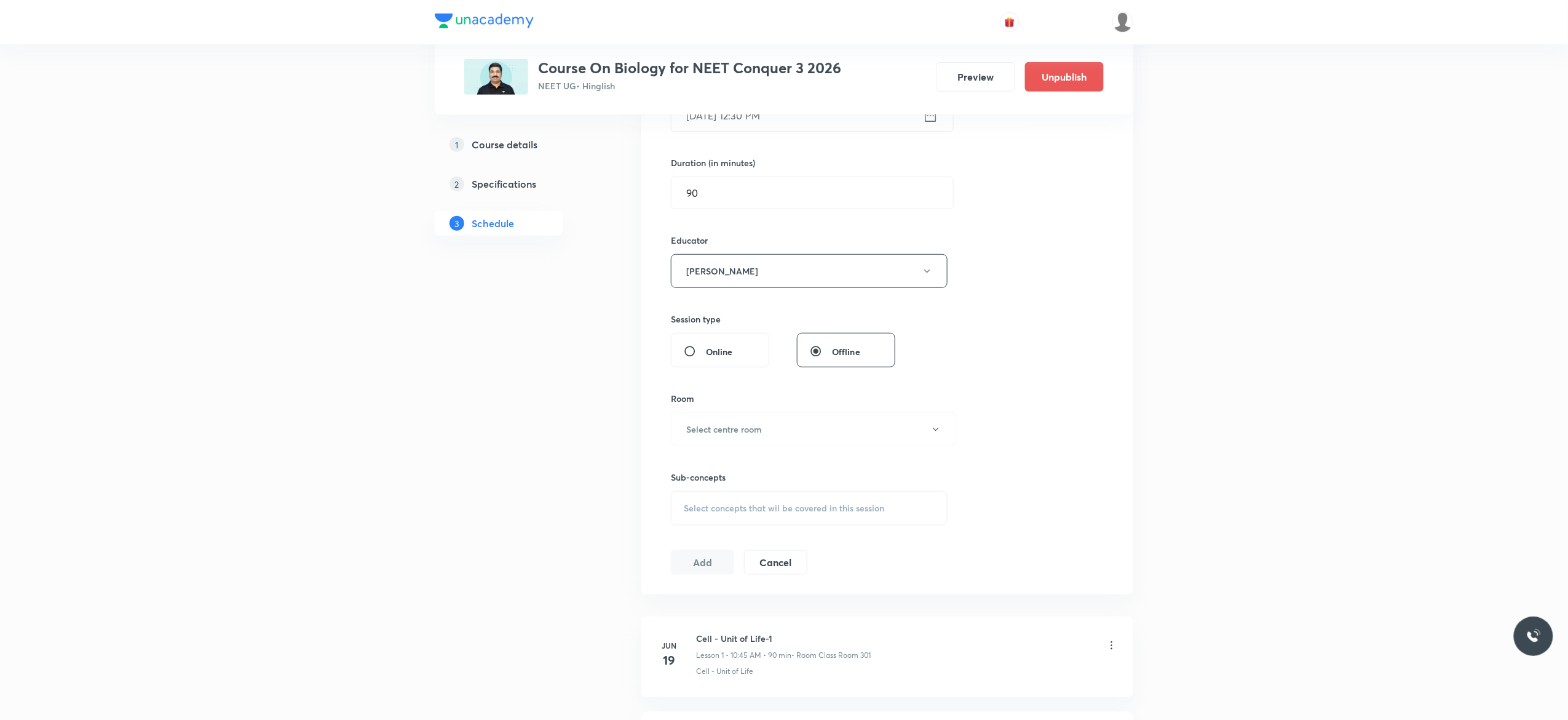
scroll to position [394, 0]
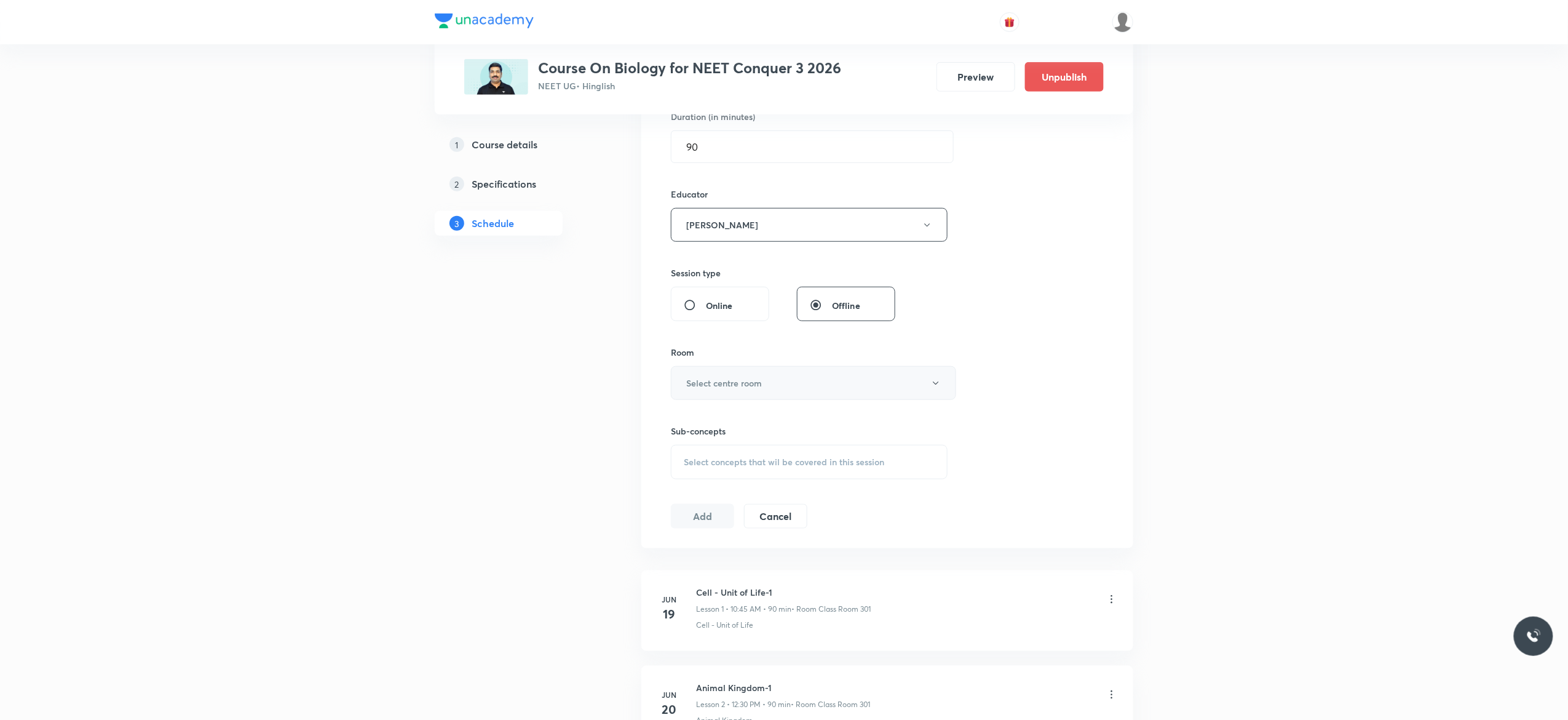
click at [941, 384] on button "Select centre room" at bounding box center [813, 383] width 286 height 34
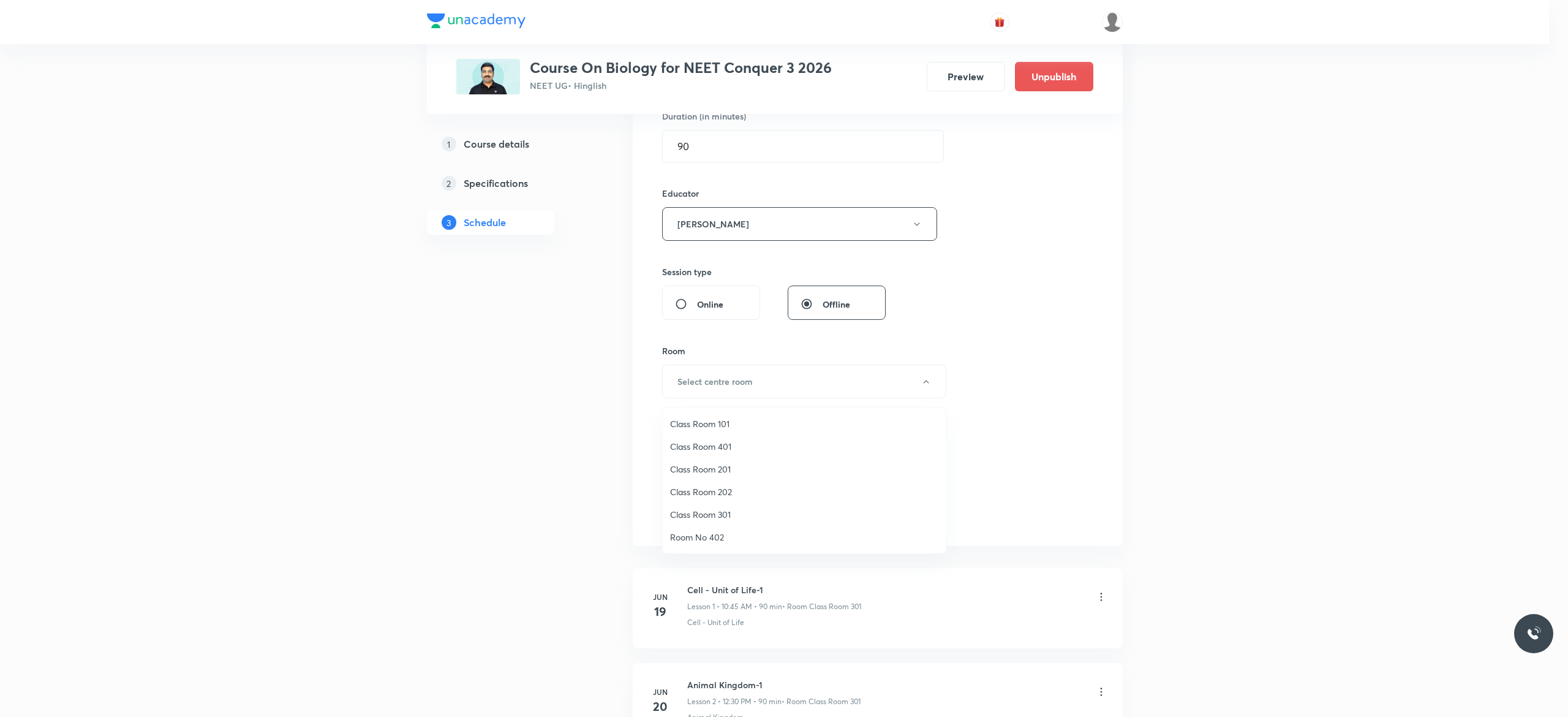
click at [718, 512] on span "Class Room 301" at bounding box center [803, 514] width 268 height 13
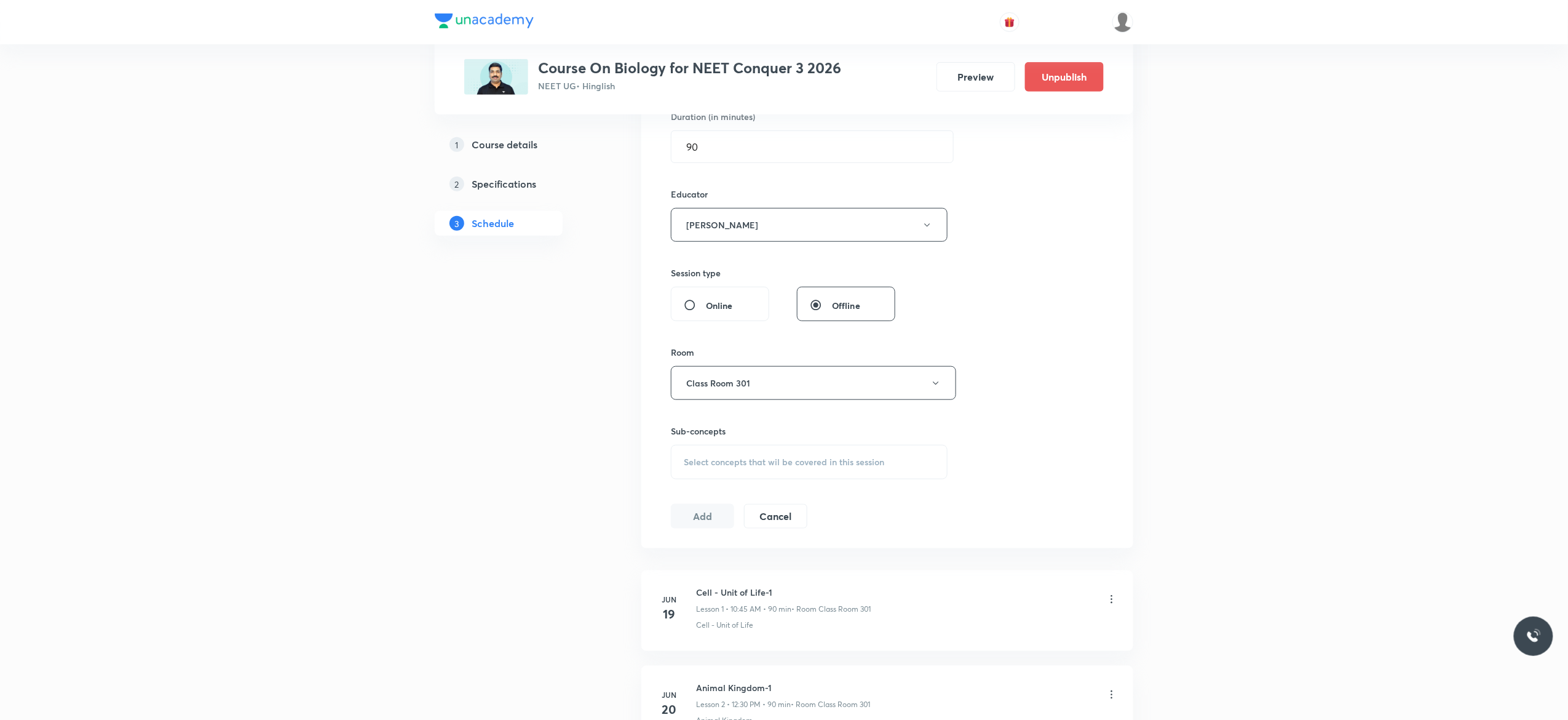
click at [726, 467] on span "Select concepts that wil be covered in this session" at bounding box center [784, 462] width 200 height 10
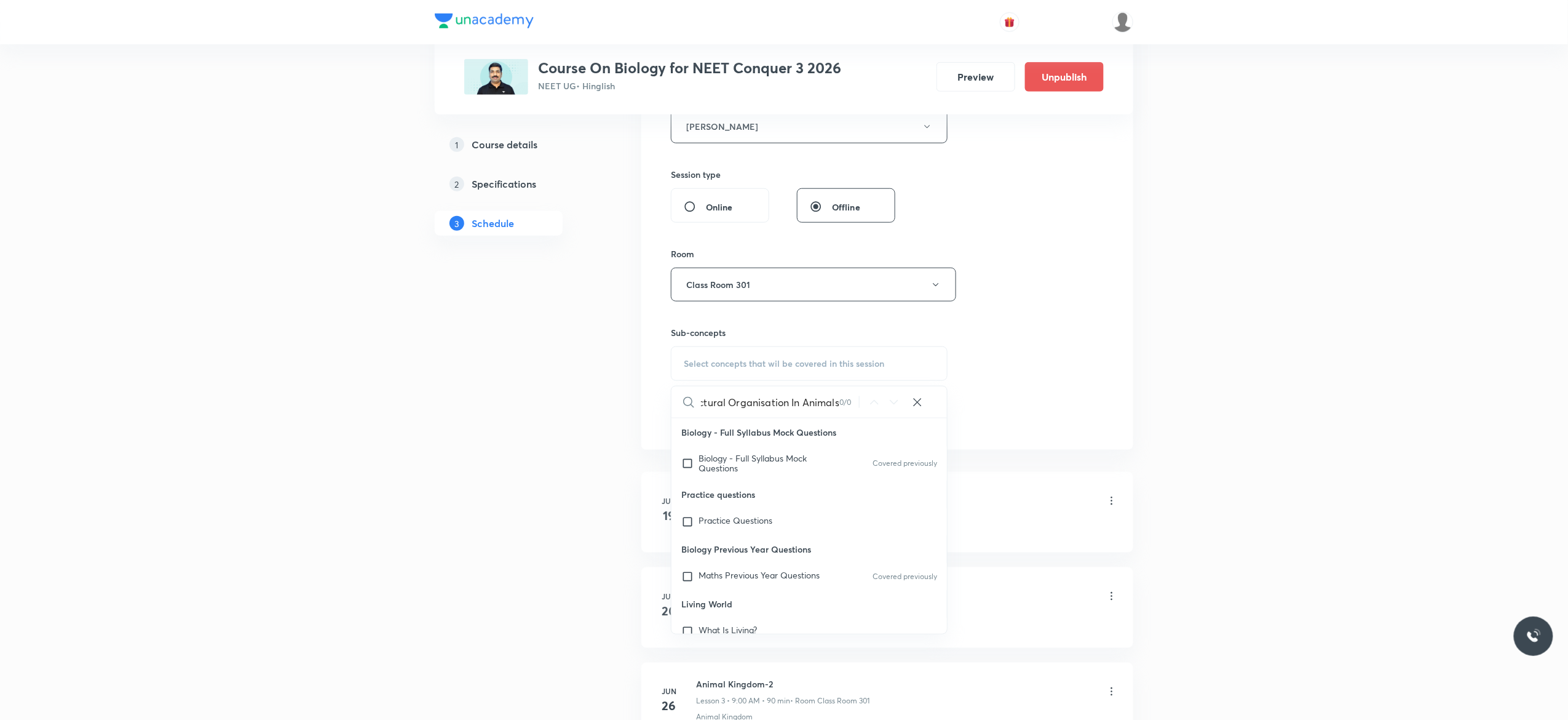
scroll to position [0, 20]
type input "Structural Organisation In Animals"
click at [686, 466] on input "checkbox" at bounding box center [690, 463] width 18 height 20
checkbox input "true"
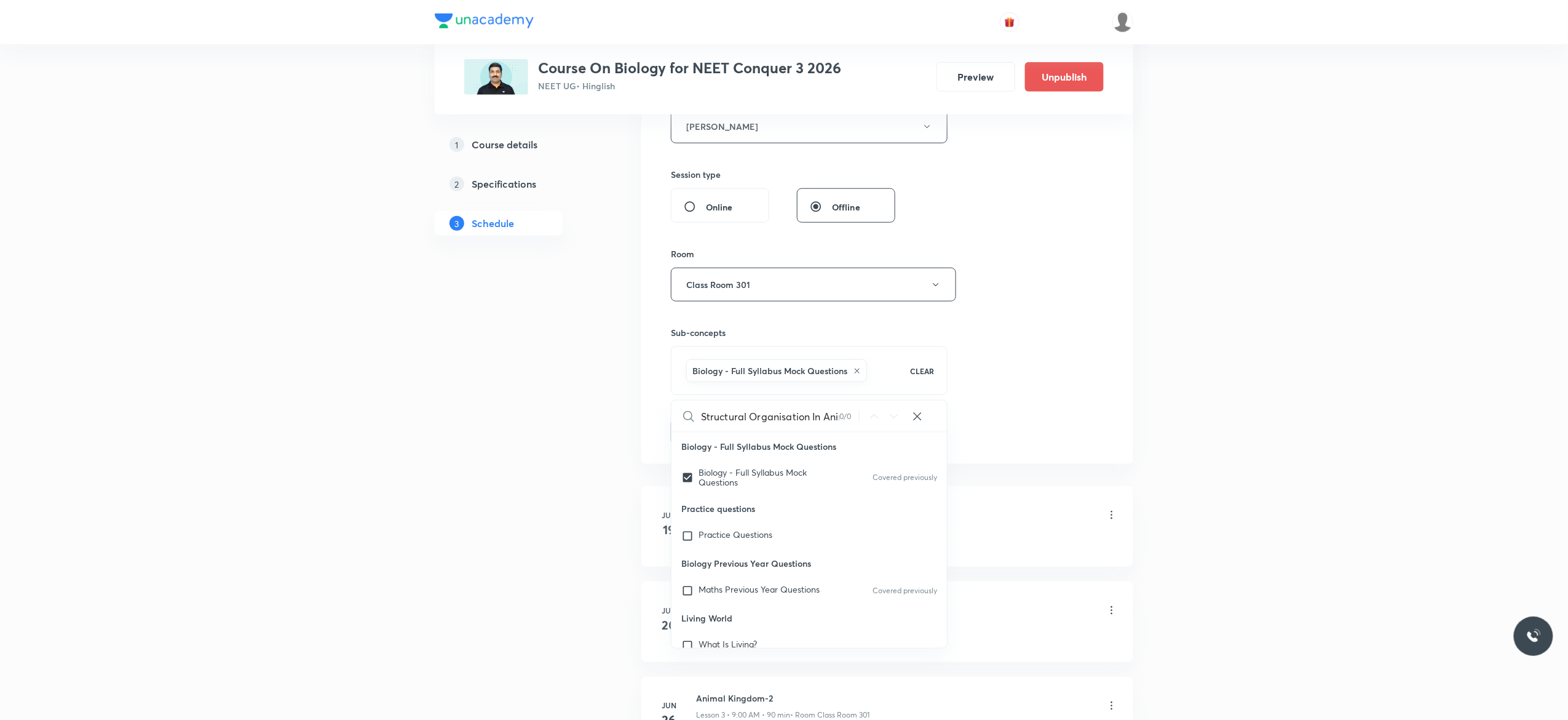
click at [702, 431] on button "Add" at bounding box center [703, 430] width 63 height 24
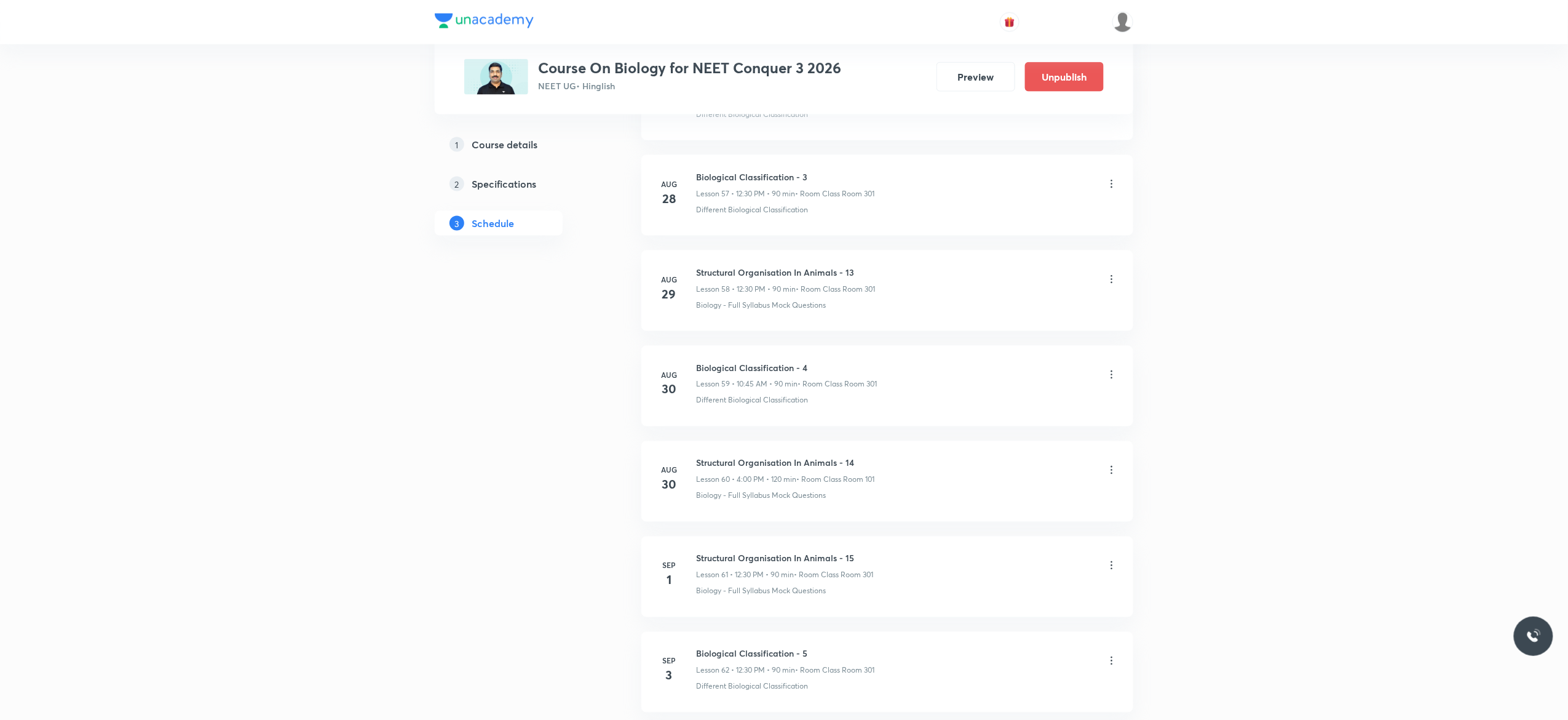
scroll to position [5734, 0]
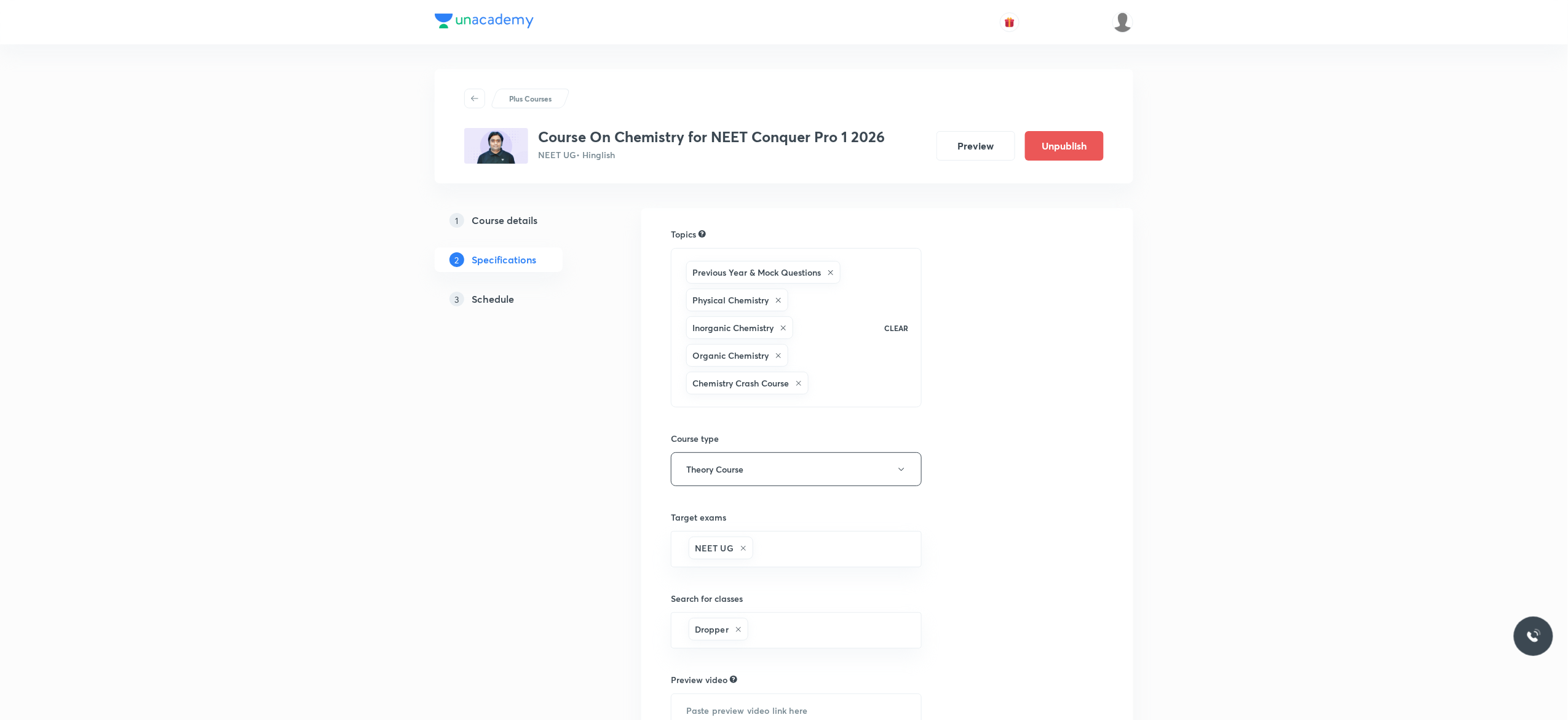
click at [483, 300] on h5 "Schedule" at bounding box center [493, 299] width 43 height 15
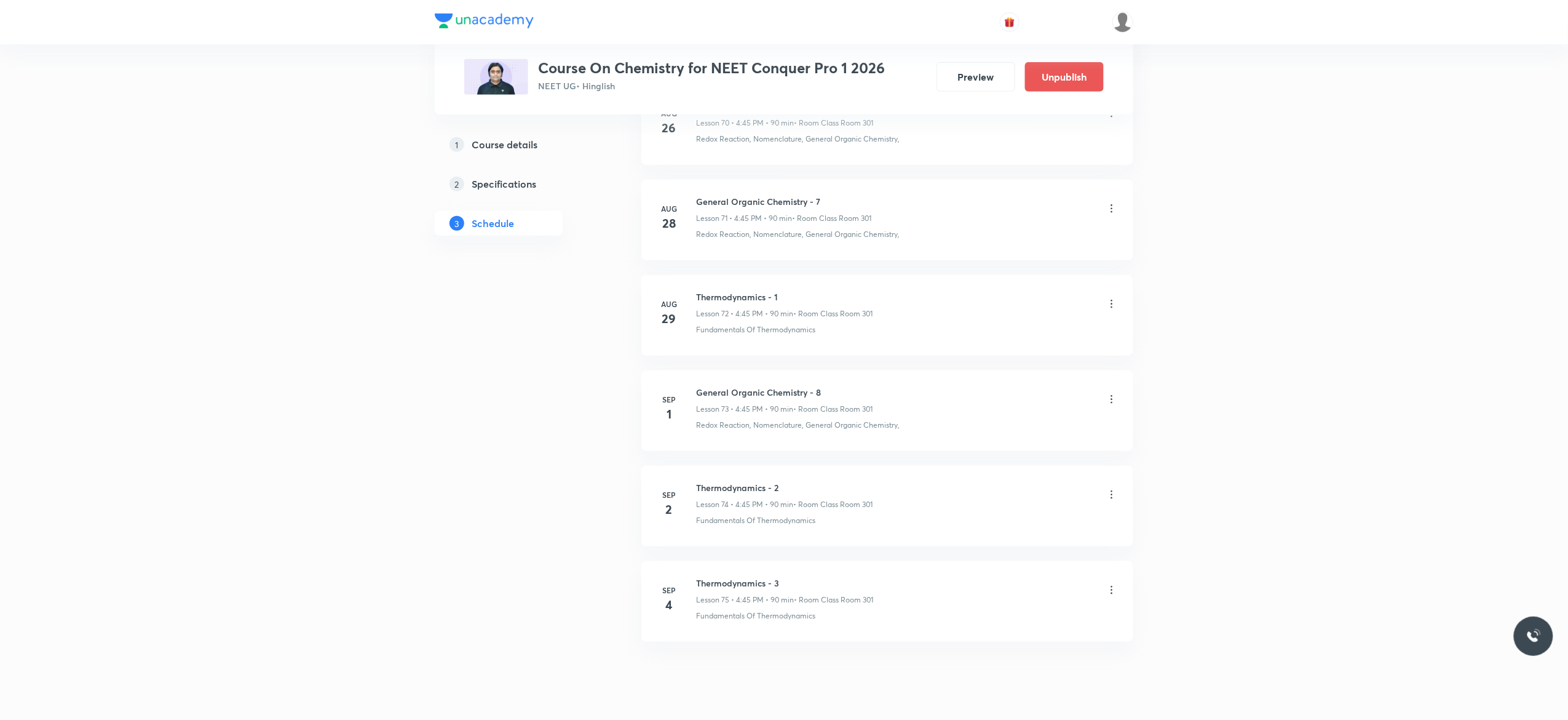
scroll to position [7529, 0]
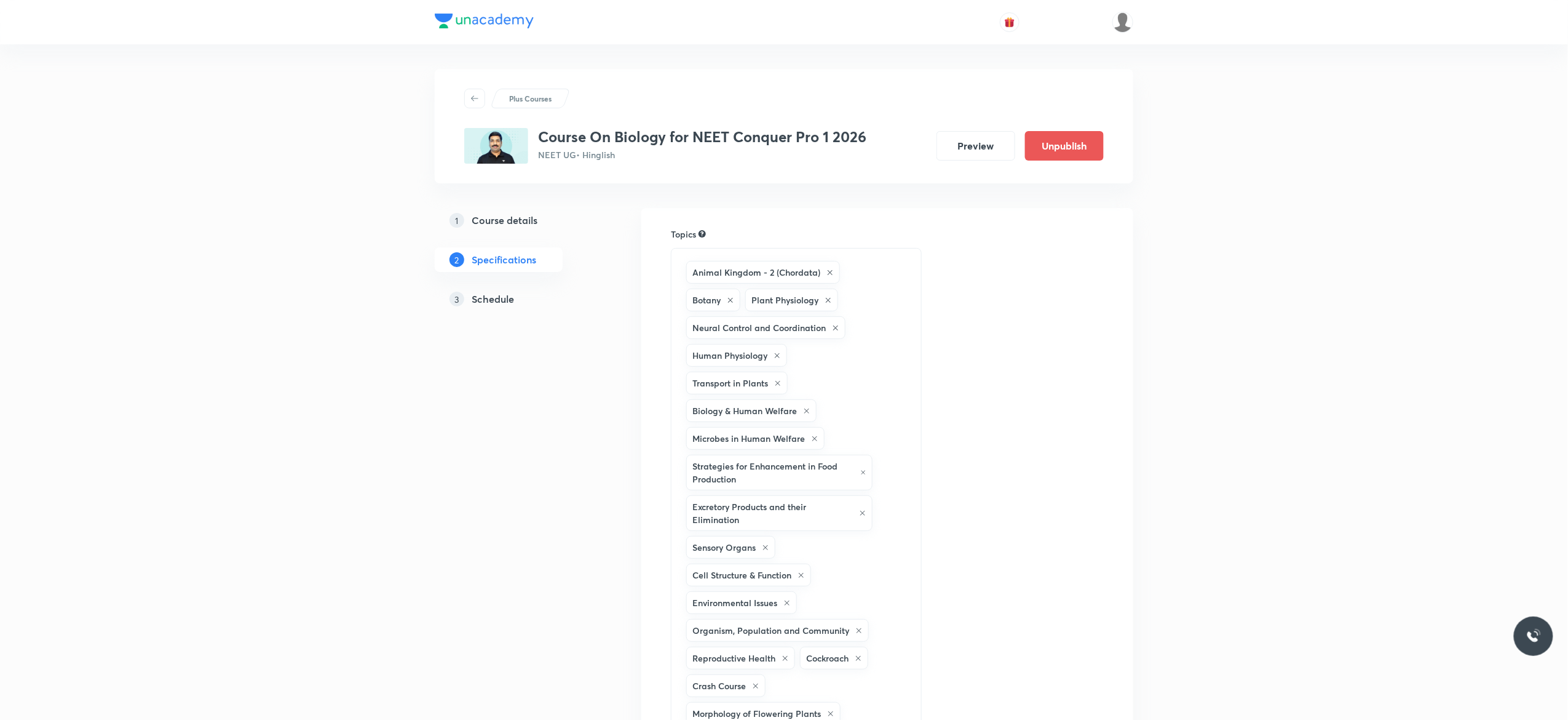
click at [481, 298] on h5 "Schedule" at bounding box center [493, 299] width 43 height 15
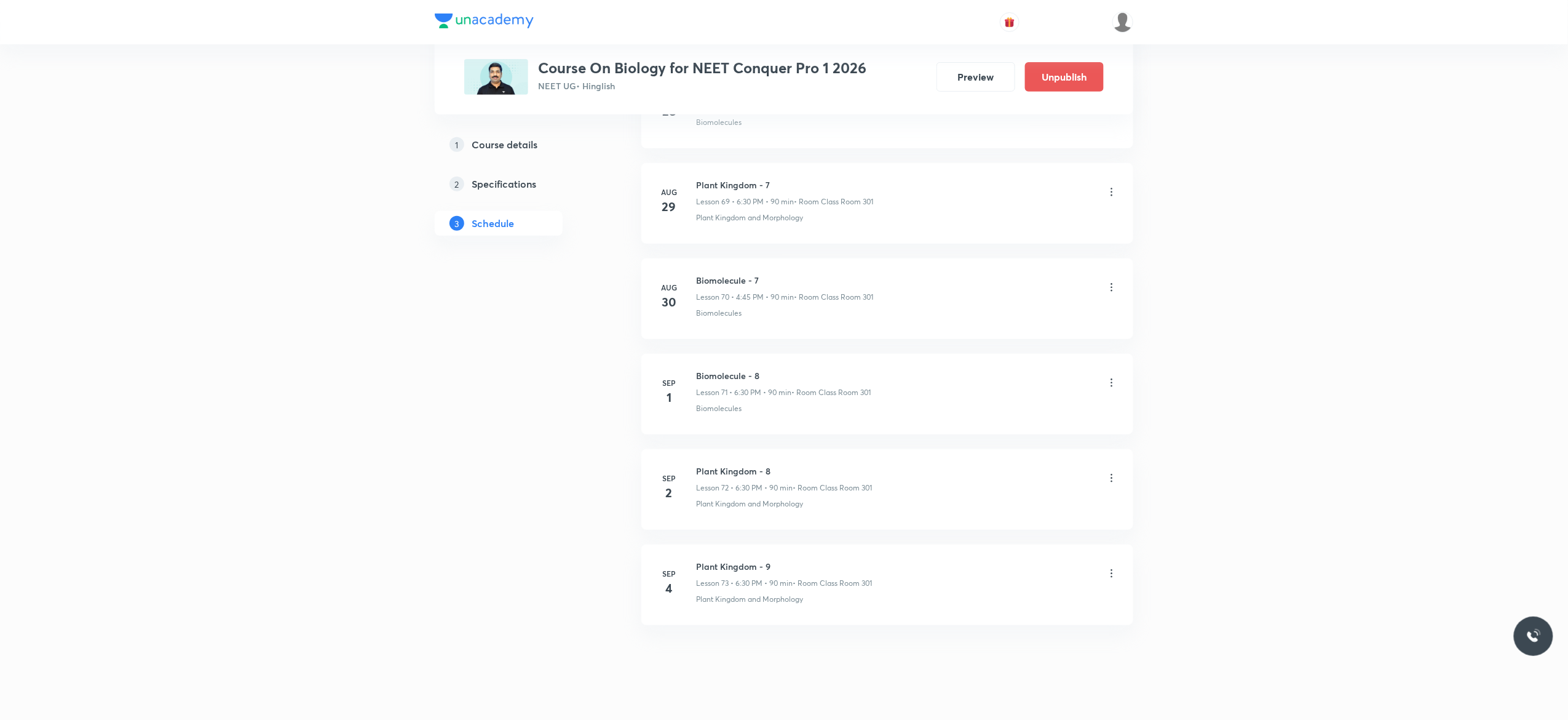
scroll to position [7338, 0]
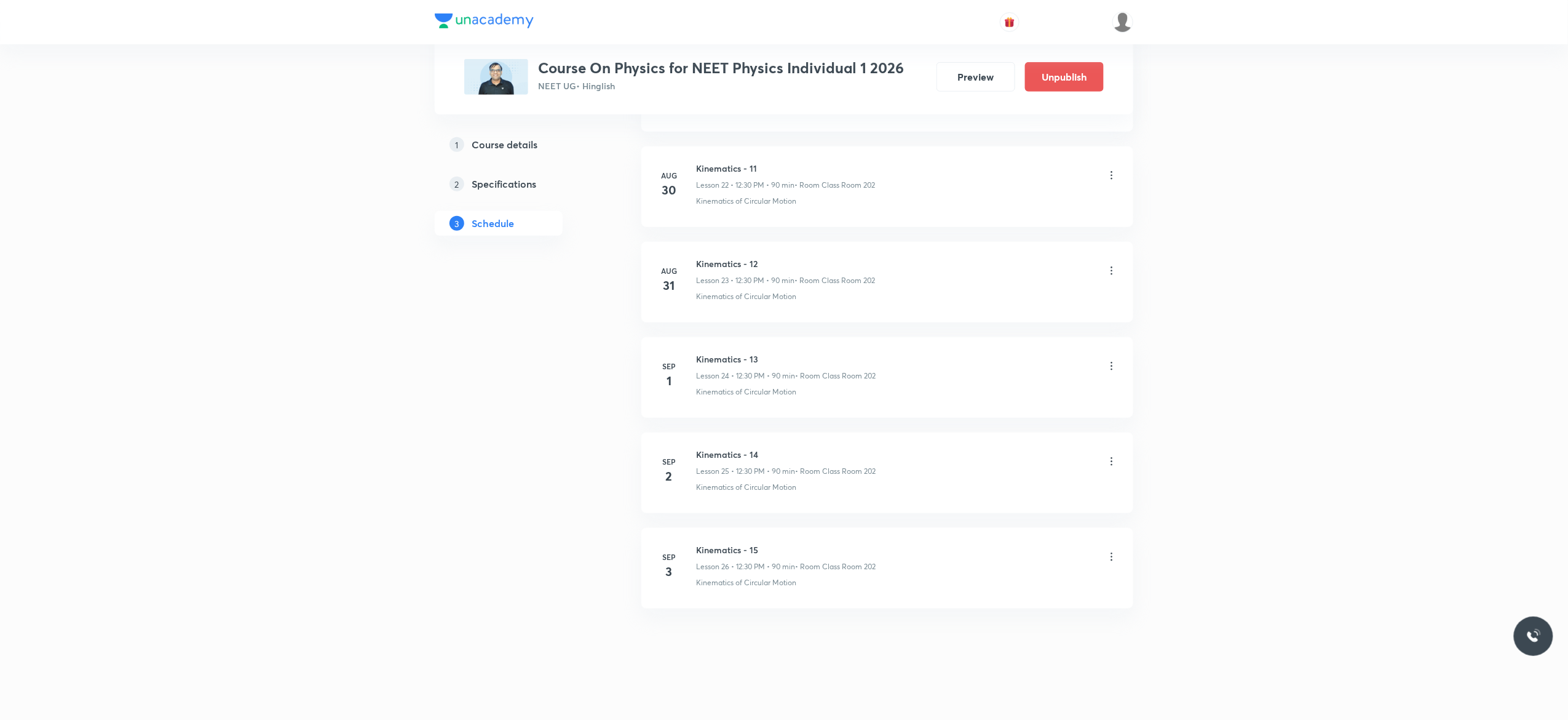
scroll to position [2757, 0]
drag, startPoint x: 766, startPoint y: 526, endPoint x: 692, endPoint y: 541, distance: 75.5
click at [692, 541] on li "[DATE] Kinematics - 15 Lesson 26 • 12:30 PM • 90 min • Room Class Room 202 Kine…" at bounding box center [887, 563] width 492 height 80
copy h6 "Kinematics - 15"
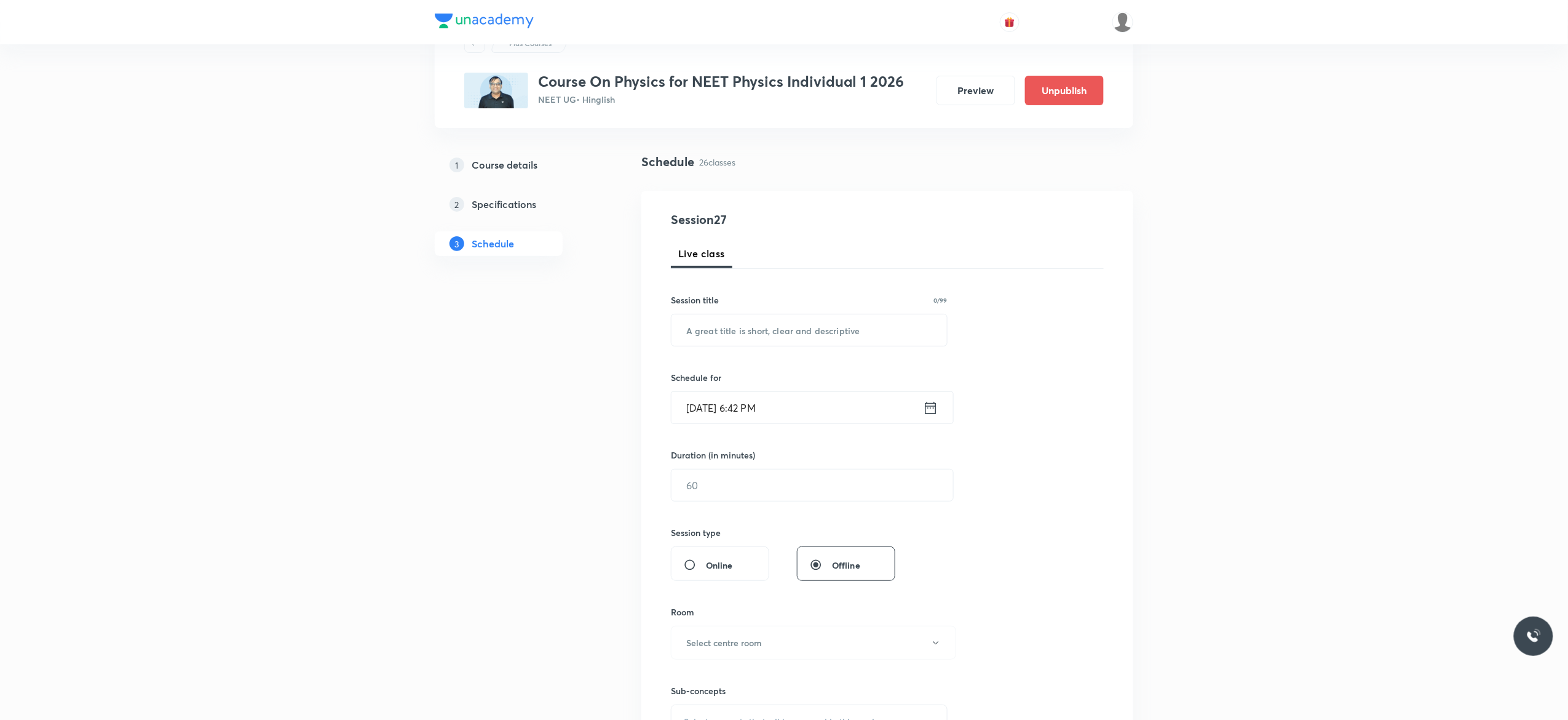
scroll to position [0, 0]
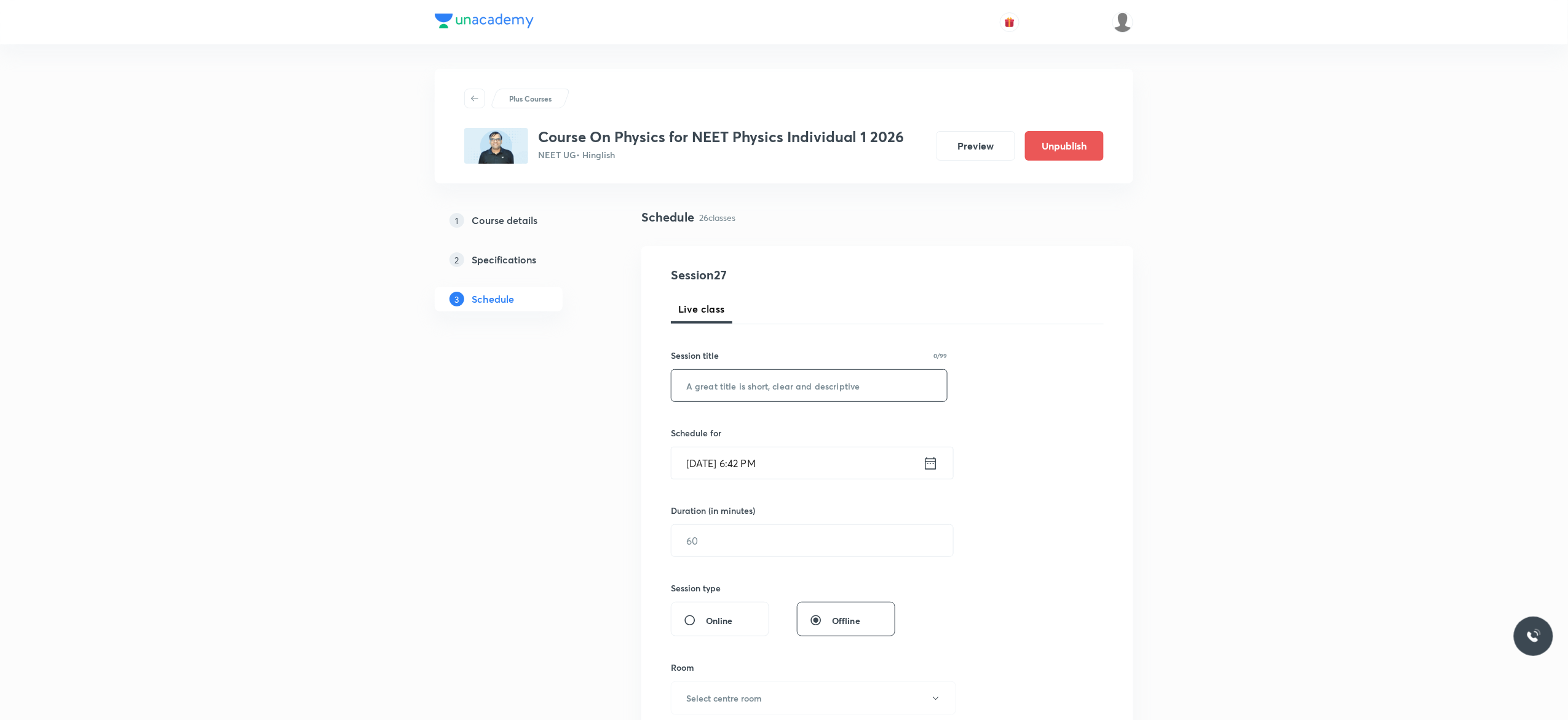
click at [711, 389] on input "text" at bounding box center [809, 385] width 275 height 31
paste input "Kinematics - 15"
type input "Kinematics - 16"
click at [929, 465] on icon at bounding box center [930, 463] width 16 height 18
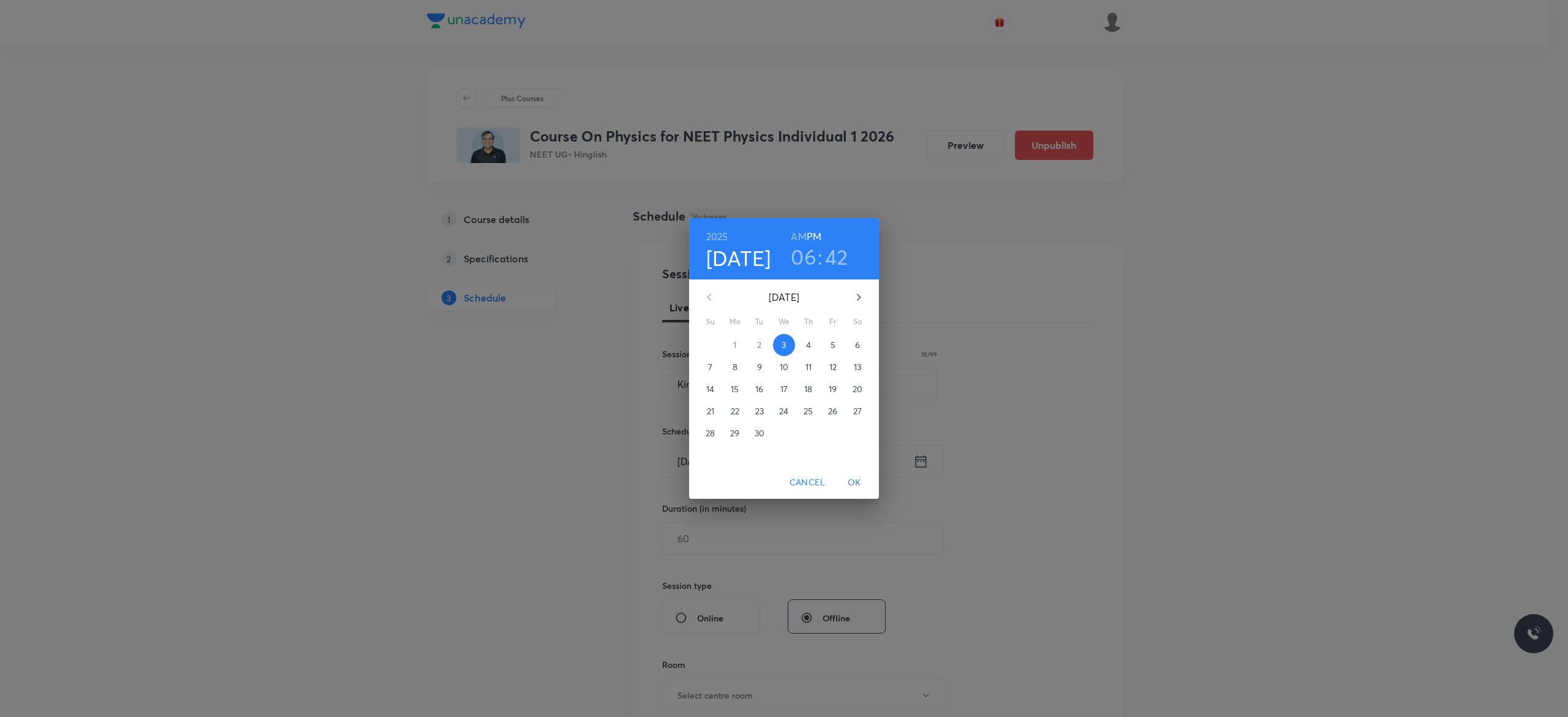
click at [810, 343] on p "4" at bounding box center [808, 345] width 5 height 12
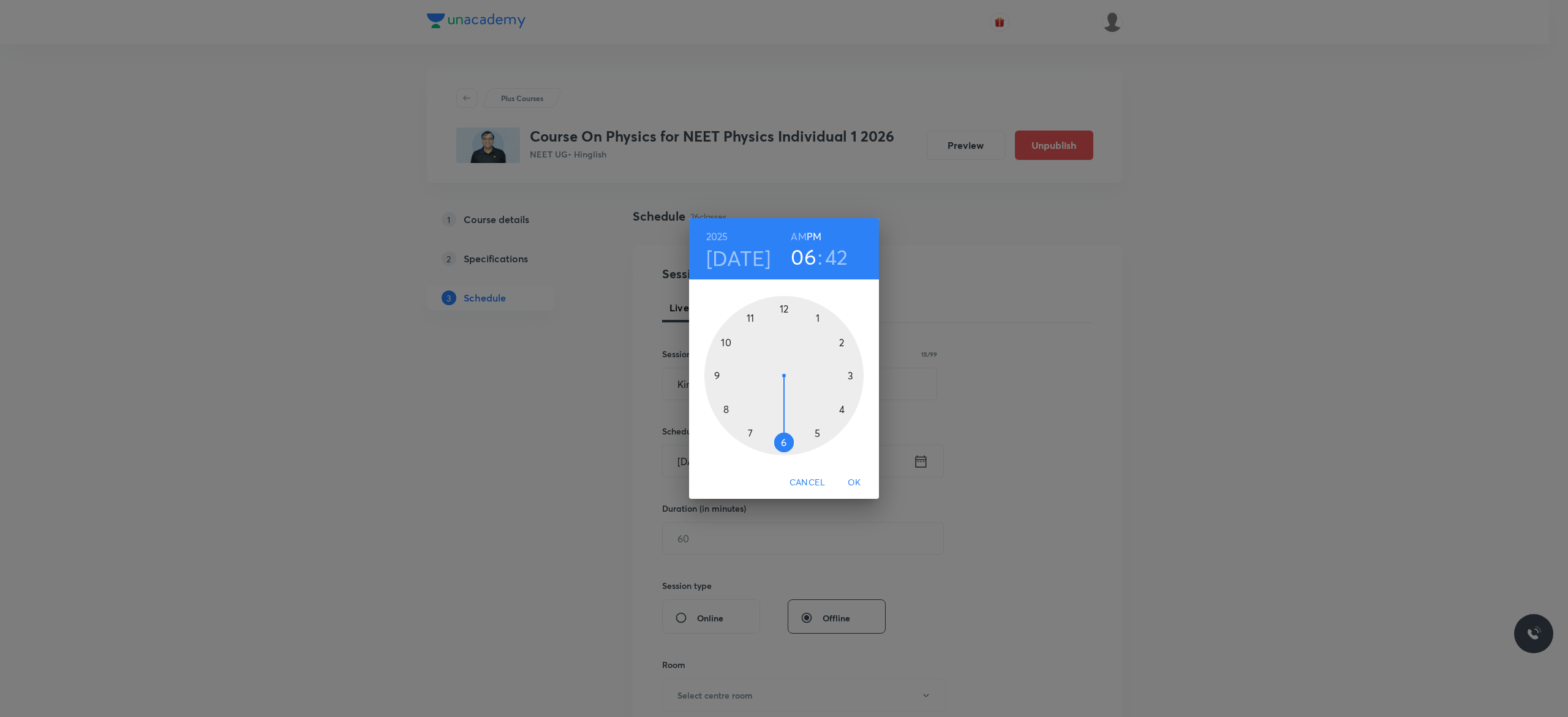
click at [781, 309] on div at bounding box center [783, 375] width 159 height 159
click at [782, 441] on div at bounding box center [783, 375] width 159 height 159
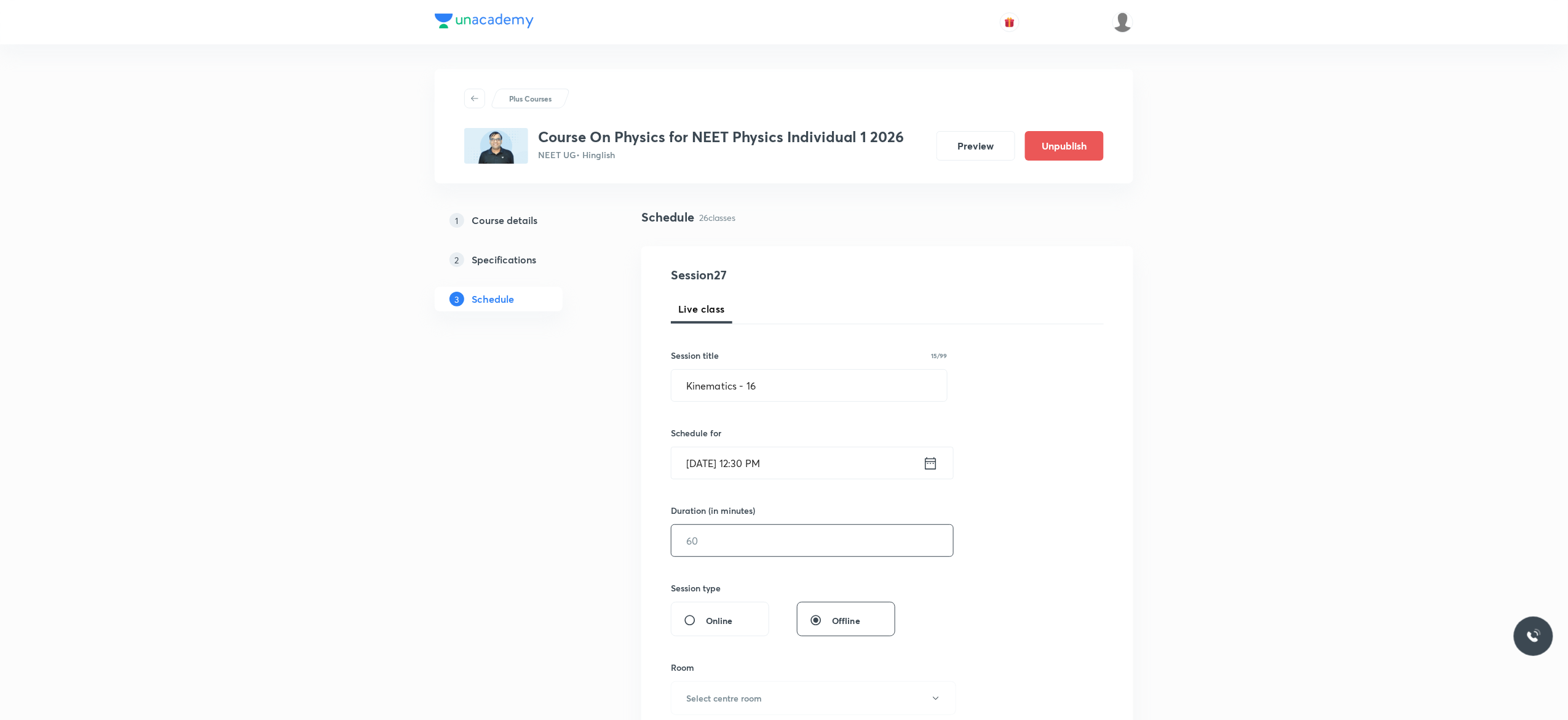
click at [732, 540] on input "text" at bounding box center [812, 540] width 281 height 31
type input "90"
click at [1033, 532] on div "Session 27 Live class Session title 15/99 Kinematics - 16 ​ Schedule for Sep 4,…" at bounding box center [887, 554] width 433 height 577
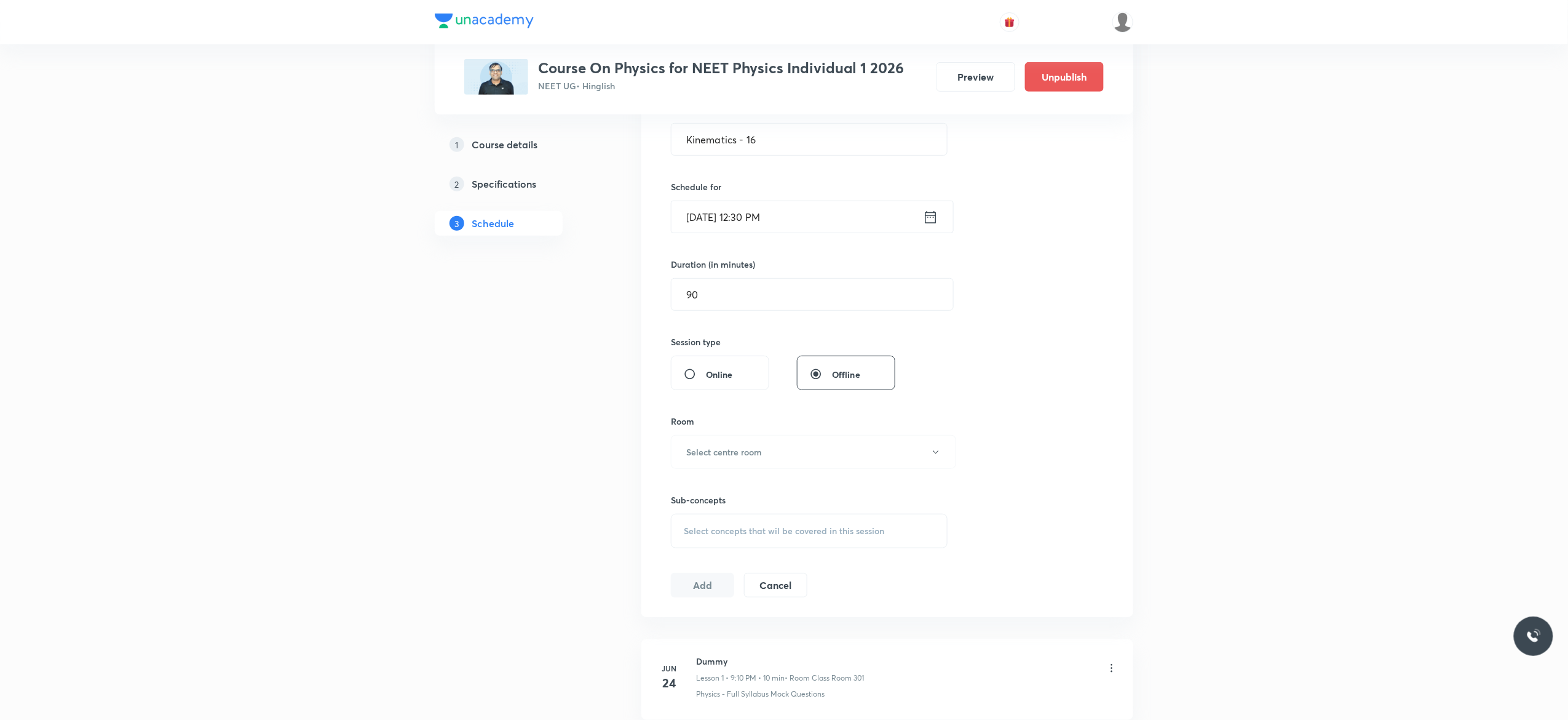
scroll to position [295, 0]
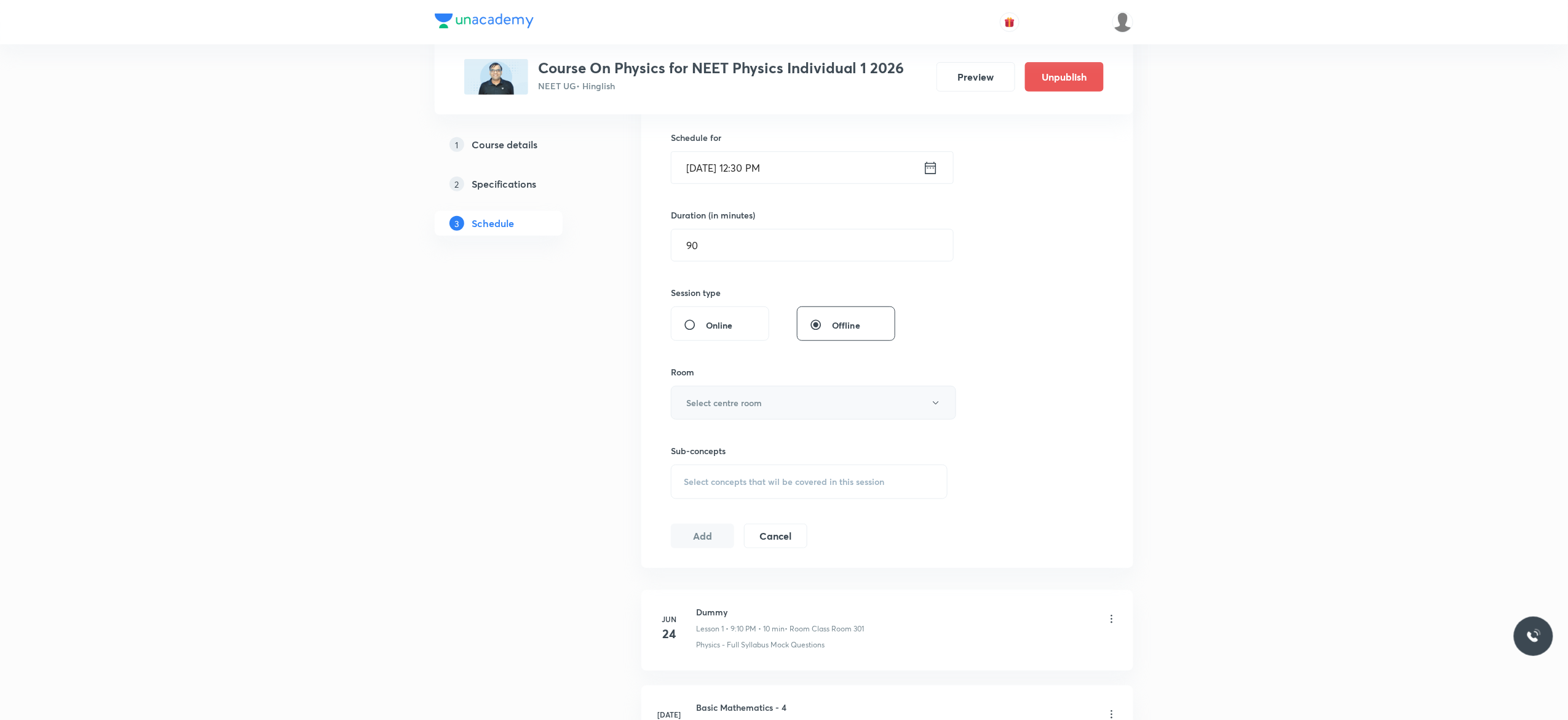
click at [936, 408] on icon "button" at bounding box center [936, 403] width 10 height 10
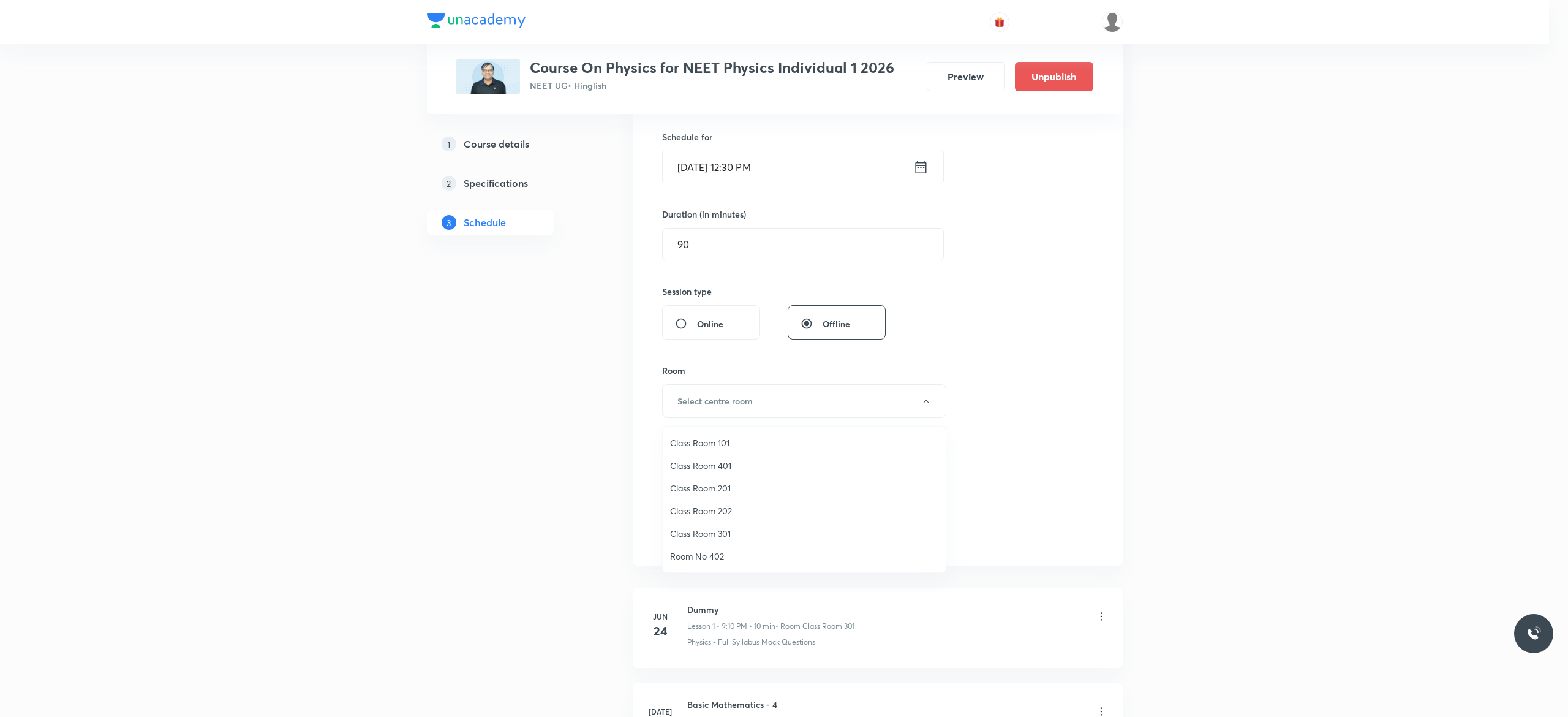
click at [704, 507] on span "Class Room 202" at bounding box center [803, 511] width 268 height 13
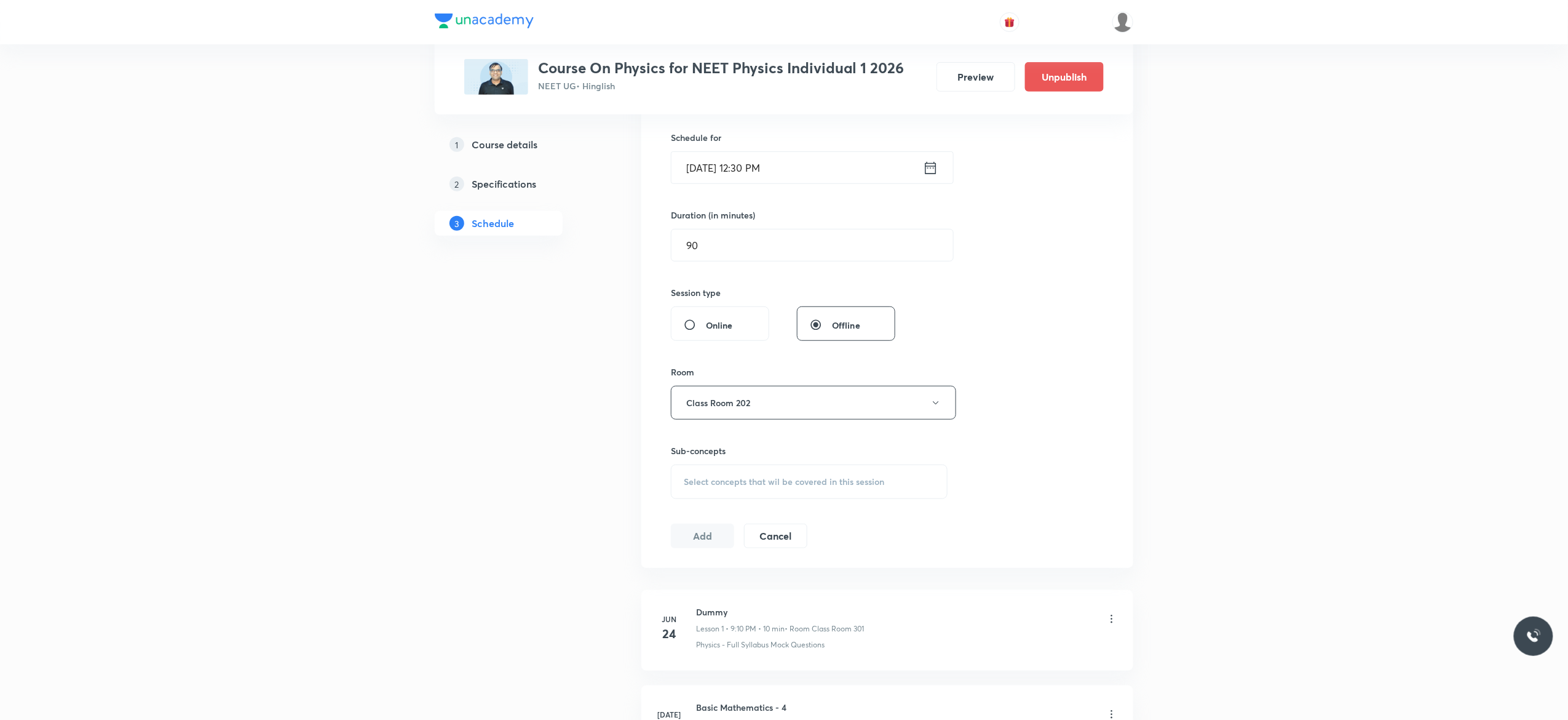
click at [713, 492] on div "Select concepts that wil be covered in this session" at bounding box center [809, 482] width 277 height 34
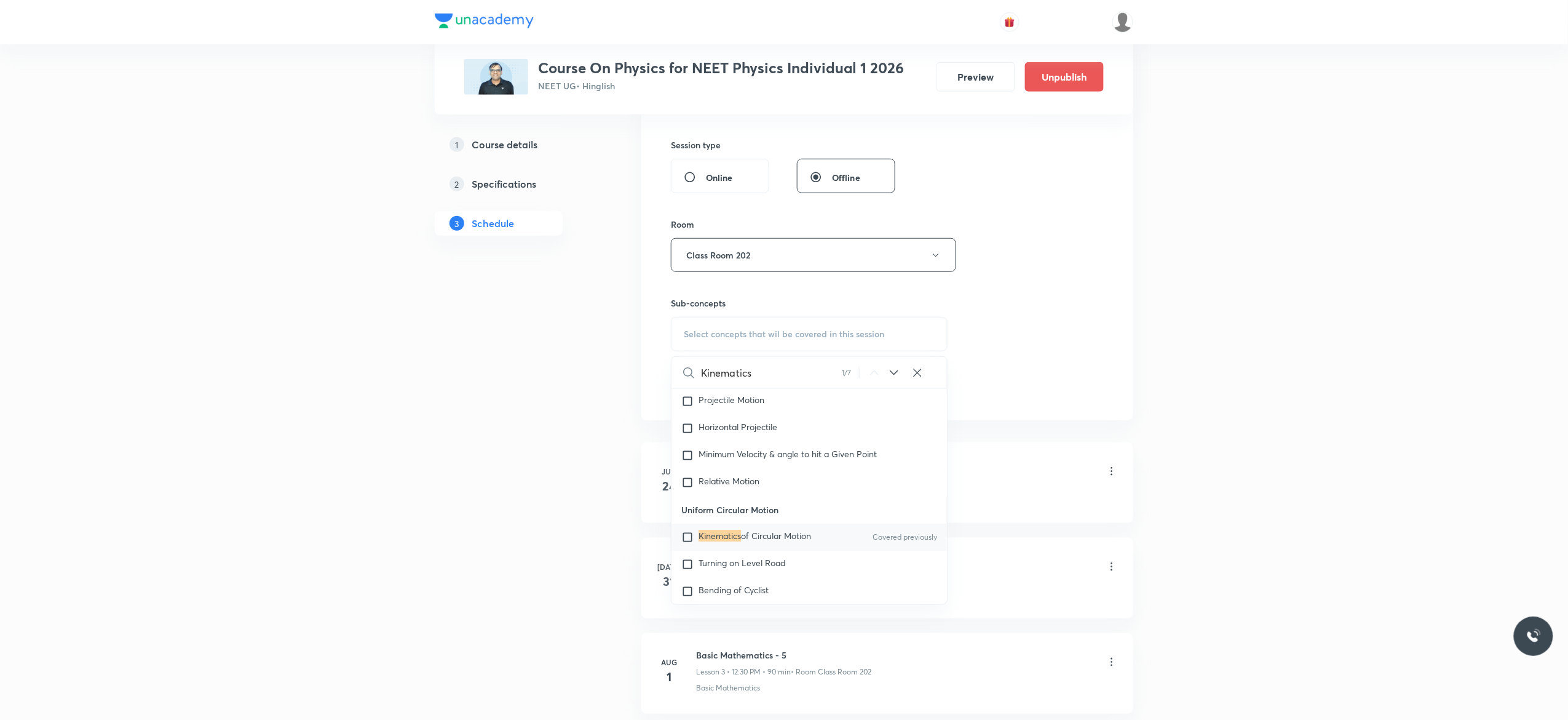
scroll to position [2329, 0]
type input "Kinematics"
click at [687, 538] on input "checkbox" at bounding box center [690, 532] width 18 height 12
checkbox input "true"
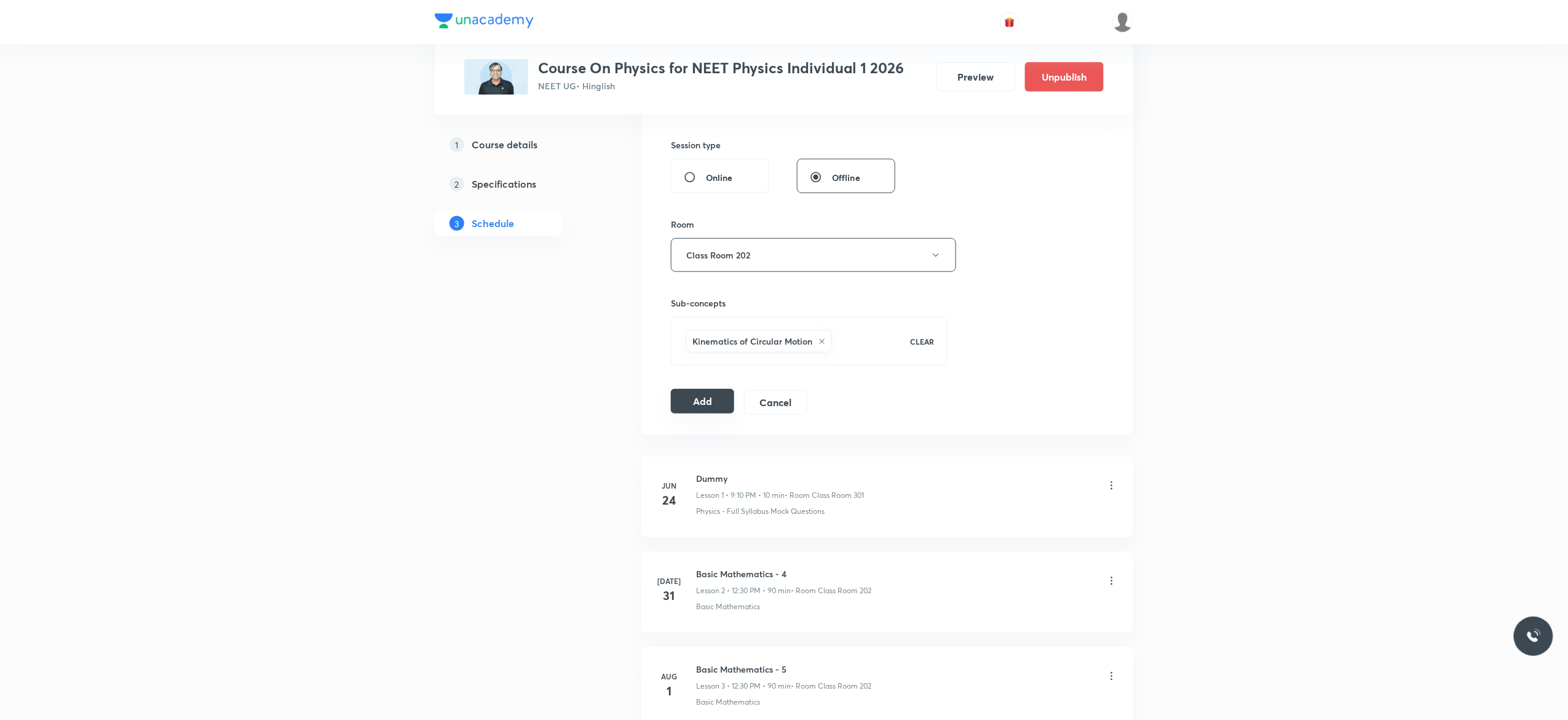
click at [699, 407] on button "Add" at bounding box center [703, 401] width 63 height 24
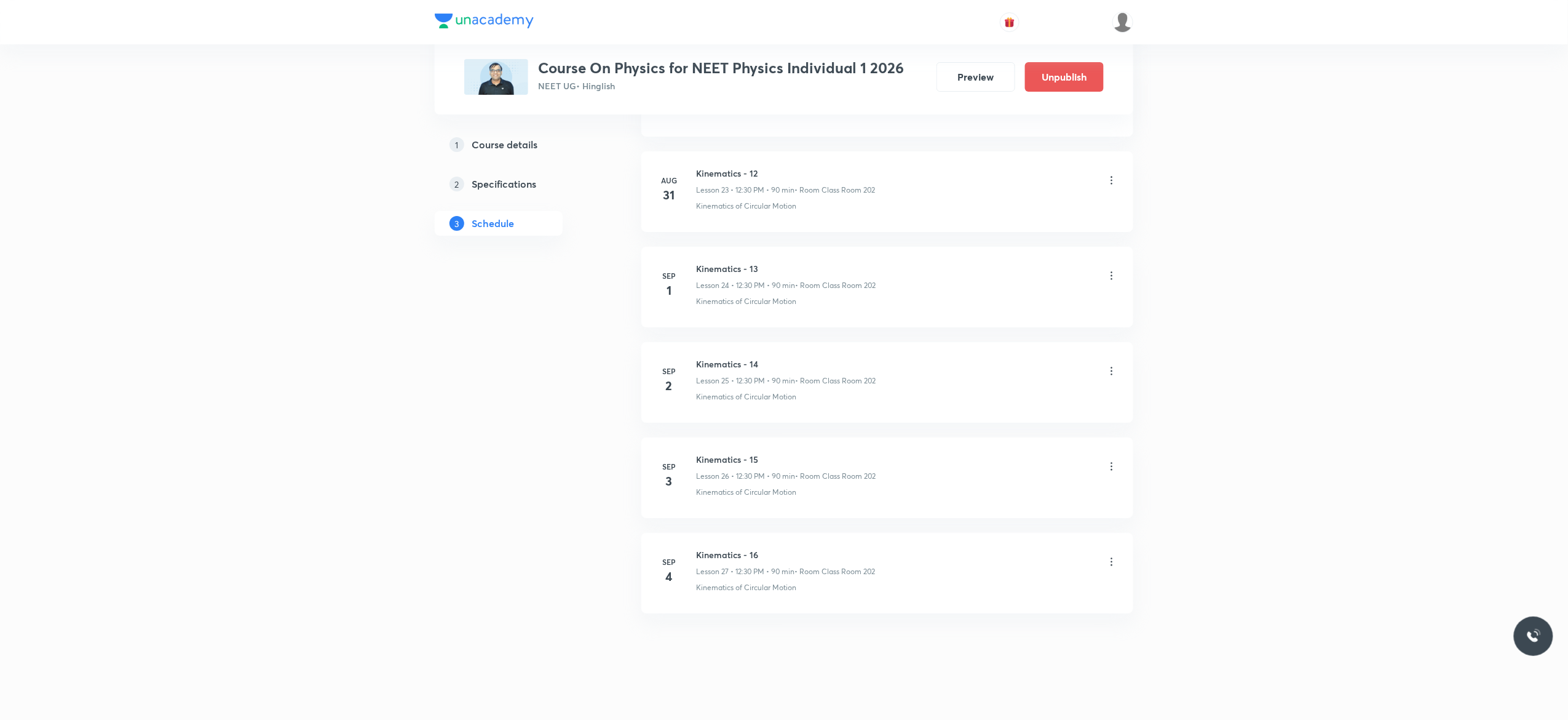
scroll to position [2286, 0]
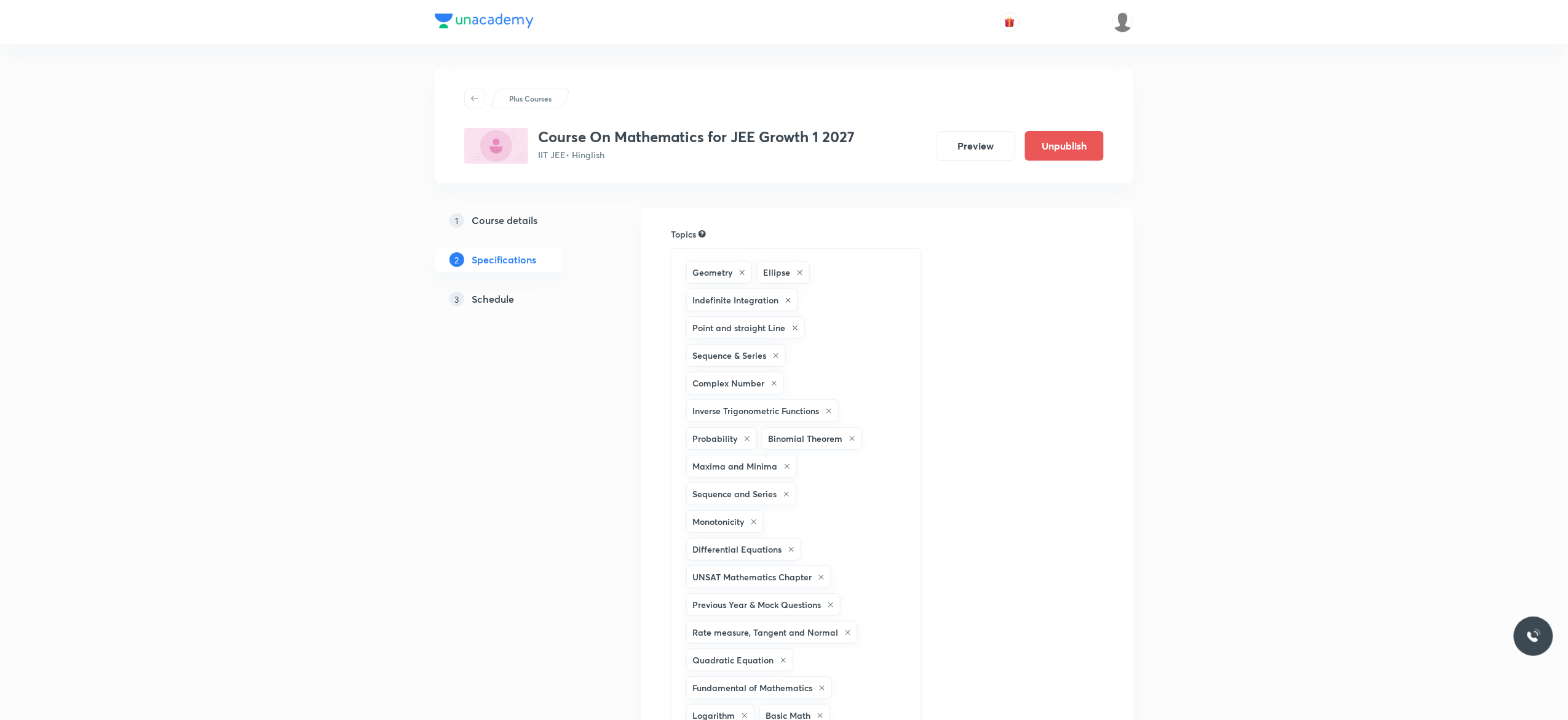
click at [490, 297] on h5 "Schedule" at bounding box center [493, 299] width 43 height 15
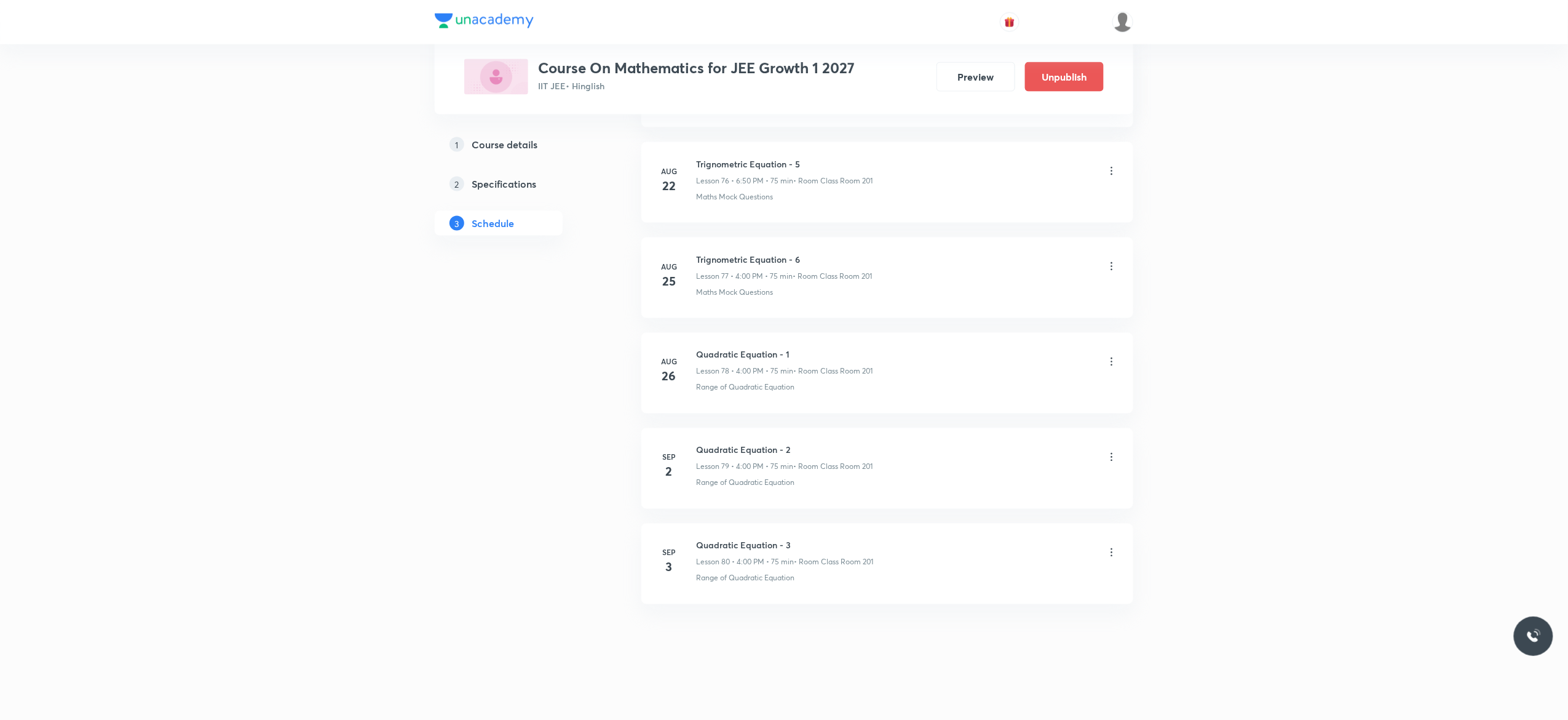
scroll to position [7929, 0]
drag, startPoint x: 792, startPoint y: 541, endPoint x: 695, endPoint y: 528, distance: 97.9
click at [695, 528] on li "[DATE] Quadratic Equation - 3 Lesson 80 • 4:00 PM • 75 min • Room Class Room 20…" at bounding box center [887, 563] width 492 height 80
copy h6 "Quadratic Equation - 3"
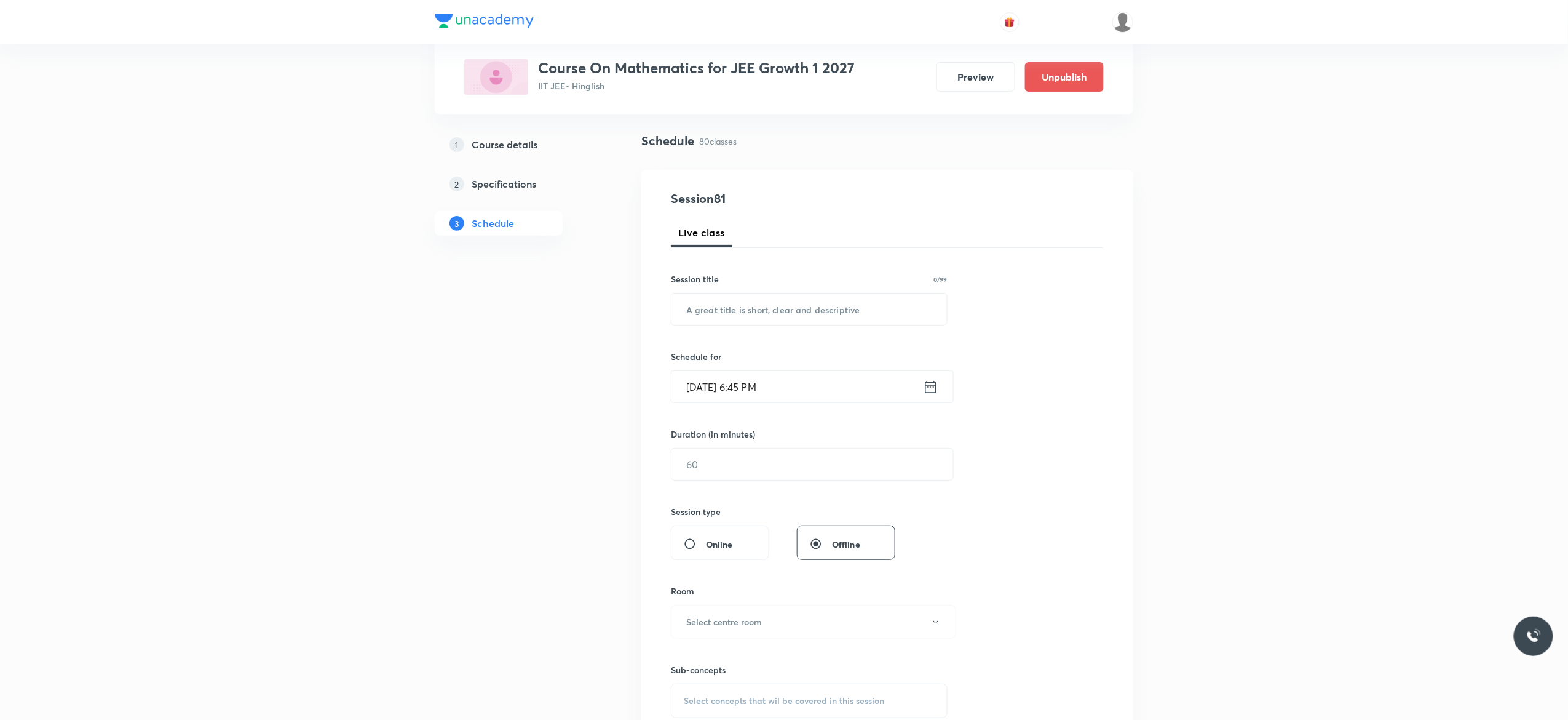
scroll to position [0, 0]
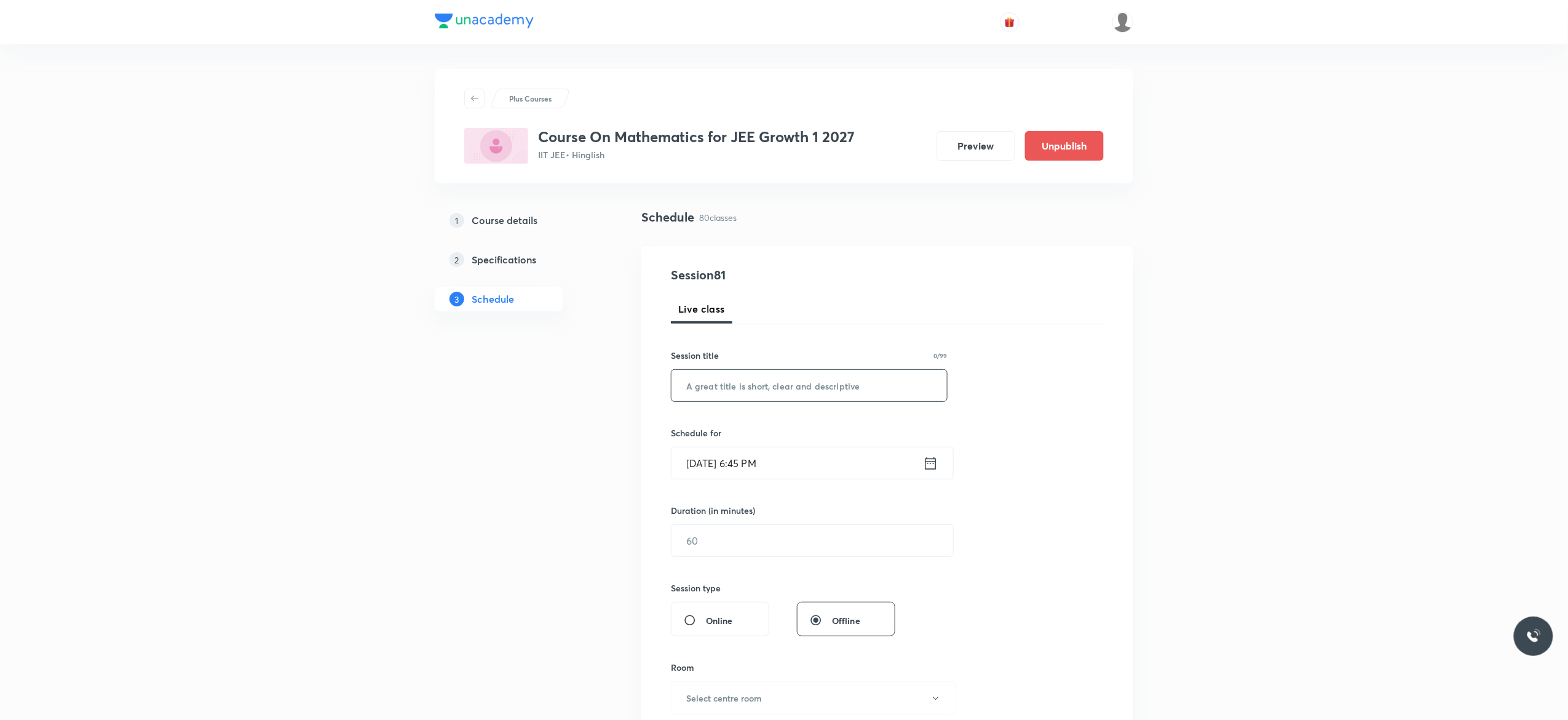
click at [747, 383] on input "text" at bounding box center [809, 385] width 275 height 31
paste input "Quadratic Equation - 3"
type input "Quadratic Equation - 4"
click at [928, 466] on icon at bounding box center [930, 463] width 16 height 18
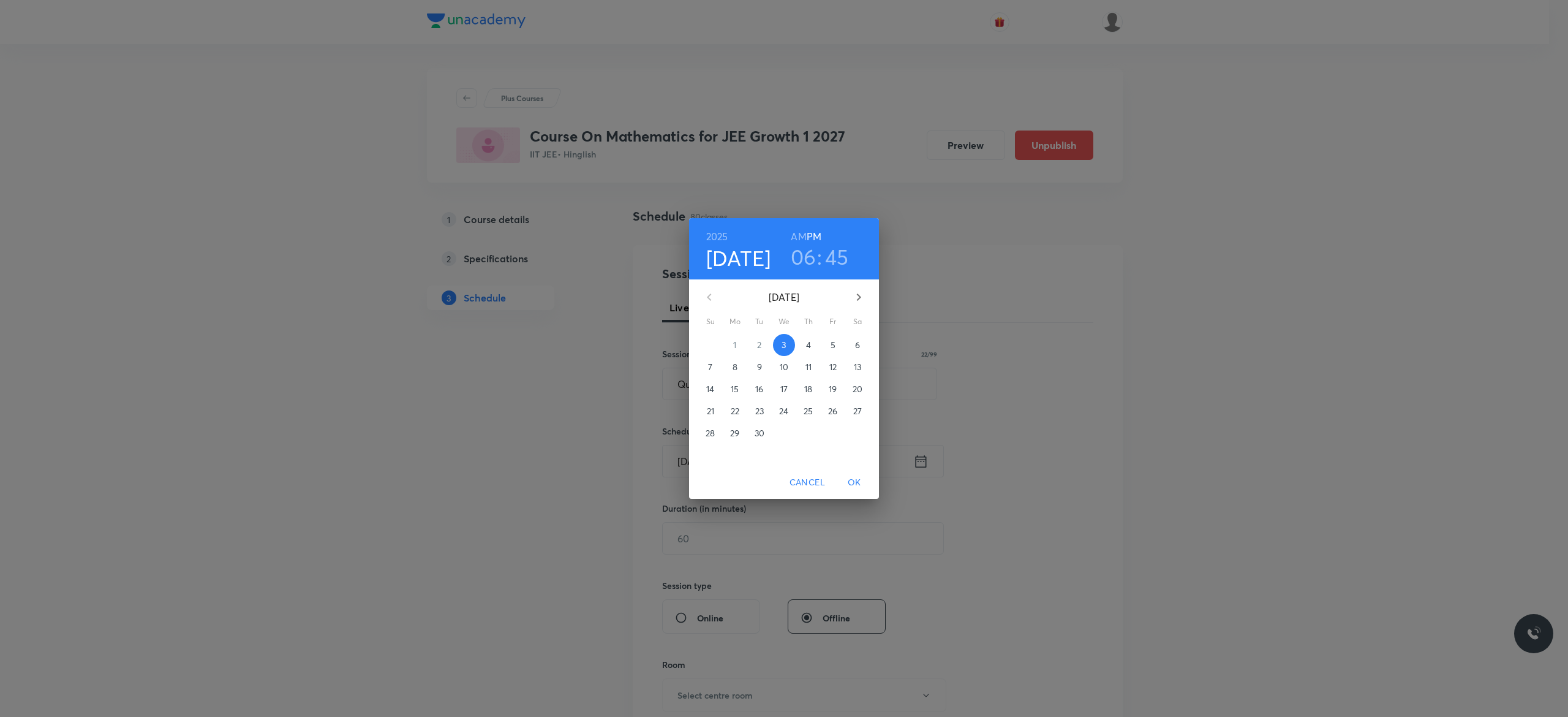
click at [812, 340] on span "4" at bounding box center [808, 345] width 22 height 12
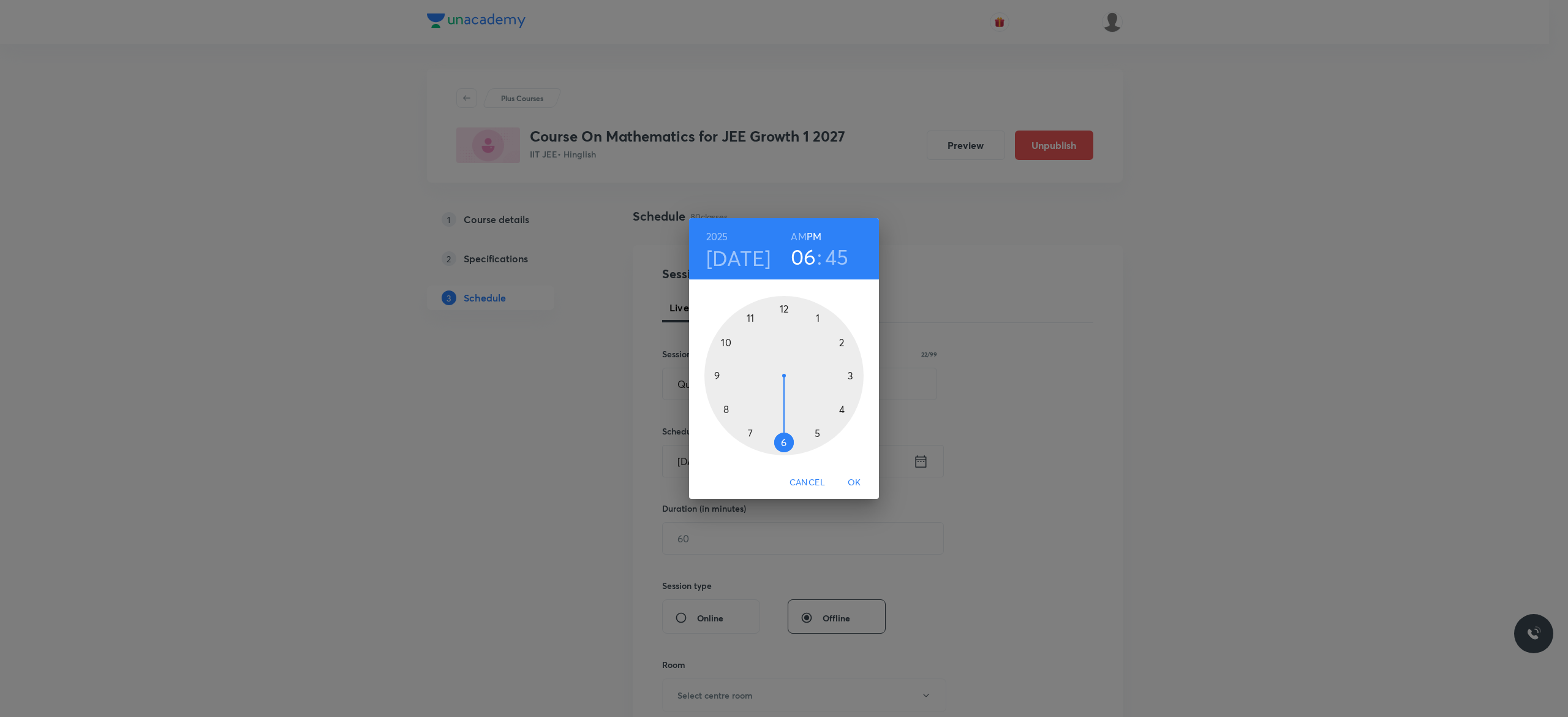
click at [841, 407] on div at bounding box center [783, 375] width 159 height 159
click at [784, 307] on div at bounding box center [783, 375] width 159 height 159
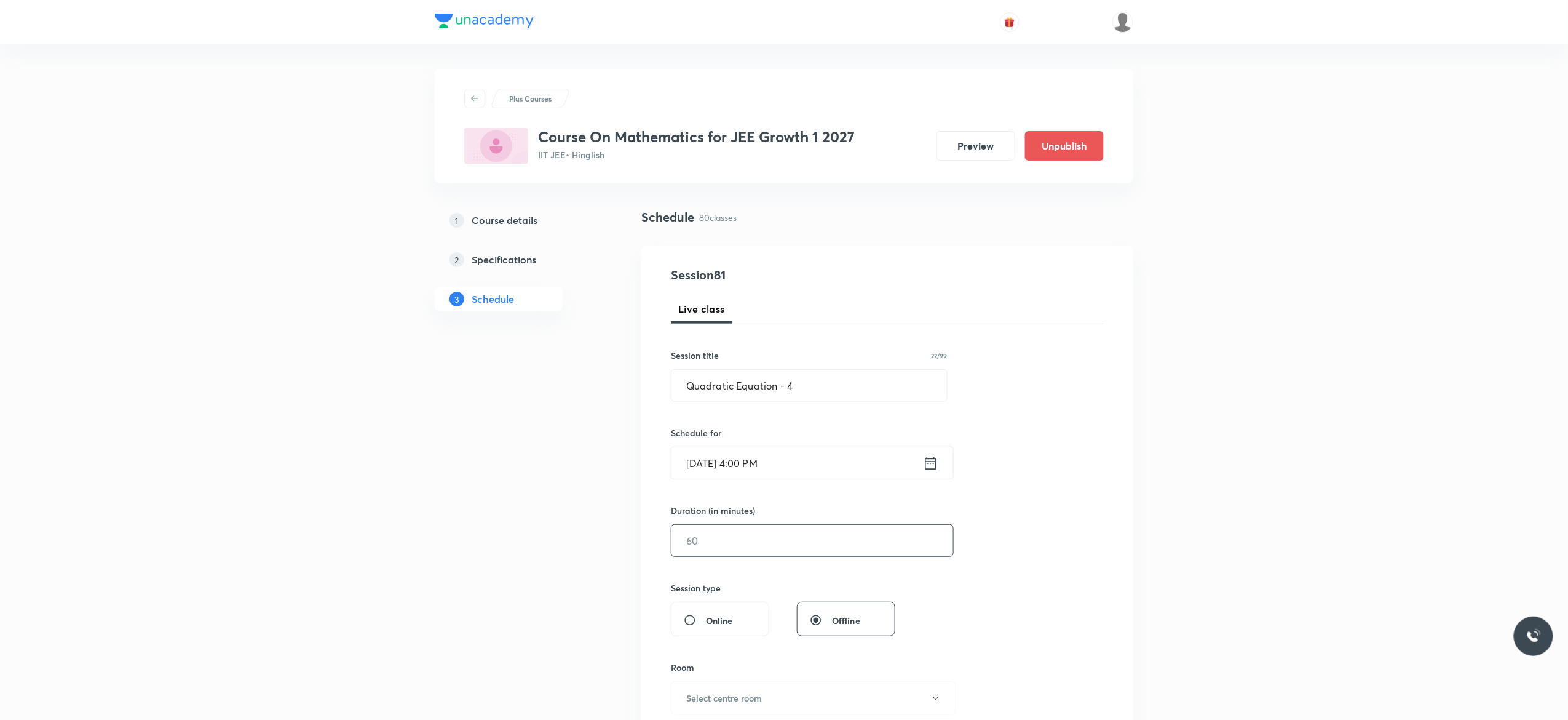
click at [767, 528] on input "text" at bounding box center [812, 540] width 281 height 31
type input "75"
click at [1046, 517] on div "Session 81 Live class Session title 22/99 Quadratic Equation - 4 ​ Schedule for…" at bounding box center [887, 554] width 433 height 577
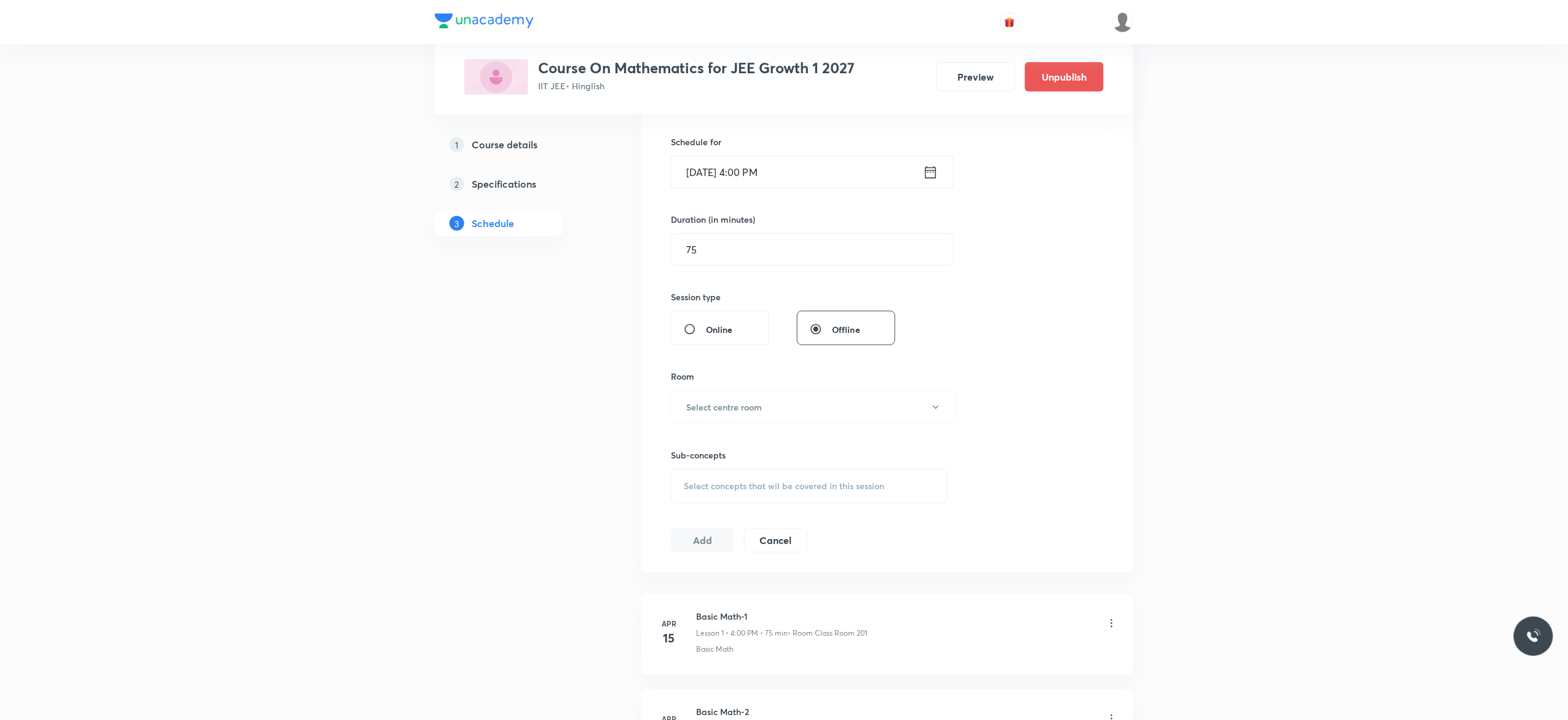
scroll to position [295, 0]
click at [935, 403] on icon "button" at bounding box center [936, 403] width 10 height 10
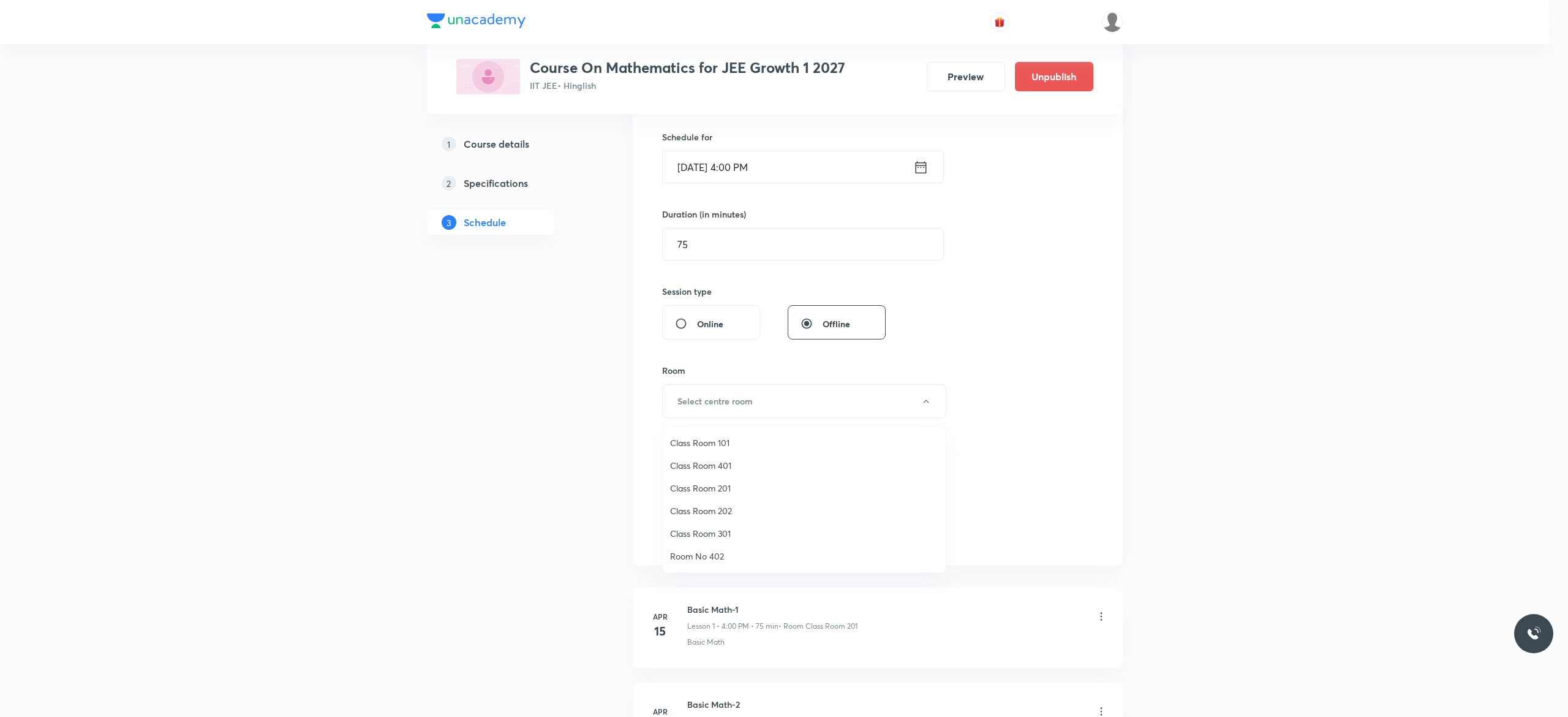
click at [738, 484] on span "Class Room 201" at bounding box center [803, 488] width 268 height 13
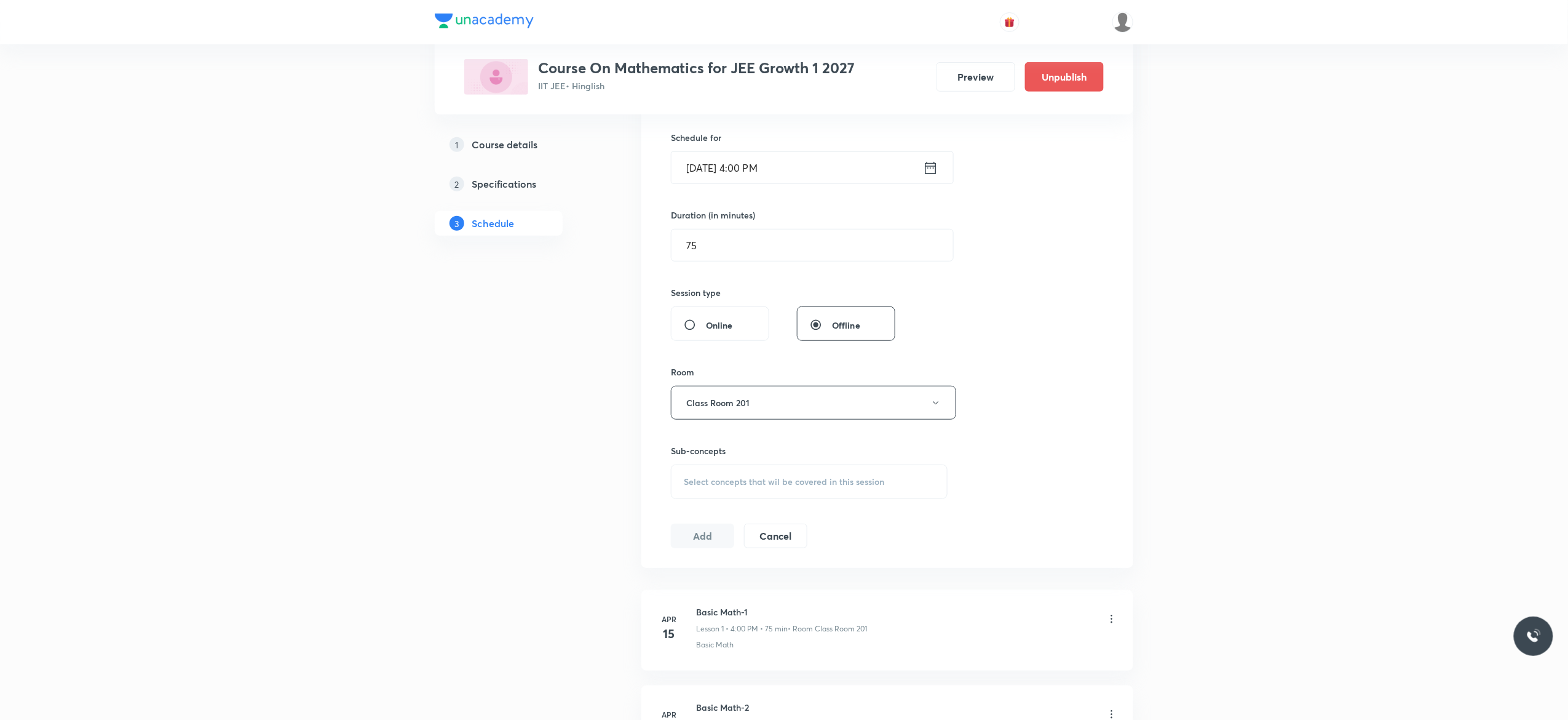
click at [722, 485] on span "Select concepts that wil be covered in this session" at bounding box center [784, 482] width 200 height 10
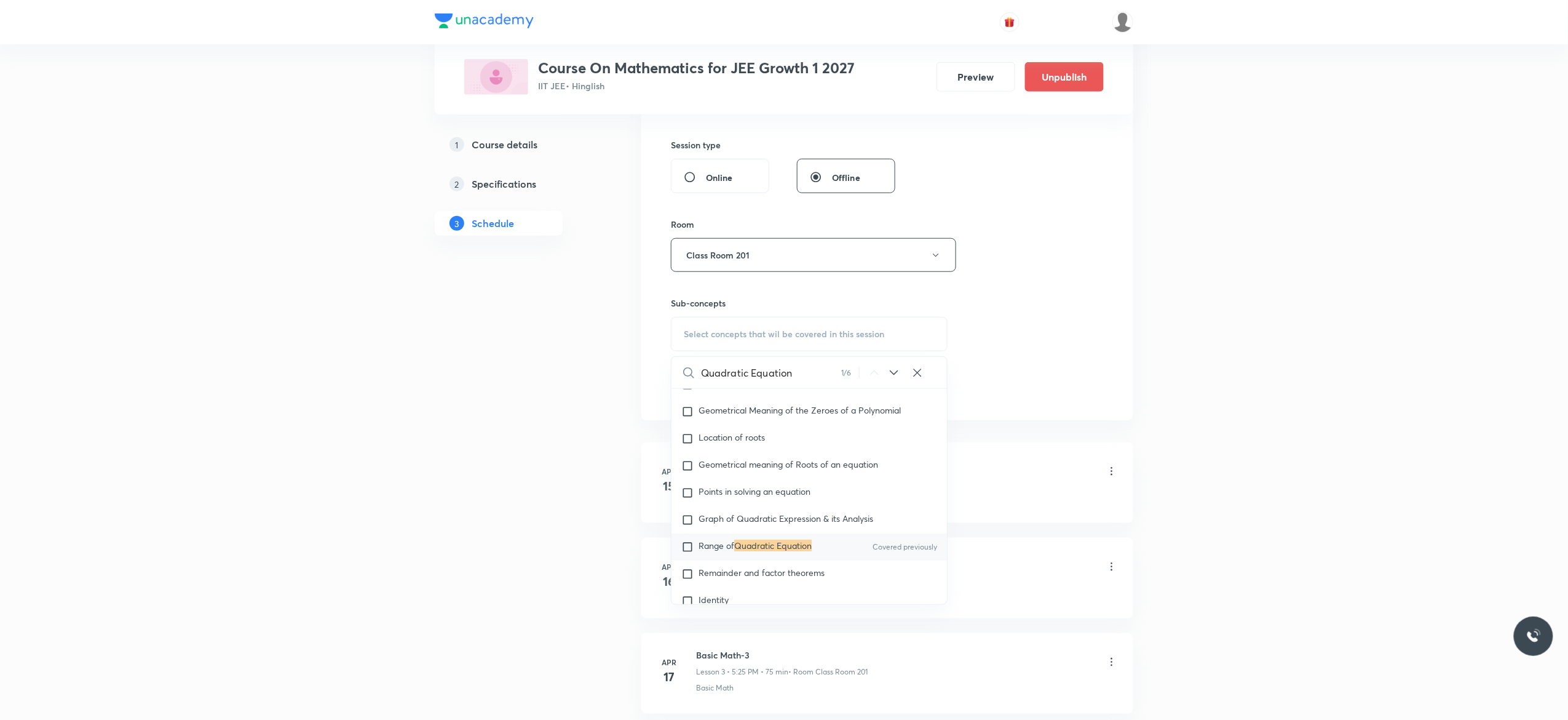
scroll to position [154, 0]
type input "Quadratic Equation"
click at [687, 548] on input "checkbox" at bounding box center [690, 548] width 18 height 12
checkbox input "true"
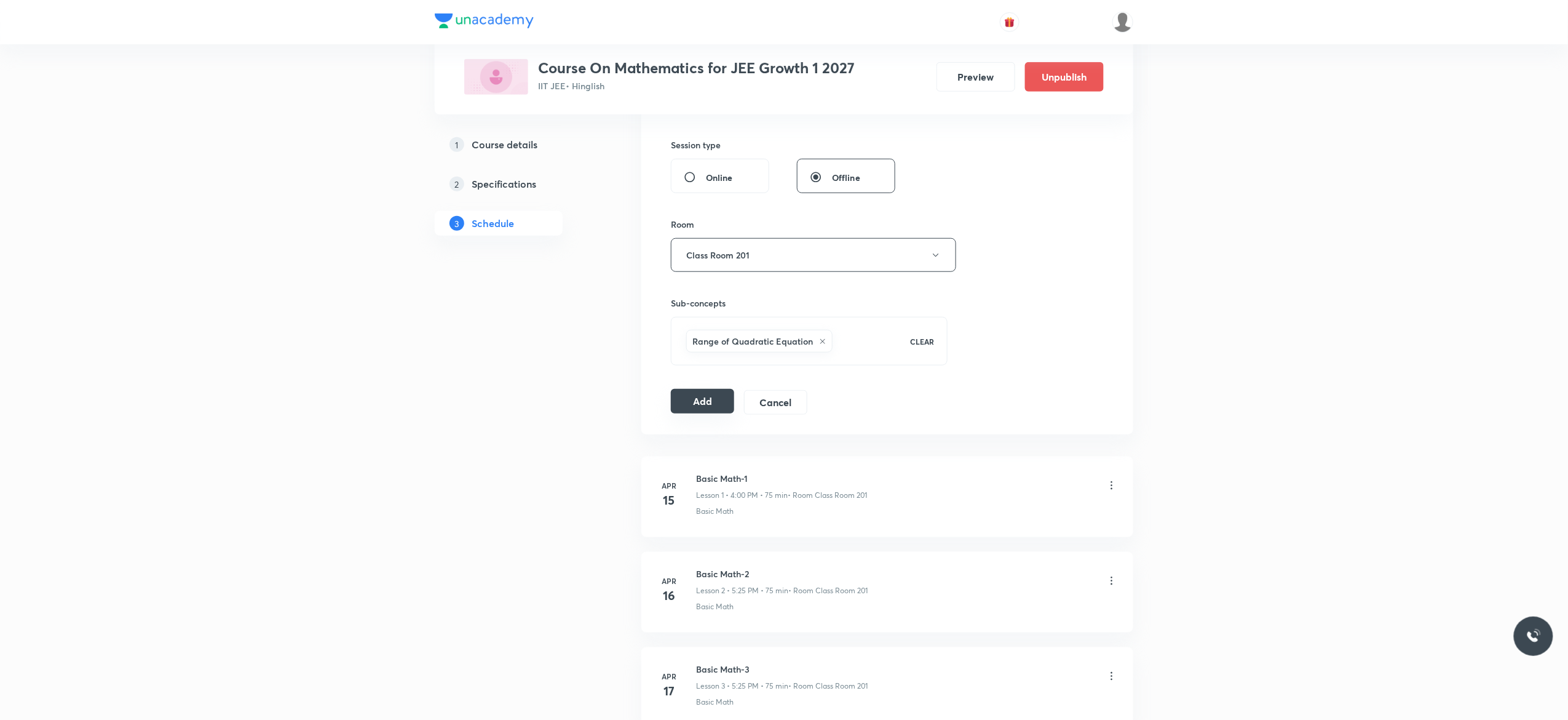
click at [702, 404] on button "Add" at bounding box center [703, 401] width 63 height 24
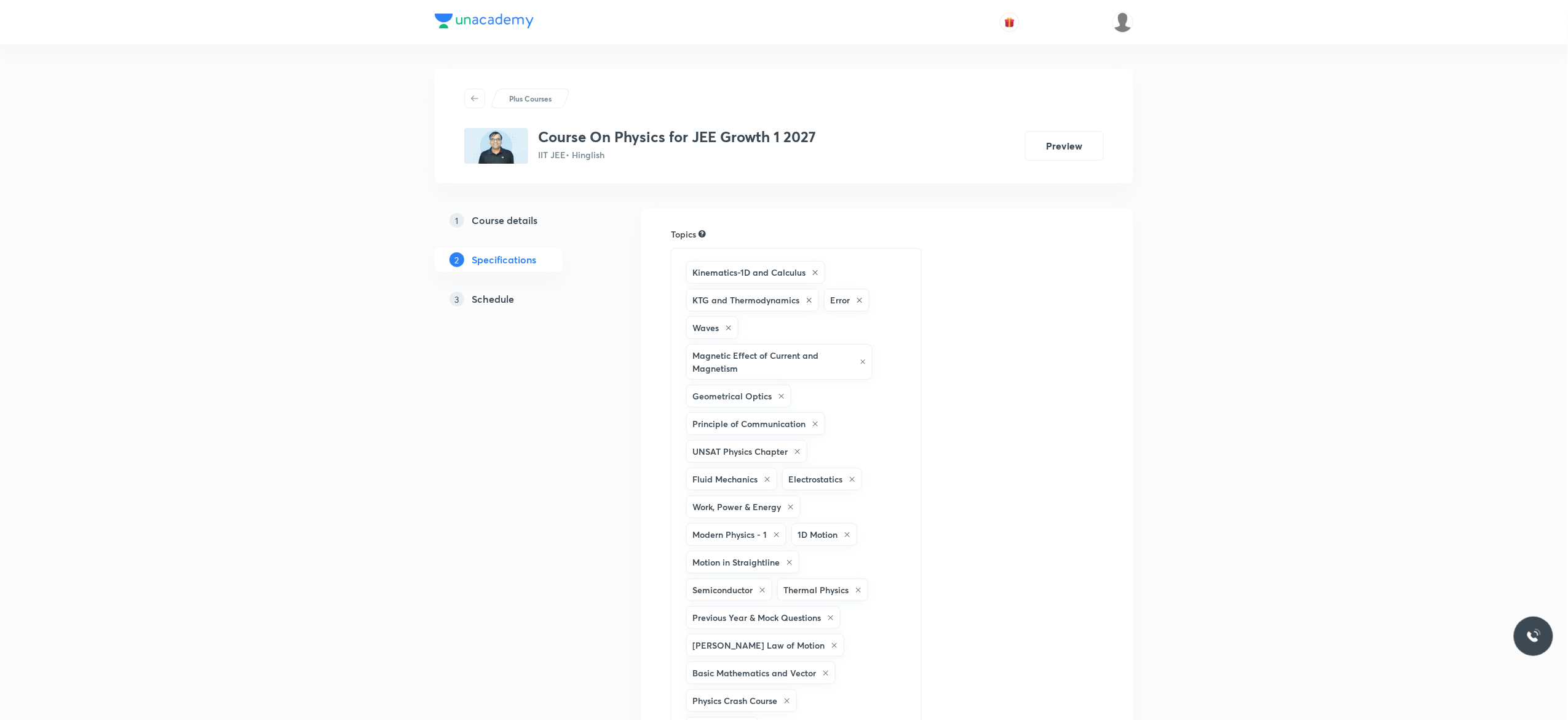
click at [489, 297] on h5 "Schedule" at bounding box center [493, 299] width 43 height 15
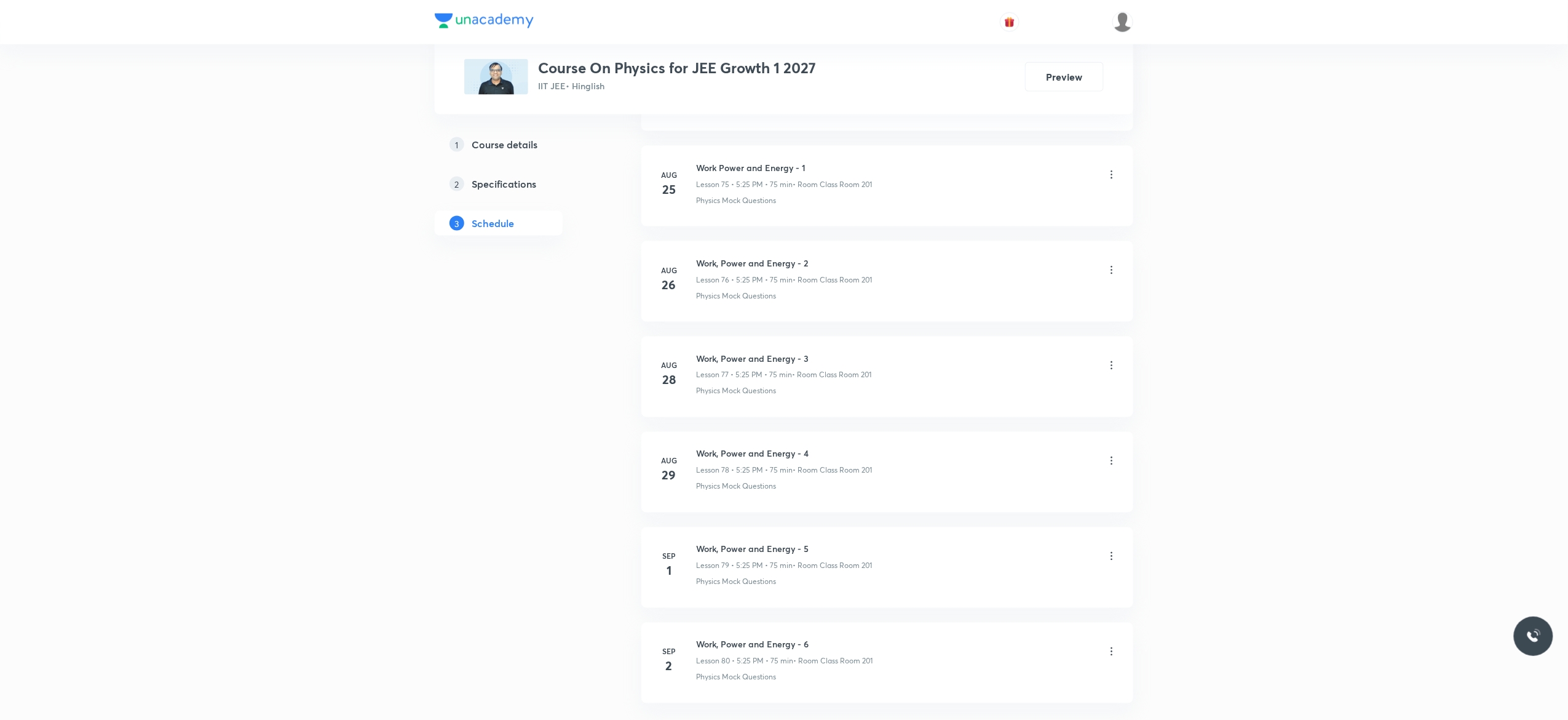
scroll to position [8008, 0]
drag, startPoint x: 815, startPoint y: 538, endPoint x: 674, endPoint y: 509, distance: 144.0
copy h6 "Work, Power and Energy - 6"
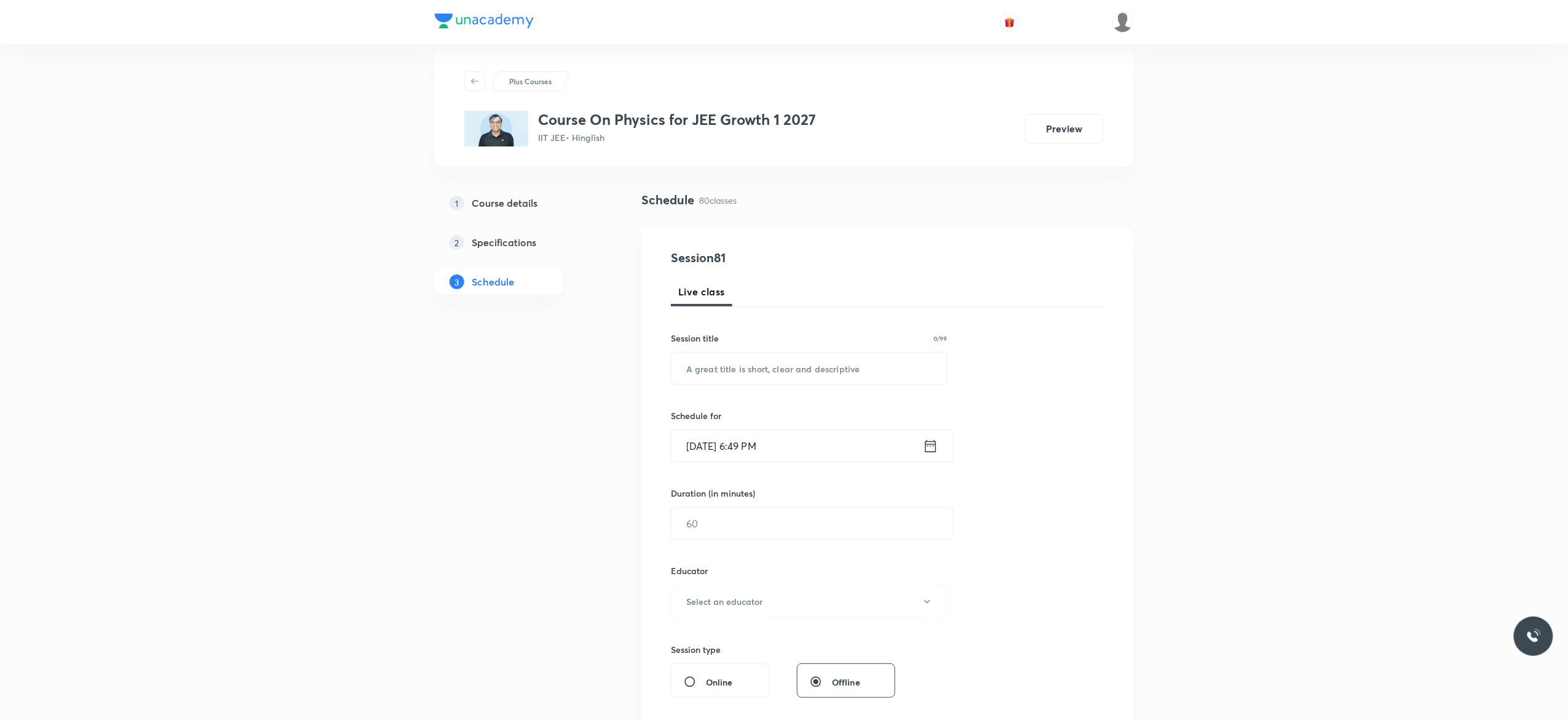
scroll to position [0, 0]
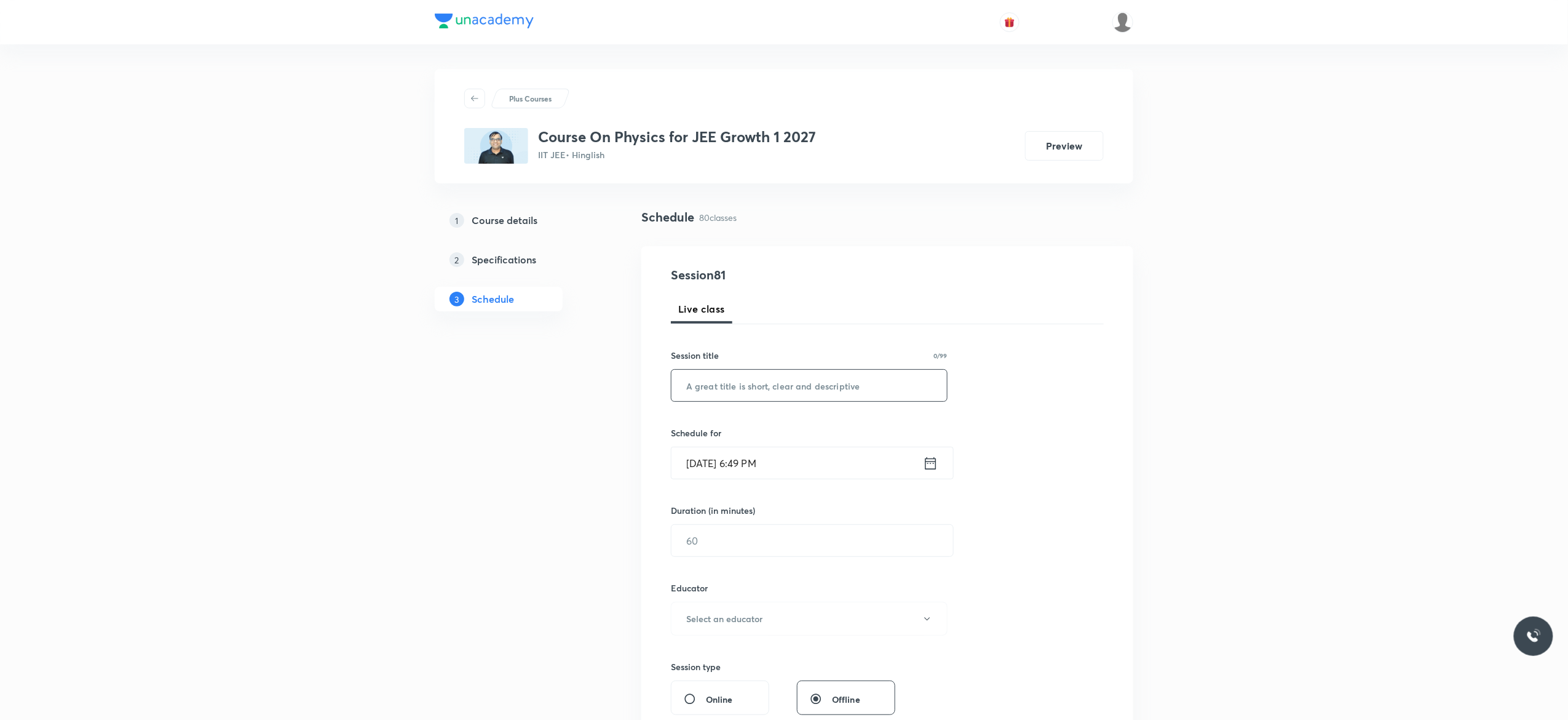
click at [724, 388] on input "text" at bounding box center [809, 385] width 275 height 31
paste input "Work, Power and Energy - 6"
type input "Work, Power and Energy - 7"
click at [927, 462] on icon at bounding box center [931, 463] width 11 height 12
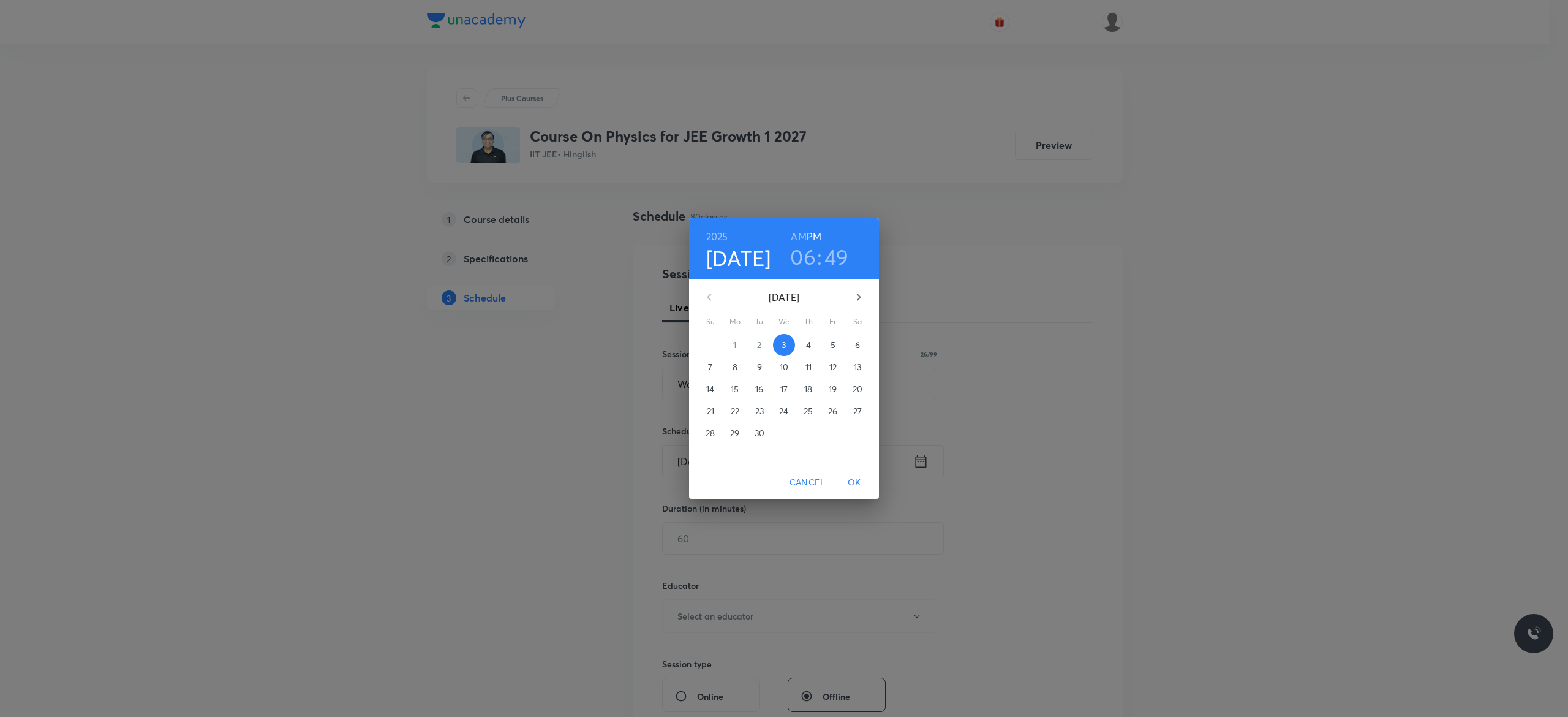
click at [808, 340] on p "4" at bounding box center [808, 345] width 5 height 12
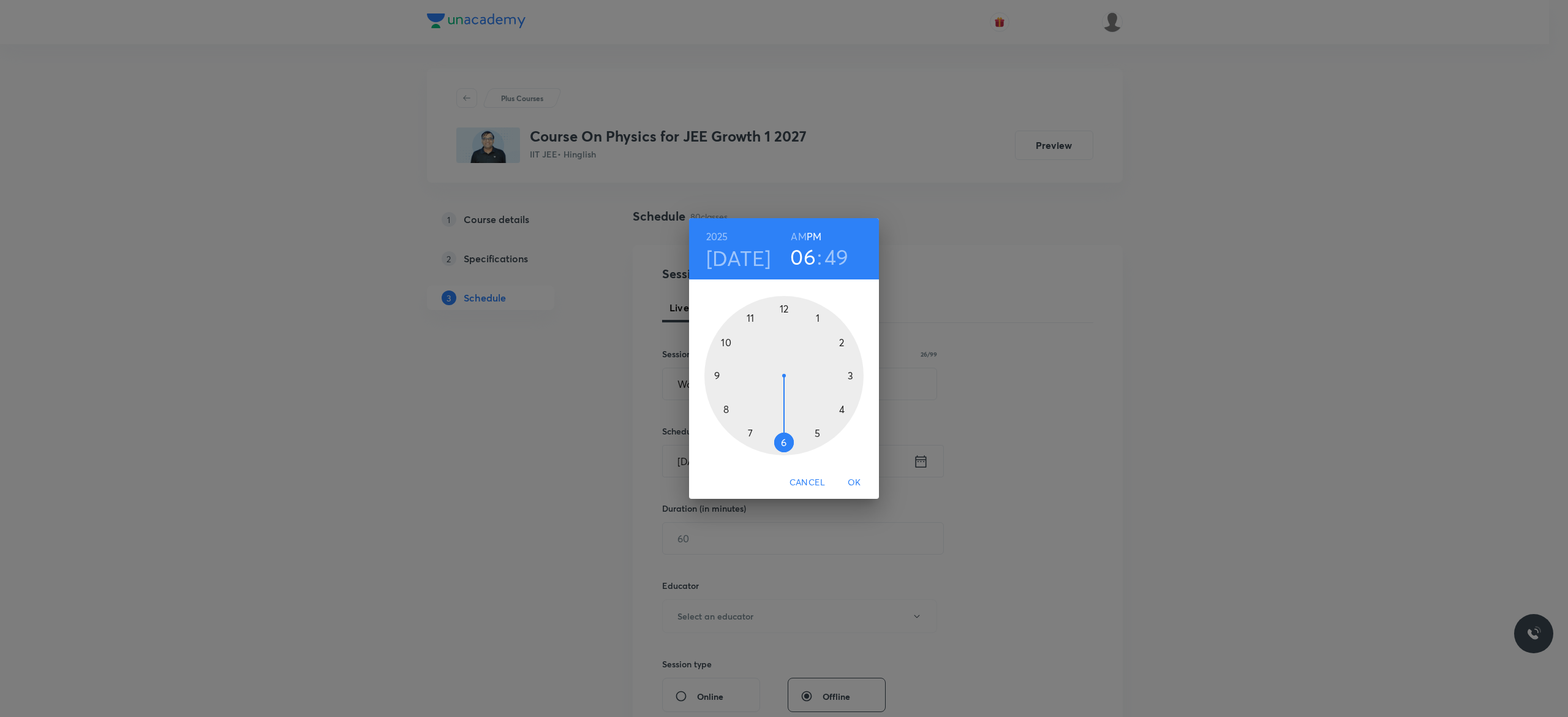
click at [817, 431] on div at bounding box center [783, 375] width 159 height 159
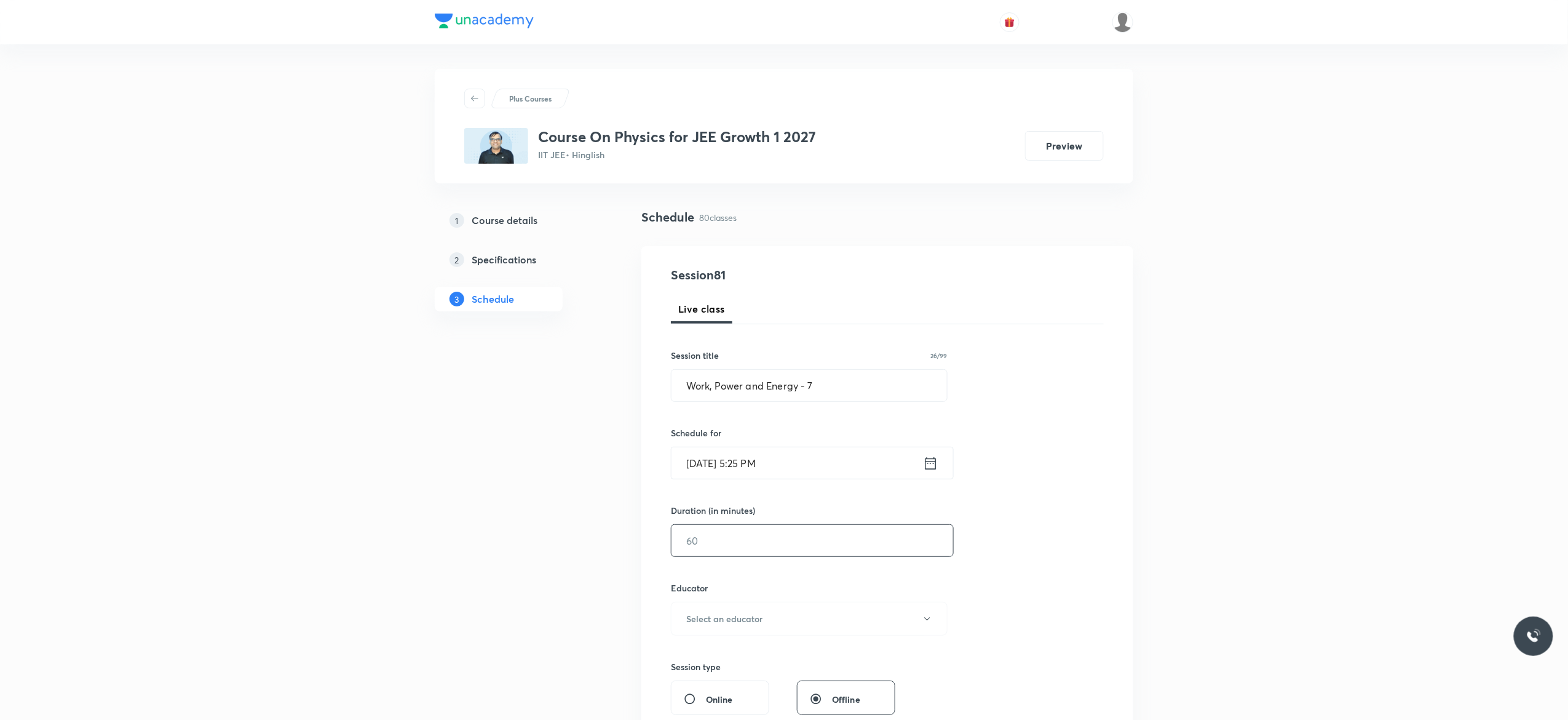
click at [741, 546] on input "text" at bounding box center [812, 540] width 281 height 31
type input "75"
click at [922, 622] on icon "button" at bounding box center [927, 619] width 10 height 10
click at [759, 682] on span "Abhishek Kumar Divoliya" at bounding box center [807, 683] width 269 height 13
click at [1043, 562] on div "Session 81 Live class Session title 26/99 Work, Power and Energy - 7 ​ Schedule…" at bounding box center [887, 594] width 433 height 657
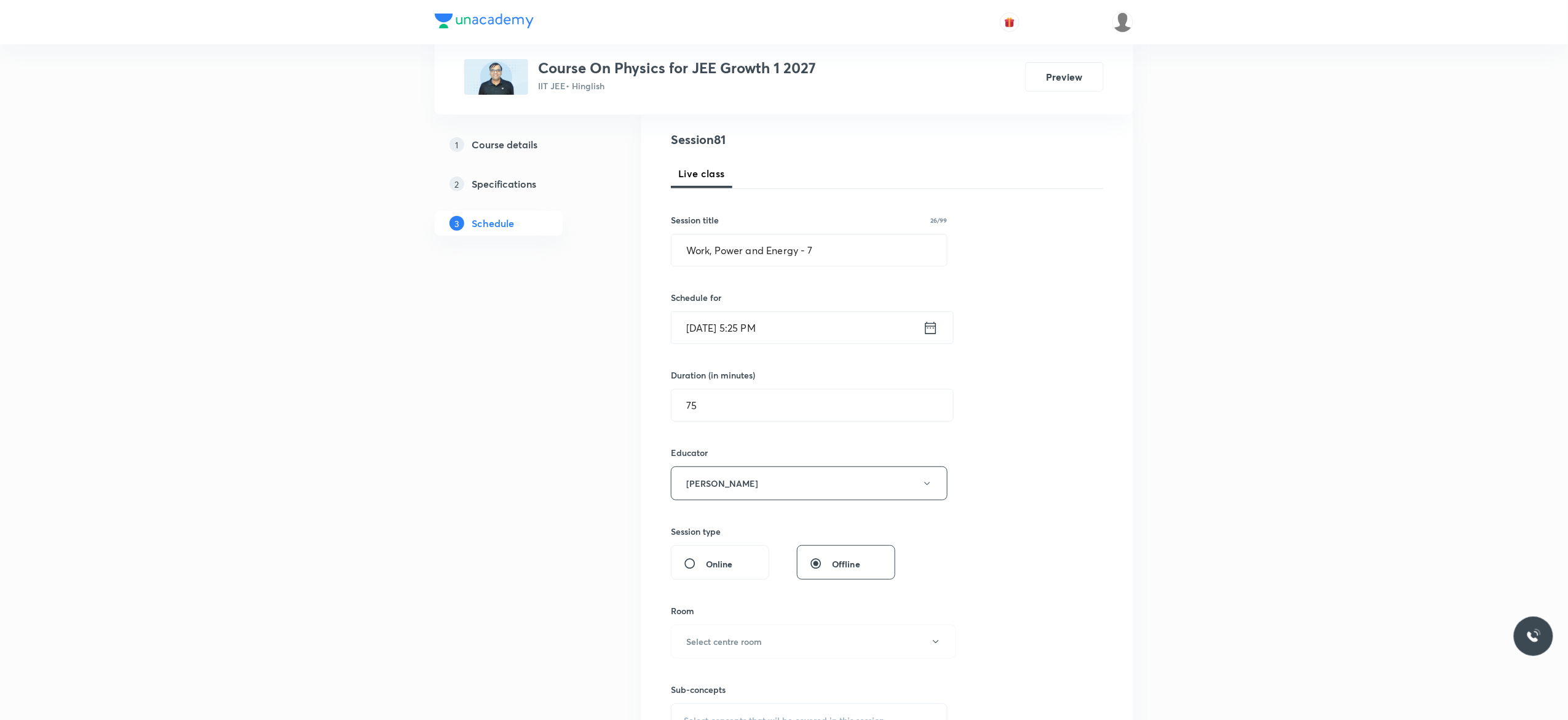
scroll to position [394, 0]
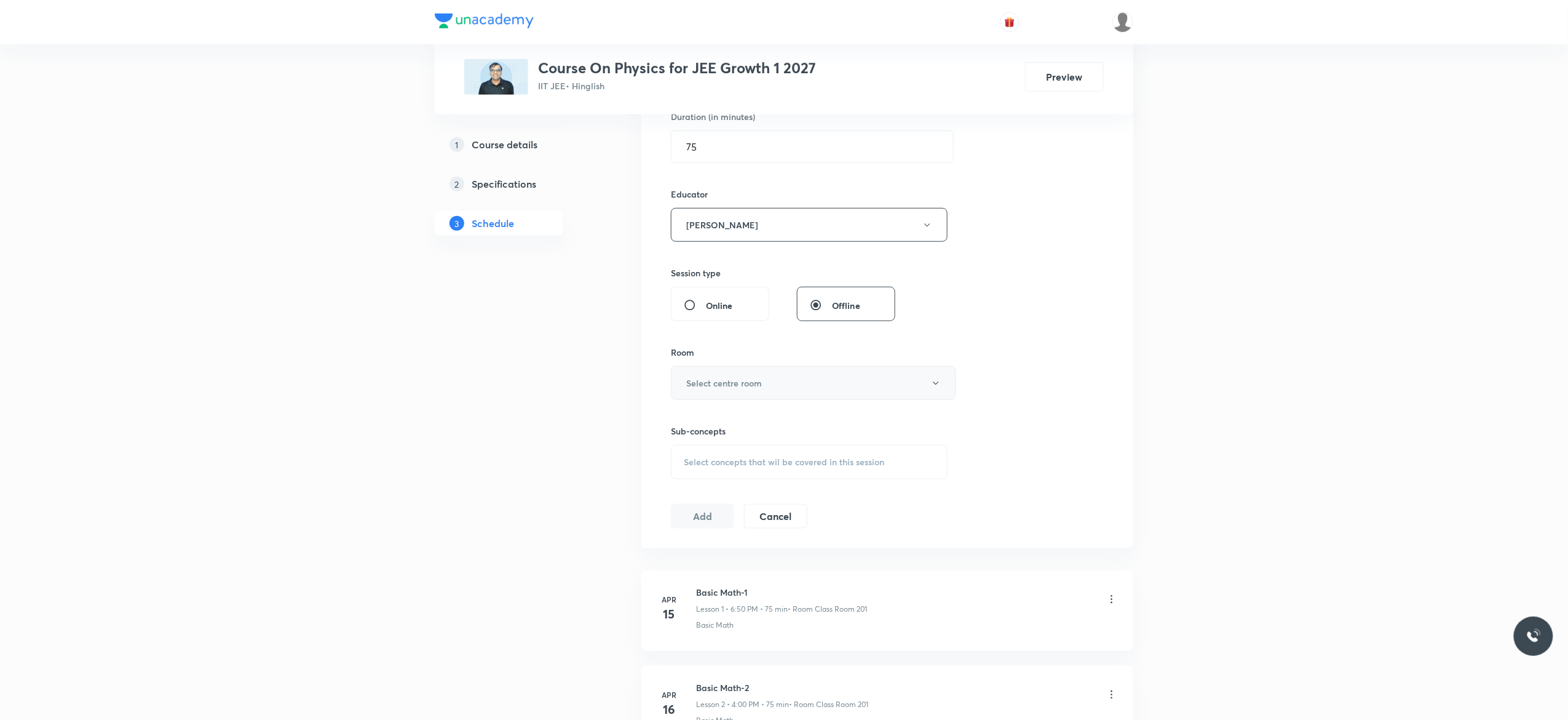
click at [936, 385] on icon "button" at bounding box center [936, 383] width 10 height 10
click at [733, 469] on span "Class Room 201" at bounding box center [807, 471] width 269 height 13
click at [708, 467] on span "Select concepts that wil be covered in this session" at bounding box center [784, 462] width 200 height 10
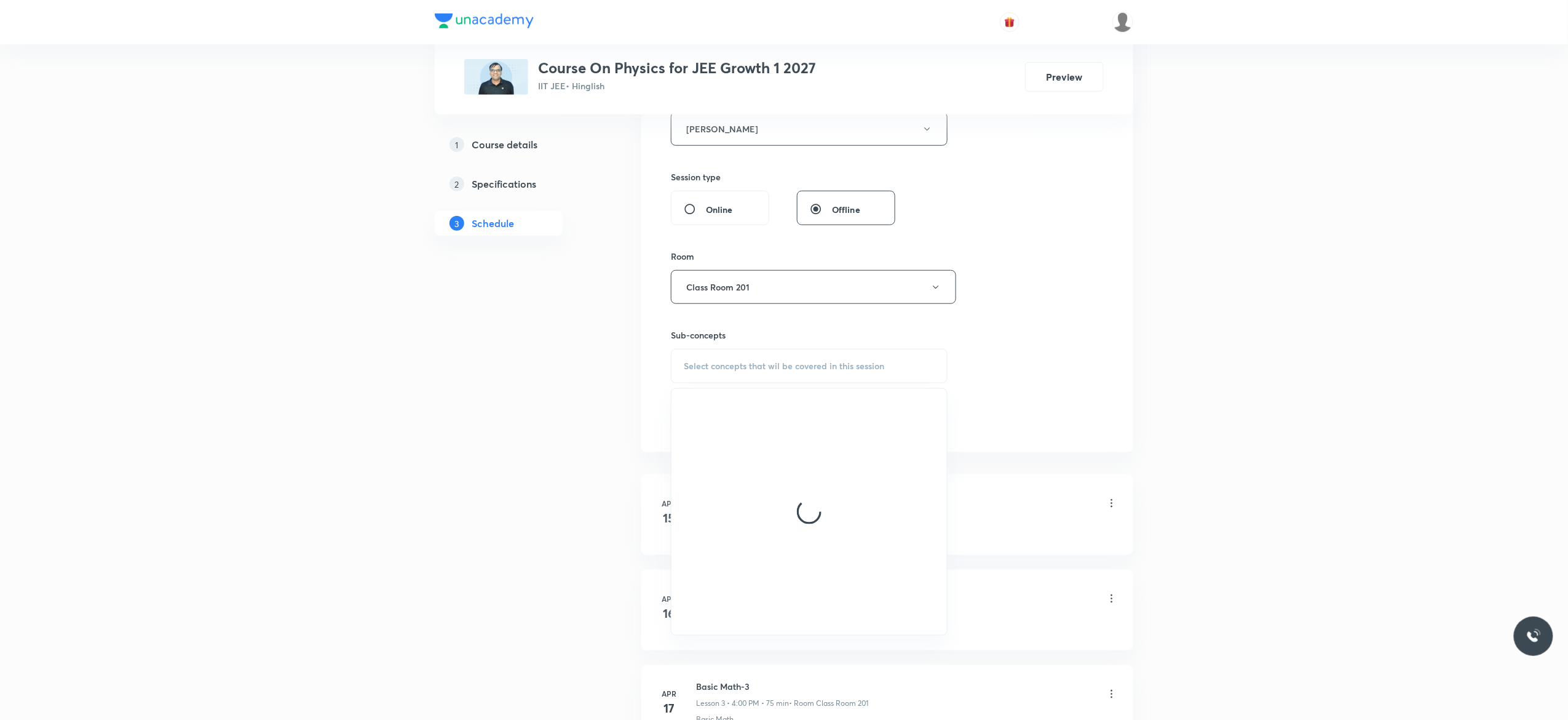
scroll to position [492, 0]
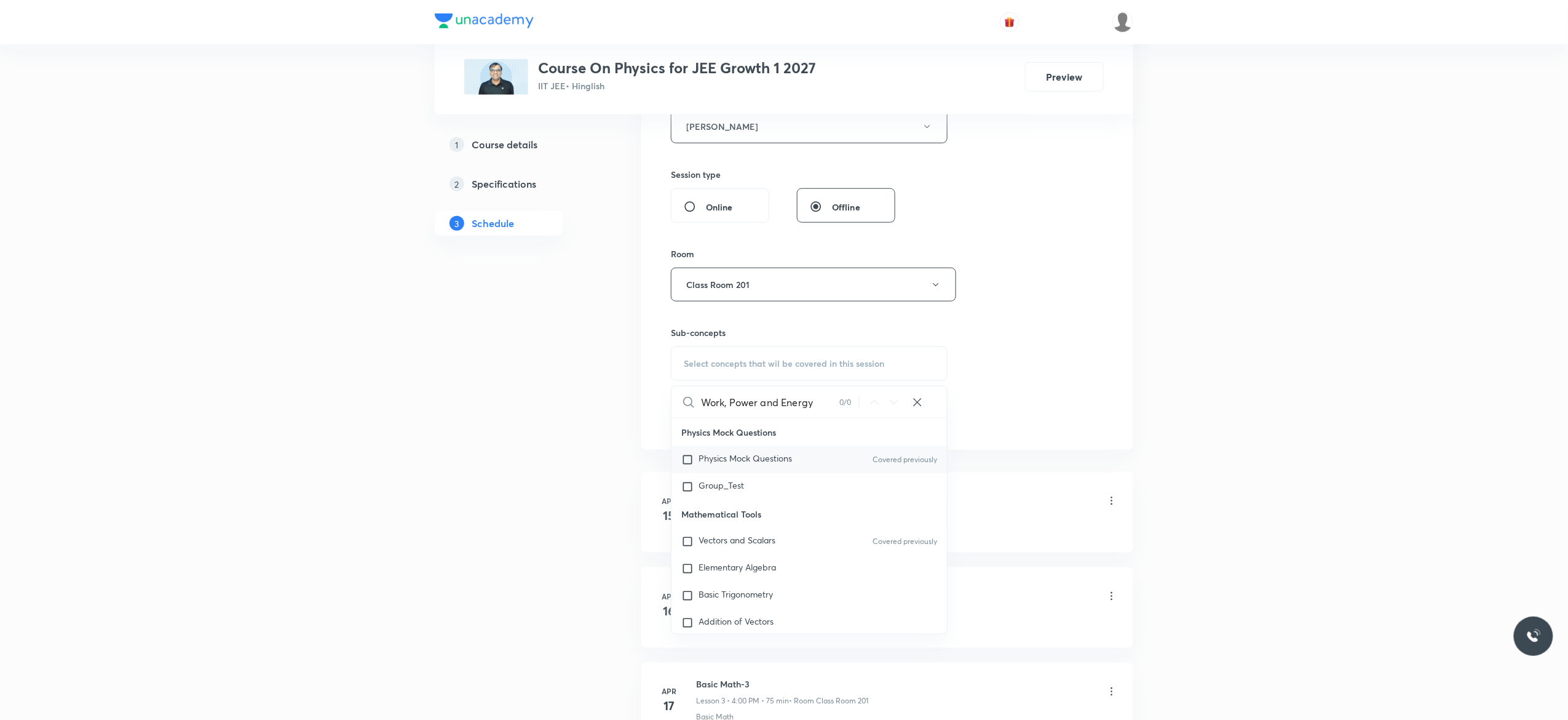
type input "Work, Power and Energy"
click at [685, 459] on input "checkbox" at bounding box center [690, 459] width 18 height 12
checkbox input "true"
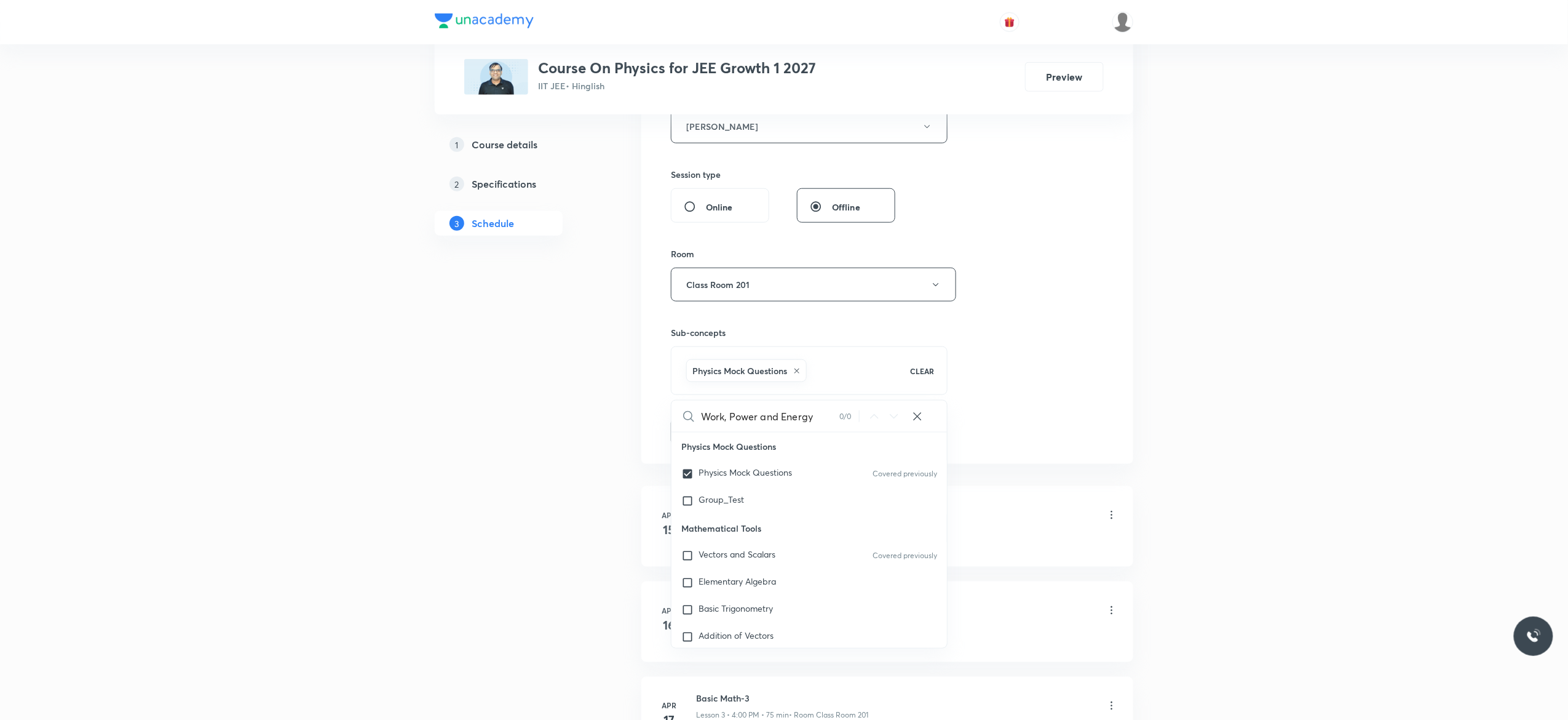
click at [704, 435] on button "Add" at bounding box center [703, 430] width 63 height 24
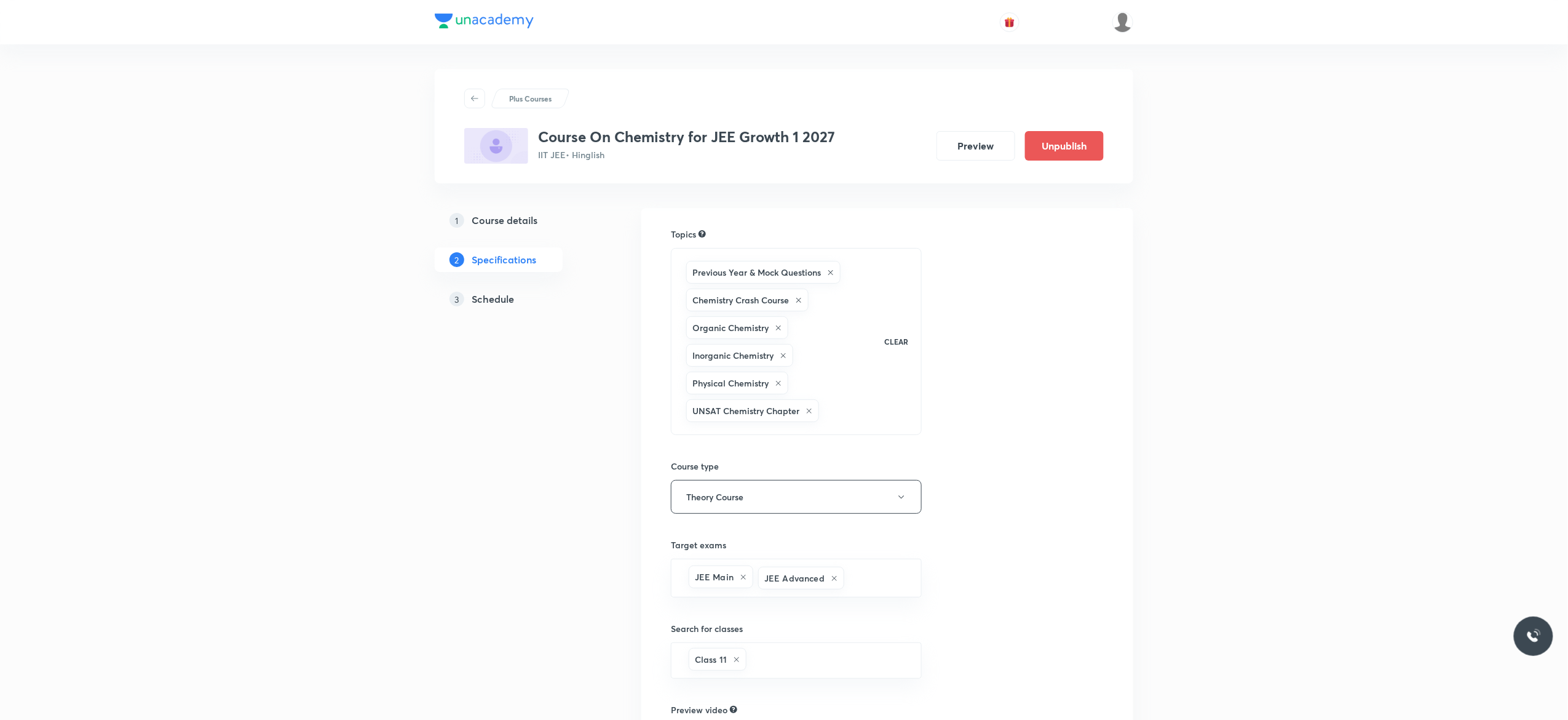
click at [487, 300] on h5 "Schedule" at bounding box center [493, 299] width 43 height 15
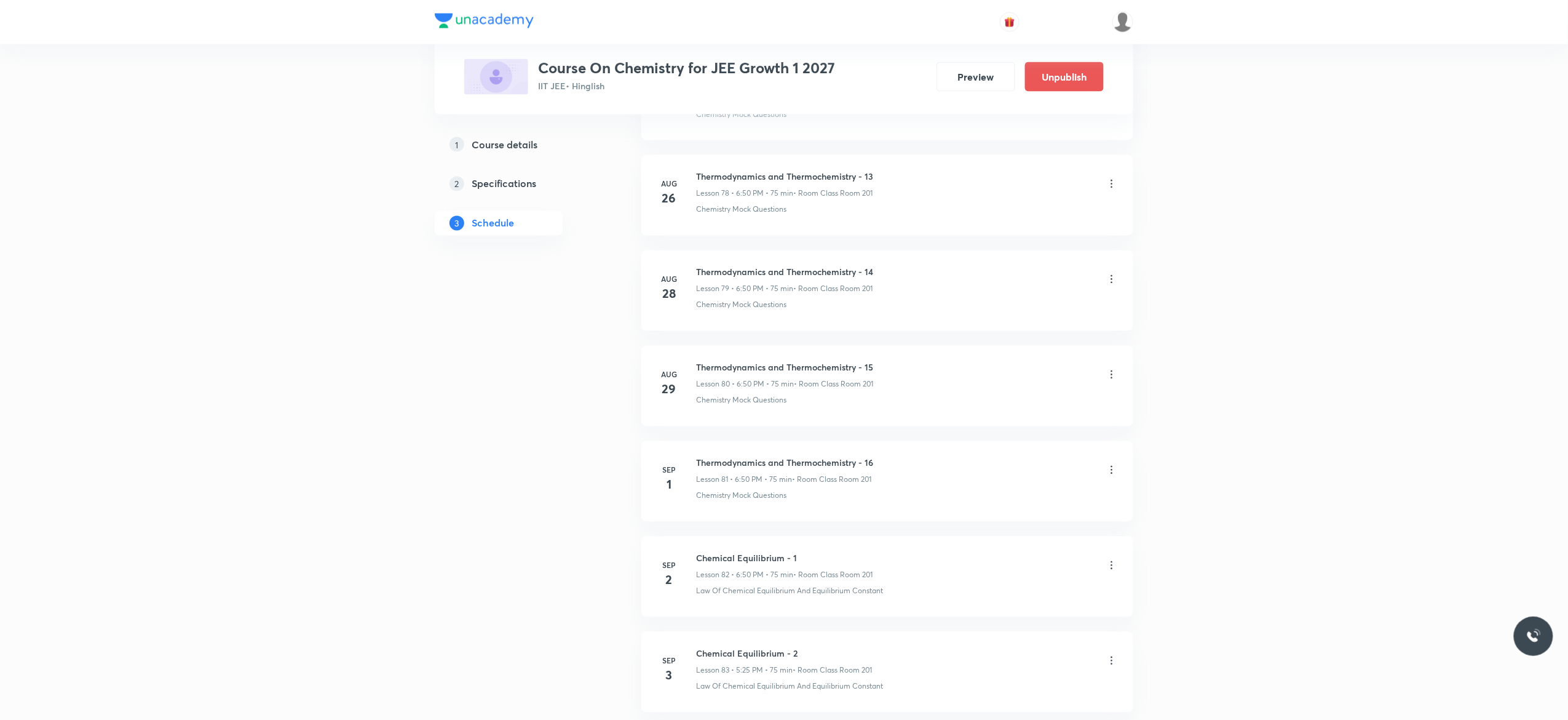
scroll to position [8217, 0]
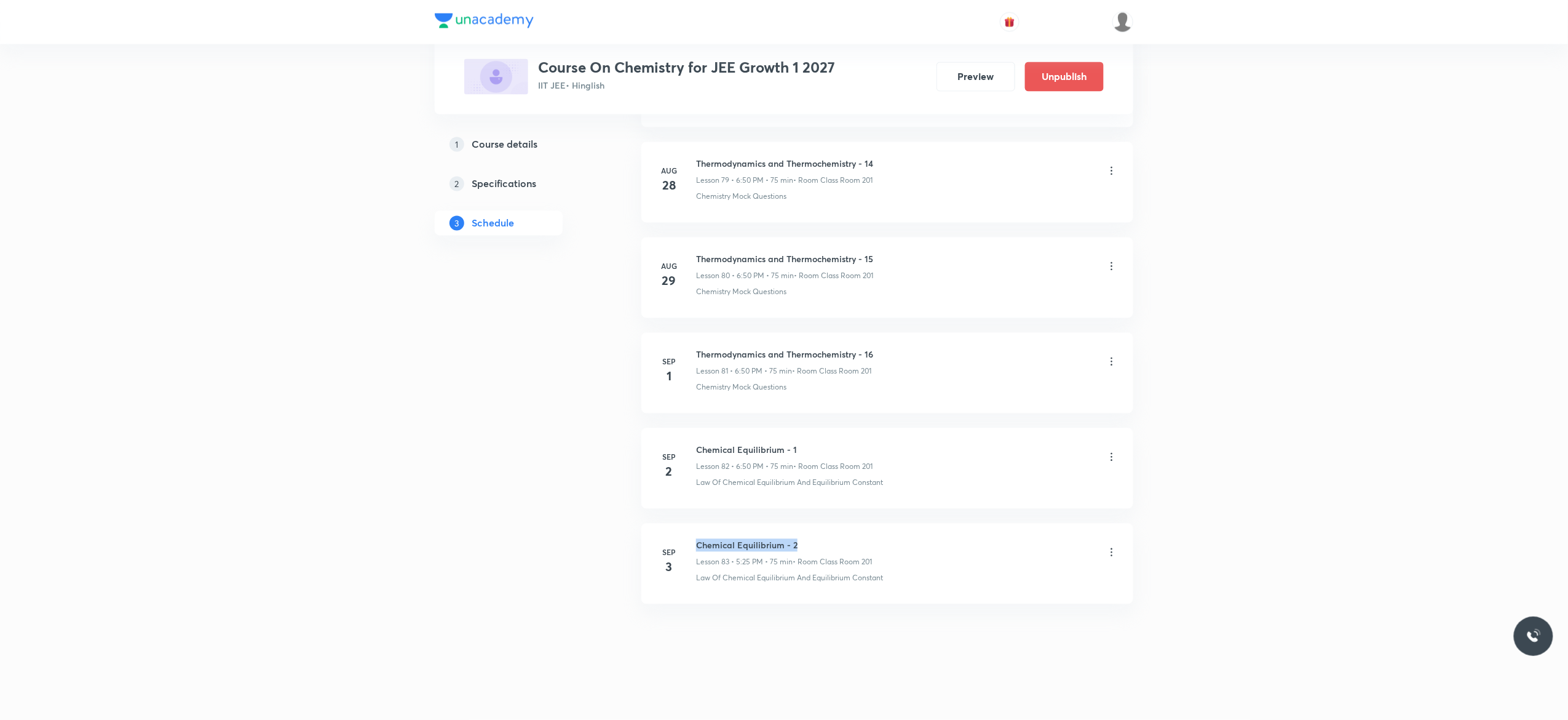
drag, startPoint x: 801, startPoint y: 536, endPoint x: 682, endPoint y: 516, distance: 120.7
copy h6 "Chemical Equilibrium - 2"
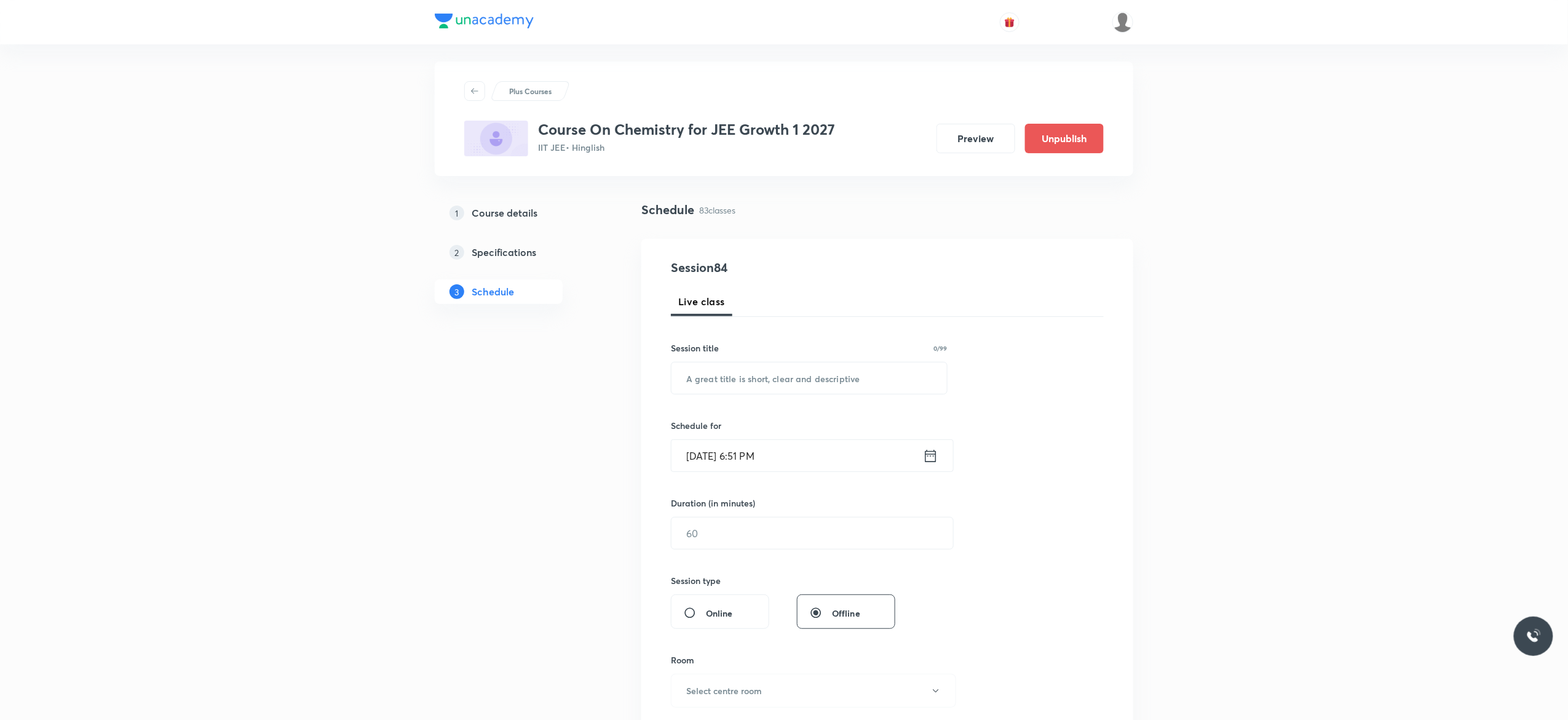
scroll to position [0, 0]
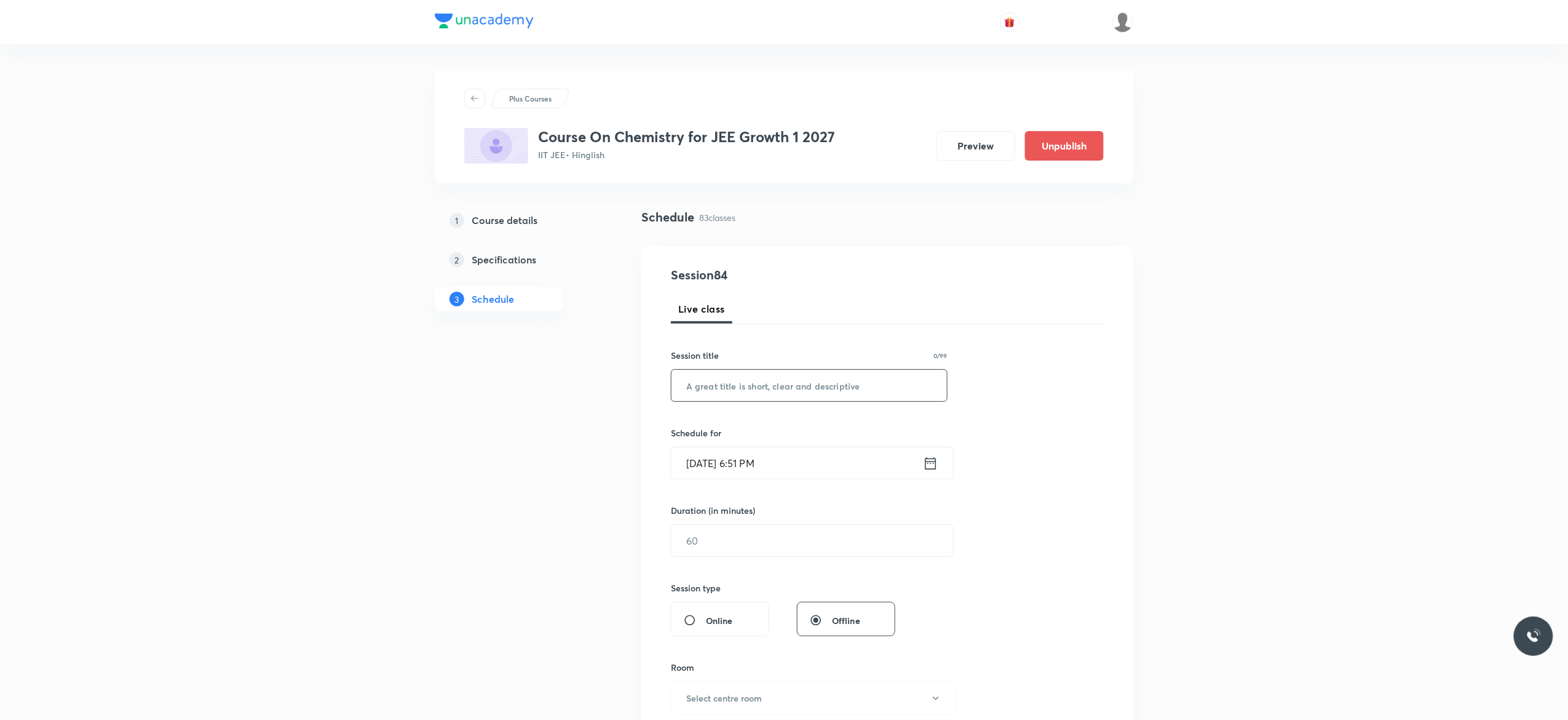
click at [740, 388] on input "text" at bounding box center [809, 385] width 275 height 31
paste input "Chemical Equilibrium - 2"
type input "Chemical Equilibrium - 3"
click at [927, 466] on icon at bounding box center [930, 463] width 16 height 18
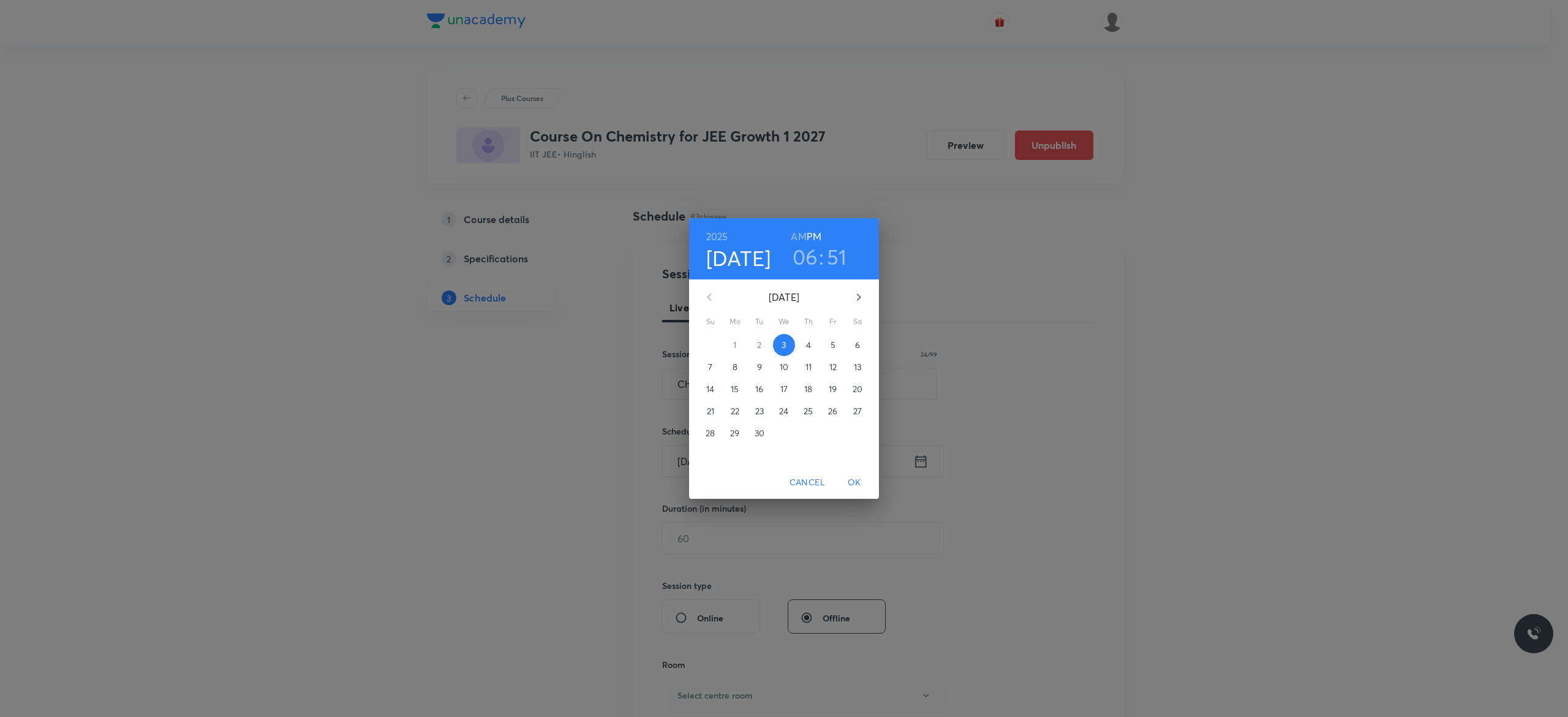
click at [808, 348] on p "4" at bounding box center [808, 345] width 5 height 12
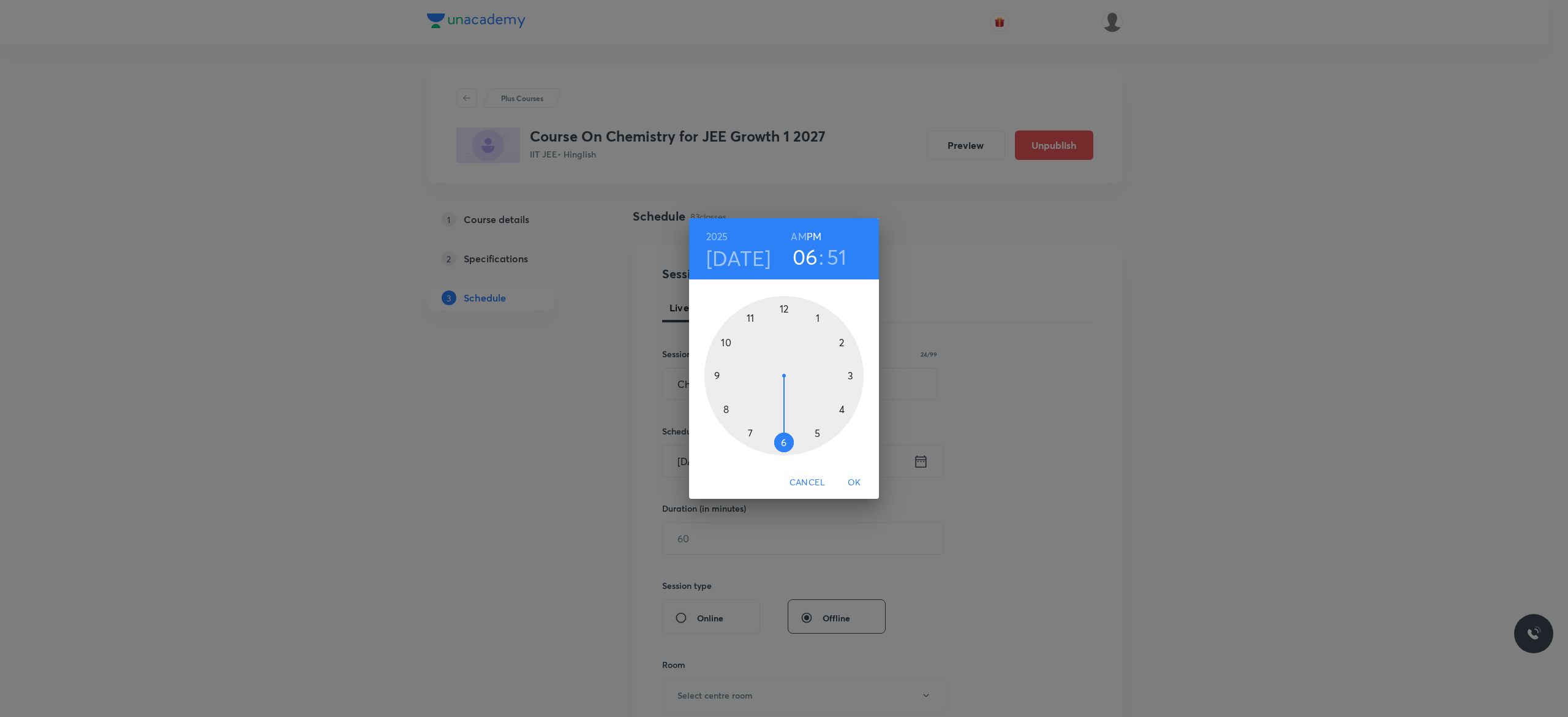
click at [781, 443] on div at bounding box center [783, 375] width 159 height 159
click at [725, 342] on div at bounding box center [783, 375] width 159 height 159
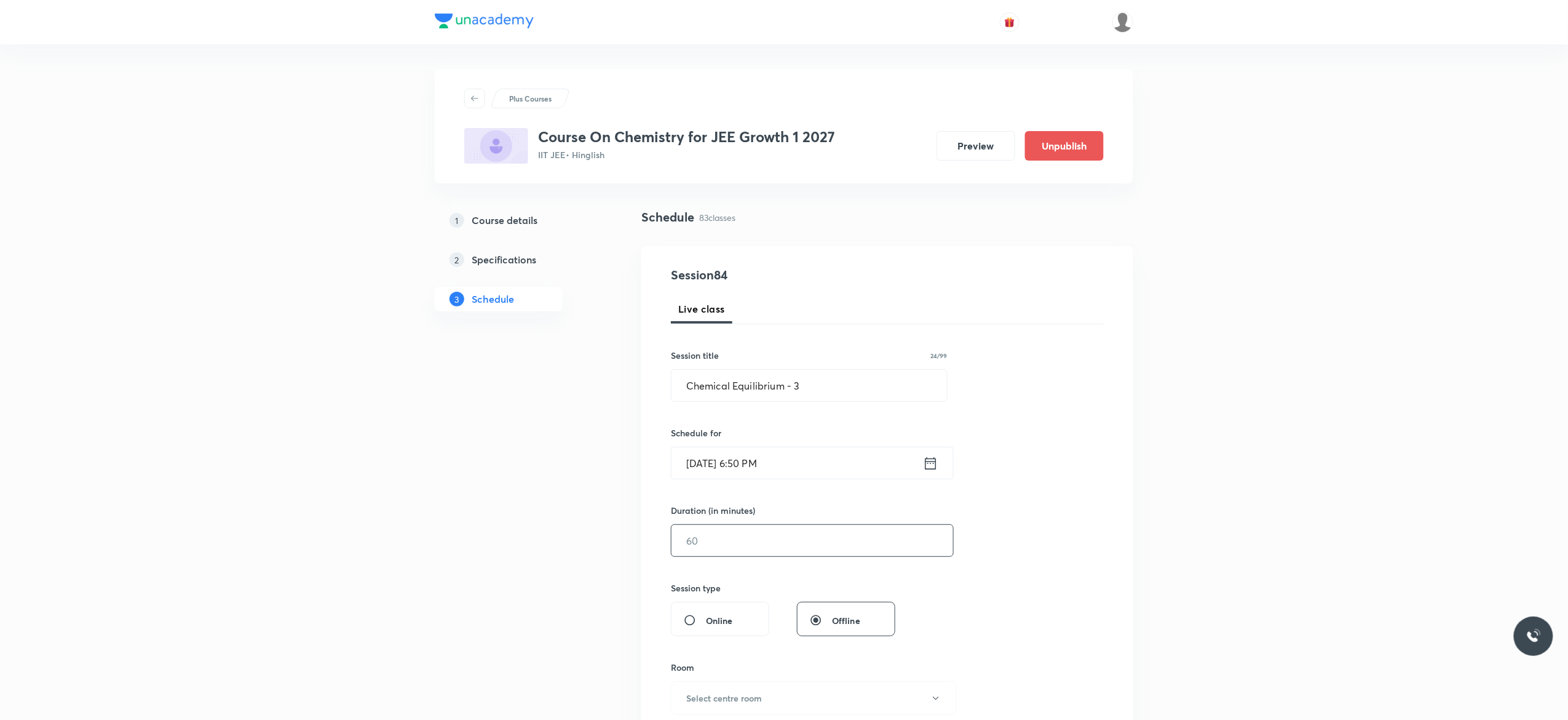
click at [748, 542] on input "text" at bounding box center [812, 540] width 281 height 31
type input "75"
click at [1054, 526] on div "Session 84 Live class Session title 24/99 Chemical Equilibrium - 3 ​ Schedule f…" at bounding box center [887, 554] width 433 height 577
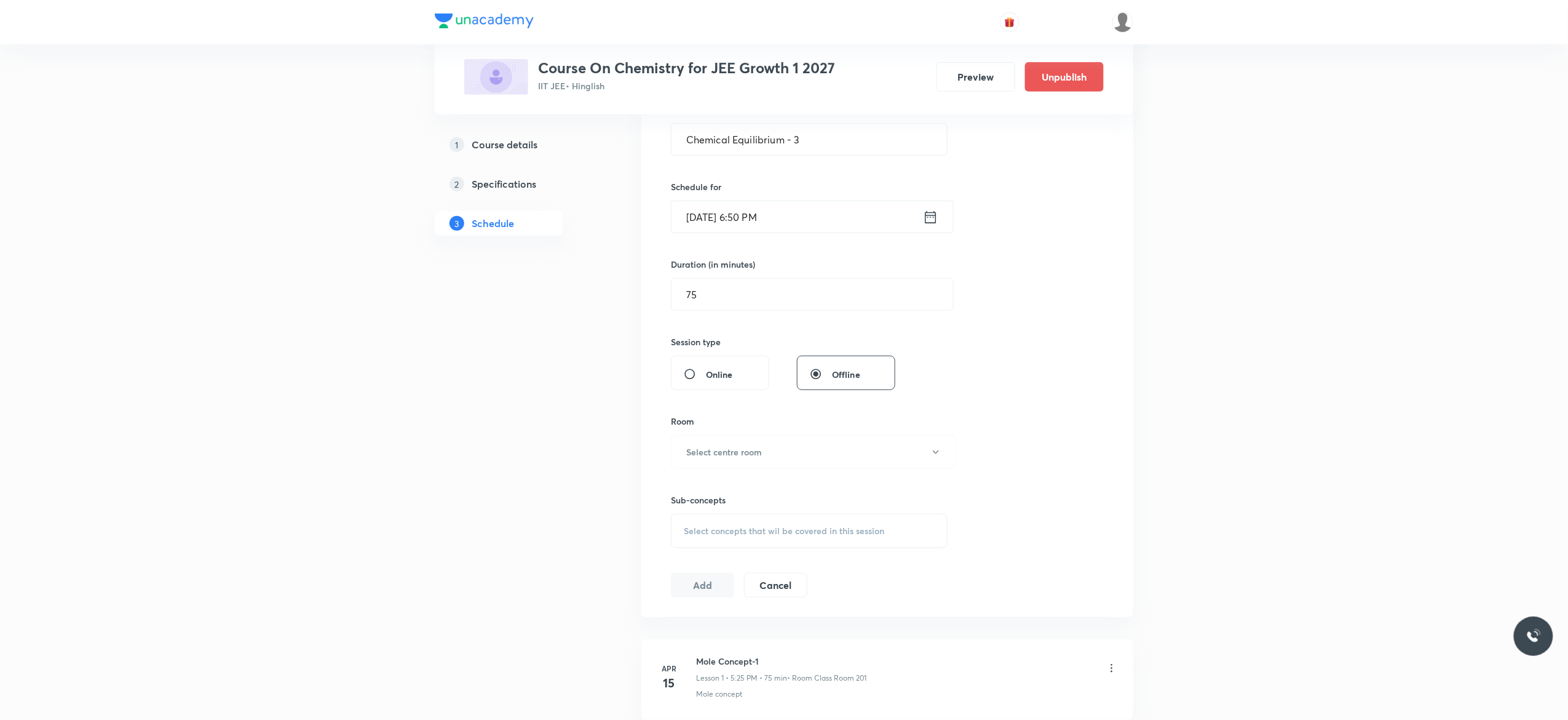
scroll to position [394, 0]
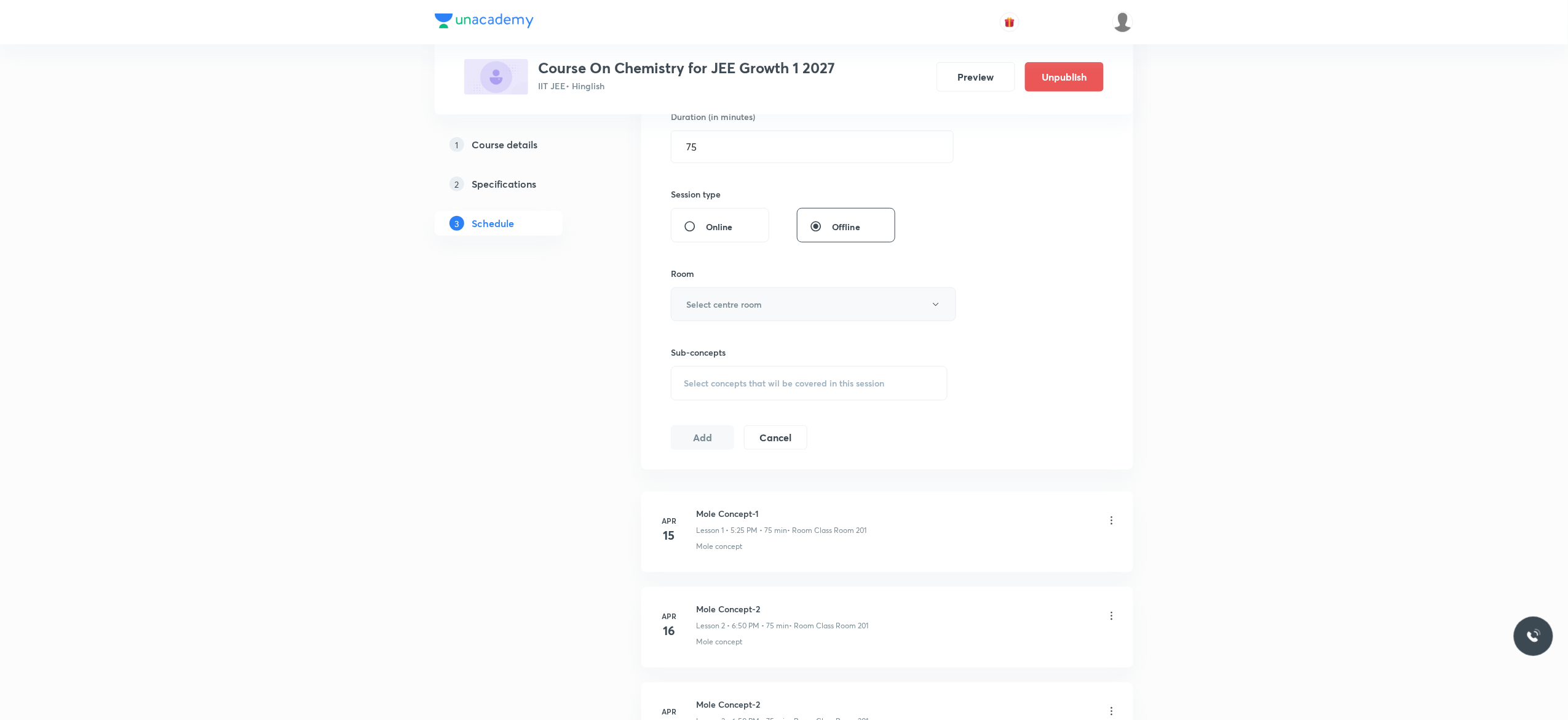
click at [940, 316] on button "Select centre room" at bounding box center [813, 304] width 286 height 34
click at [733, 392] on span "Class Room 201" at bounding box center [807, 391] width 269 height 13
click at [697, 393] on div "Select concepts that wil be covered in this session" at bounding box center [809, 383] width 277 height 34
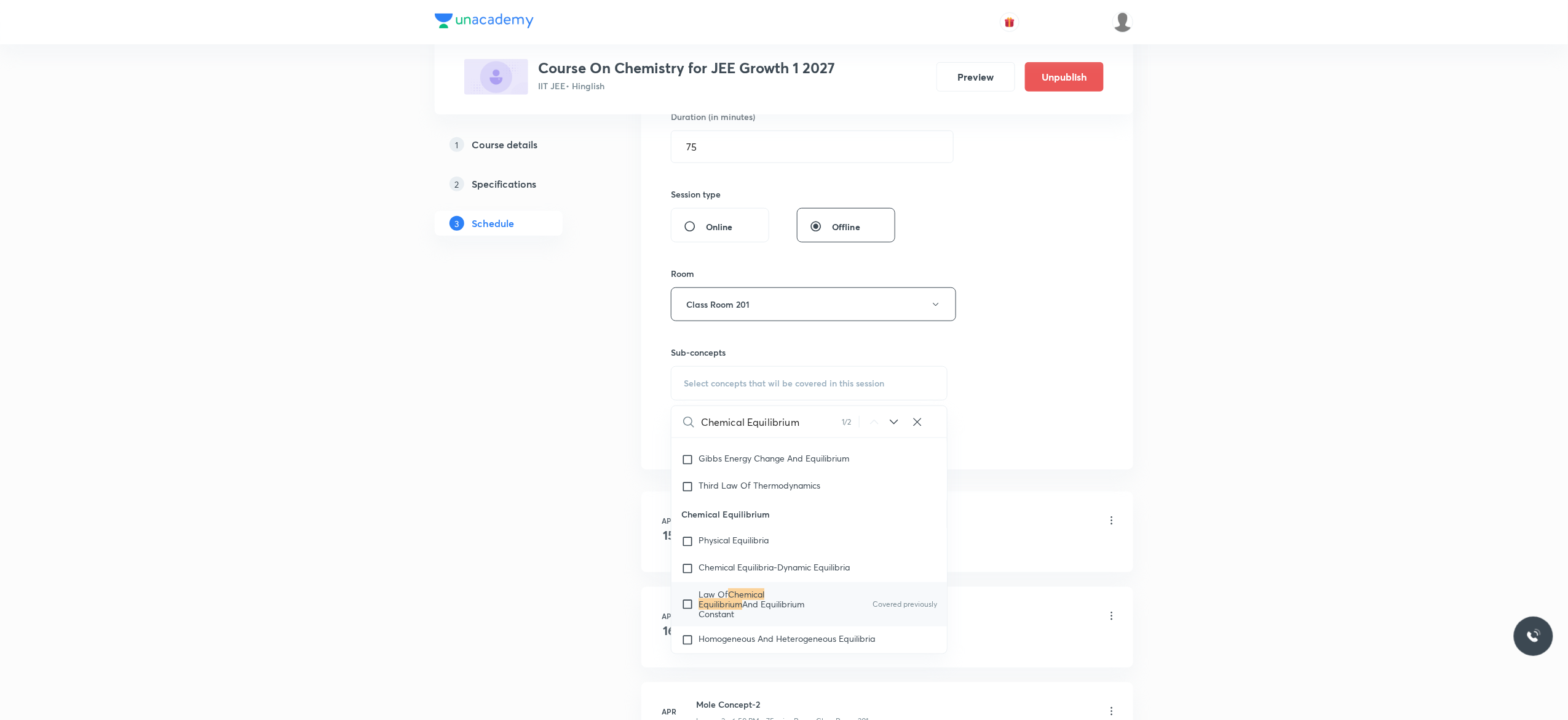
scroll to position [2643, 0]
type input "Chemical Equilibrium"
click at [686, 602] on input "checkbox" at bounding box center [690, 590] width 18 height 30
checkbox input "true"
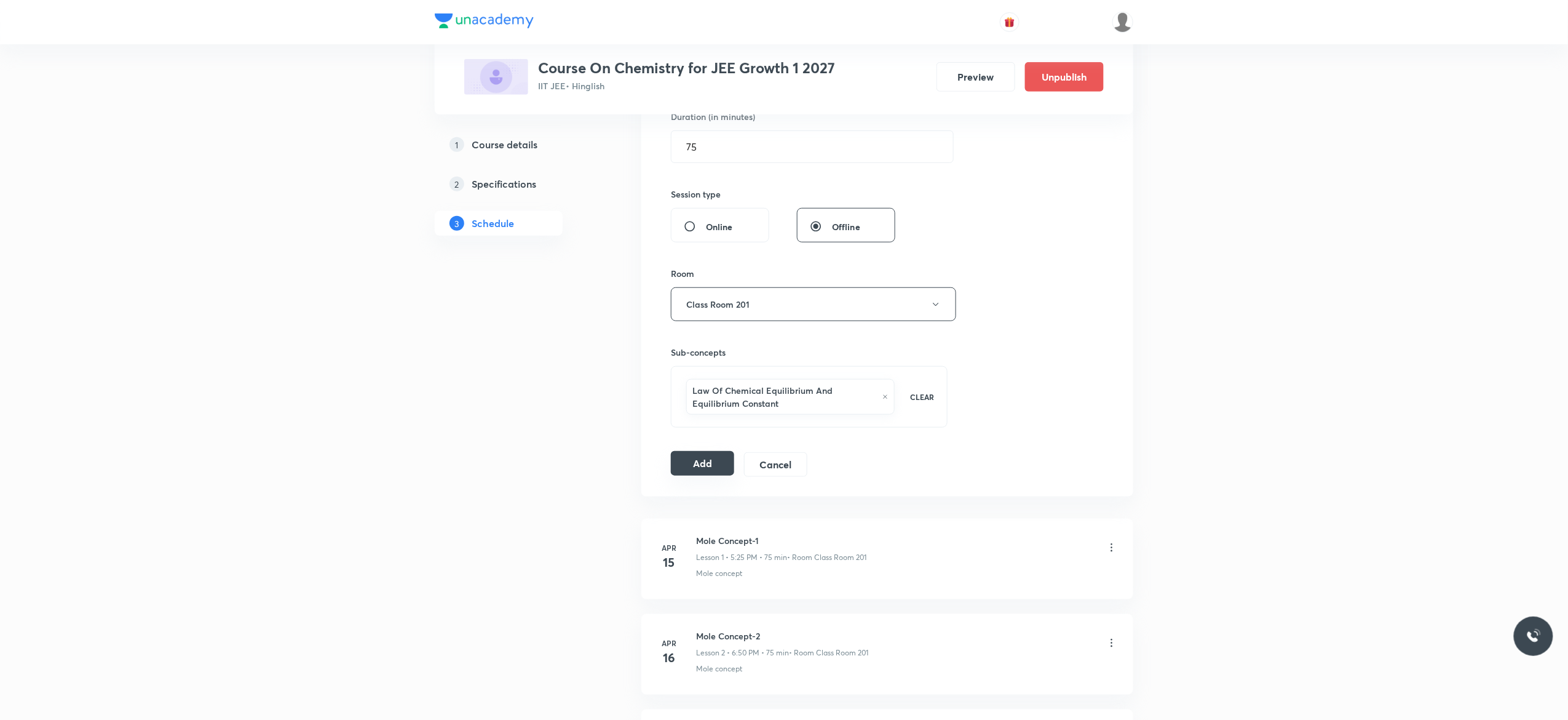
click at [707, 467] on button "Add" at bounding box center [703, 463] width 63 height 24
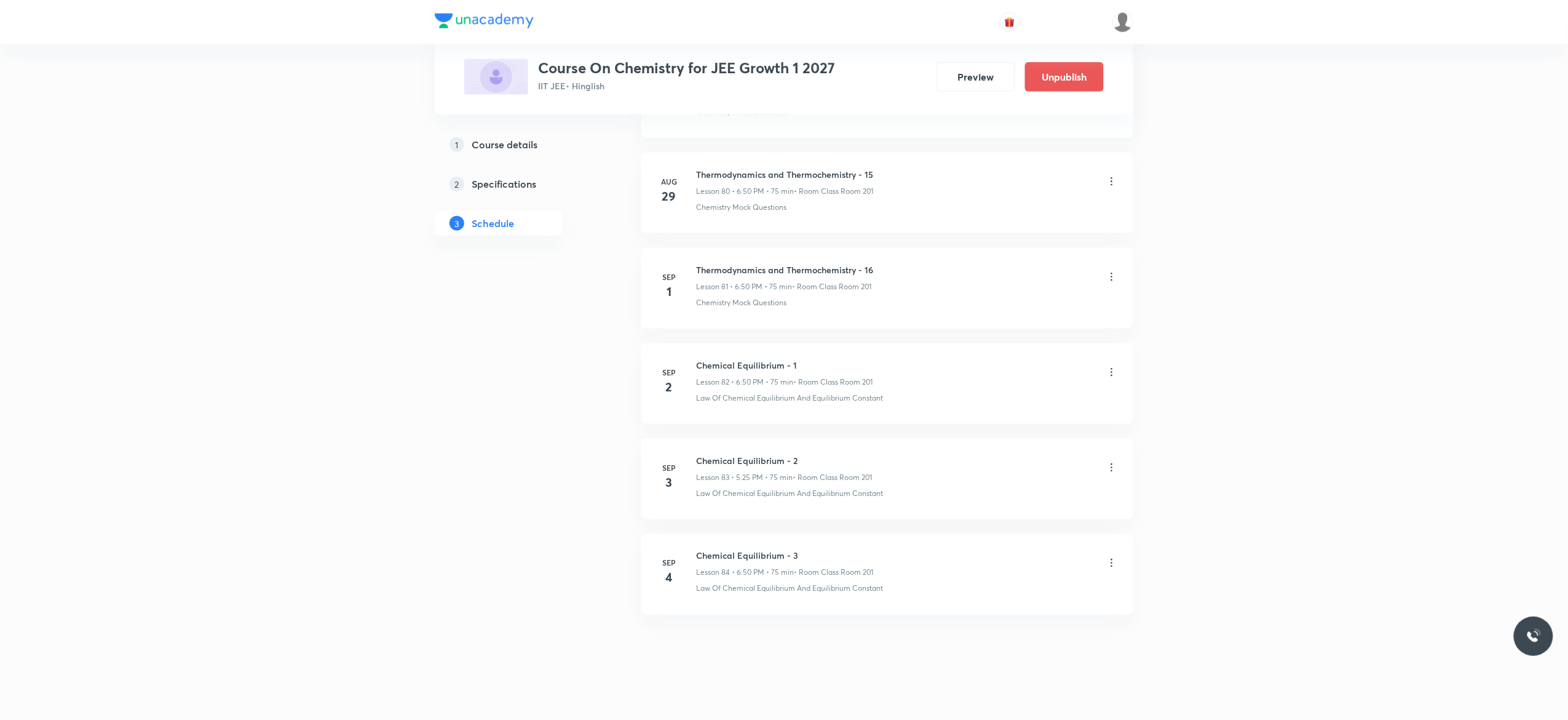
scroll to position [7744, 0]
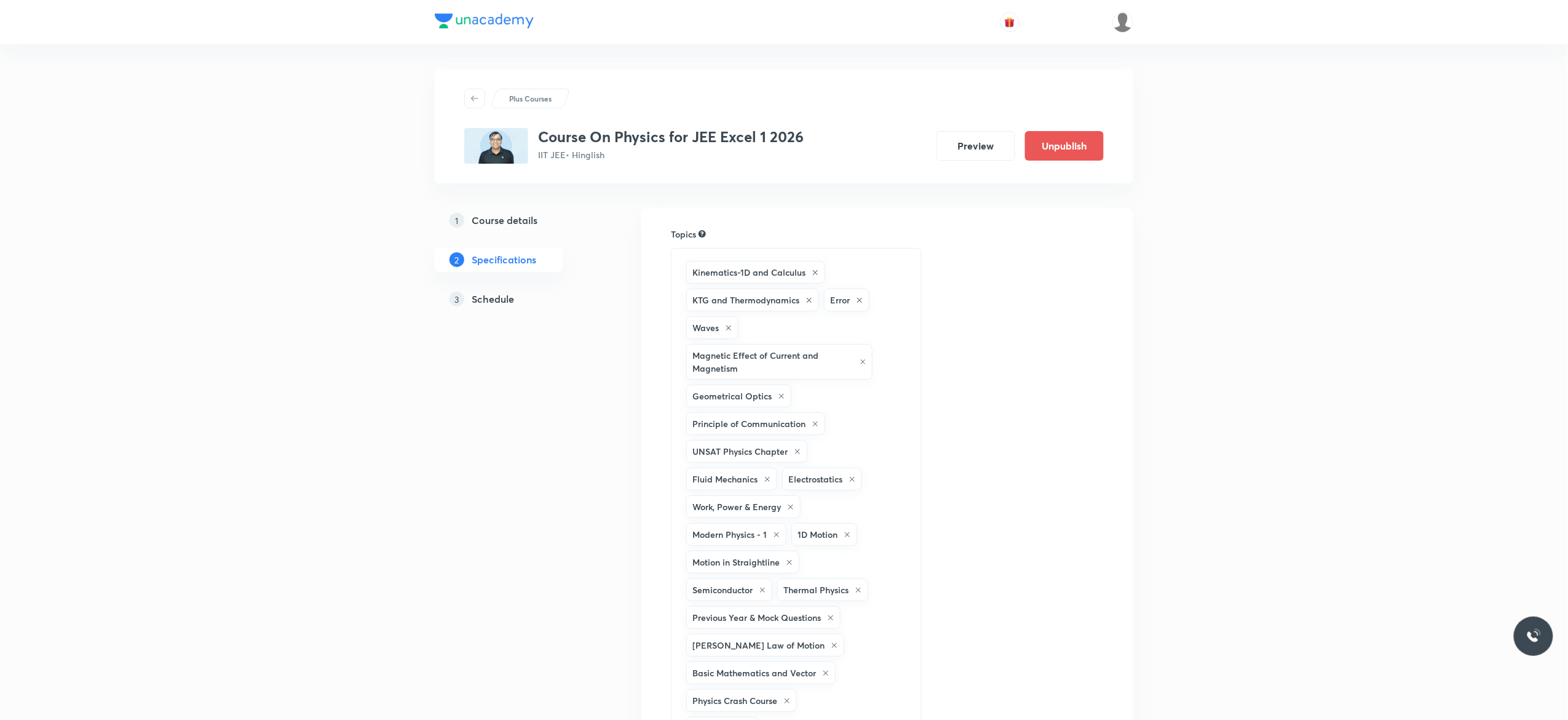
click at [500, 300] on h5 "Schedule" at bounding box center [493, 299] width 43 height 15
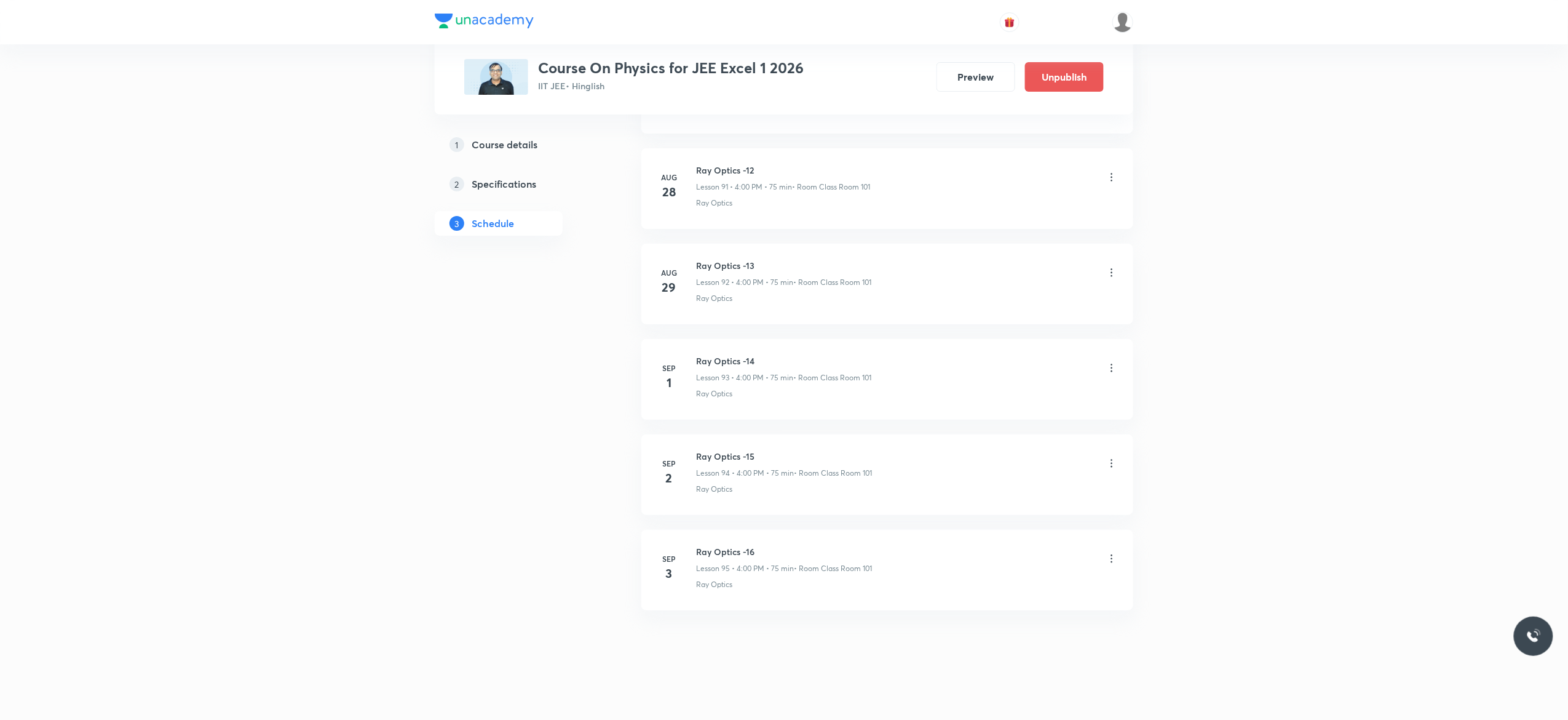
scroll to position [9444, 0]
drag, startPoint x: 760, startPoint y: 541, endPoint x: 693, endPoint y: 536, distance: 67.2
click at [693, 536] on li "[DATE] Ray Optics -16 Lesson 95 • 4:00 PM • 75 min • Room Class Room 101 Ray Op…" at bounding box center [887, 563] width 492 height 80
copy h6 "Ray Optics -16"
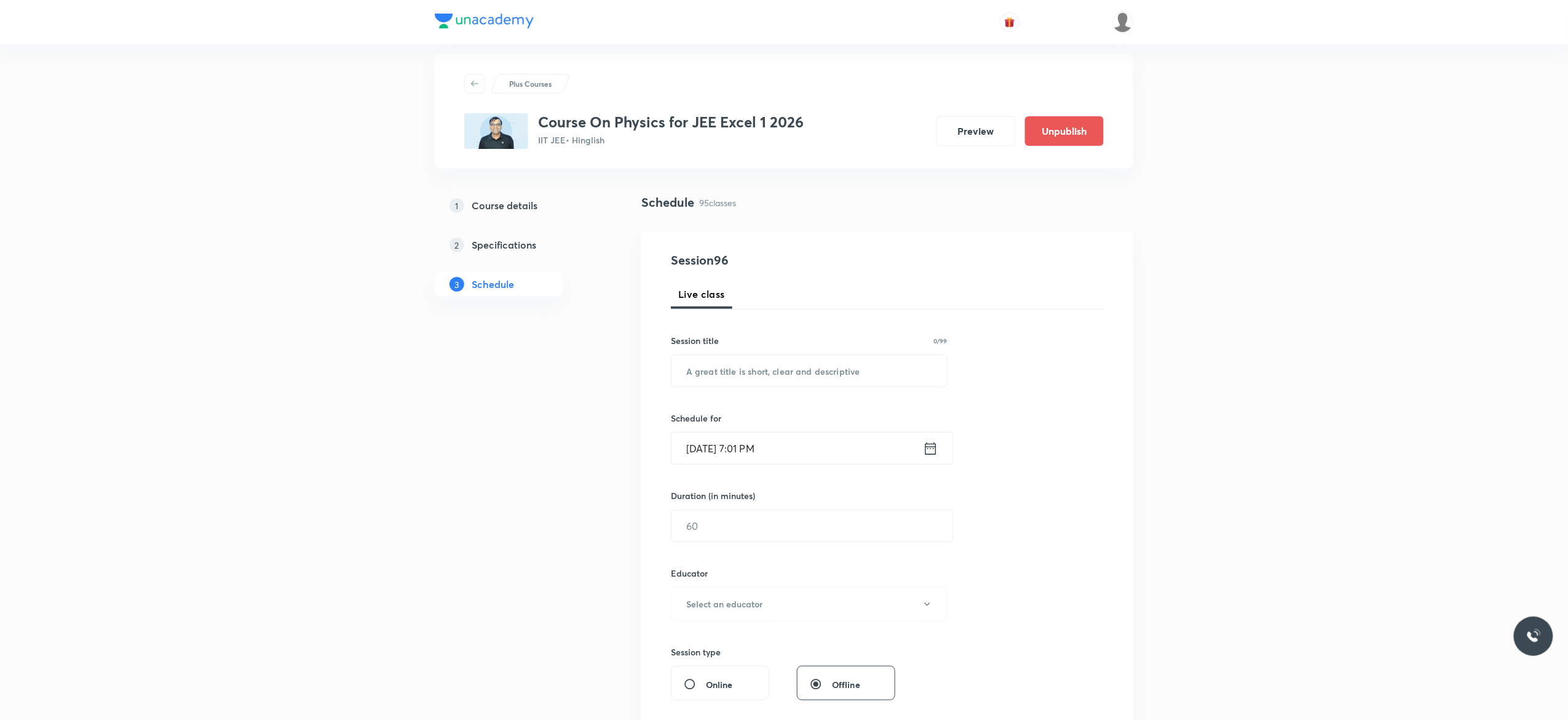
scroll to position [0, 0]
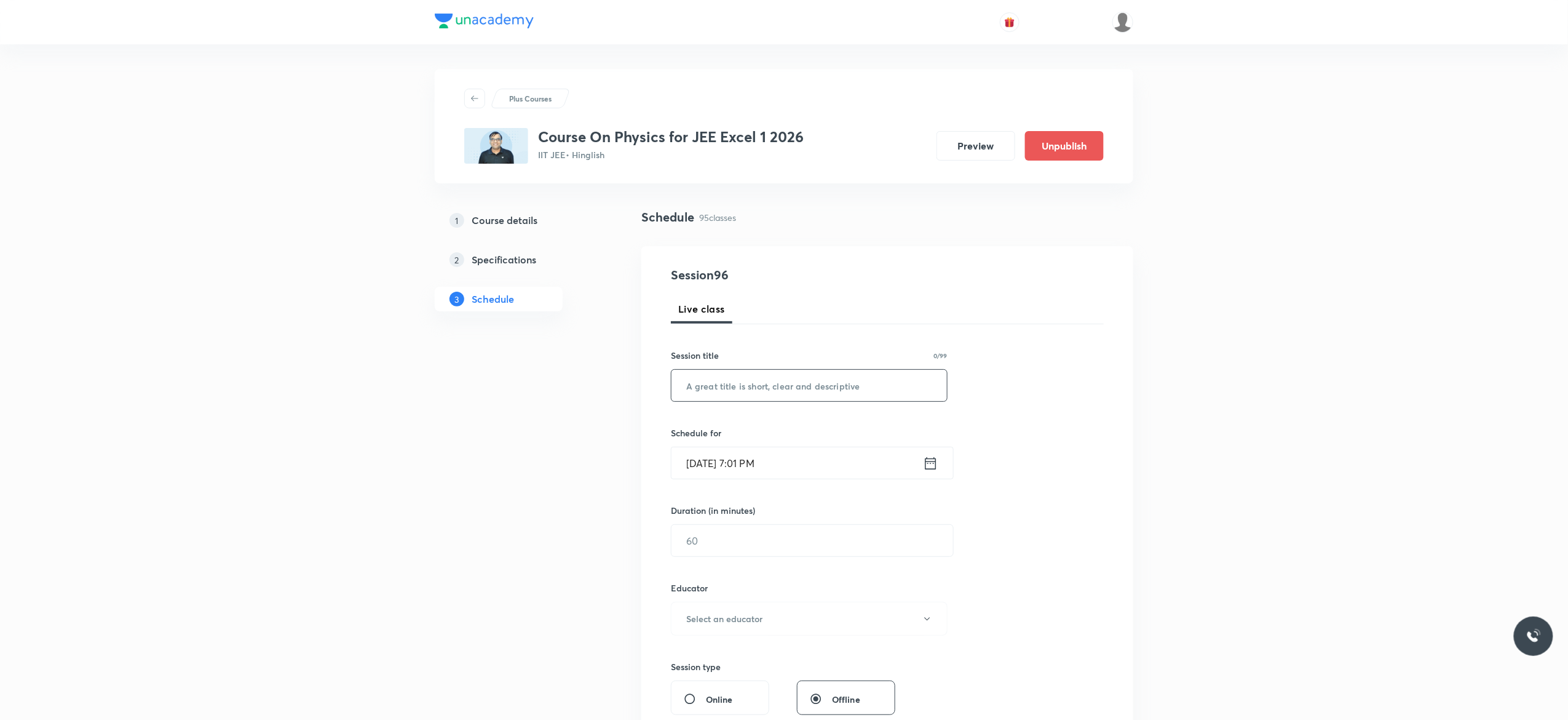
click at [693, 385] on input "text" at bounding box center [809, 385] width 275 height 31
paste input "Ray Optics -16"
type input "Ray Optics -17"
click at [933, 464] on icon at bounding box center [931, 463] width 11 height 12
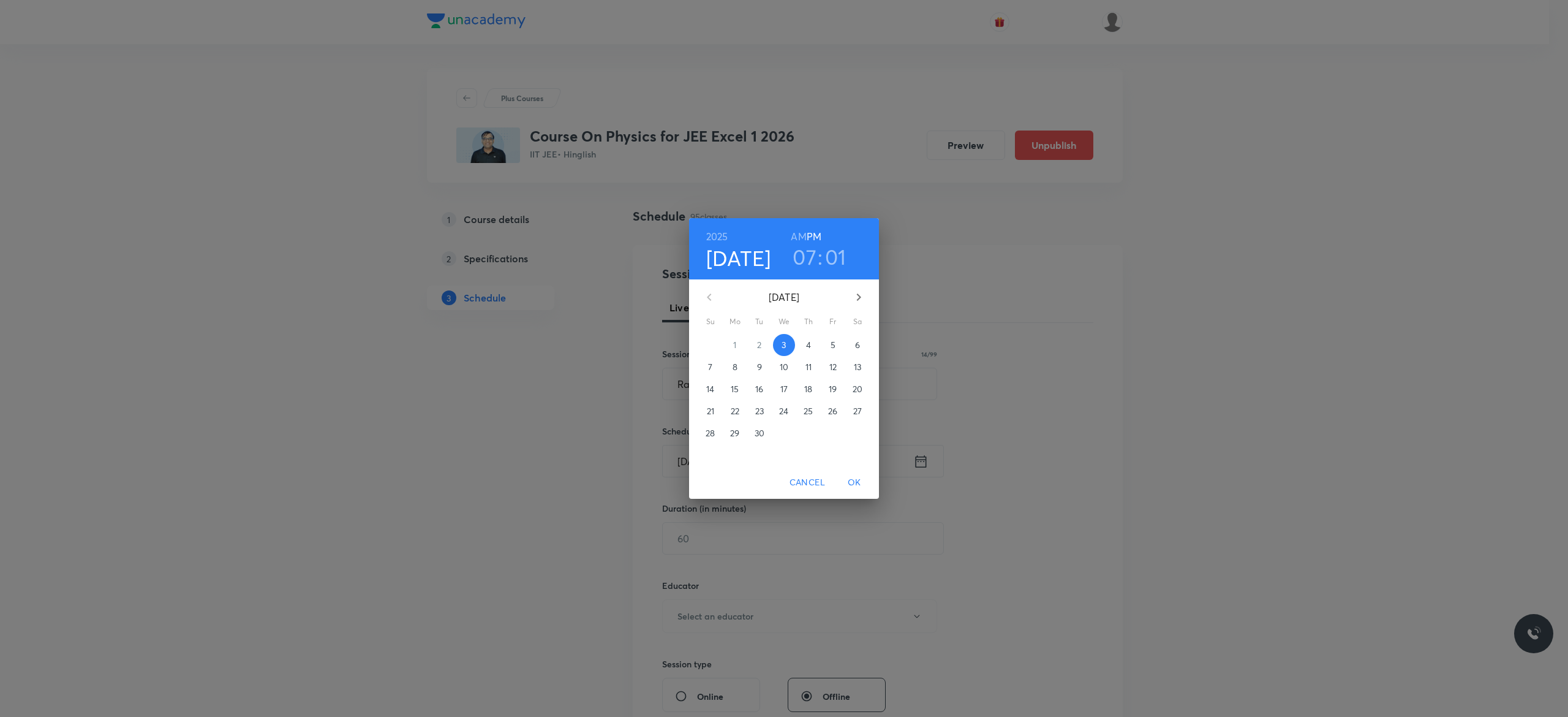
click at [810, 342] on p "4" at bounding box center [808, 345] width 5 height 12
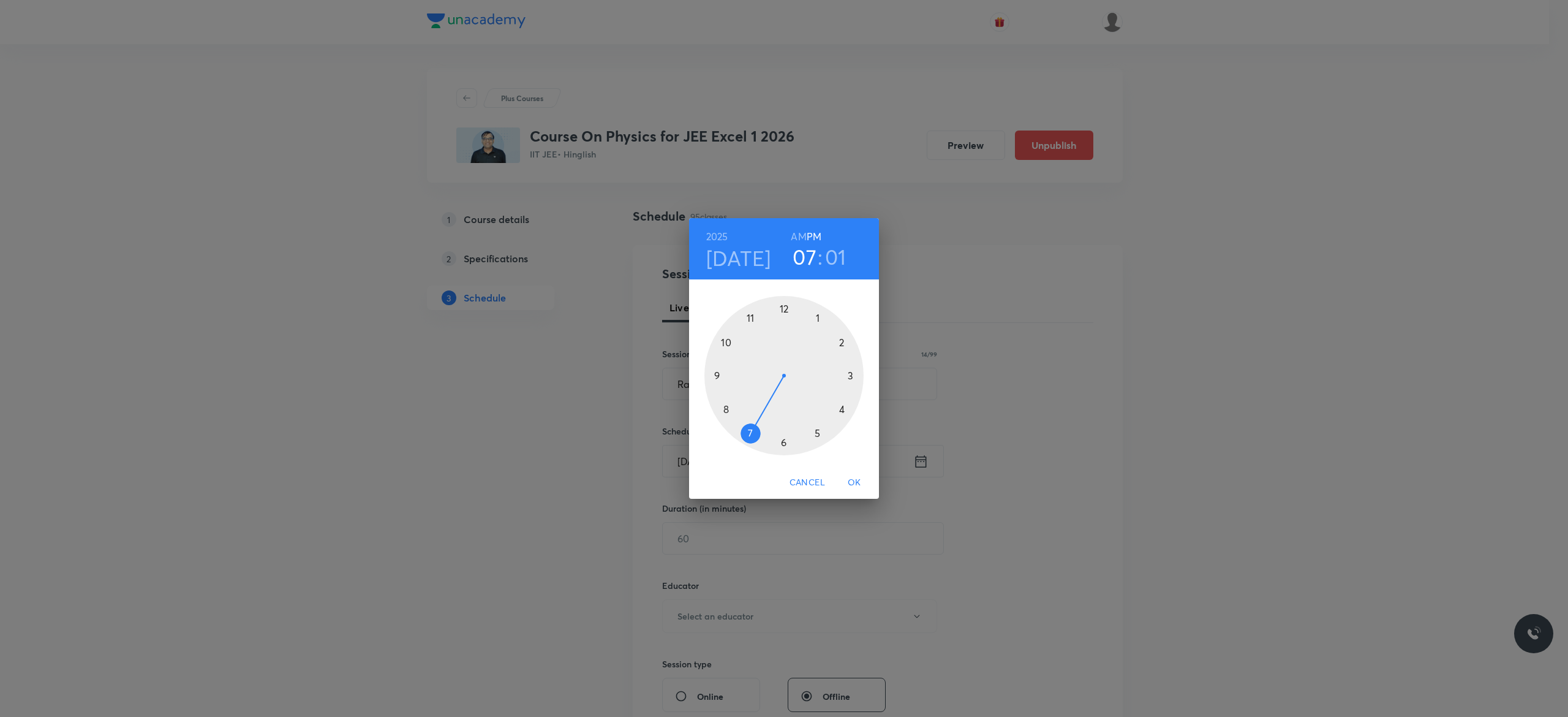
click at [841, 410] on div at bounding box center [783, 375] width 159 height 159
click at [782, 306] on div at bounding box center [783, 375] width 159 height 159
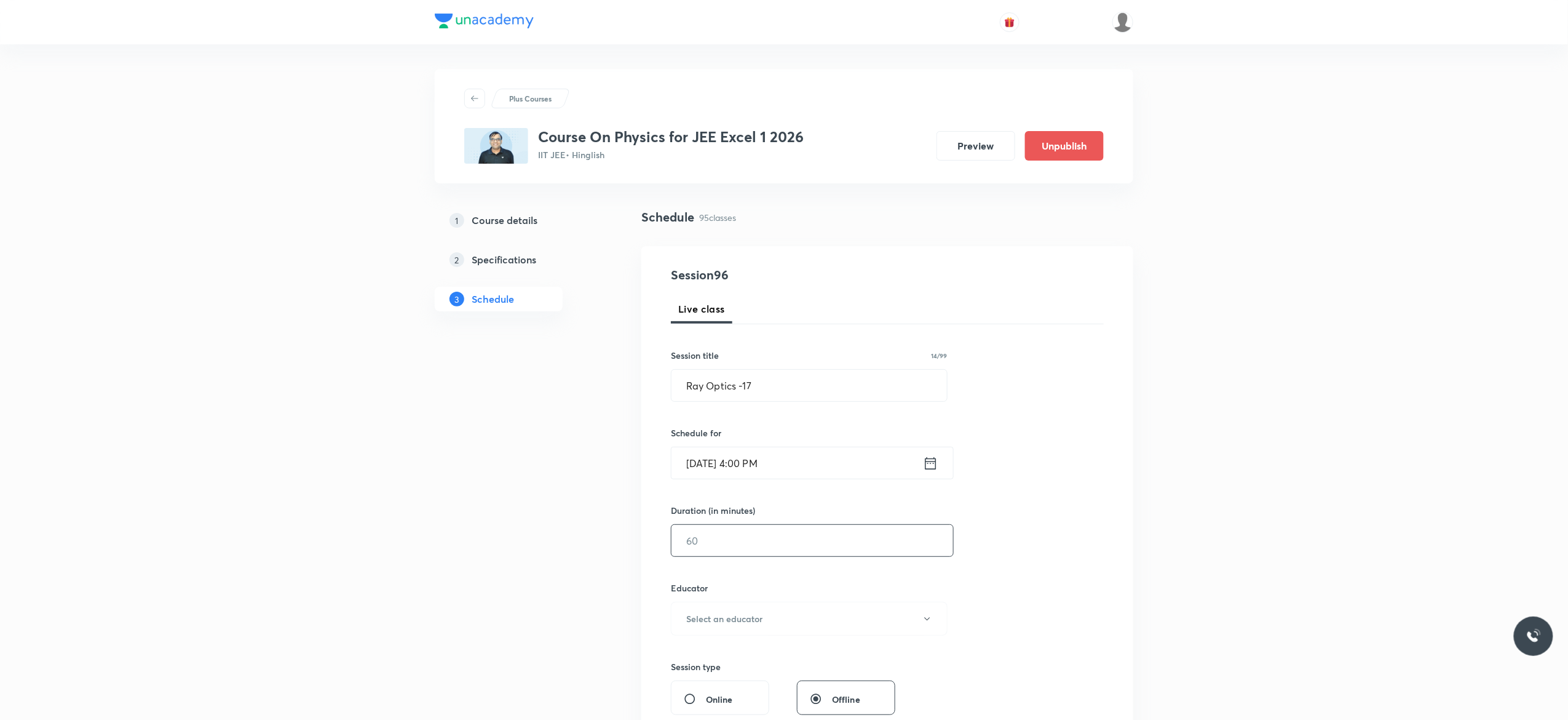
click at [749, 531] on input "text" at bounding box center [812, 540] width 281 height 31
type input "75"
click at [927, 623] on icon "button" at bounding box center [927, 619] width 10 height 10
click at [729, 661] on span "[PERSON_NAME]" at bounding box center [807, 660] width 269 height 13
click at [1087, 562] on div "Session 96 Live class Session title 14/99 Ray Optics -17 ​ Schedule for [DATE] …" at bounding box center [887, 594] width 433 height 657
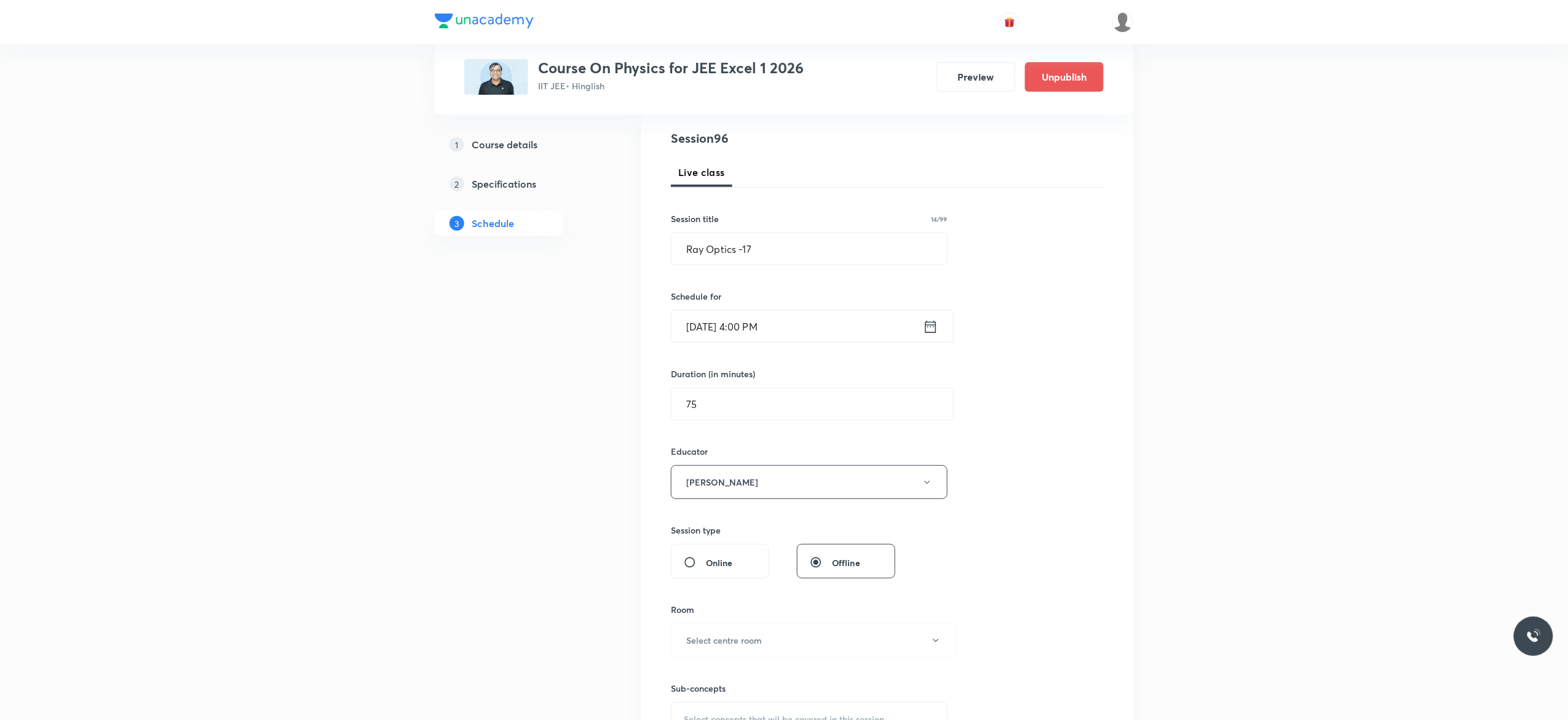
scroll to position [394, 0]
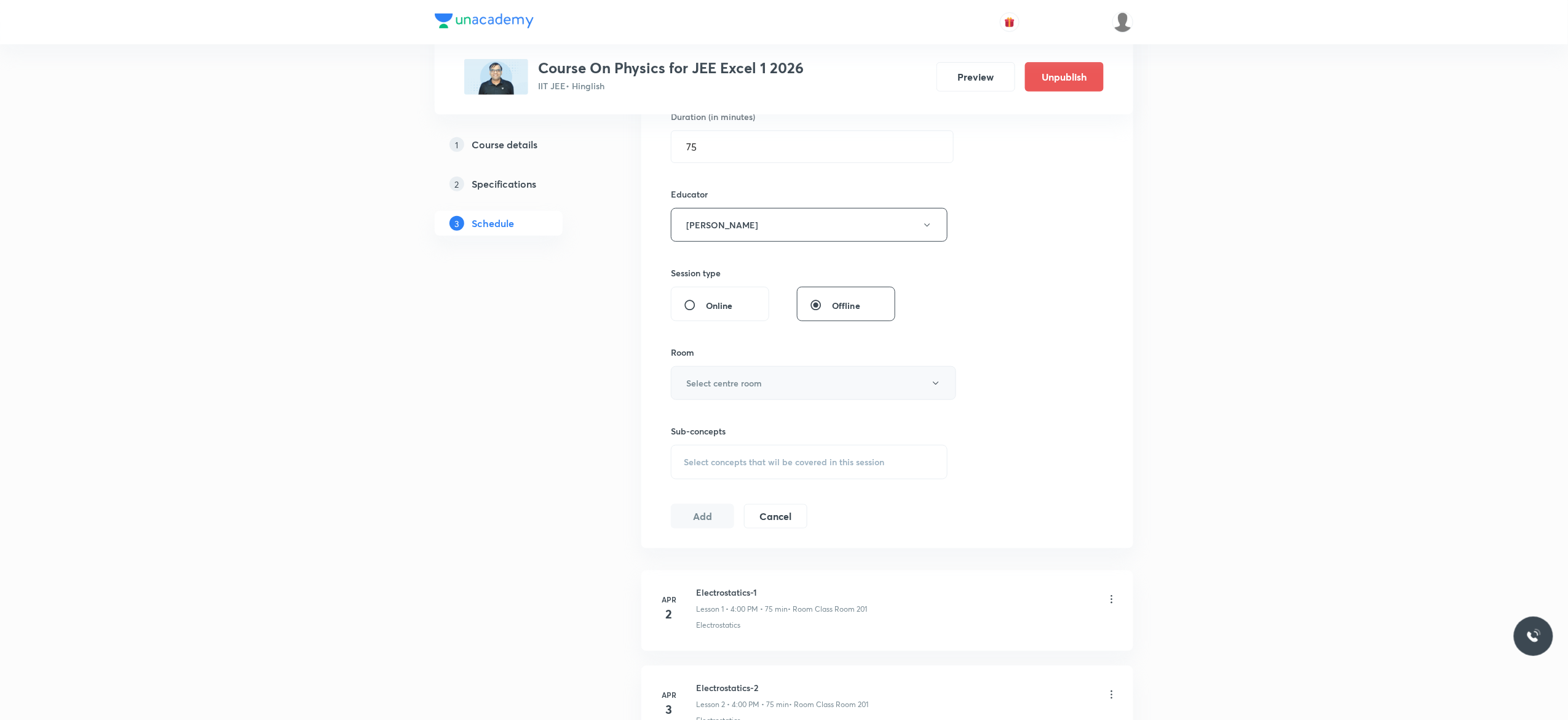
click at [934, 390] on button "Select centre room" at bounding box center [813, 383] width 286 height 34
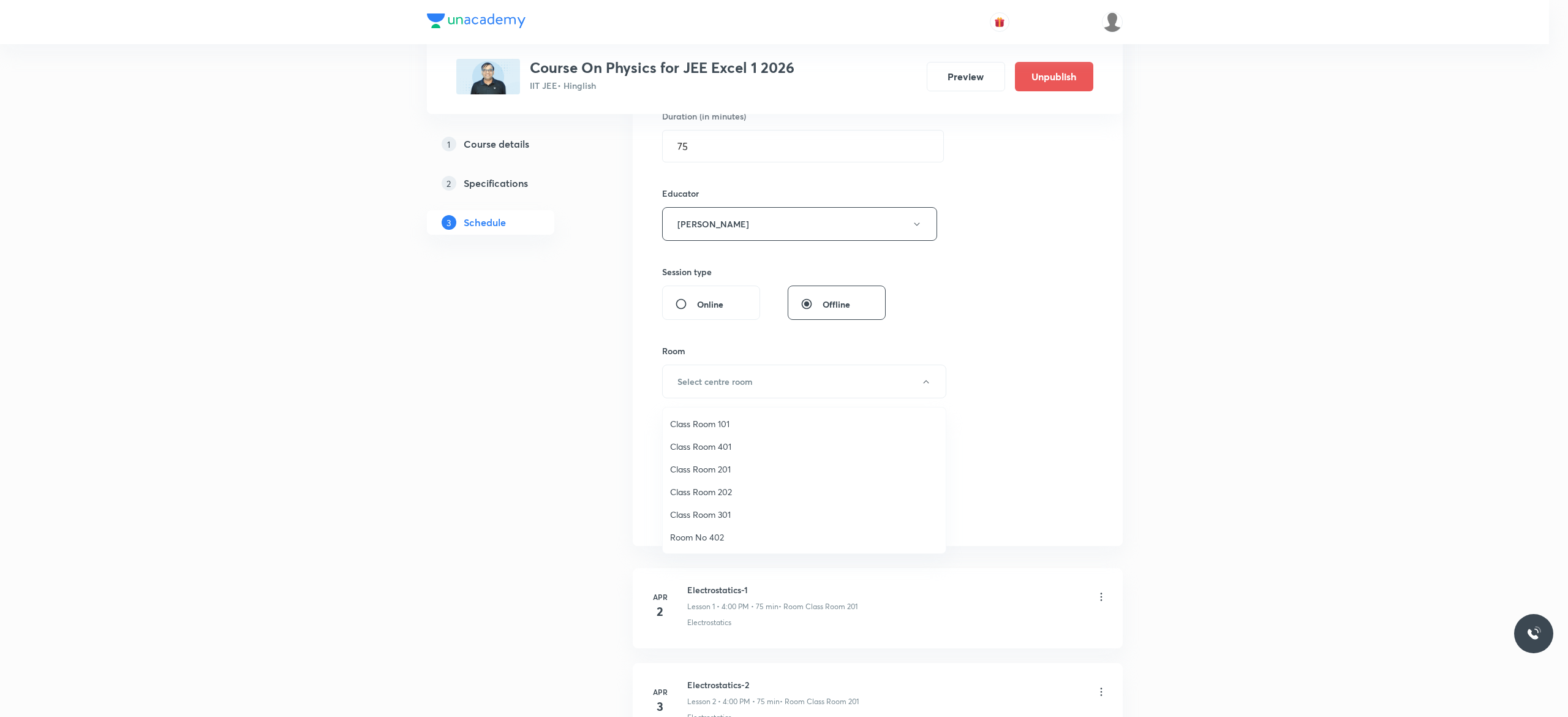
click at [725, 424] on span "Class Room 101" at bounding box center [803, 423] width 268 height 13
click at [702, 463] on span "Select concepts that wil be covered in this session" at bounding box center [781, 460] width 200 height 10
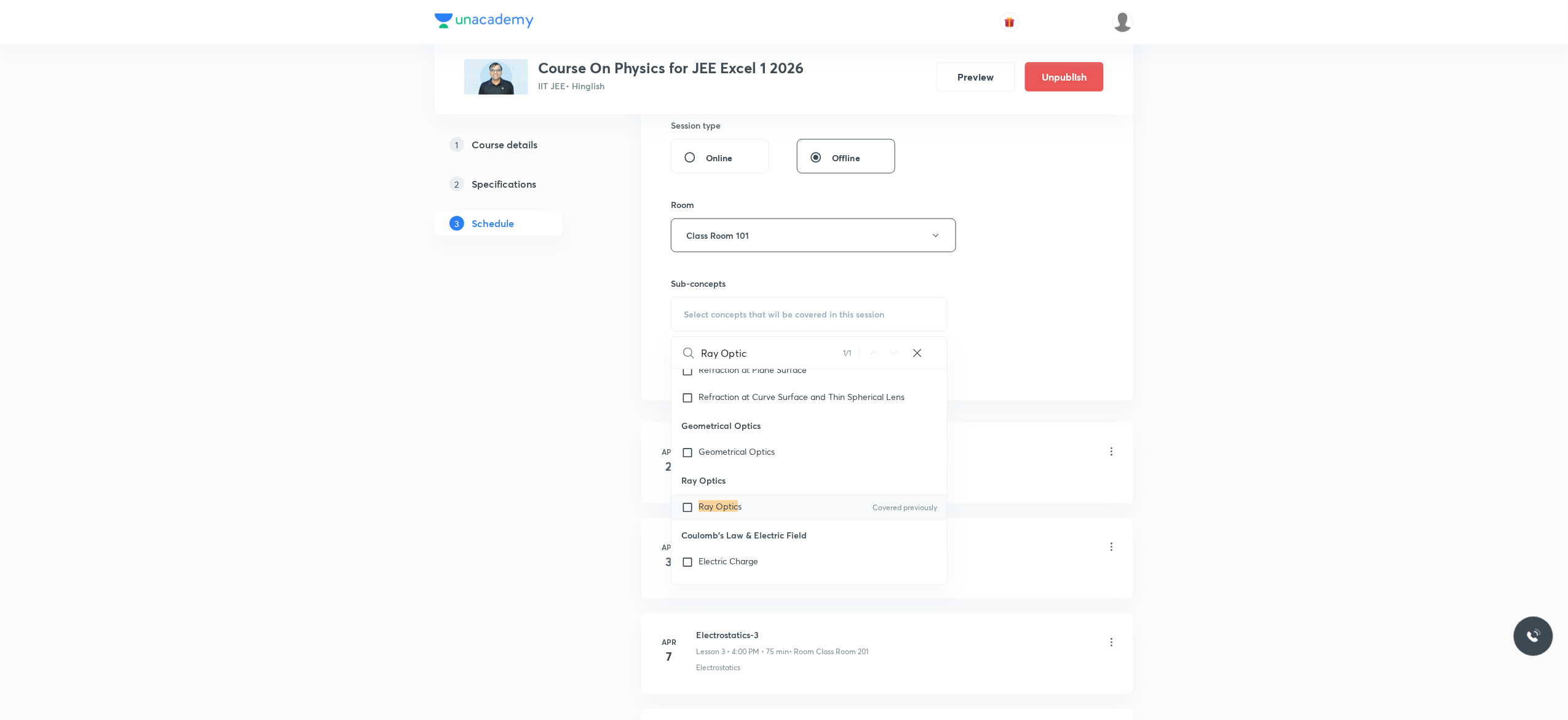
scroll to position [10335, 0]
type input "Ray Optic"
click at [686, 497] on input "checkbox" at bounding box center [690, 491] width 18 height 12
checkbox input "true"
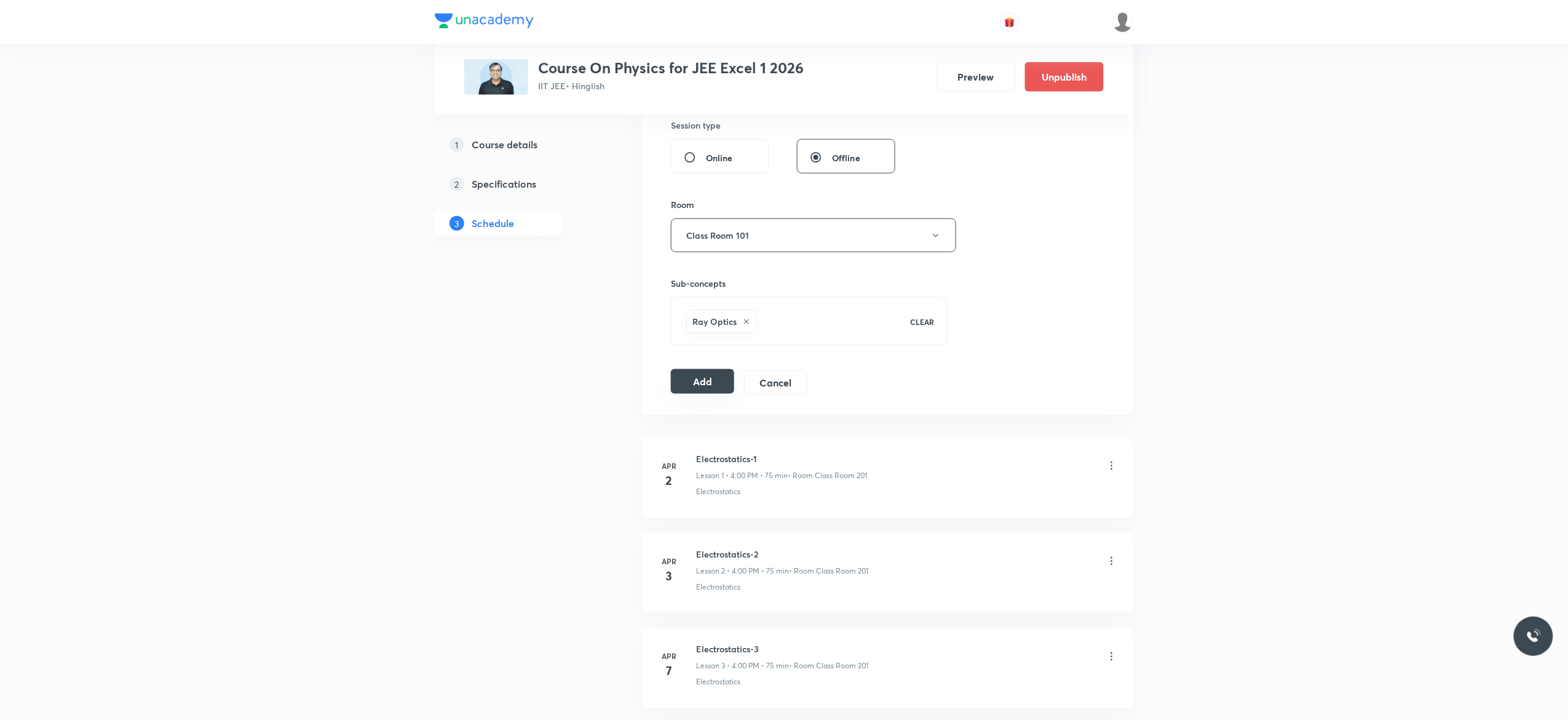
click at [695, 386] on button "Add" at bounding box center [703, 381] width 63 height 24
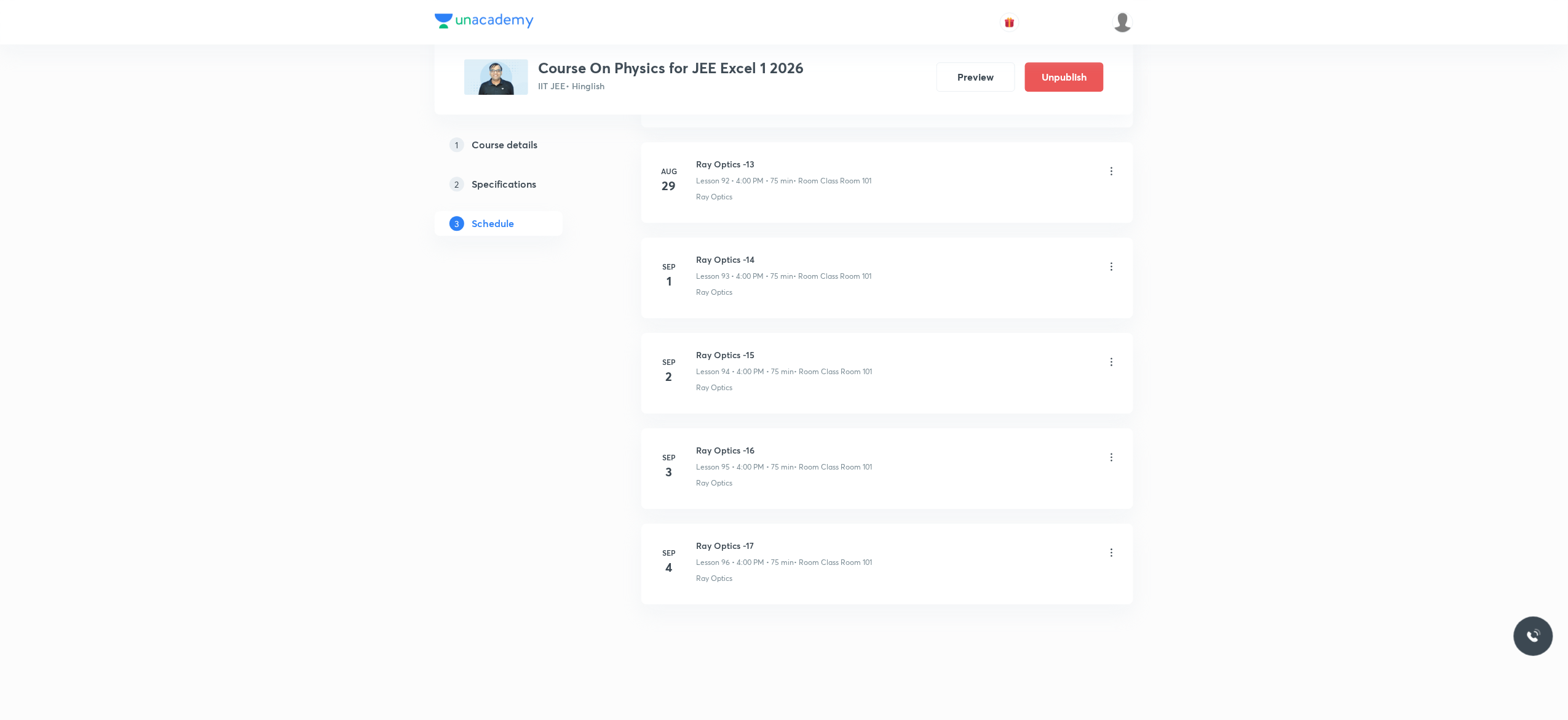
scroll to position [8894, 0]
drag, startPoint x: 823, startPoint y: 534, endPoint x: 691, endPoint y: 534, distance: 132.0
click at [691, 534] on li "[DATE] Acid and Acid Derivatives - 4 Lesson 91 • 6:50 PM • 75 min • Room Class …" at bounding box center [887, 563] width 492 height 80
copy h6 "Acid and Acid Derivatives - 4"
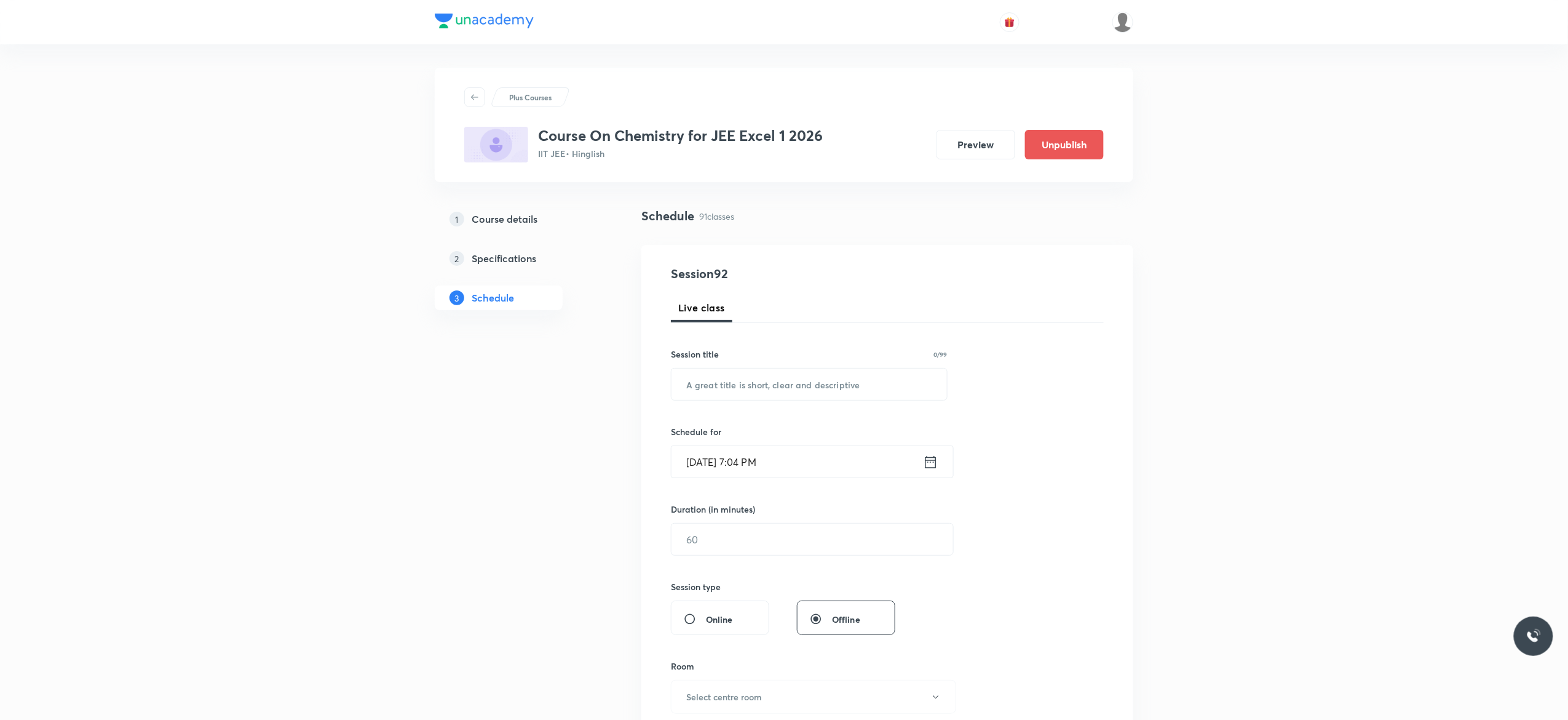
scroll to position [0, 0]
click at [714, 384] on input "text" at bounding box center [809, 385] width 275 height 31
paste input "Acid and Acid Derivatives - 4"
type input "Acid and Acid Derivatives - 5"
click at [928, 467] on icon at bounding box center [930, 463] width 16 height 18
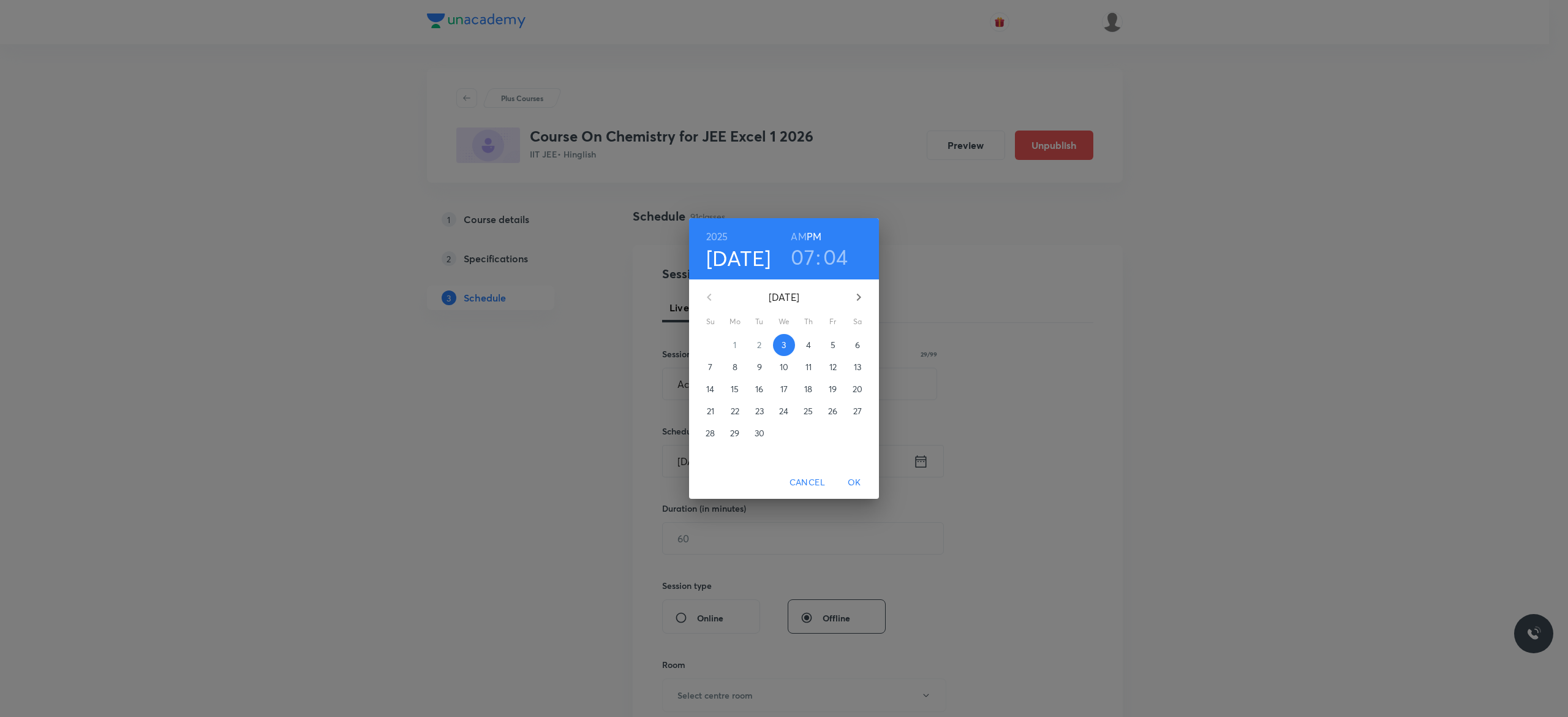
click at [811, 344] on p "4" at bounding box center [808, 345] width 5 height 12
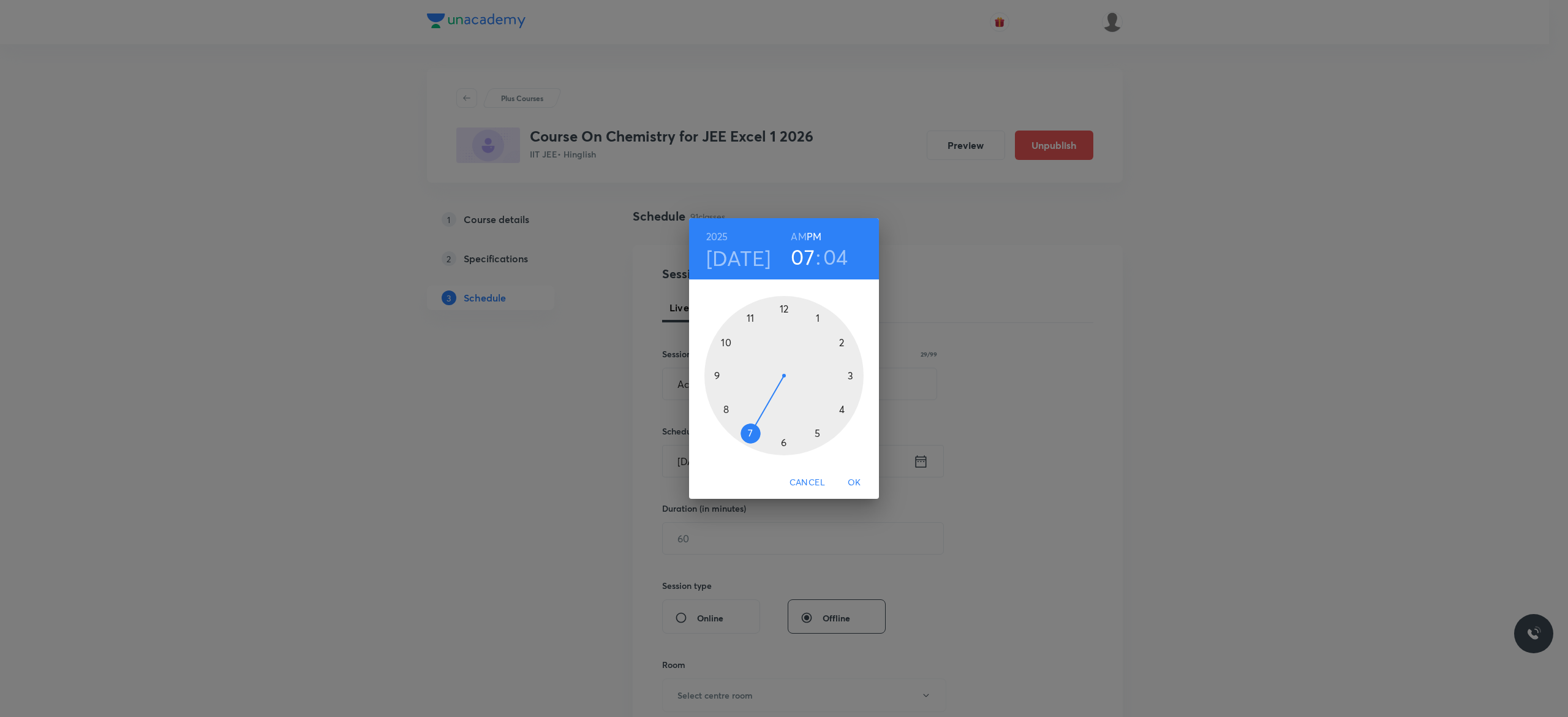
click at [814, 432] on div at bounding box center [783, 375] width 159 height 159
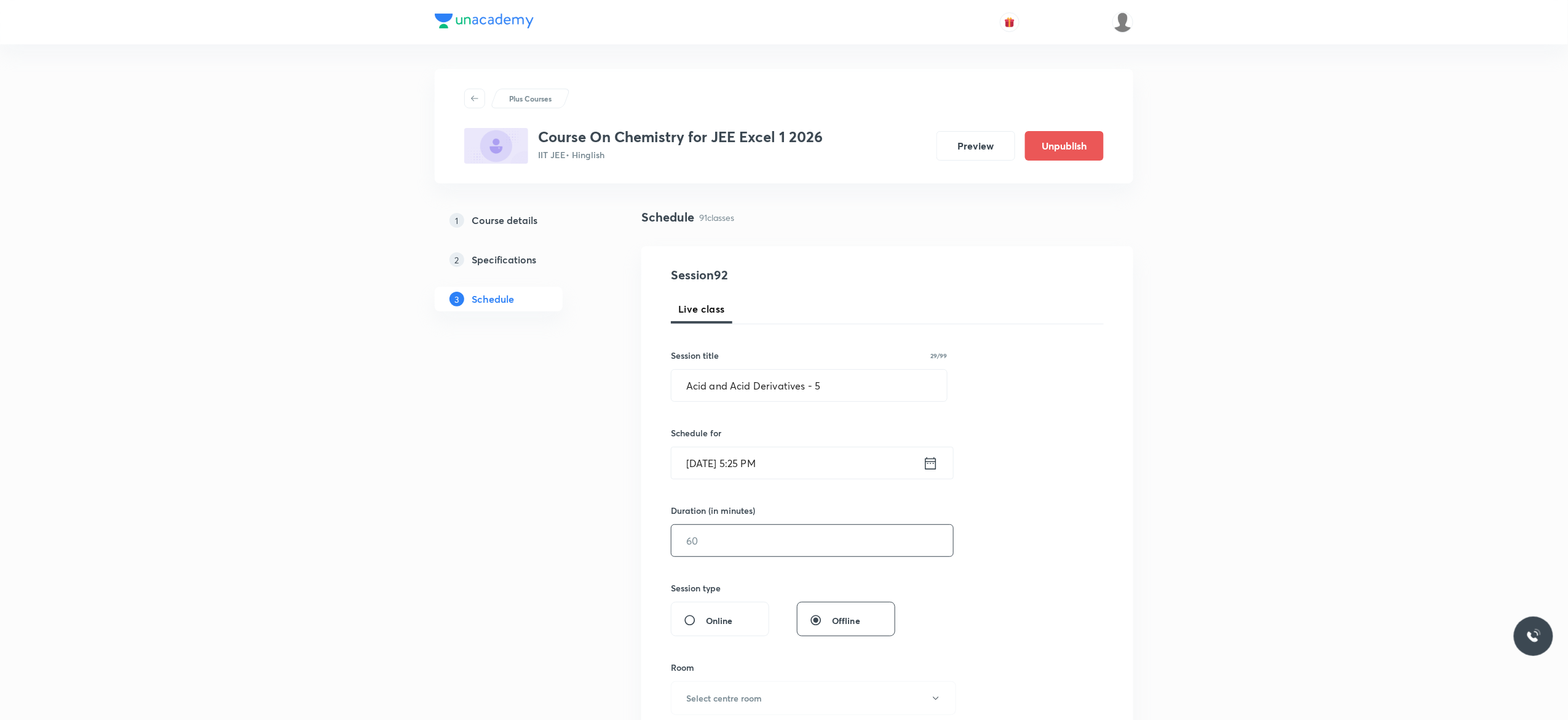
click at [736, 548] on input "text" at bounding box center [812, 540] width 281 height 31
type input "75"
click at [1031, 563] on div "Session 92 Live class Session title 29/99 Acid and Acid Derivatives - 5 ​ Sched…" at bounding box center [887, 554] width 433 height 577
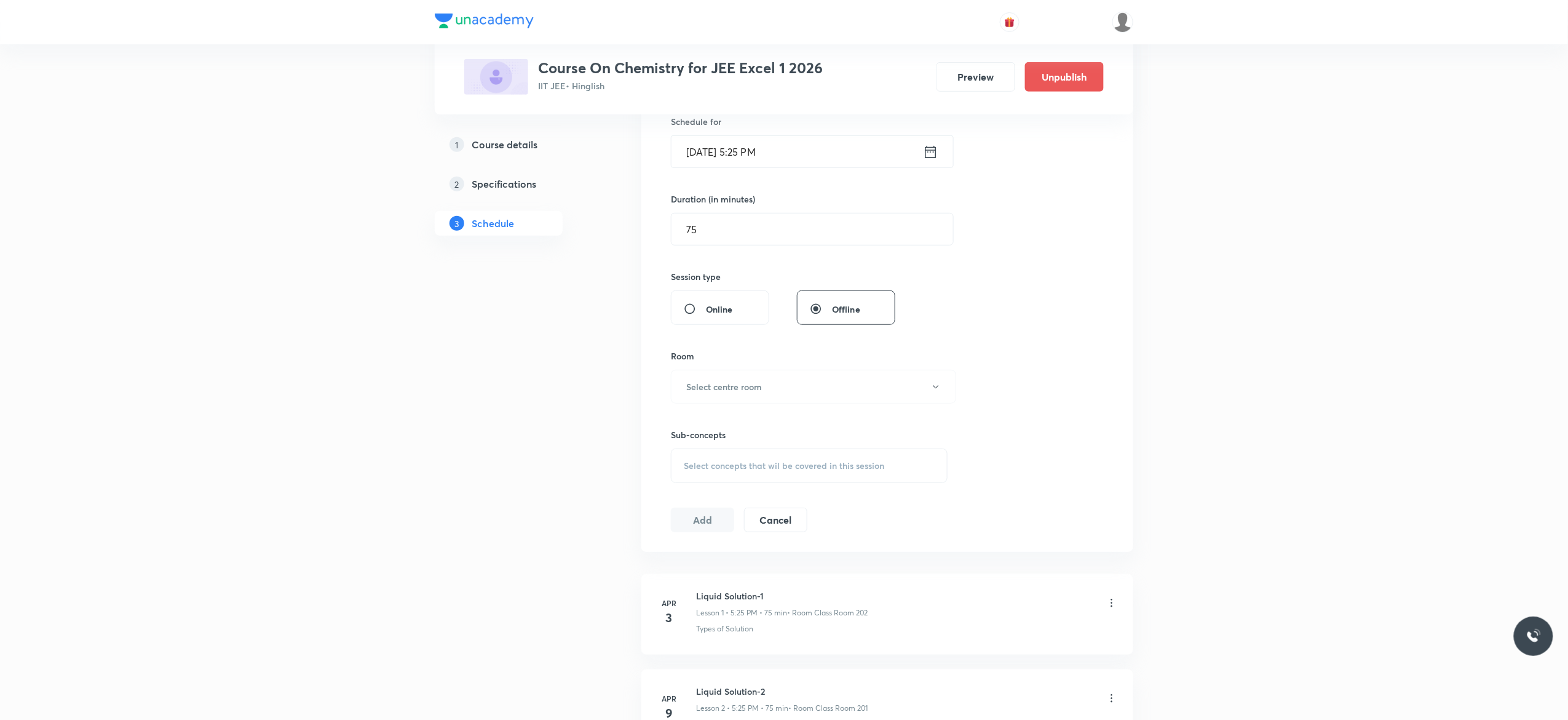
scroll to position [443, 0]
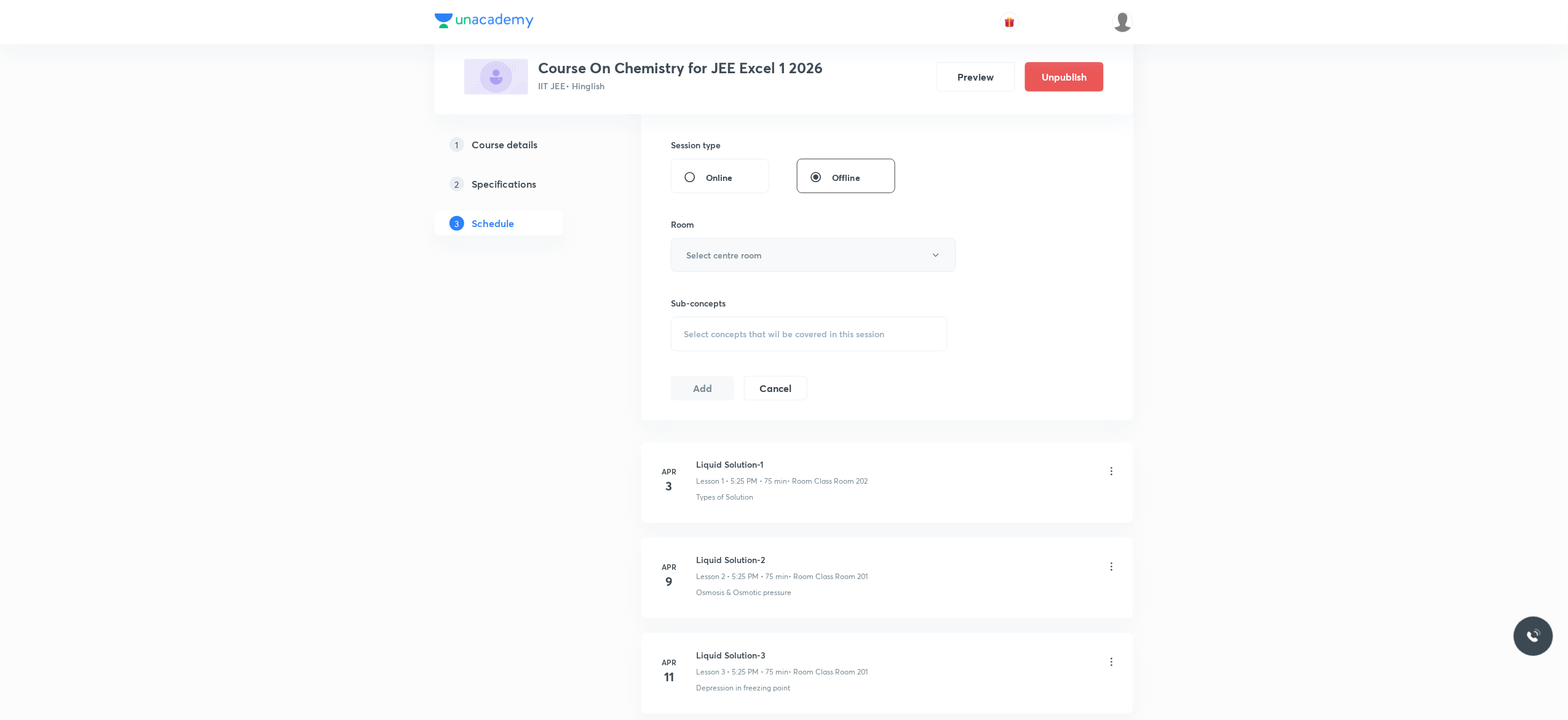
click at [935, 259] on icon "button" at bounding box center [936, 255] width 10 height 10
click at [726, 297] on span "Class Room 101" at bounding box center [807, 297] width 269 height 13
click at [701, 342] on div "Select concepts that wil be covered in this session" at bounding box center [809, 334] width 277 height 34
type input "Acid and Acid Derivatives"
click at [686, 432] on input "checkbox" at bounding box center [690, 430] width 18 height 12
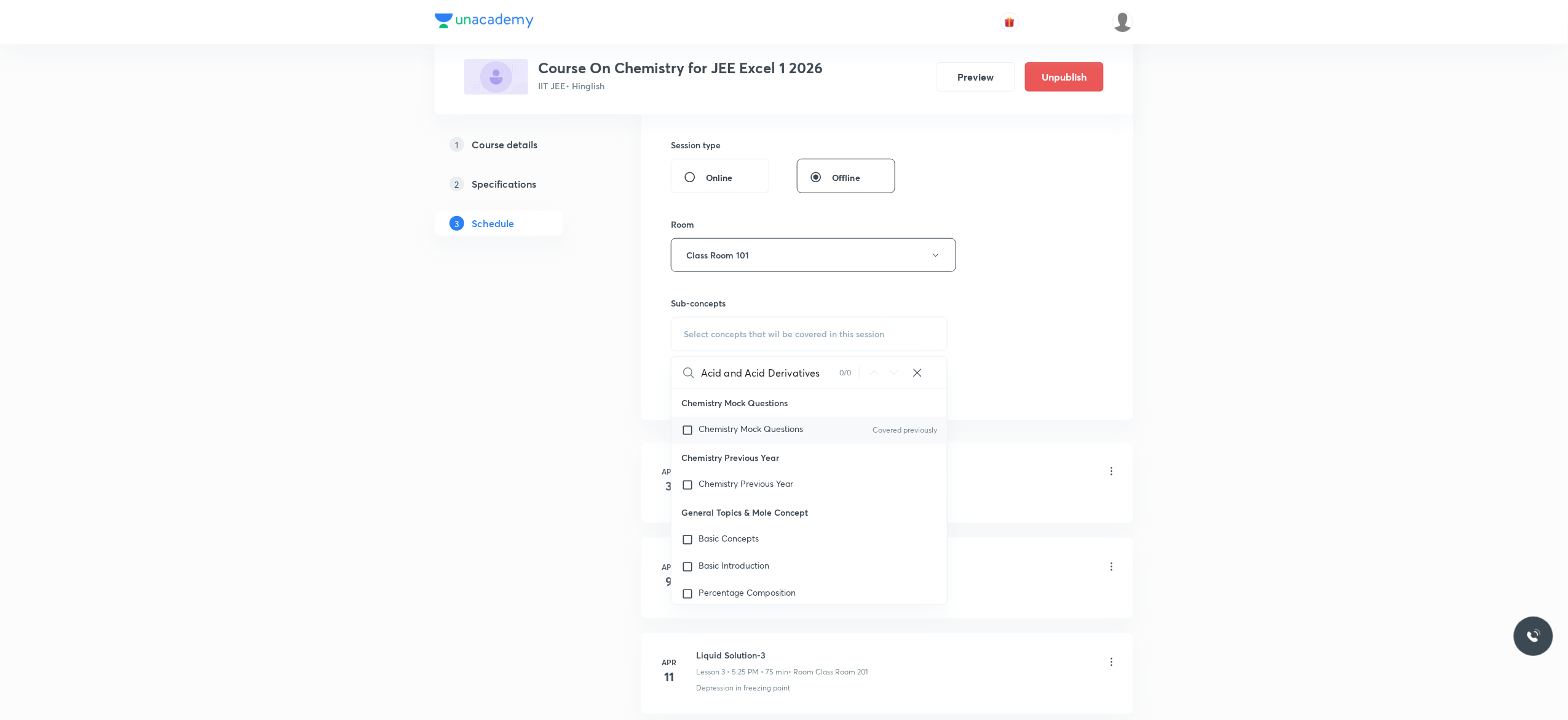
checkbox input "true"
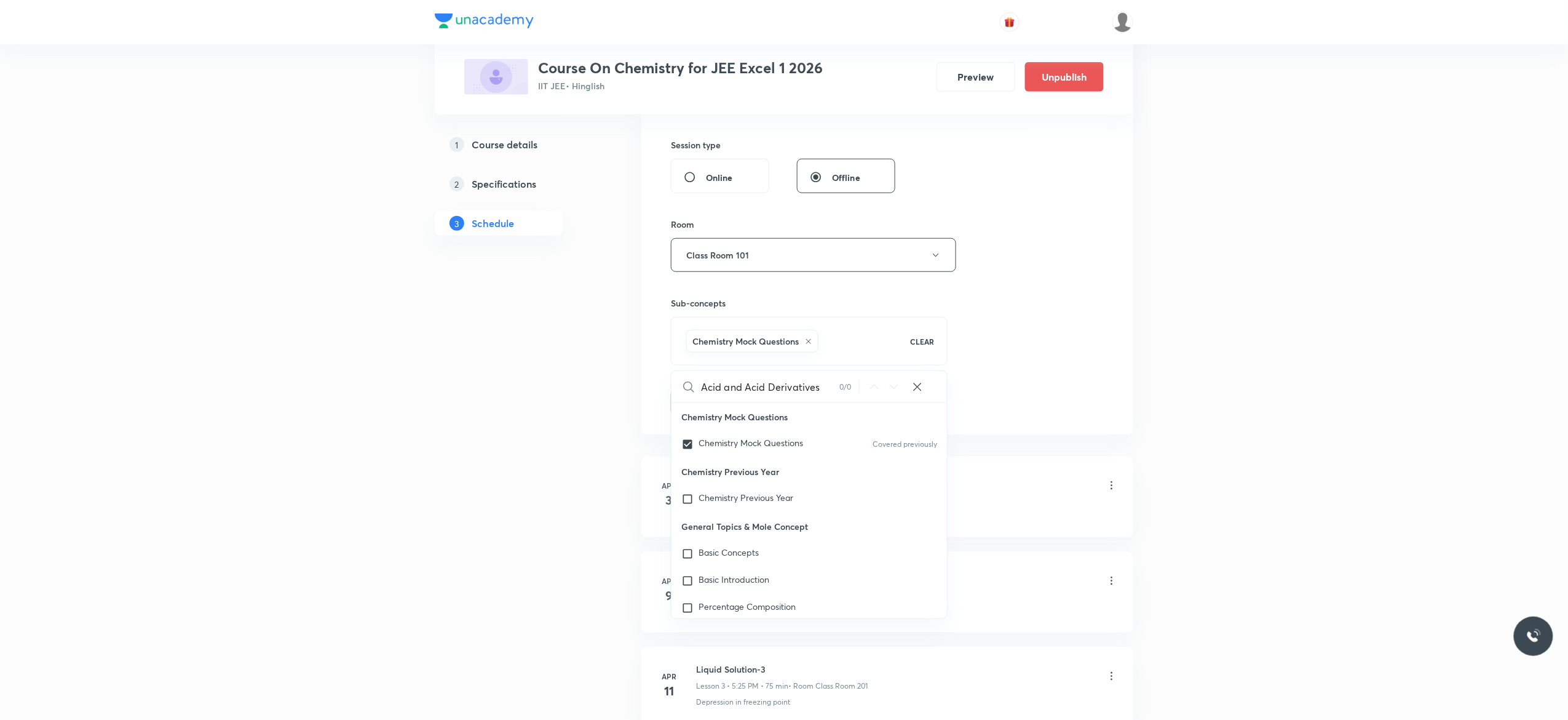
click at [703, 403] on button "Add" at bounding box center [703, 401] width 63 height 24
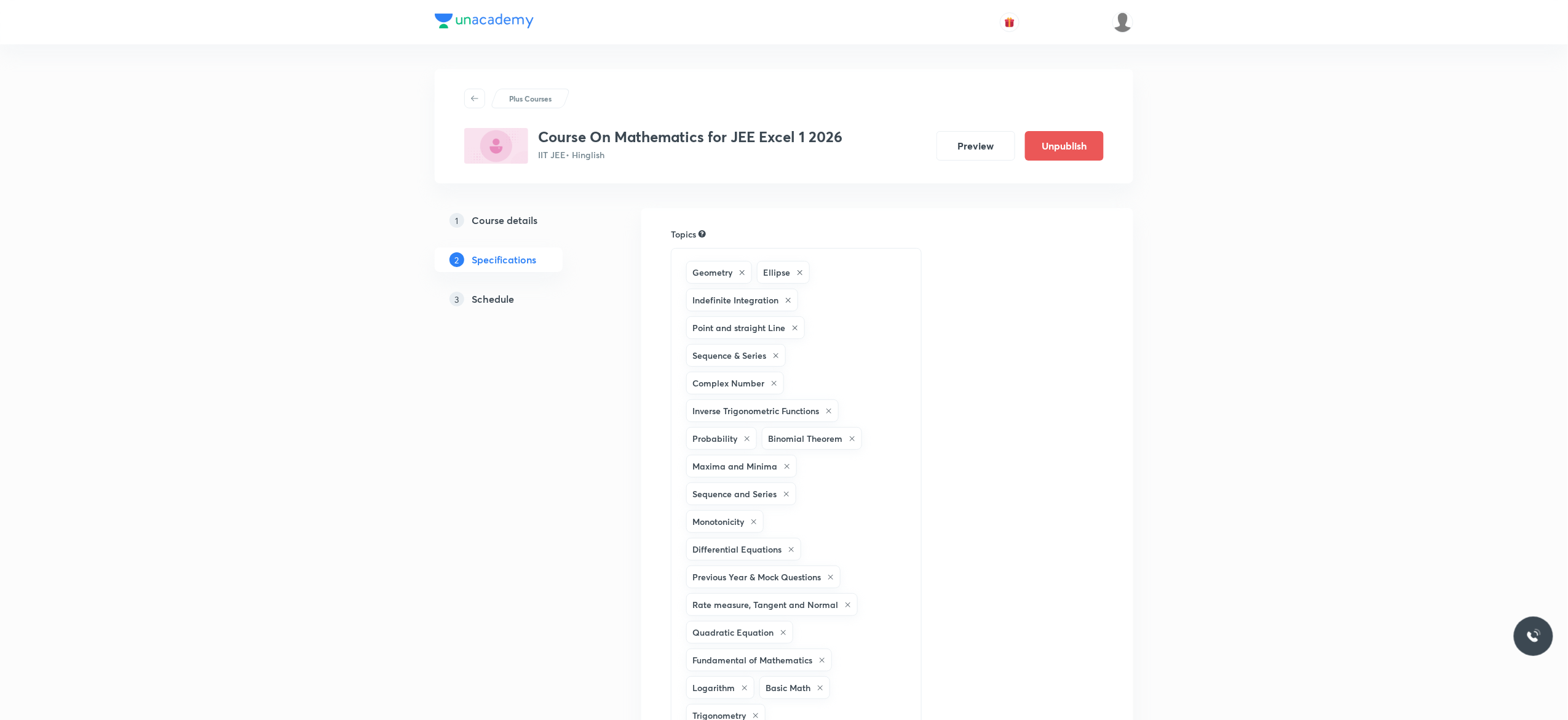
click at [497, 304] on h5 "Schedule" at bounding box center [493, 299] width 43 height 15
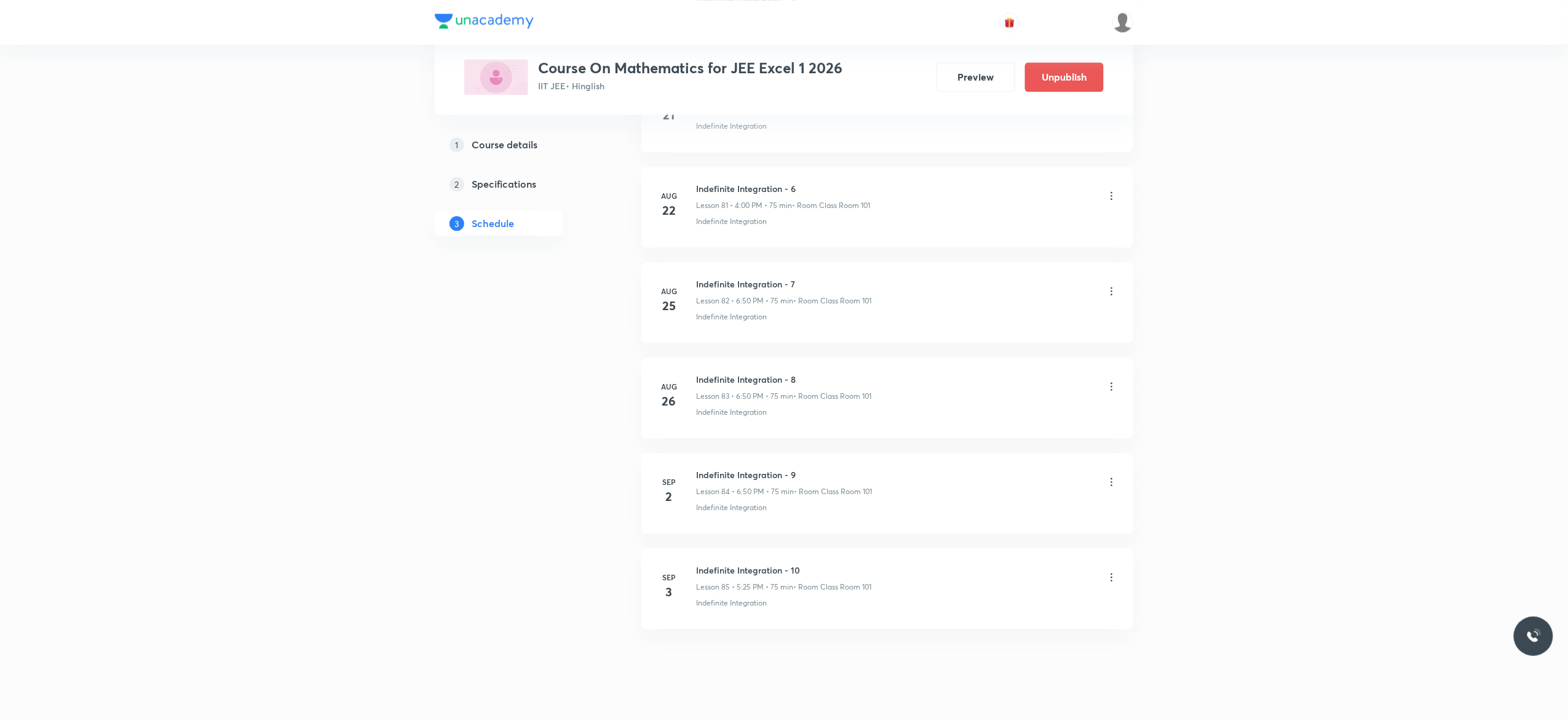
scroll to position [8408, 0]
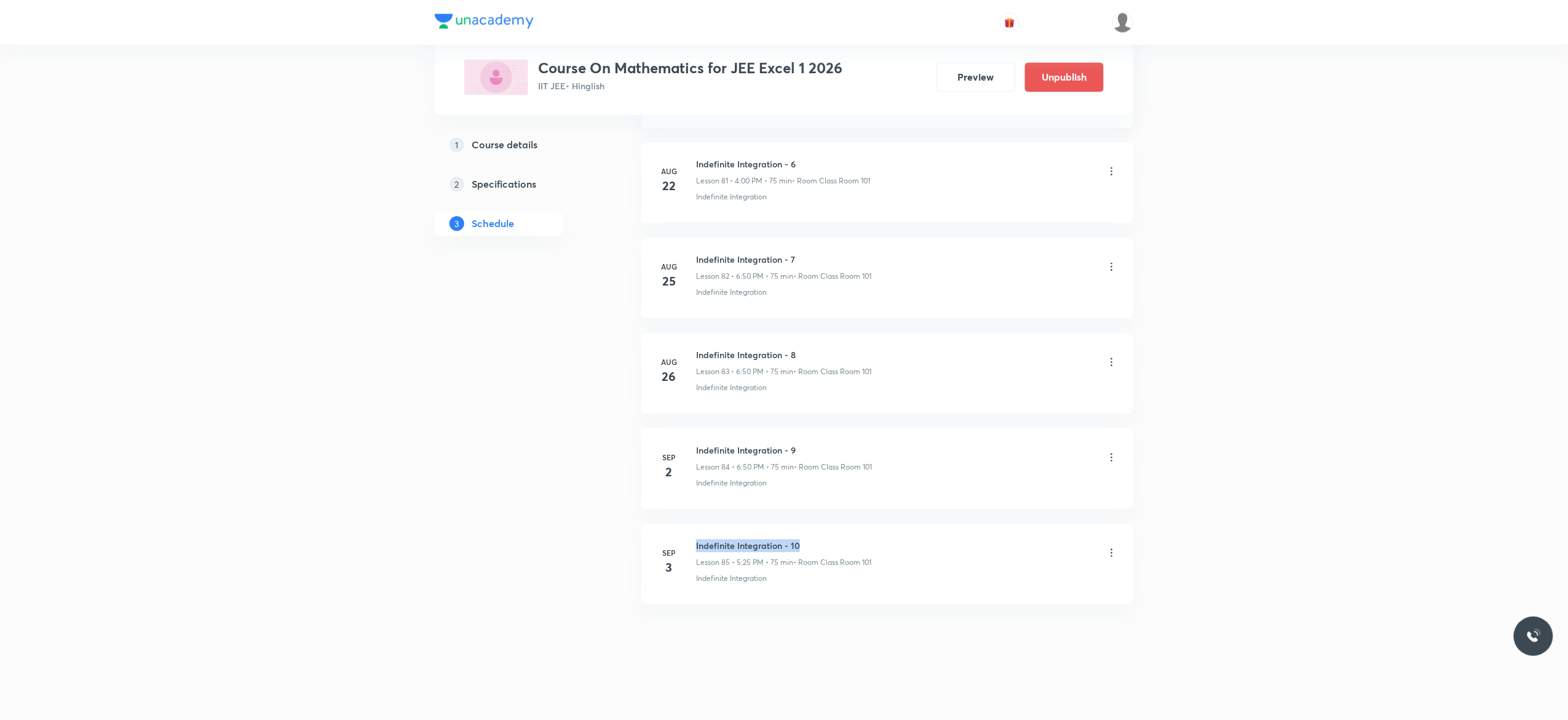
drag, startPoint x: 803, startPoint y: 538, endPoint x: 693, endPoint y: 519, distance: 111.6
copy h6 "Indefinite Integration - 10"
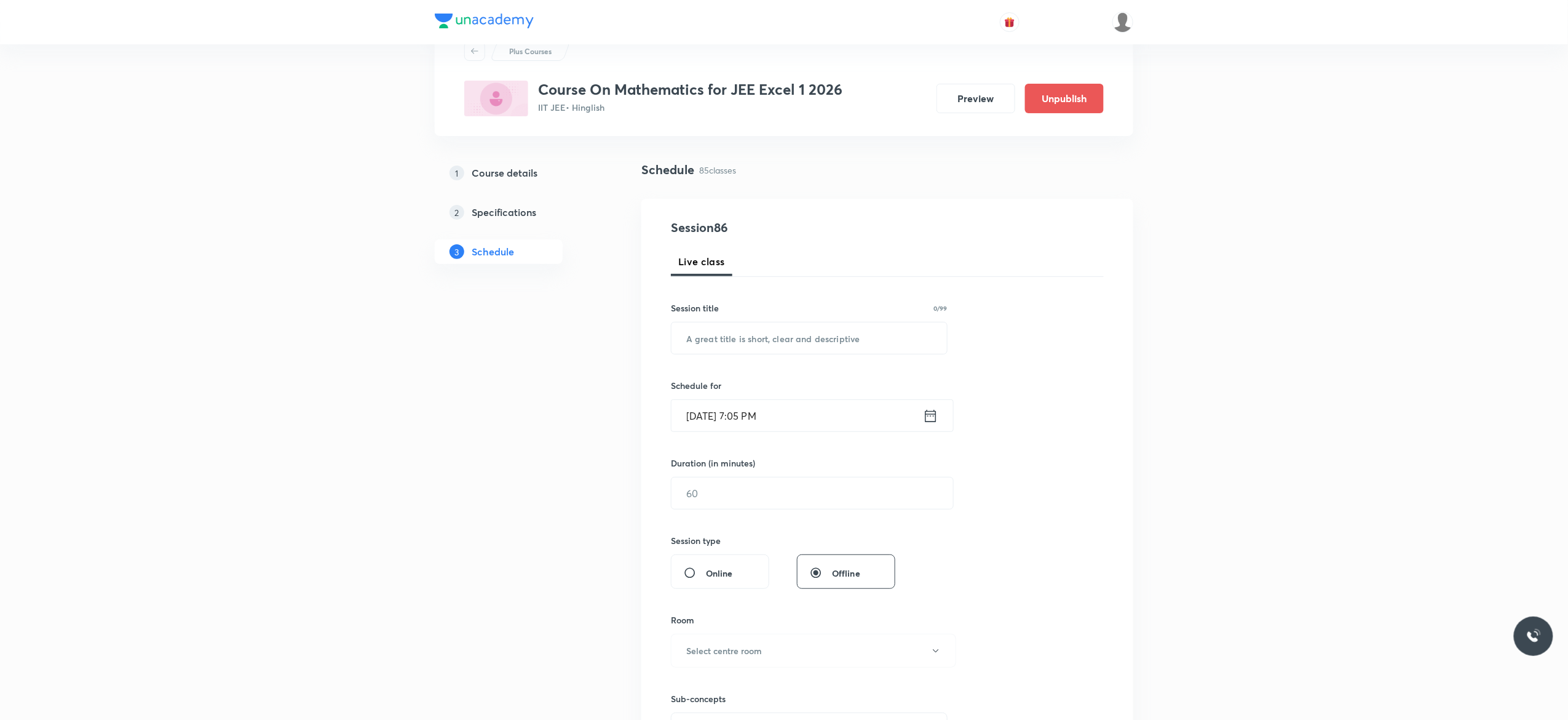
scroll to position [0, 0]
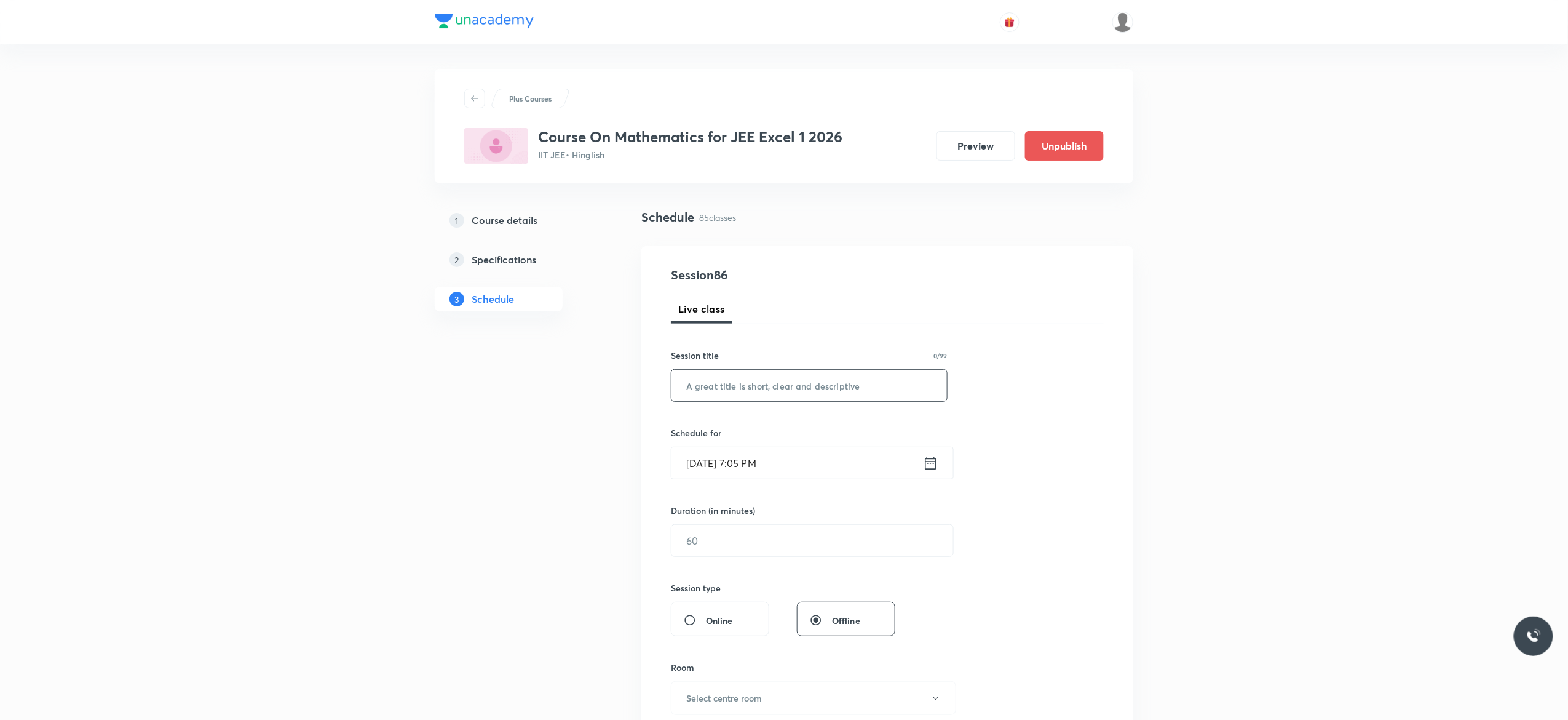
click at [722, 384] on input "text" at bounding box center [809, 385] width 275 height 31
paste input "Indefinite Integration - 10"
type input "Indefinite Integration - 11"
click at [932, 466] on icon at bounding box center [930, 463] width 16 height 18
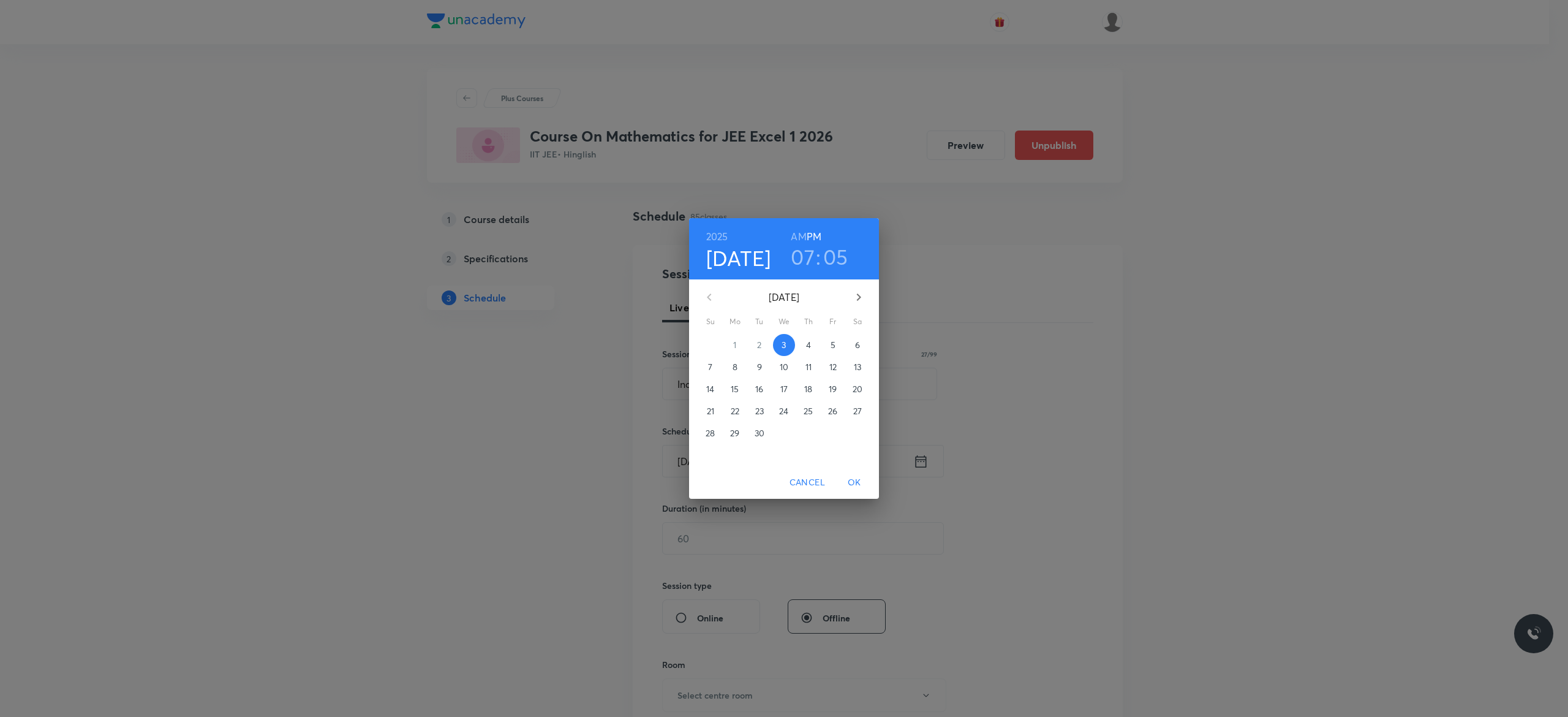
click at [810, 345] on p "4" at bounding box center [808, 345] width 5 height 12
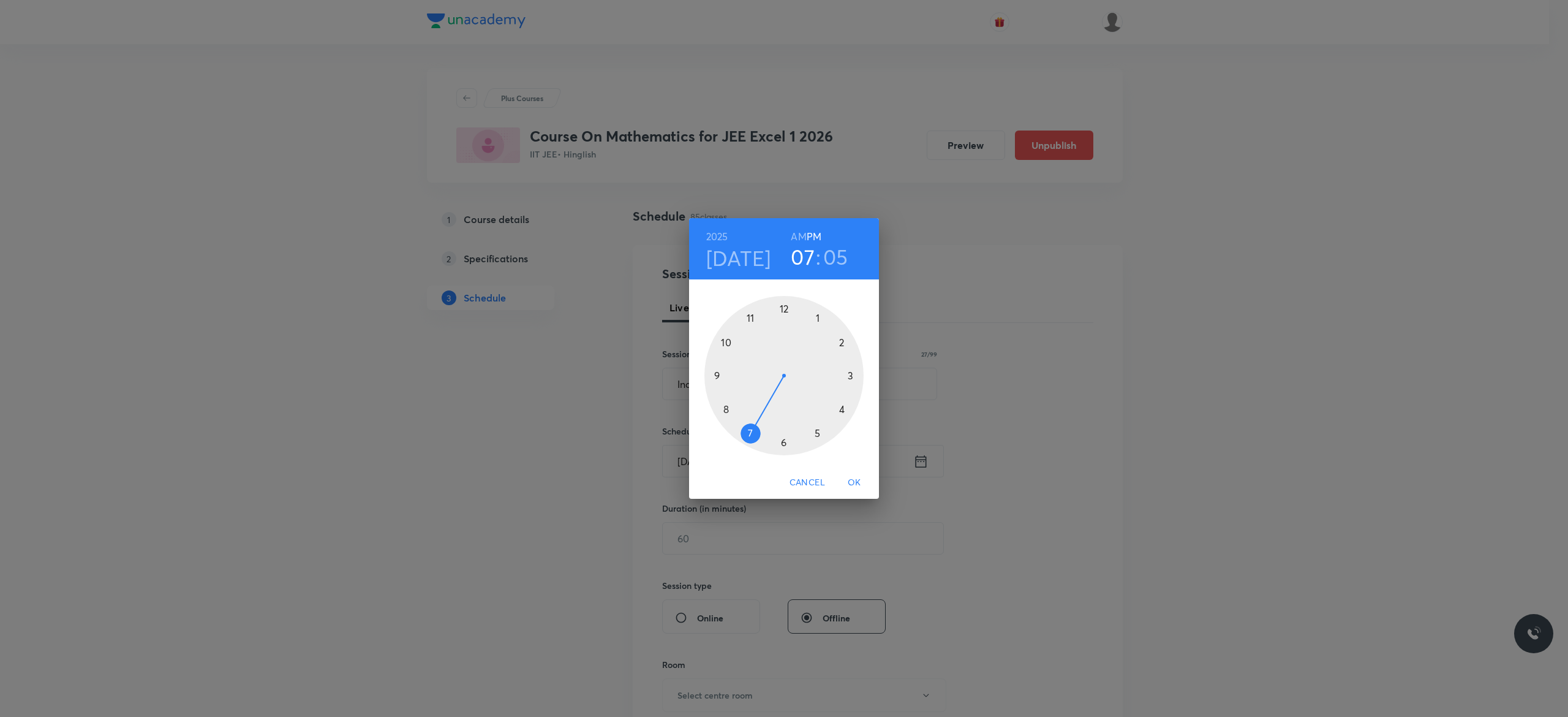
click at [783, 441] on div at bounding box center [783, 375] width 159 height 159
click at [724, 342] on div at bounding box center [783, 375] width 159 height 159
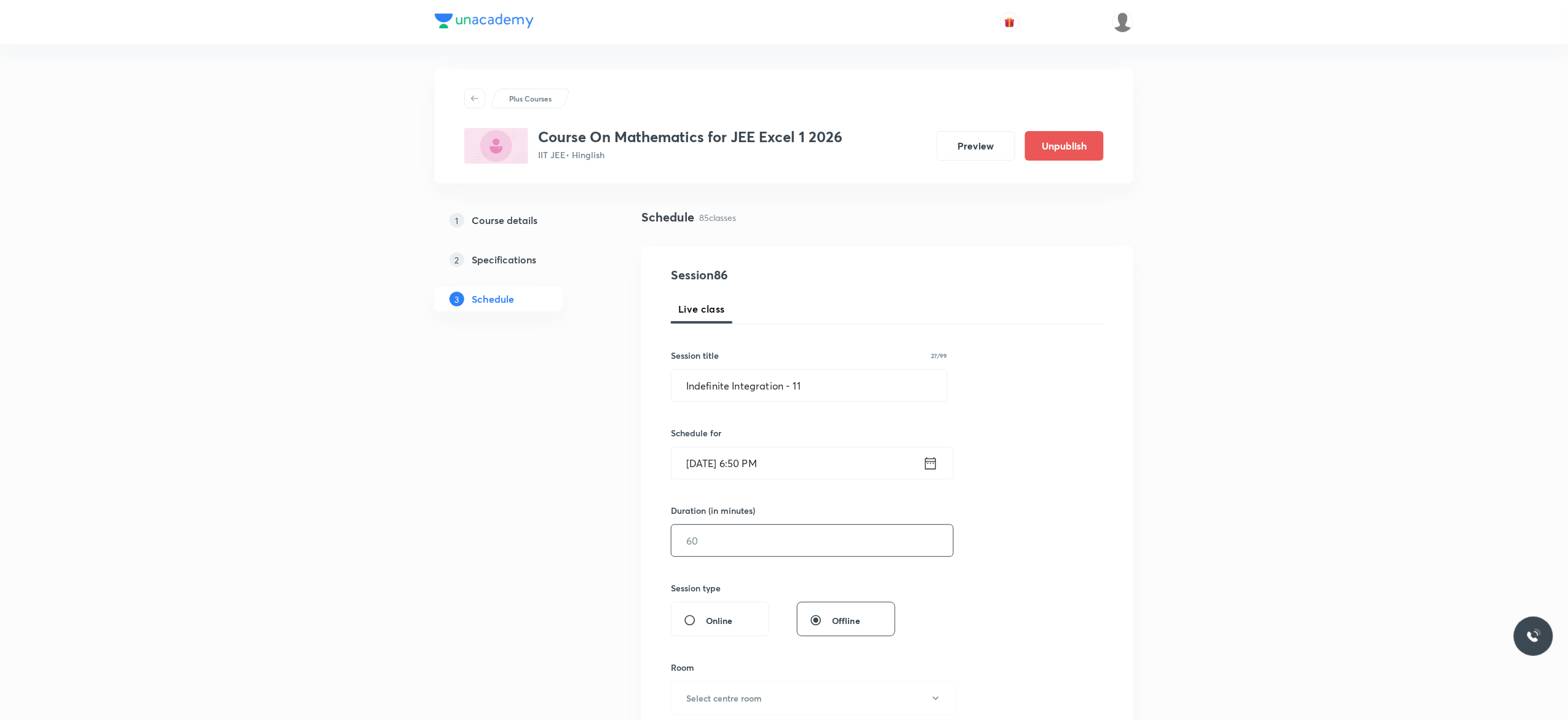
click at [777, 542] on input "text" at bounding box center [812, 540] width 281 height 31
type input "75"
click at [1076, 535] on div "Session 86 Live class Session title 27/99 Indefinite Integration - 11 ​ Schedul…" at bounding box center [887, 554] width 433 height 577
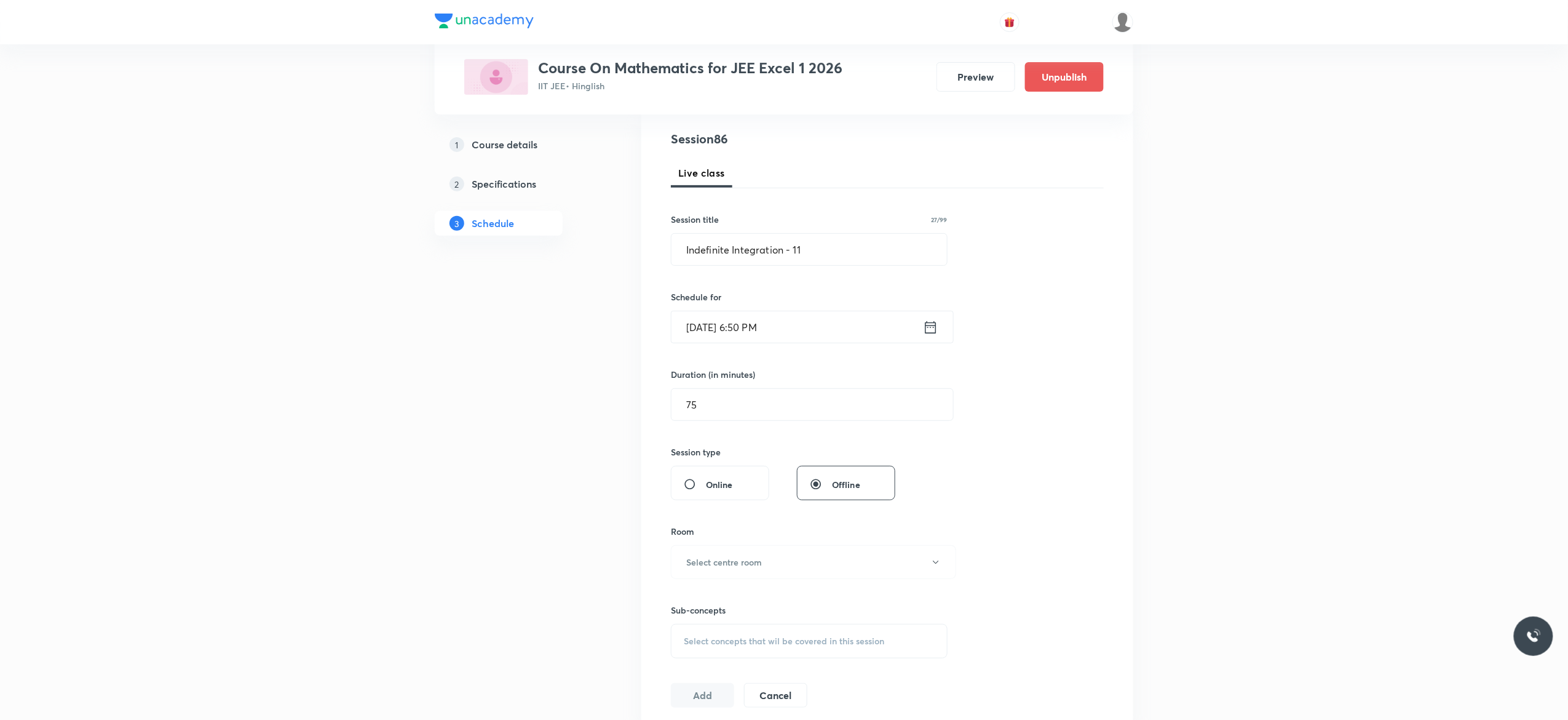
scroll to position [246, 0]
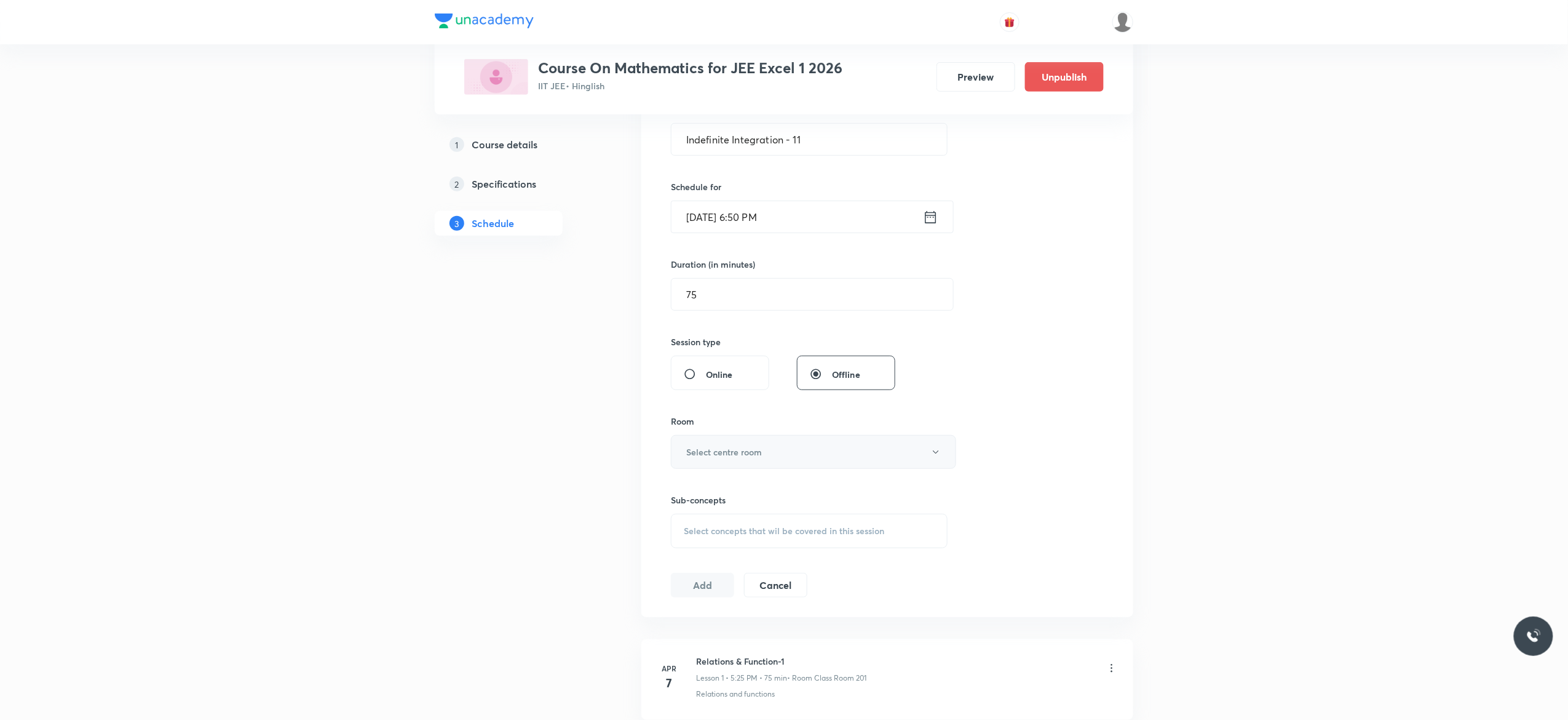
click at [940, 457] on icon "button" at bounding box center [936, 452] width 10 height 10
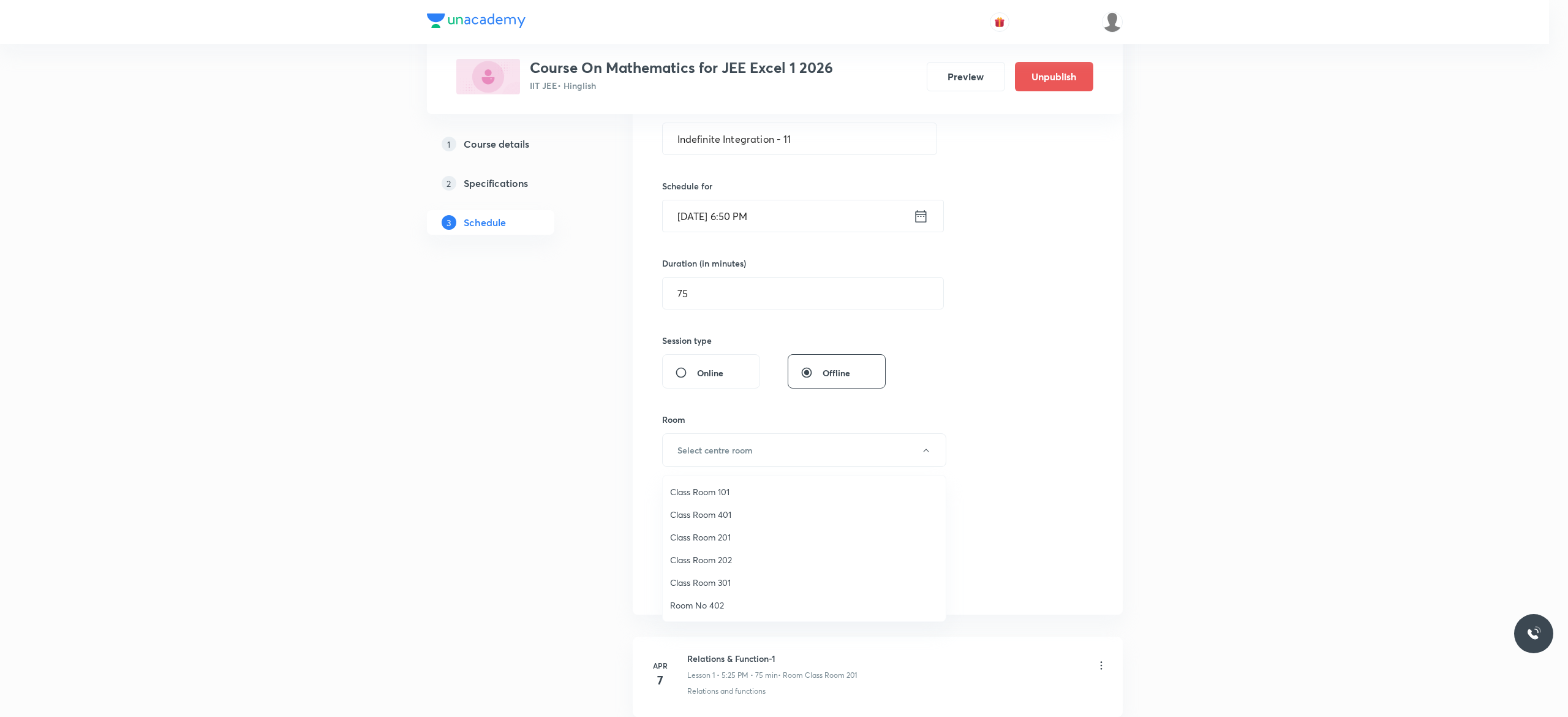
click at [714, 490] on span "Class Room 101" at bounding box center [803, 491] width 268 height 13
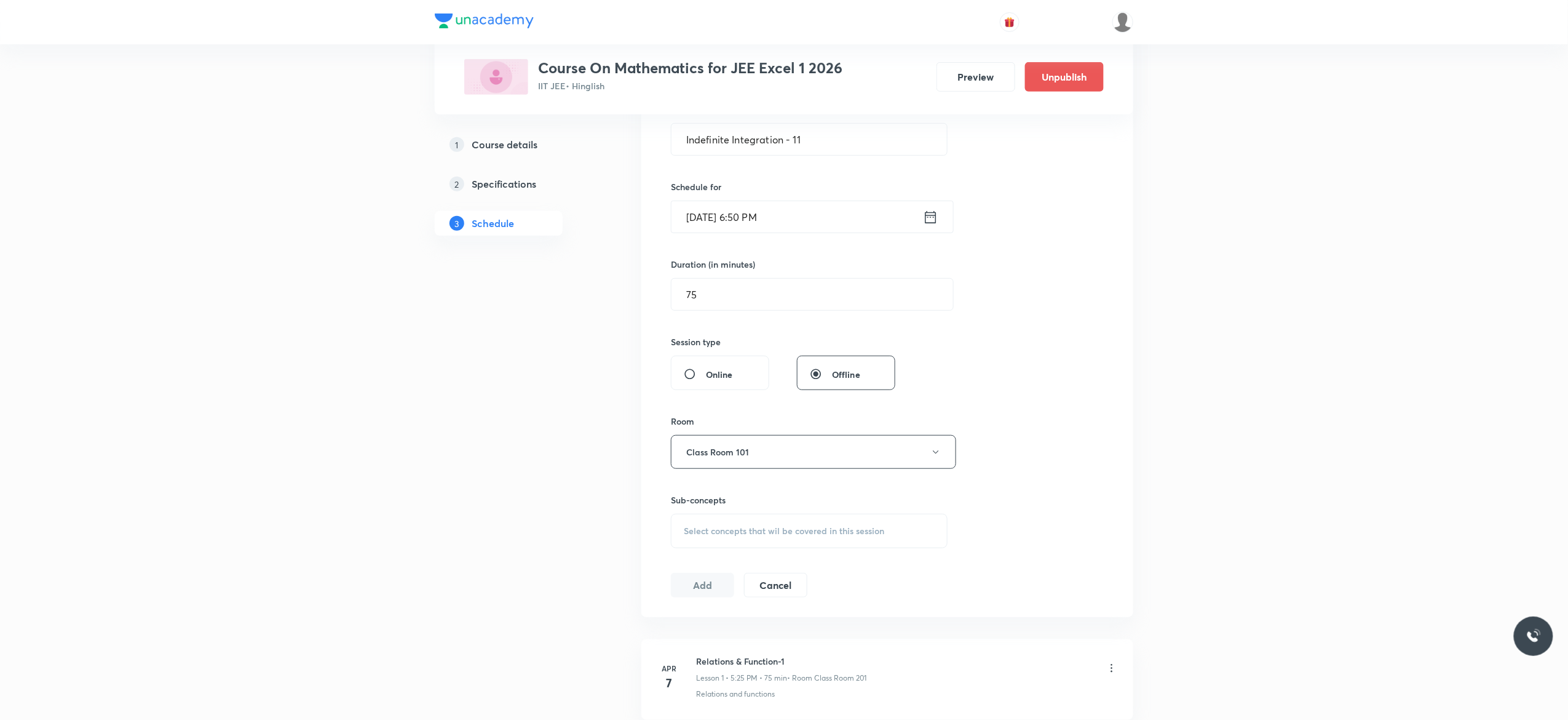
click at [726, 536] on span "Select concepts that wil be covered in this session" at bounding box center [784, 531] width 200 height 10
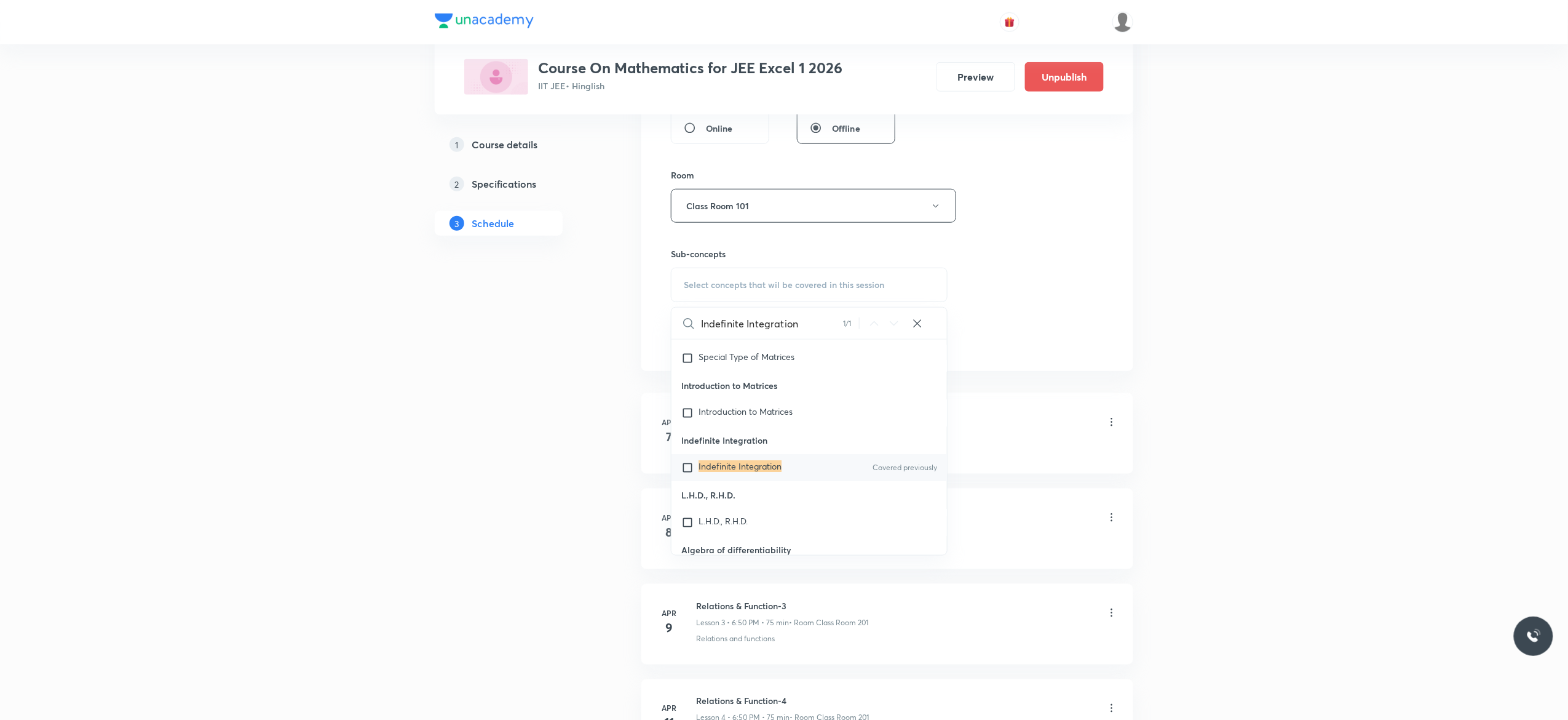
scroll to position [25843, 0]
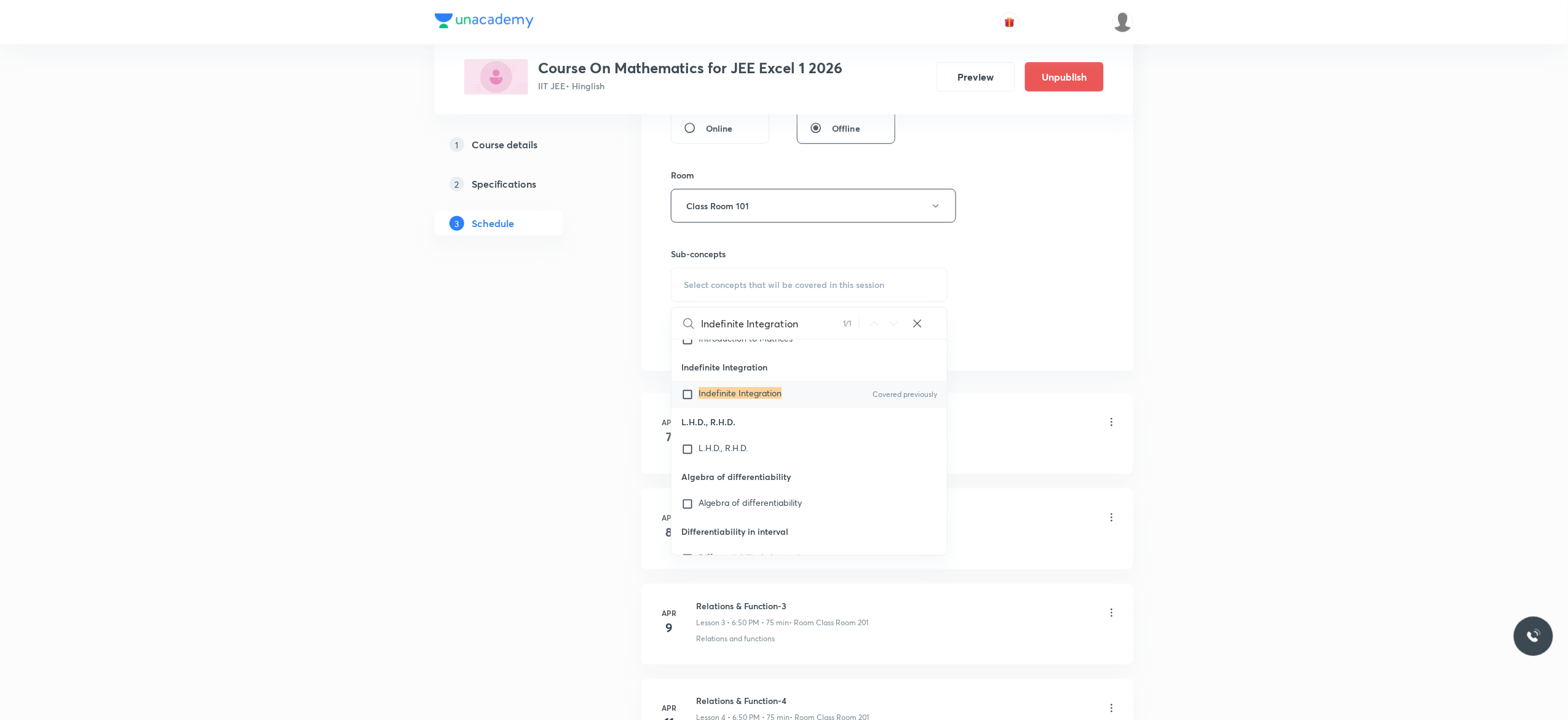
type input "Indefinite Integration"
click at [686, 401] on input "checkbox" at bounding box center [690, 394] width 18 height 12
checkbox input "true"
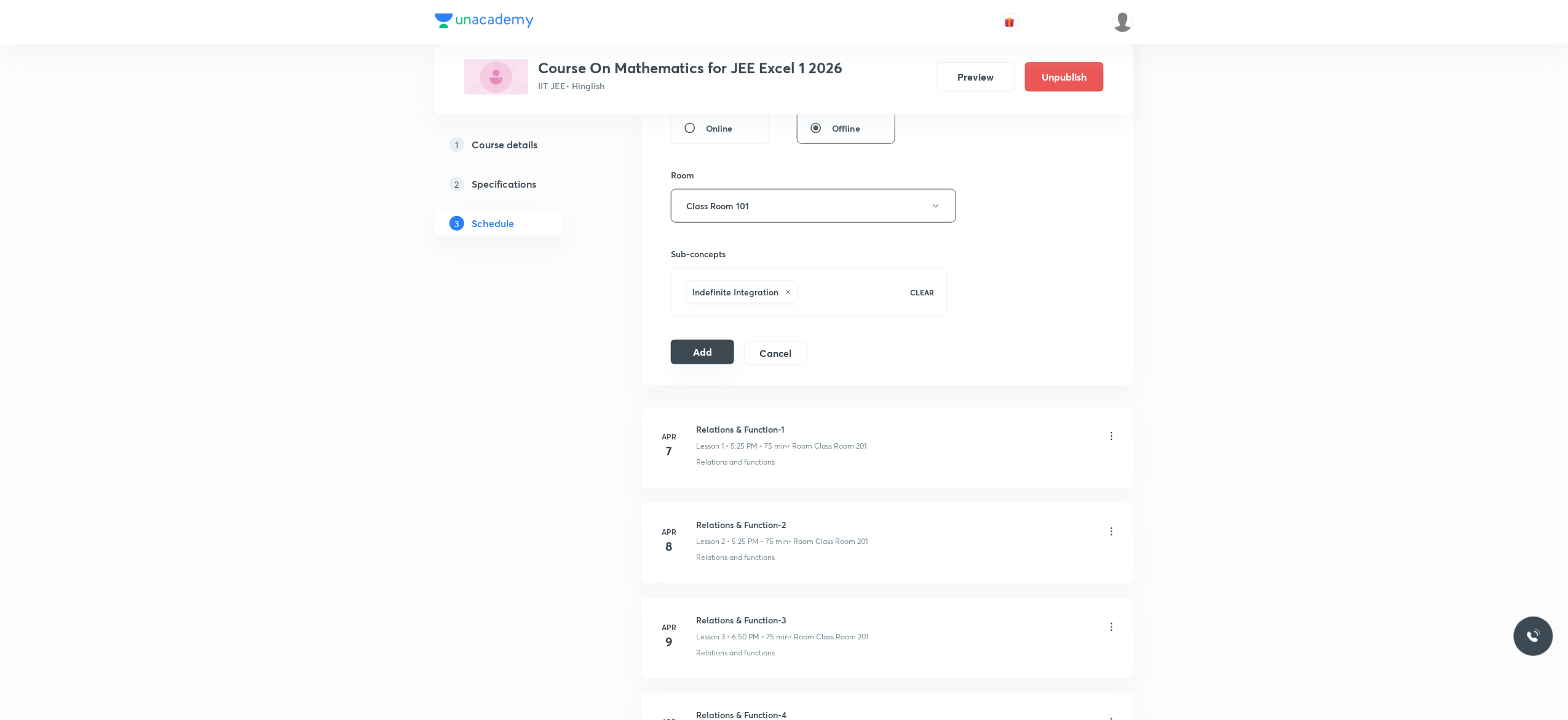
click at [694, 353] on button "Add" at bounding box center [703, 352] width 63 height 24
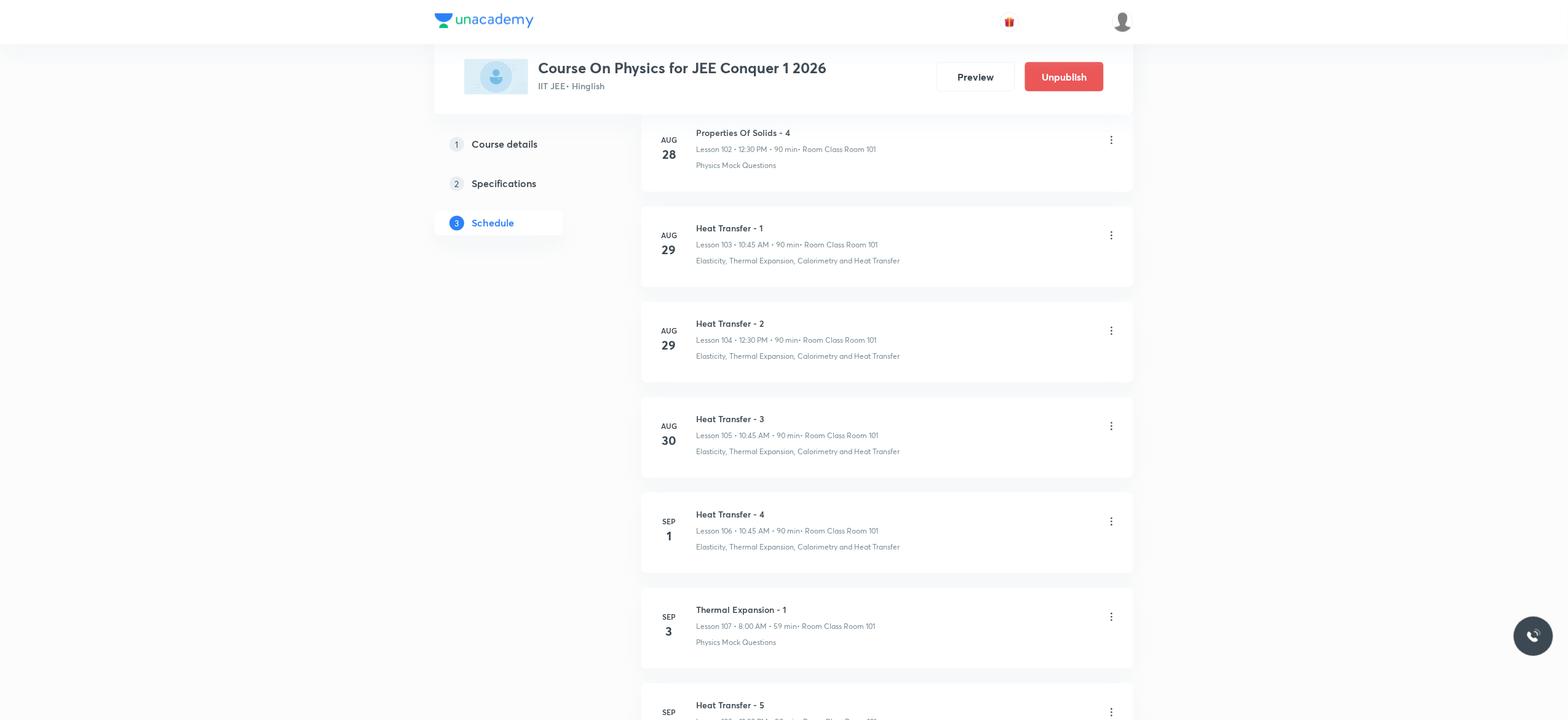
scroll to position [10690, 0]
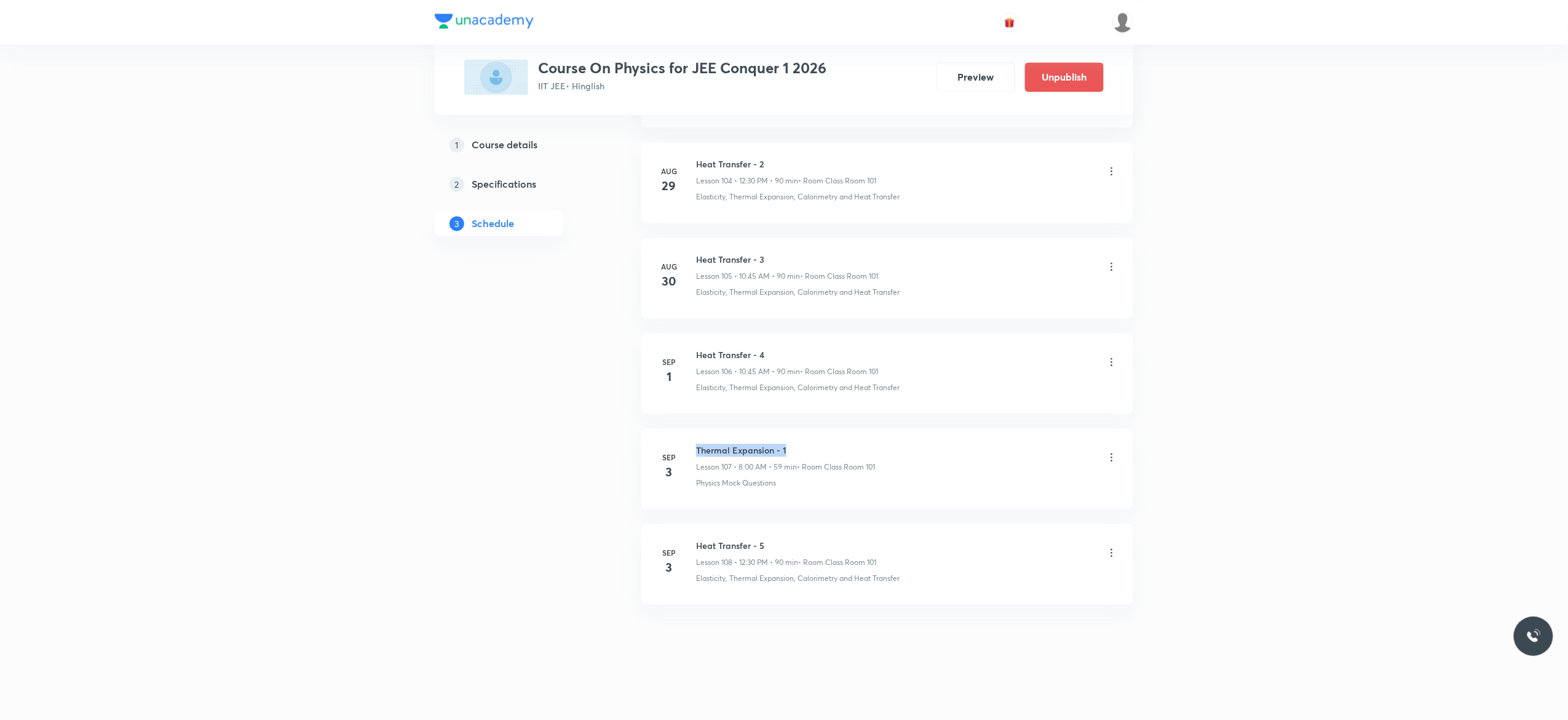
drag, startPoint x: 795, startPoint y: 440, endPoint x: 693, endPoint y: 442, distance: 102.0
click at [693, 442] on li "[DATE] Thermal Expansion - 1 Lesson 107 • 8:00 AM • 59 min • Room Class Room 10…" at bounding box center [887, 468] width 492 height 80
copy h6 "Thermal Expansion - 1"
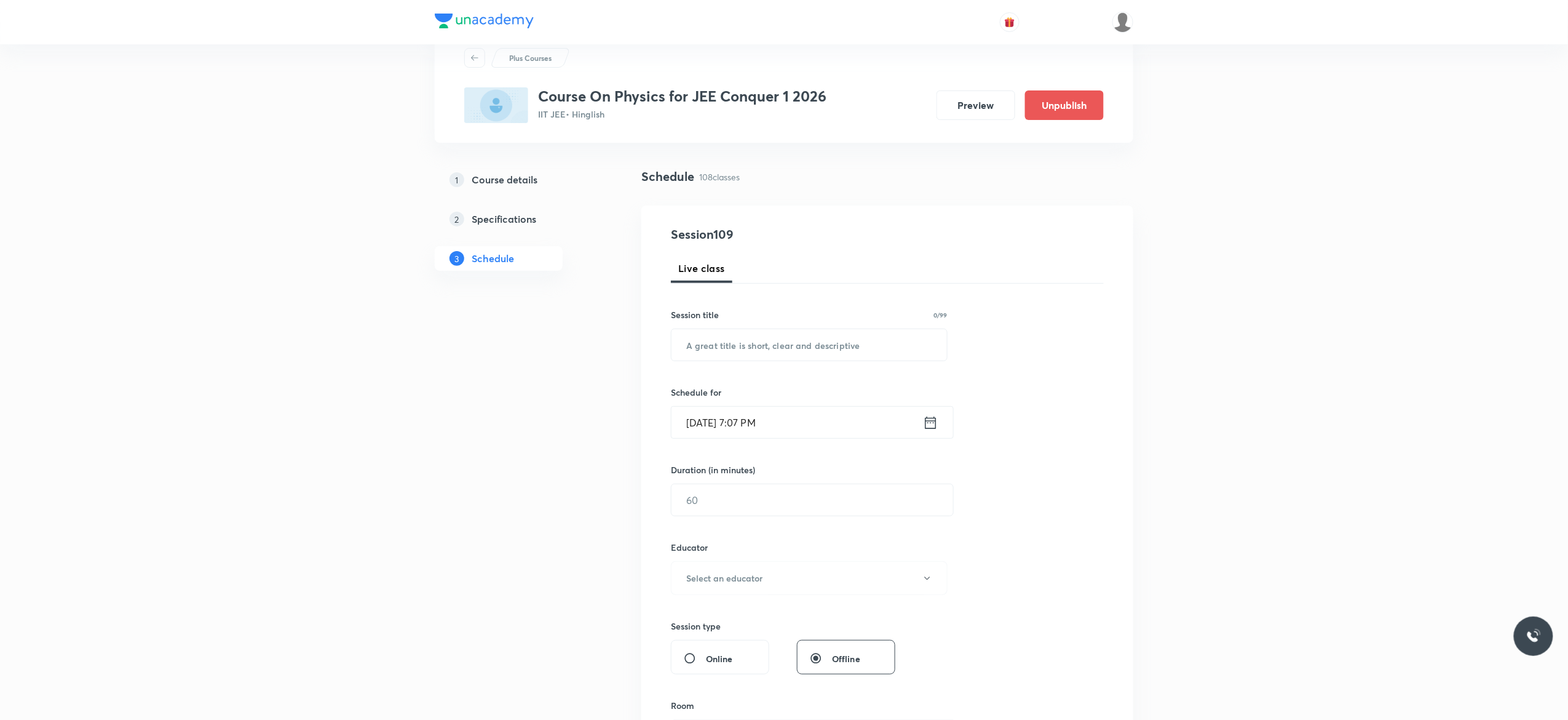
scroll to position [0, 0]
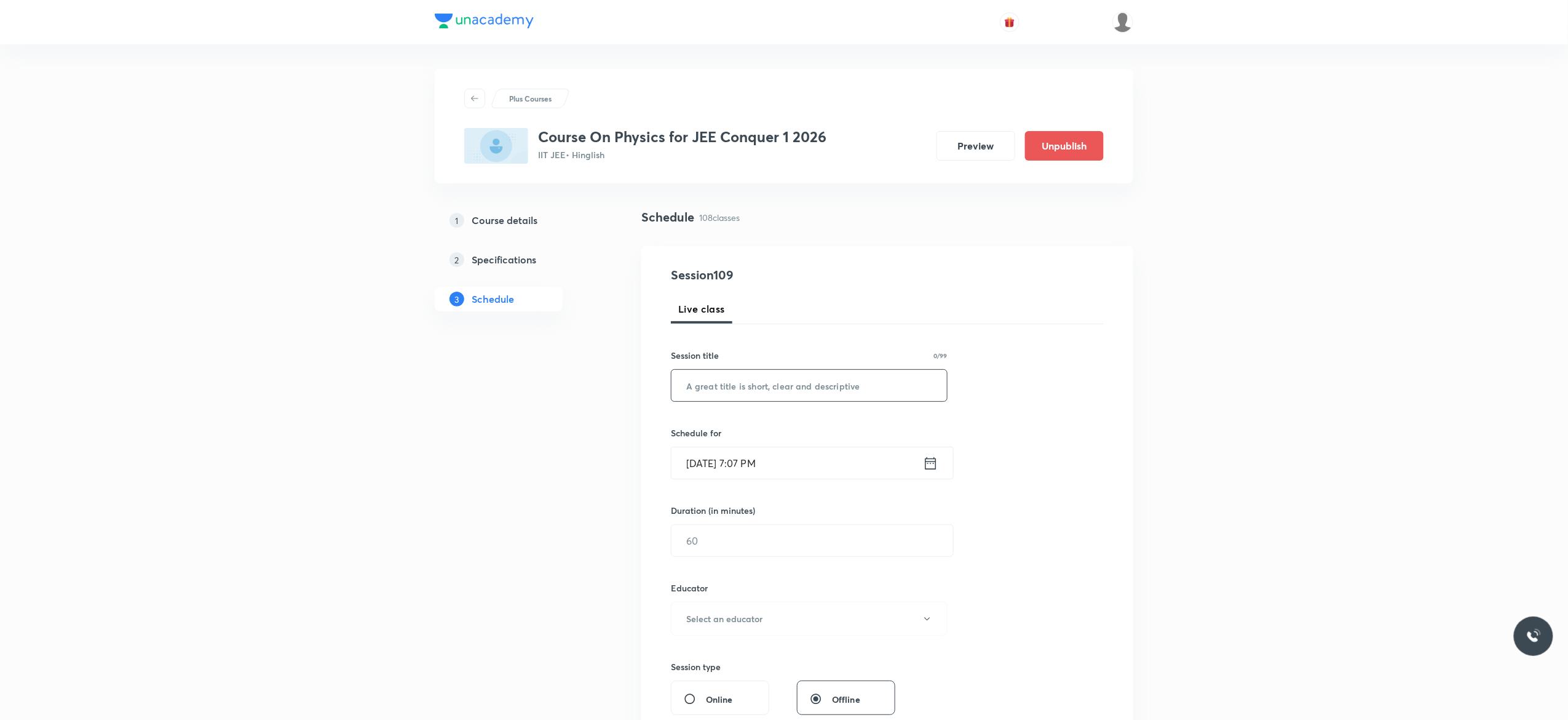
click at [735, 389] on input "text" at bounding box center [809, 385] width 275 height 31
paste input "Thermal Expansion - 1"
type input "Thermal Expansion - 2"
click at [932, 467] on icon at bounding box center [930, 463] width 16 height 18
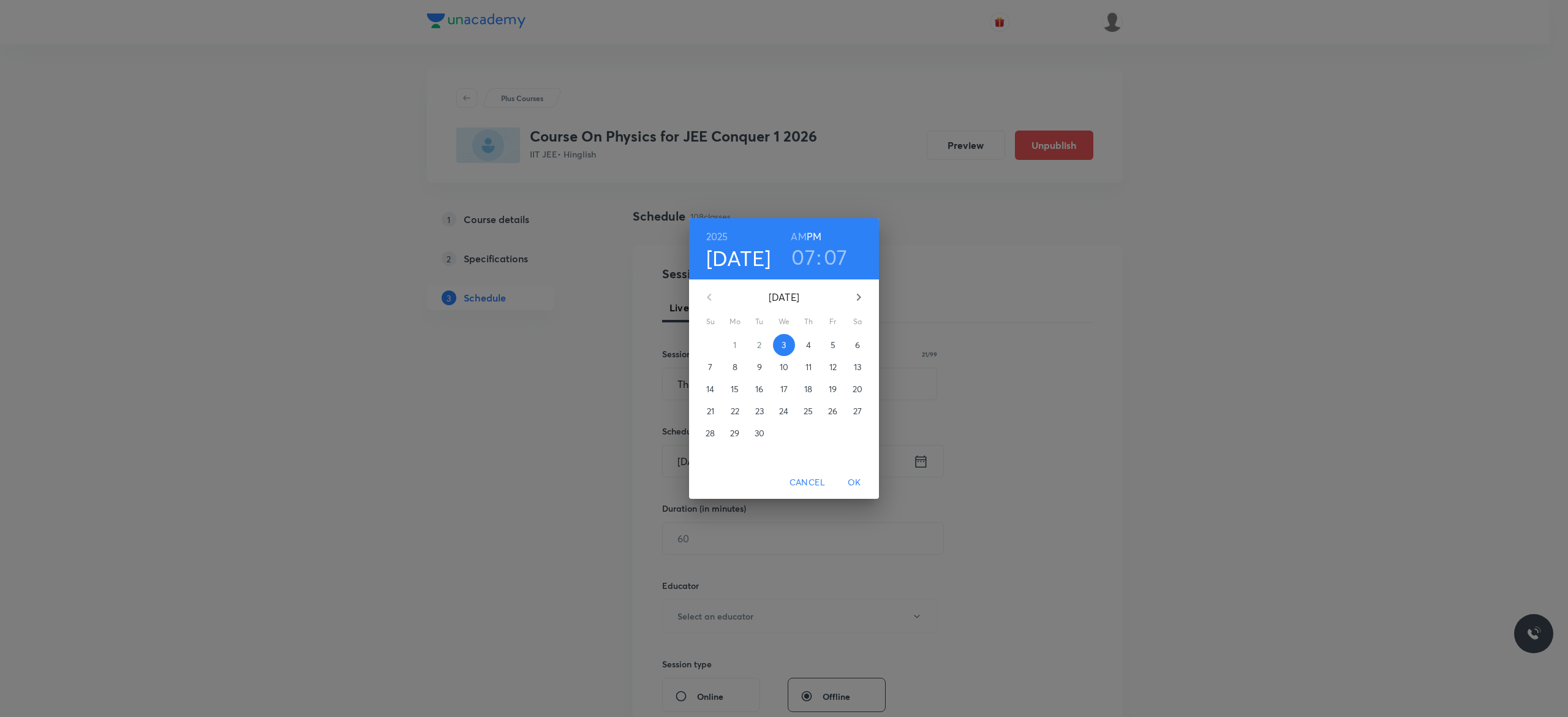
click at [808, 345] on p "4" at bounding box center [808, 345] width 5 height 12
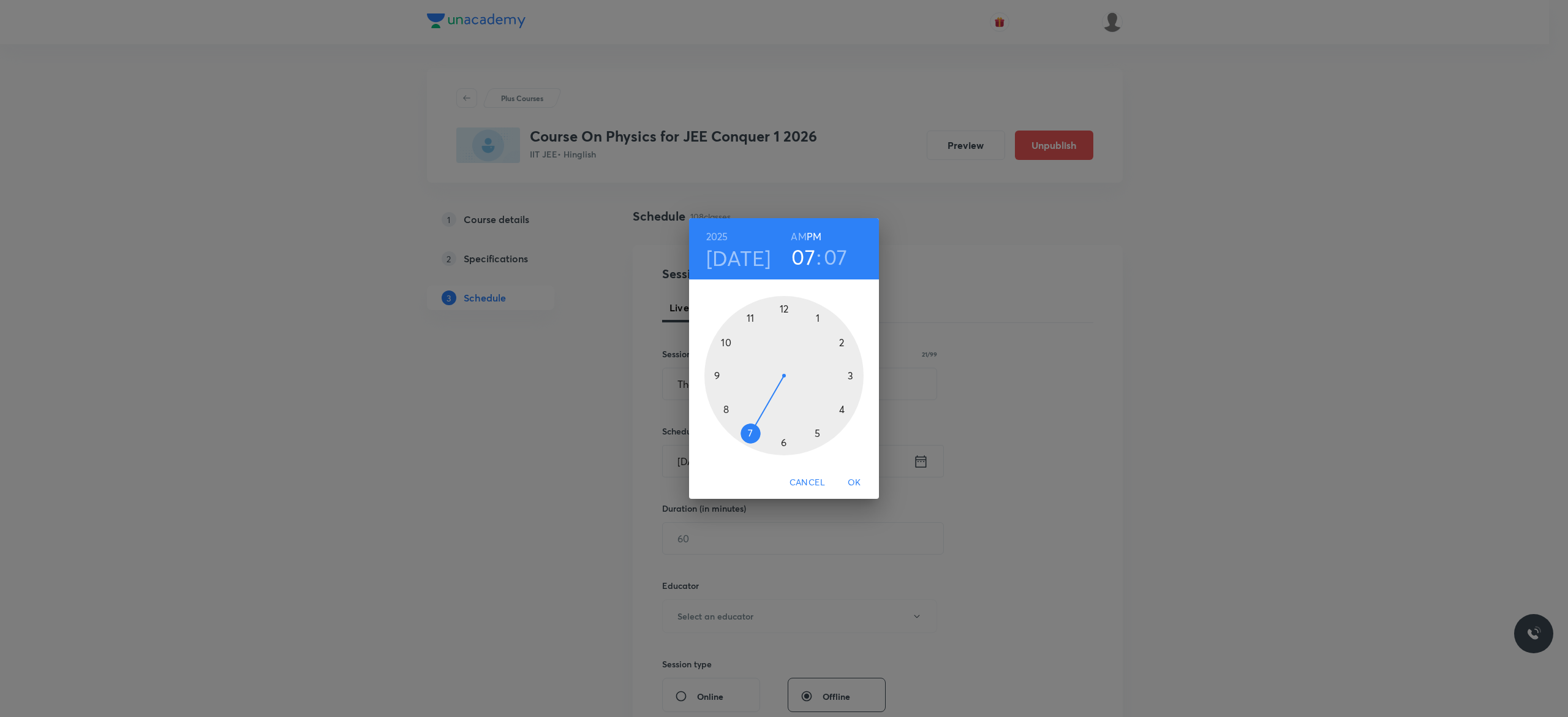
click at [797, 237] on h6 "AM" at bounding box center [798, 237] width 15 height 17
click at [726, 408] on div at bounding box center [783, 375] width 159 height 159
click at [784, 308] on div at bounding box center [783, 375] width 159 height 159
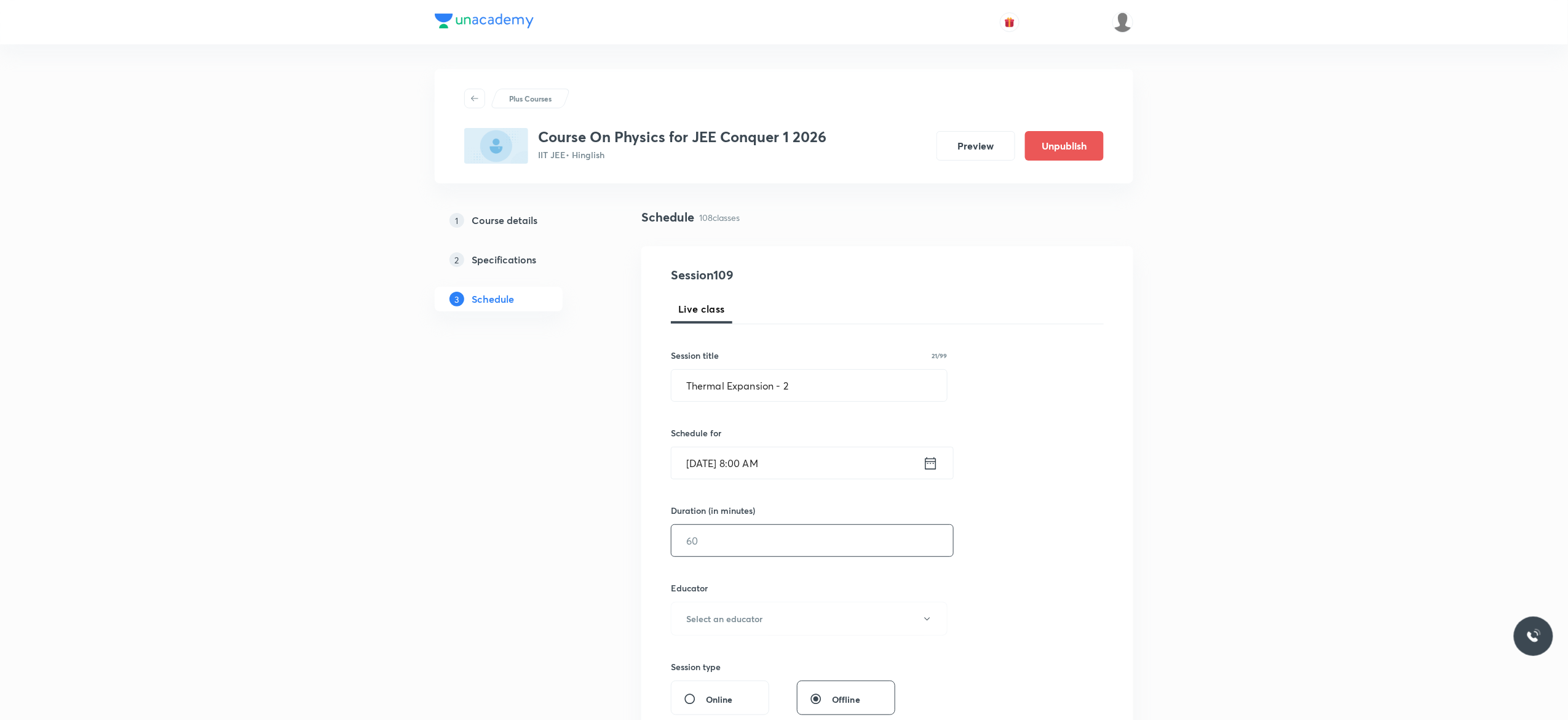
click at [744, 534] on input "text" at bounding box center [812, 540] width 281 height 31
type input "59"
click at [927, 622] on icon "button" at bounding box center [927, 619] width 10 height 10
click at [765, 677] on span "[PERSON_NAME]" at bounding box center [807, 675] width 269 height 13
click at [1019, 577] on div "Session 109 Live class Session title 21/99 Thermal Expansion - 2 ​ Schedule for…" at bounding box center [887, 594] width 433 height 657
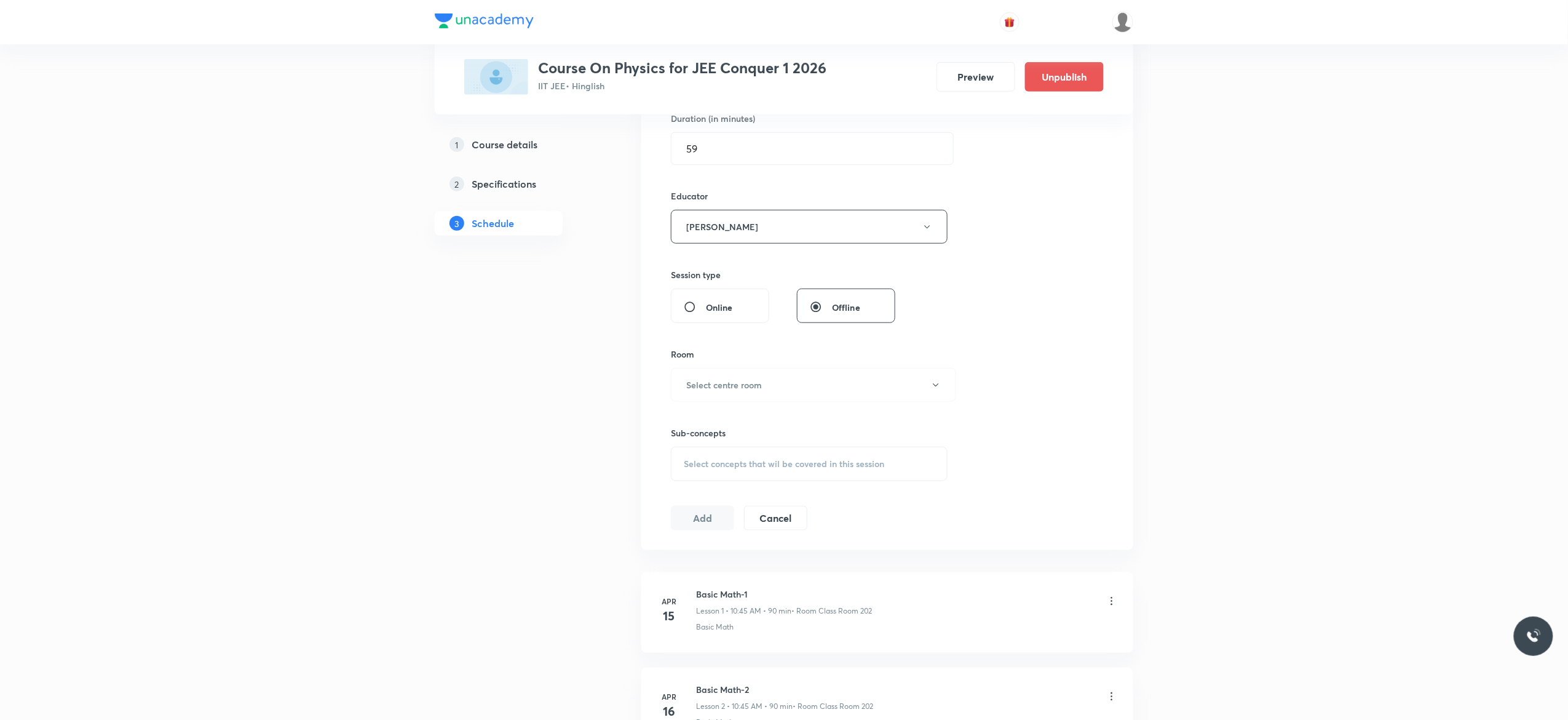
scroll to position [394, 0]
click at [934, 386] on icon "button" at bounding box center [936, 383] width 10 height 10
click at [717, 424] on span "Class Room 101" at bounding box center [807, 425] width 269 height 13
click at [701, 467] on span "Select concepts that wil be covered in this session" at bounding box center [784, 462] width 200 height 10
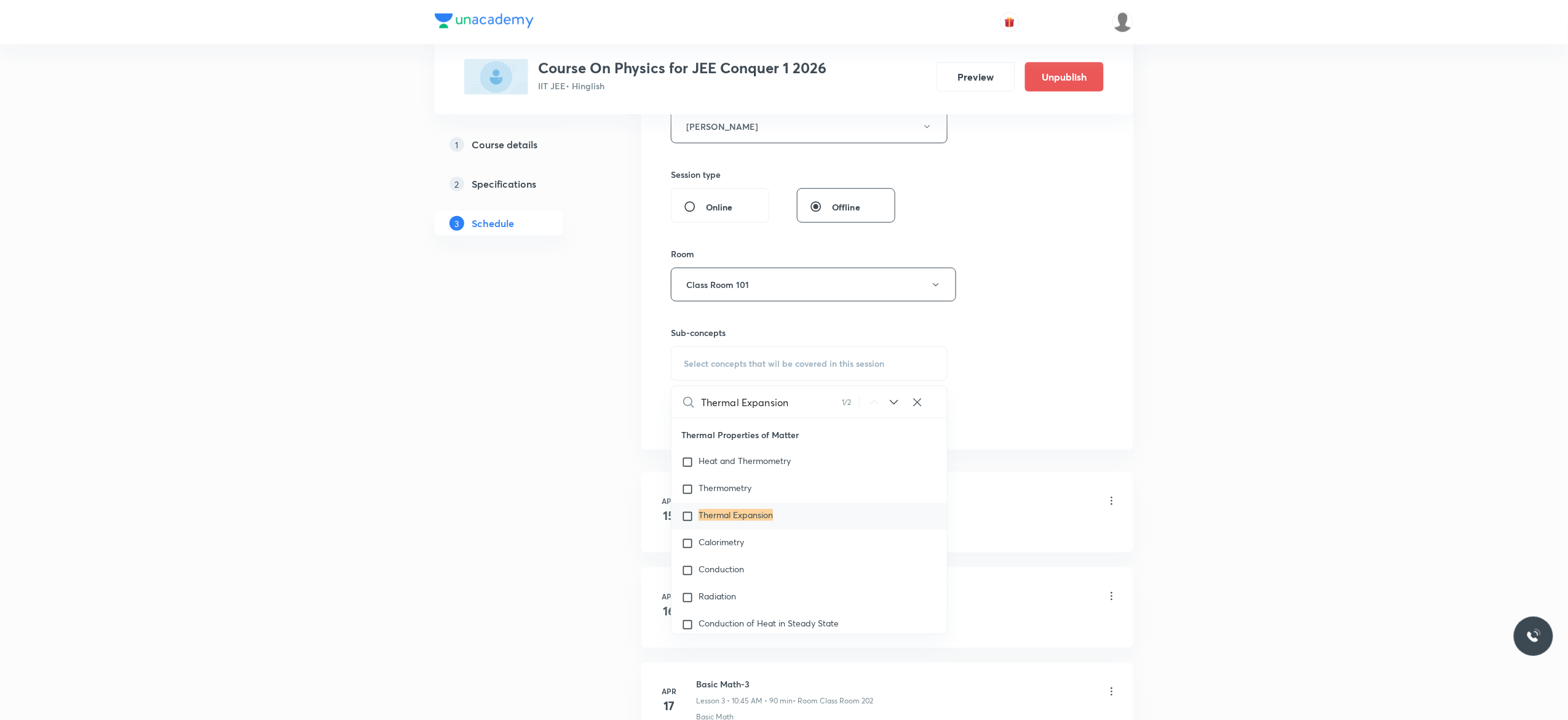
scroll to position [16348, 0]
type input "Thermal Expansion"
click at [685, 497] on input "checkbox" at bounding box center [690, 491] width 18 height 12
checkbox input "true"
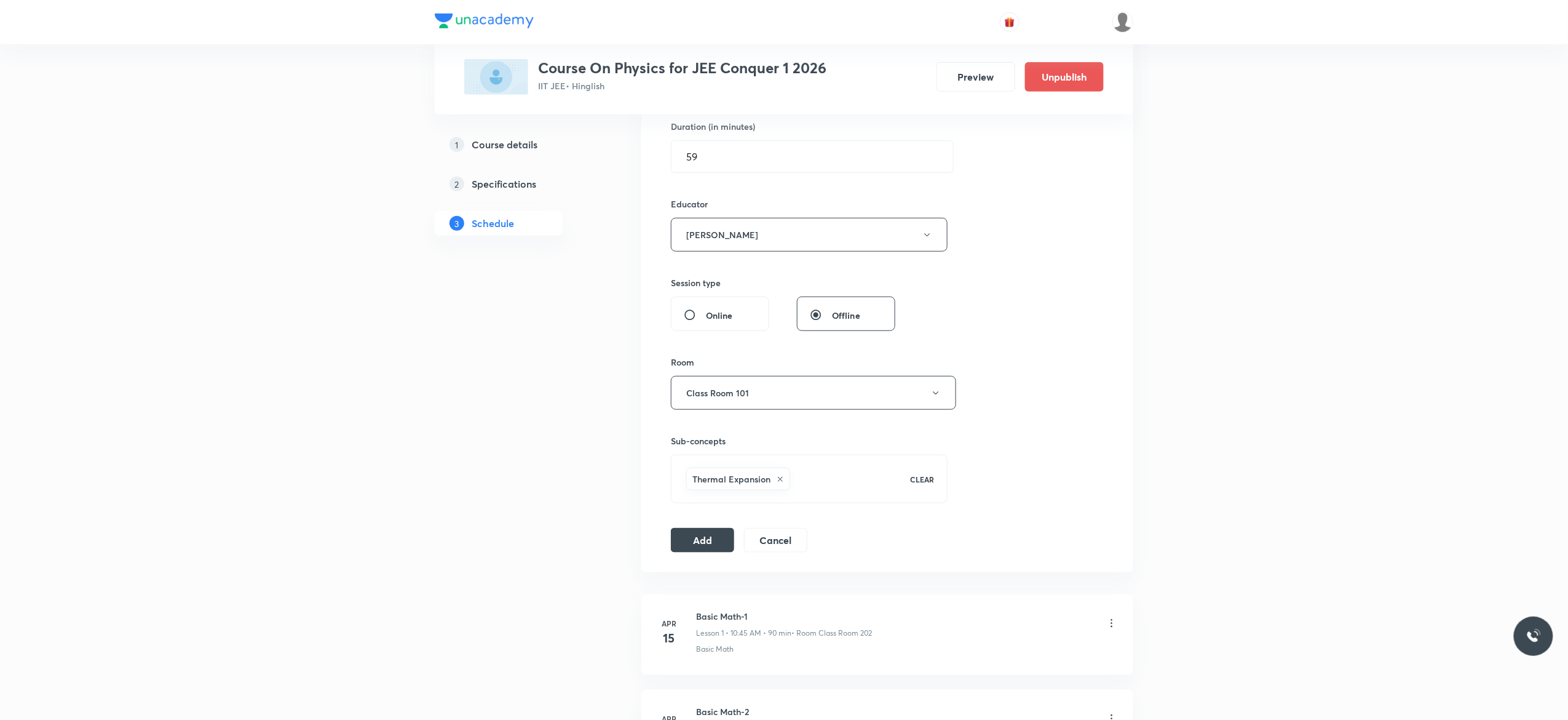
scroll to position [394, 0]
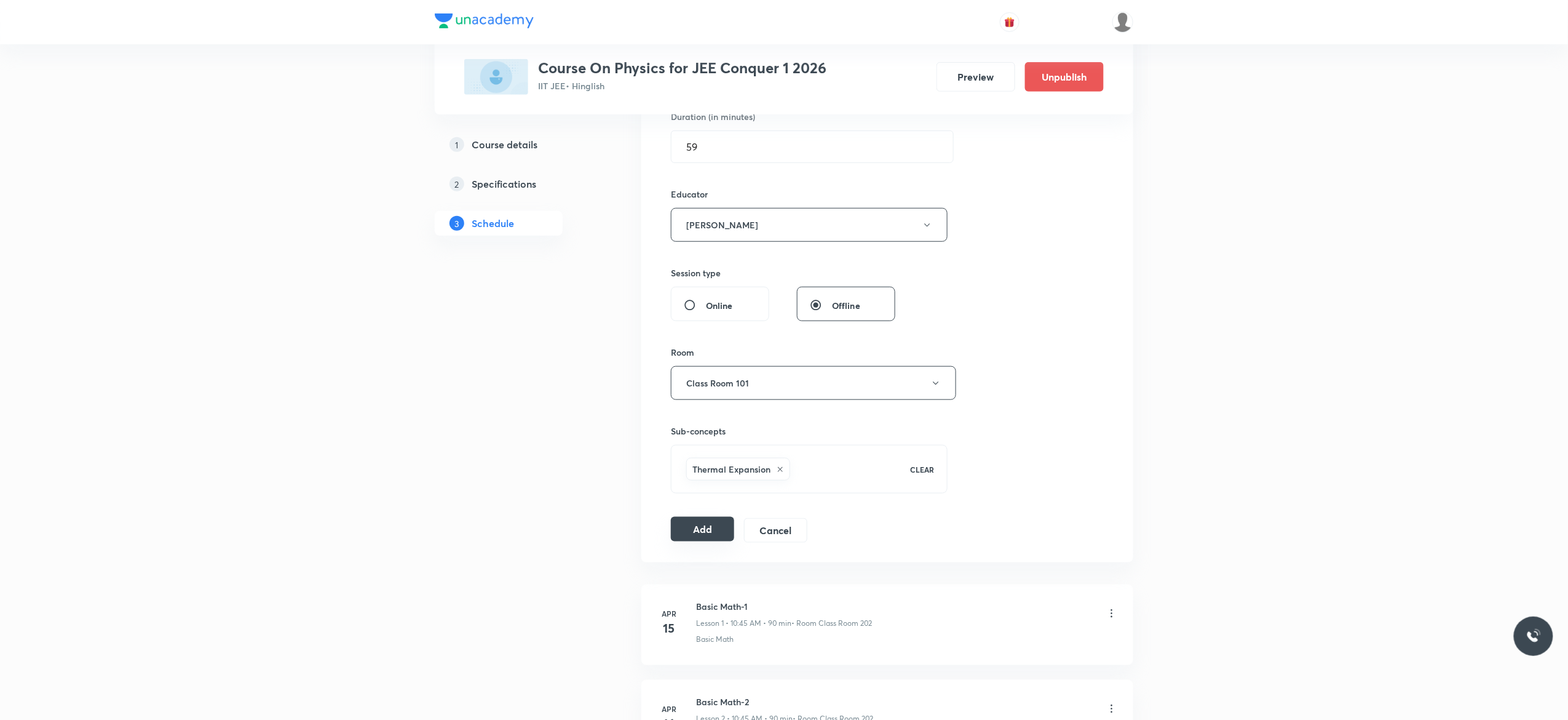
click at [699, 535] on button "Add" at bounding box center [703, 529] width 63 height 24
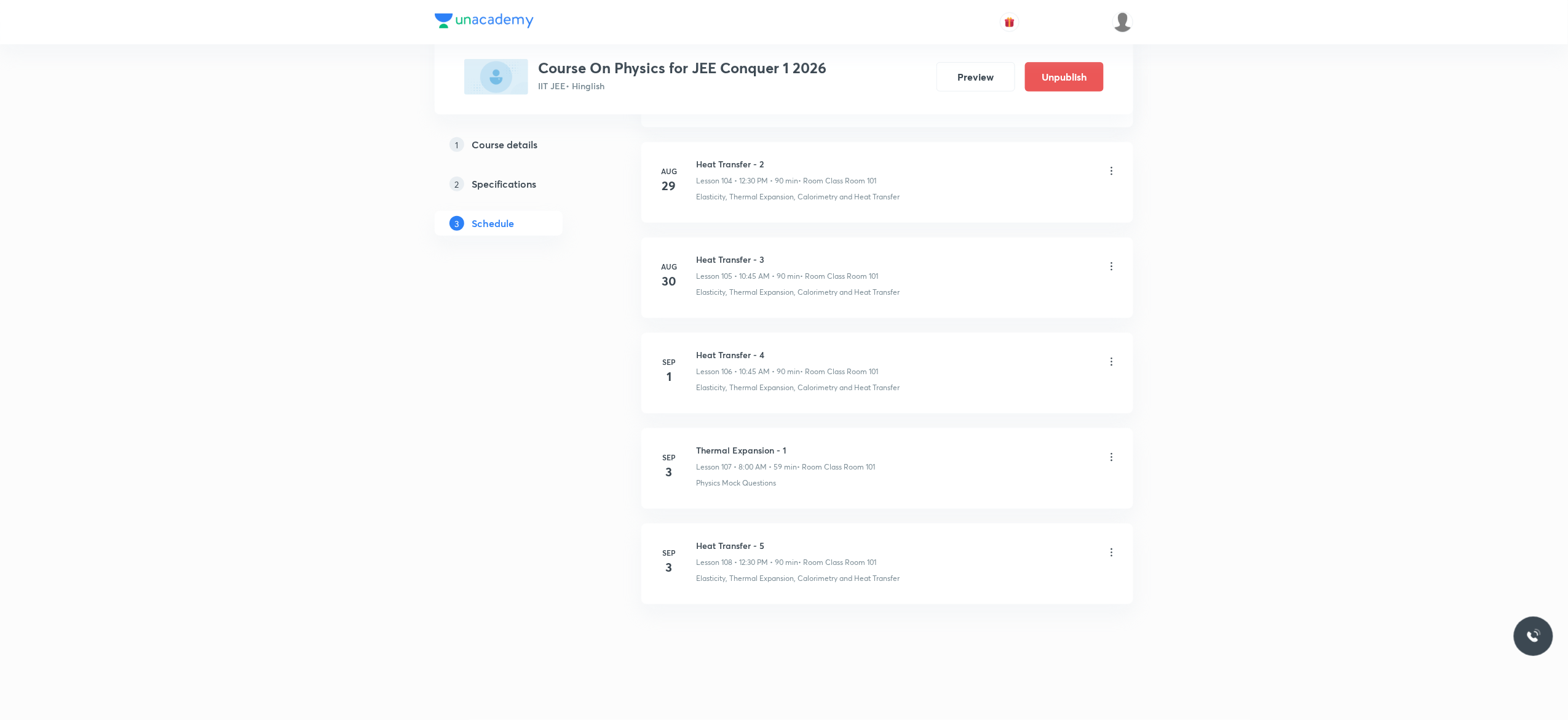
scroll to position [10043, 0]
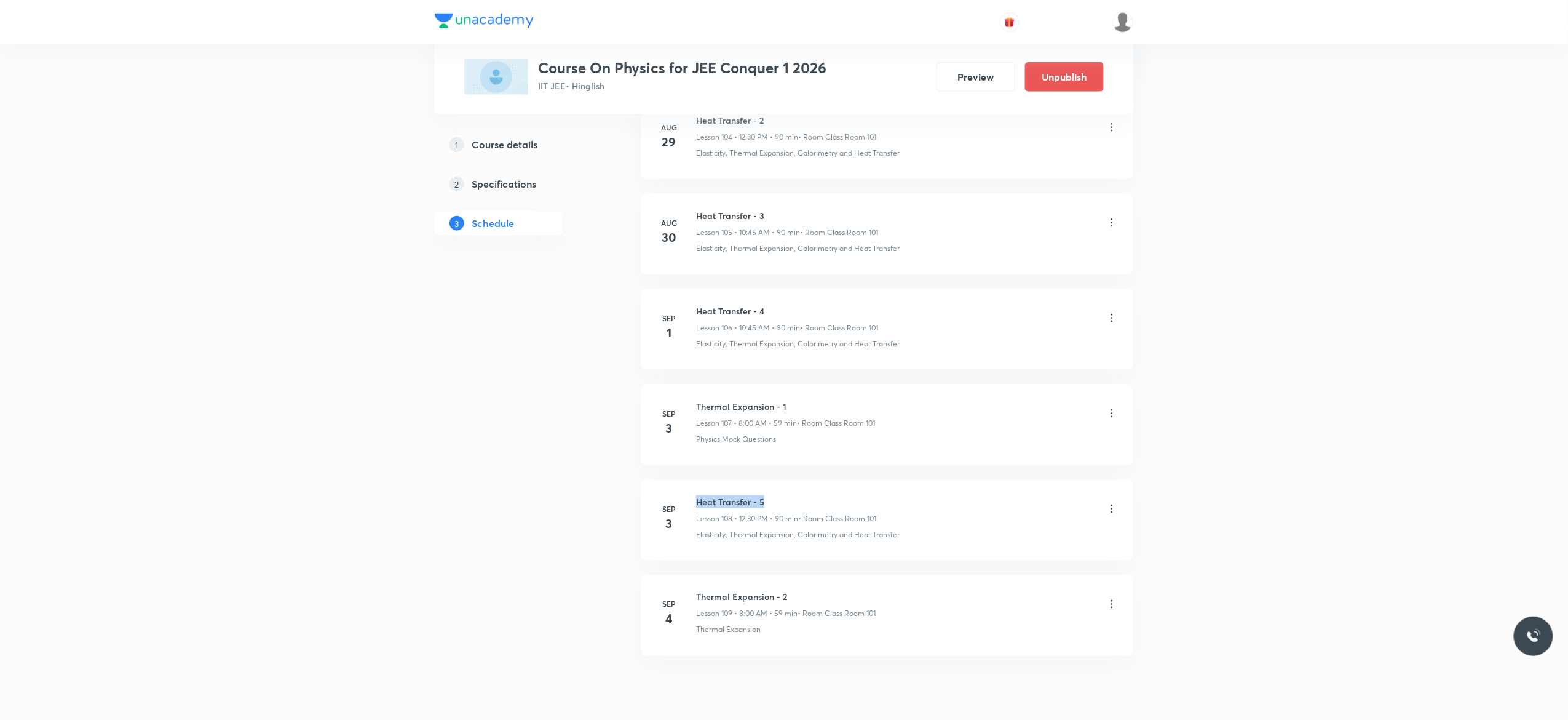
drag, startPoint x: 768, startPoint y: 538, endPoint x: 689, endPoint y: 528, distance: 79.6
click at [689, 528] on li "[DATE] Heat Transfer - 5 Lesson 108 • 12:30 PM • 90 min • Room Class Room 101 E…" at bounding box center [887, 519] width 492 height 80
copy h6 "Heat Transfer - 5"
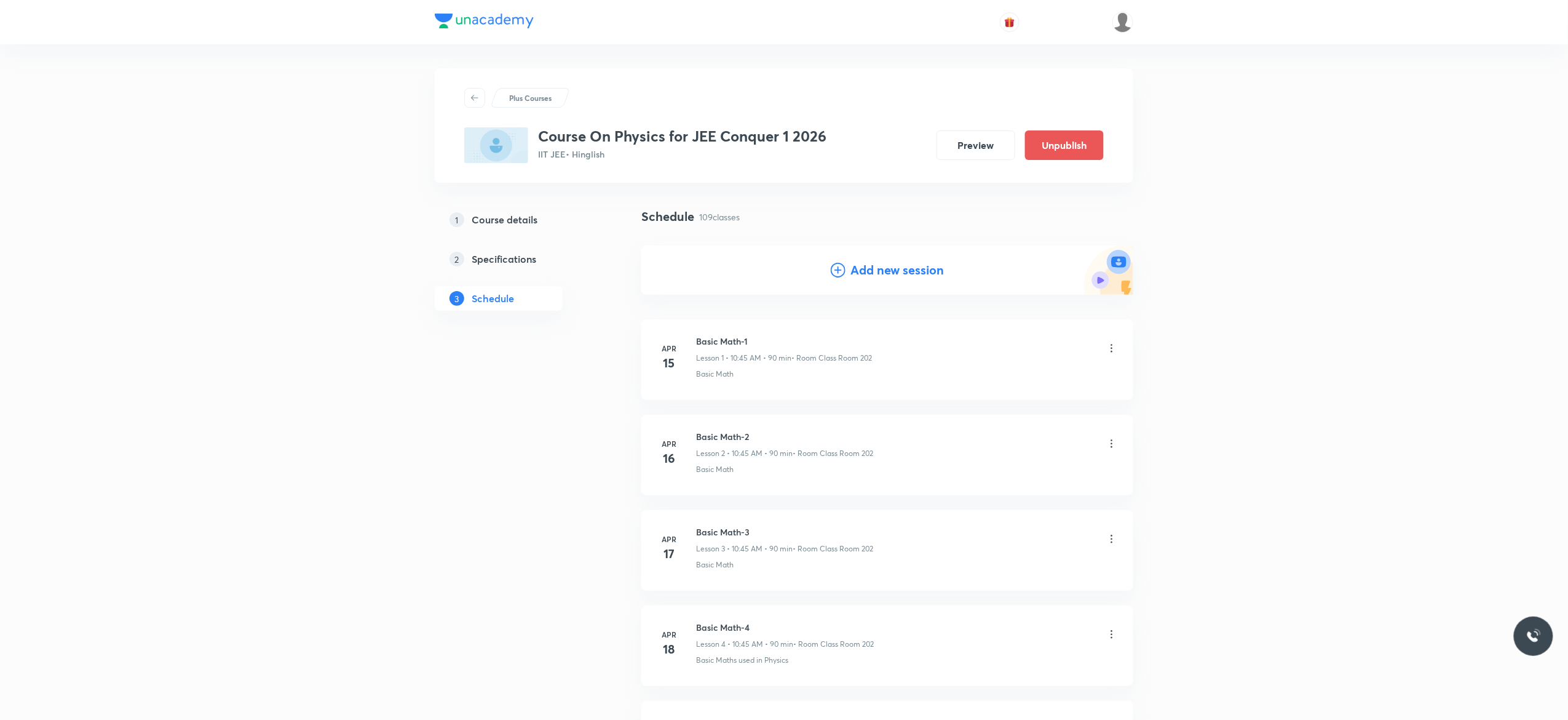
scroll to position [0, 0]
click at [835, 269] on icon at bounding box center [838, 271] width 15 height 15
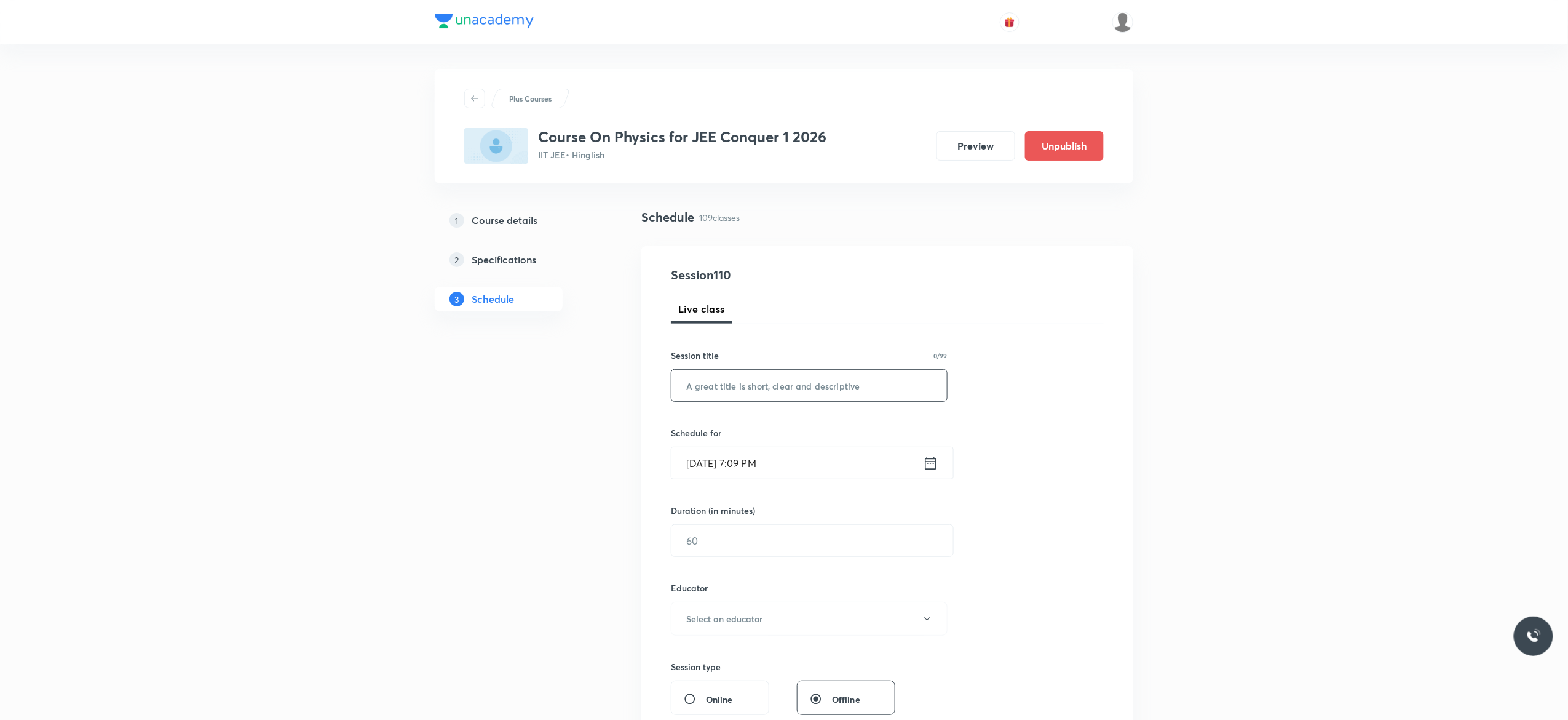
click at [745, 385] on input "text" at bounding box center [809, 385] width 275 height 31
paste input "Heat Transfer - 5"
type input "Heat Transfer - 6"
click at [932, 462] on icon at bounding box center [931, 463] width 11 height 12
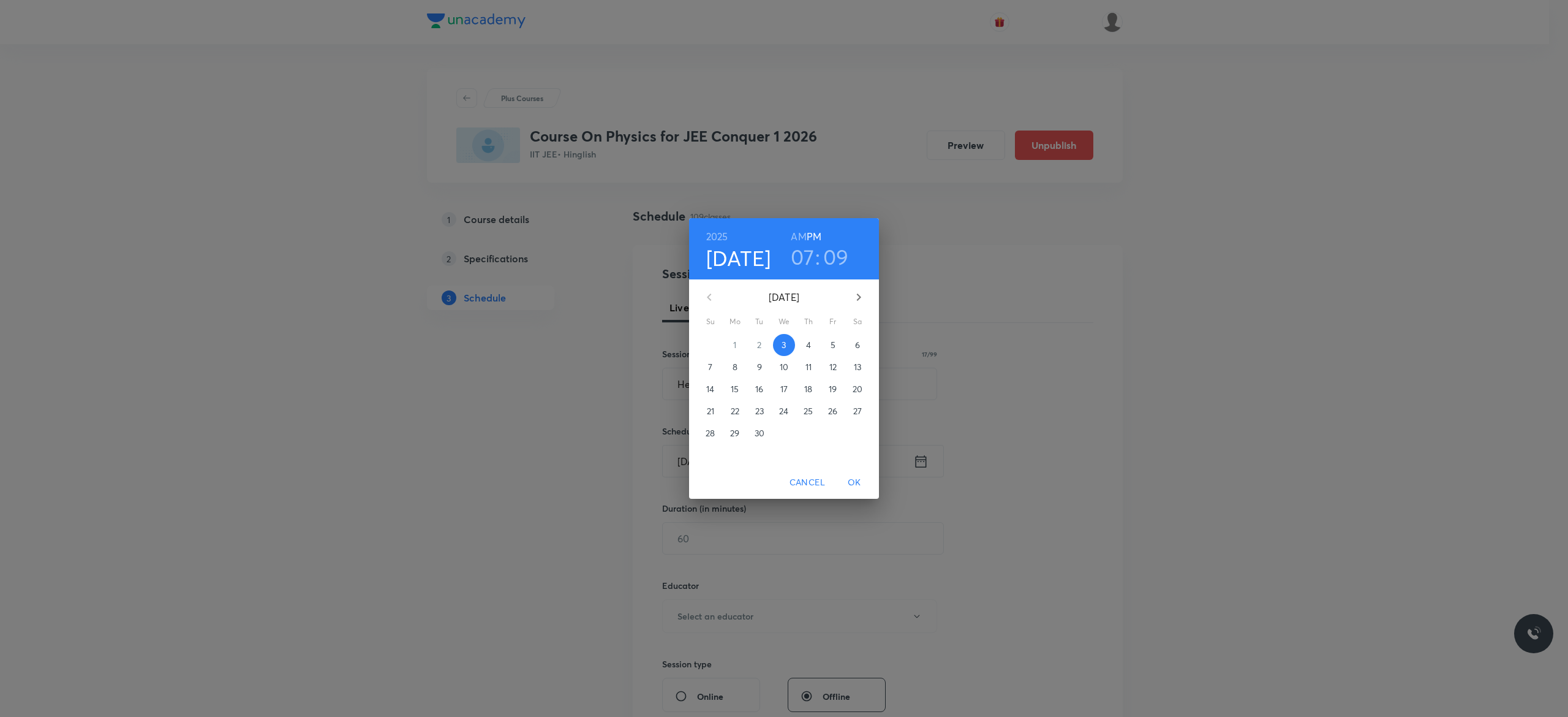
click at [810, 342] on p "4" at bounding box center [808, 345] width 5 height 12
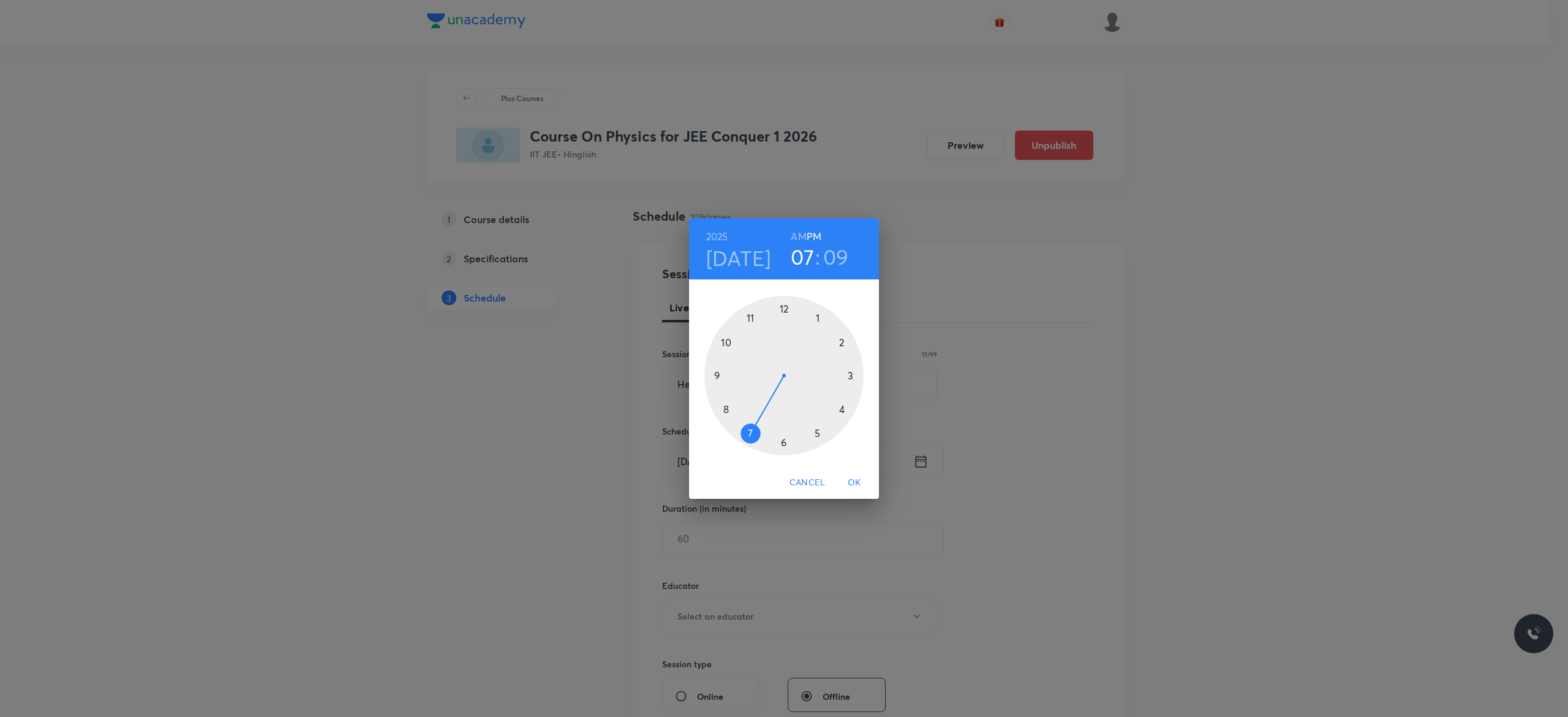
click at [797, 237] on h6 "AM" at bounding box center [798, 237] width 15 height 17
click at [725, 340] on div at bounding box center [783, 375] width 159 height 159
click at [714, 375] on div at bounding box center [783, 375] width 159 height 159
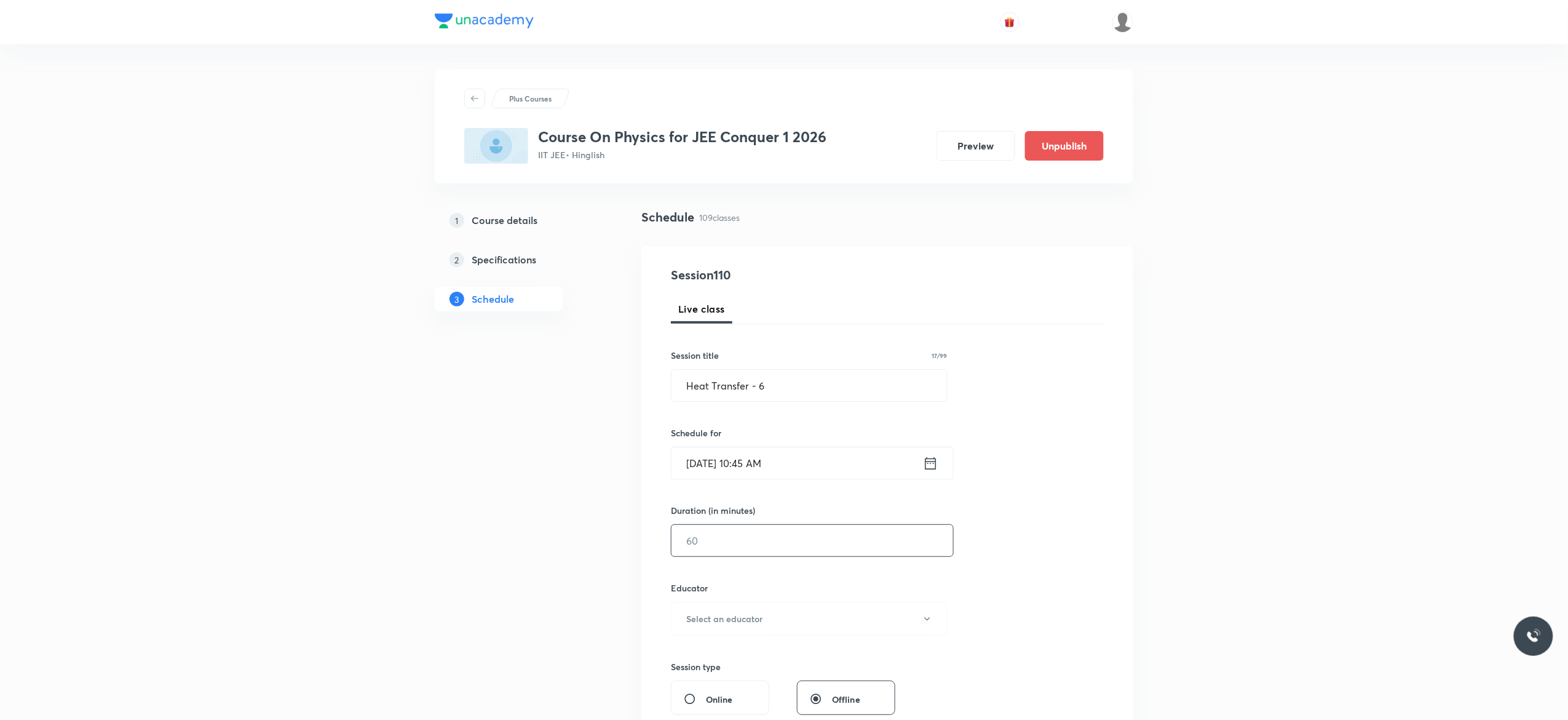
click at [740, 543] on input "text" at bounding box center [812, 540] width 281 height 31
type input "90"
click at [929, 620] on icon "button" at bounding box center [927, 619] width 10 height 10
click at [722, 651] on span "[PERSON_NAME]" at bounding box center [807, 652] width 269 height 13
click at [1024, 588] on div "Session 110 Live class Session title 17/99 Heat Transfer - 6 ​ Schedule for [DA…" at bounding box center [887, 594] width 433 height 657
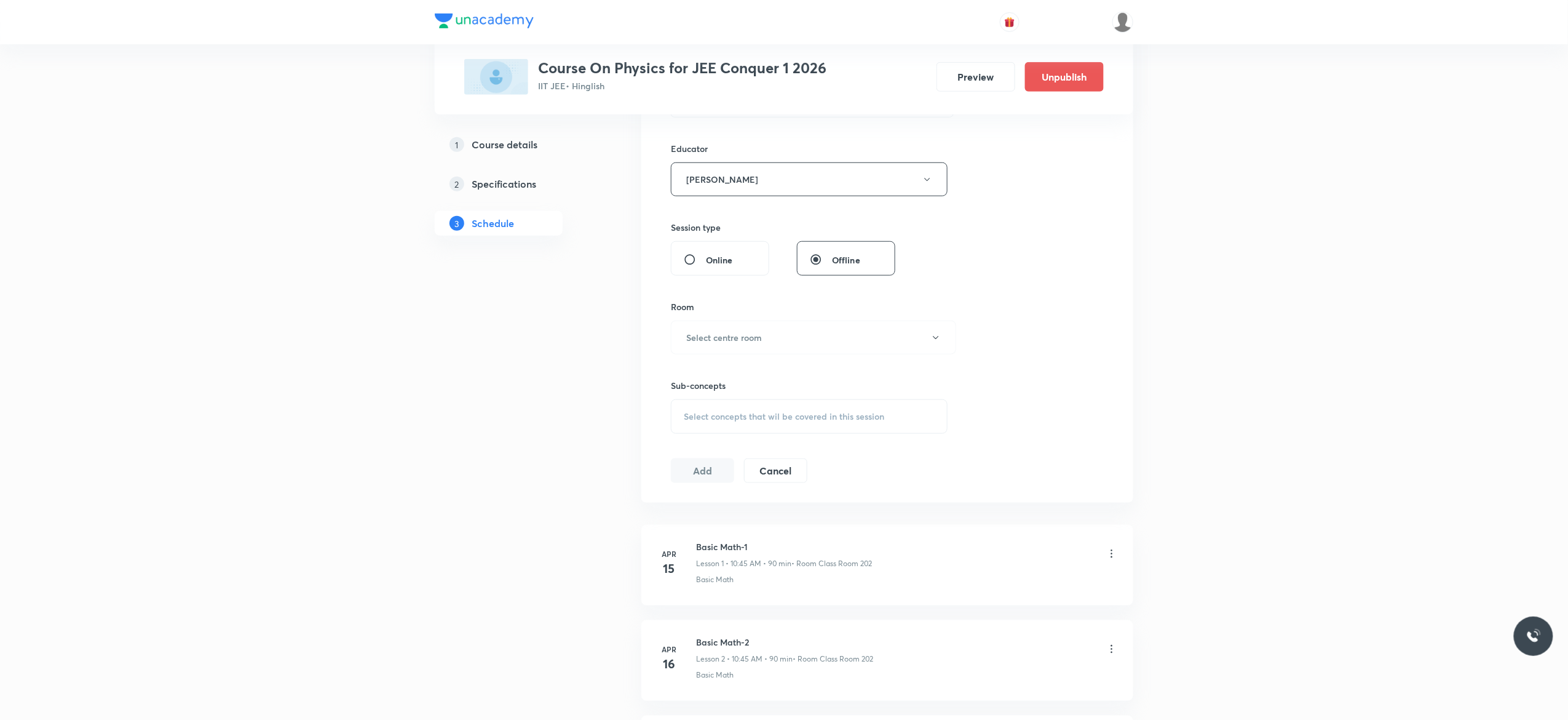
scroll to position [443, 0]
click at [936, 339] on icon "button" at bounding box center [936, 334] width 10 height 10
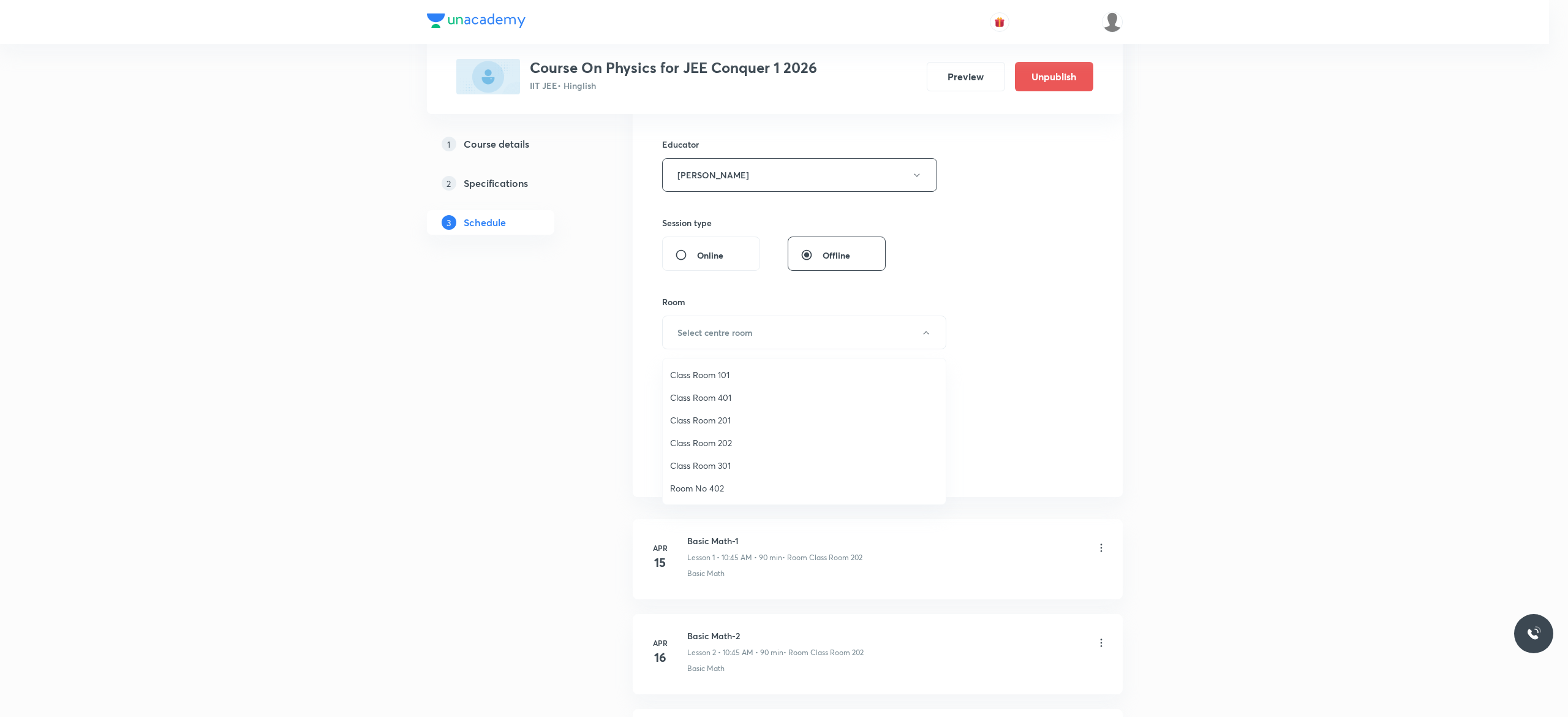
click at [723, 375] on span "Class Room 101" at bounding box center [803, 374] width 268 height 13
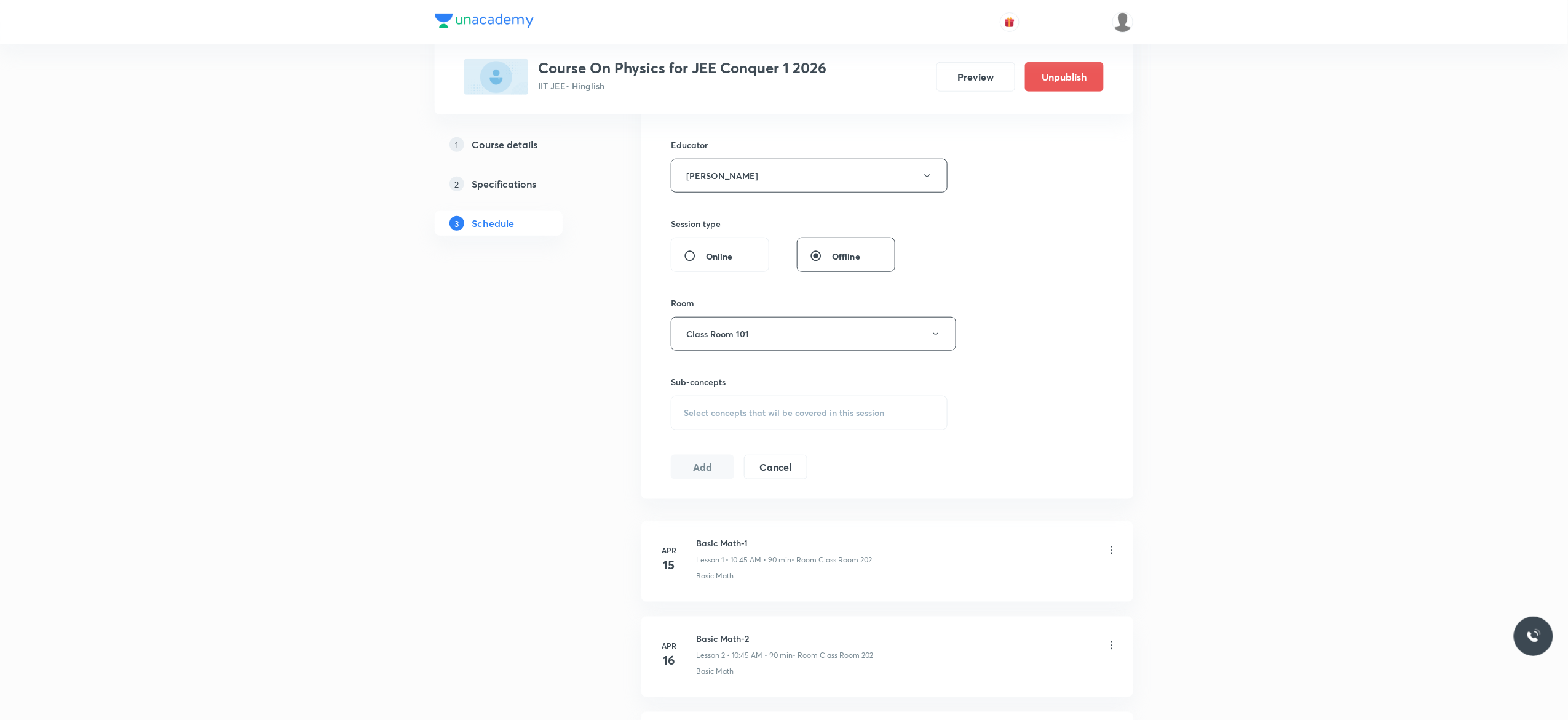
click at [707, 417] on span "Select concepts that wil be covered in this session" at bounding box center [784, 413] width 200 height 10
type input "Heat Transfer"
click at [686, 383] on input "checkbox" at bounding box center [690, 373] width 18 height 20
checkbox input "true"
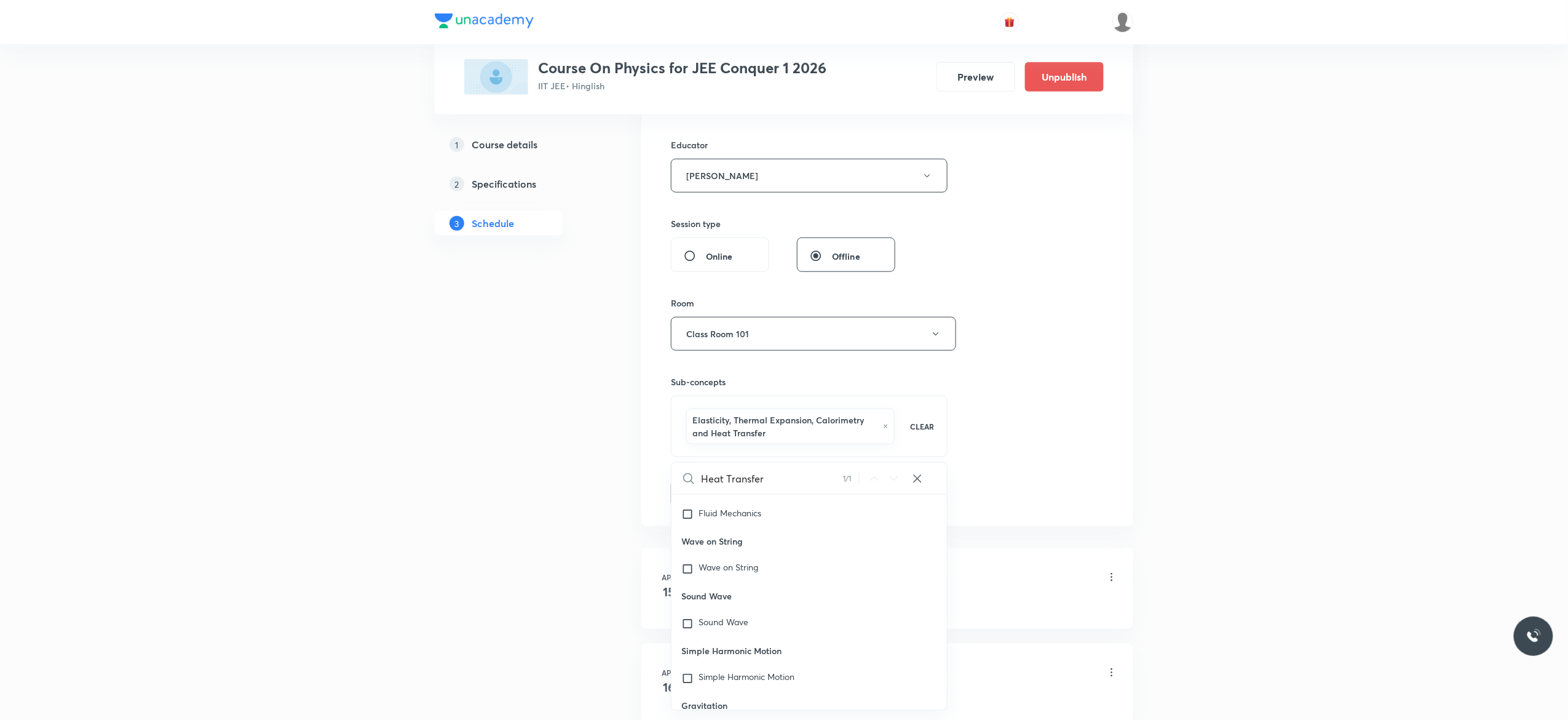
click at [704, 496] on button "Add" at bounding box center [703, 492] width 63 height 24
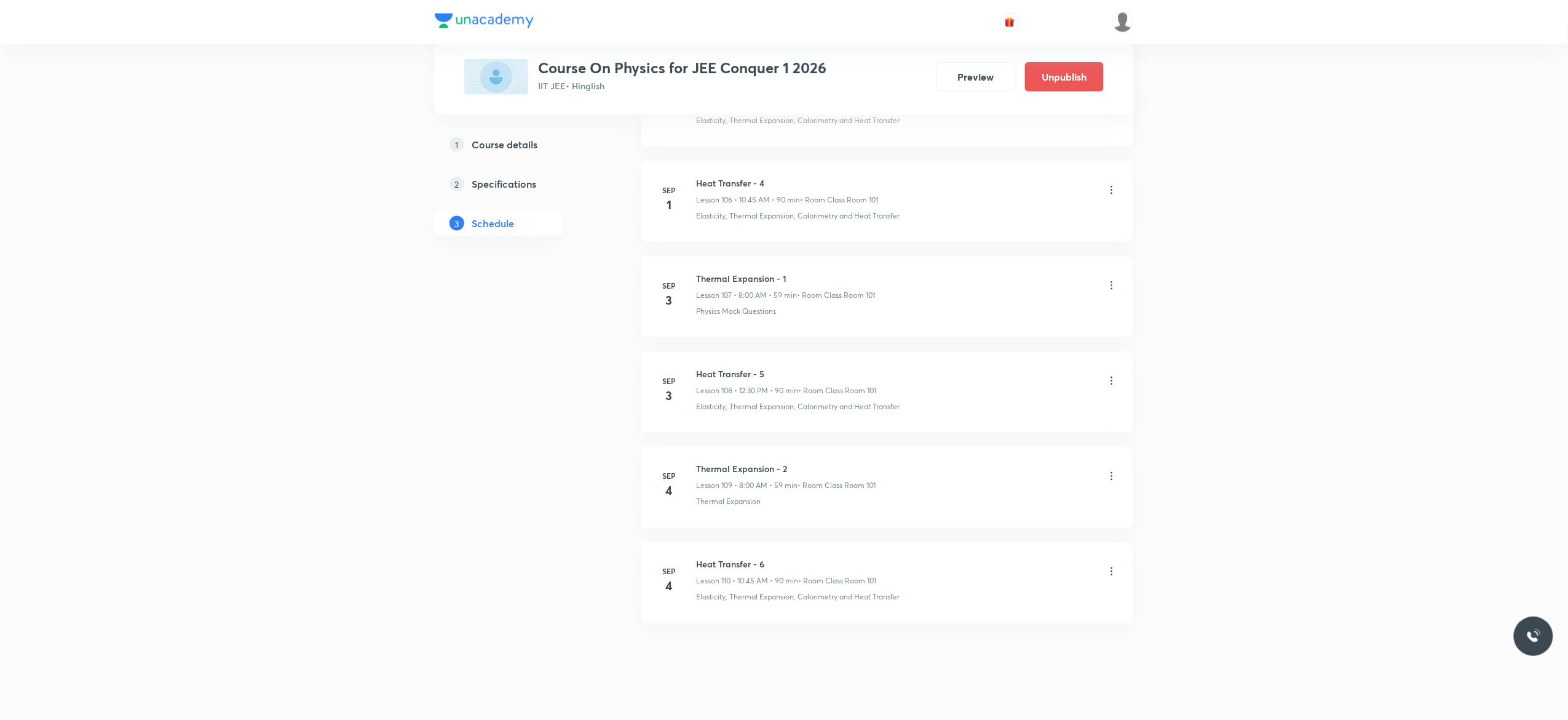
scroll to position [10235, 0]
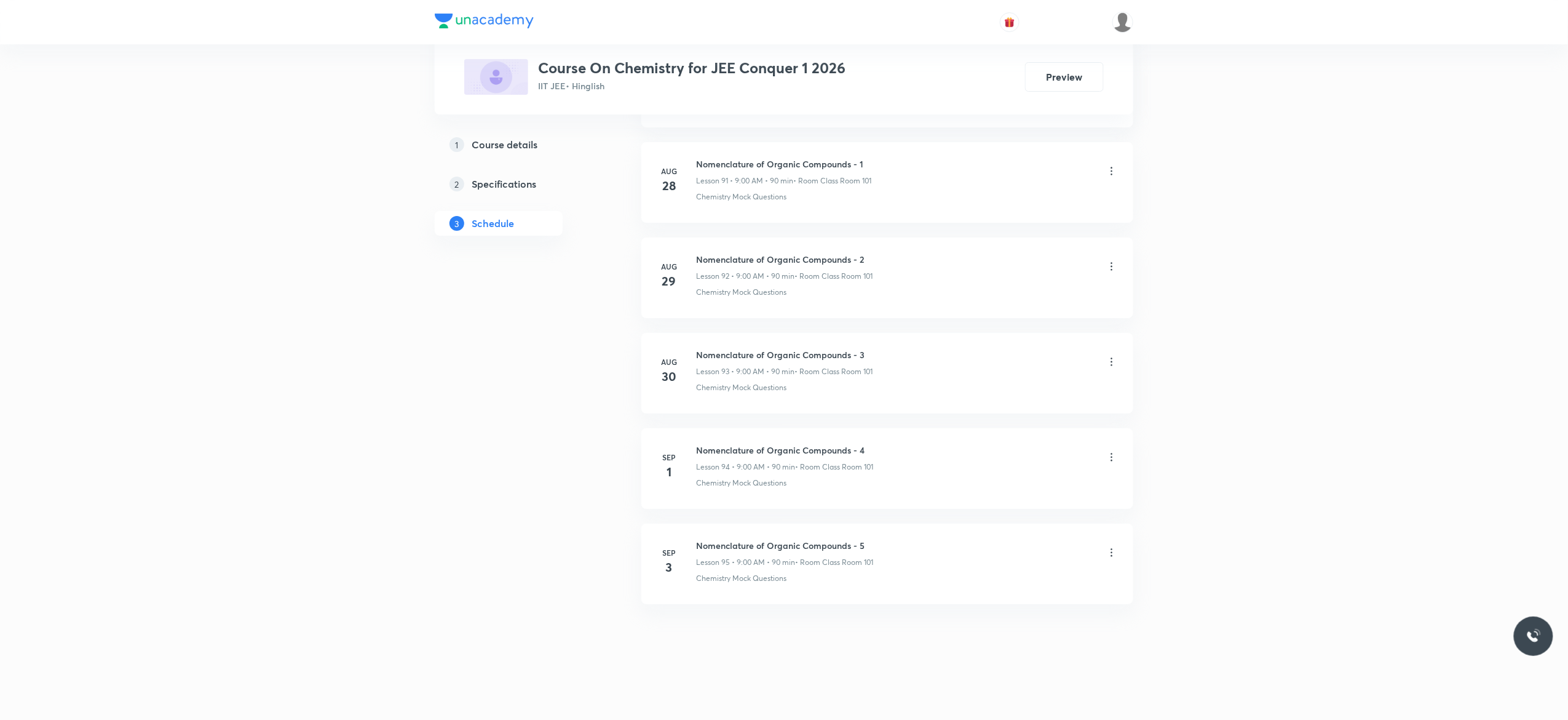
scroll to position [9366, 0]
drag, startPoint x: 867, startPoint y: 539, endPoint x: 686, endPoint y: 534, distance: 181.1
click at [686, 534] on li "[DATE] Nomenclature of Organic Compounds - 5 Lesson 95 • 9:00 AM • 90 min • Roo…" at bounding box center [887, 563] width 492 height 80
copy h6 "Nomenclature of Organic Compounds - 5"
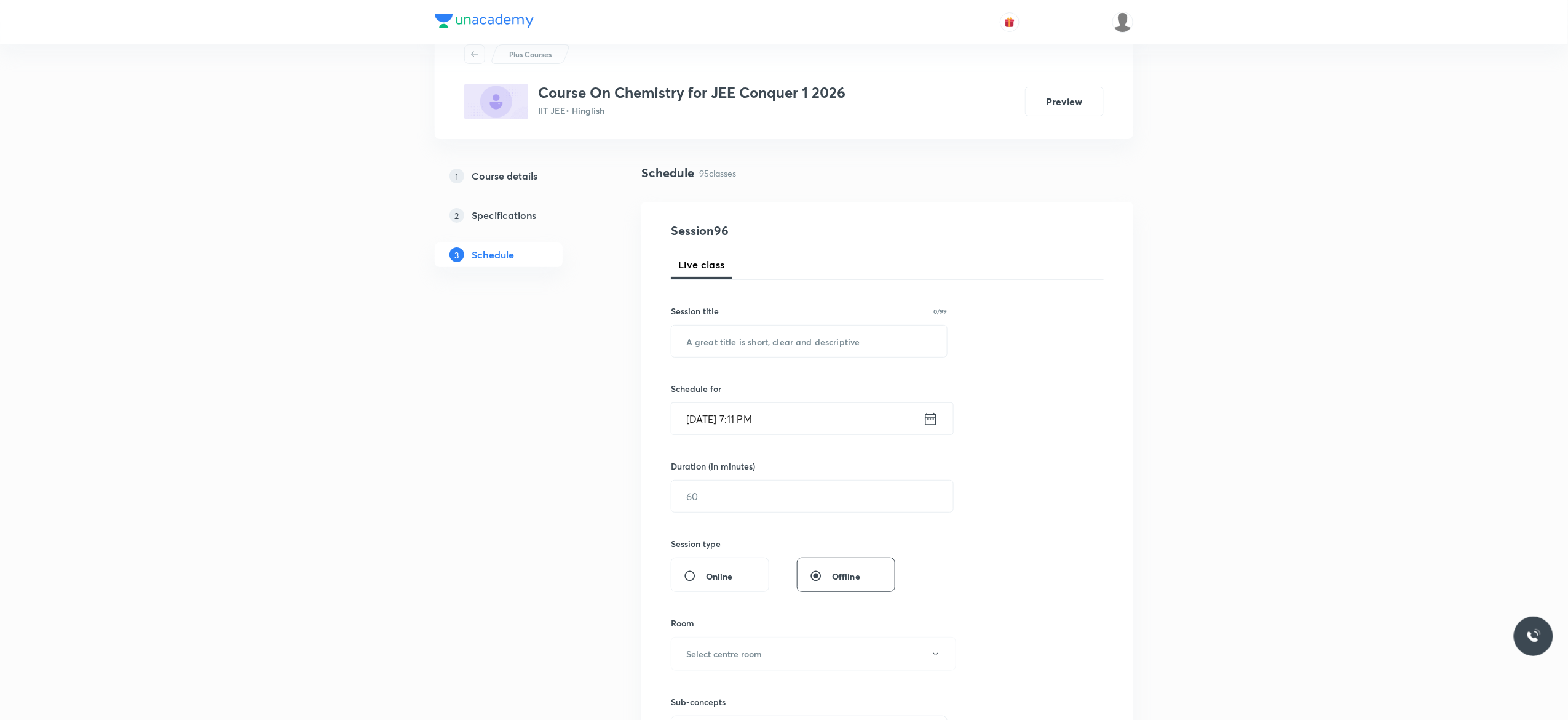
scroll to position [0, 0]
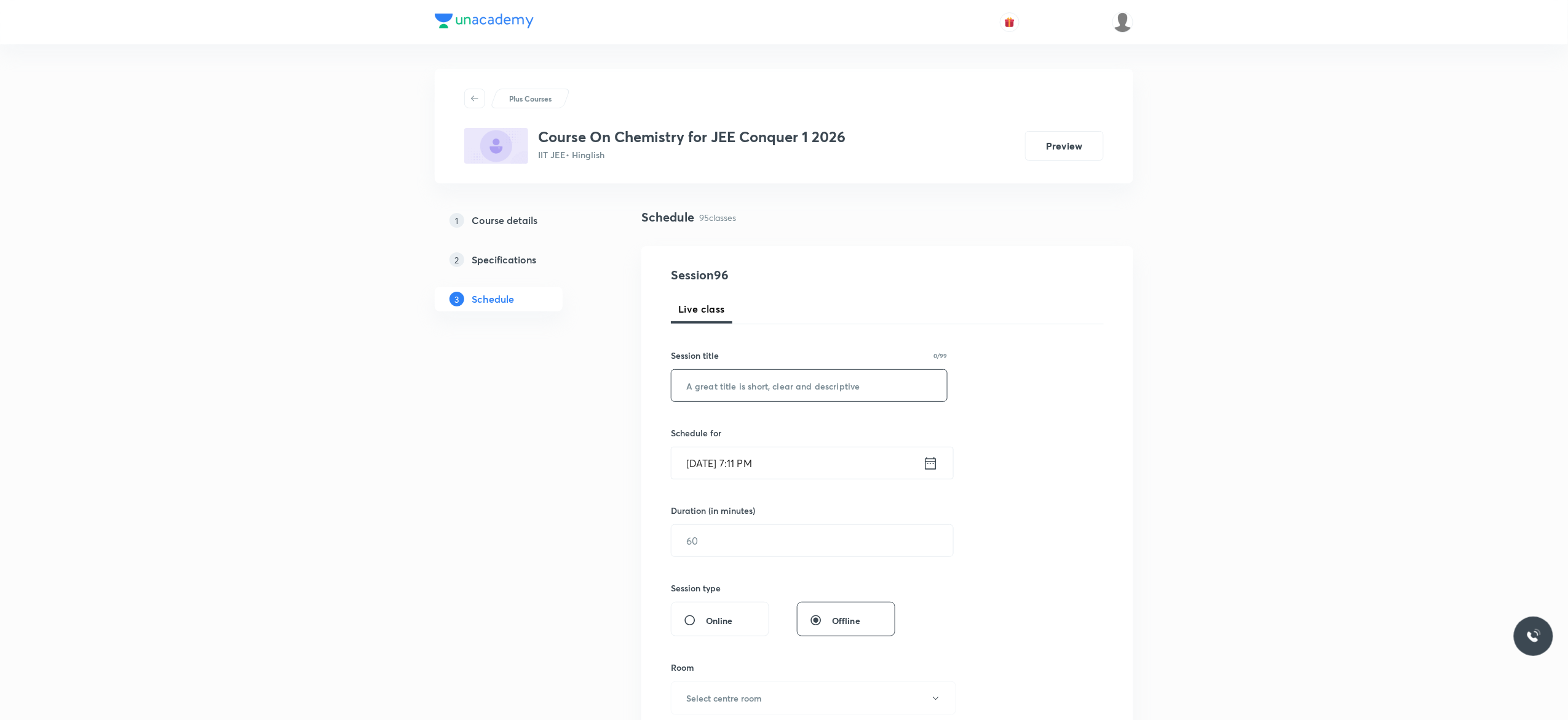
click at [776, 389] on input "text" at bounding box center [809, 385] width 275 height 31
paste input "Nomenclature of Organic Compounds - 5"
type input "Nomenclature of Organic Compounds - 6"
click at [929, 464] on icon at bounding box center [930, 463] width 16 height 18
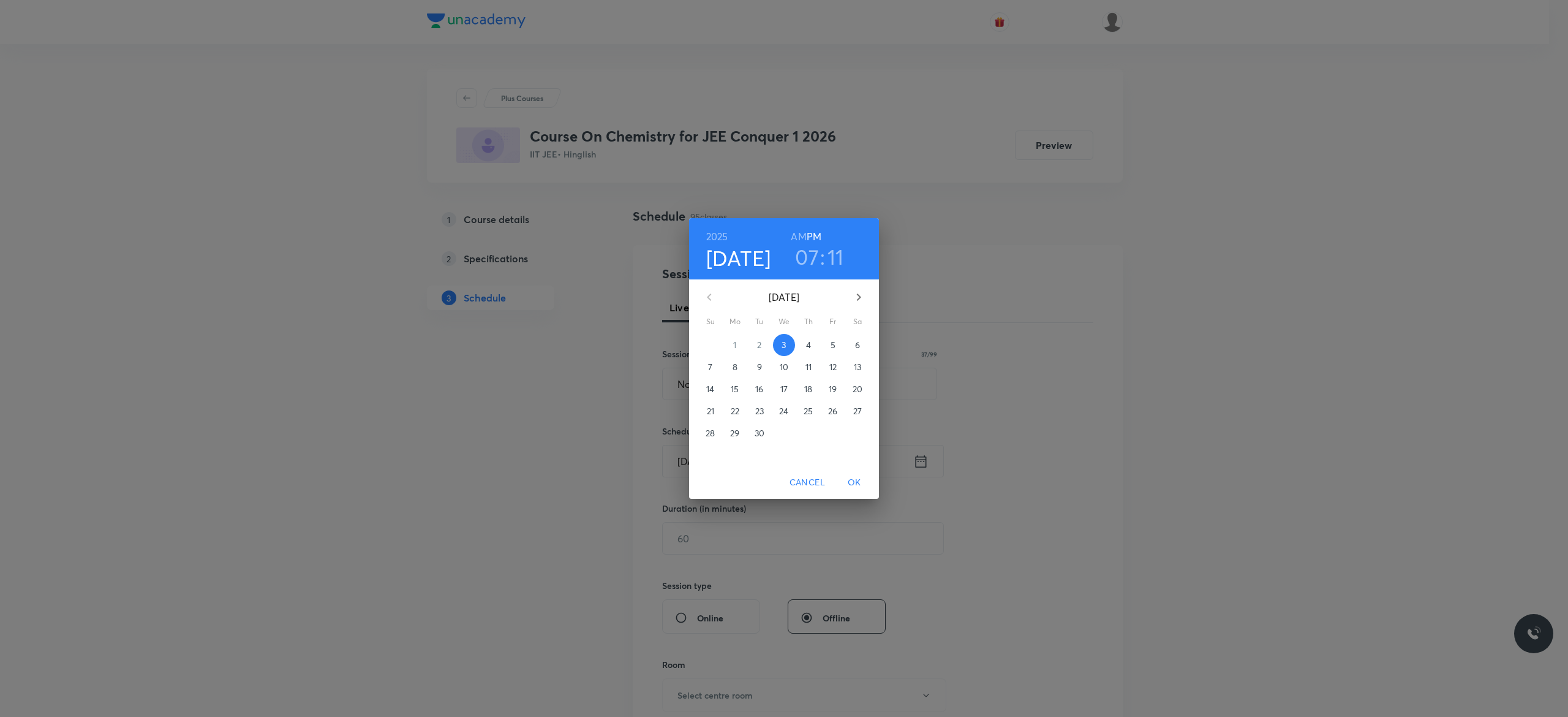
click at [796, 235] on h6 "AM" at bounding box center [798, 237] width 15 height 17
click at [809, 340] on p "4" at bounding box center [808, 345] width 5 height 12
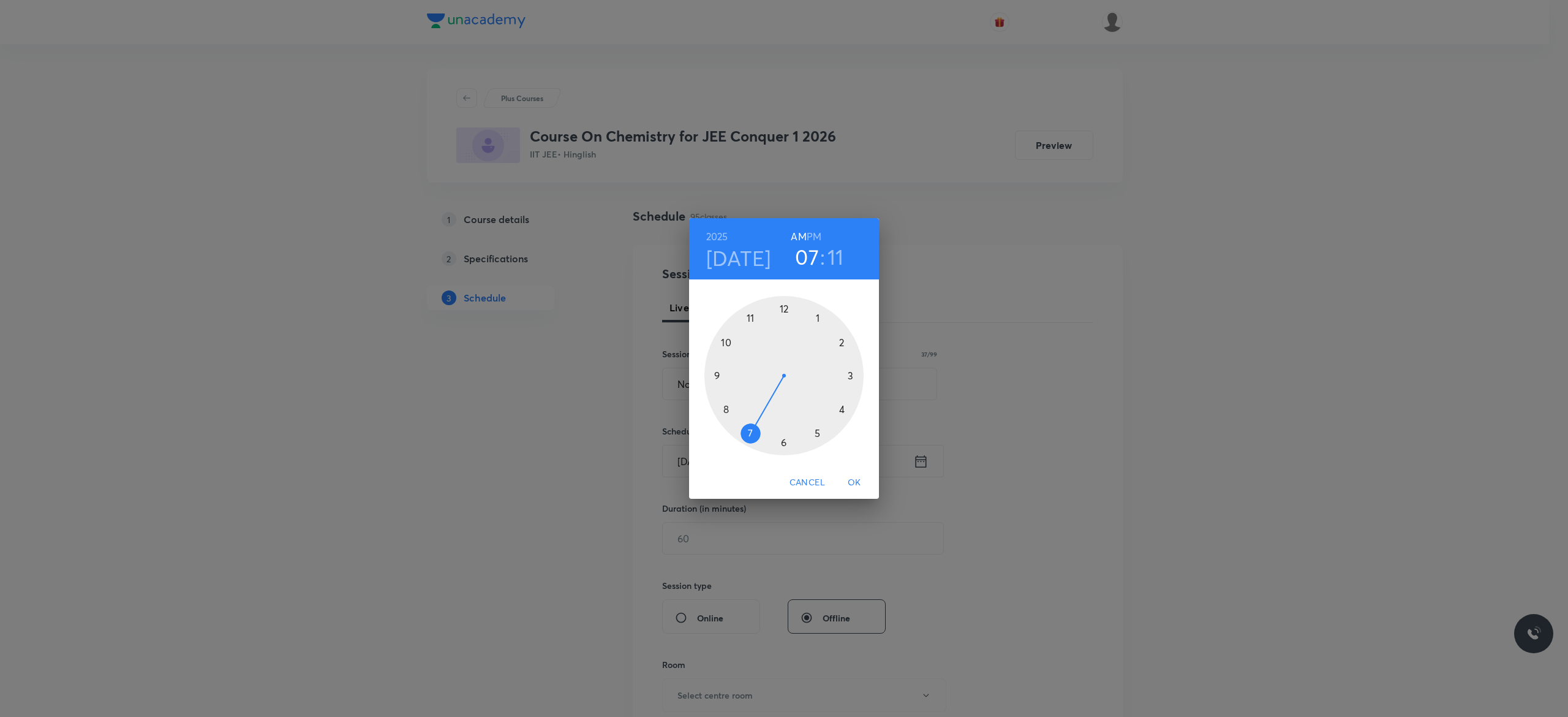
click at [716, 375] on div at bounding box center [783, 375] width 159 height 159
click at [782, 308] on div at bounding box center [783, 375] width 159 height 159
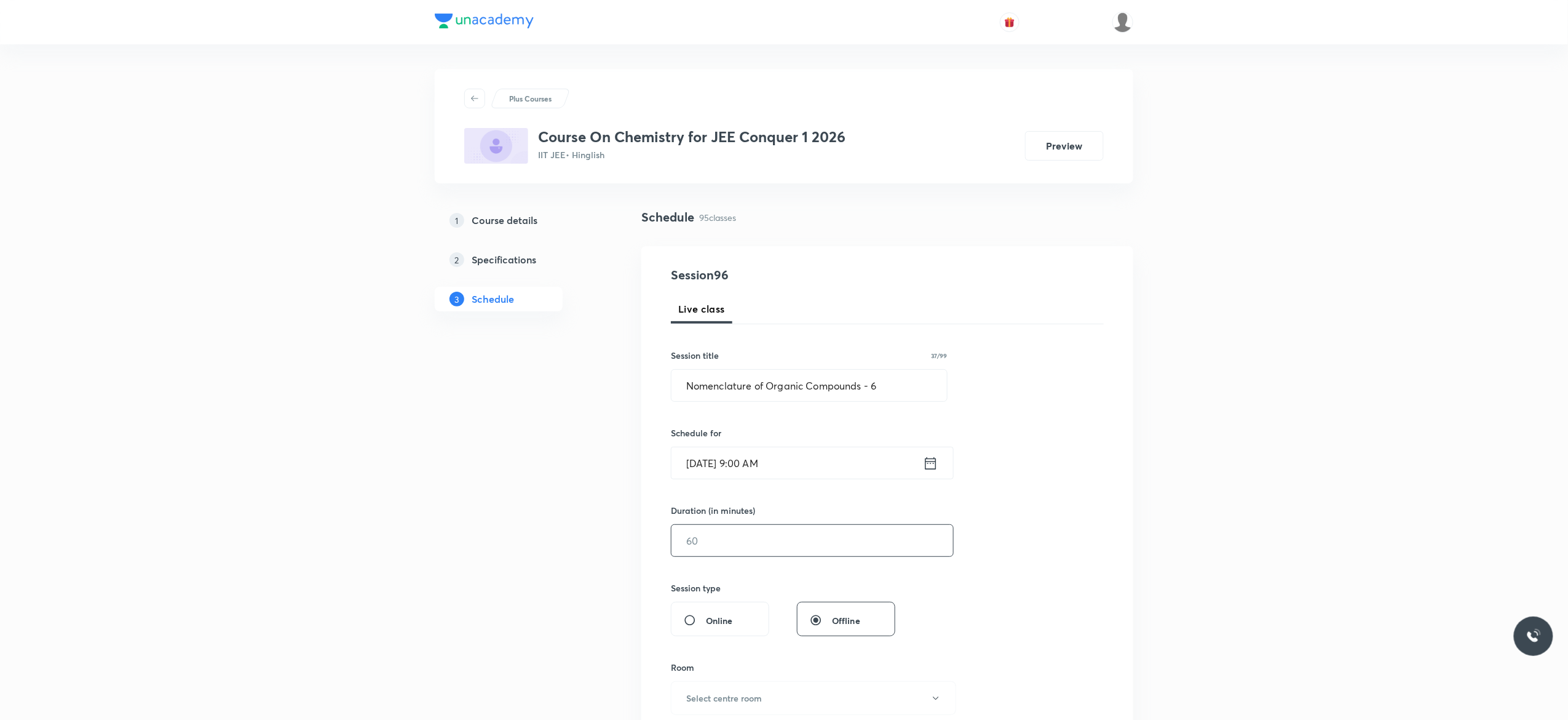
click at [759, 548] on input "text" at bounding box center [812, 540] width 281 height 31
type input "90"
click at [1069, 584] on div "Session 96 Live class Session title 37/99 Nomenclature of Organic Compounds - 6…" at bounding box center [887, 554] width 433 height 577
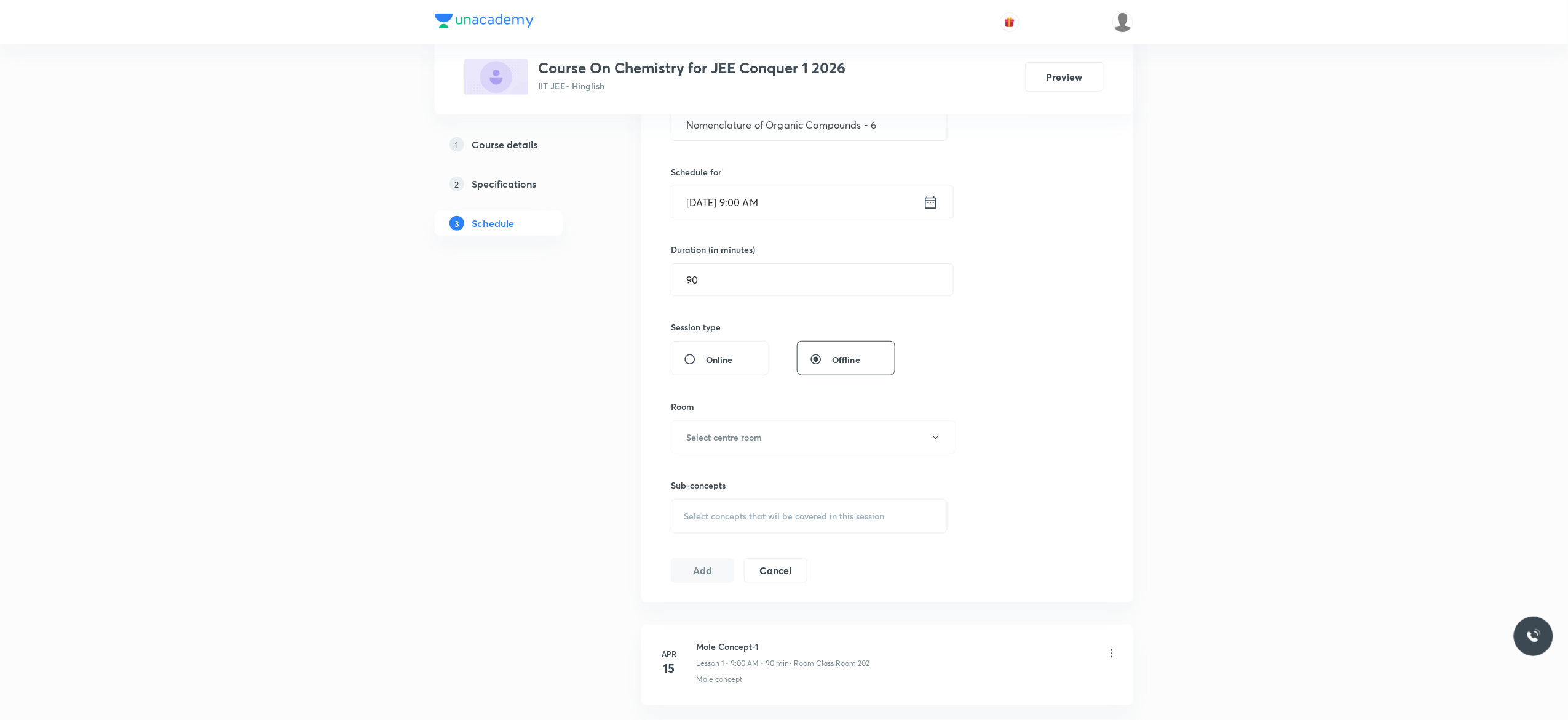
scroll to position [344, 0]
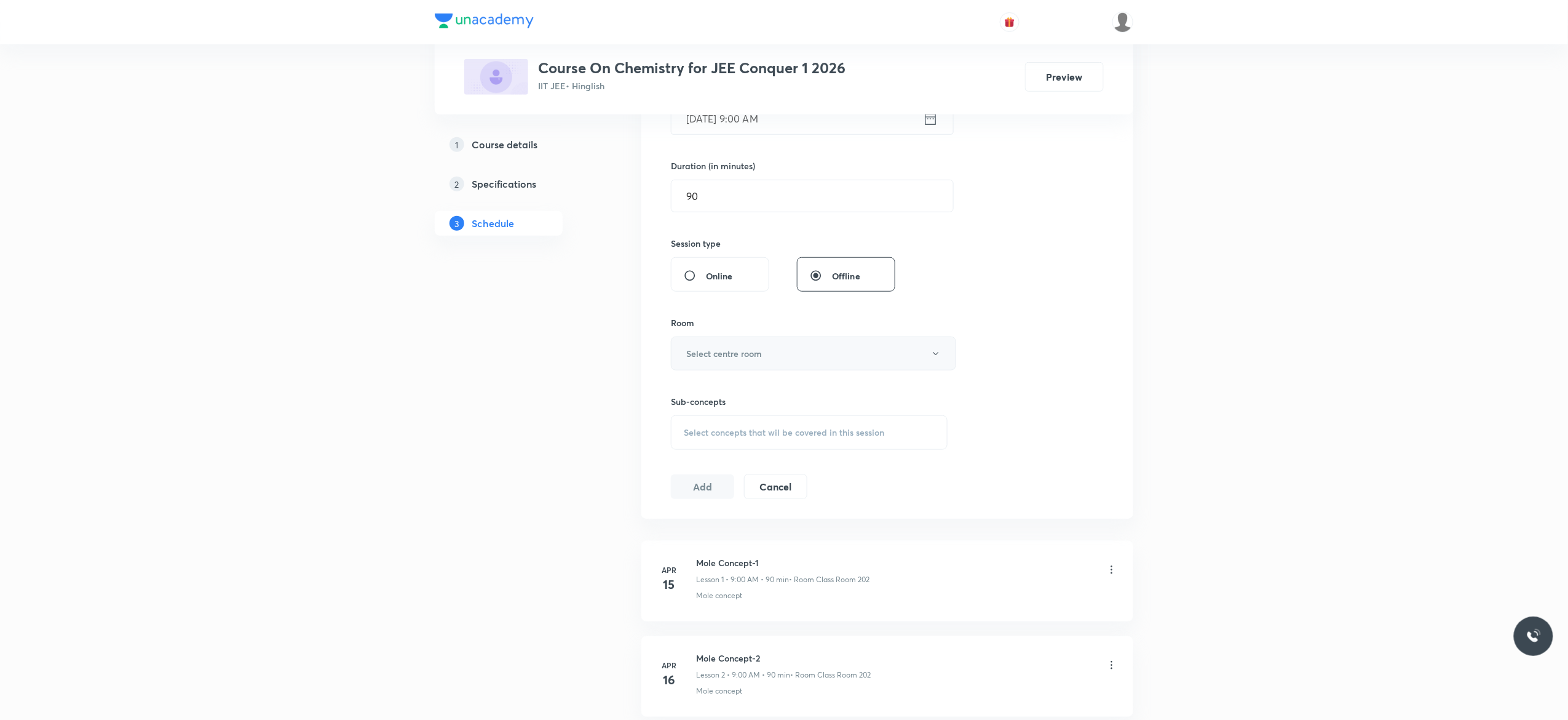
click at [934, 361] on button "Select centre room" at bounding box center [813, 353] width 286 height 34
click at [728, 396] on span "Class Room 101" at bounding box center [807, 395] width 269 height 13
click at [713, 442] on div "Select concepts that wil be covered in this session" at bounding box center [809, 432] width 277 height 34
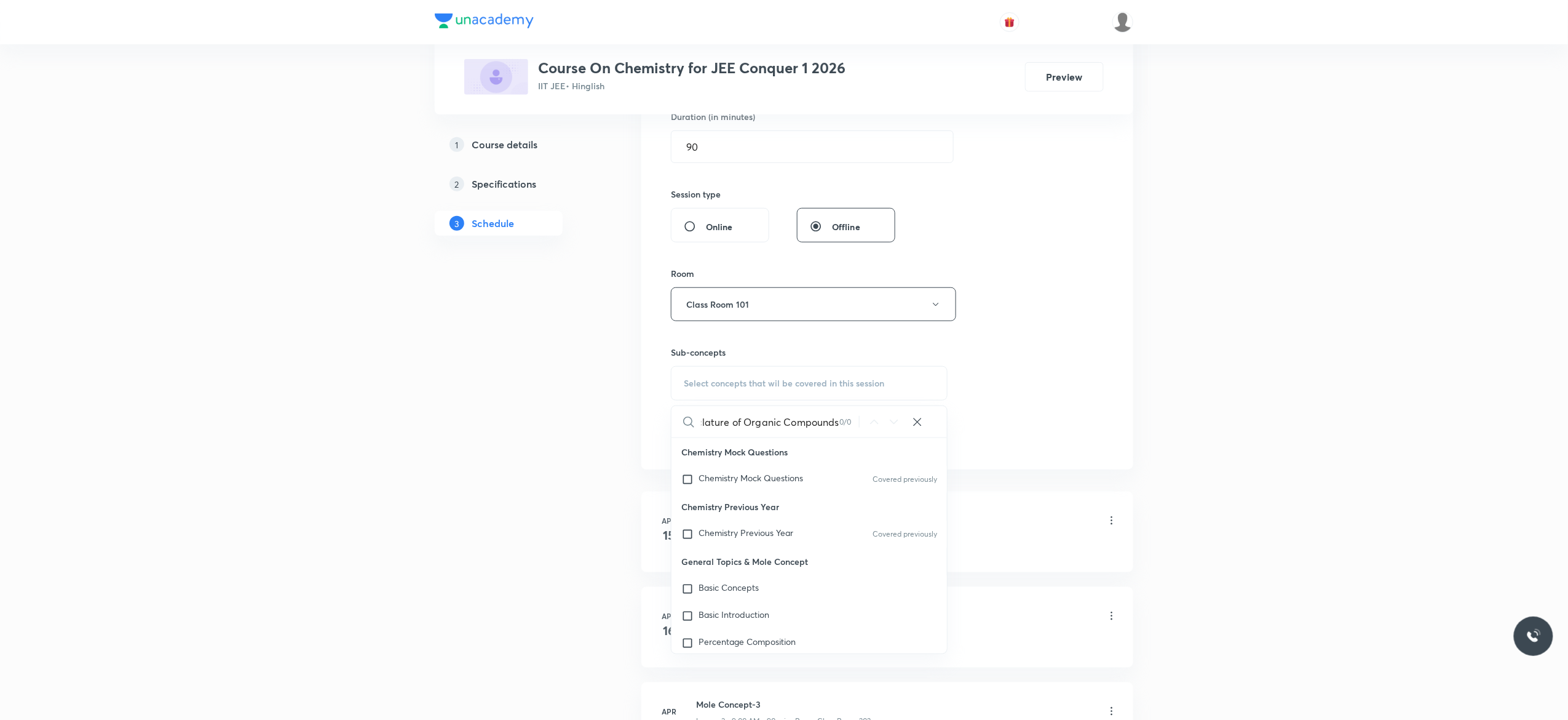
scroll to position [0, 38]
type input "Nomenclature of Organic Compounds"
click at [691, 484] on input "checkbox" at bounding box center [690, 479] width 18 height 12
checkbox input "true"
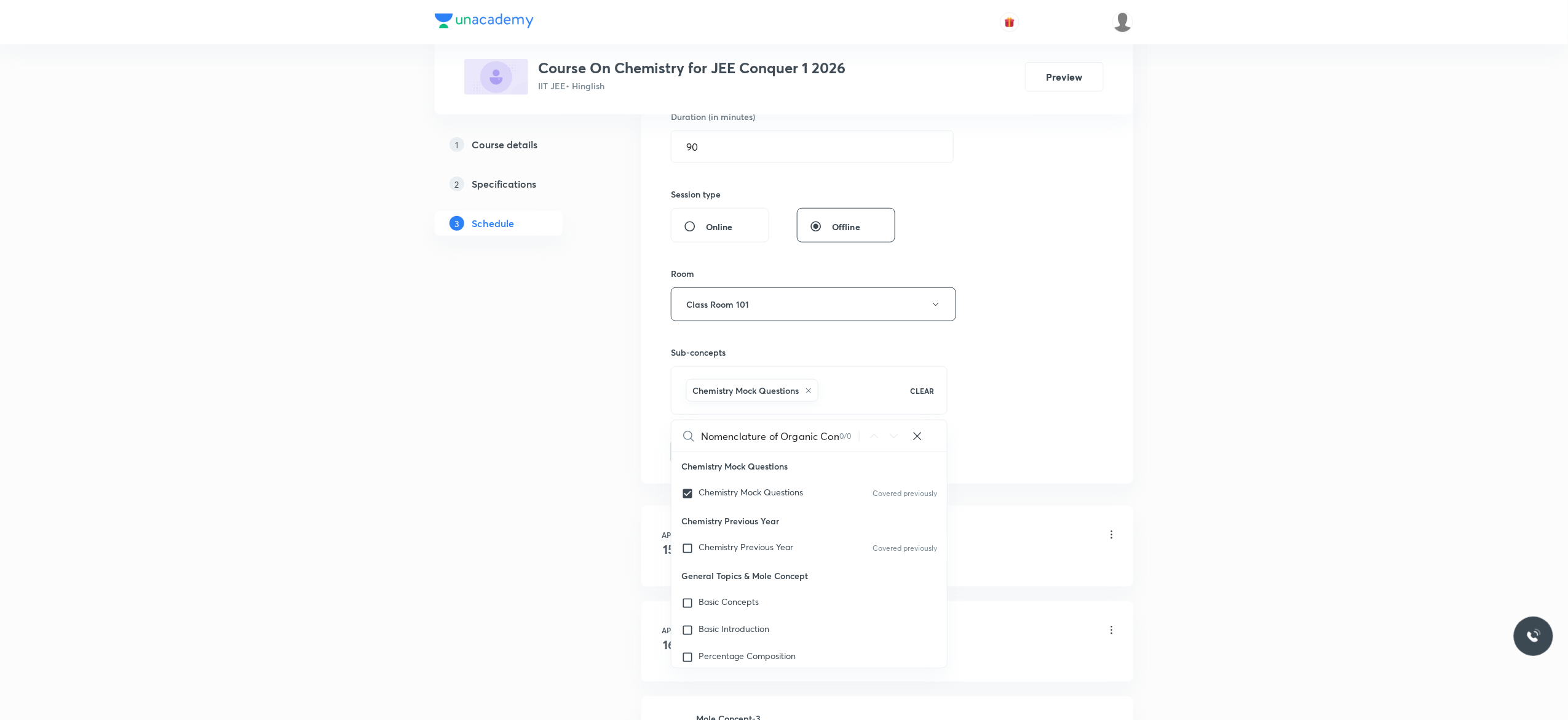
click at [693, 455] on button "Add" at bounding box center [703, 451] width 63 height 24
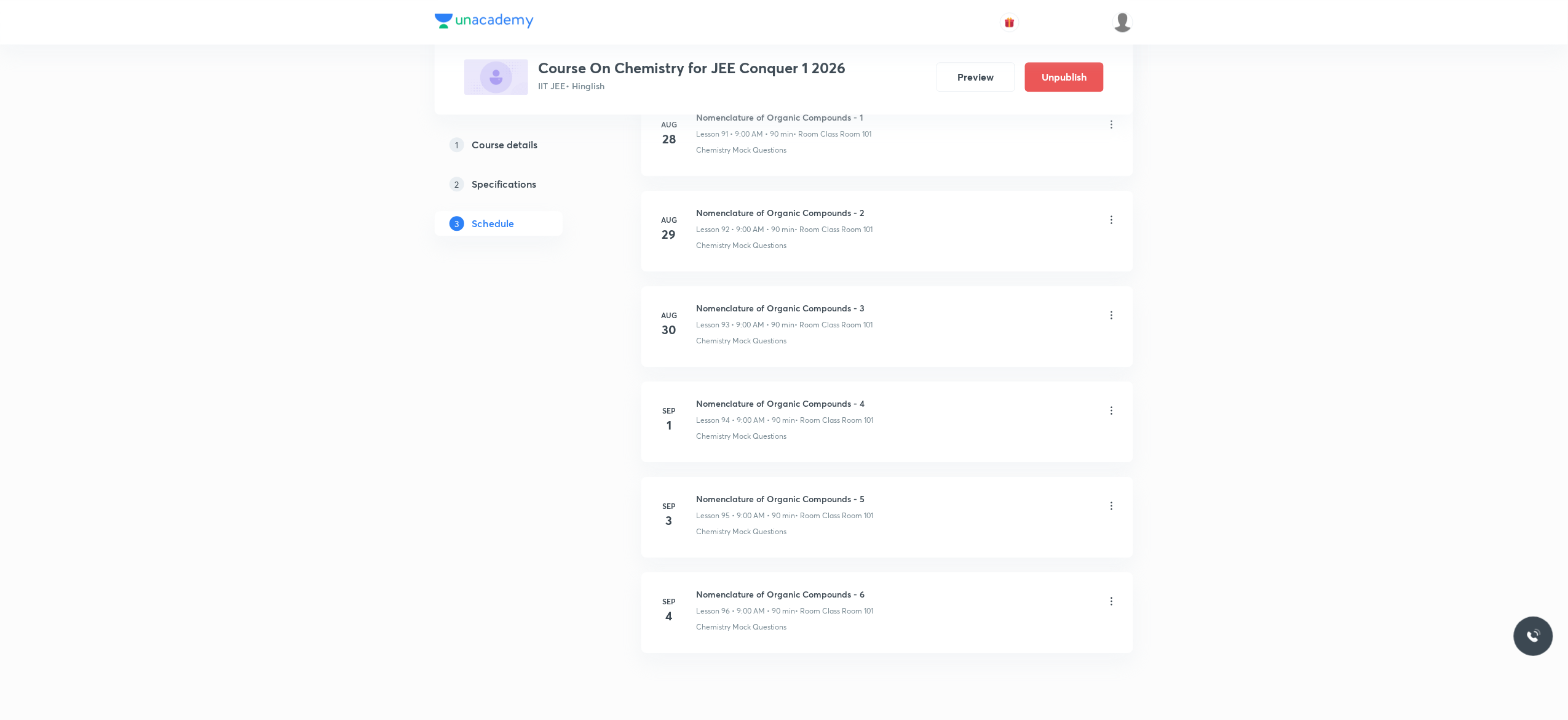
scroll to position [8895, 0]
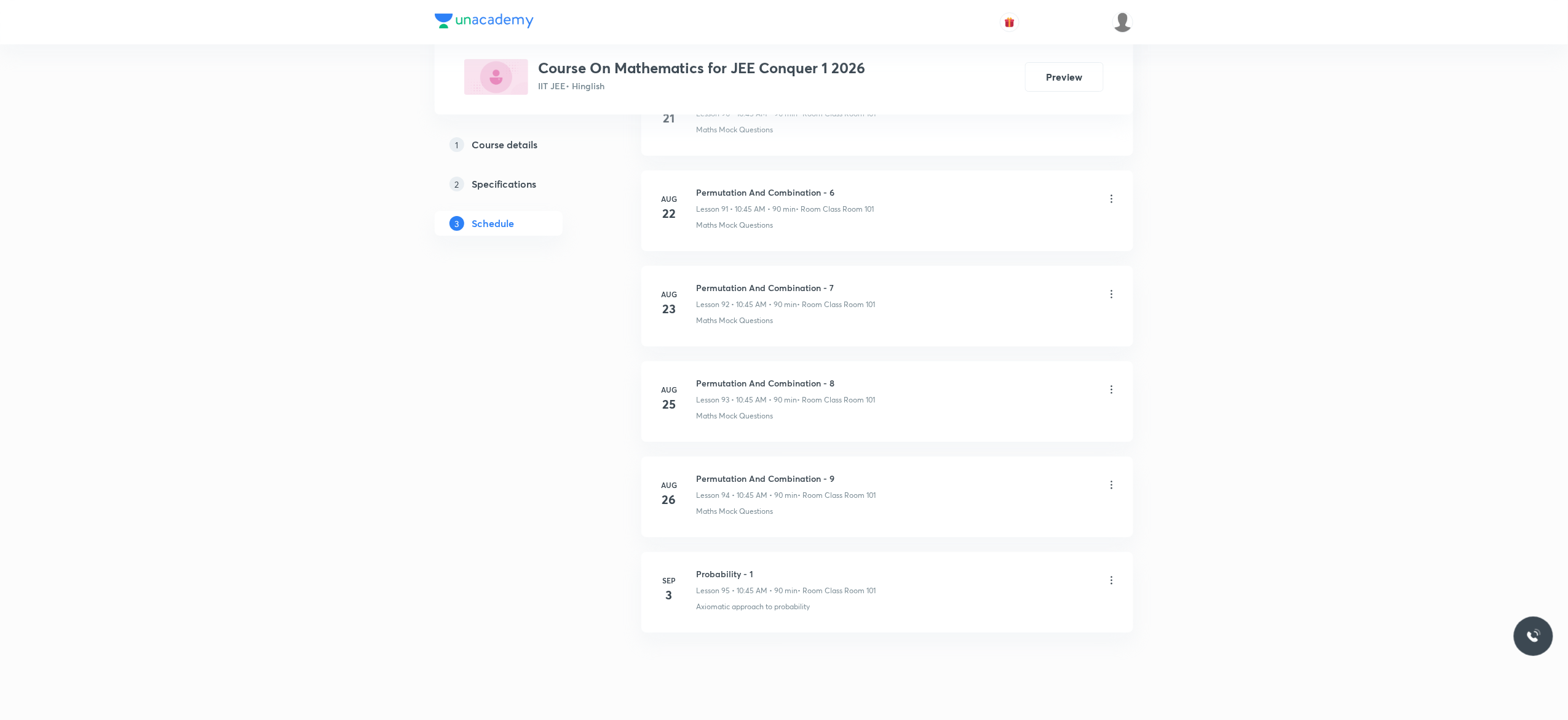
scroll to position [9366, 0]
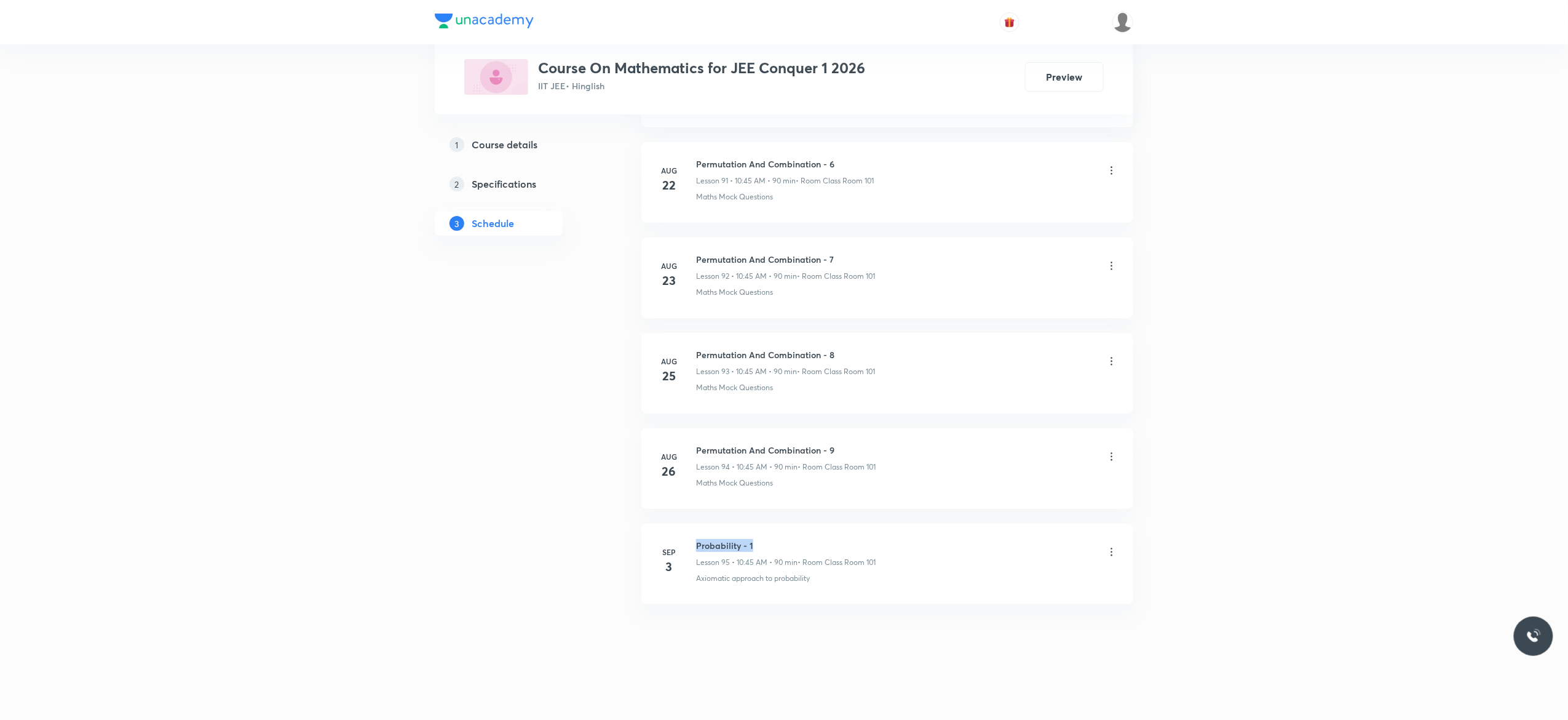
drag, startPoint x: 756, startPoint y: 538, endPoint x: 696, endPoint y: 531, distance: 60.4
click at [696, 531] on li "[DATE] Probability - 1 Lesson 95 • 10:45 AM • 90 min • Room Class Room 101 Axio…" at bounding box center [887, 563] width 492 height 80
copy h6 "Probability - 1"
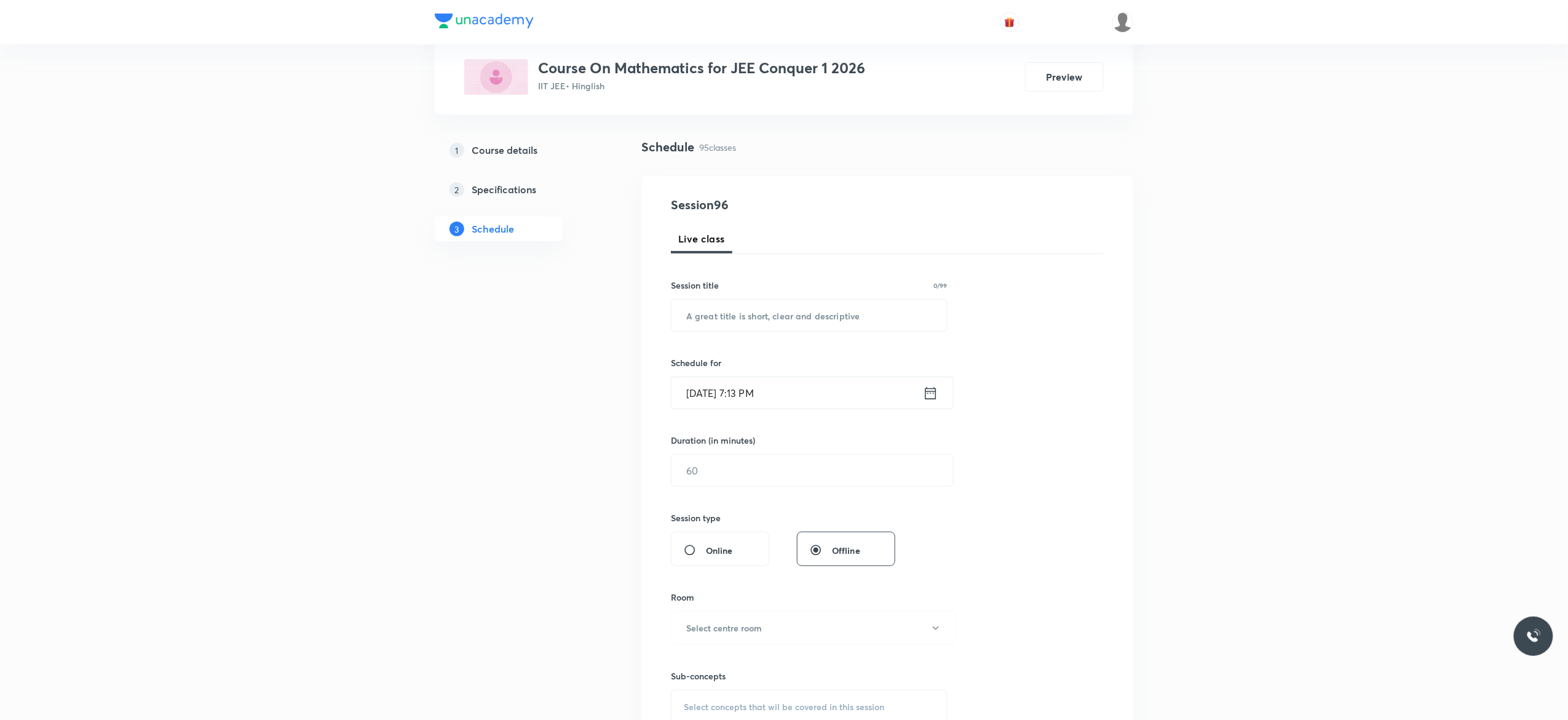
scroll to position [0, 0]
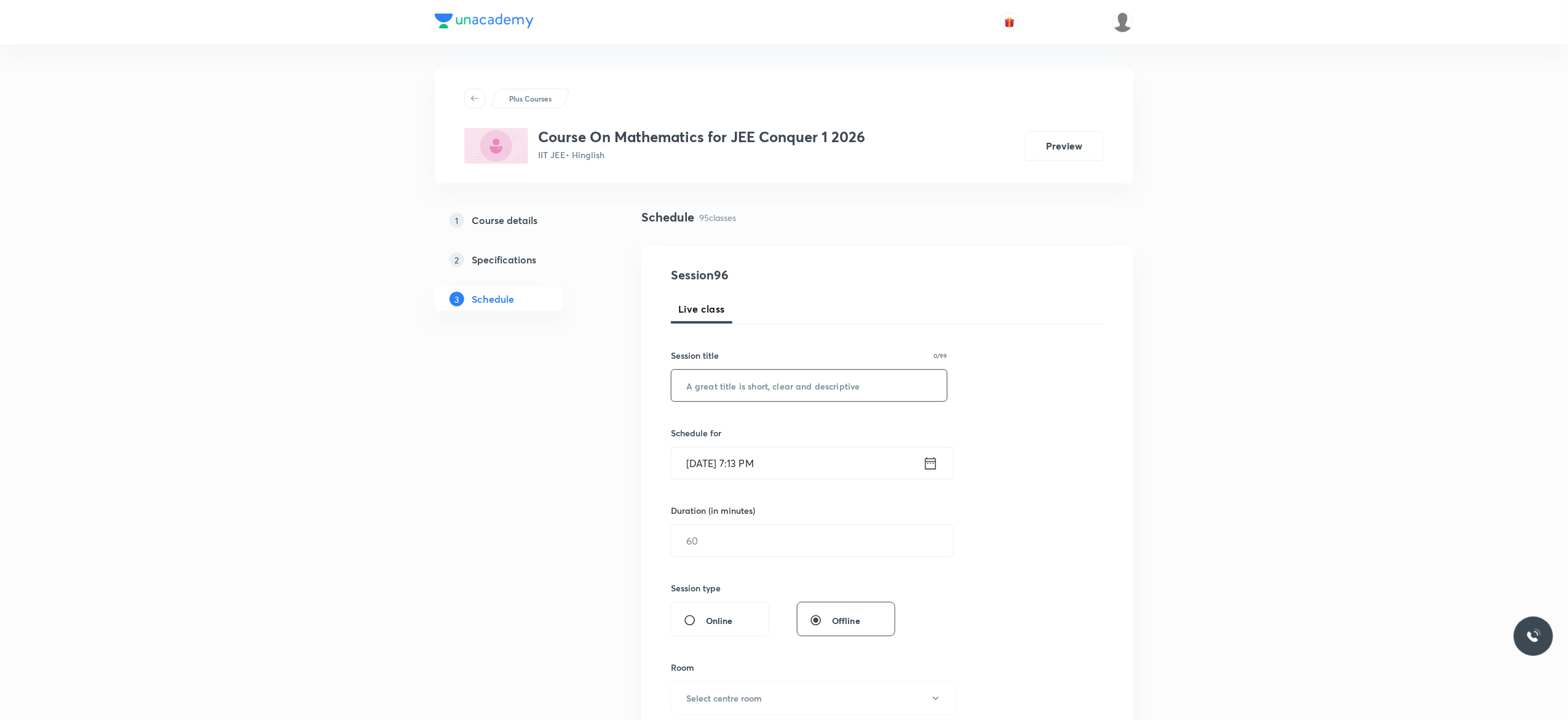
click at [705, 383] on input "text" at bounding box center [809, 385] width 275 height 31
paste input "Probability - 1"
type input "Probability - 2"
click at [929, 465] on icon at bounding box center [930, 463] width 16 height 18
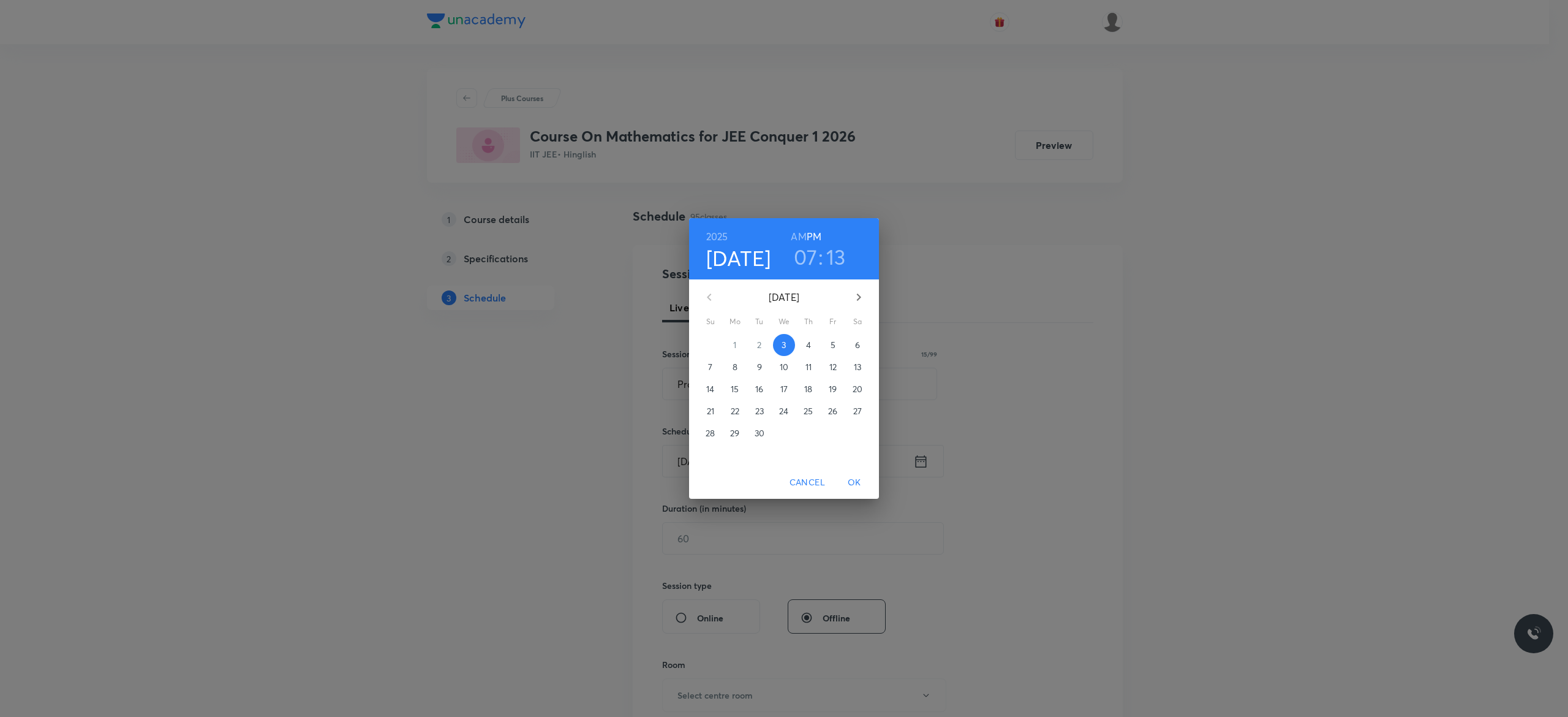
click at [809, 346] on p "4" at bounding box center [808, 345] width 5 height 12
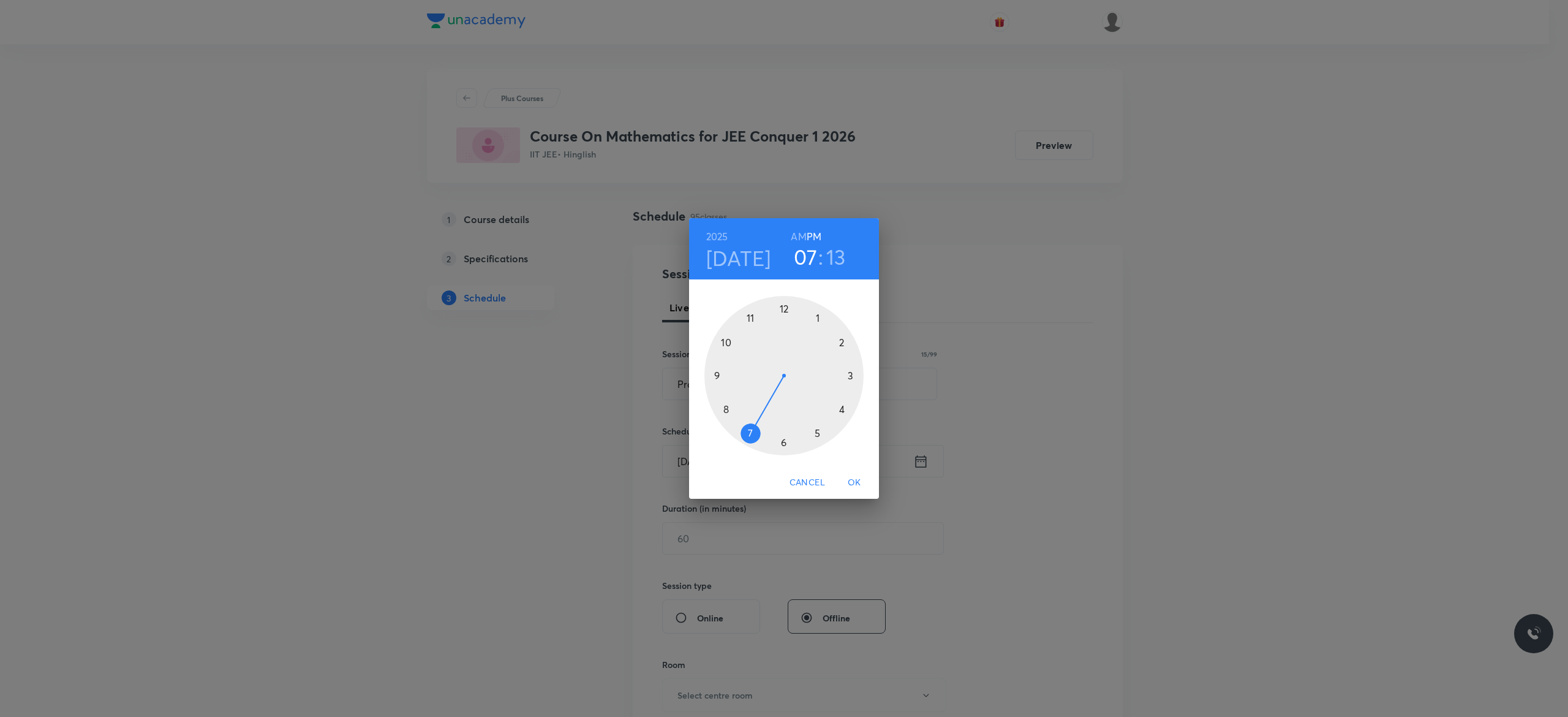
click at [785, 311] on div at bounding box center [783, 375] width 159 height 159
click at [782, 440] on div at bounding box center [783, 375] width 159 height 159
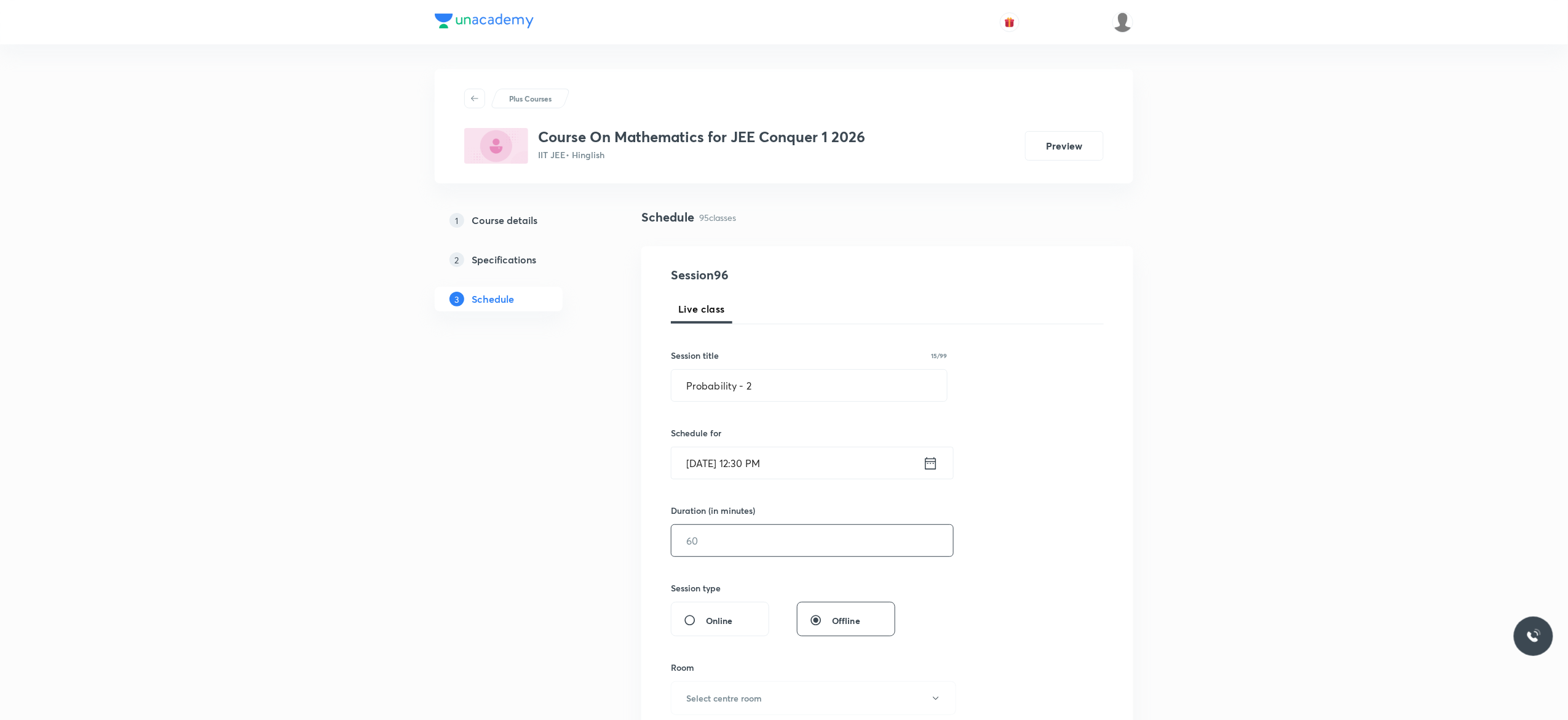
click at [736, 544] on input "text" at bounding box center [812, 540] width 281 height 31
type input "90"
click at [937, 700] on icon "button" at bounding box center [936, 698] width 10 height 10
click at [733, 580] on span "Class Room 101" at bounding box center [807, 584] width 269 height 13
click at [1042, 560] on div "Session 96 Live class Session title 15/99 Probability - 2 ​ Schedule for [DATE]…" at bounding box center [887, 554] width 433 height 577
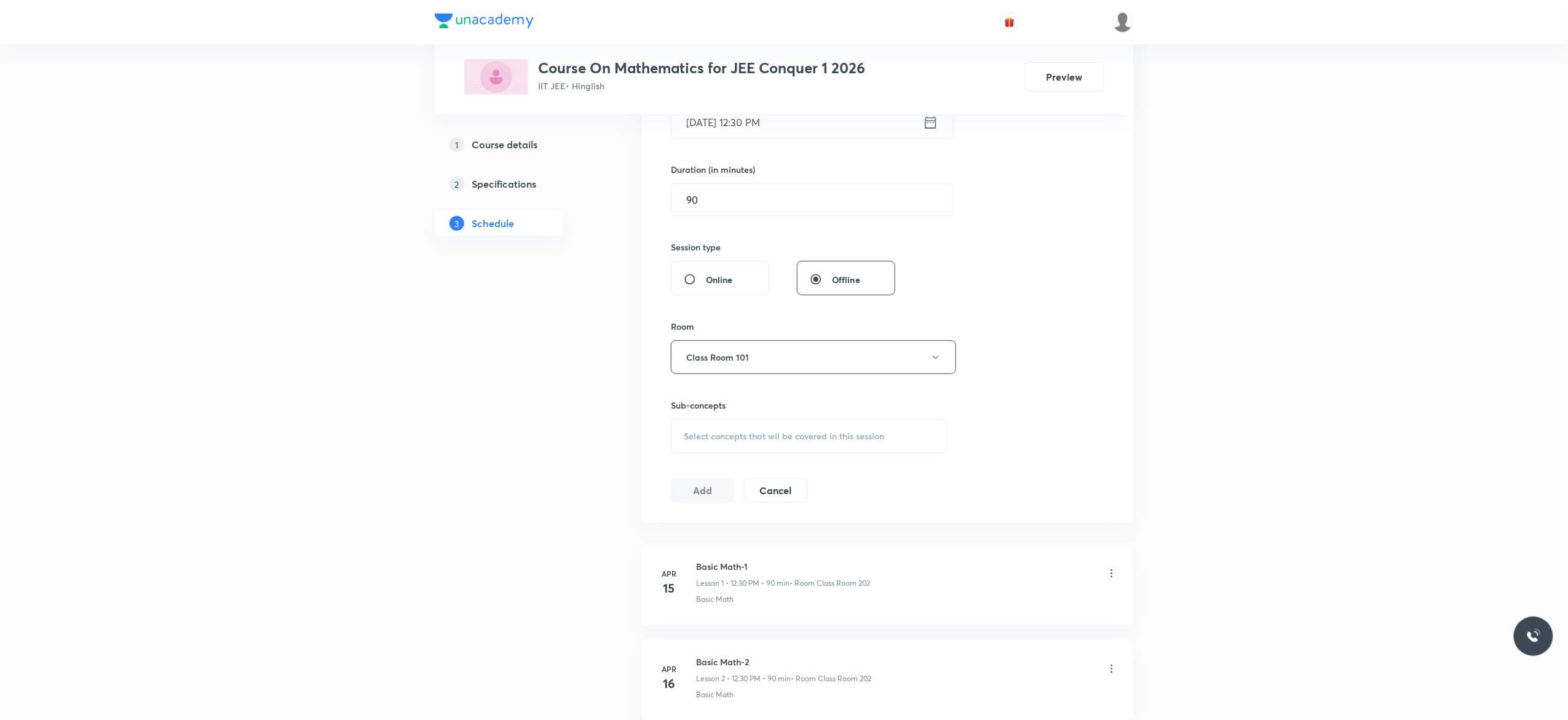
scroll to position [492, 0]
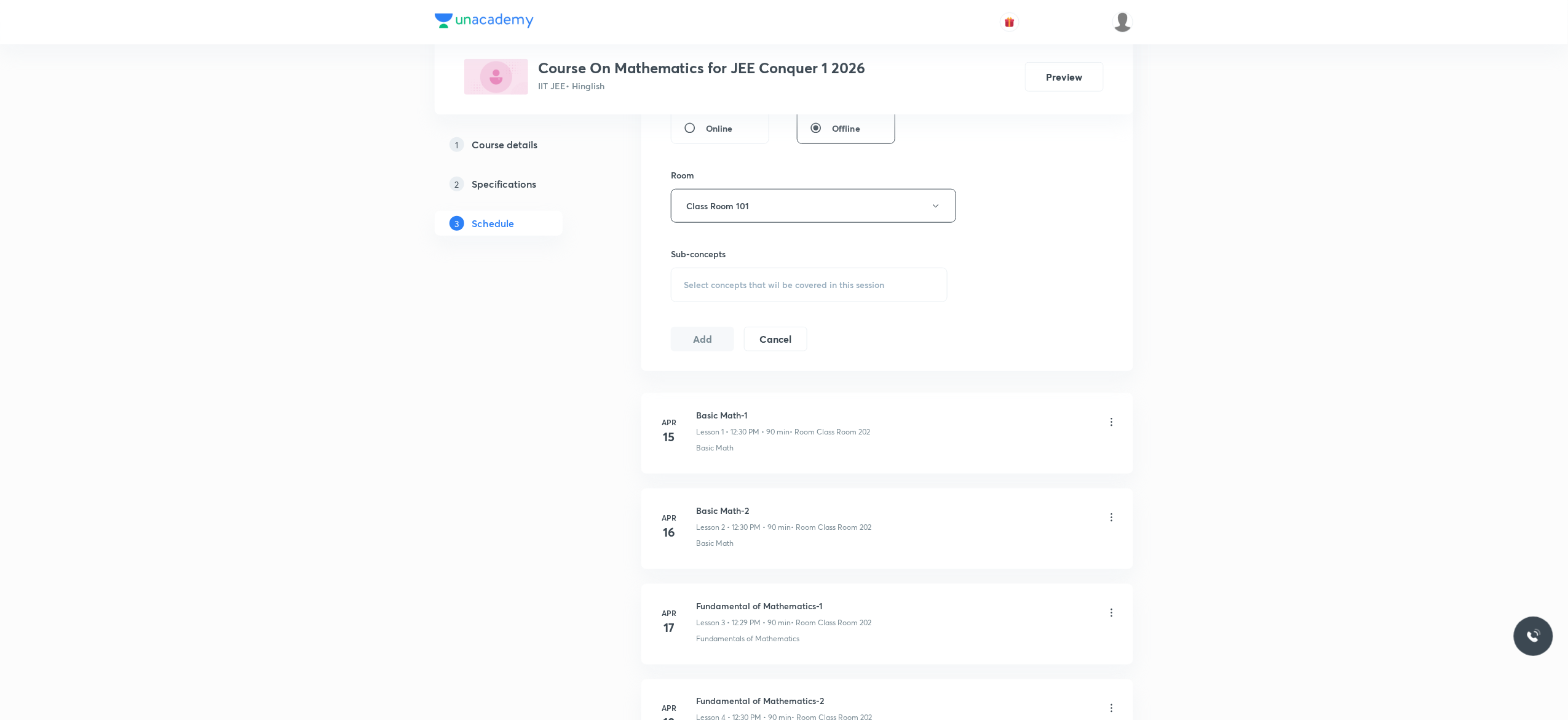
click at [693, 297] on div "Select concepts that wil be covered in this session" at bounding box center [809, 284] width 277 height 34
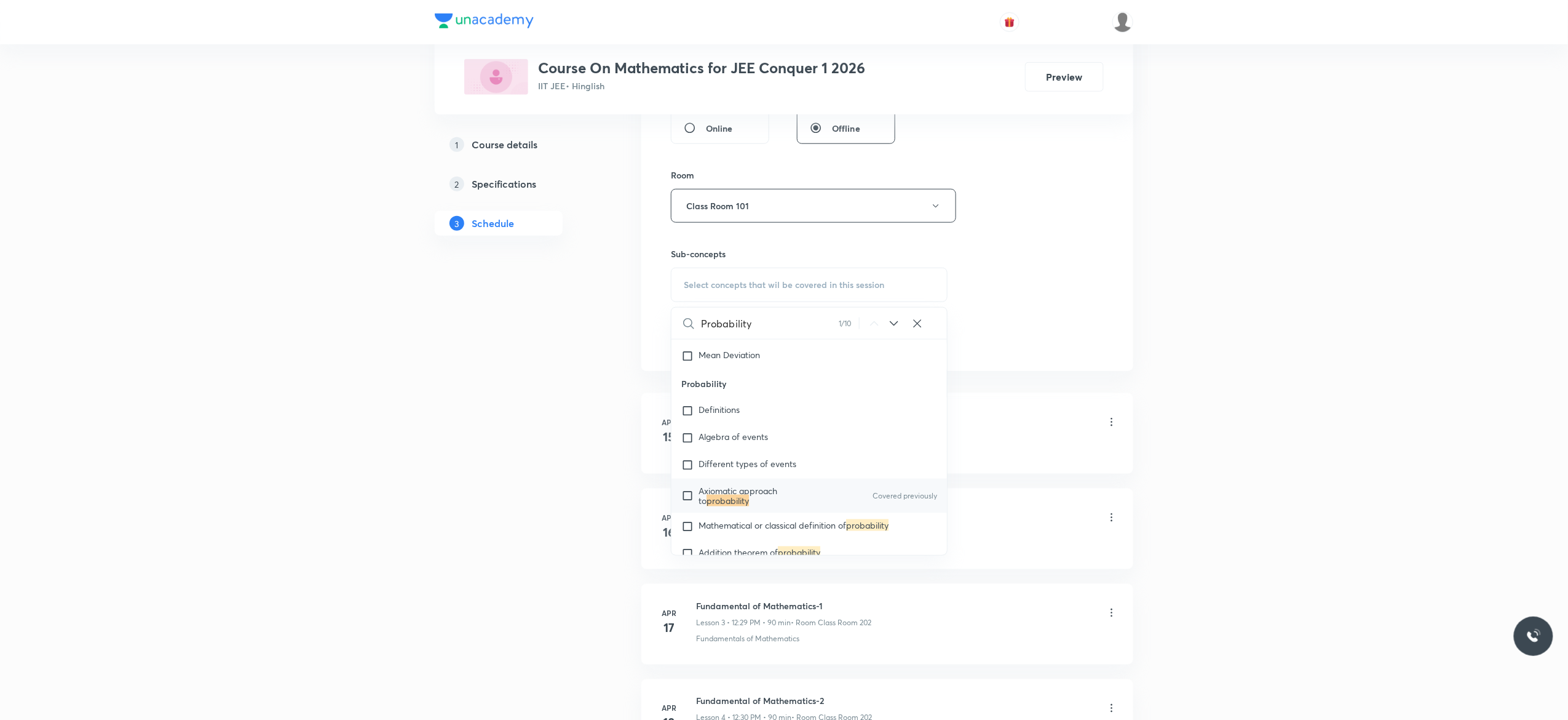
scroll to position [3281, 0]
type input "Probability"
click at [688, 503] on input "checkbox" at bounding box center [690, 495] width 18 height 20
checkbox input "true"
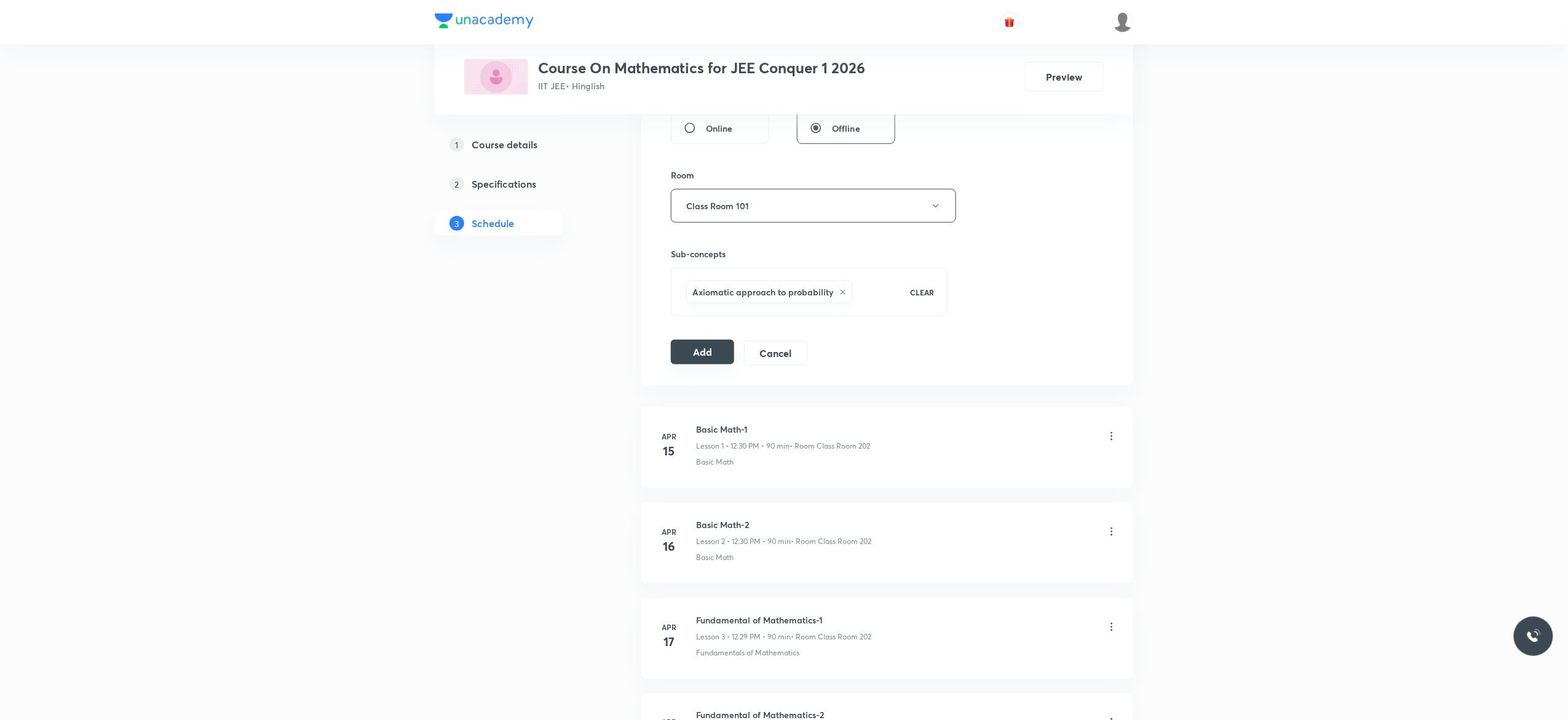
click at [693, 349] on button "Add" at bounding box center [703, 352] width 63 height 24
